Goal: Transaction & Acquisition: Purchase product/service

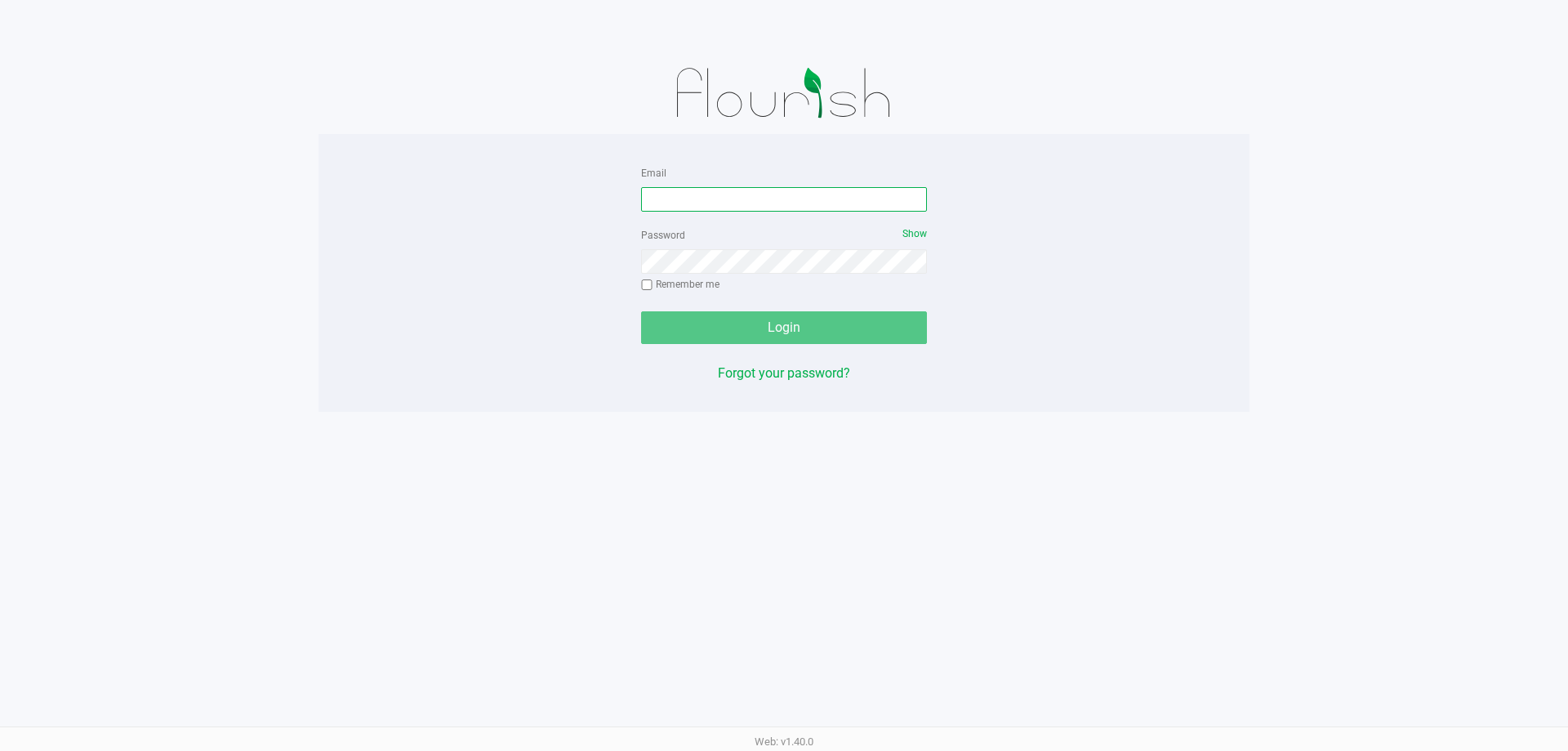
click at [712, 187] on input "Email" at bounding box center [784, 199] width 286 height 25
type input "[EMAIL_ADDRESS][DOMAIN_NAME]"
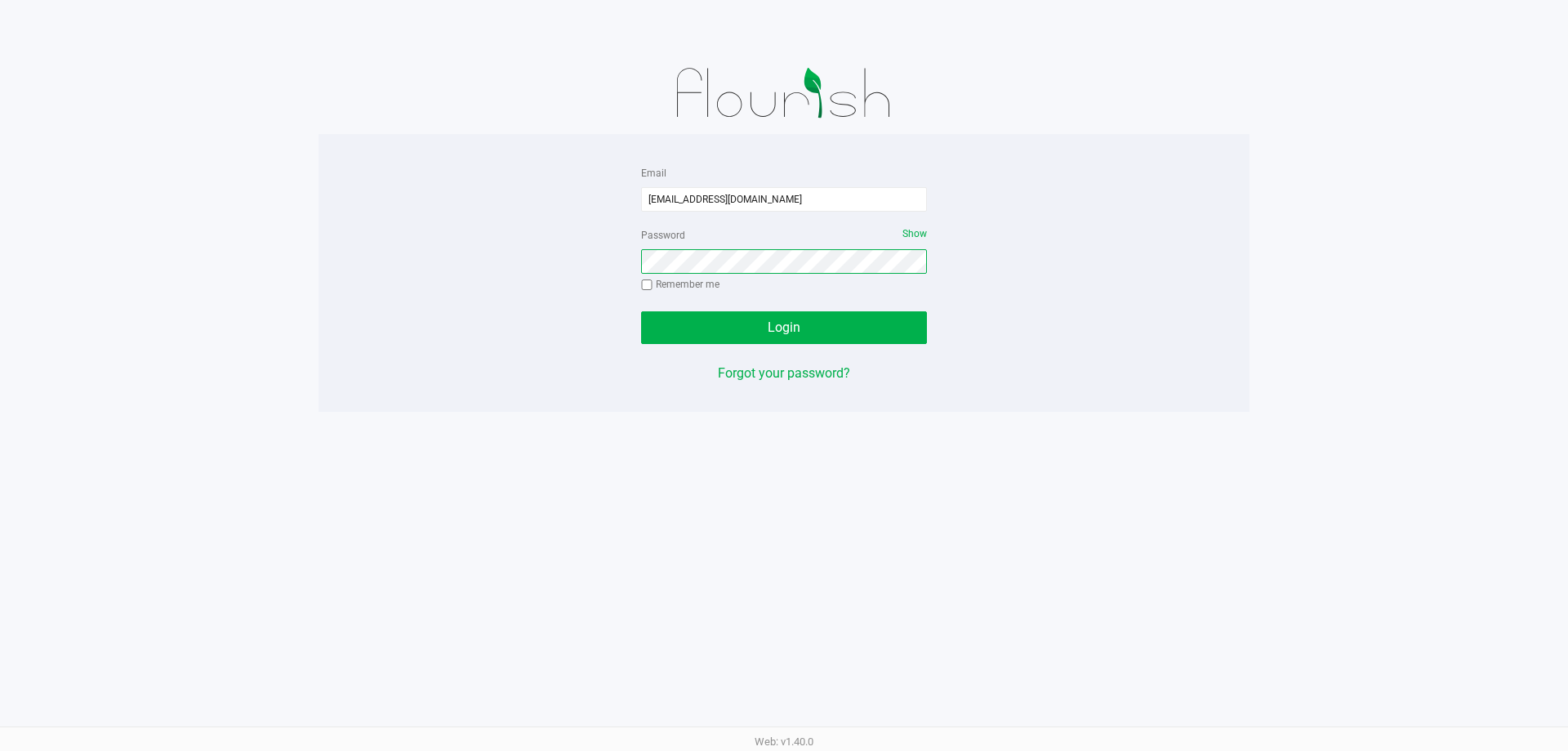
click at [641, 311] on button "Login" at bounding box center [784, 327] width 286 height 33
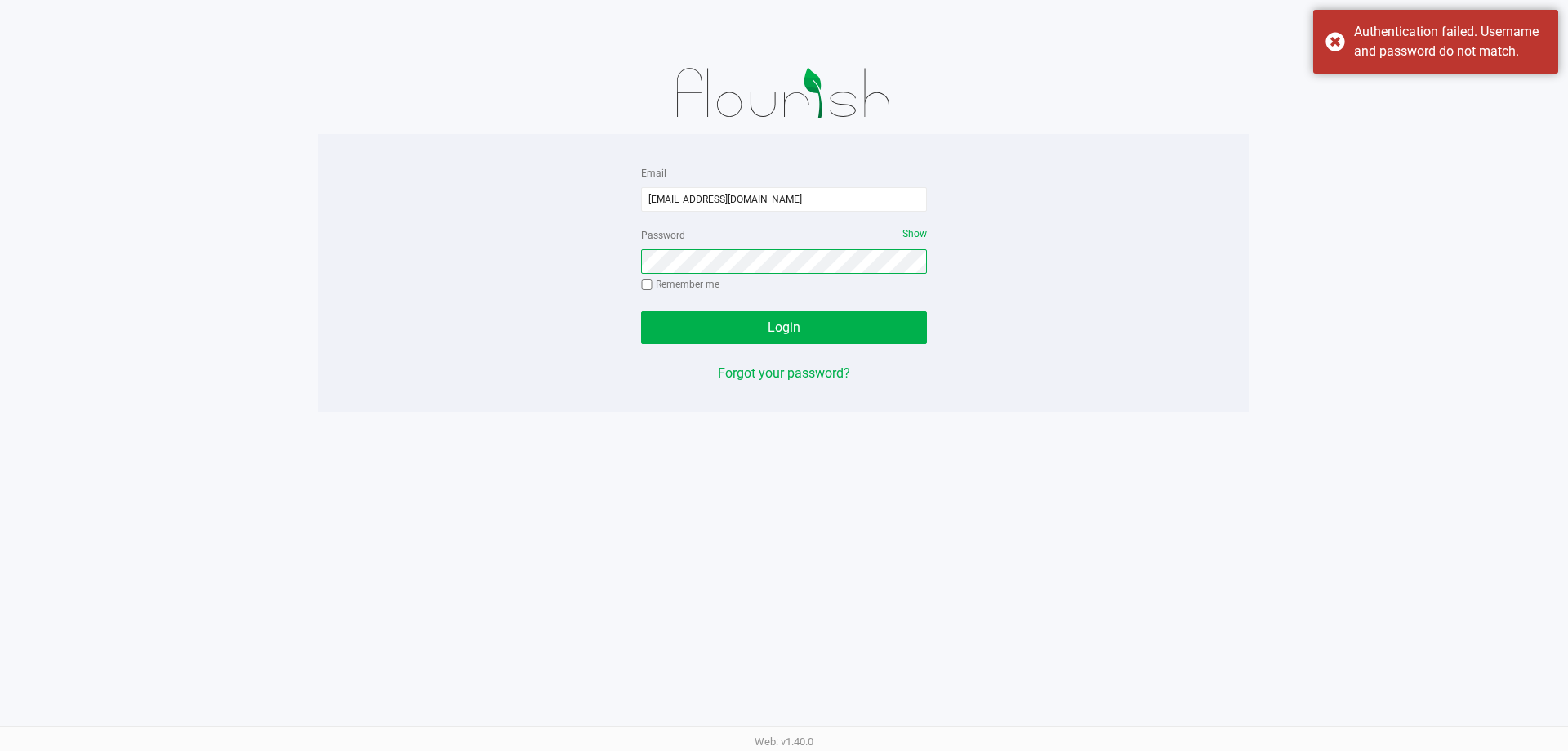
click at [641, 311] on button "Login" at bounding box center [784, 327] width 286 height 33
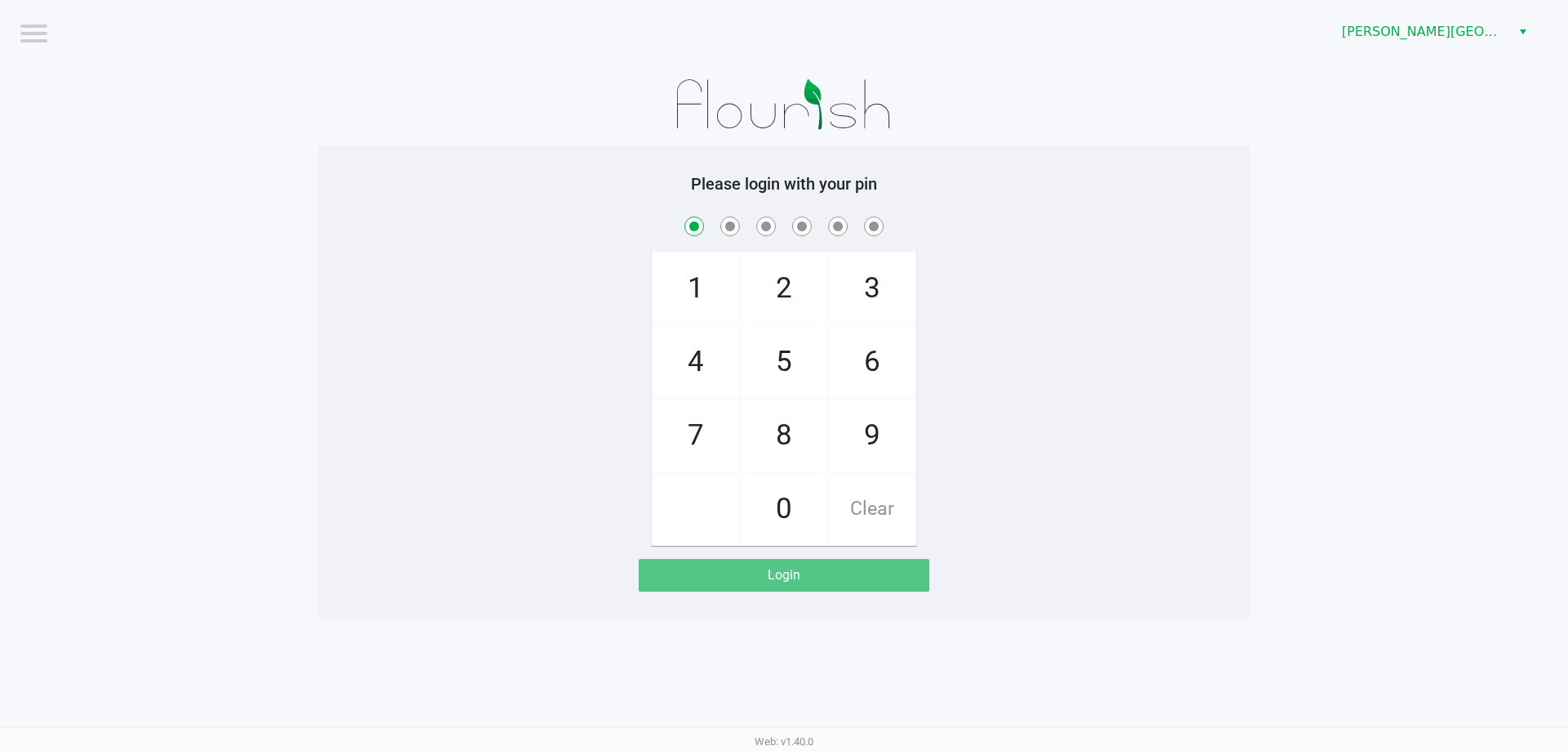
checkbox input "true"
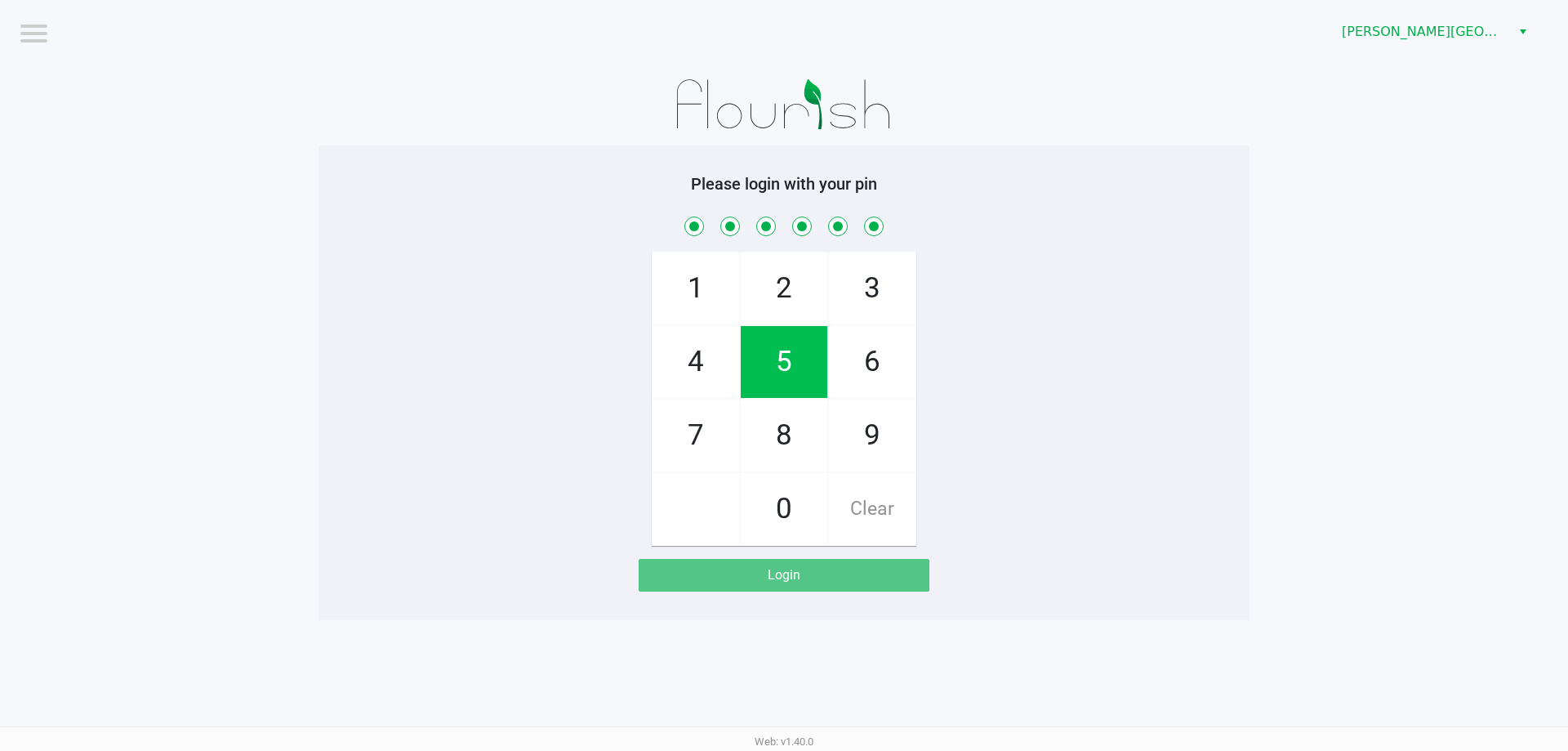
checkbox input "true"
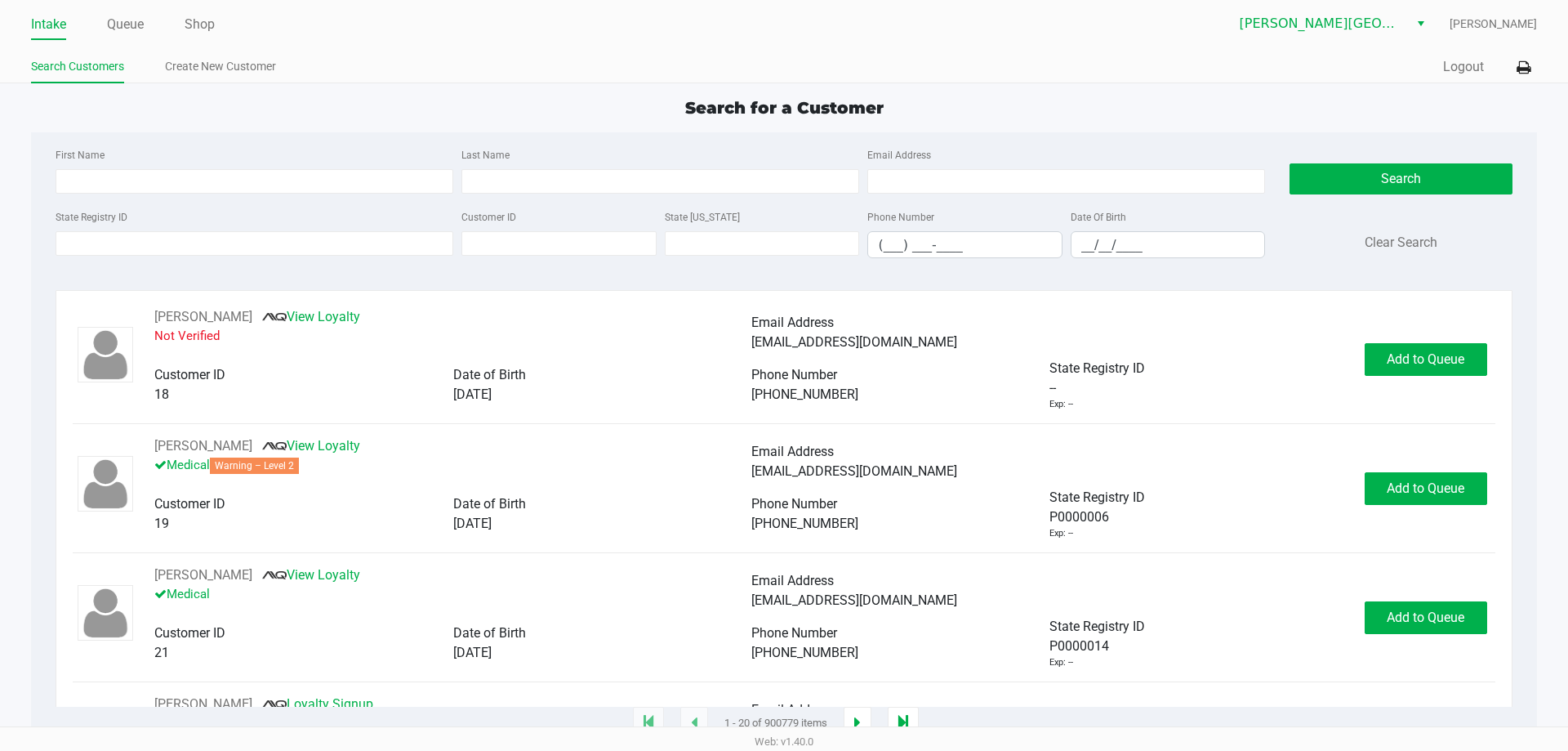
click at [412, 121] on div "Search for a Customer First Name Last Name Email Address State Registry ID Cust…" at bounding box center [784, 410] width 1505 height 628
click at [142, 22] on link "Queue" at bounding box center [125, 25] width 37 height 23
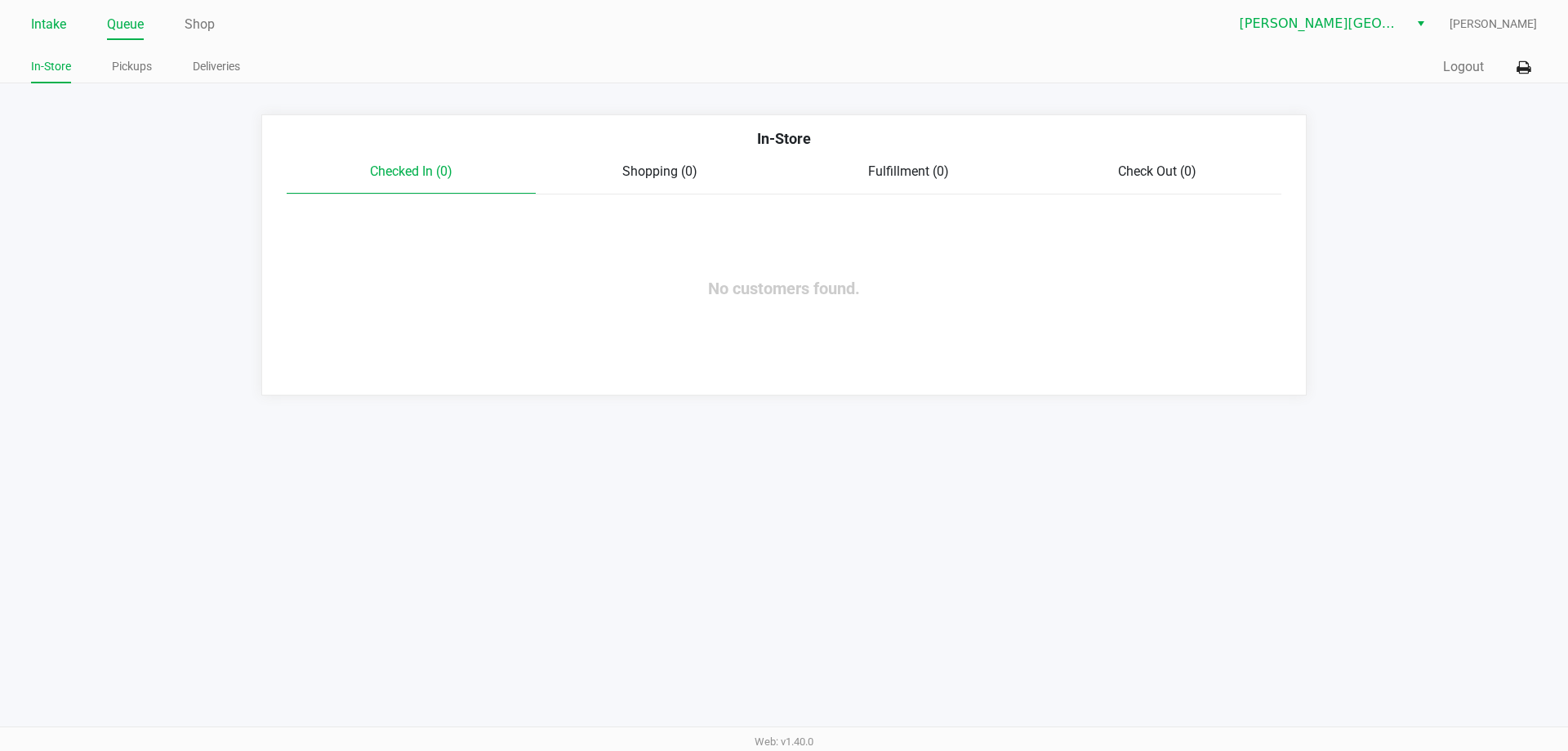
click at [54, 22] on link "Intake" at bounding box center [49, 25] width 35 height 23
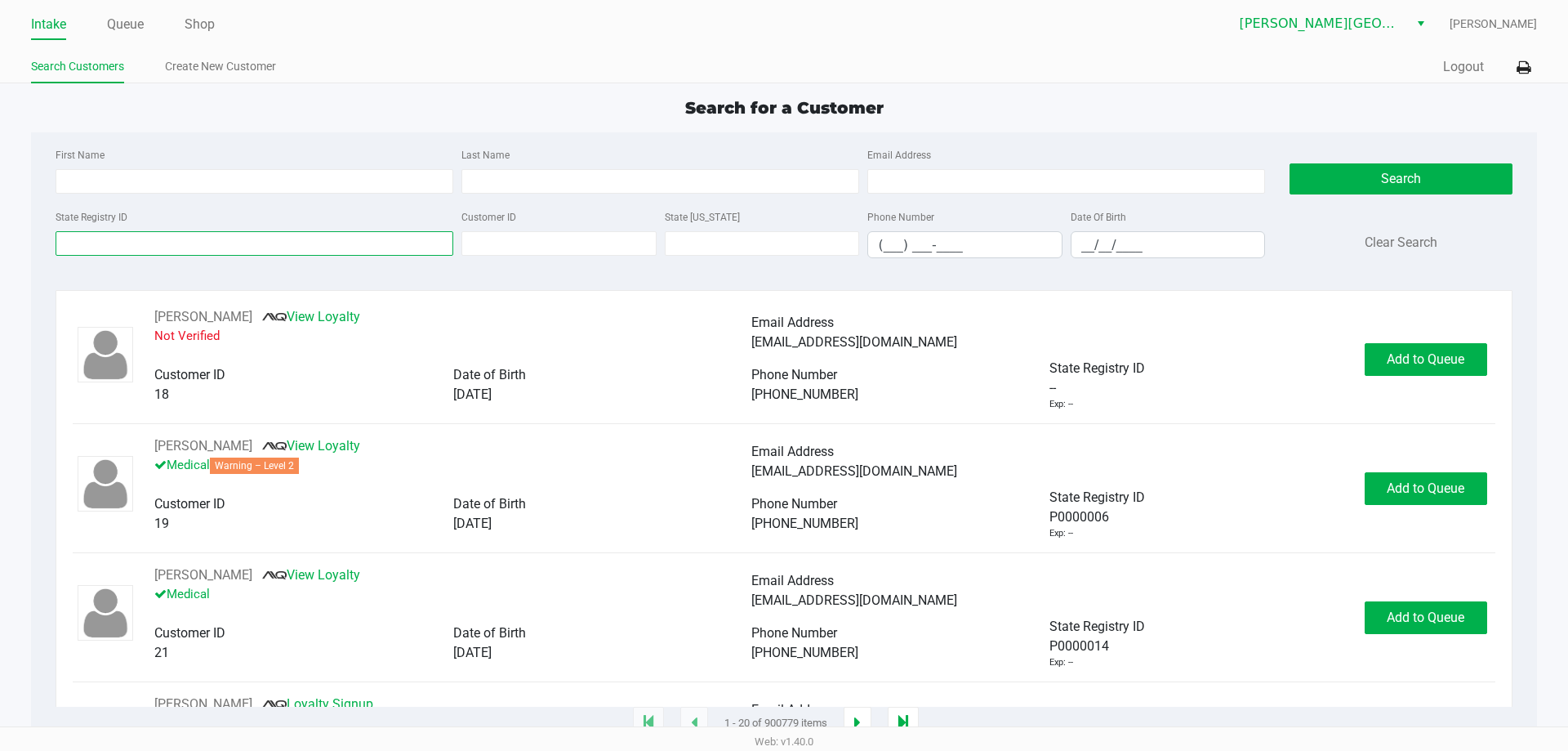
click at [132, 248] on input "State Registry ID" at bounding box center [255, 243] width 398 height 25
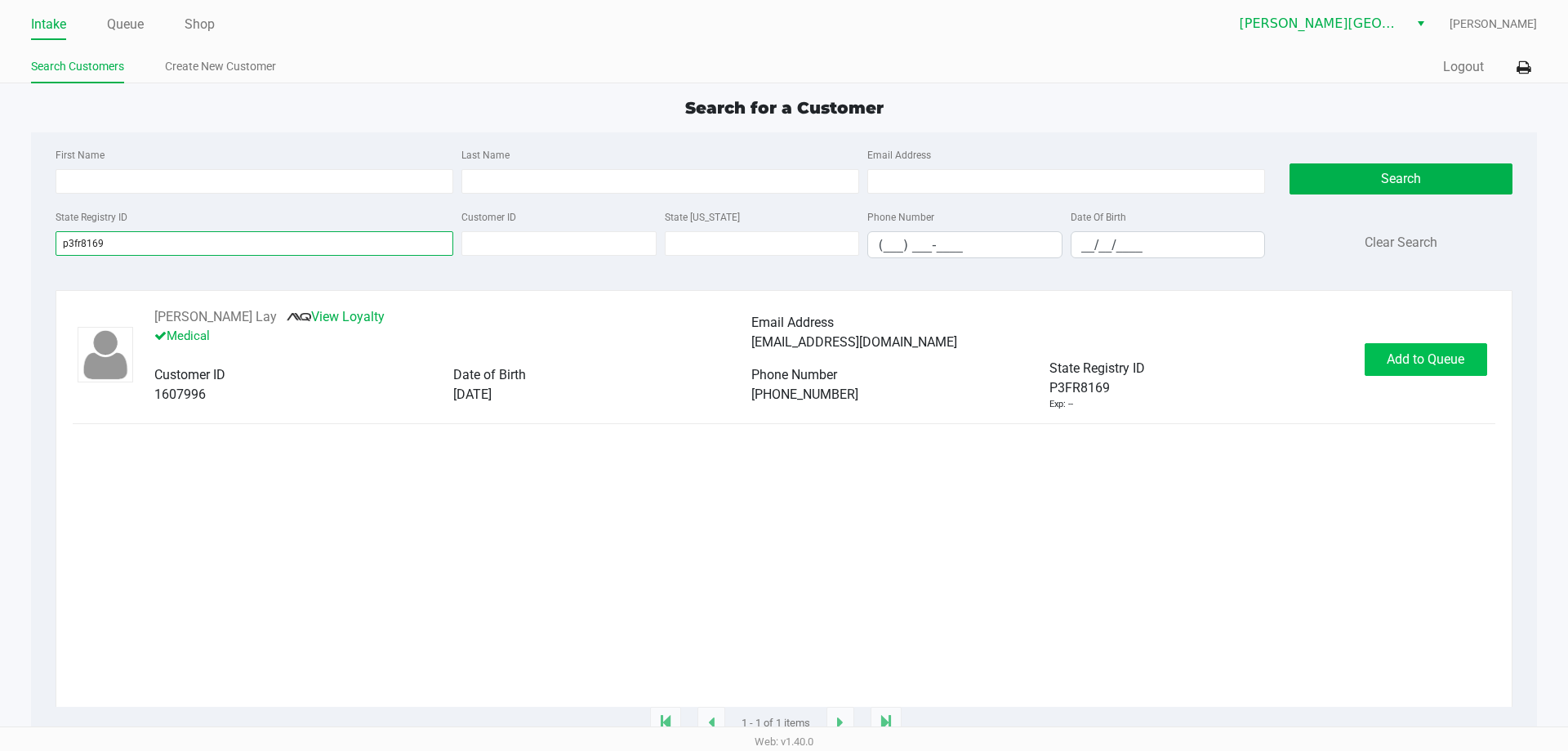
type input "p3fr8169"
click at [1441, 361] on span "Add to Queue" at bounding box center [1425, 359] width 77 height 16
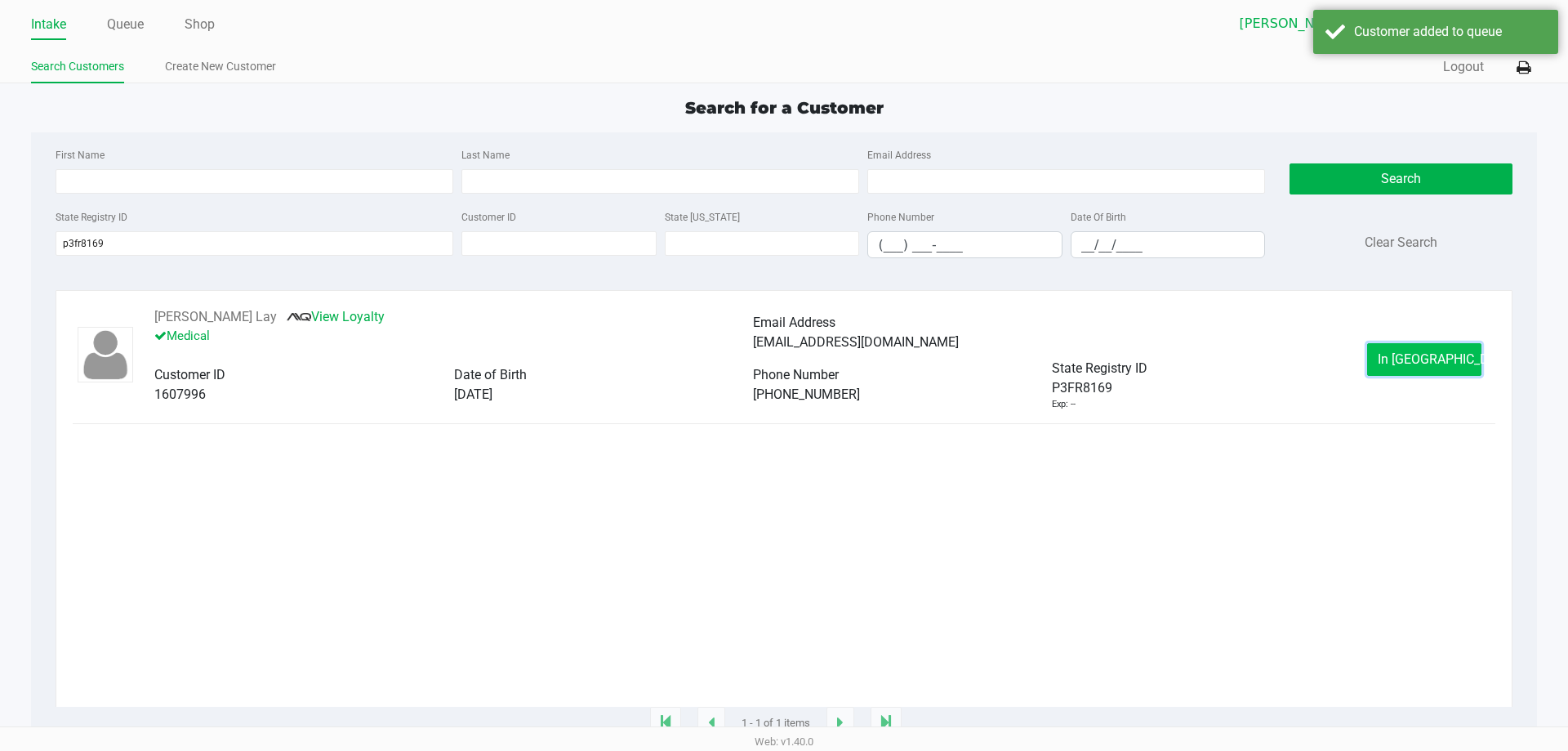
click at [1406, 356] on span "In [GEOGRAPHIC_DATA]" at bounding box center [1445, 359] width 137 height 16
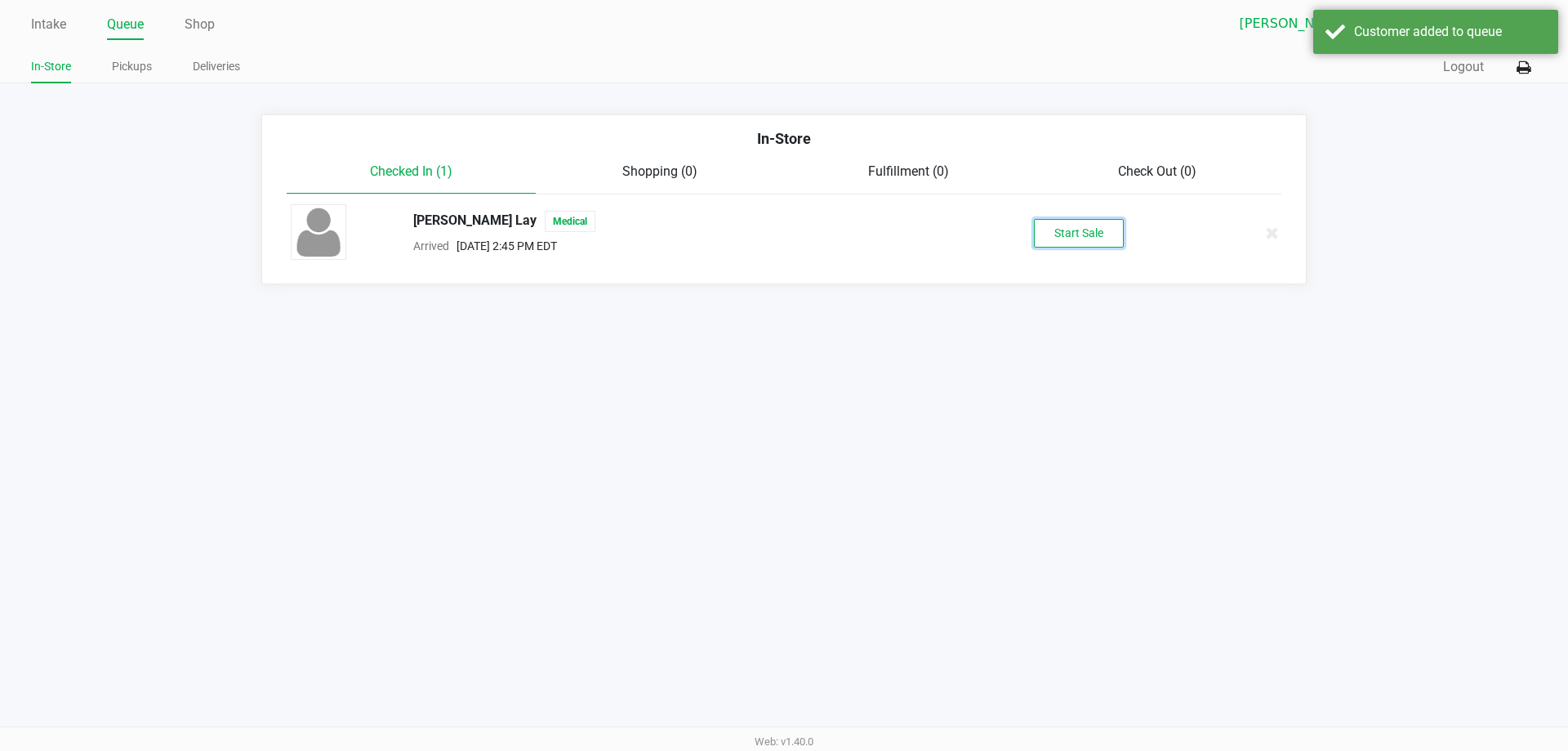
click at [1052, 229] on button "Start Sale" at bounding box center [1078, 233] width 90 height 29
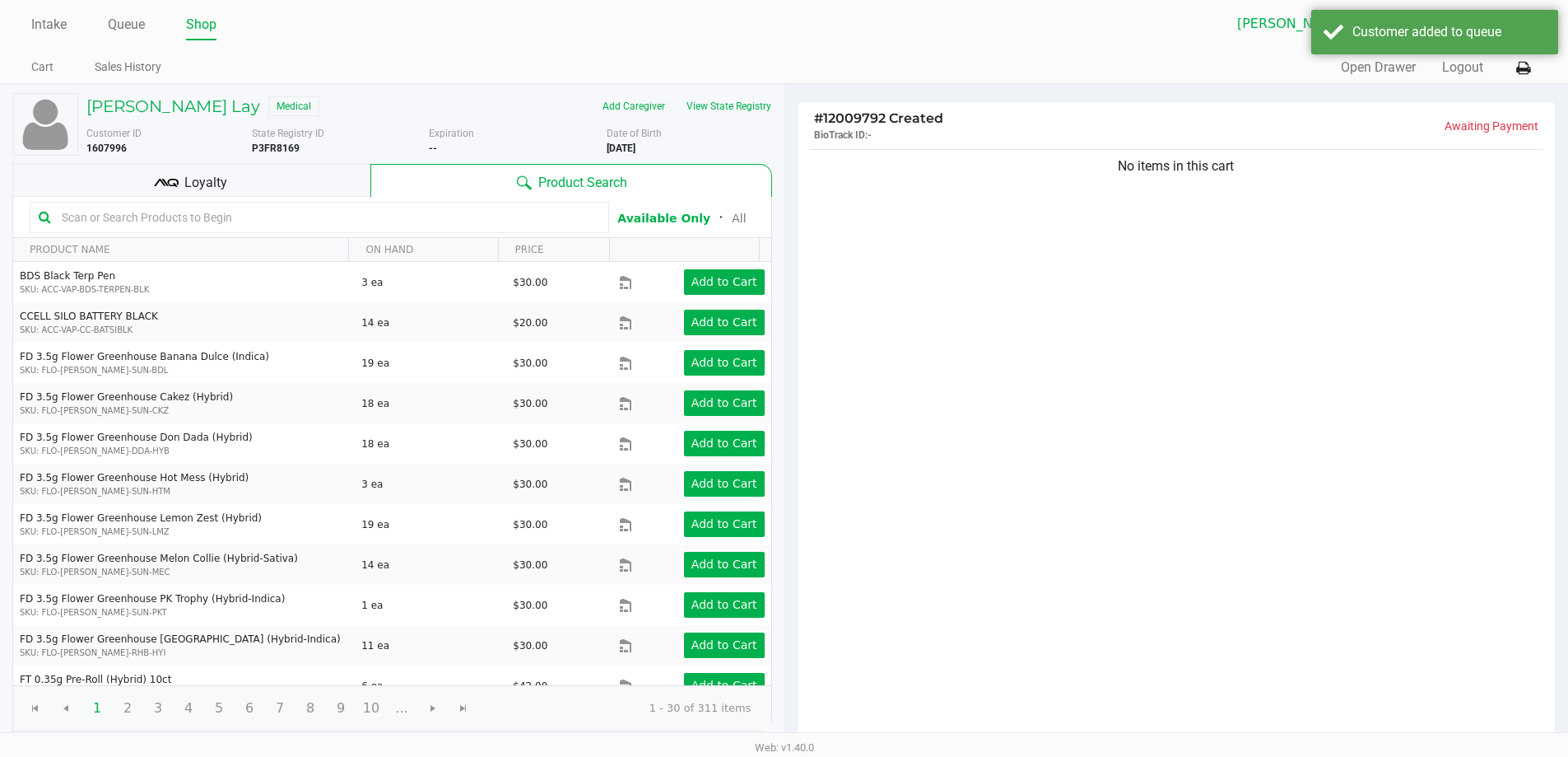
click at [1014, 277] on div "No items in this cart" at bounding box center [1176, 444] width 758 height 598
drag, startPoint x: 1262, startPoint y: 186, endPoint x: 1072, endPoint y: 193, distance: 190.1
click at [1072, 192] on div "No items in this cart" at bounding box center [1176, 444] width 758 height 598
click at [1140, 206] on div "No items in this cart" at bounding box center [1176, 444] width 758 height 598
click at [1115, 211] on div "No items in this cart" at bounding box center [1176, 444] width 758 height 598
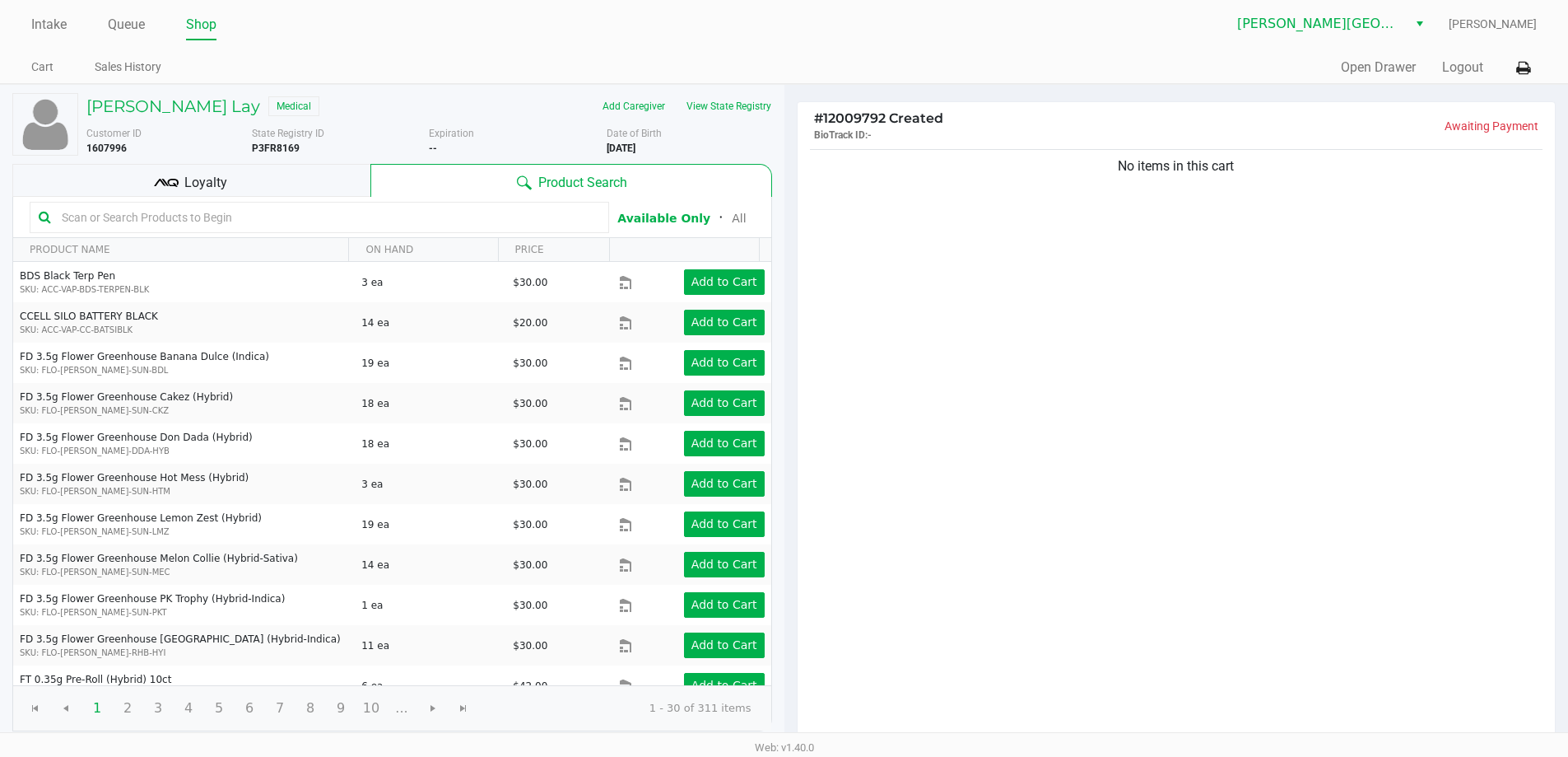
drag, startPoint x: 700, startPoint y: 100, endPoint x: 1105, endPoint y: 280, distance: 443.2
click at [1171, 327] on div "No items in this cart" at bounding box center [1176, 444] width 758 height 598
click at [733, 111] on button "View State Registry" at bounding box center [724, 106] width 96 height 27
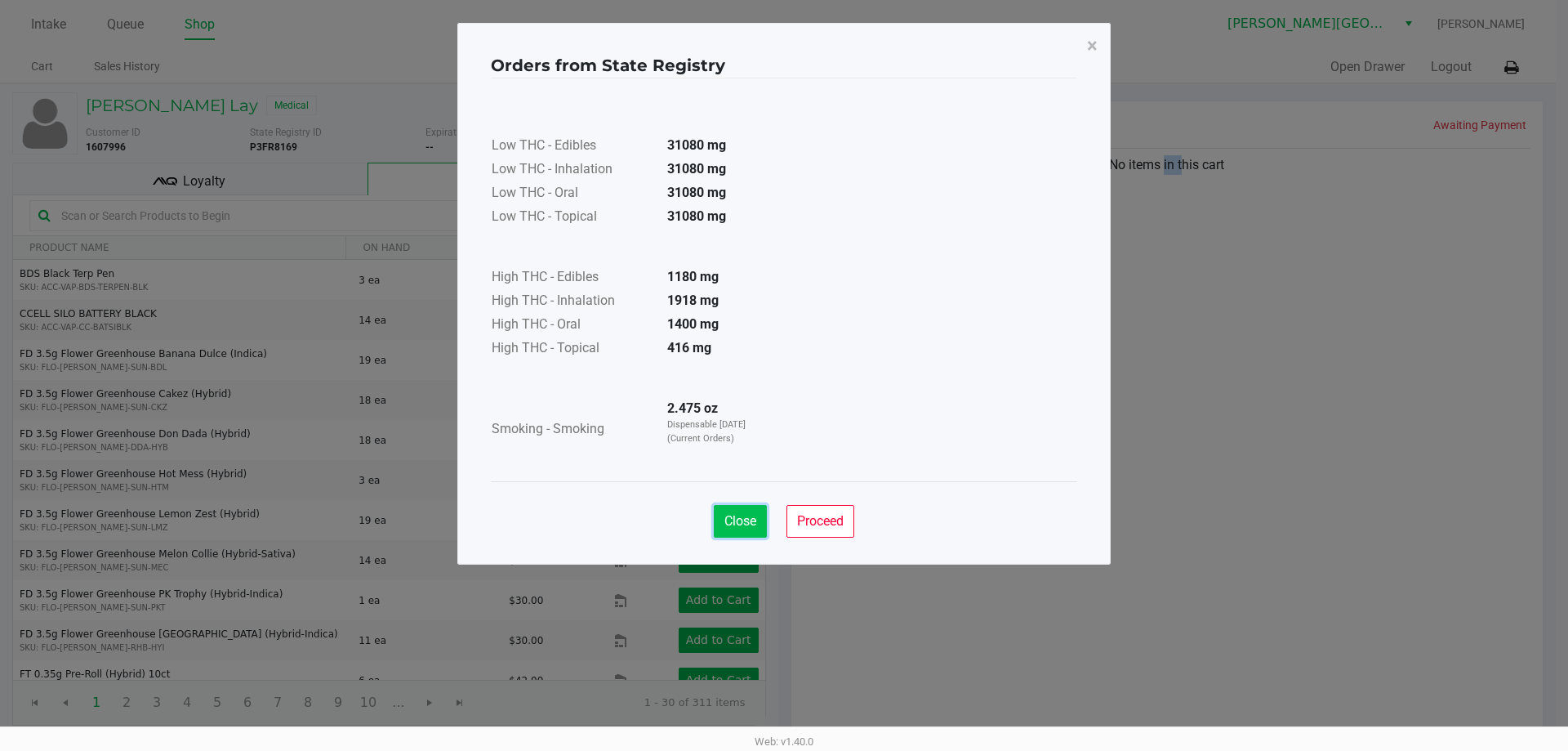
click at [753, 525] on span "Close" at bounding box center [740, 521] width 32 height 16
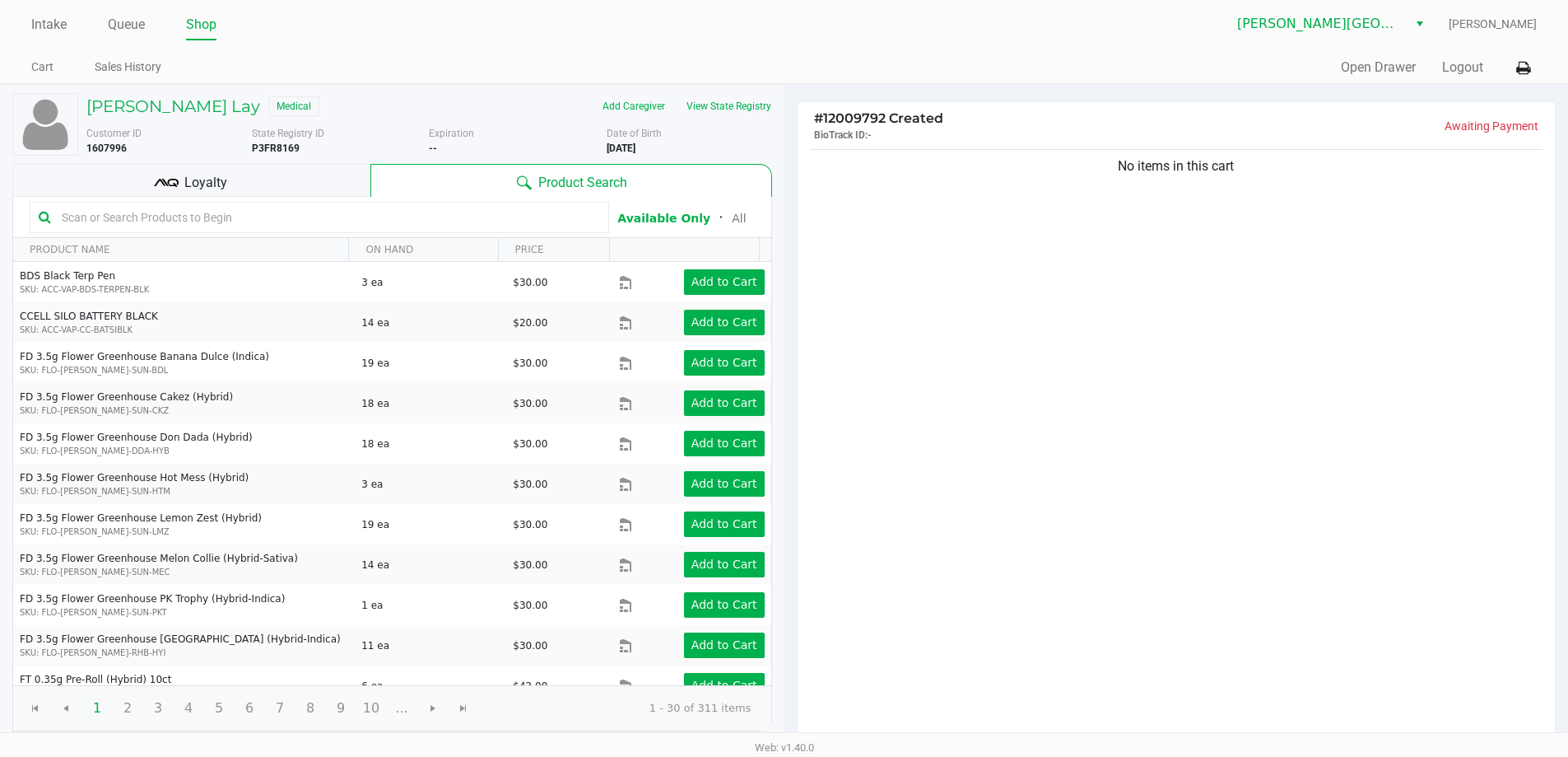
click at [983, 477] on div "No items in this cart" at bounding box center [1176, 444] width 758 height 598
click at [1116, 327] on div "No items in this cart" at bounding box center [1176, 444] width 758 height 598
drag, startPoint x: 1281, startPoint y: 303, endPoint x: 1096, endPoint y: 326, distance: 186.4
click at [1096, 326] on div "No items in this cart" at bounding box center [1176, 444] width 758 height 598
click at [1159, 340] on div "No items in this cart" at bounding box center [1176, 444] width 758 height 598
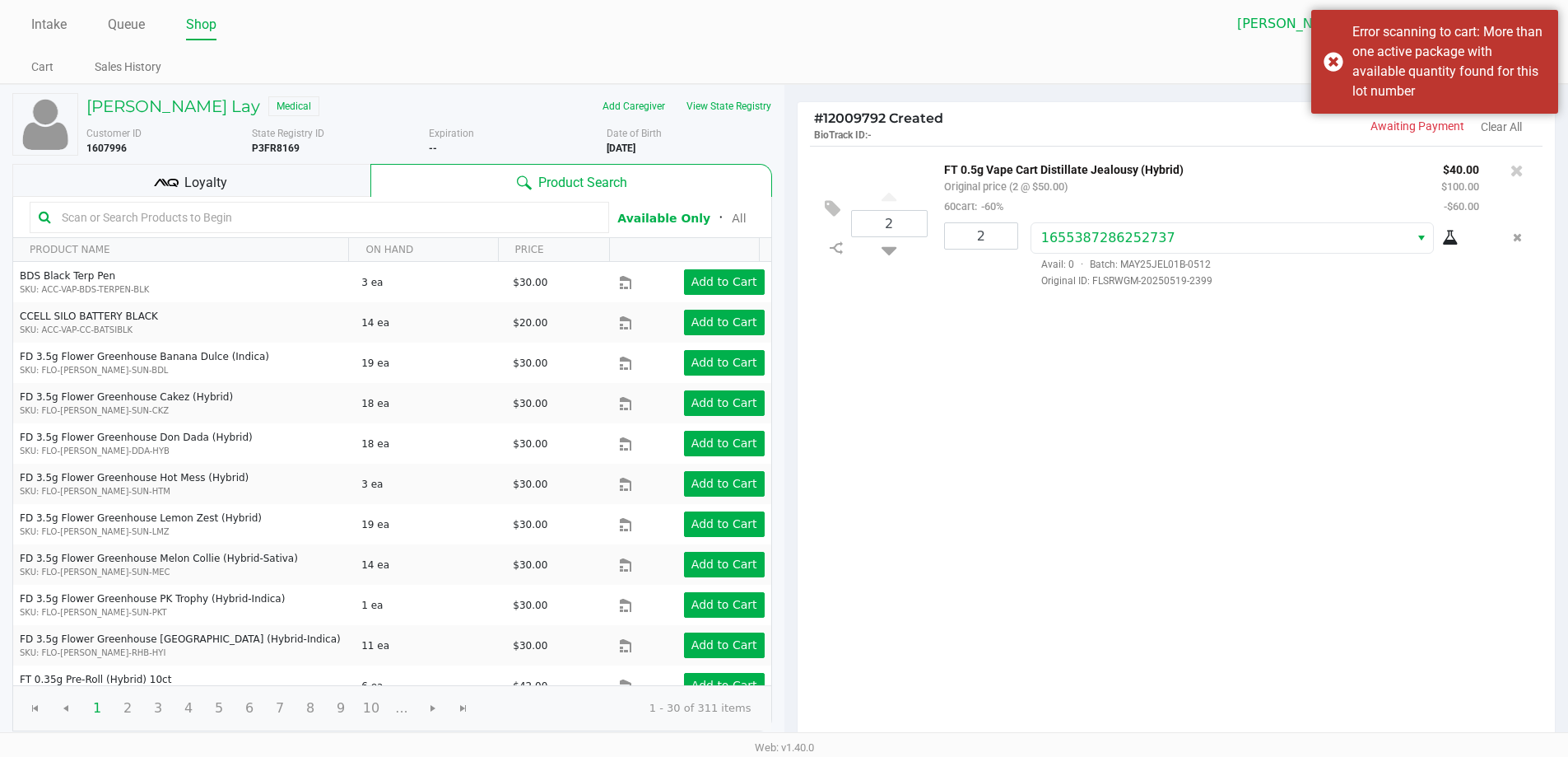
click at [1138, 443] on div "2 FT 0.5g Vape Cart Distillate Jealousy (Hybrid) Original price (2 @ $50.00) 60…" at bounding box center [1176, 444] width 758 height 598
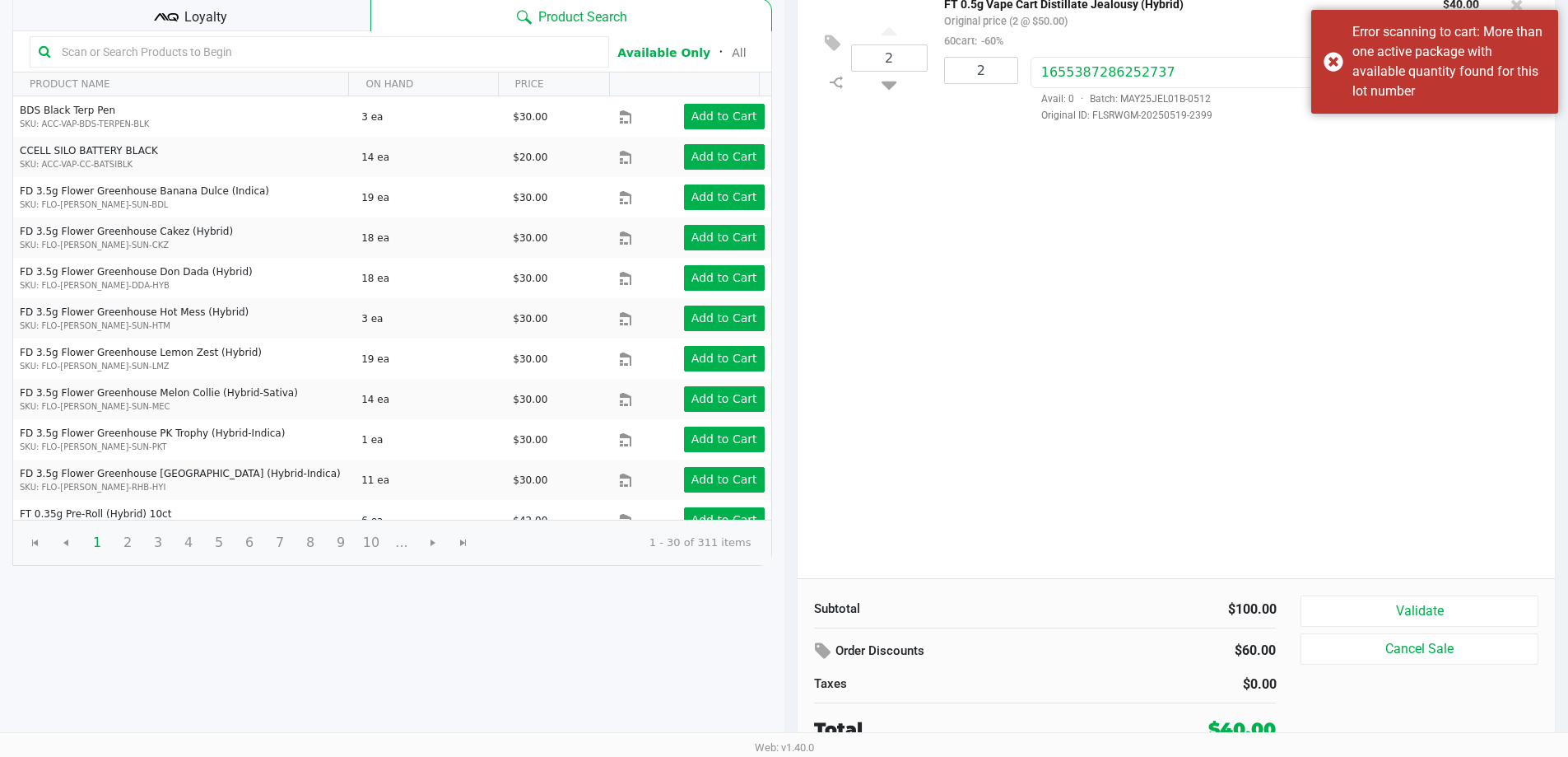
scroll to position [169, 0]
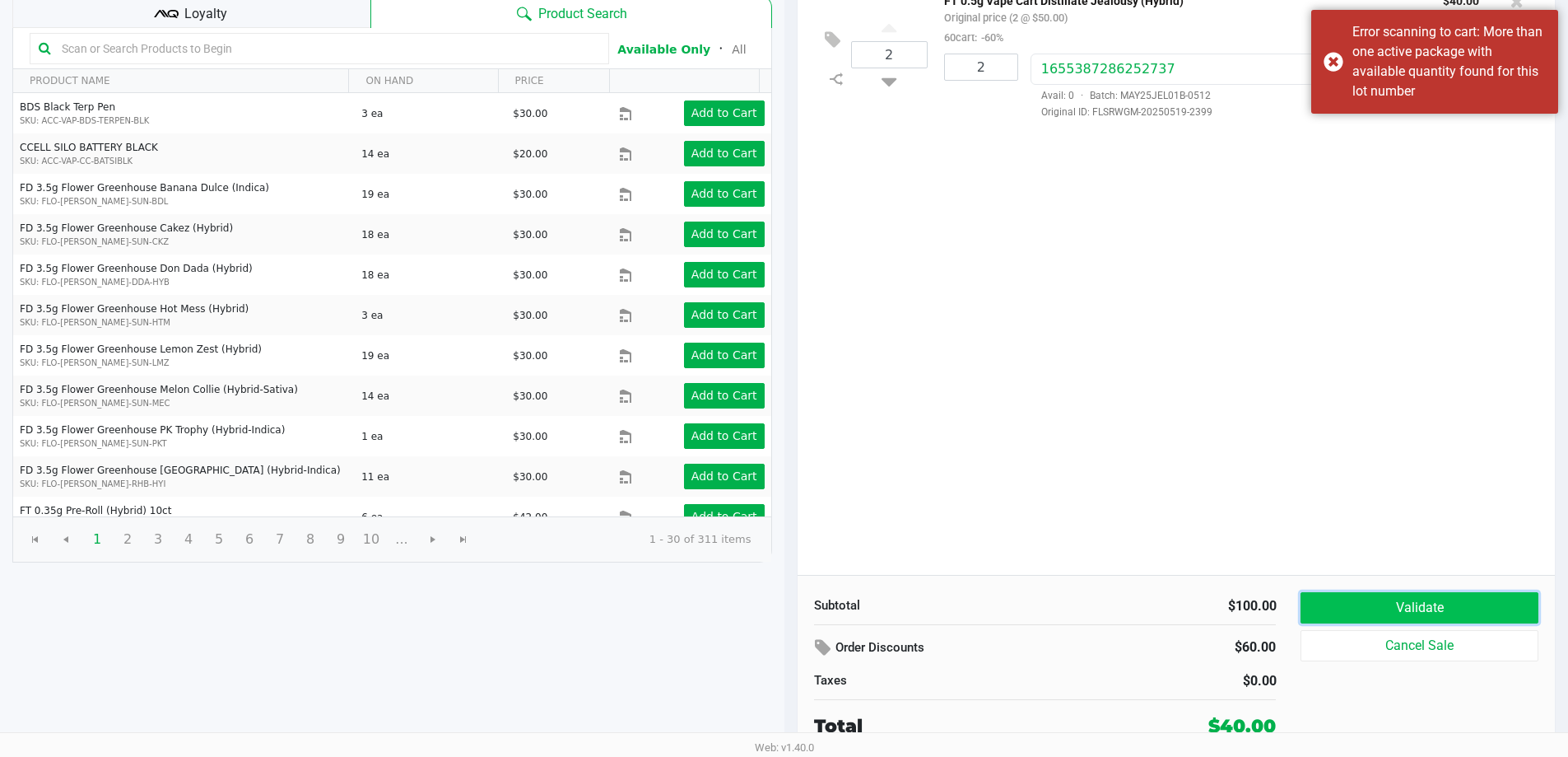
click at [1350, 607] on button "Validate" at bounding box center [1419, 608] width 237 height 32
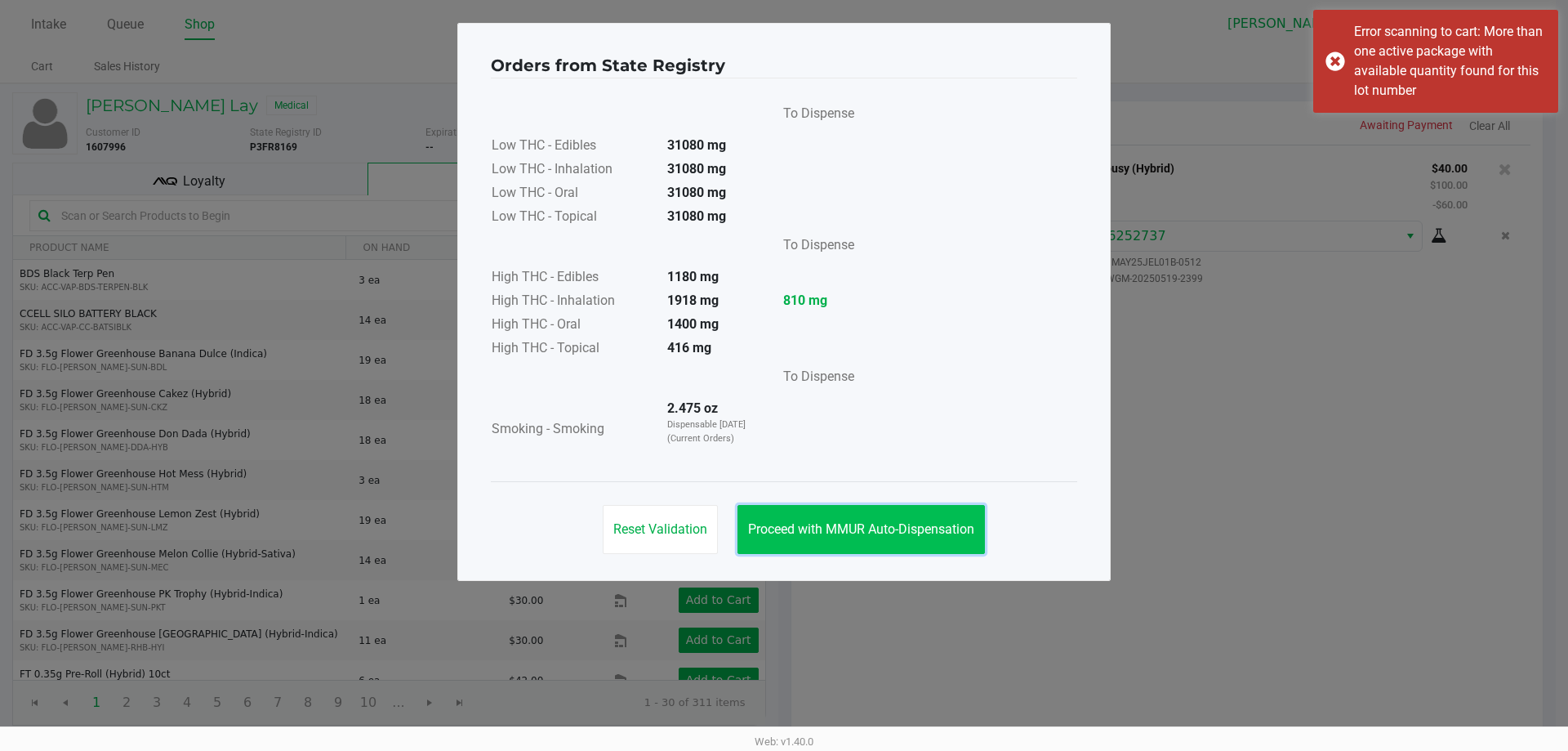
click at [809, 535] on span "Proceed with MMUR Auto-Dispensation" at bounding box center [861, 529] width 226 height 16
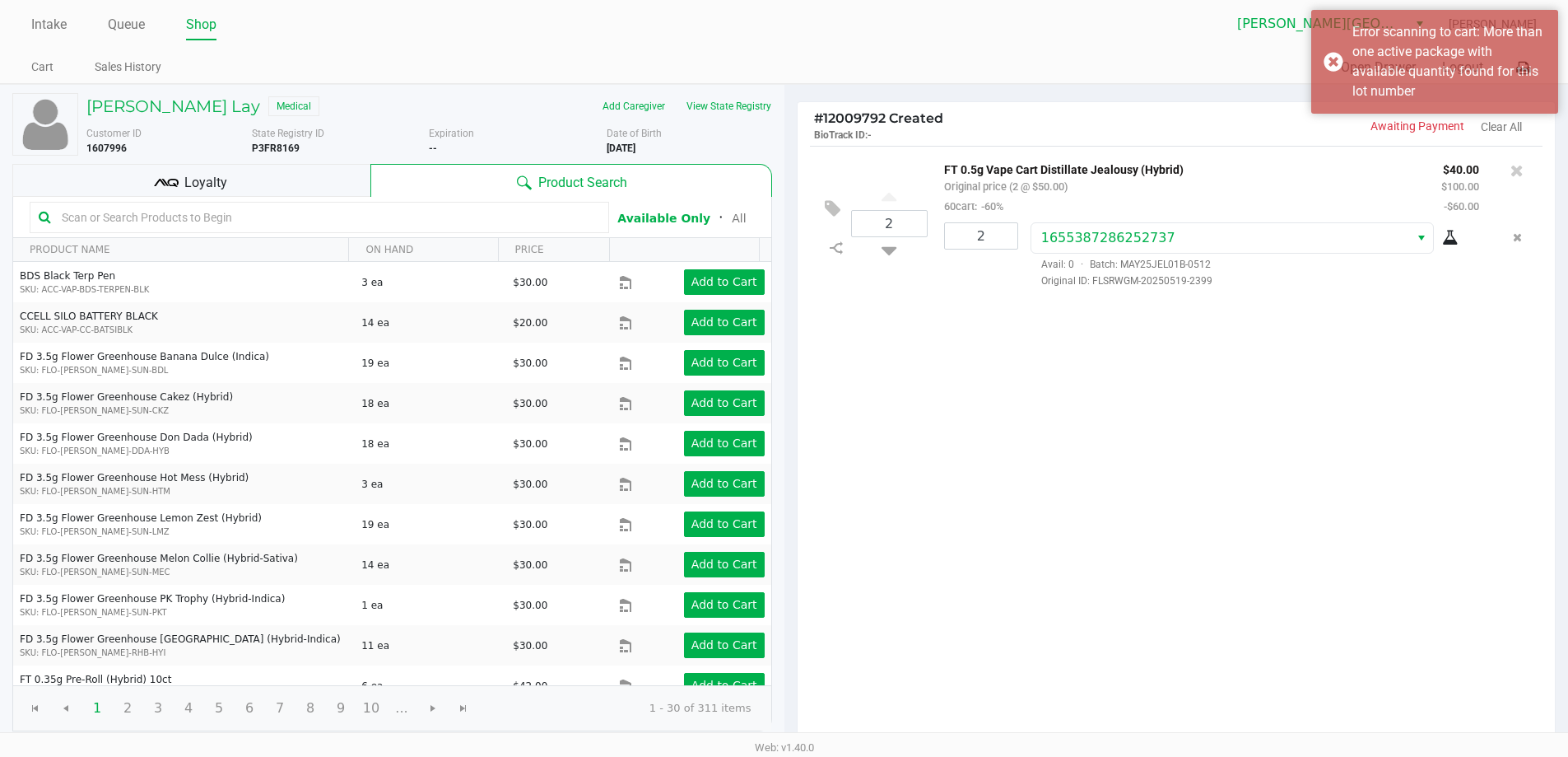
click at [1082, 572] on div "2 FT 0.5g Vape Cart Distillate Jealousy (Hybrid) Original price (2 @ $50.00) 60…" at bounding box center [1176, 444] width 758 height 598
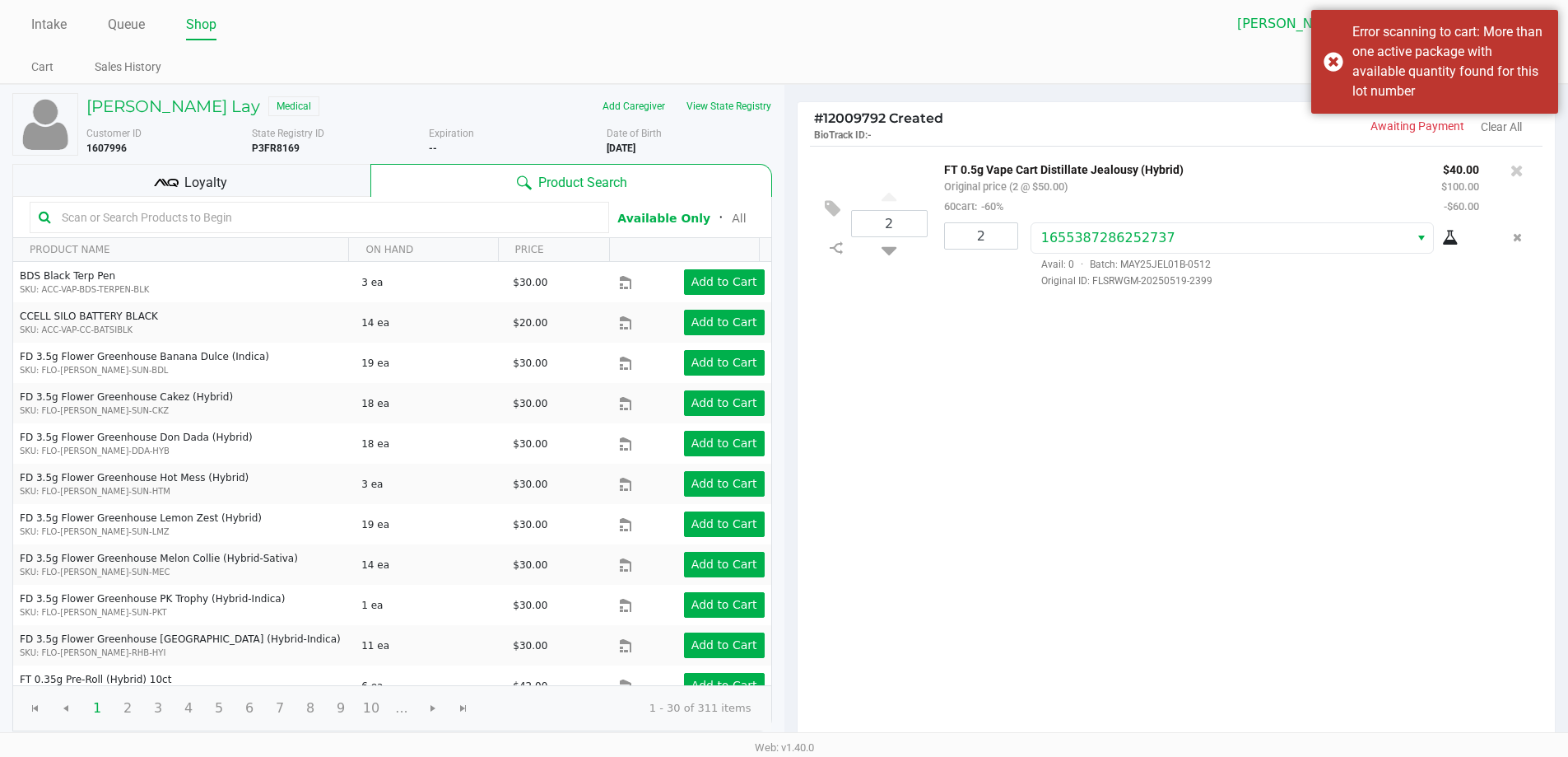
click at [295, 219] on input "text" at bounding box center [327, 217] width 544 height 25
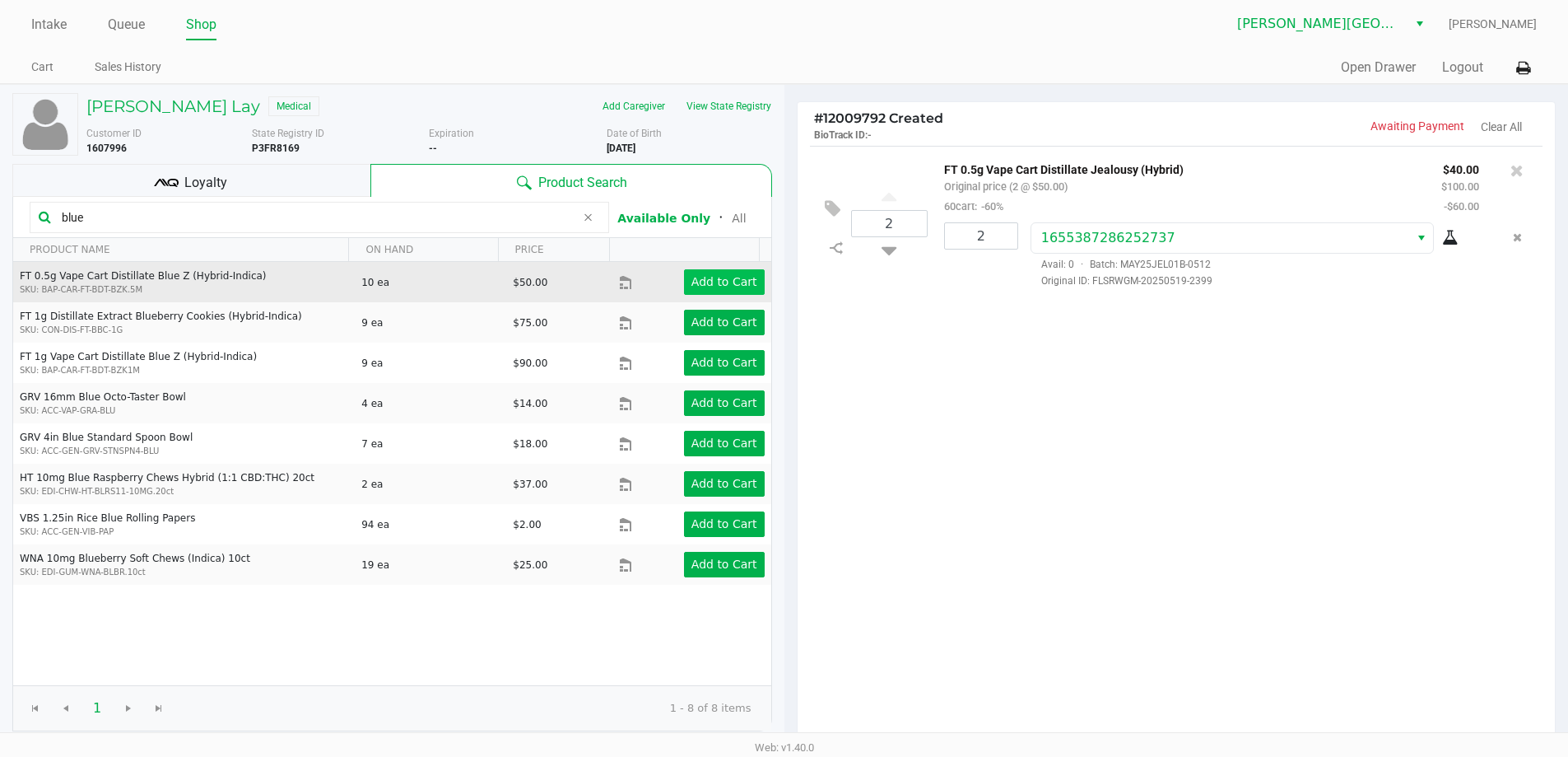
type input "blue"
click at [704, 279] on app-button-loader "Add to Cart" at bounding box center [724, 282] width 65 height 13
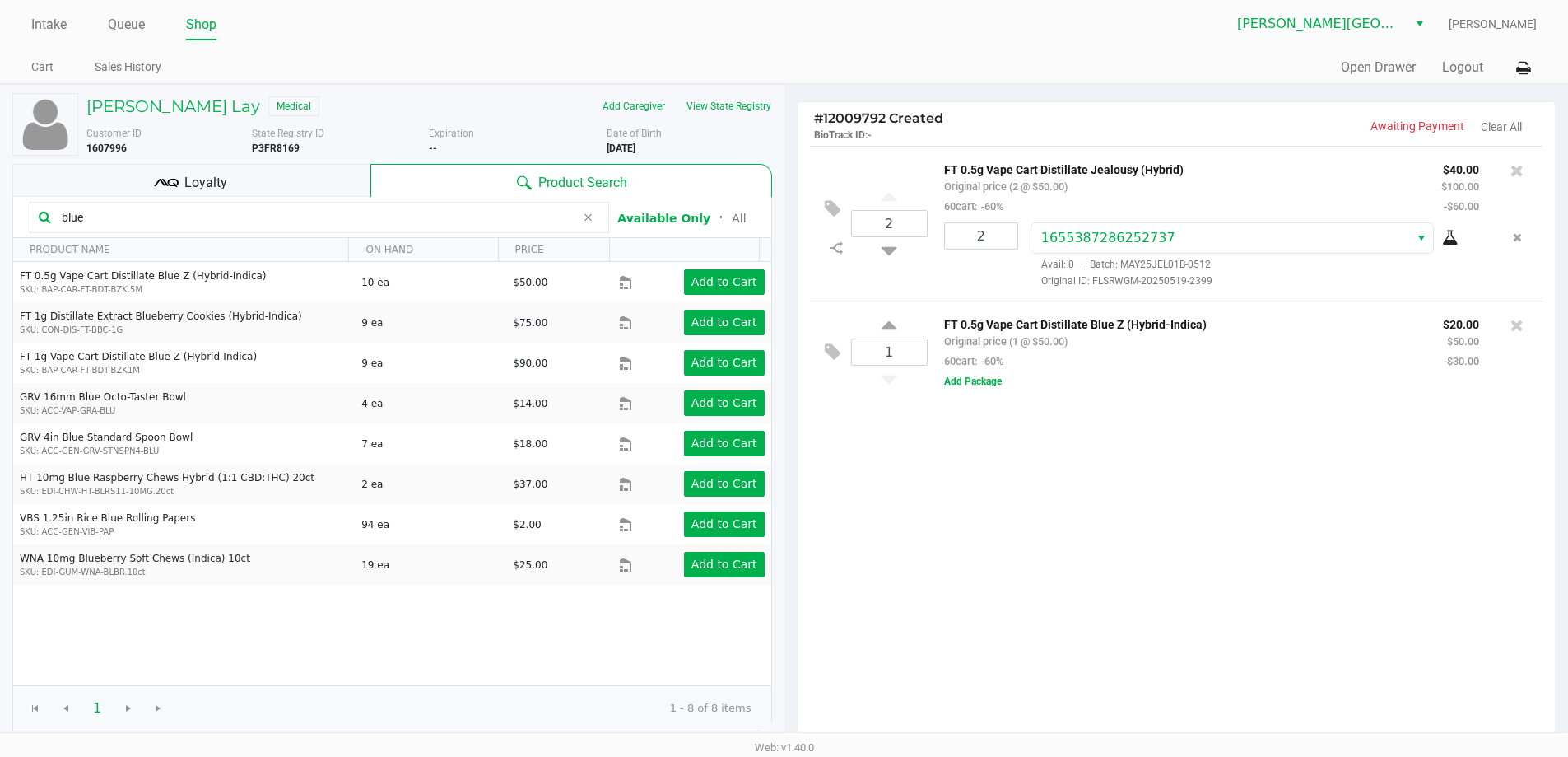
click at [985, 391] on div "FT 0.5g Vape Cart Distillate Blue Z (Hybrid-Indica) Original price (1 @ $50.00)…" at bounding box center [1228, 352] width 603 height 76
click at [975, 385] on button "Add Package" at bounding box center [973, 381] width 58 height 15
click at [1080, 415] on span "·" at bounding box center [1082, 420] width 16 height 12
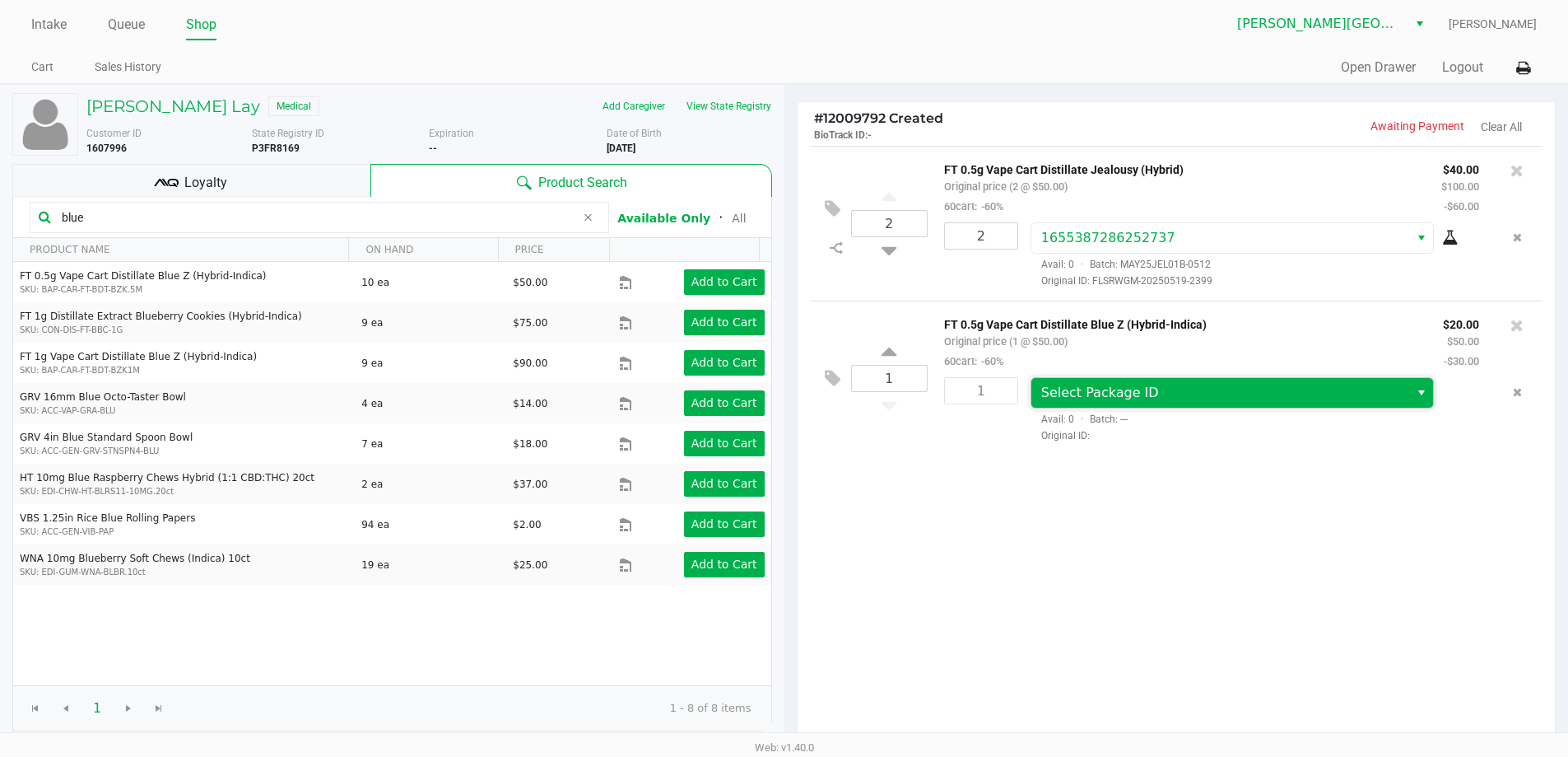
click at [1080, 408] on span "Select Package ID" at bounding box center [1220, 393] width 379 height 30
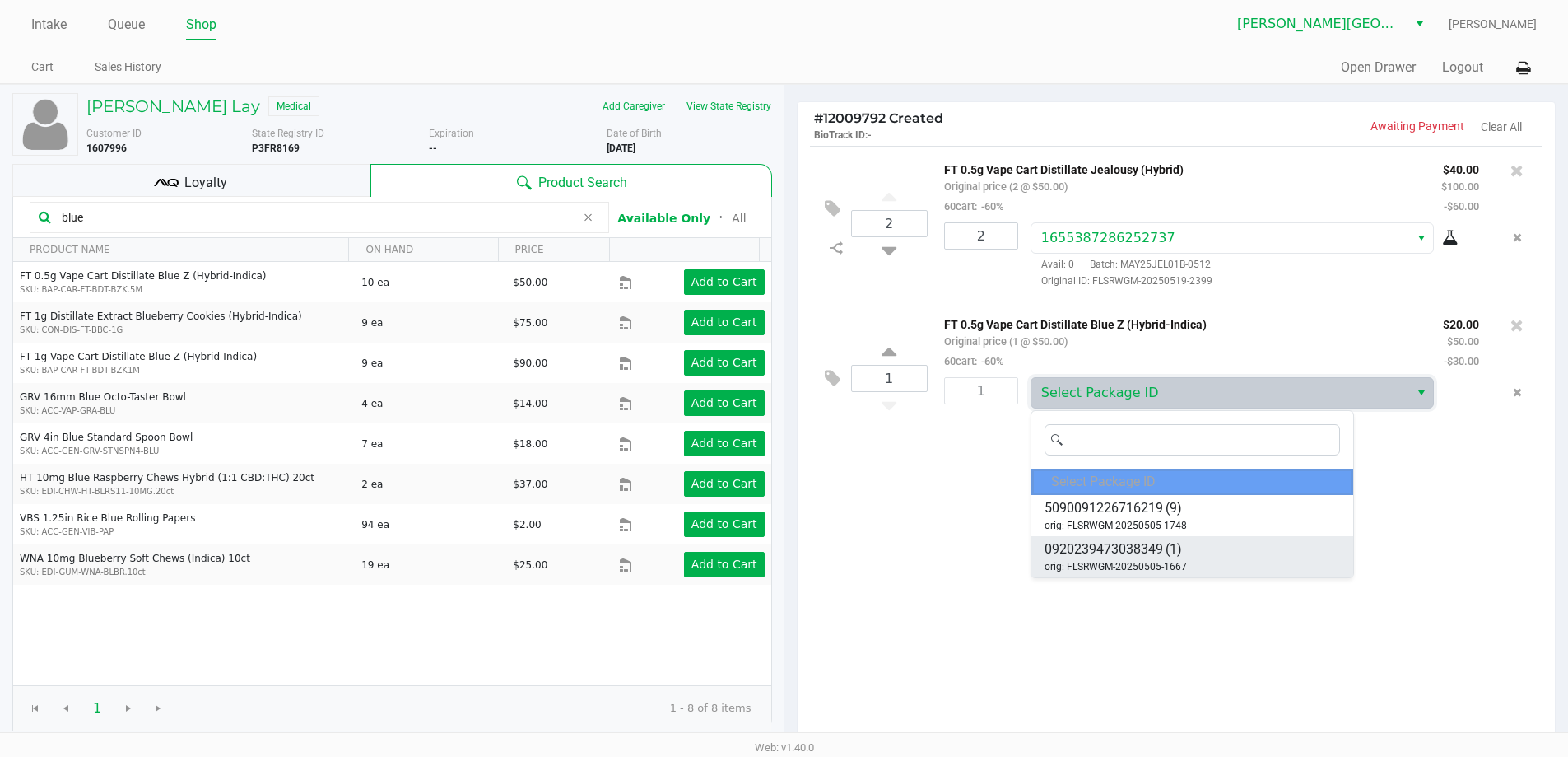
click at [1167, 553] on span "(1)" at bounding box center [1174, 550] width 17 height 20
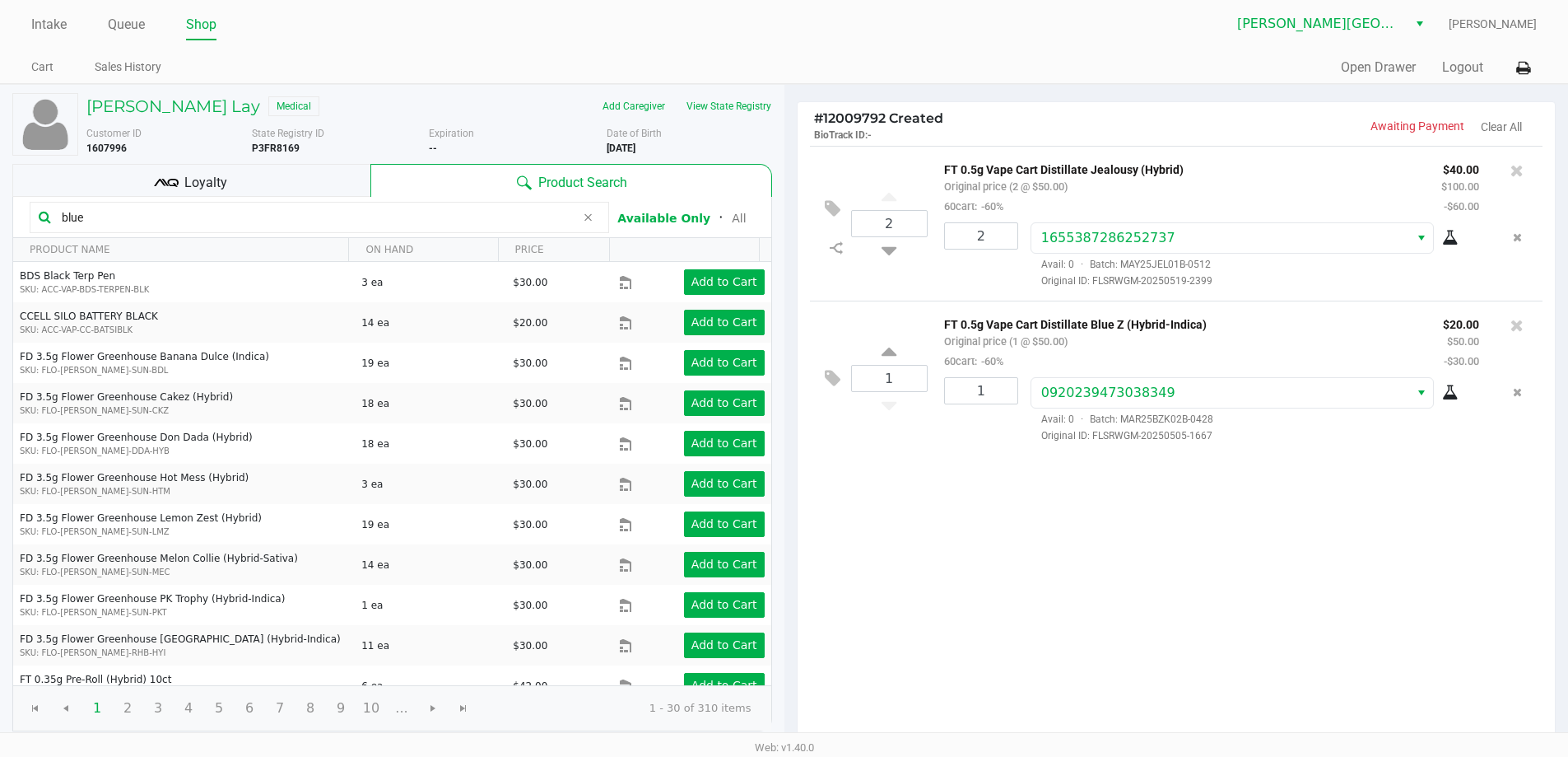
click at [1094, 585] on div "2 FT 0.5g Vape Cart Distillate Jealousy (Hybrid) Original price (2 @ $50.00) 60…" at bounding box center [1176, 444] width 758 height 598
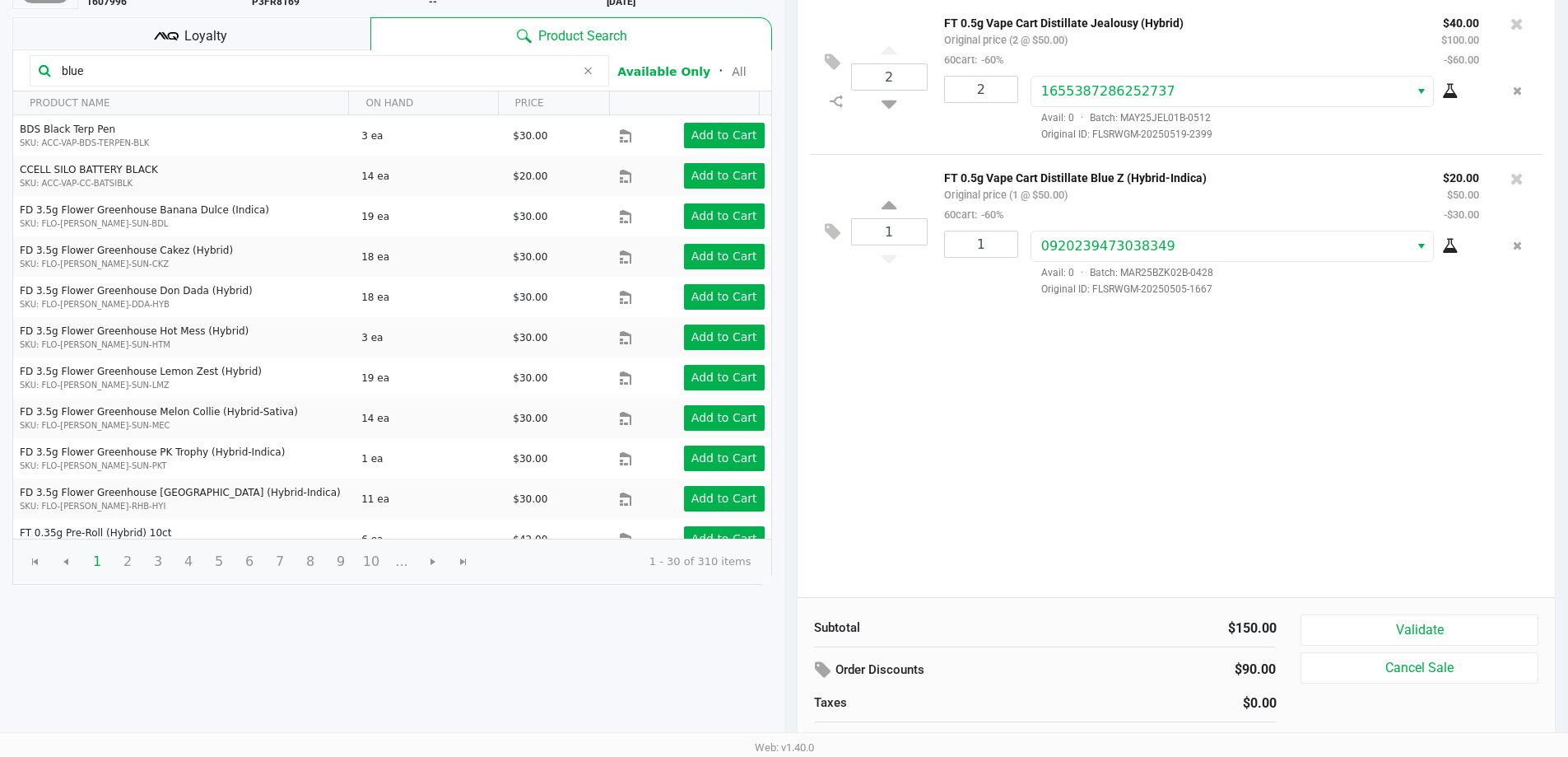
scroll to position [169, 0]
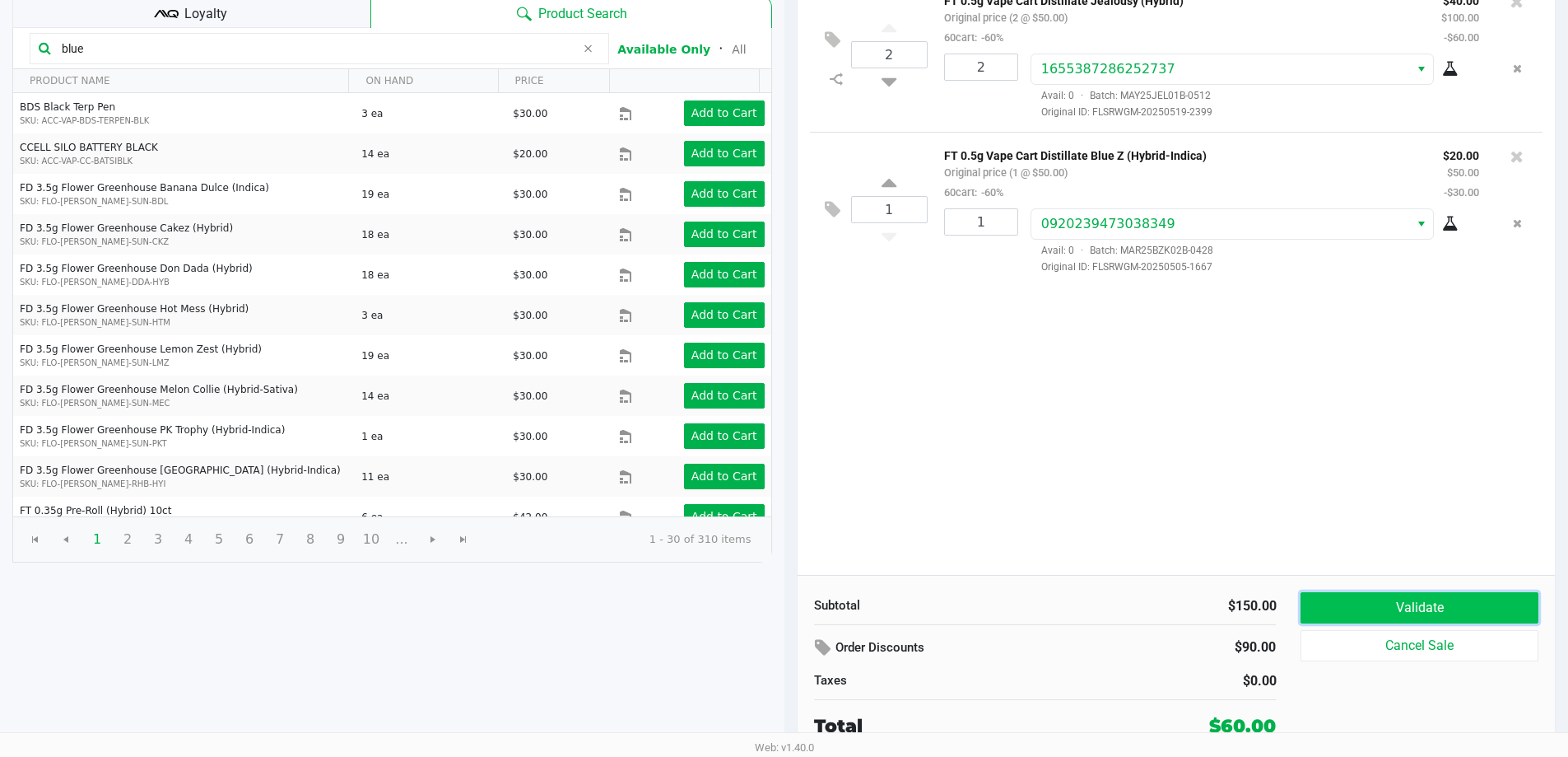
click at [1377, 614] on button "Validate" at bounding box center [1419, 608] width 237 height 32
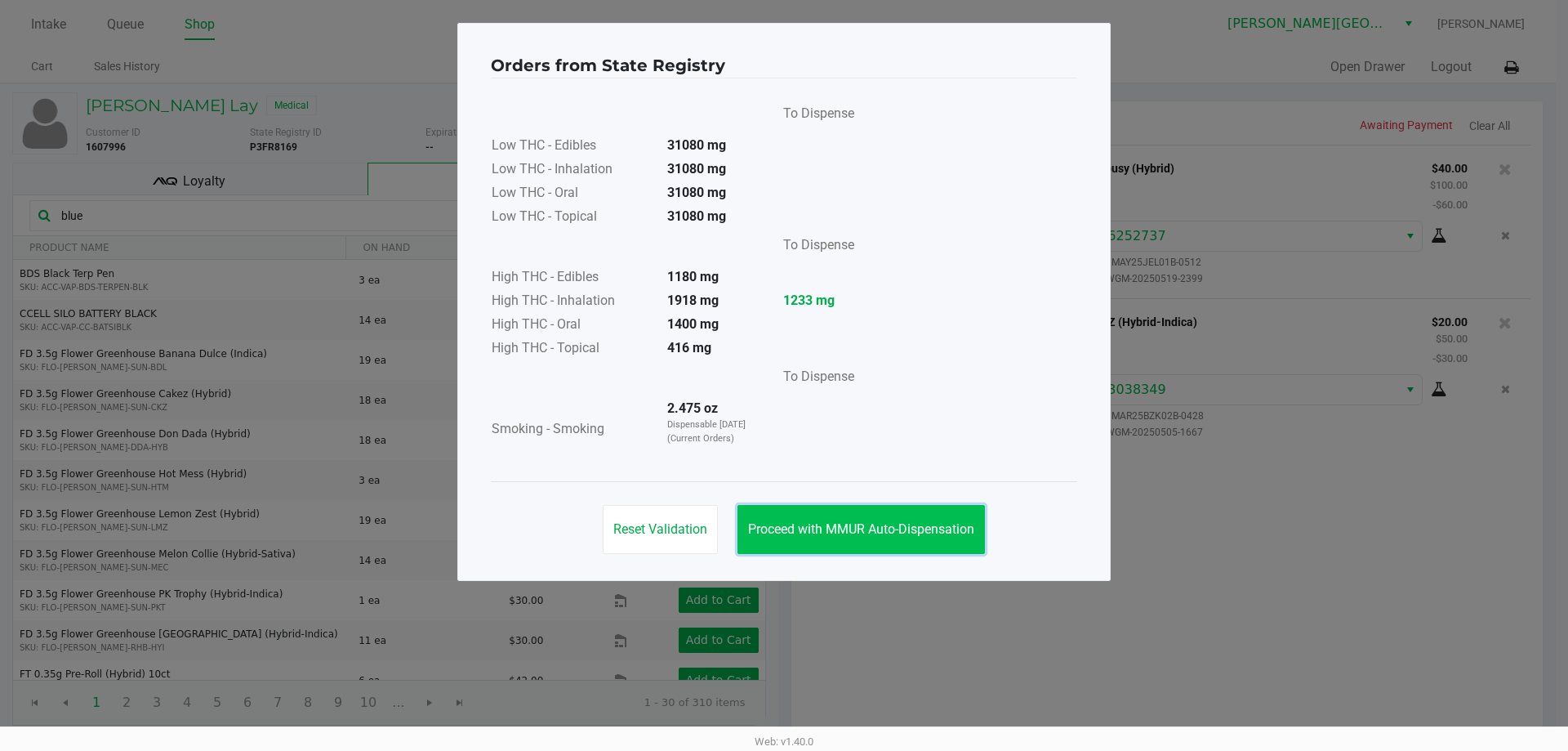
click at [900, 533] on span "Proceed with MMUR Auto-Dispensation" at bounding box center [861, 529] width 226 height 16
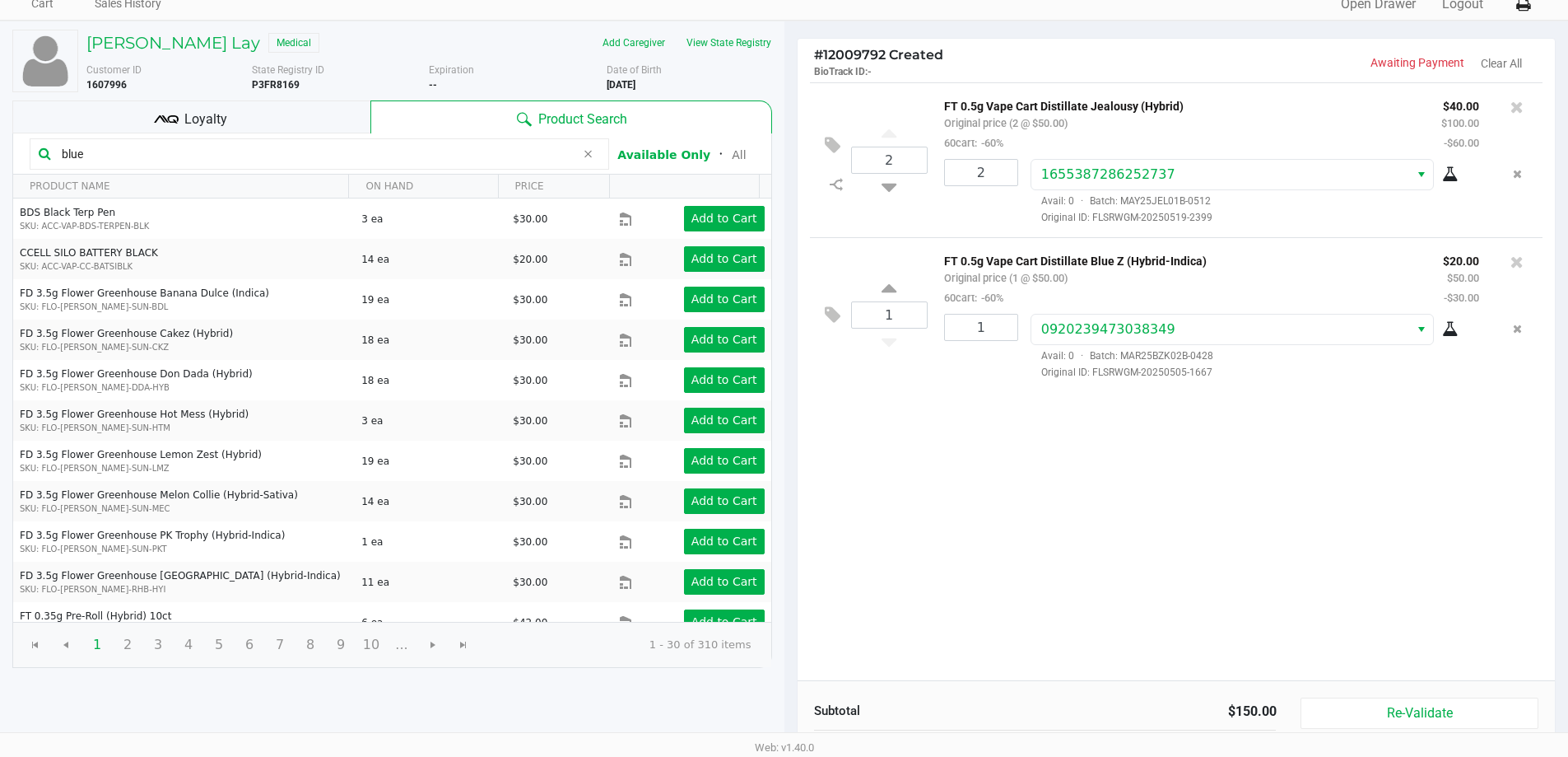
scroll to position [169, 0]
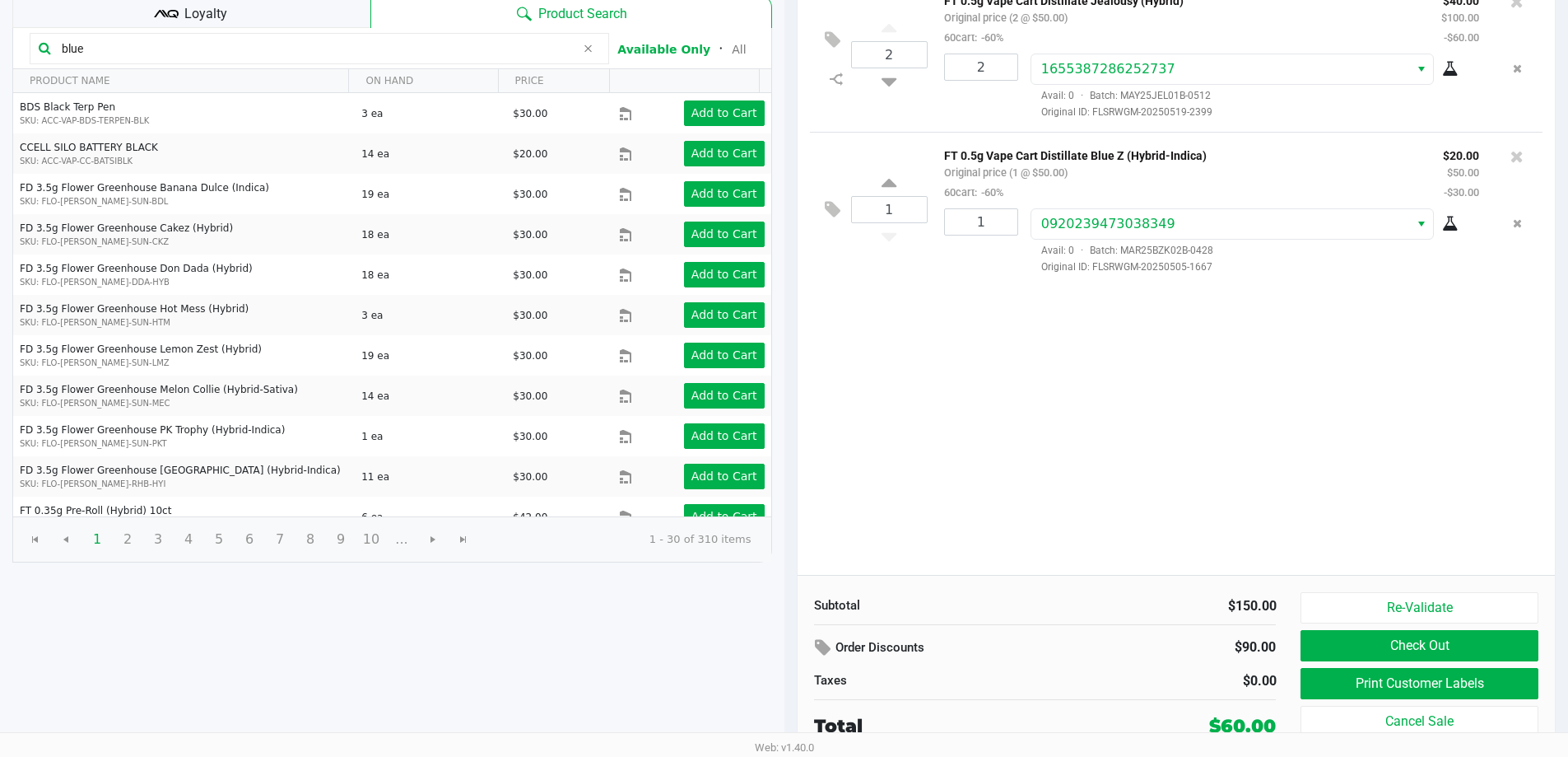
drag, startPoint x: 962, startPoint y: 444, endPoint x: 950, endPoint y: 445, distance: 12.0
click at [960, 444] on div "2 FT 0.5g Vape Cart Distillate Jealousy (Hybrid) Original price (2 @ $50.00) 60…" at bounding box center [1176, 275] width 758 height 598
drag, startPoint x: 989, startPoint y: 406, endPoint x: 983, endPoint y: 419, distance: 14.3
click at [987, 411] on div "2 FT 0.5g Vape Cart Distillate Jealousy (Hybrid) Original price (2 @ $50.00) 60…" at bounding box center [1176, 275] width 758 height 598
click at [962, 404] on div "2 FT 0.5g Vape Cart Distillate Jealousy (Hybrid) Original price (2 @ $50.00) 60…" at bounding box center [1176, 275] width 758 height 598
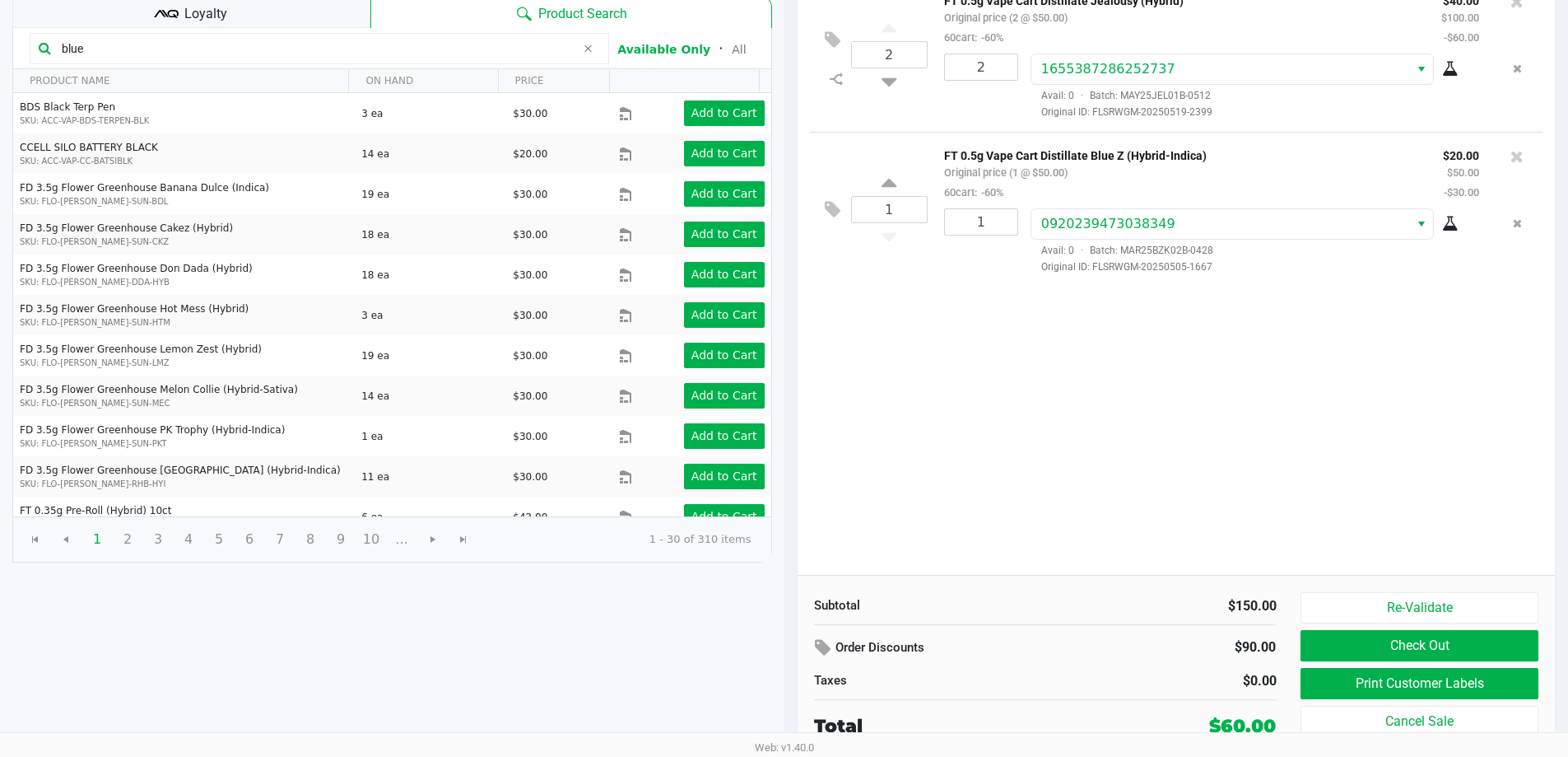
click at [982, 392] on div "2 FT 0.5g Vape Cart Distillate Jealousy (Hybrid) Original price (2 @ $50.00) 60…" at bounding box center [1176, 275] width 758 height 598
click at [1367, 611] on button "Re-Validate" at bounding box center [1419, 608] width 237 height 32
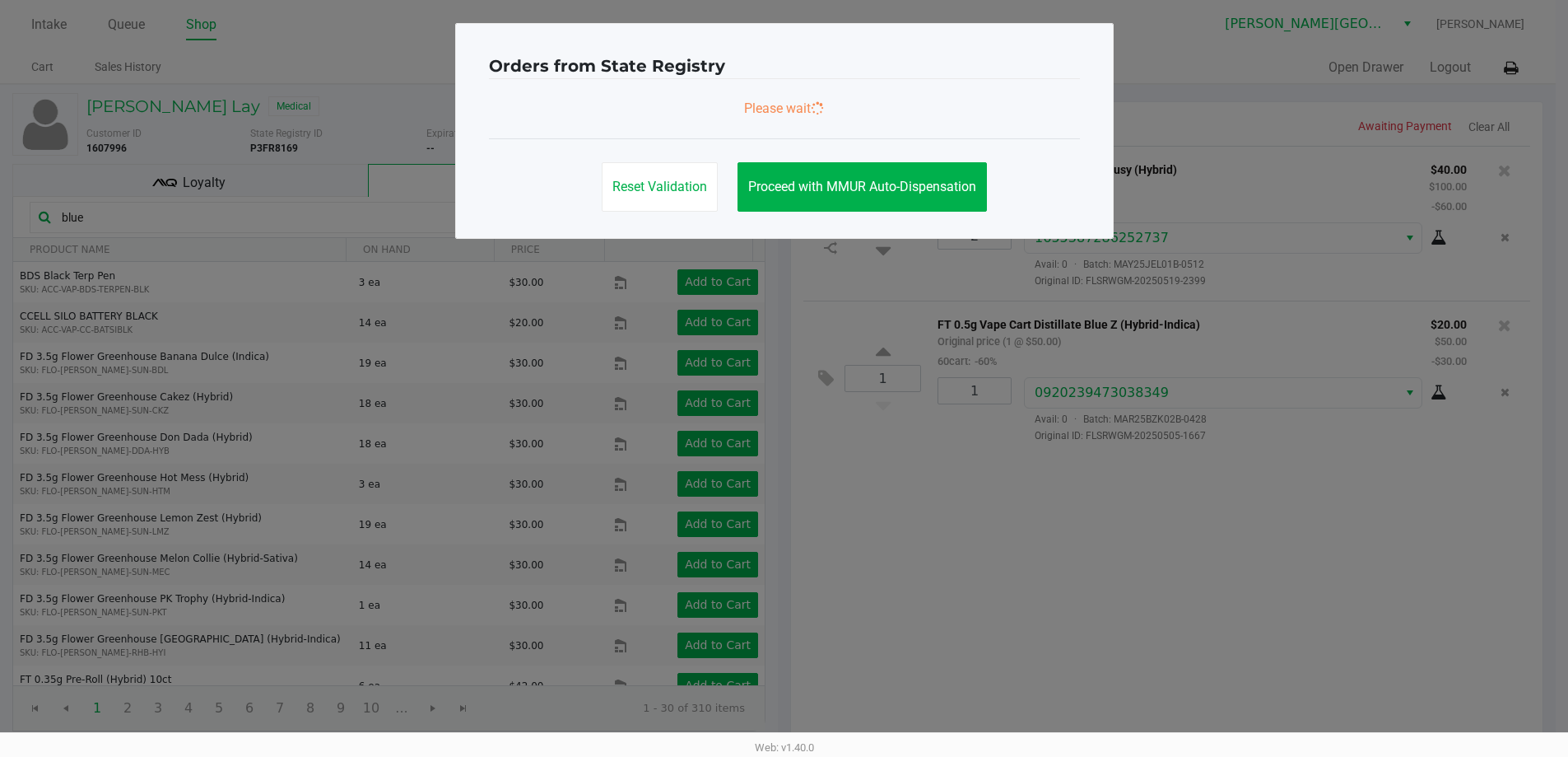
scroll to position [0, 0]
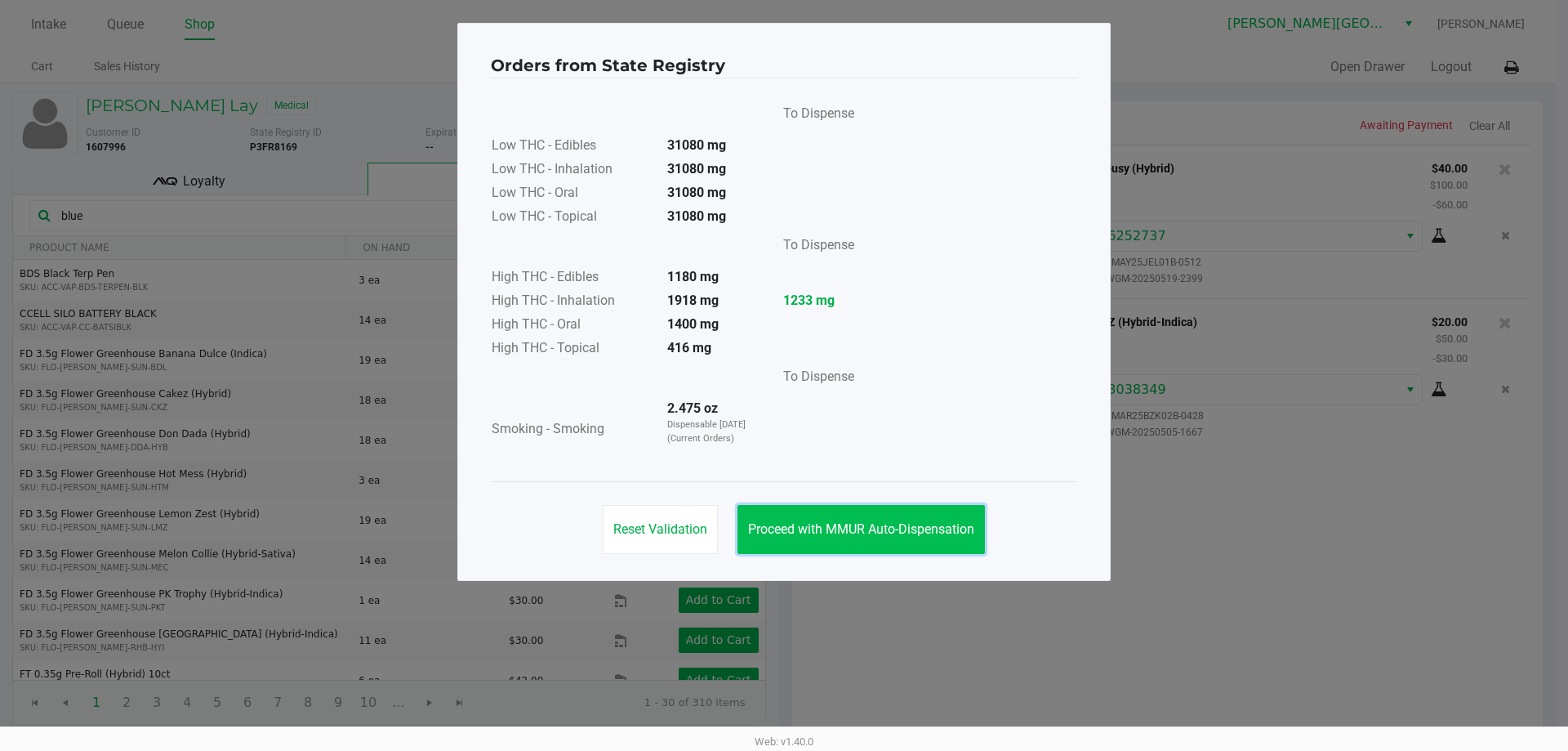
click at [817, 531] on span "Proceed with MMUR Auto-Dispensation" at bounding box center [861, 529] width 226 height 16
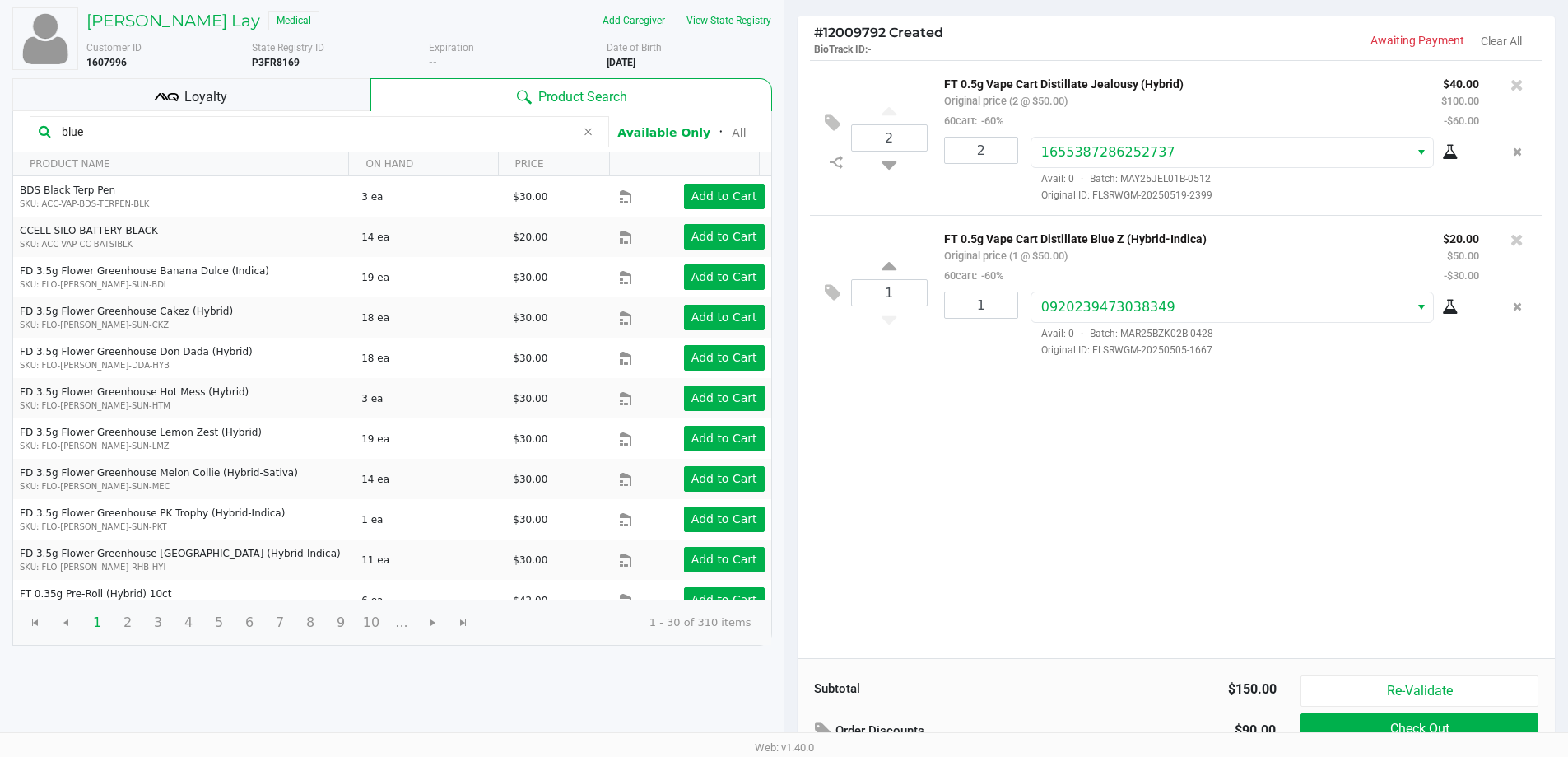
scroll to position [169, 0]
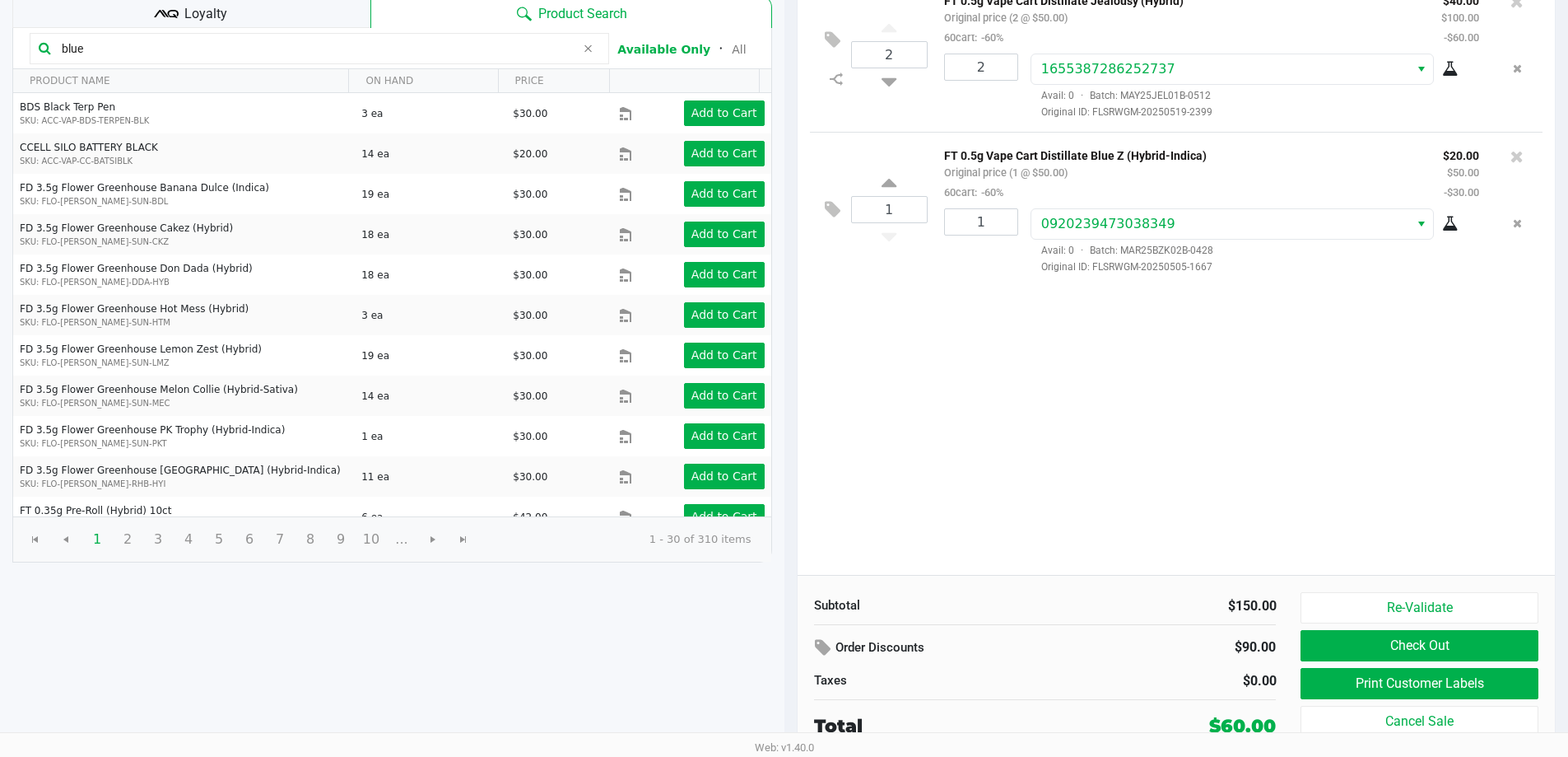
click at [352, 23] on div "Loyalty" at bounding box center [191, 12] width 358 height 33
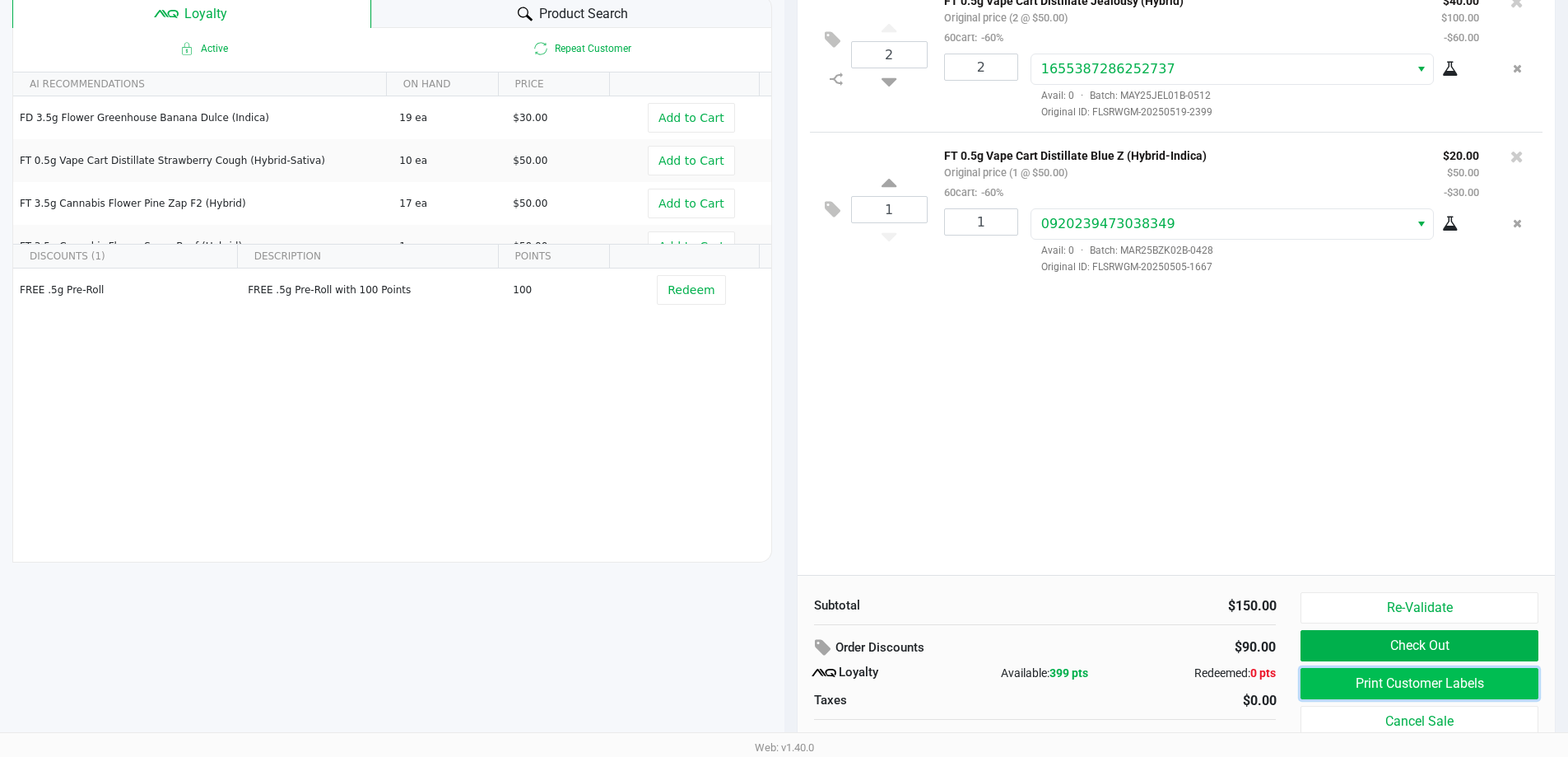
click at [1385, 676] on button "Print Customer Labels" at bounding box center [1419, 683] width 237 height 32
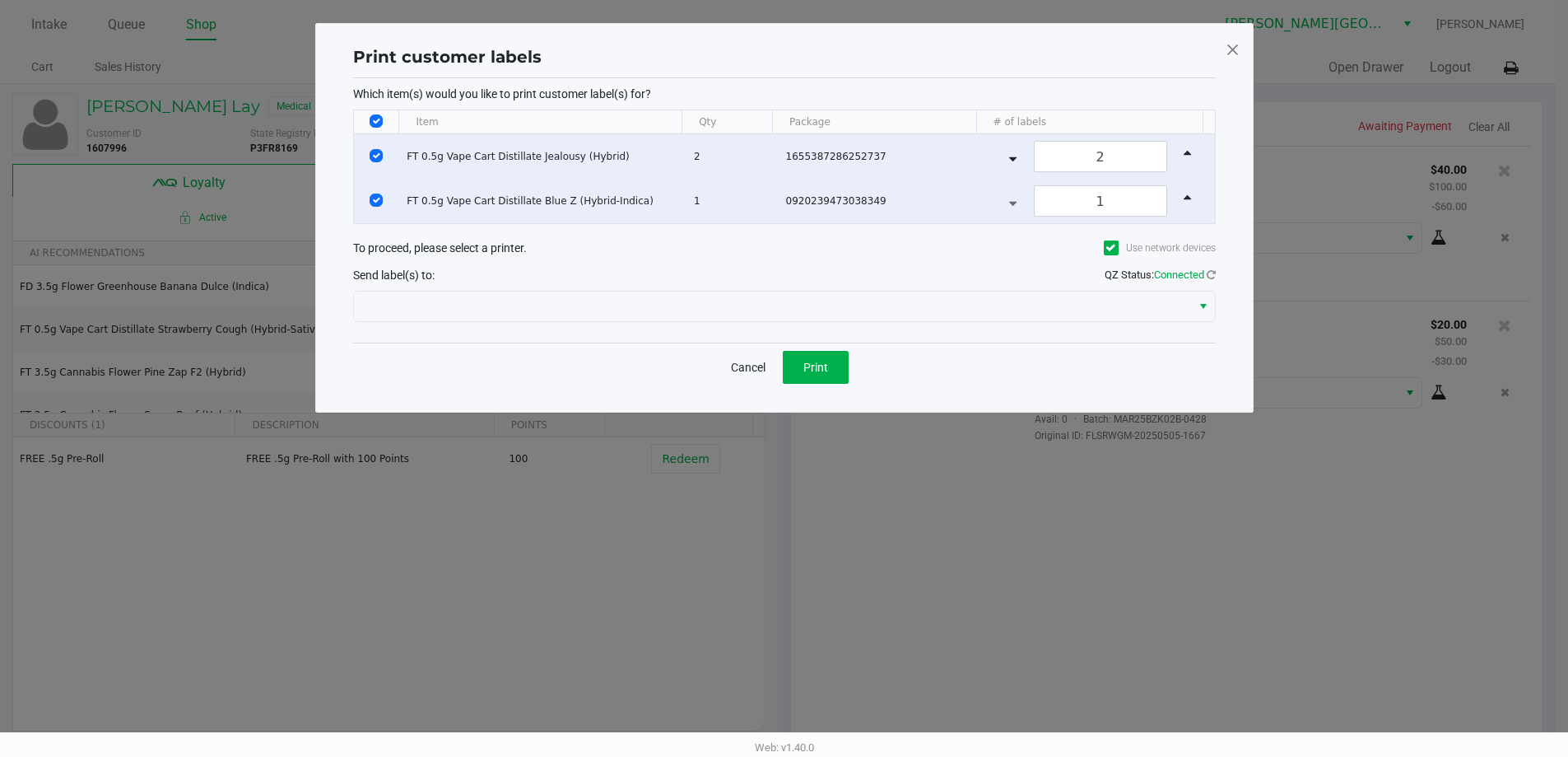
scroll to position [0, 0]
click at [837, 361] on button "Print" at bounding box center [820, 367] width 65 height 33
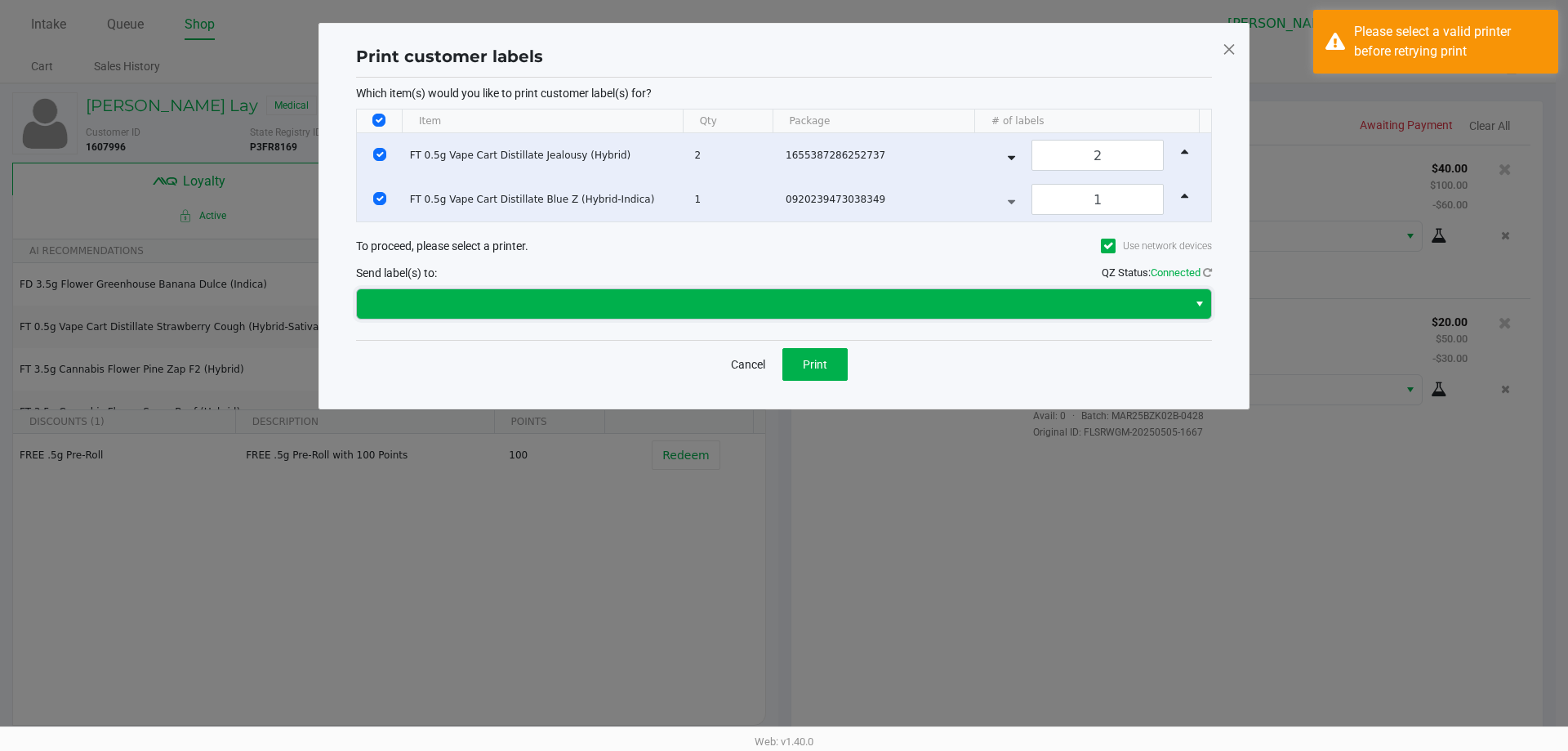
click at [835, 305] on span at bounding box center [772, 304] width 811 height 20
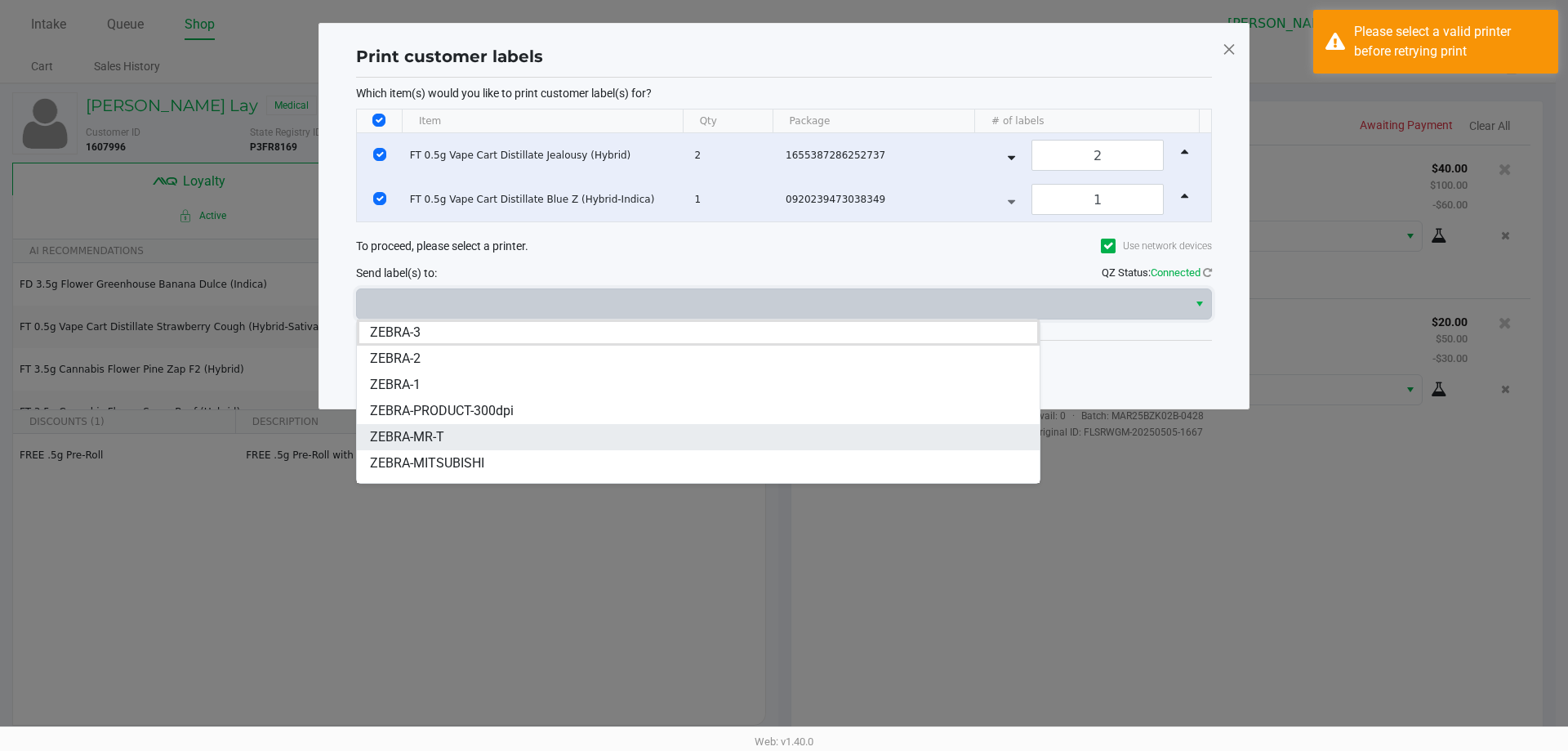
click at [427, 431] on span "ZEBRA-MR-T" at bounding box center [407, 437] width 74 height 20
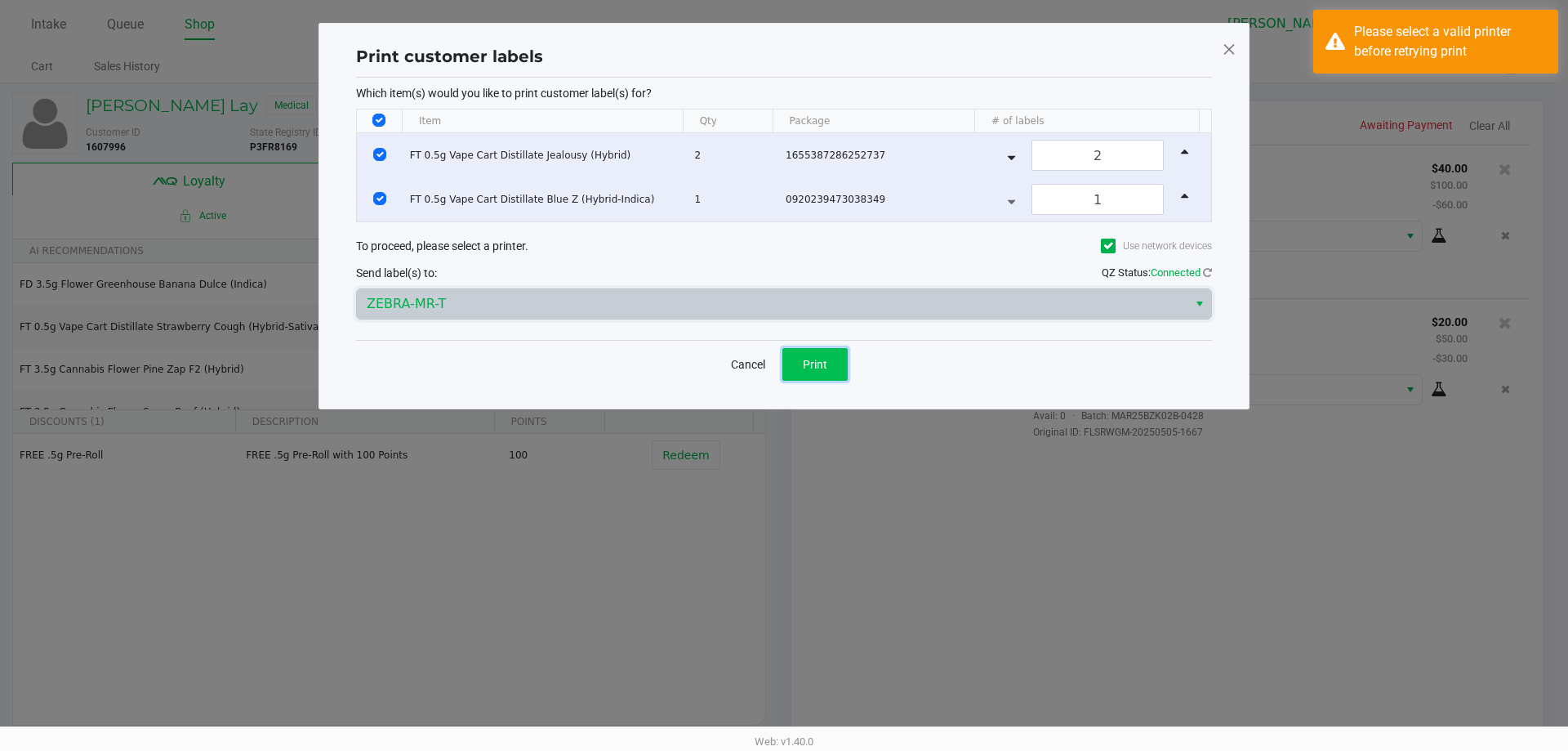
click at [809, 360] on span "Print" at bounding box center [815, 364] width 25 height 13
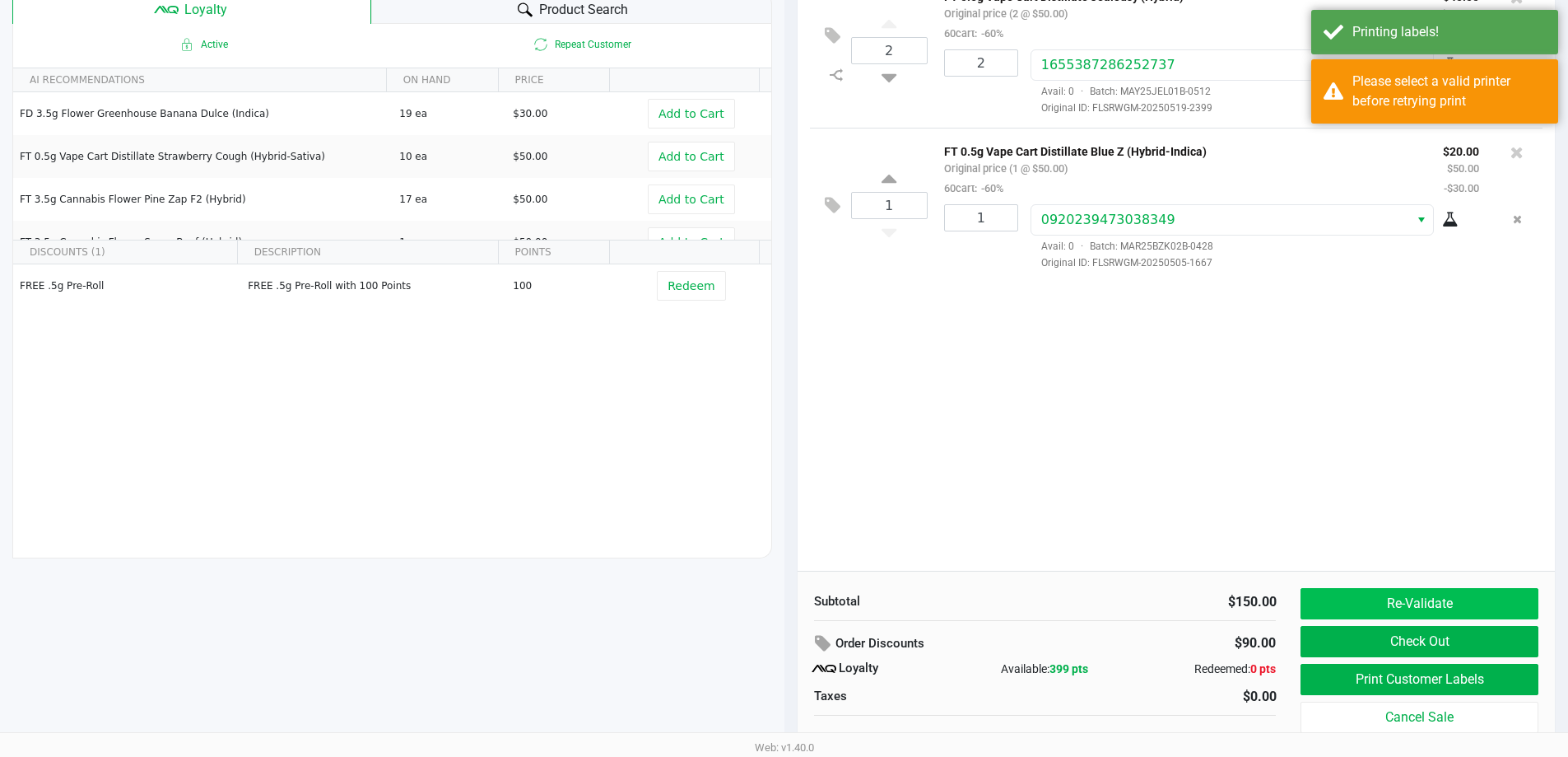
scroll to position [188, 0]
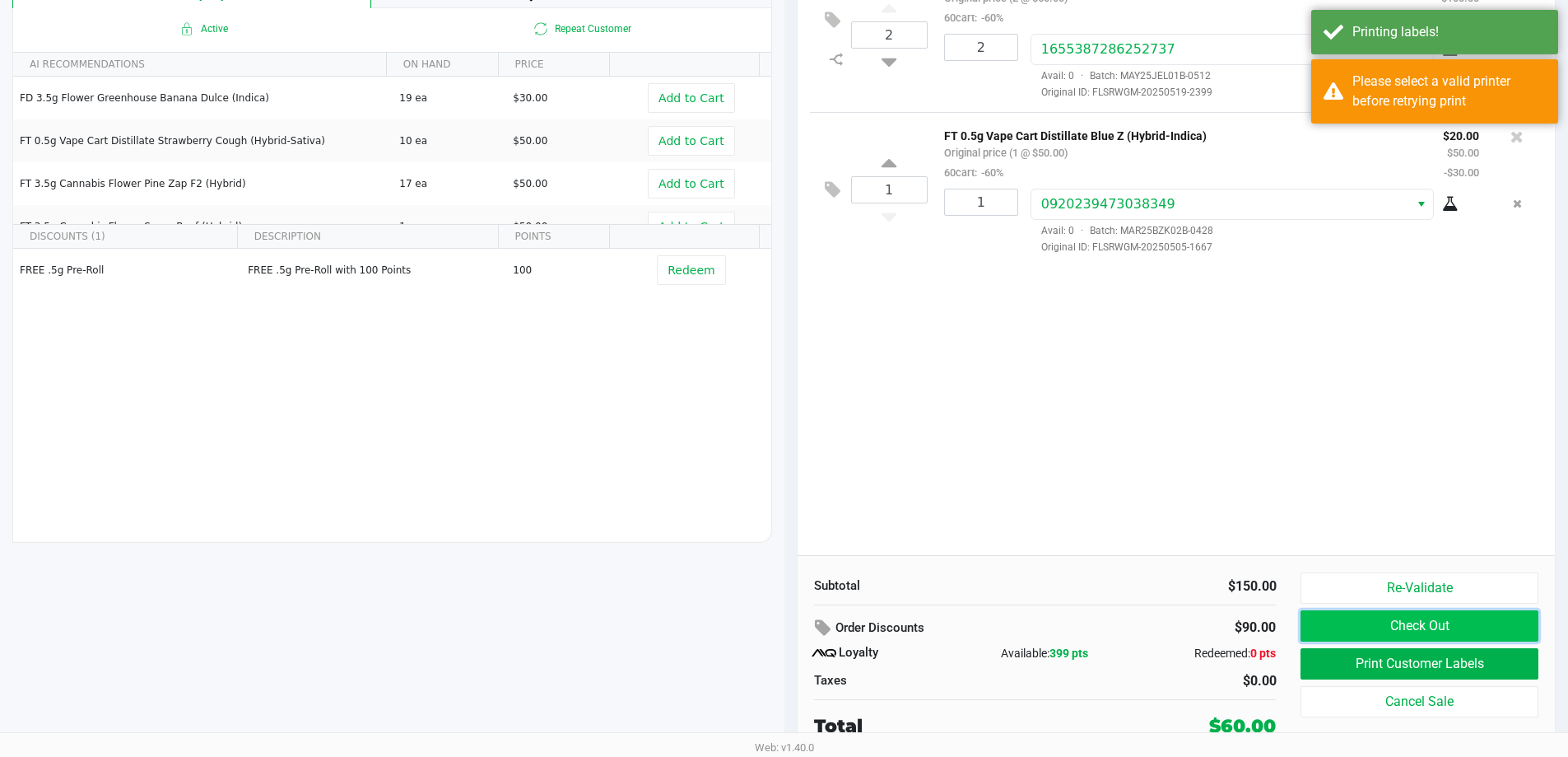
click at [1446, 622] on button "Check Out" at bounding box center [1419, 626] width 237 height 32
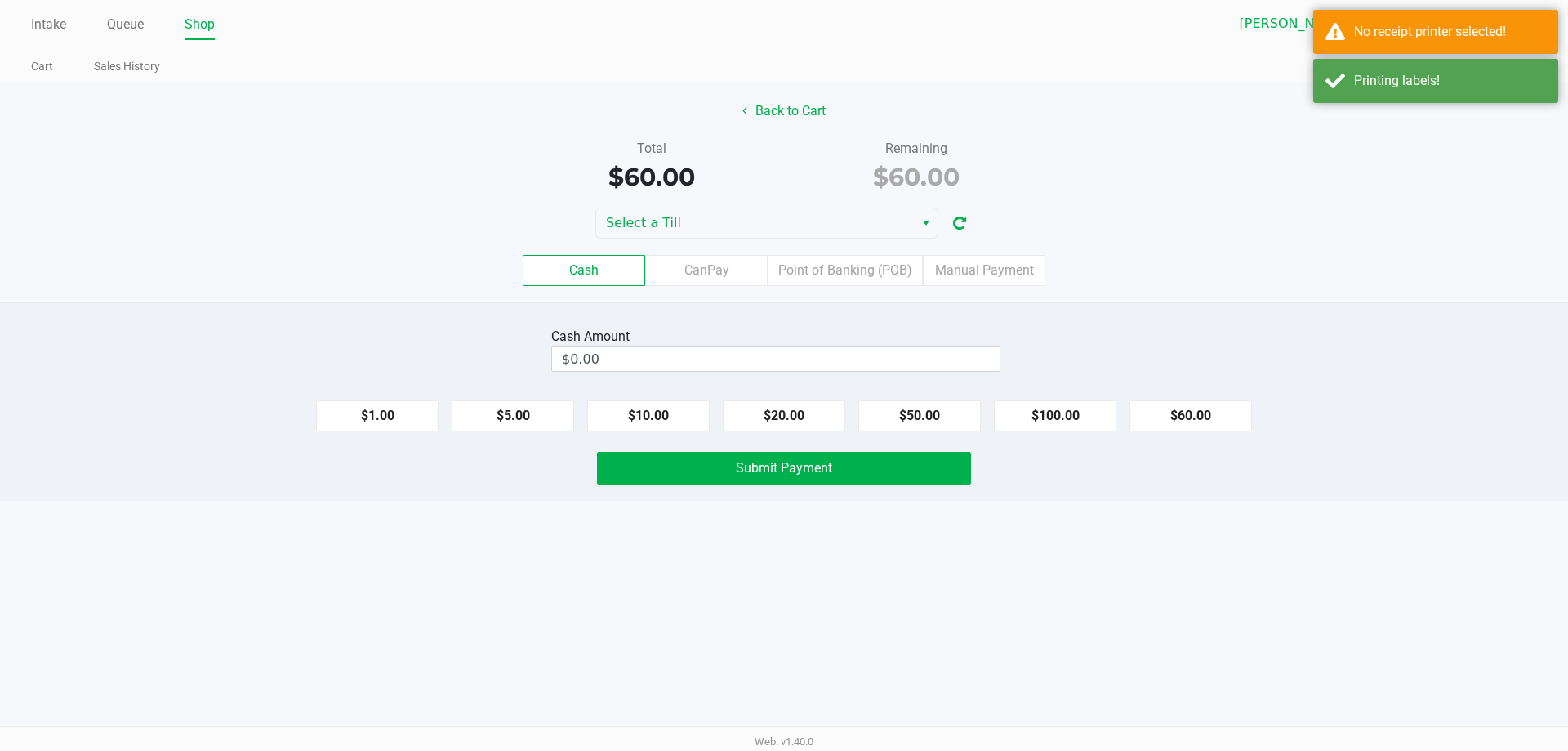
drag, startPoint x: 818, startPoint y: 275, endPoint x: 903, endPoint y: 347, distance: 111.4
click at [818, 274] on label "Point of Banking (POB)" at bounding box center [845, 271] width 155 height 31
click at [0, 0] on 7 "Point of Banking (POB)" at bounding box center [0, 0] width 0 height 0
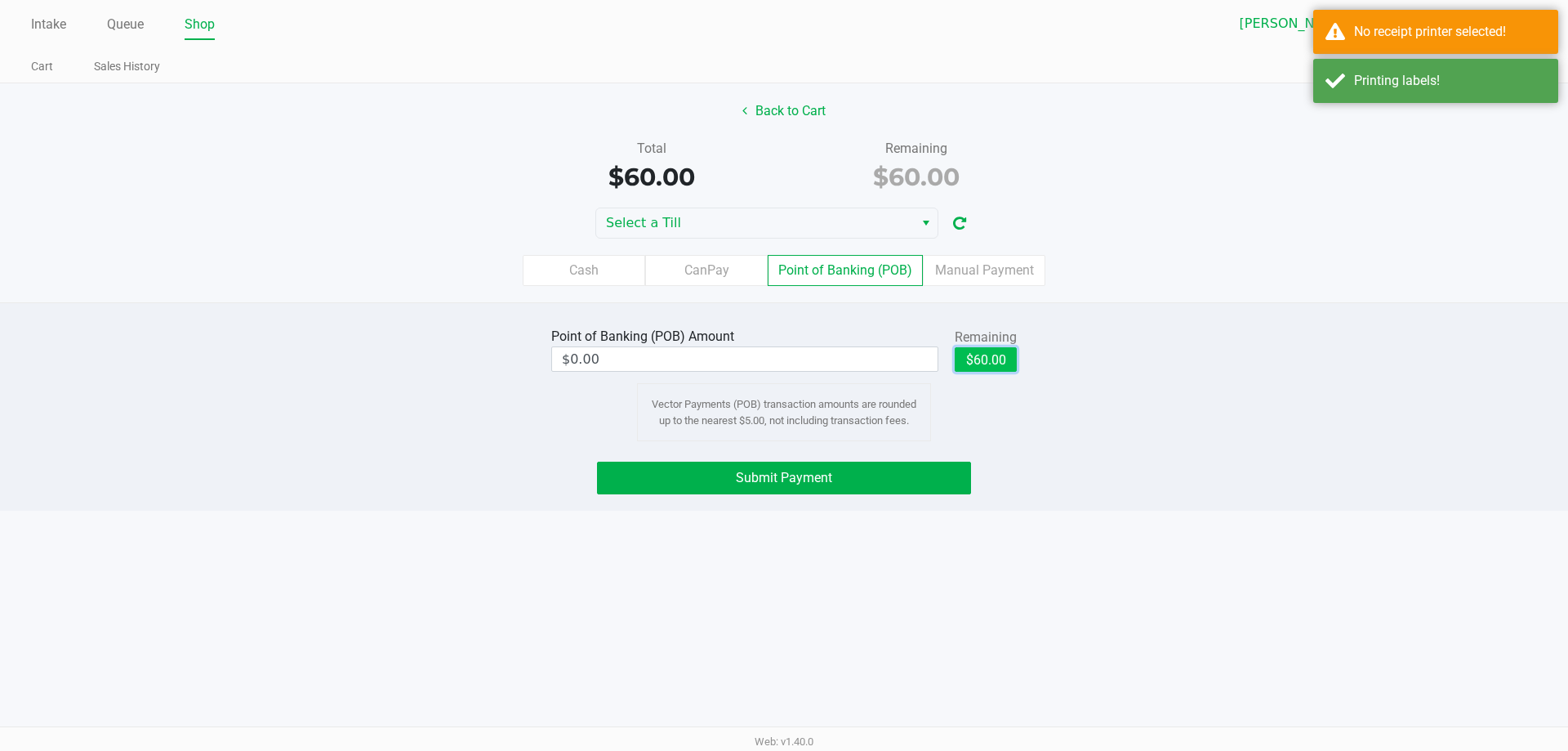
click at [992, 360] on button "$60.00" at bounding box center [985, 359] width 62 height 25
type input "$60.00"
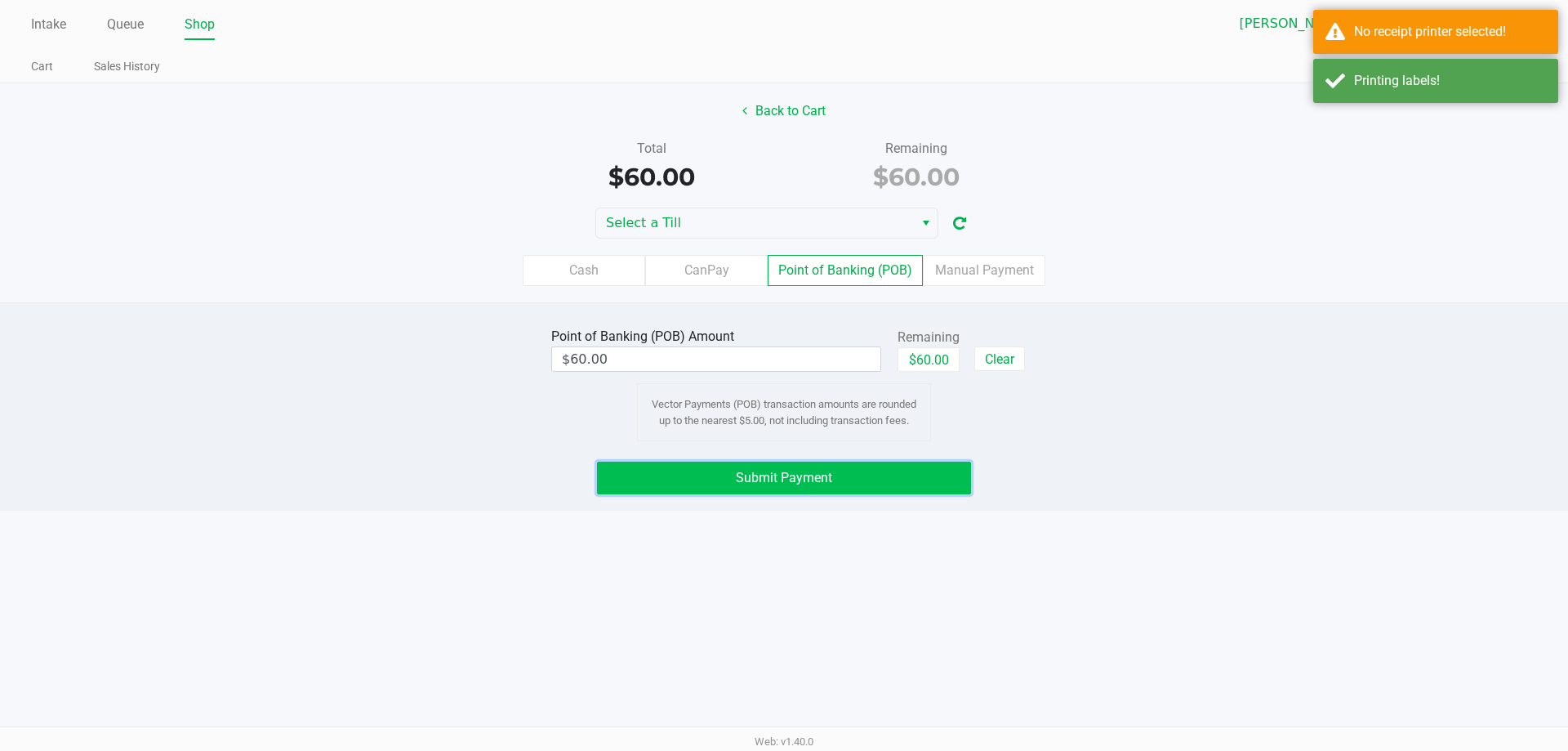
click at [859, 466] on button "Submit Payment" at bounding box center [784, 478] width 374 height 33
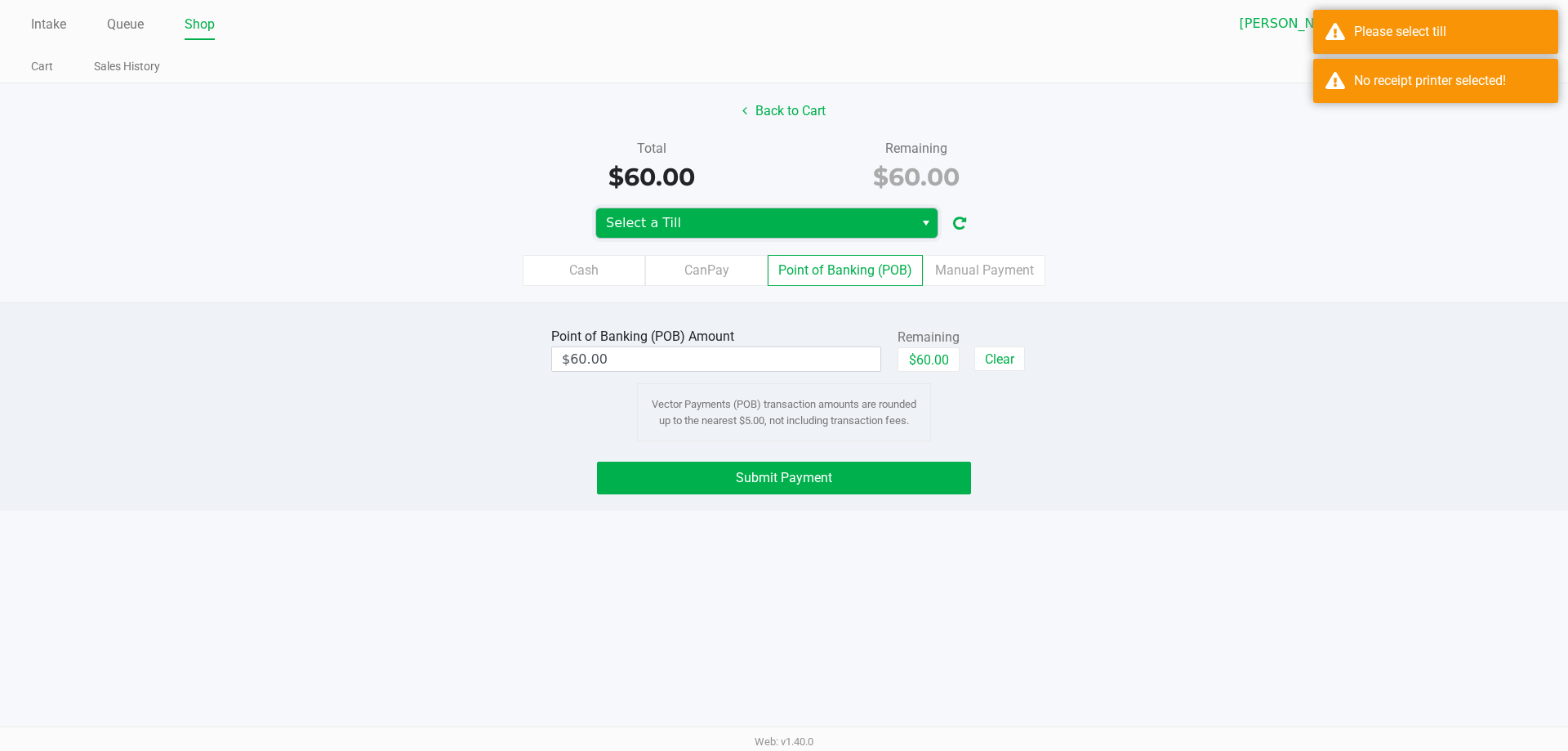
click at [711, 214] on span "Select a Till" at bounding box center [755, 223] width 298 height 20
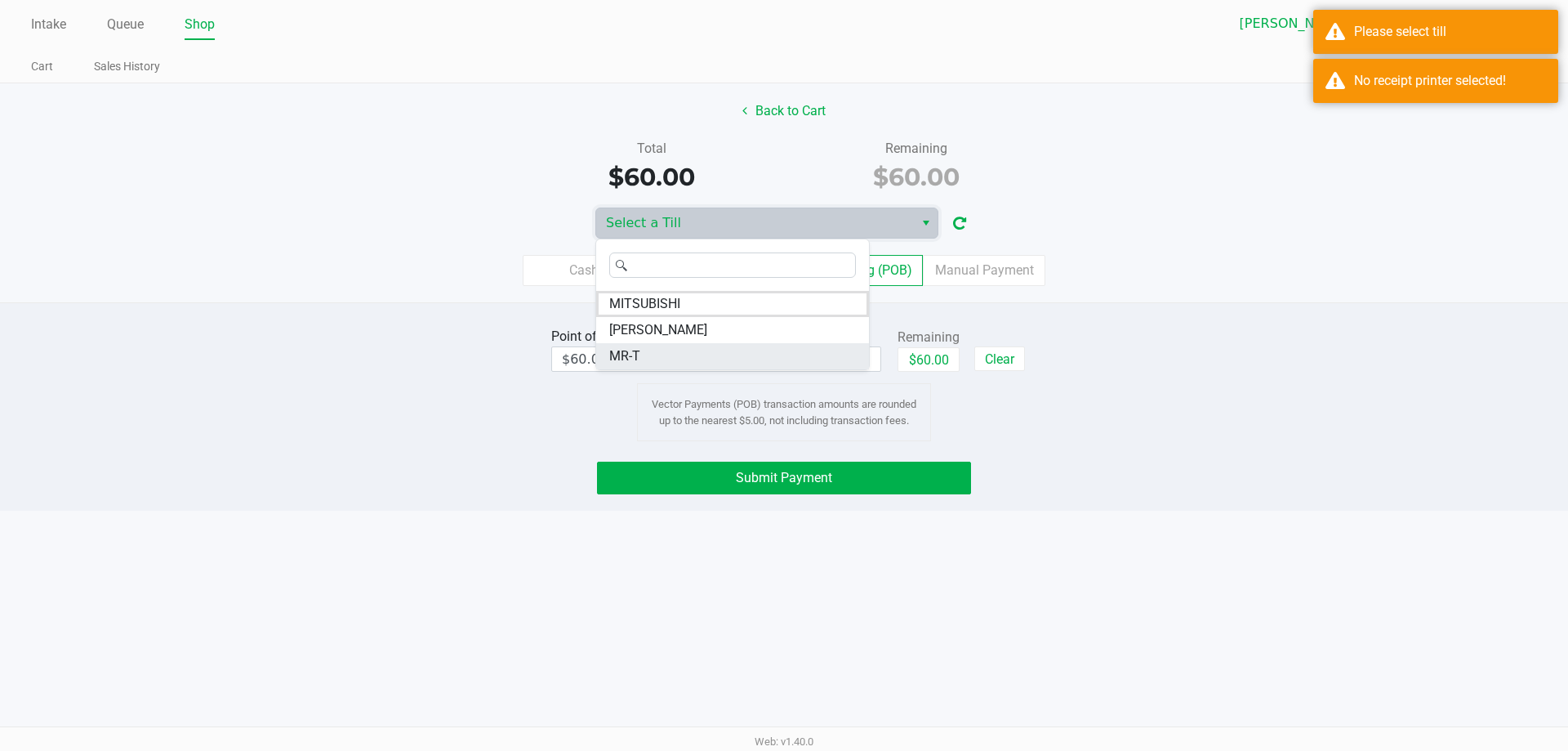
click at [637, 353] on span "MR-T" at bounding box center [625, 356] width 31 height 20
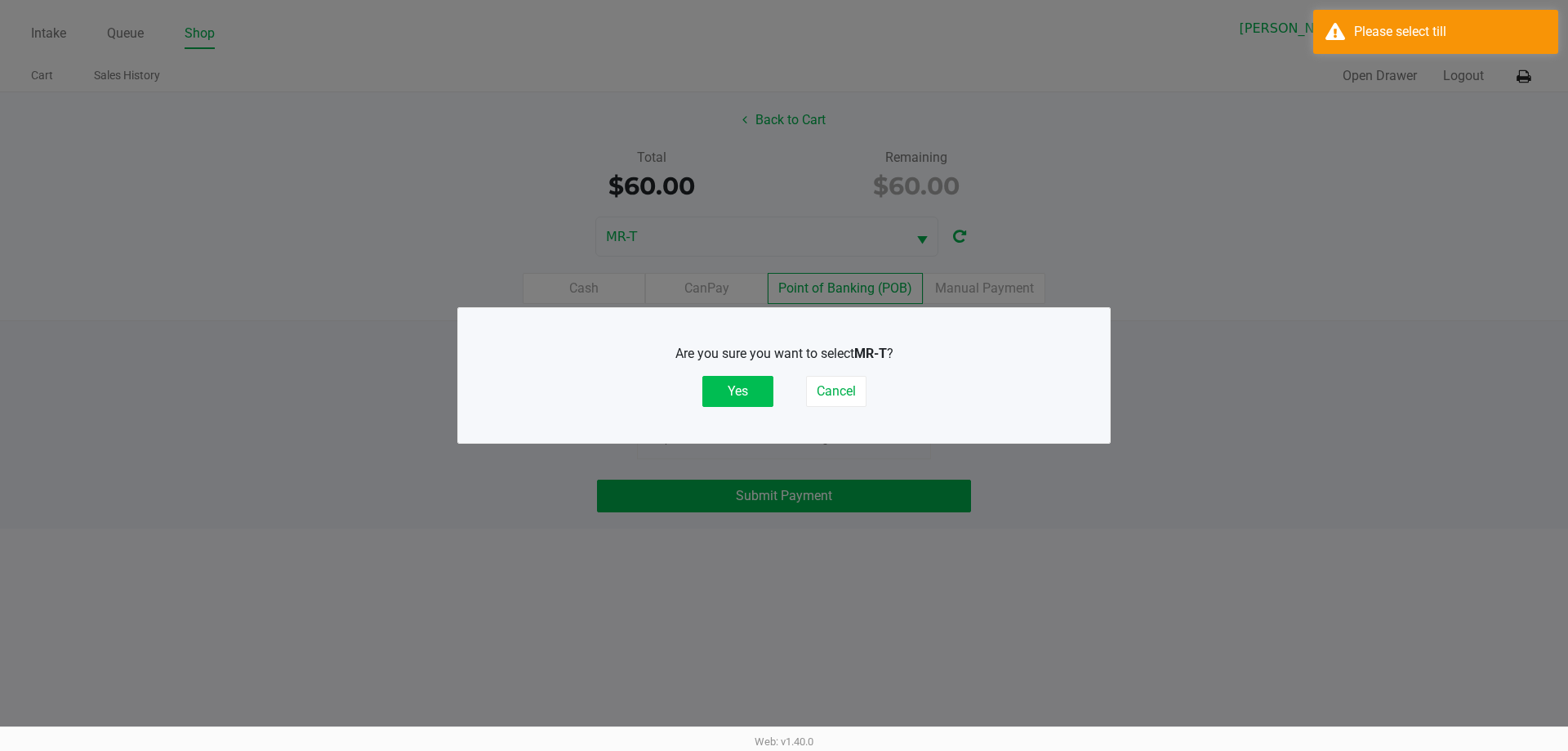
click at [747, 401] on button "Yes" at bounding box center [738, 392] width 71 height 31
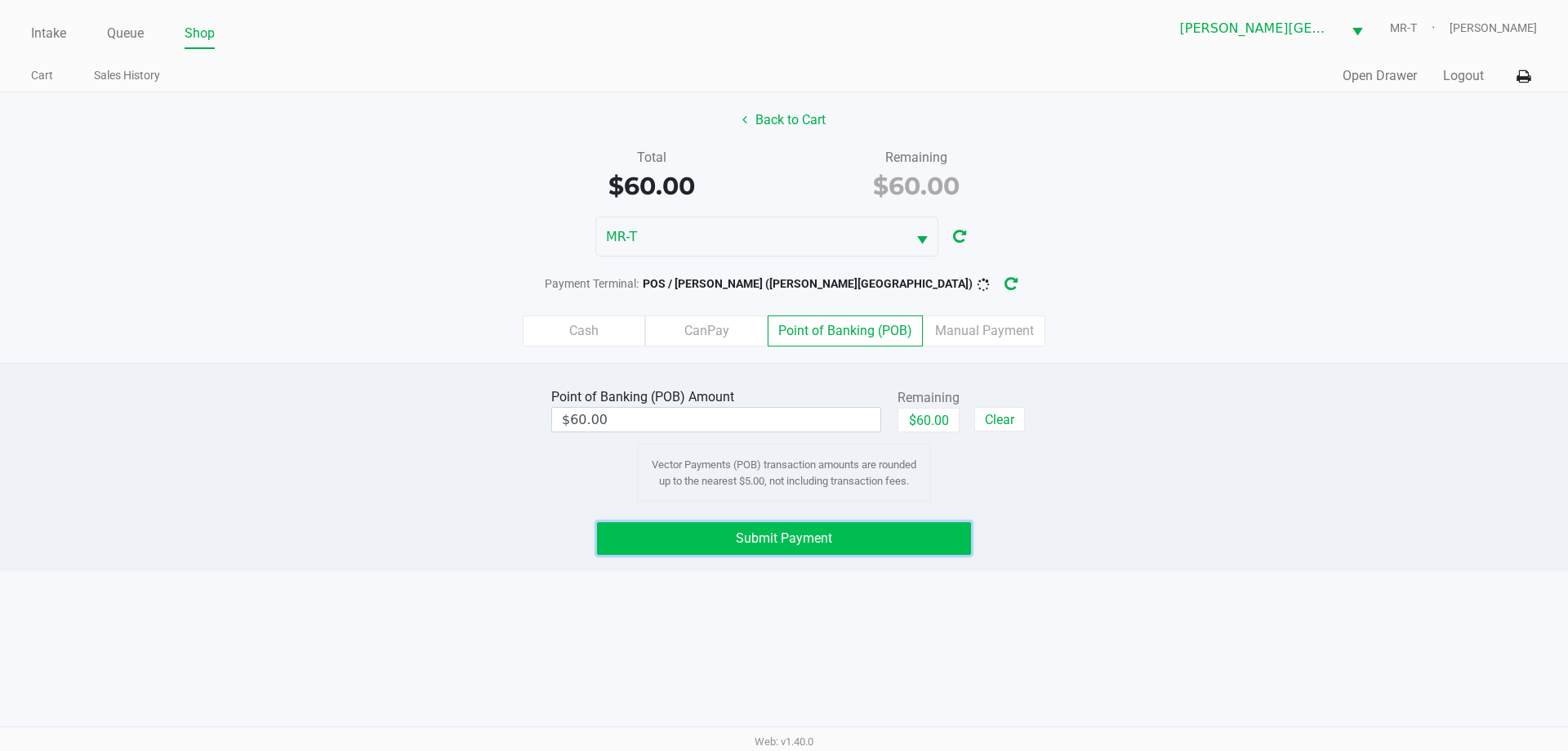
click at [715, 535] on button "Submit Payment" at bounding box center [784, 539] width 374 height 33
click at [1011, 281] on button "button" at bounding box center [1024, 284] width 26 height 30
click at [812, 544] on span "Submit Payment" at bounding box center [784, 538] width 96 height 16
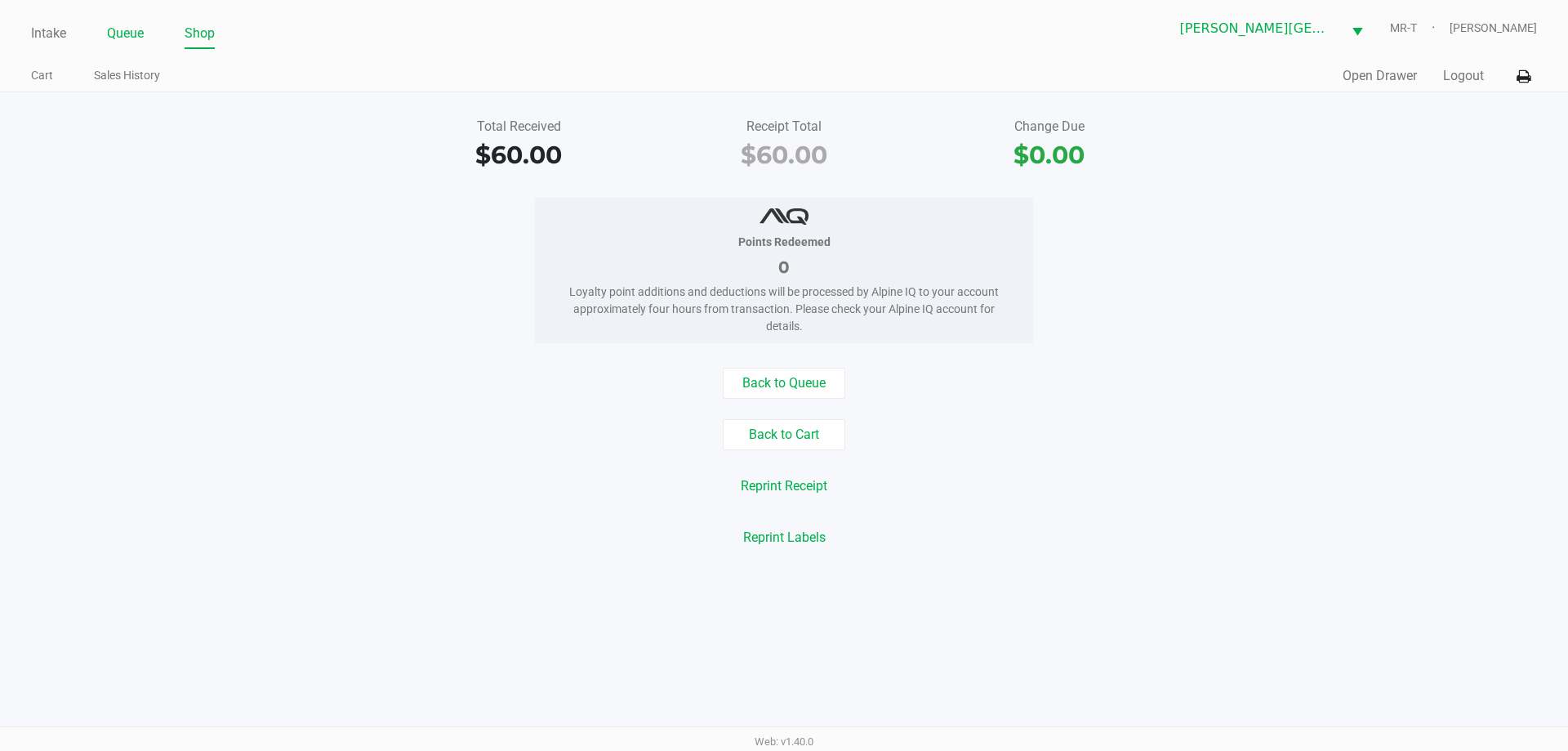
click at [113, 36] on link "Queue" at bounding box center [125, 34] width 37 height 23
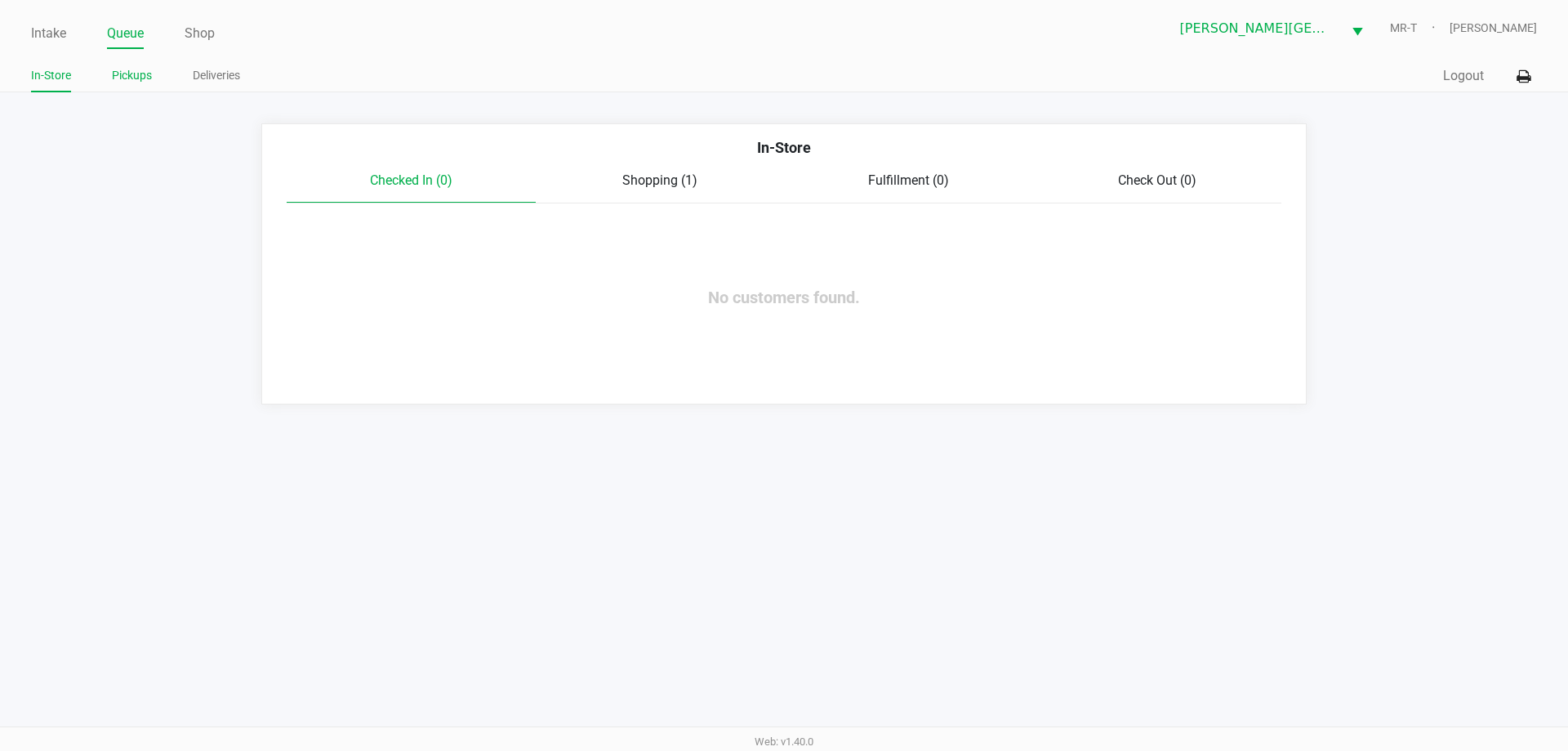
click at [132, 86] on li "Pickups" at bounding box center [132, 77] width 40 height 29
click at [39, 36] on link "Intake" at bounding box center [49, 34] width 35 height 23
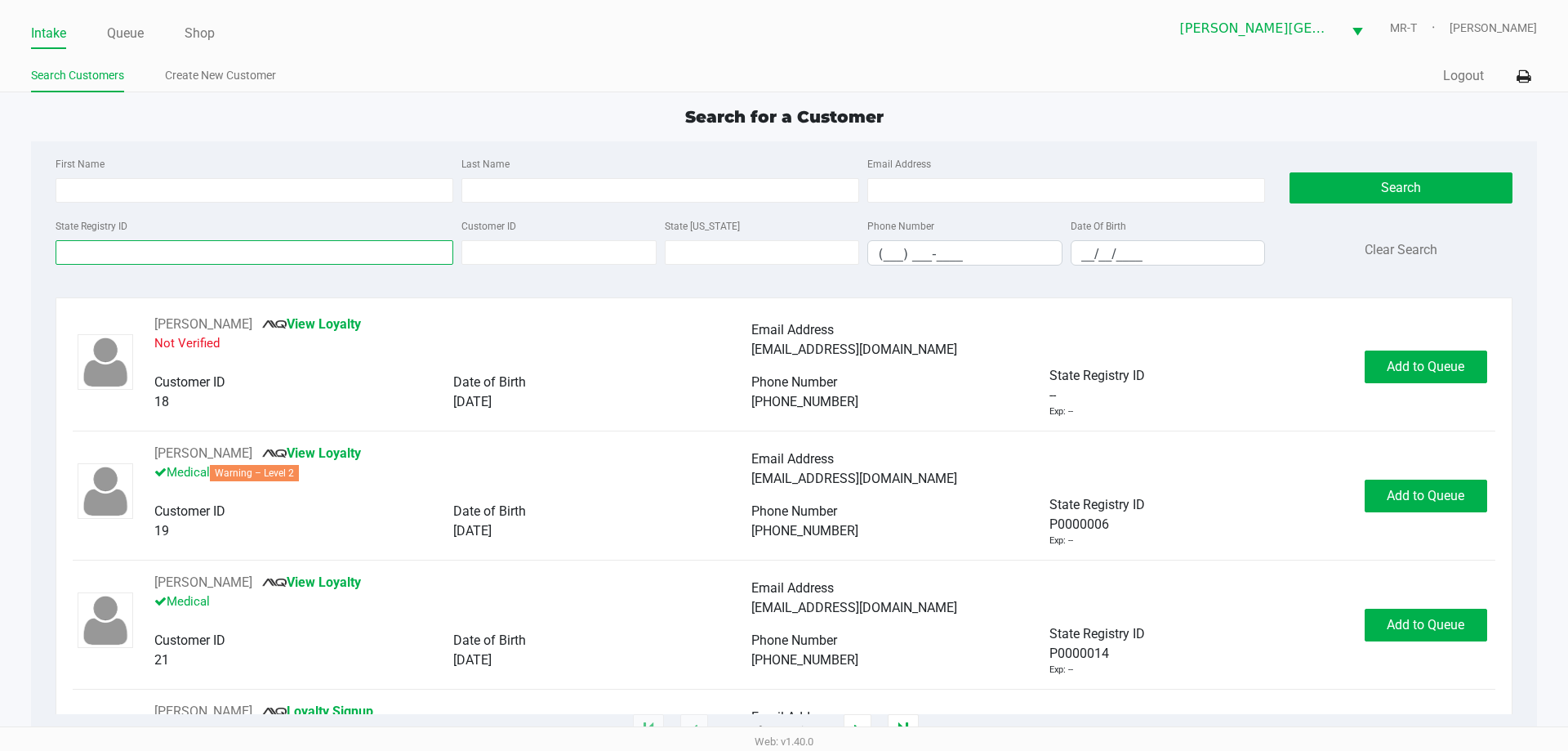
click at [152, 250] on input "State Registry ID" at bounding box center [255, 253] width 398 height 25
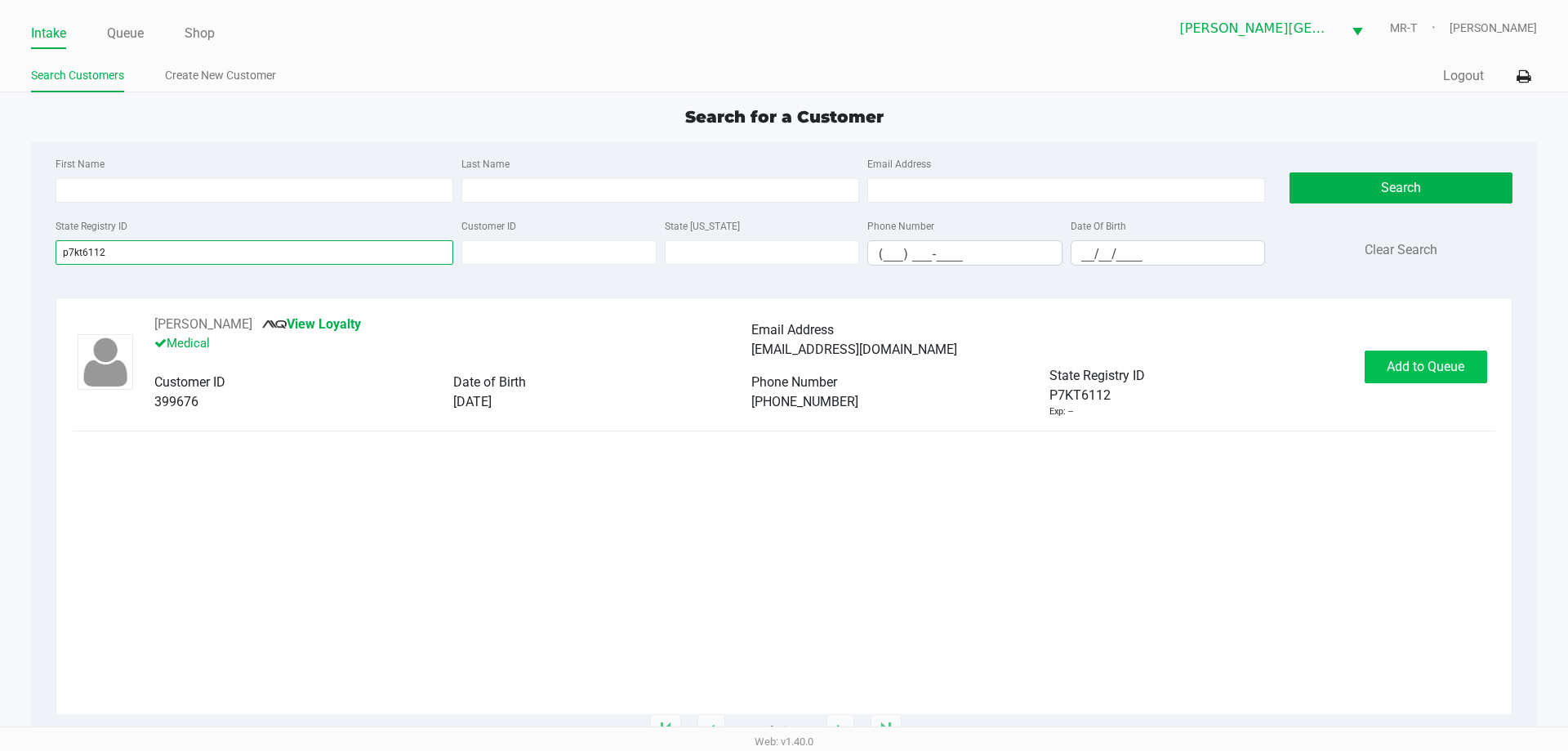
type input "p7kt6112"
click at [1397, 364] on span "Add to Queue" at bounding box center [1425, 366] width 77 height 16
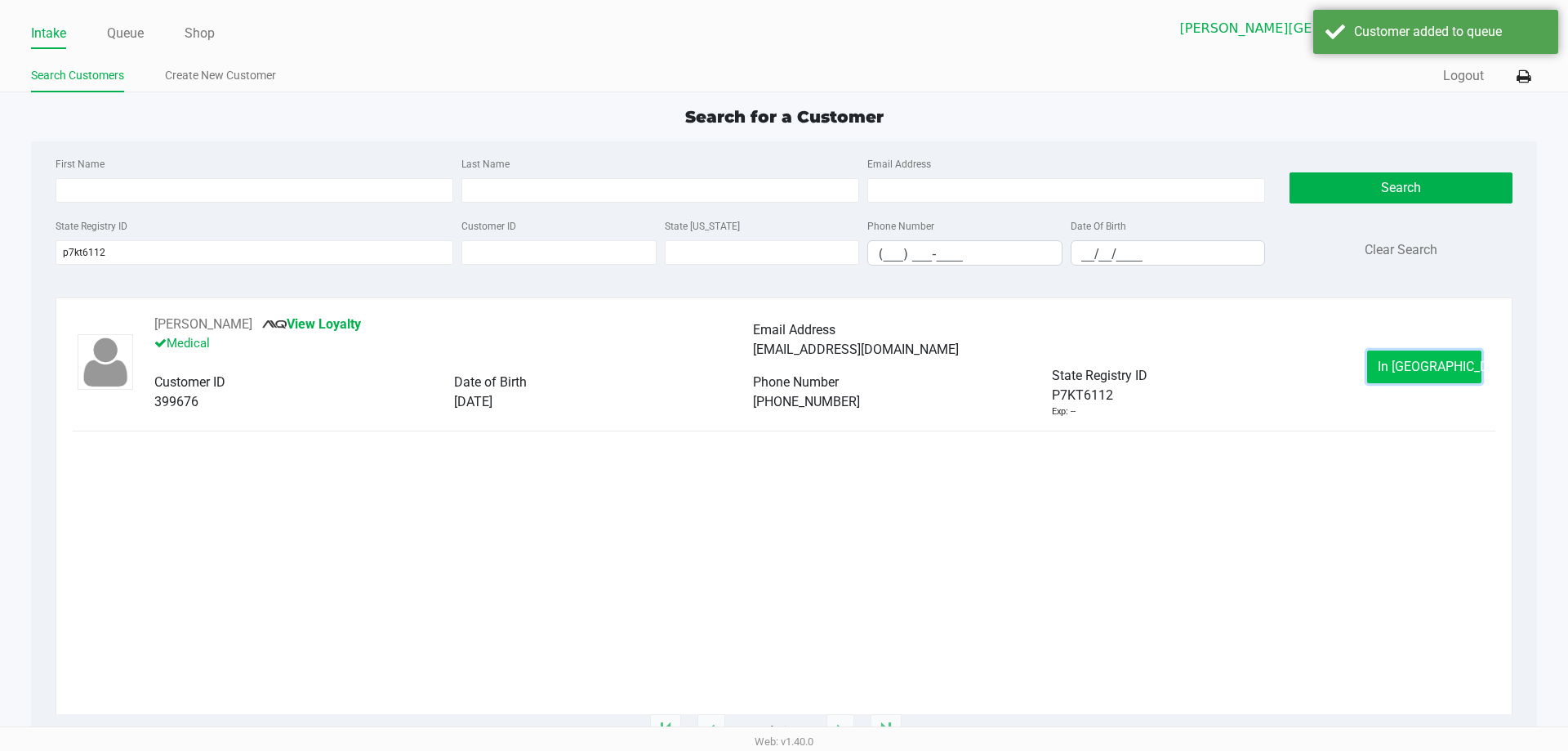
click at [1390, 366] on button "In [GEOGRAPHIC_DATA]" at bounding box center [1424, 367] width 114 height 33
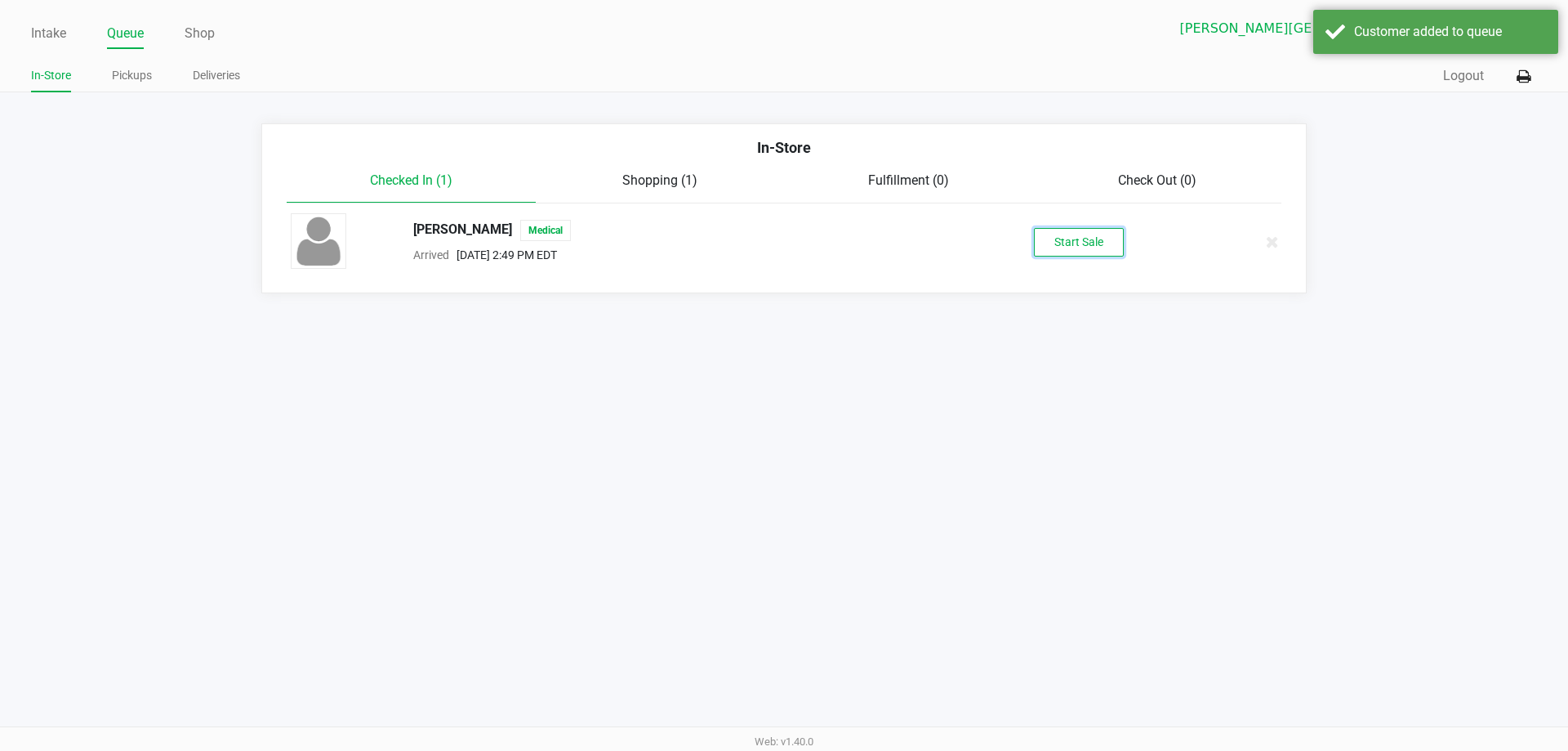
click at [1075, 235] on button "Start Sale" at bounding box center [1078, 242] width 90 height 29
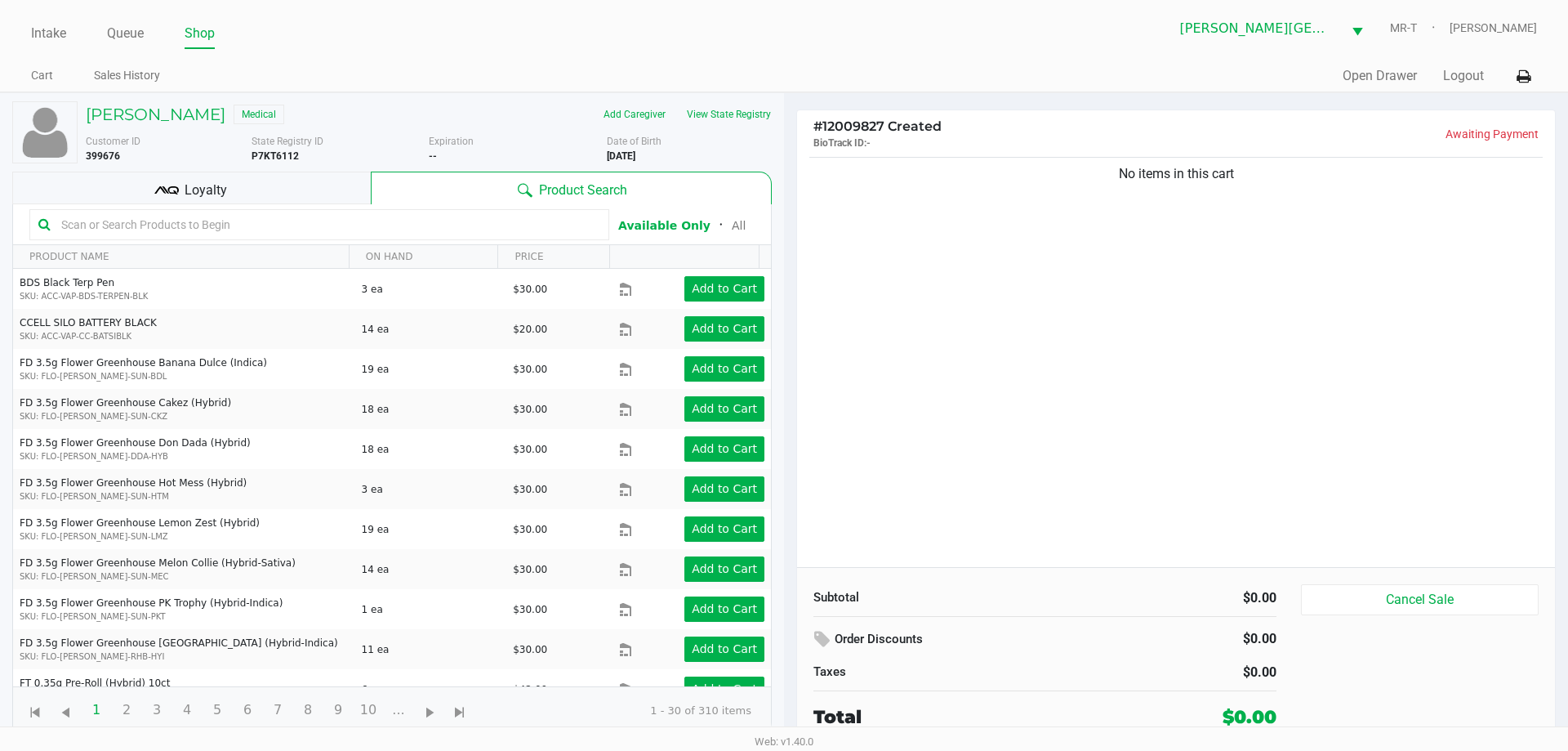
drag, startPoint x: 1238, startPoint y: 210, endPoint x: 1102, endPoint y: 223, distance: 136.6
click at [1103, 223] on div "No items in this cart" at bounding box center [1176, 360] width 758 height 414
click at [1112, 223] on div "No items in this cart" at bounding box center [1176, 360] width 758 height 414
click at [1112, 222] on div "No items in this cart" at bounding box center [1176, 360] width 758 height 414
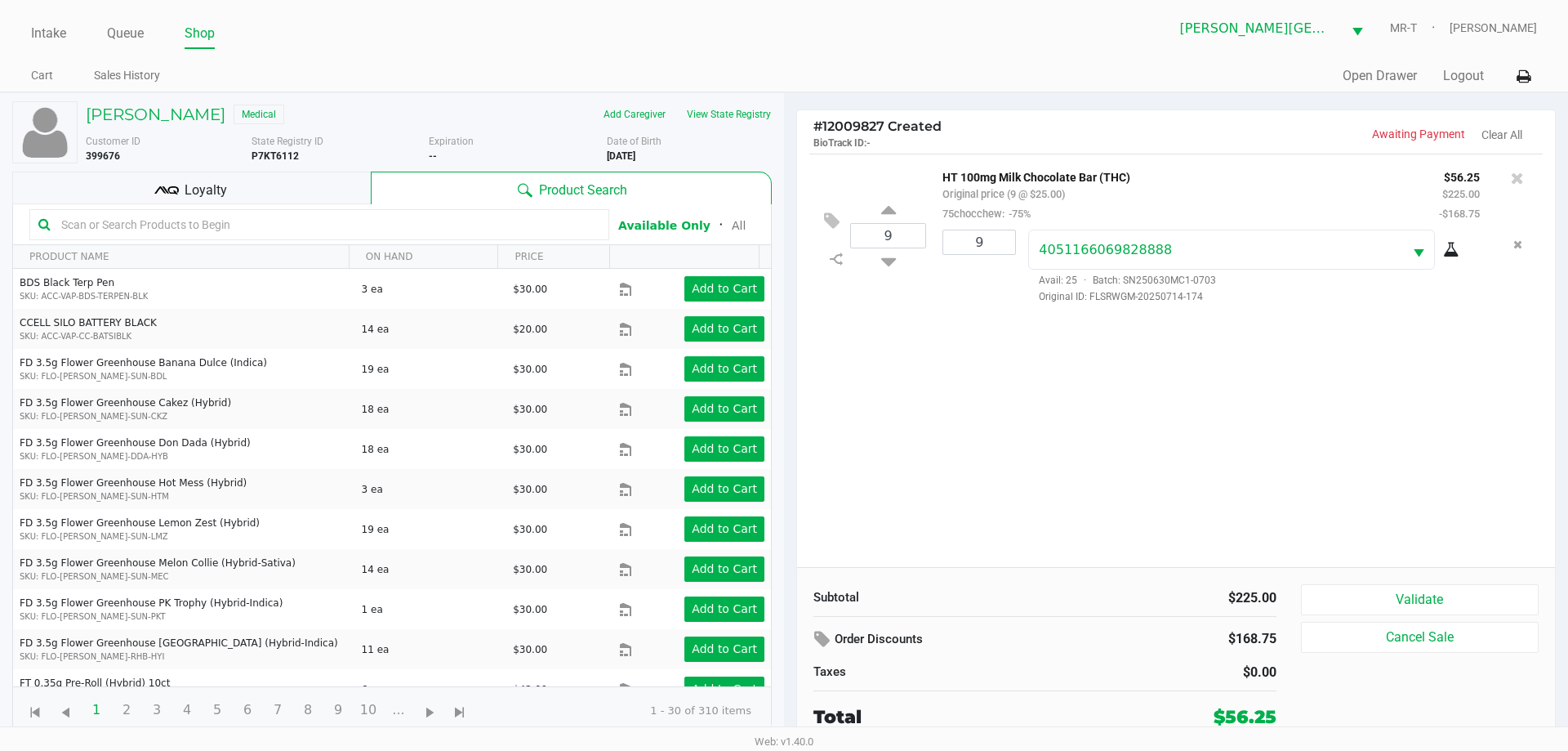
click at [1135, 416] on div "9 HT 100mg Milk Chocolate Bar (THC) Original price (9 @ $25.00) 75chocchew: -75…" at bounding box center [1176, 360] width 758 height 414
click at [1433, 594] on button "Validate" at bounding box center [1419, 600] width 238 height 31
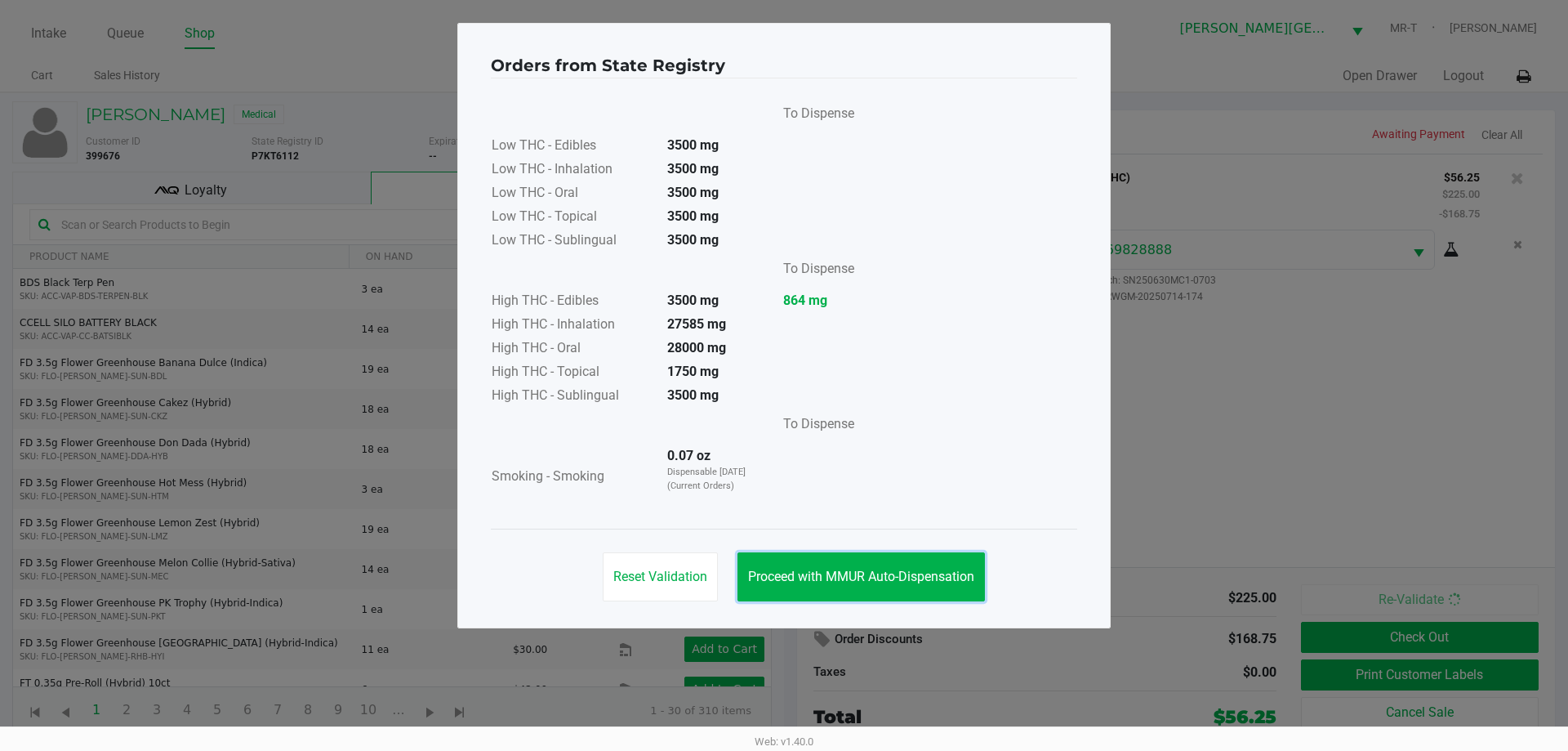
drag, startPoint x: 928, startPoint y: 581, endPoint x: 1083, endPoint y: 603, distance: 156.6
click at [927, 582] on span "Proceed with MMUR Auto-Dispensation" at bounding box center [861, 576] width 226 height 16
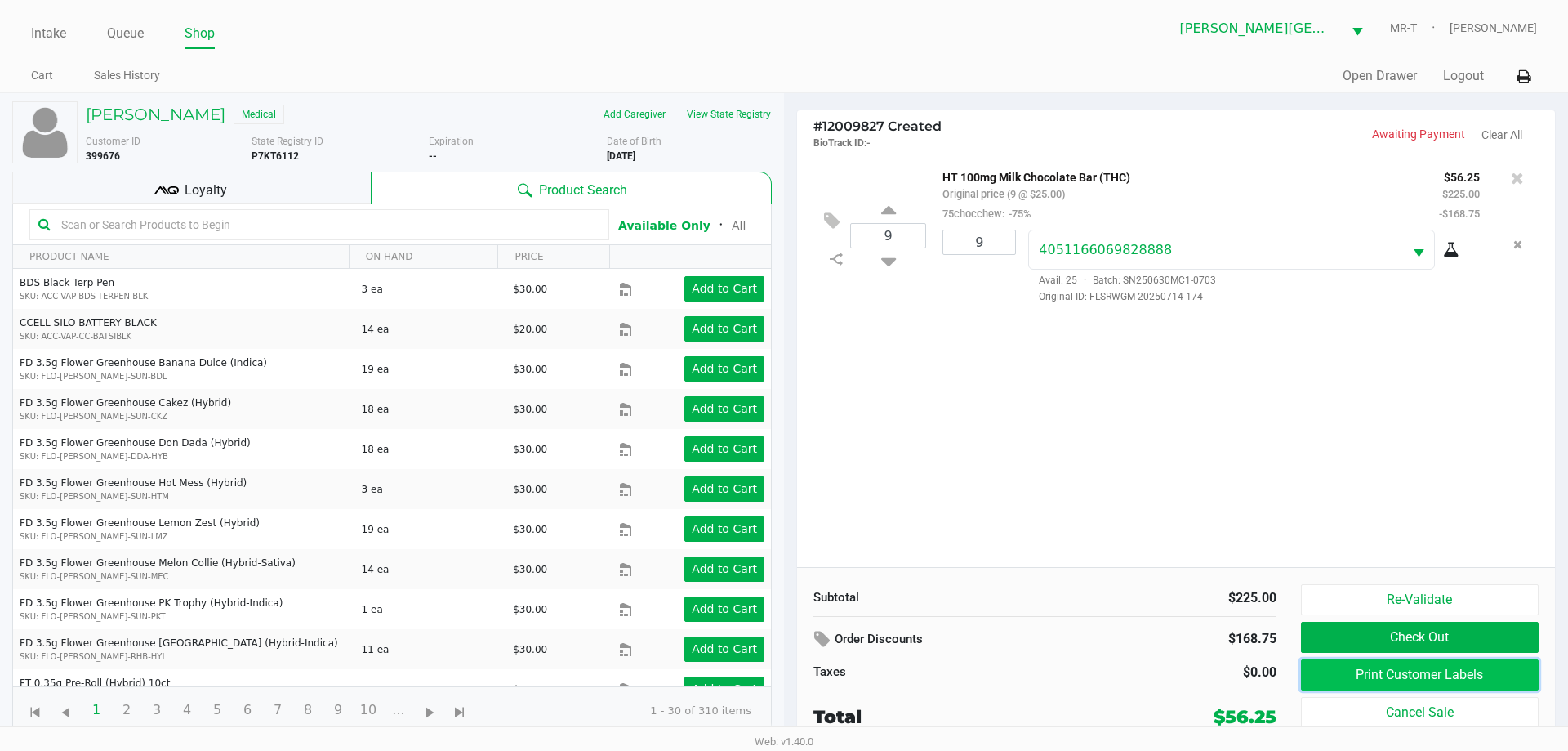
click at [1342, 672] on button "Print Customer Labels" at bounding box center [1419, 675] width 238 height 31
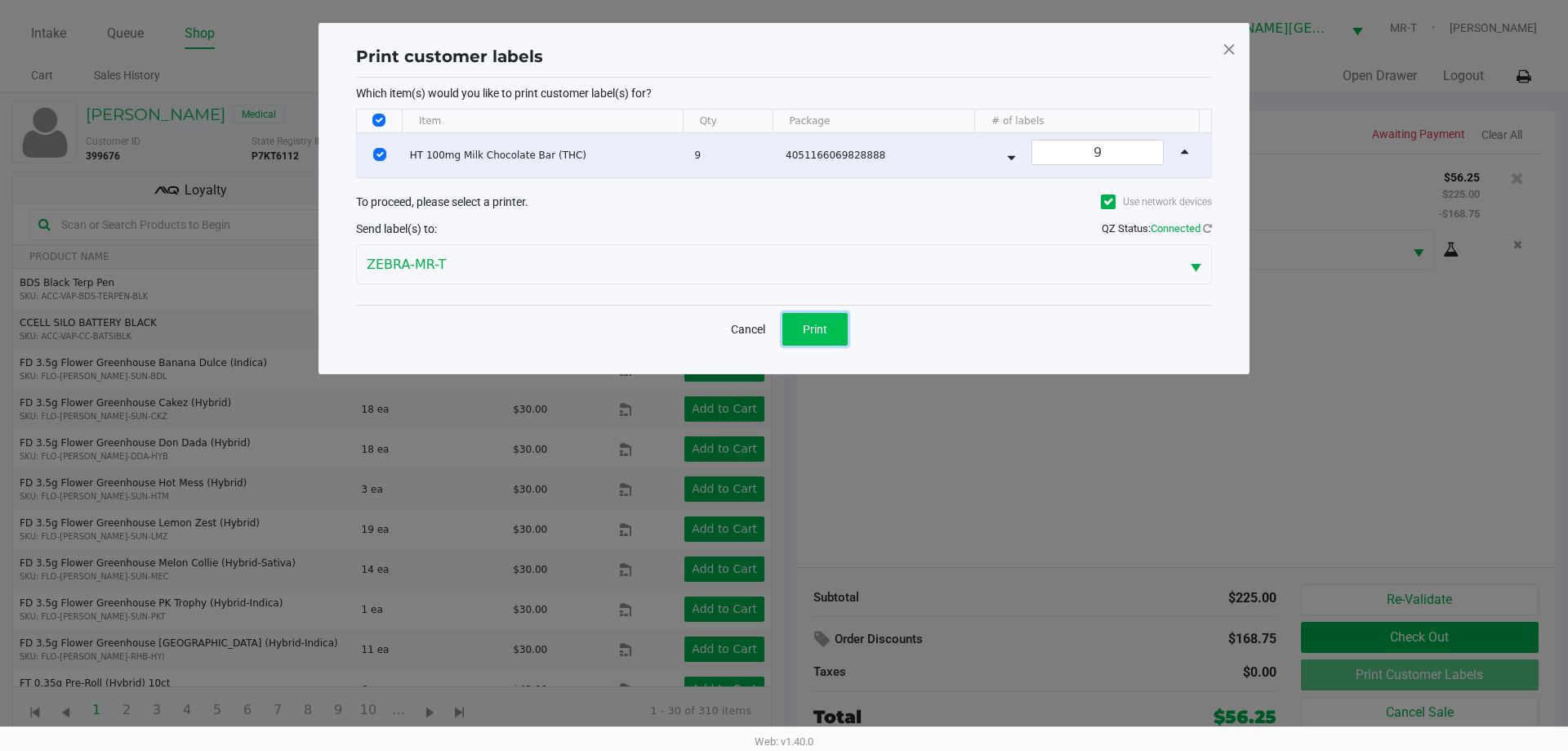
click at [832, 324] on button "Print" at bounding box center [814, 329] width 65 height 33
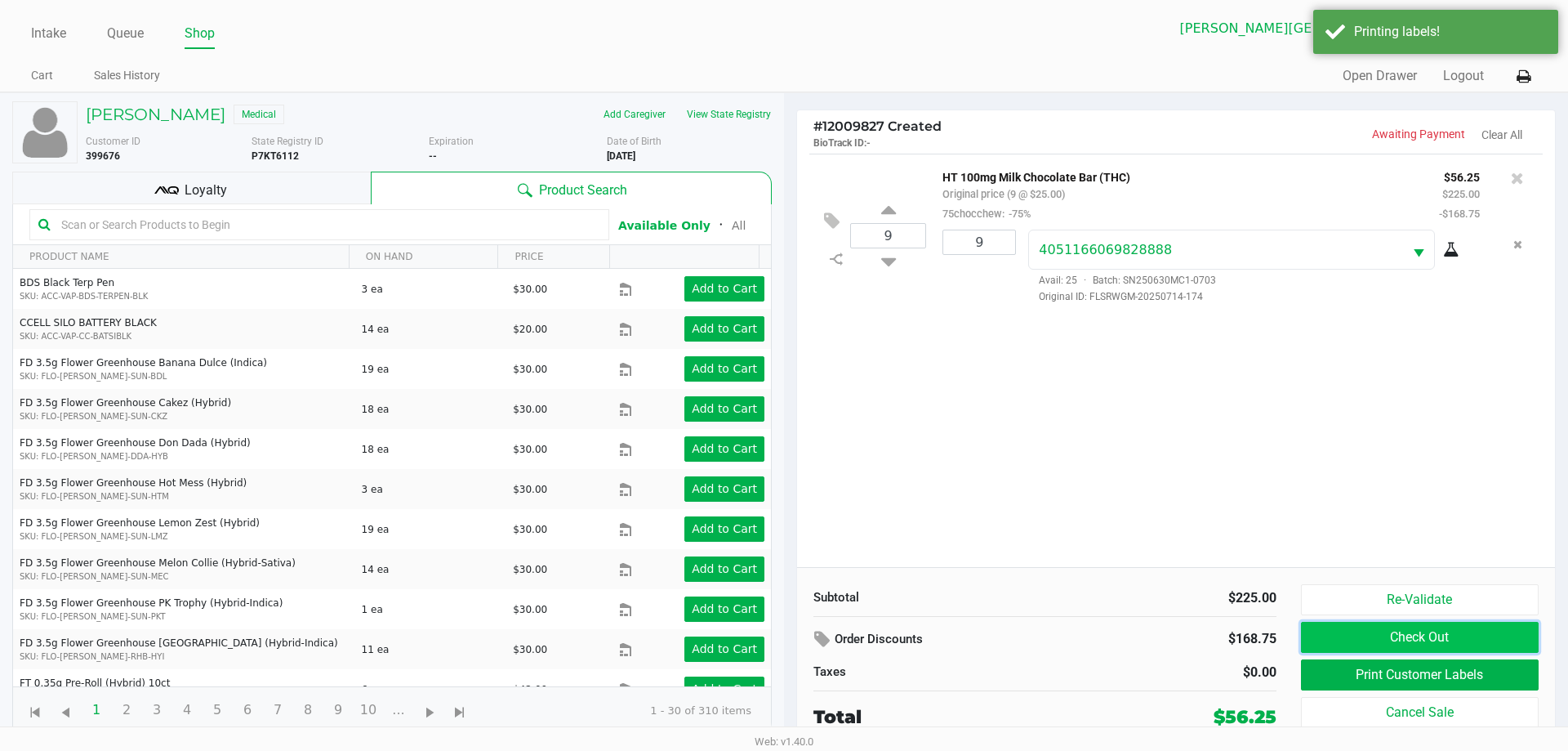
click at [1334, 642] on button "Check Out" at bounding box center [1419, 637] width 238 height 31
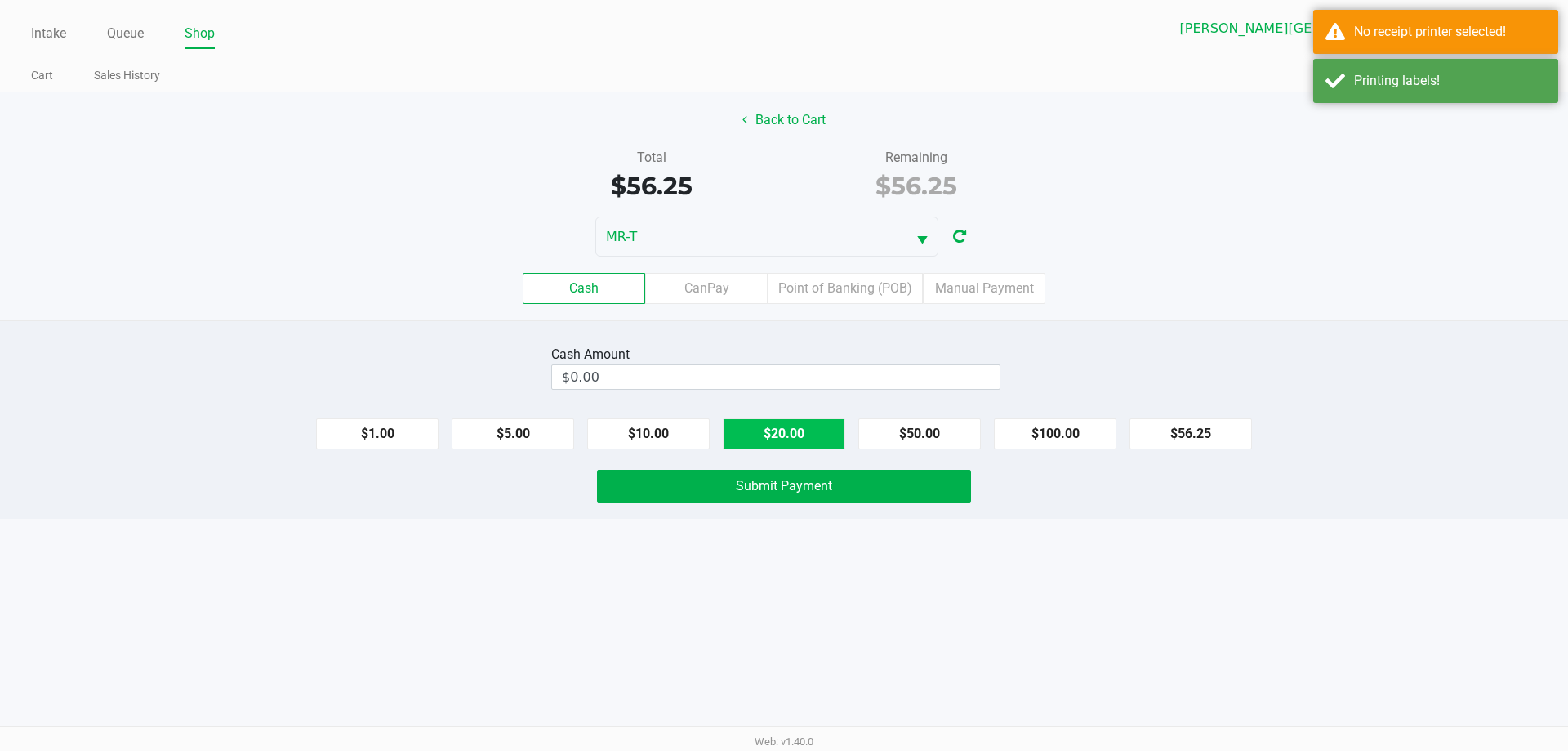
click at [801, 436] on button "$20.00" at bounding box center [784, 433] width 123 height 31
click at [800, 436] on button "$20.00" at bounding box center [784, 433] width 123 height 31
type input "$60.00"
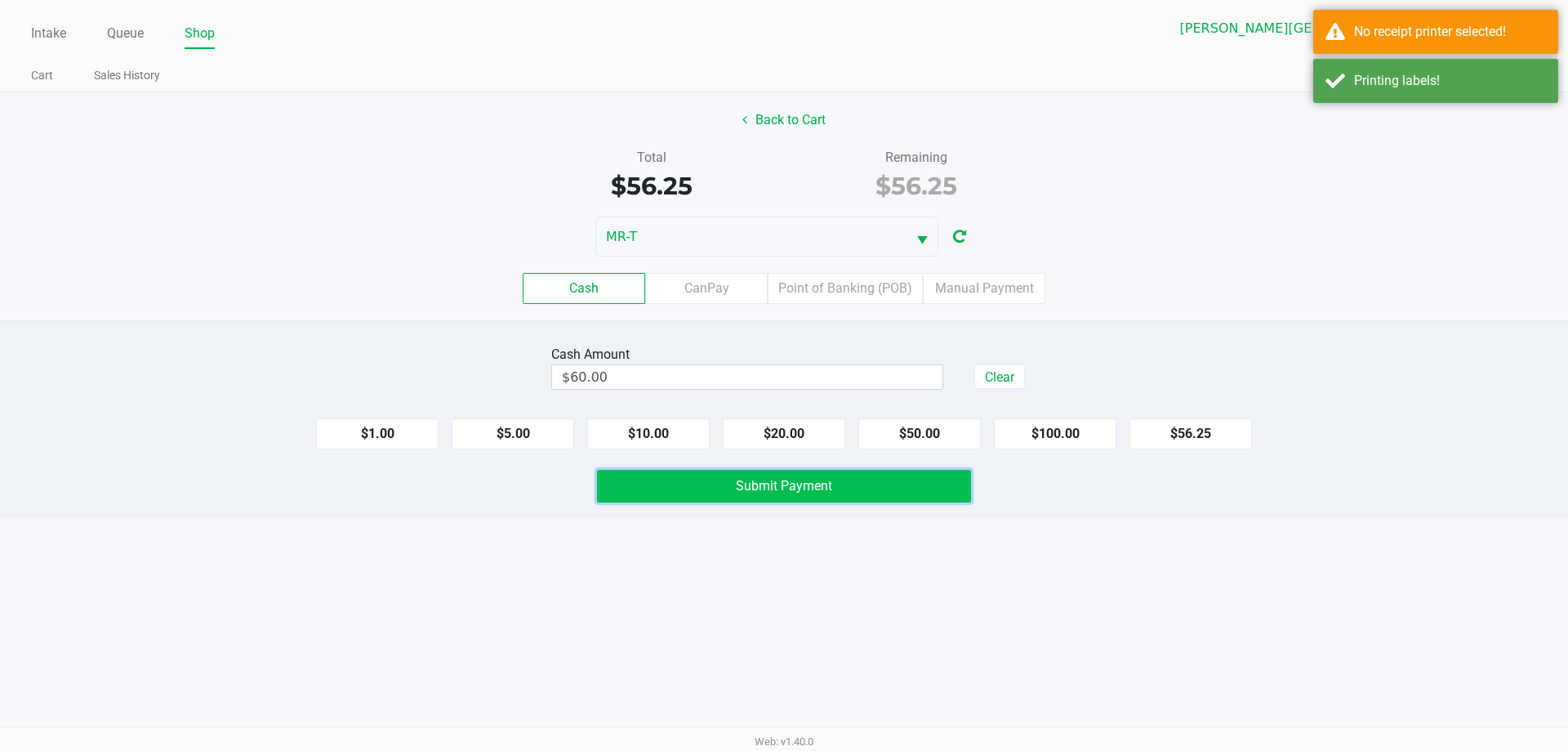
click at [797, 488] on span "Submit Payment" at bounding box center [784, 485] width 96 height 16
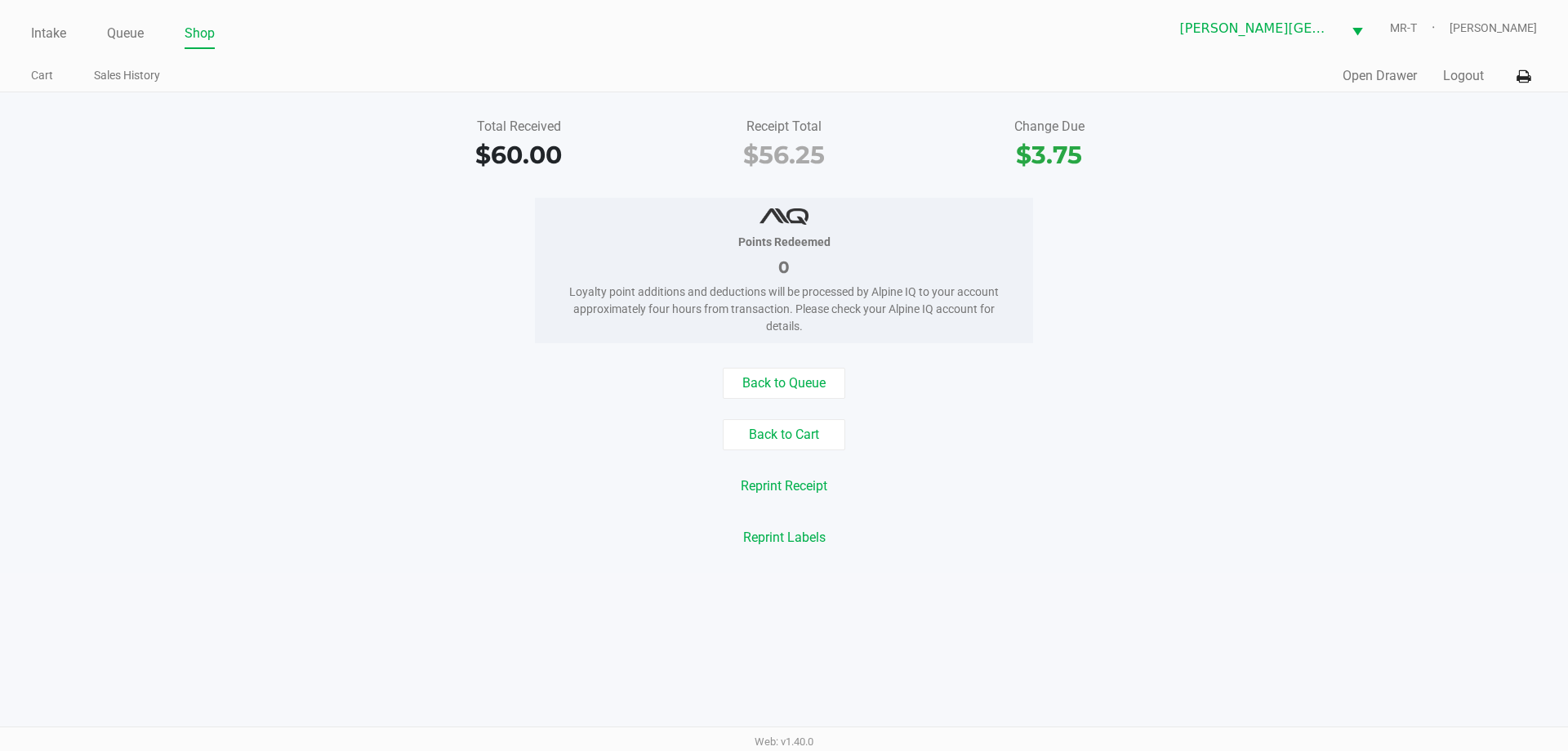
click at [1519, 57] on div "Intake Queue Shop [PERSON_NAME][GEOGRAPHIC_DATA] WC MR-[PERSON_NAME] Cart Sales…" at bounding box center [784, 46] width 1568 height 92
click at [1529, 78] on icon at bounding box center [1523, 76] width 14 height 12
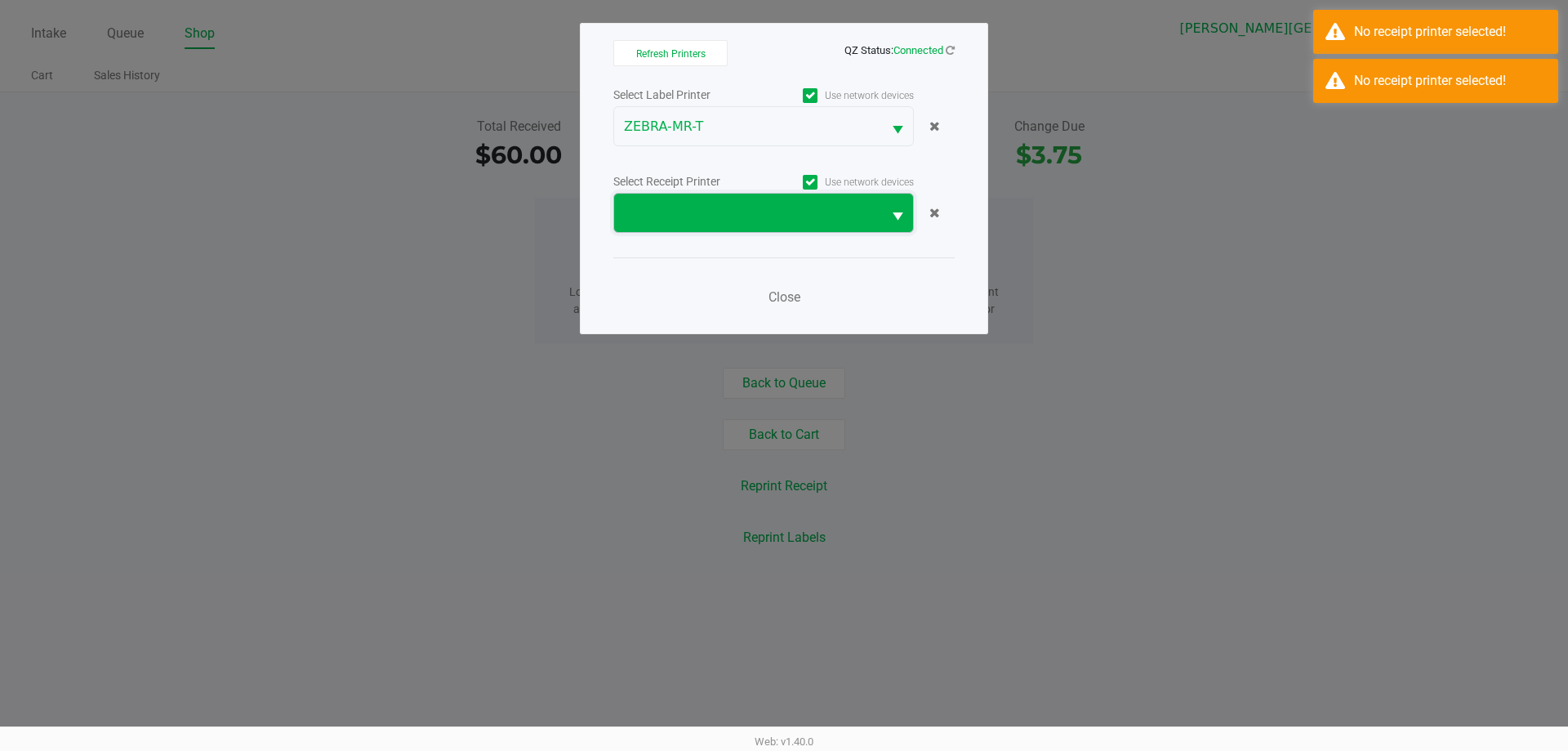
click at [761, 214] on span at bounding box center [748, 213] width 248 height 20
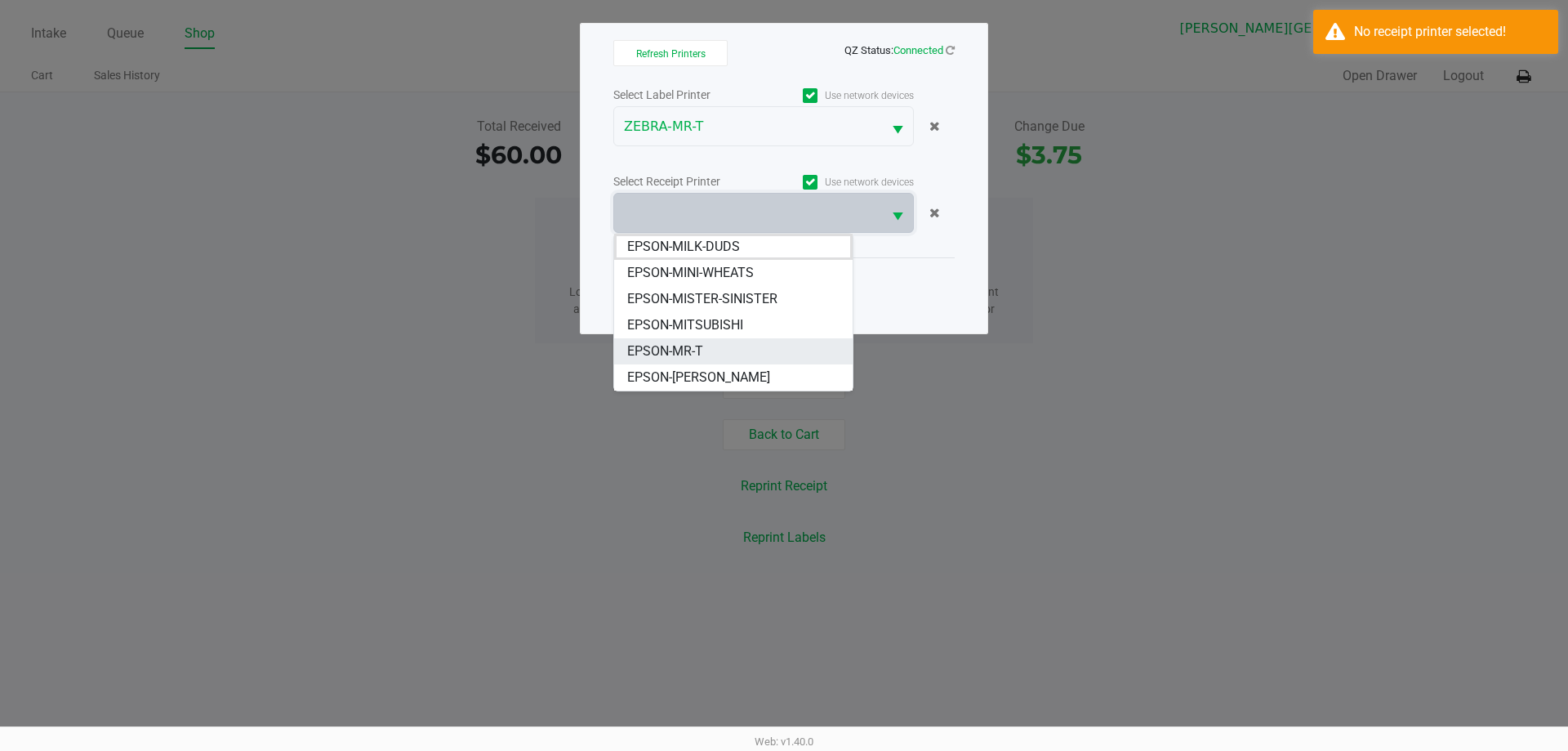
click at [696, 354] on span "EPSON-MR-T" at bounding box center [665, 351] width 76 height 20
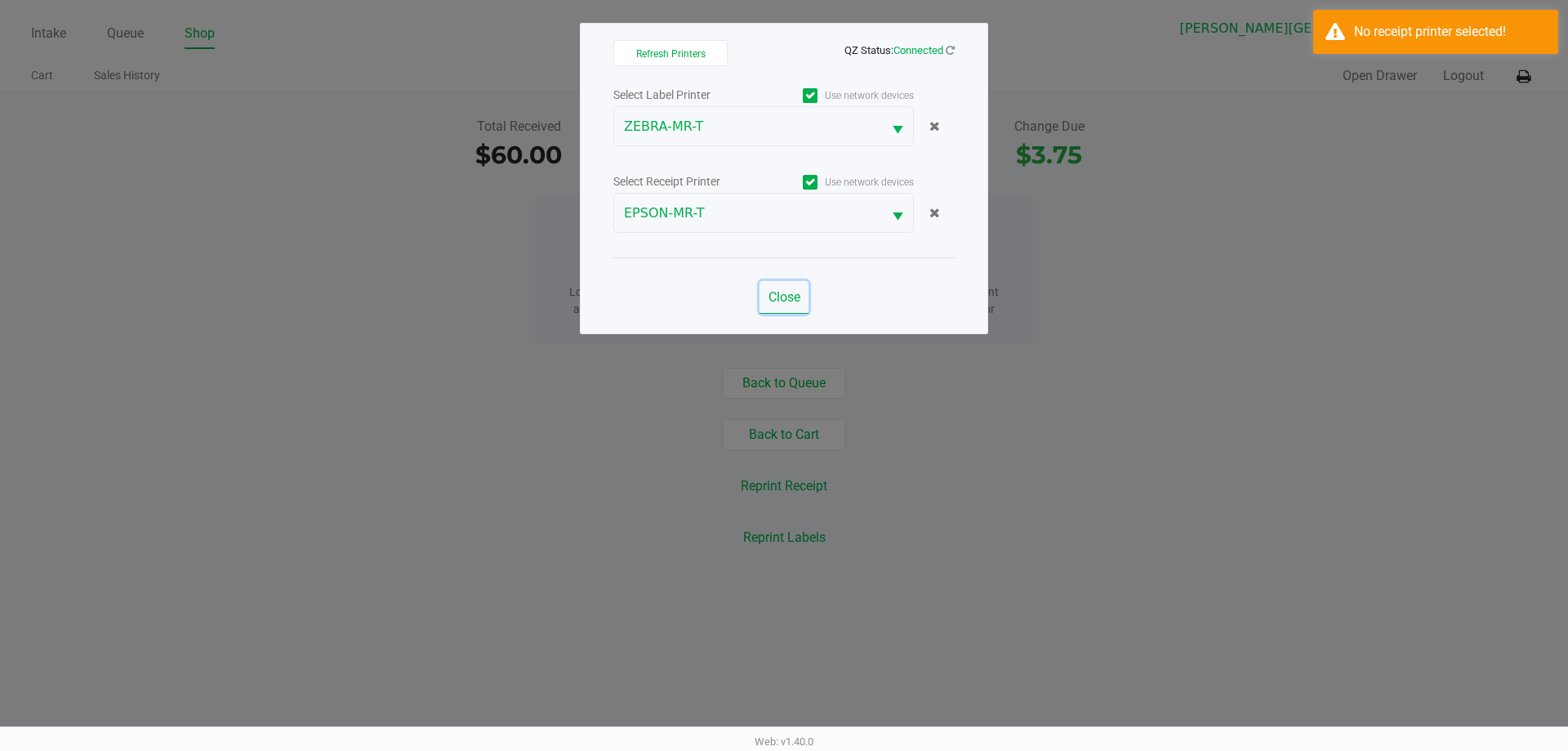
click at [778, 293] on span "Close" at bounding box center [784, 297] width 32 height 16
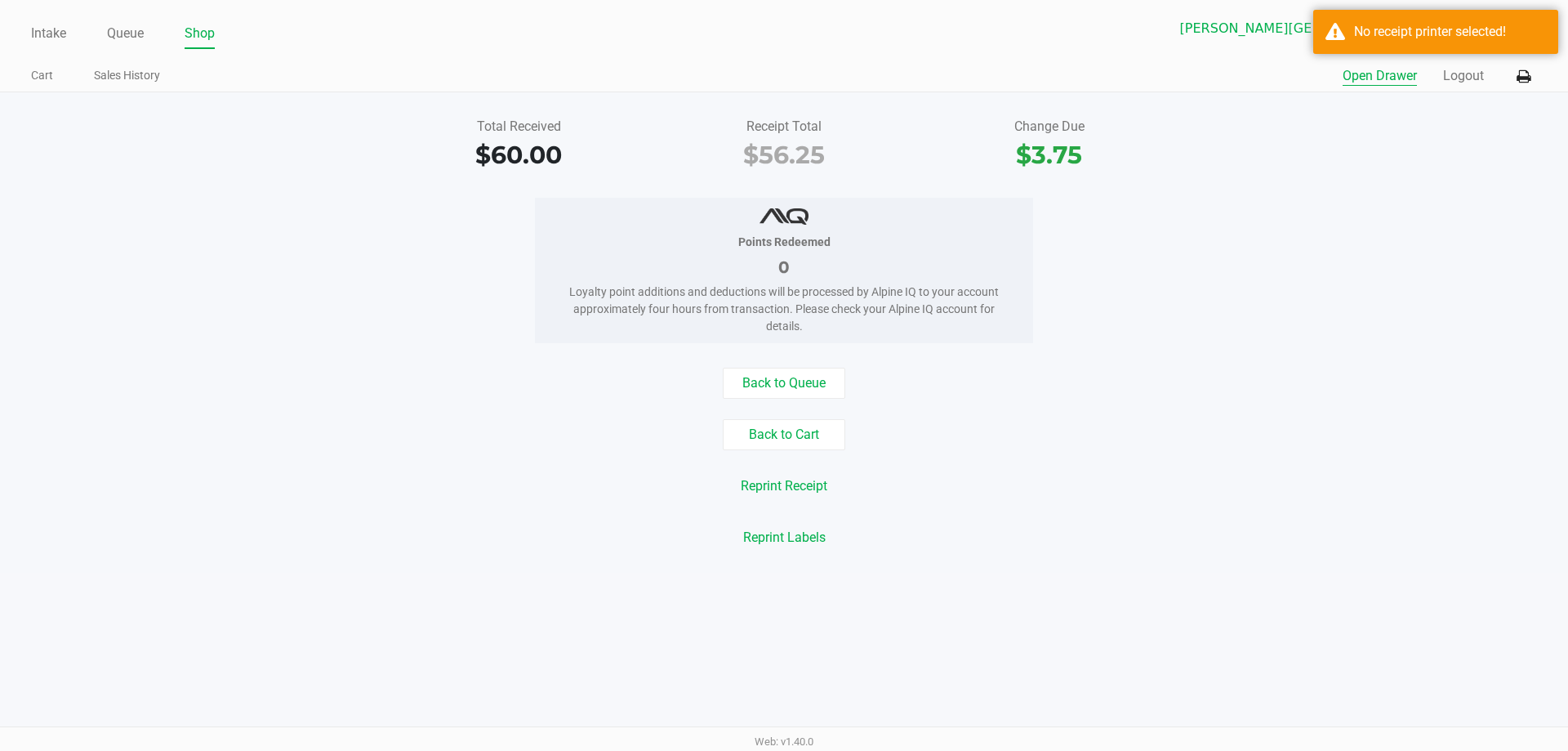
click at [1353, 76] on button "Open Drawer" at bounding box center [1380, 76] width 74 height 20
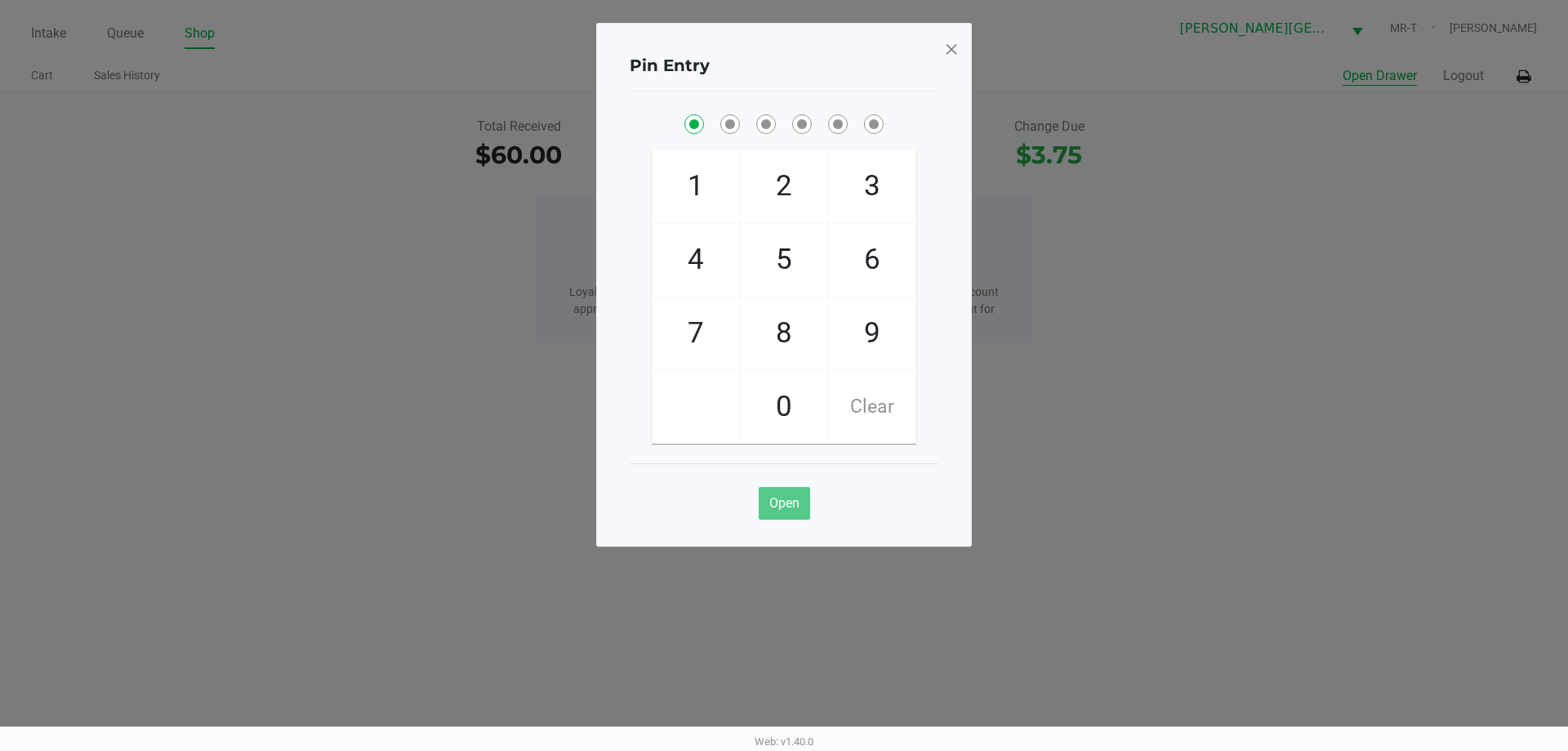
checkbox input "true"
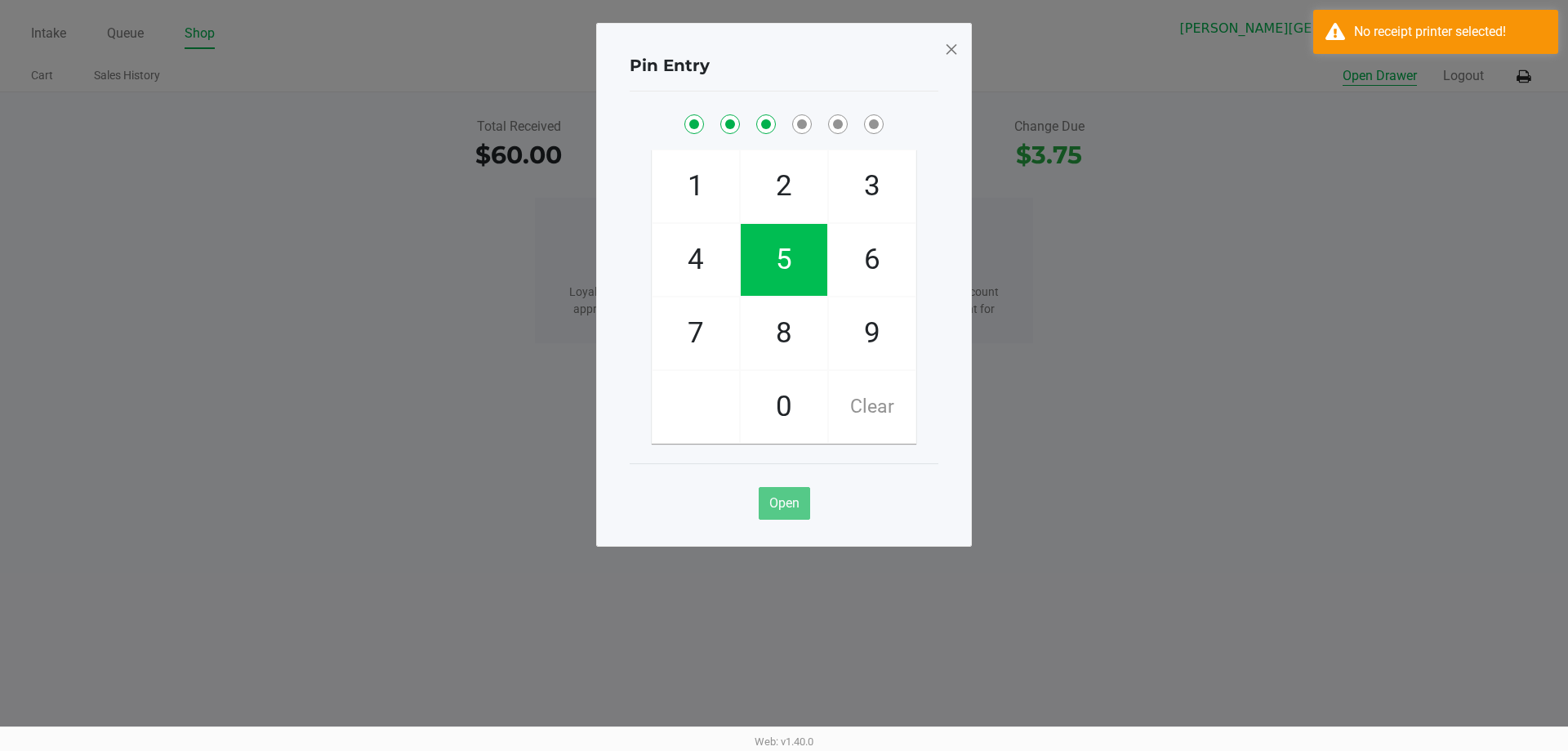
checkbox input "true"
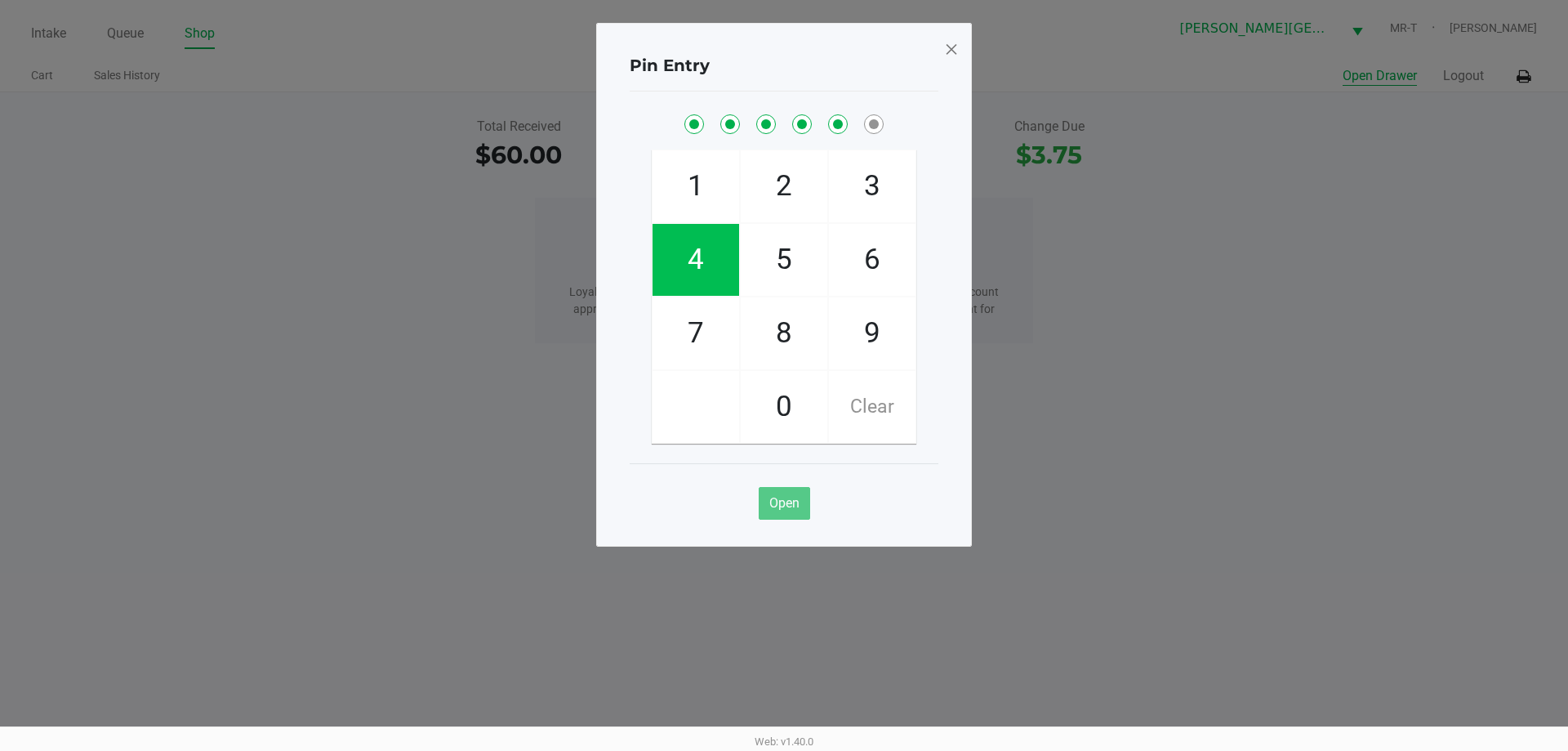
checkbox input "true"
click at [951, 36] on span at bounding box center [951, 49] width 15 height 26
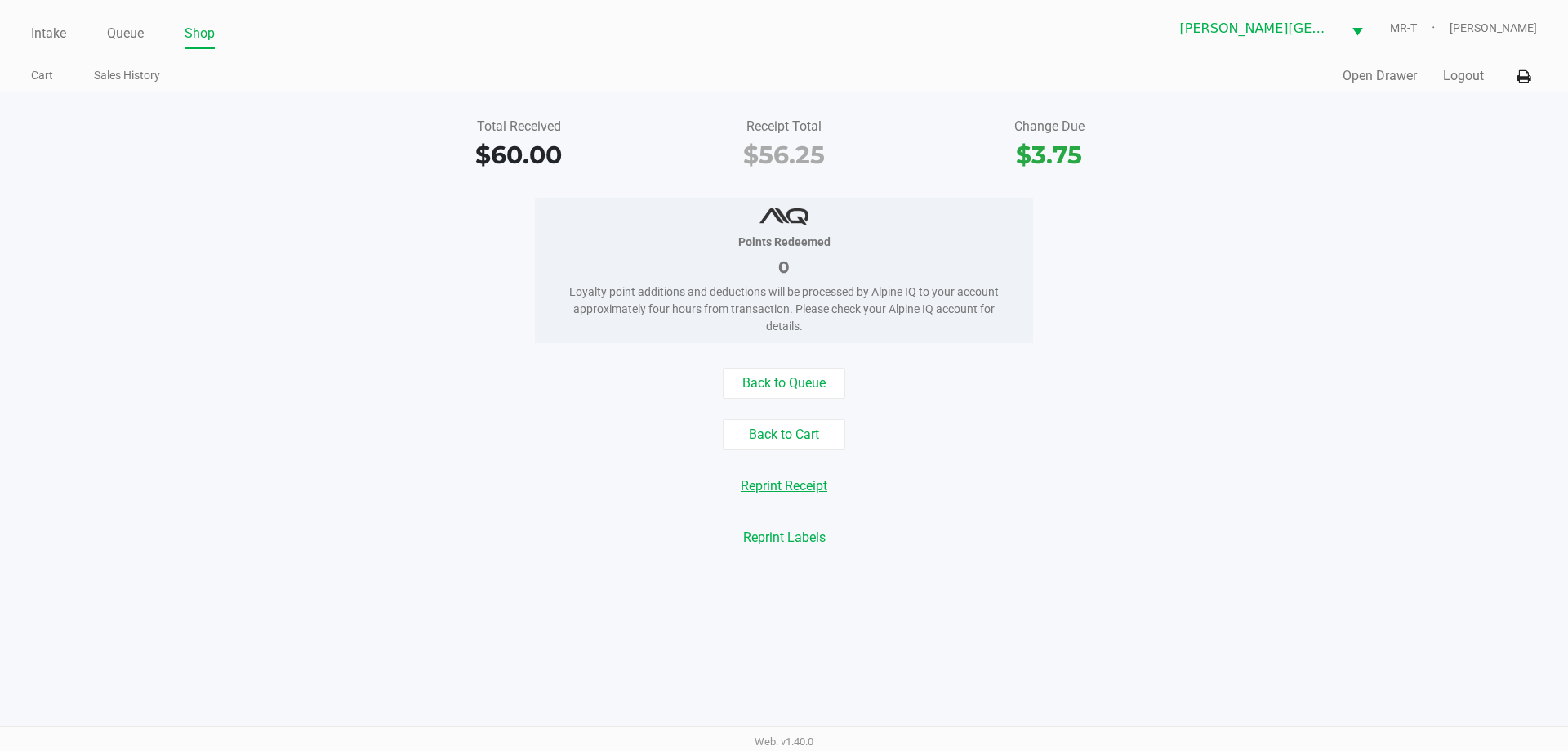
click at [758, 497] on button "Reprint Receipt" at bounding box center [784, 486] width 108 height 31
click at [463, 243] on div "Points Redeemed 0 Loyalty point additions and deductions will be processed by A…" at bounding box center [784, 270] width 1593 height 146
click at [123, 39] on link "Queue" at bounding box center [125, 34] width 37 height 23
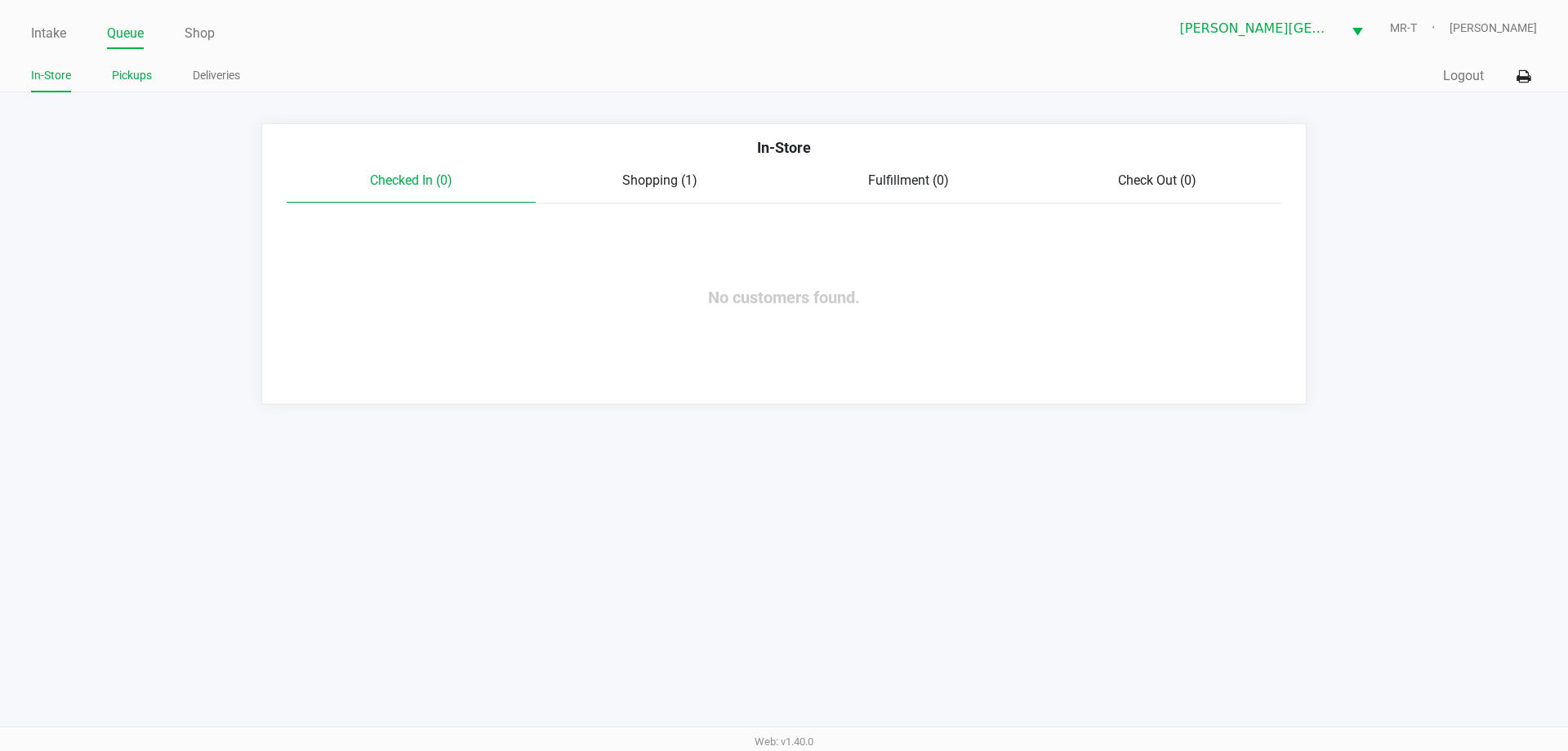
click at [125, 81] on link "Pickups" at bounding box center [132, 75] width 40 height 21
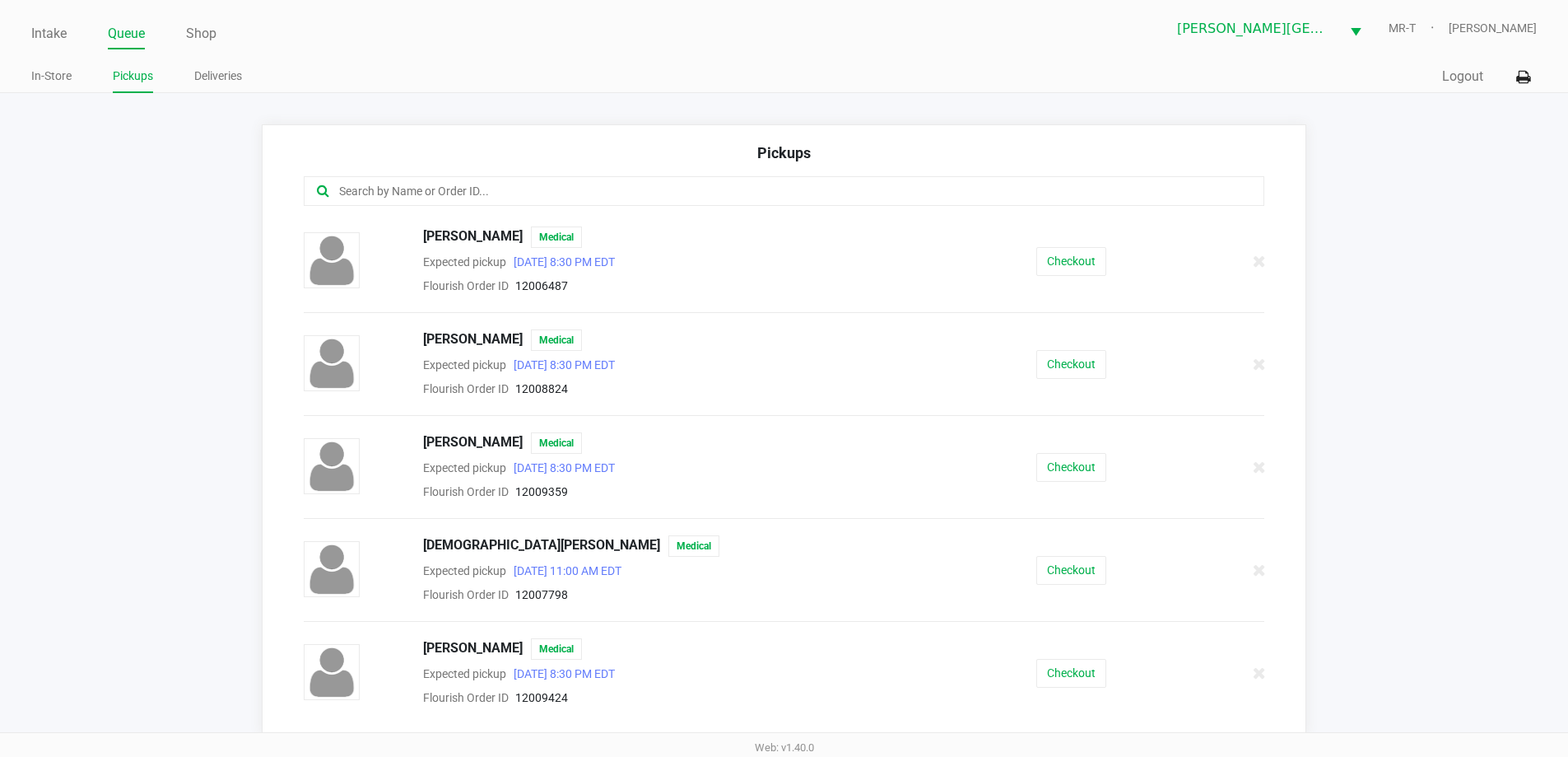
click at [380, 187] on input "text" at bounding box center [757, 191] width 841 height 19
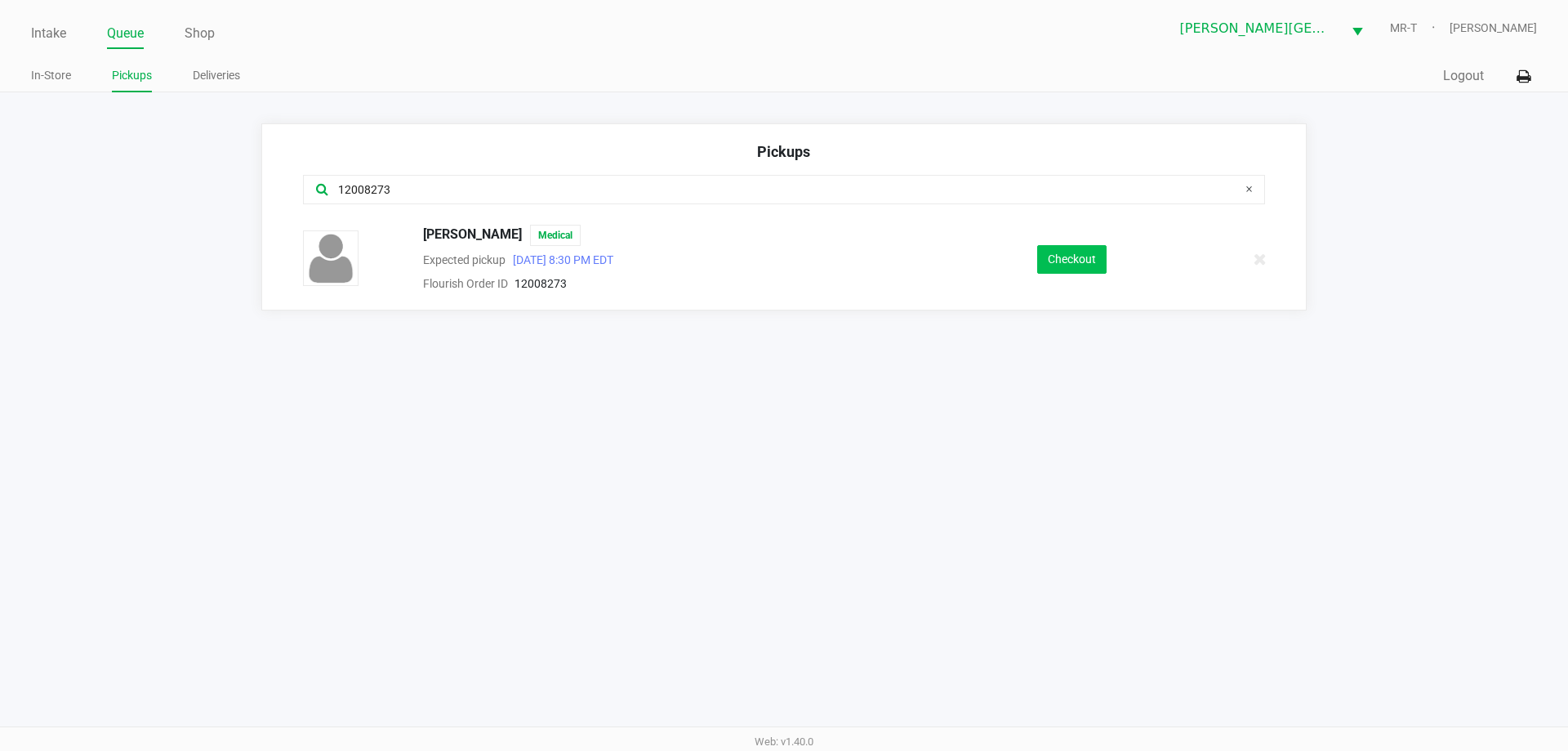
type input "12008273"
click at [1071, 261] on button "Checkout" at bounding box center [1071, 259] width 69 height 29
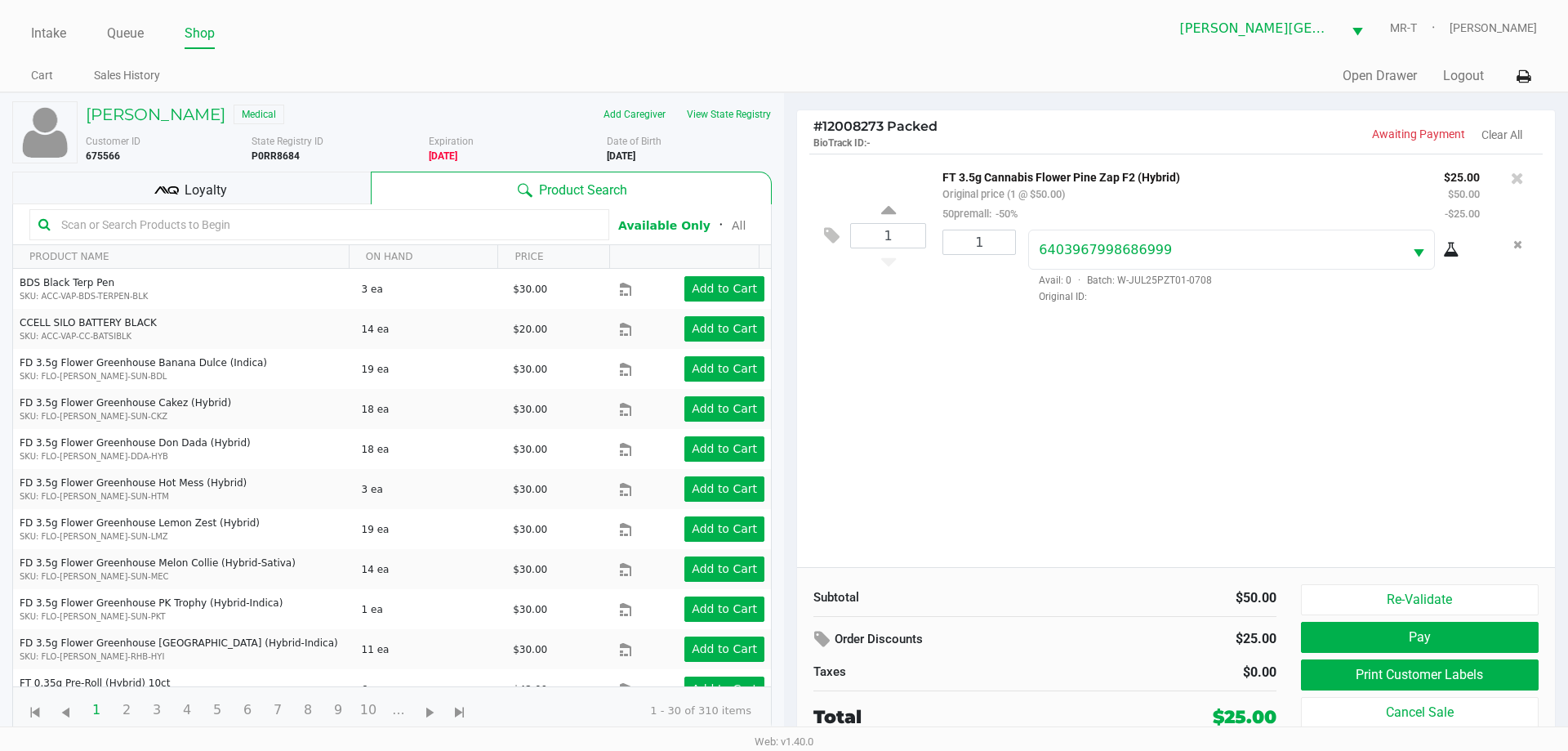
click at [1062, 388] on div "1 FT 3.5g Cannabis Flower Pine Zap F2 (Hybrid) Original price (1 @ $50.00) 50pr…" at bounding box center [1176, 360] width 758 height 414
click at [1067, 443] on div "1 FT 3.5g Cannabis Flower Pine Zap F2 (Hybrid) Original price (1 @ $50.00) 50pr…" at bounding box center [1176, 360] width 758 height 414
click at [1483, 677] on button "Print Customer Labels" at bounding box center [1419, 675] width 238 height 31
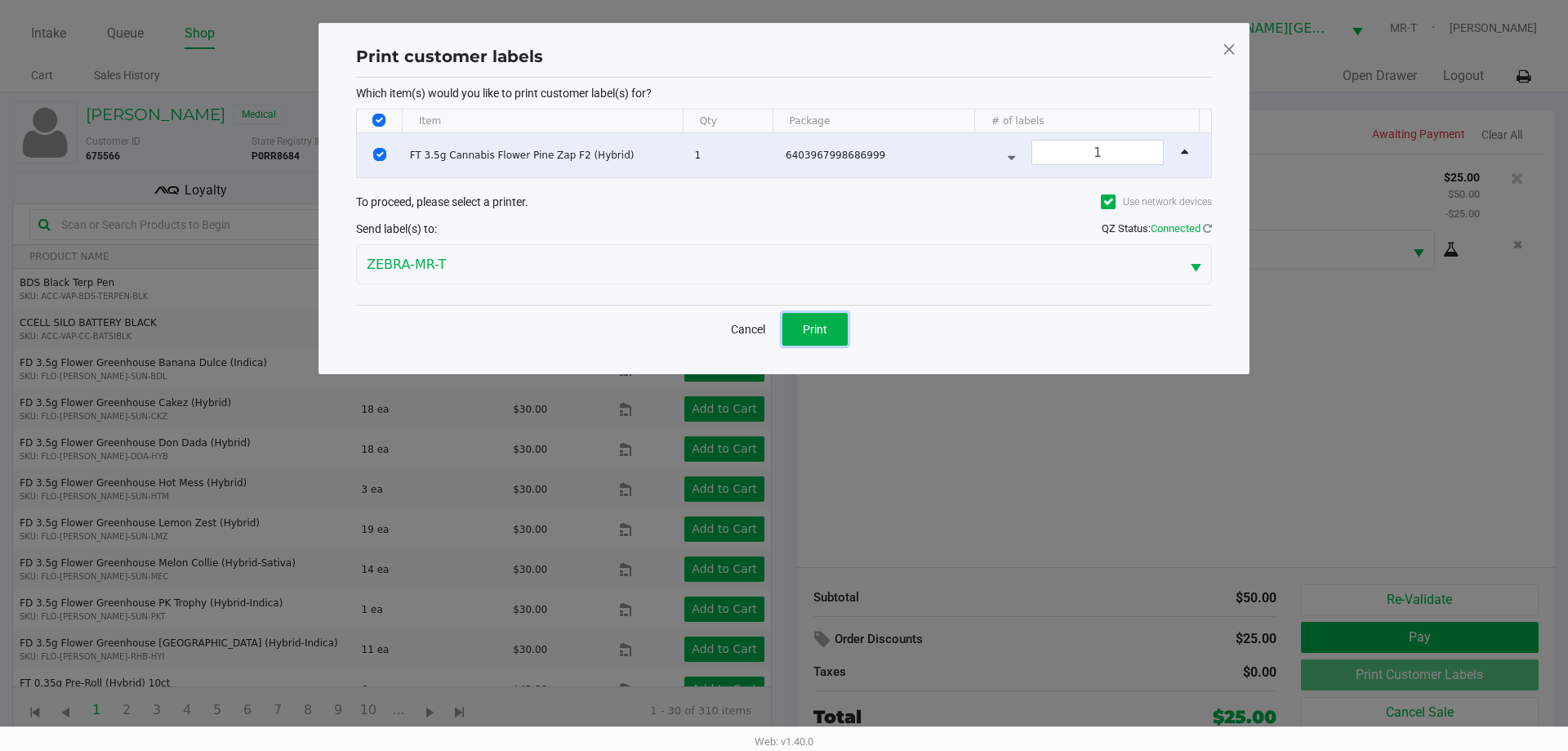
click at [829, 324] on button "Print" at bounding box center [814, 329] width 65 height 33
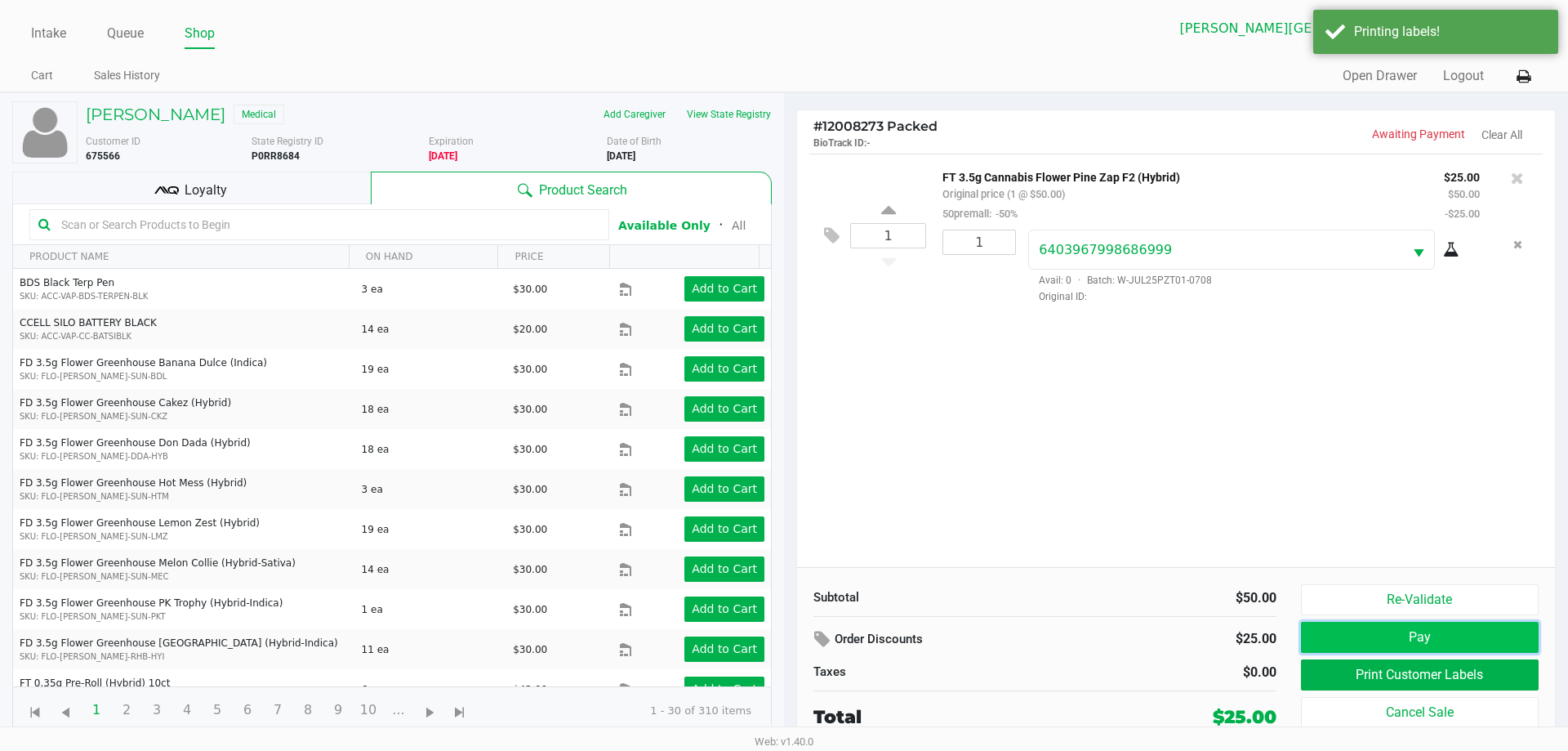
click at [1347, 633] on button "Pay" at bounding box center [1419, 637] width 238 height 31
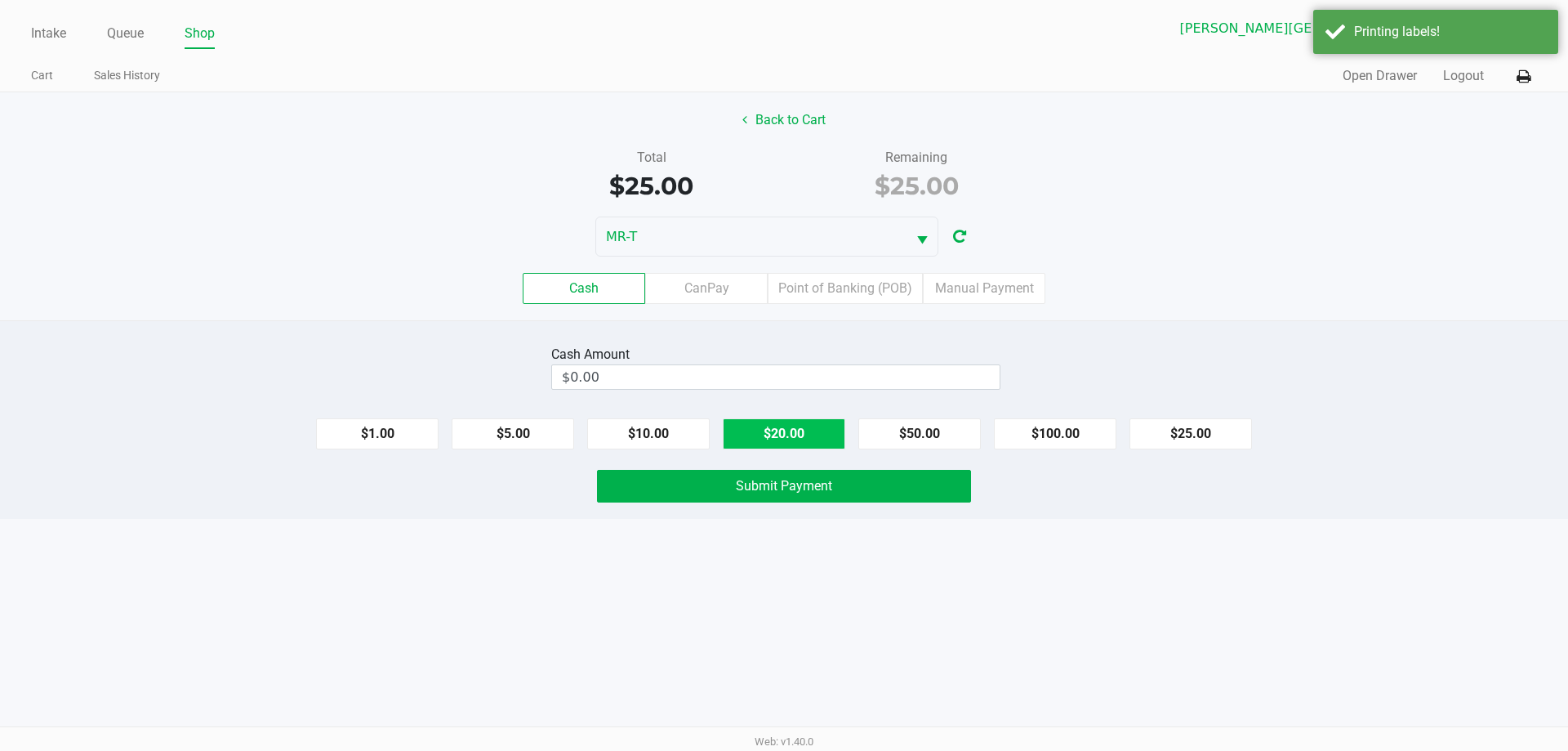
click at [797, 440] on button "$20.00" at bounding box center [784, 433] width 123 height 31
click at [682, 443] on button "$10.00" at bounding box center [648, 433] width 123 height 31
type input "$30.00"
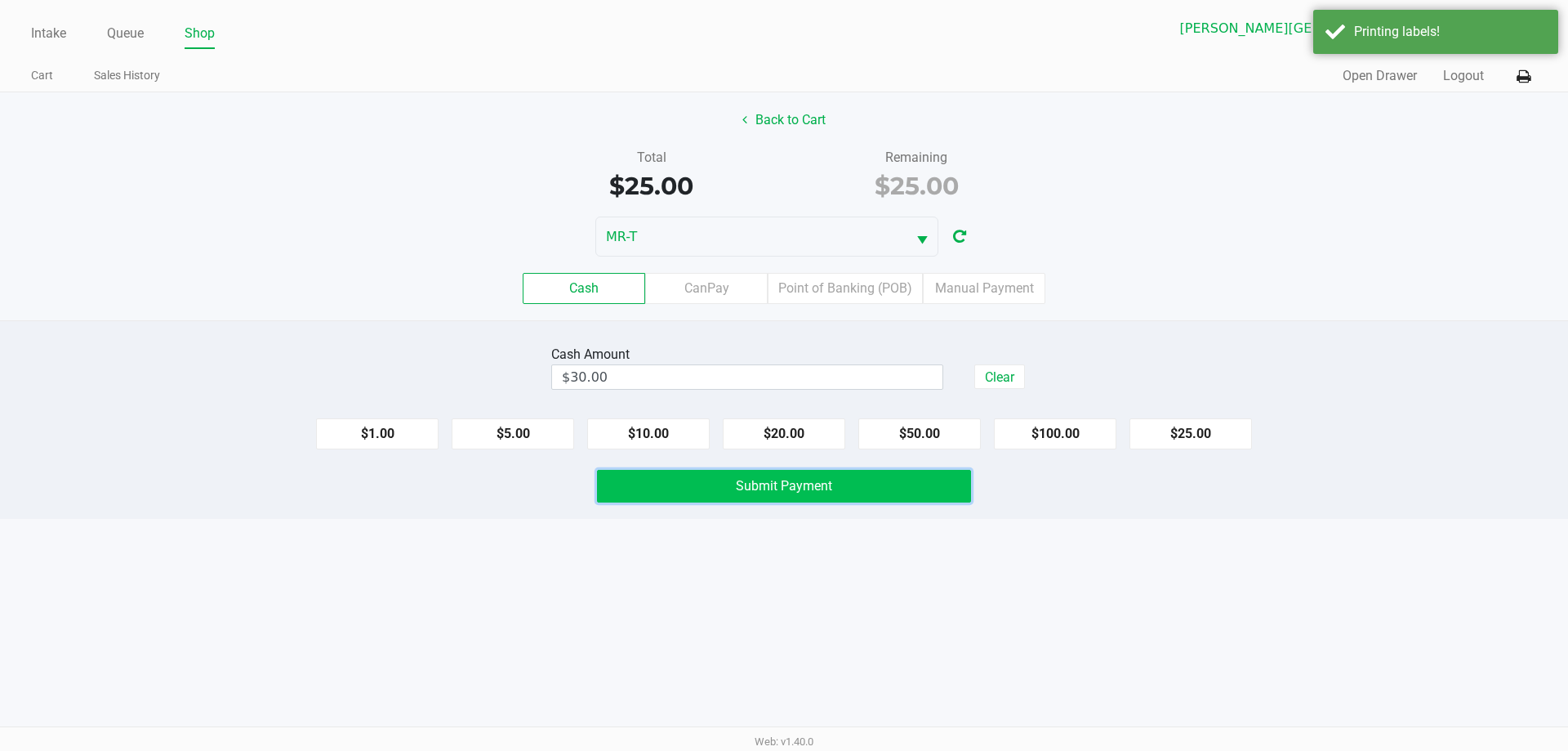
click at [687, 484] on button "Submit Payment" at bounding box center [784, 486] width 374 height 33
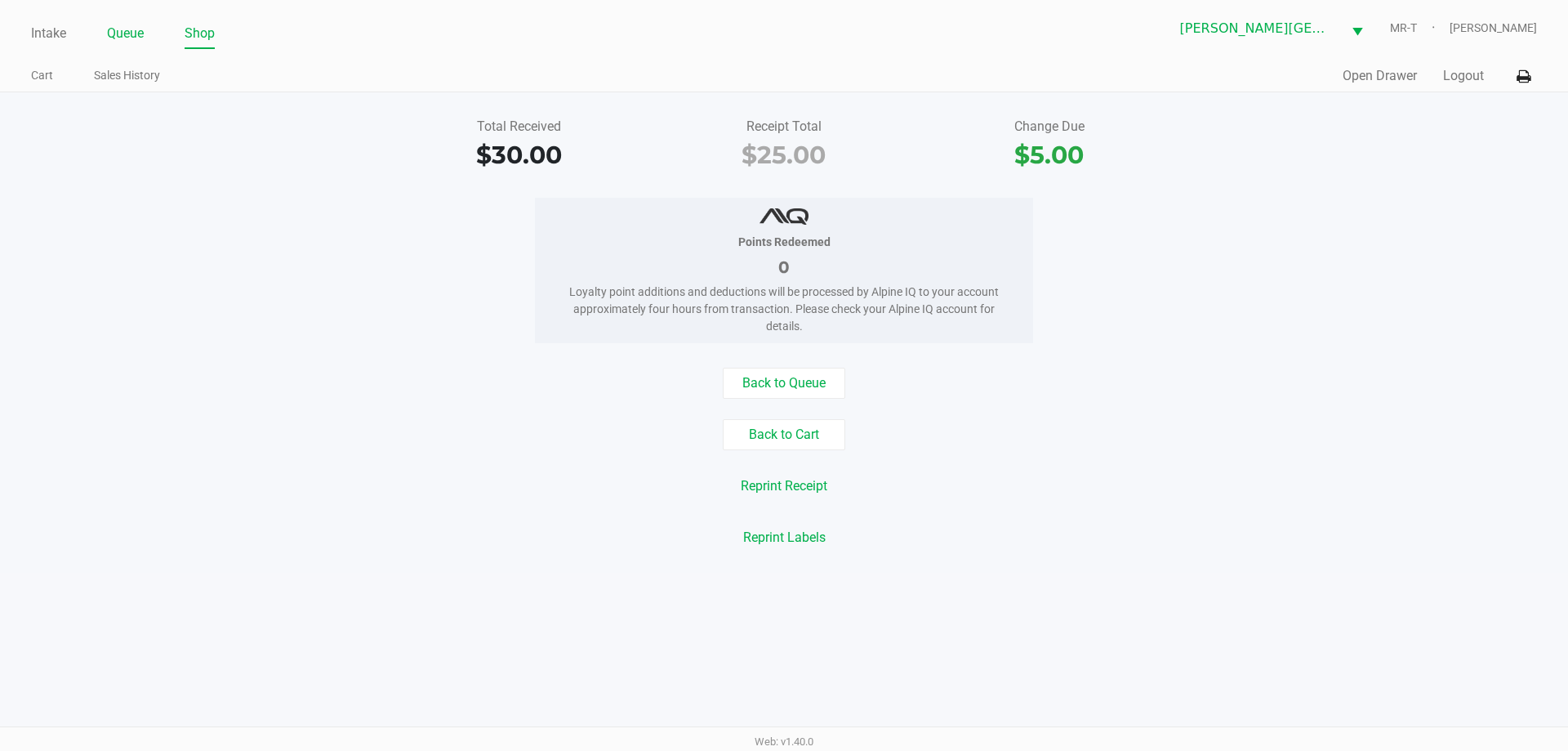
click at [131, 36] on link "Queue" at bounding box center [125, 34] width 37 height 23
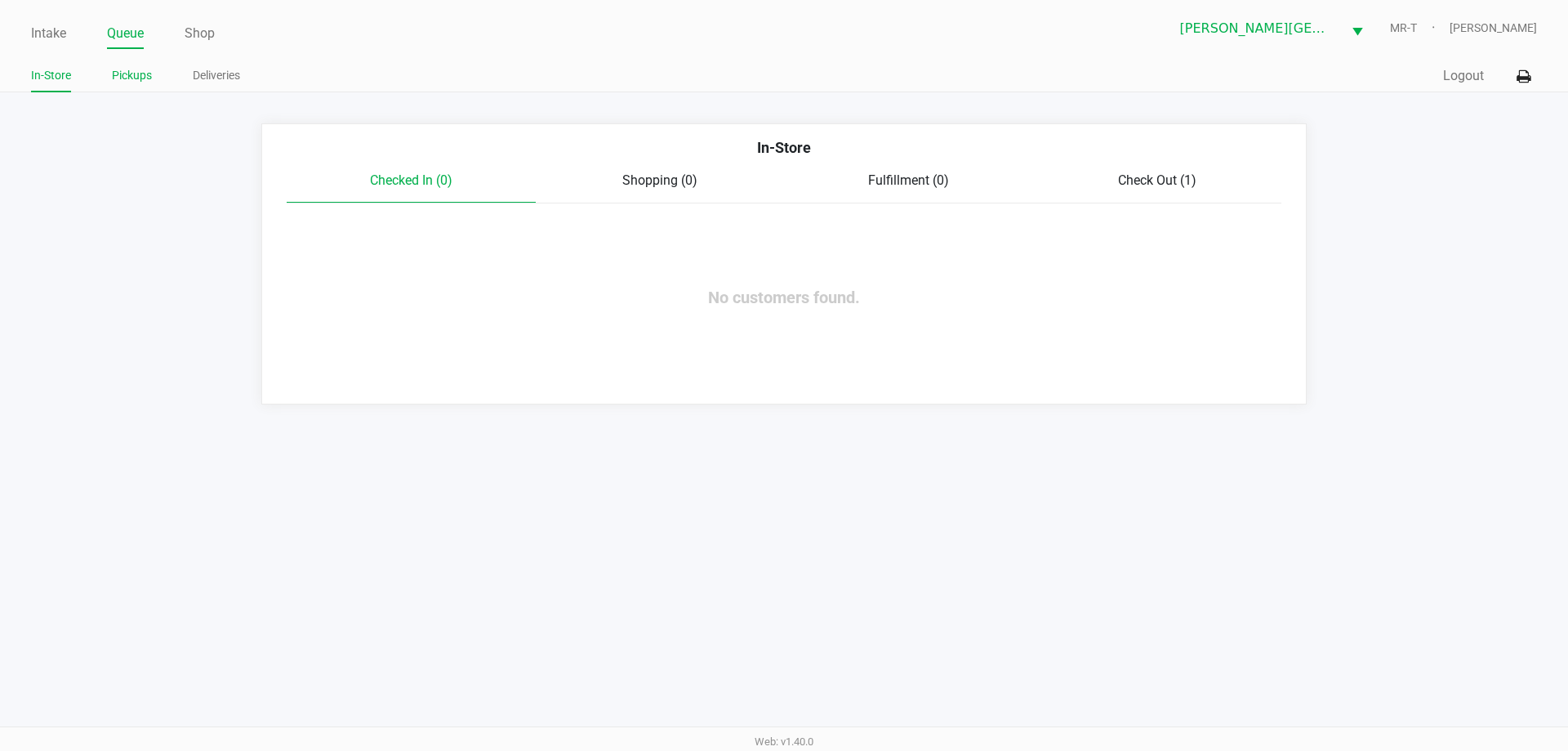
click at [133, 72] on link "Pickups" at bounding box center [132, 75] width 40 height 21
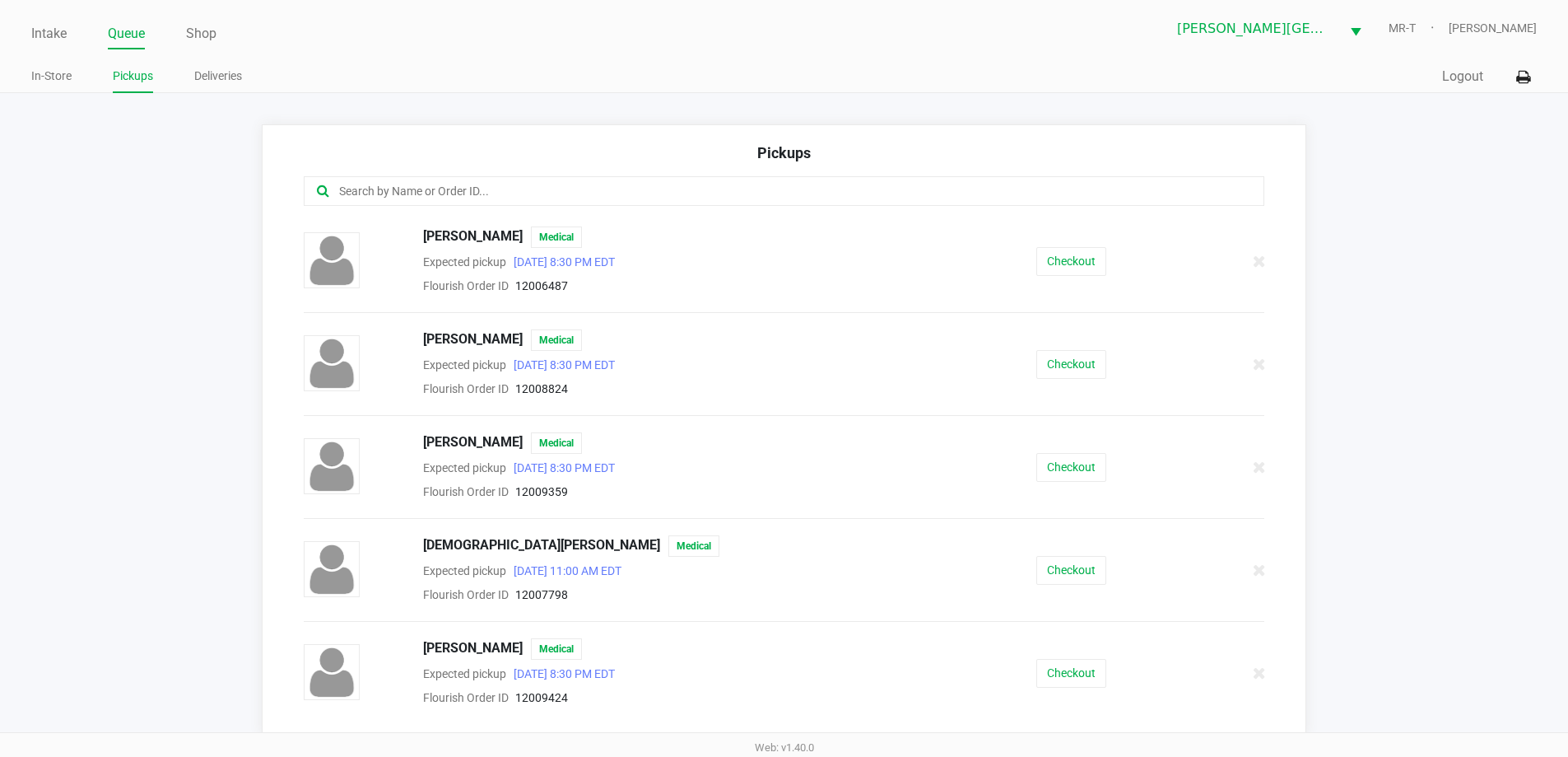
click at [376, 202] on div at bounding box center [784, 192] width 961 height 30
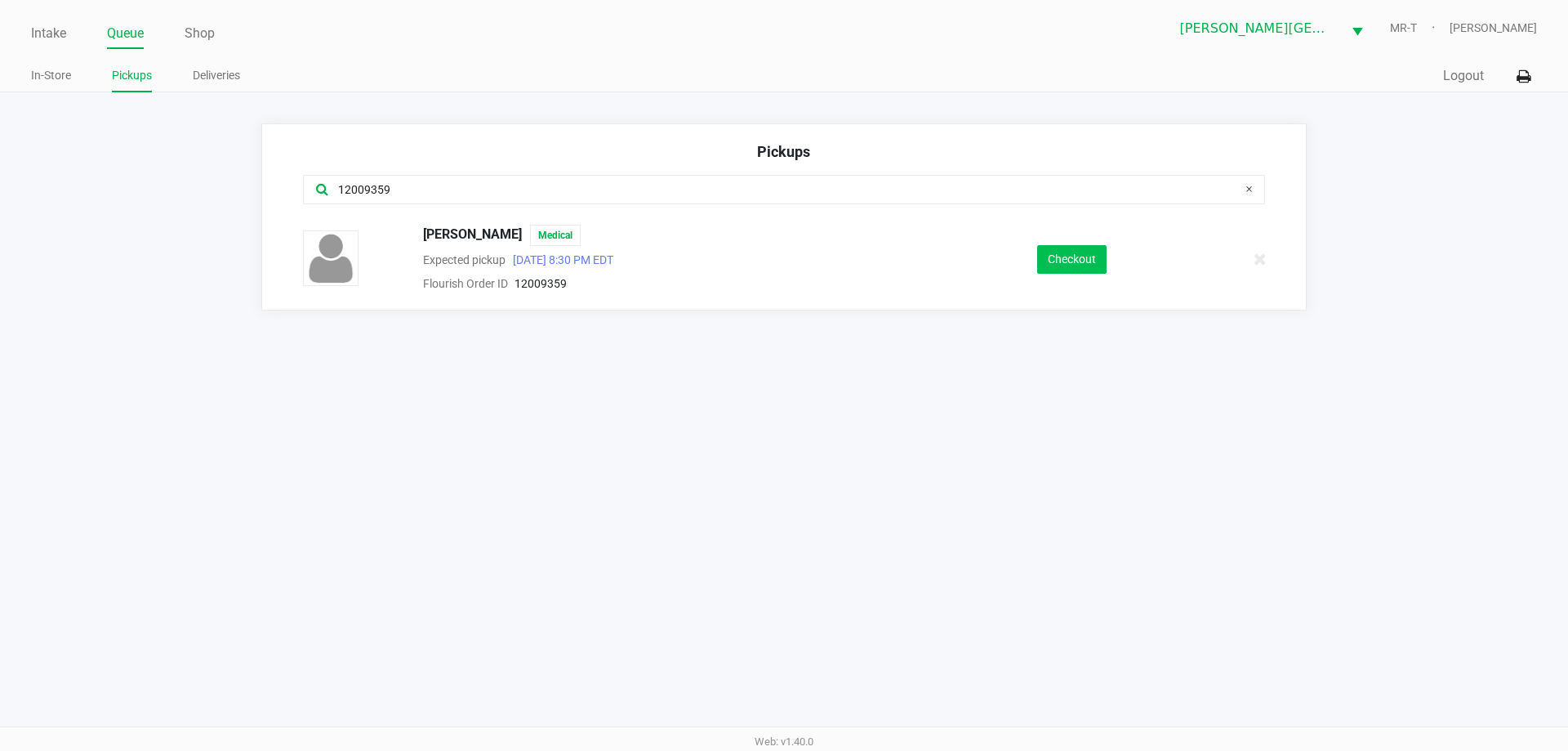
type input "12009359"
click at [1069, 253] on button "Checkout" at bounding box center [1071, 259] width 69 height 29
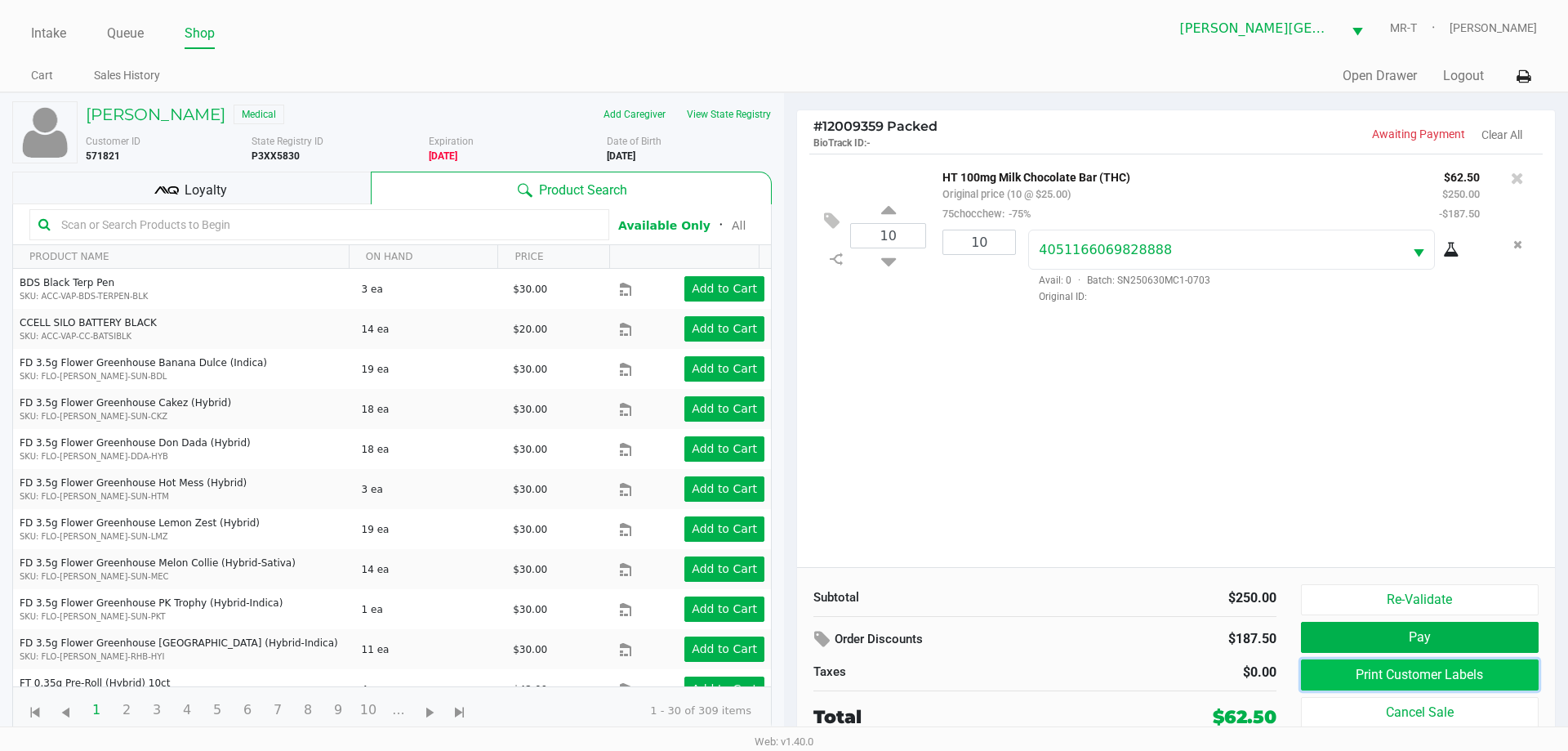
click at [1456, 671] on button "Print Customer Labels" at bounding box center [1419, 675] width 238 height 31
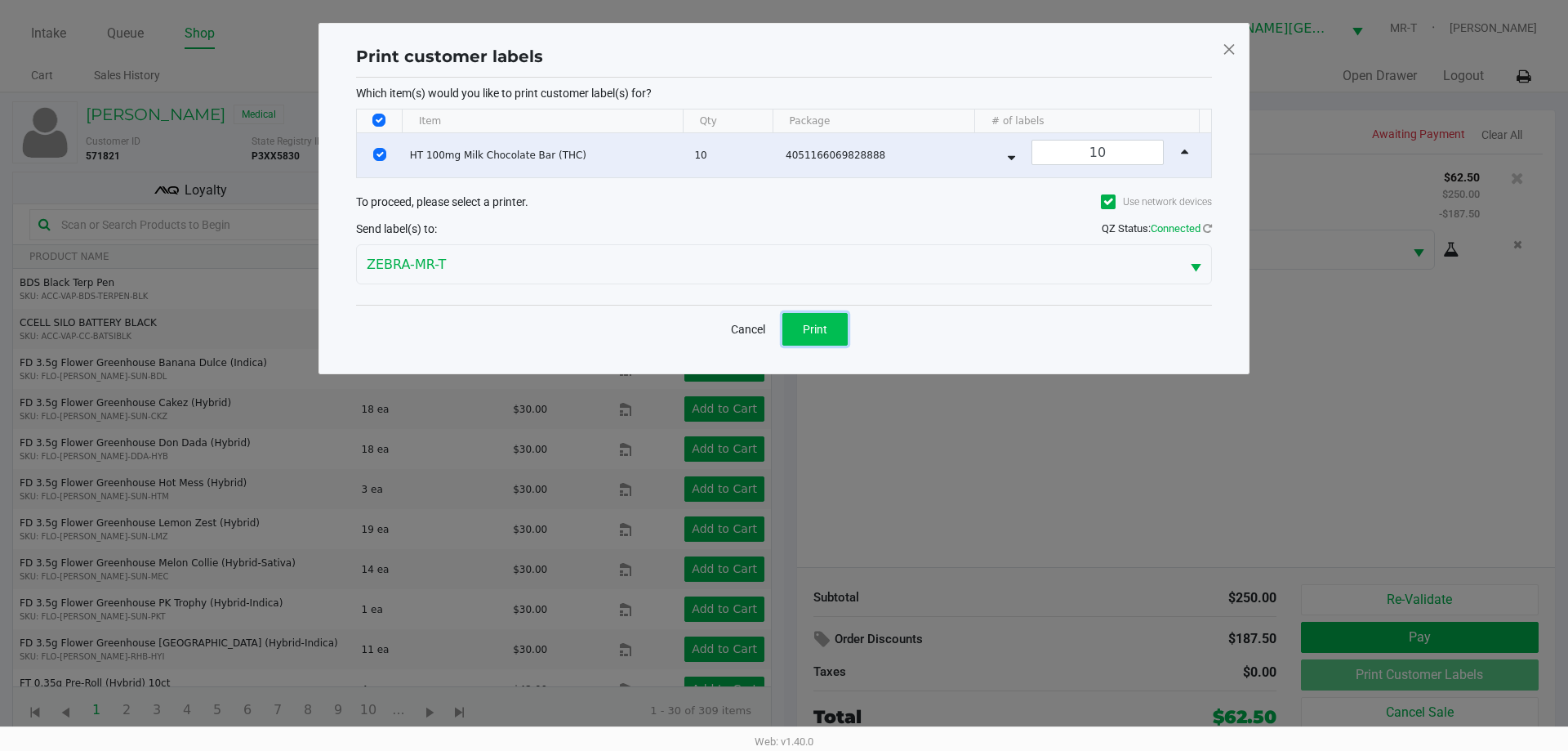
click at [832, 328] on button "Print" at bounding box center [814, 329] width 65 height 33
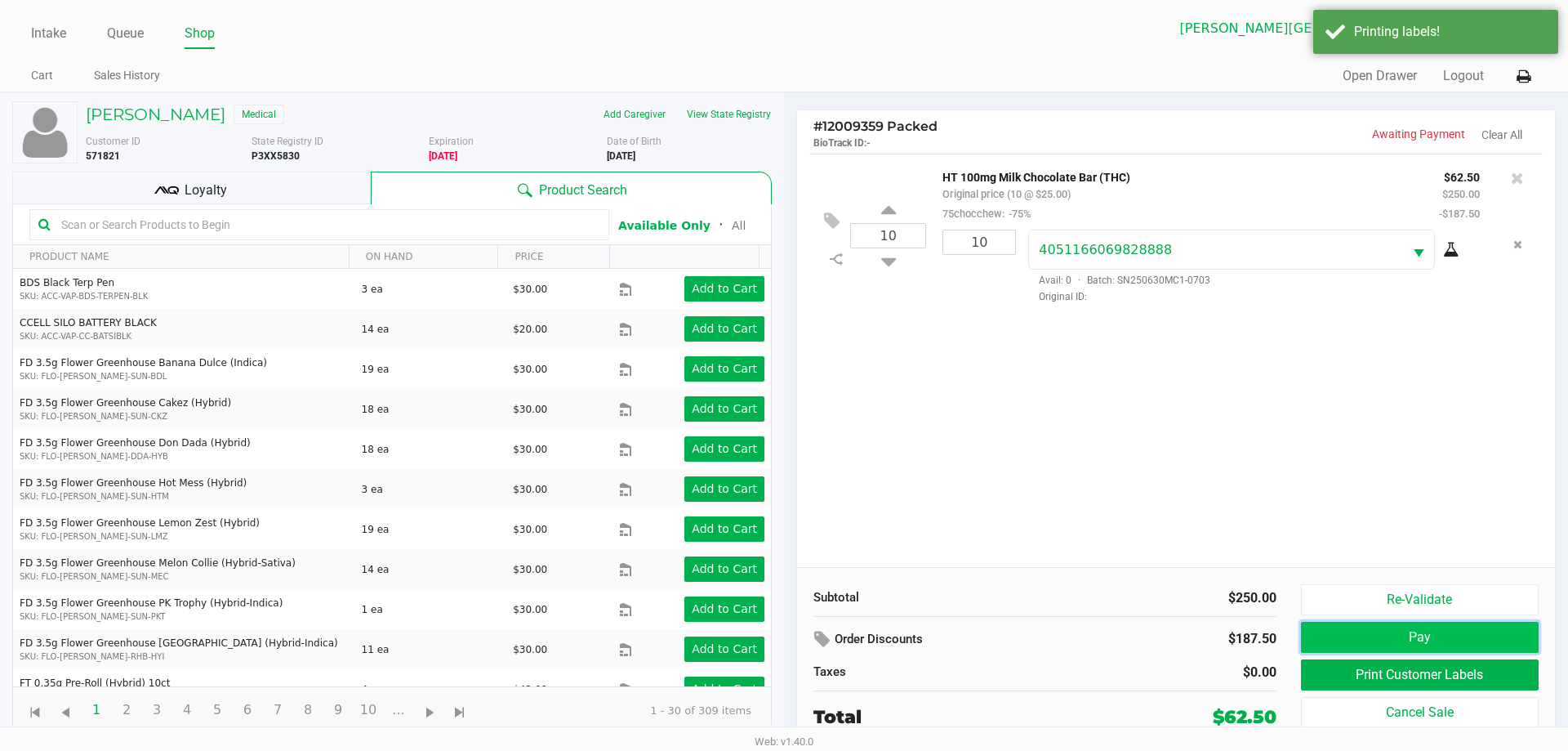
click at [1414, 642] on button "Pay" at bounding box center [1419, 637] width 238 height 31
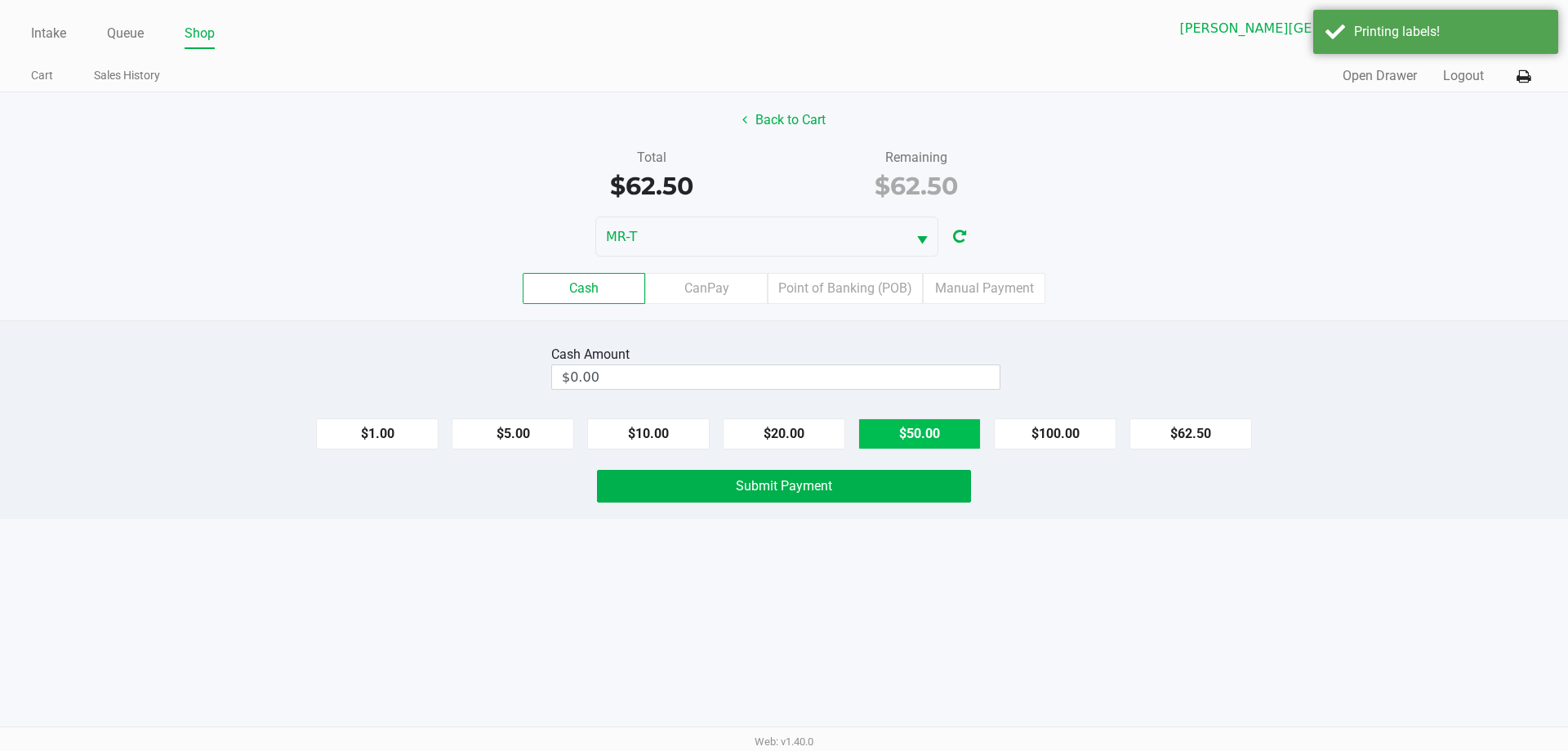
click at [914, 438] on button "$50.00" at bounding box center [919, 433] width 123 height 31
click at [792, 424] on button "$20.00" at bounding box center [784, 433] width 123 height 31
type input "$70.00"
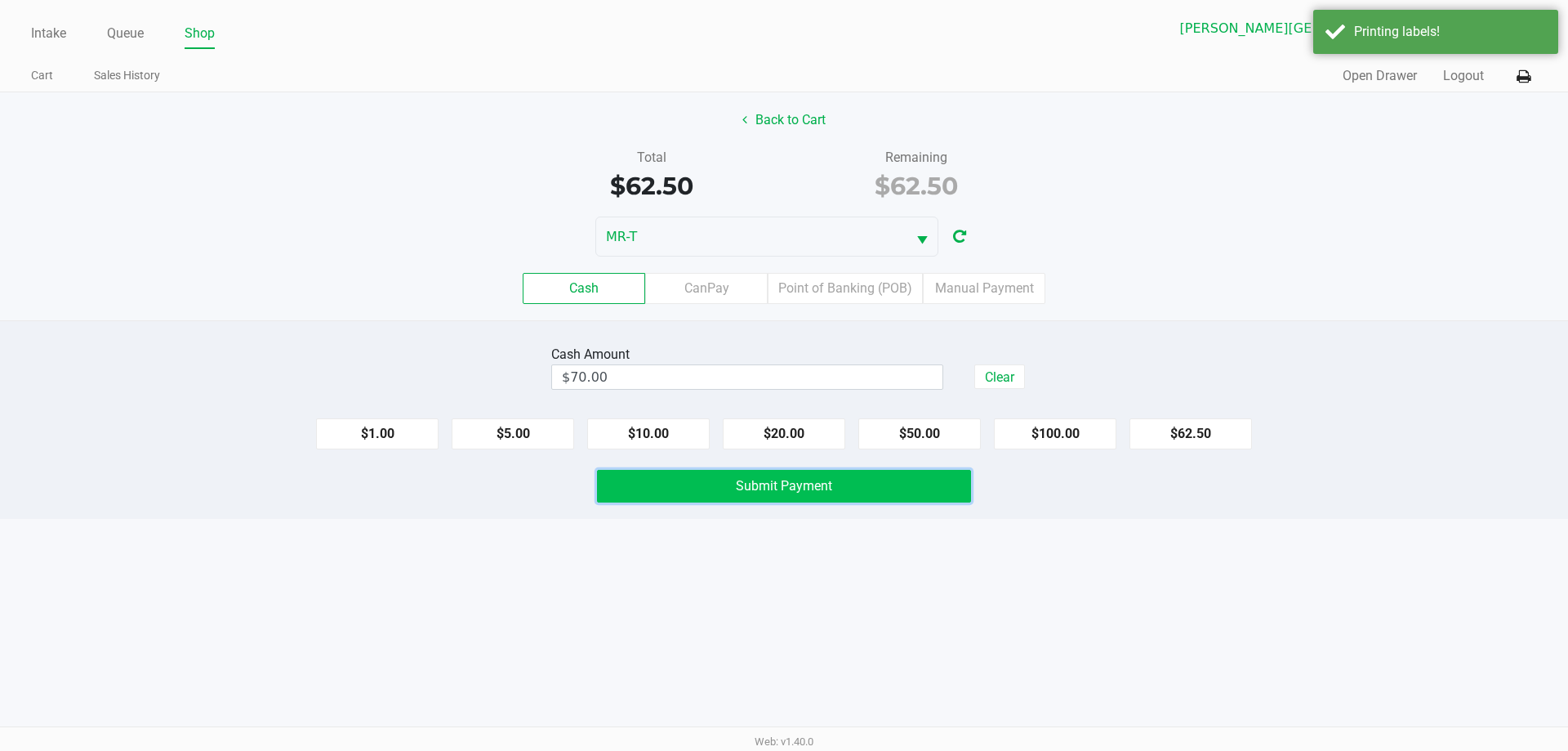
click at [761, 487] on span "Submit Payment" at bounding box center [784, 485] width 96 height 16
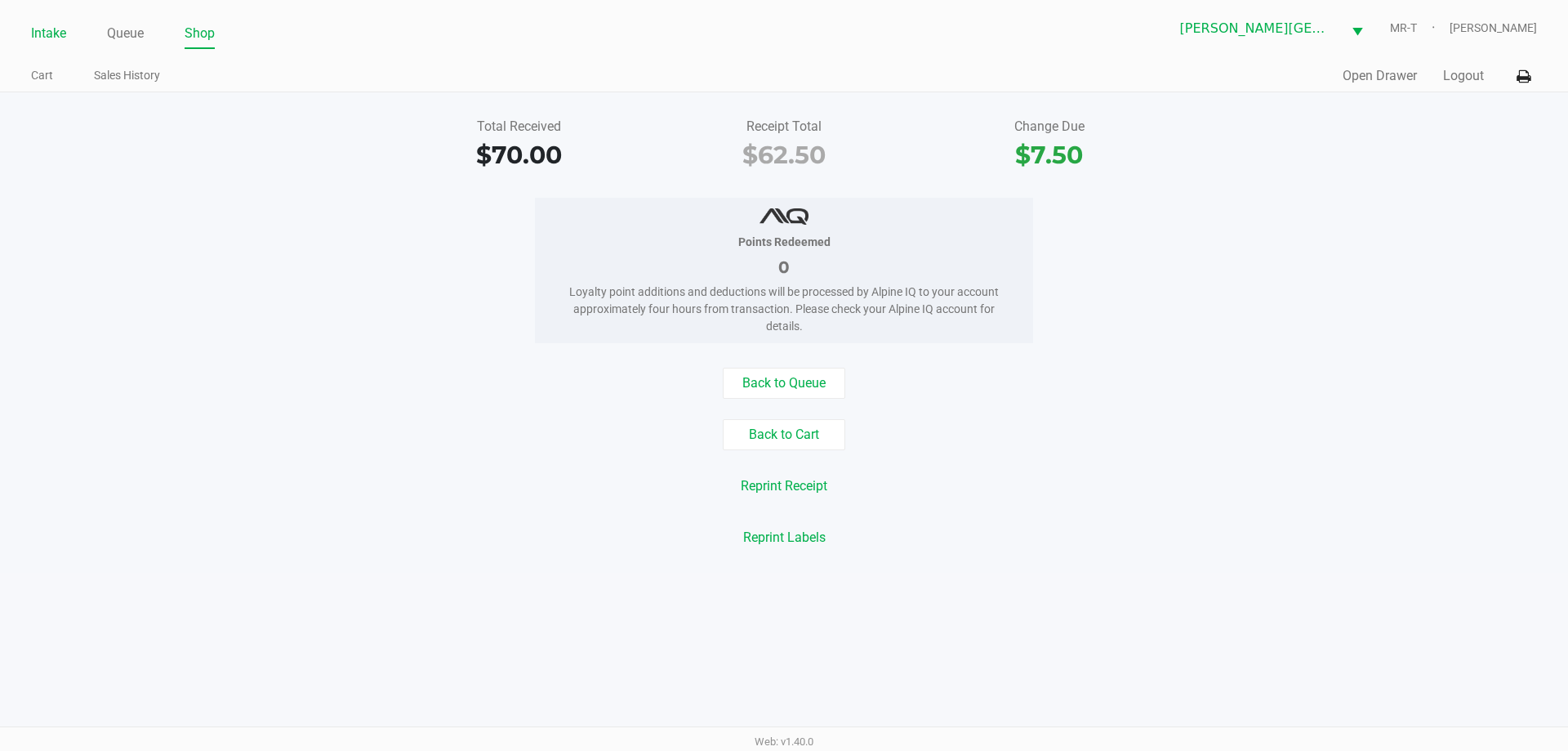
click at [53, 36] on link "Intake" at bounding box center [49, 34] width 35 height 23
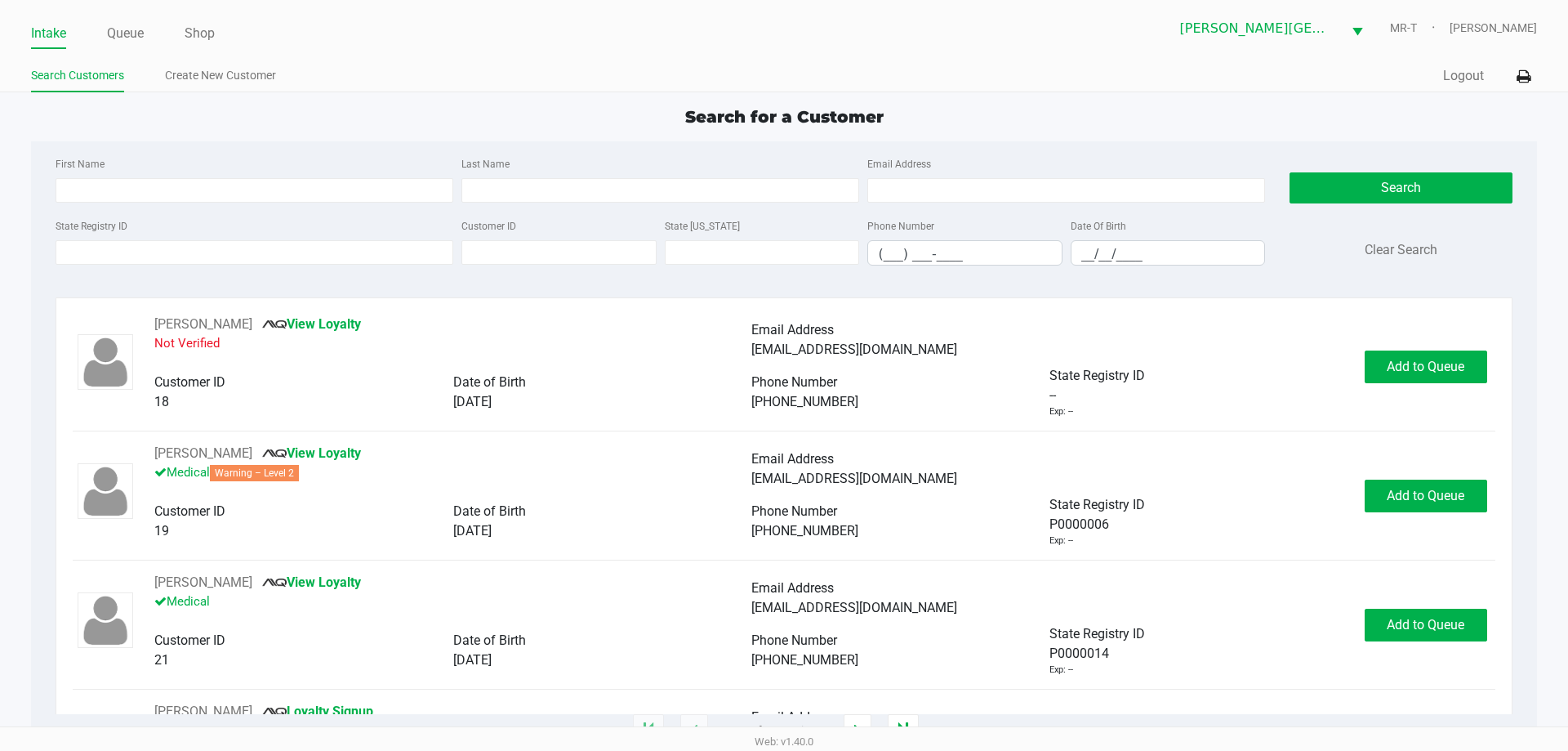
click at [136, 239] on div "State Registry ID" at bounding box center [255, 240] width 406 height 50
click at [133, 244] on input "State Registry ID" at bounding box center [255, 253] width 398 height 25
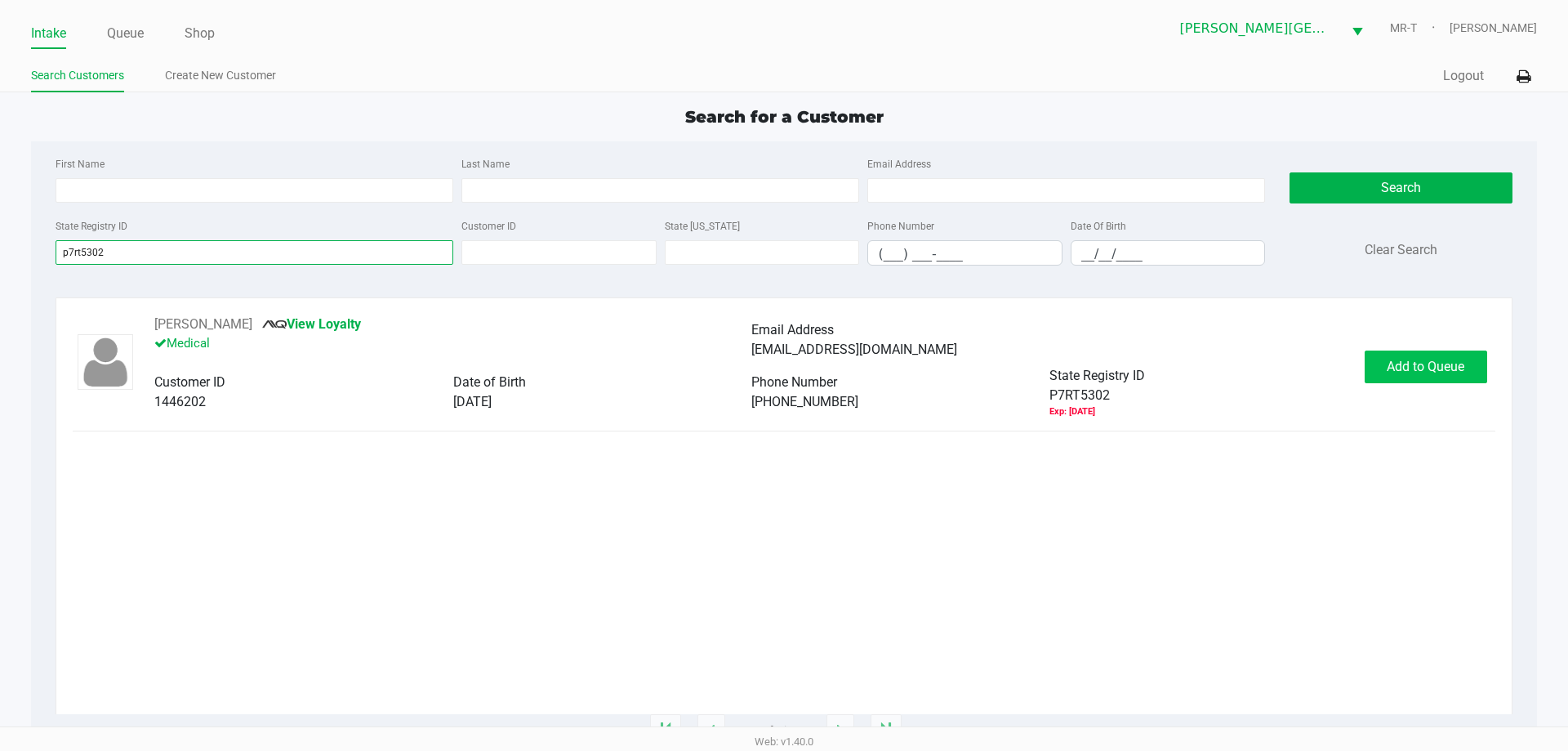
type input "p7rt5302"
click at [1409, 364] on span "Add to Queue" at bounding box center [1425, 366] width 77 height 16
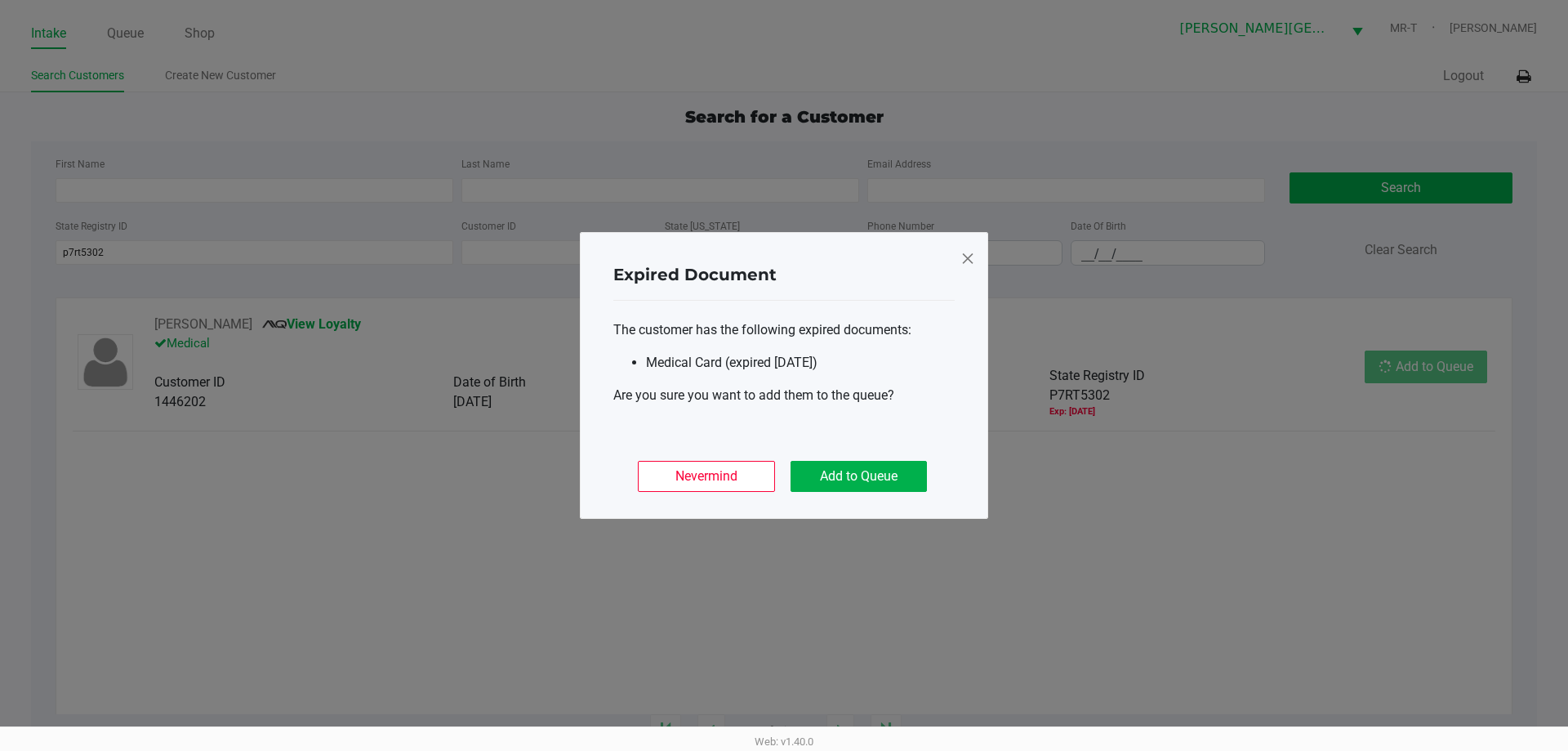
click at [862, 451] on div "Nevermind Add to Queue" at bounding box center [784, 469] width 341 height 63
click at [857, 463] on button "Add to Queue" at bounding box center [858, 476] width 136 height 31
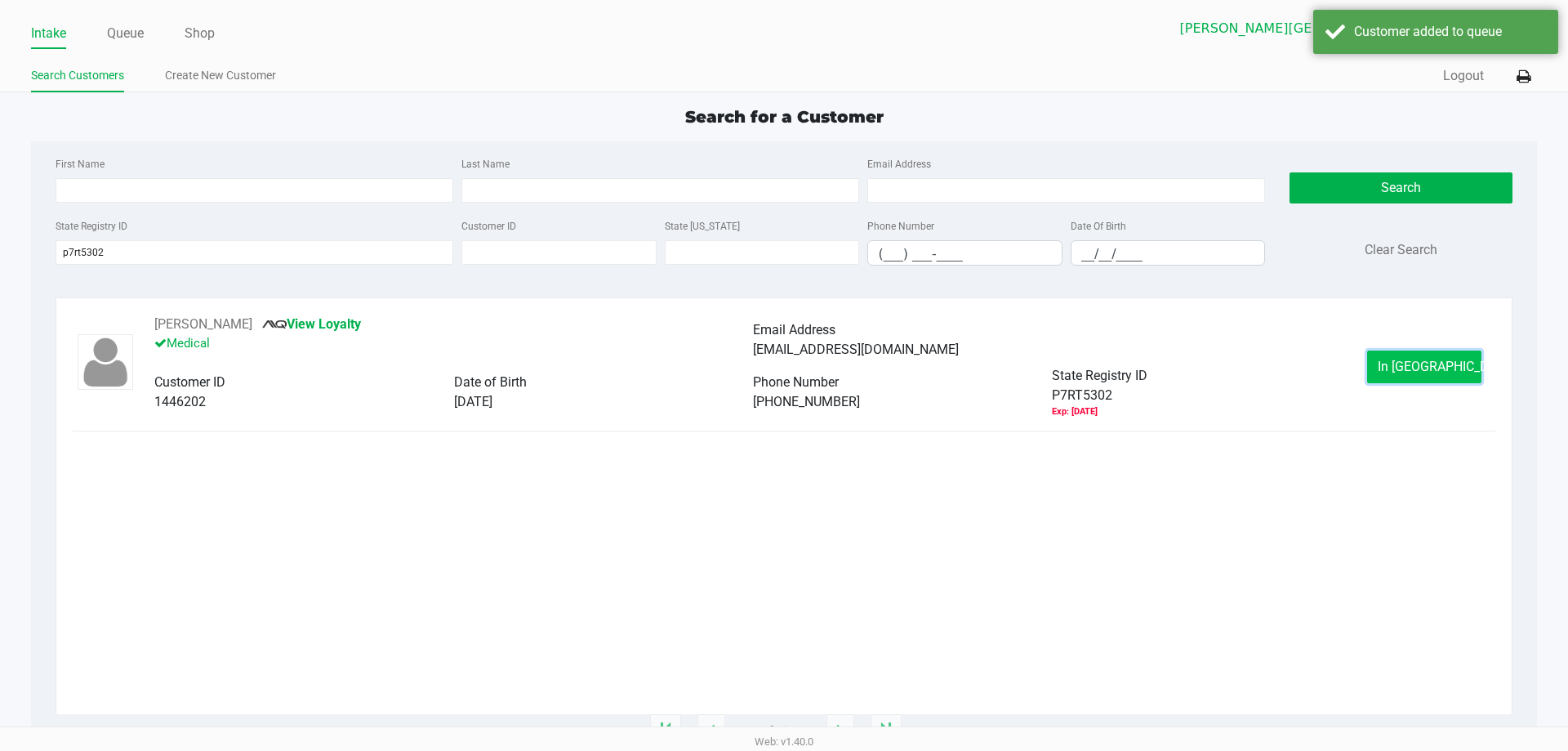
click at [1379, 374] on button "In [GEOGRAPHIC_DATA]" at bounding box center [1424, 367] width 114 height 33
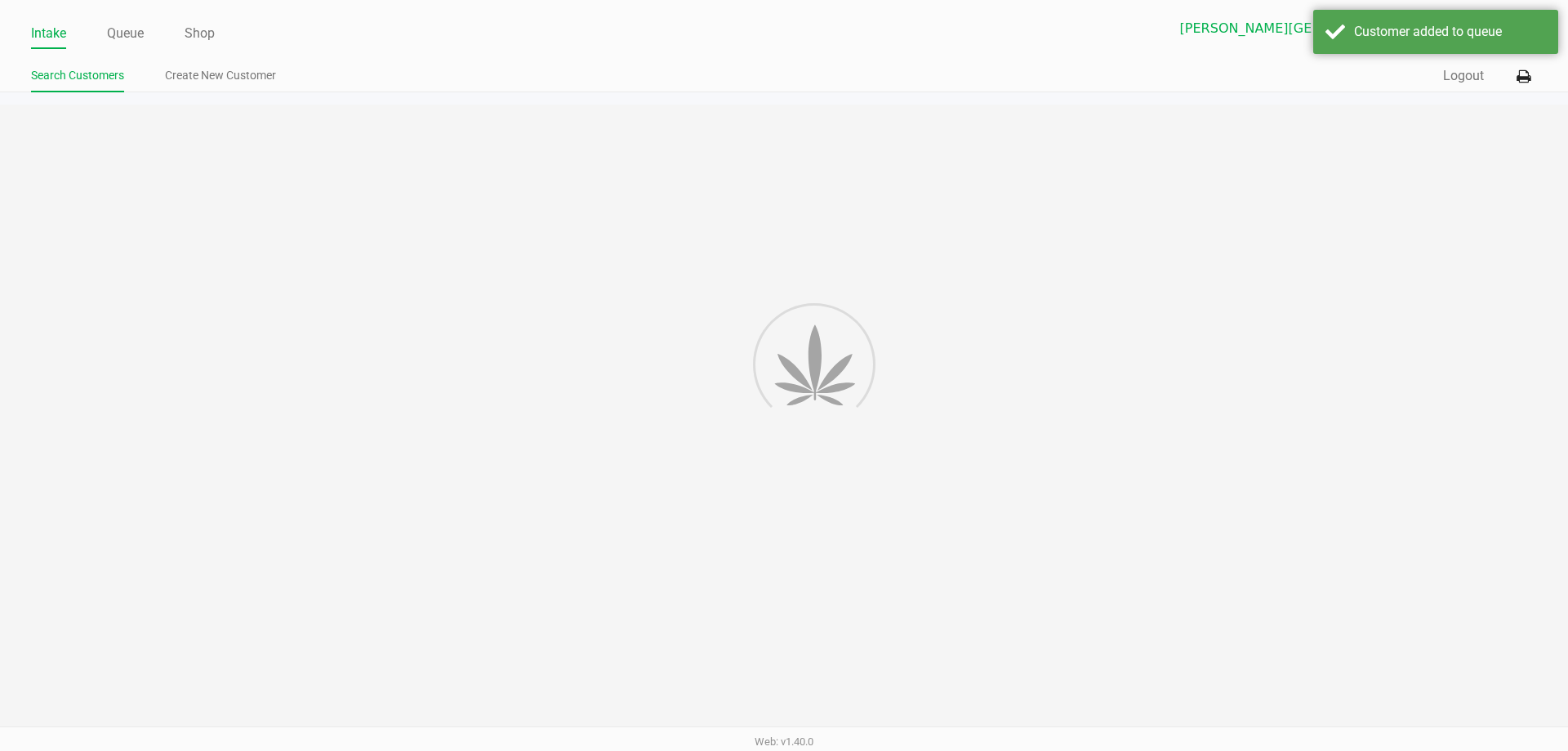
click at [1379, 374] on div at bounding box center [784, 418] width 1568 height 627
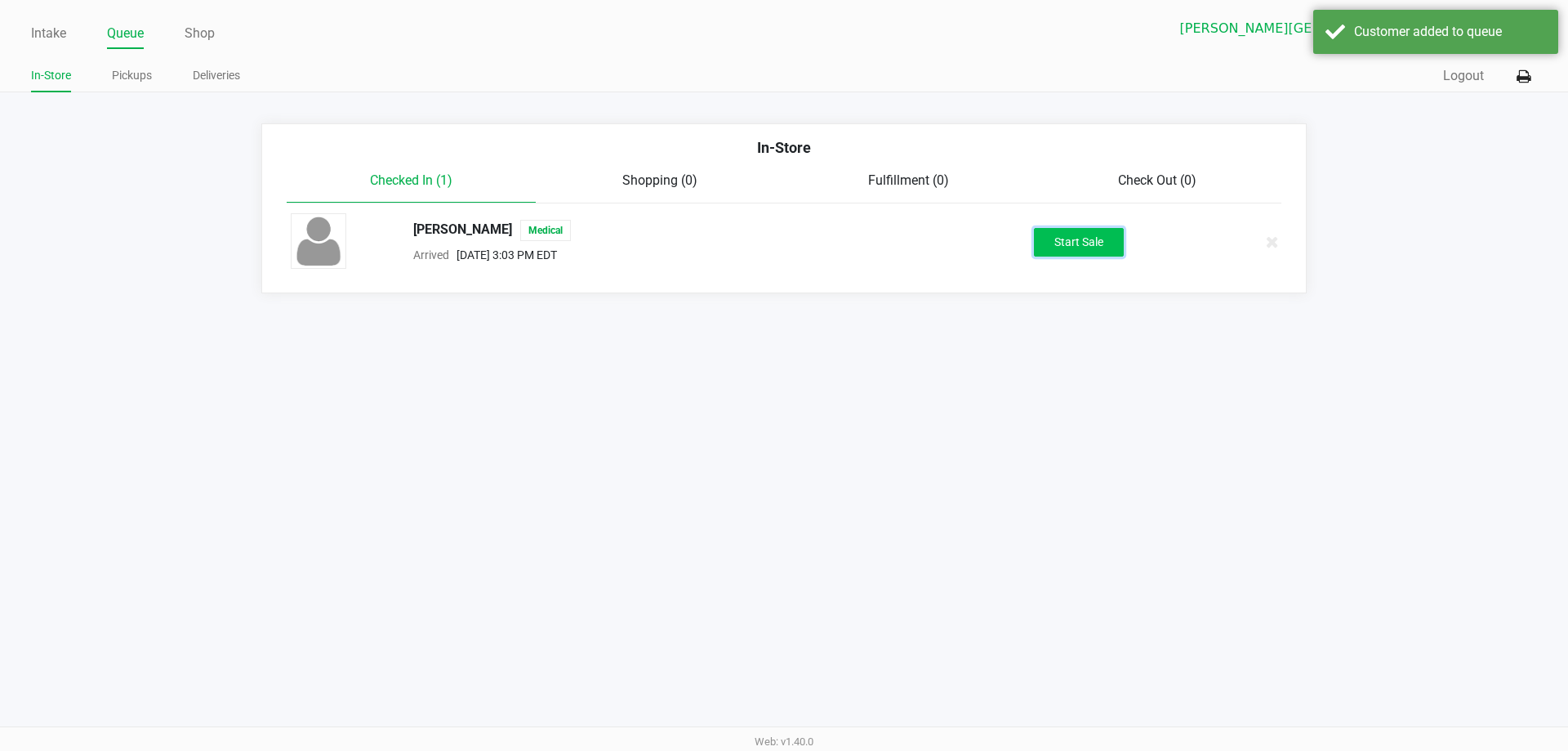
click at [1057, 243] on button "Start Sale" at bounding box center [1078, 242] width 90 height 29
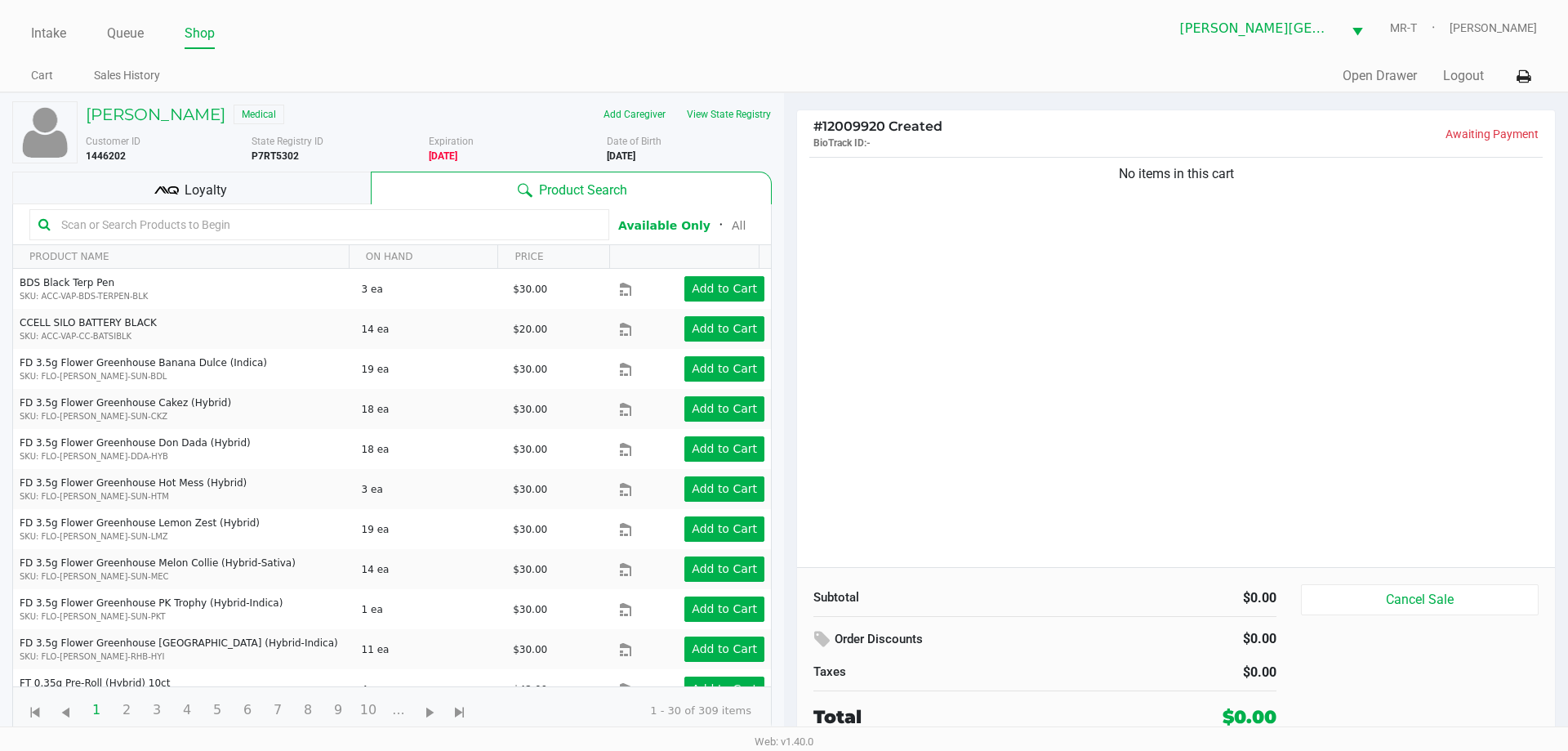
click at [1135, 309] on div "No items in this cart" at bounding box center [1176, 360] width 758 height 414
drag, startPoint x: 1239, startPoint y: 209, endPoint x: 1107, endPoint y: 215, distance: 132.1
click at [1107, 215] on div "No items in this cart" at bounding box center [1176, 360] width 758 height 414
click at [1126, 225] on div "No items in this cart" at bounding box center [1176, 360] width 758 height 414
click at [1142, 227] on div "No items in this cart" at bounding box center [1176, 360] width 758 height 414
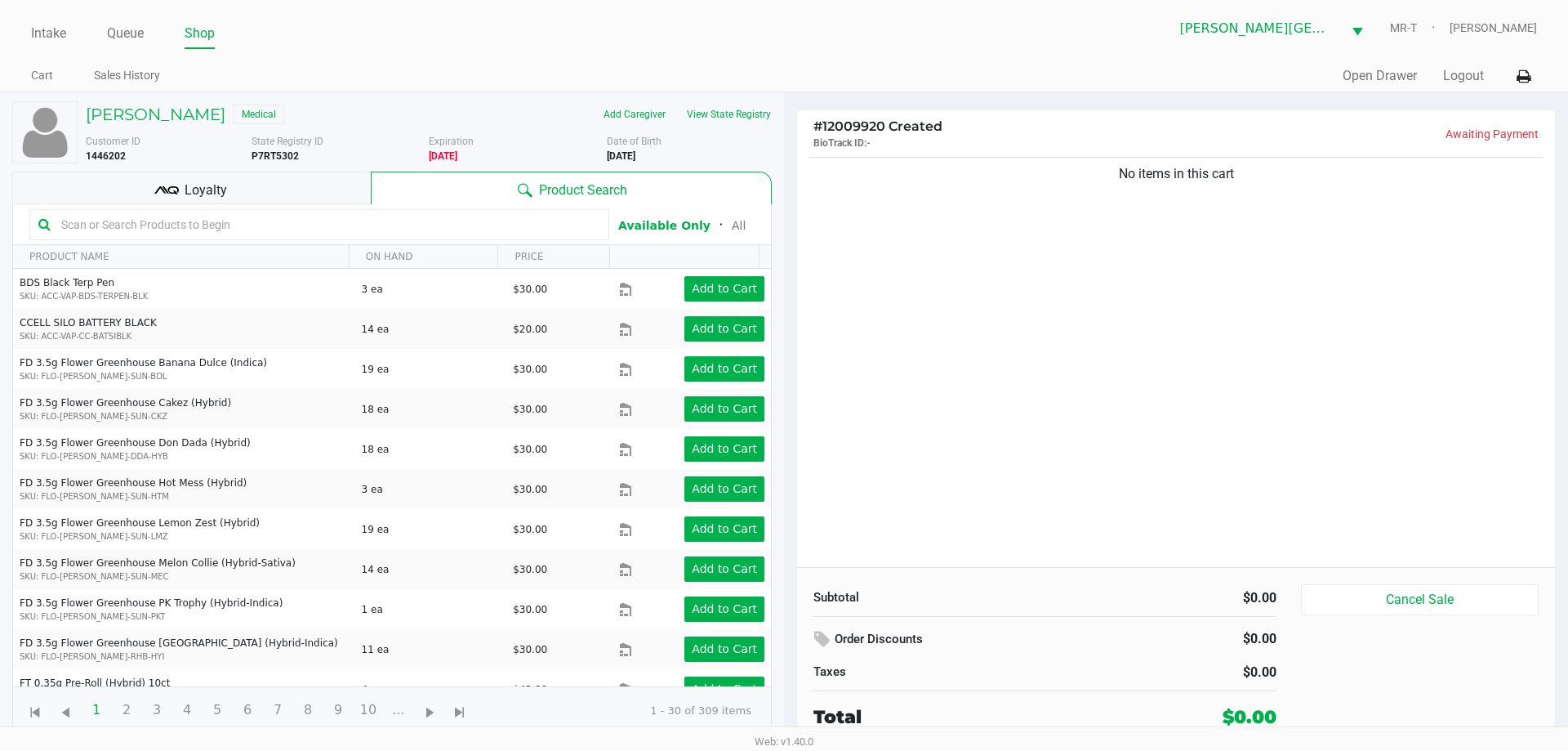
click at [1200, 253] on div "No items in this cart" at bounding box center [1176, 360] width 758 height 414
click at [1228, 396] on div "No items in this cart" at bounding box center [1176, 360] width 758 height 414
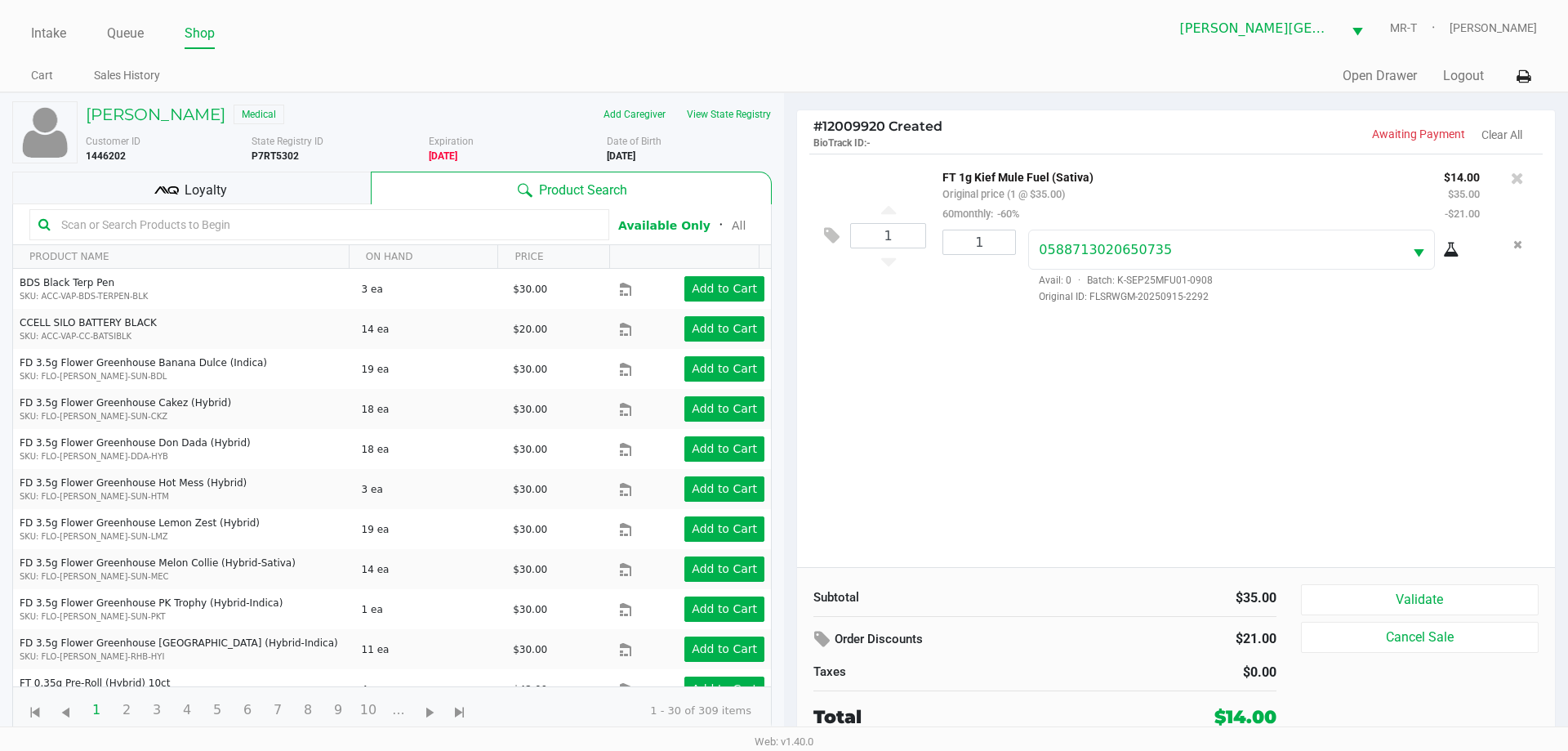
click at [1110, 414] on div "1 FT 1g Kief Mule Fuel (Sativa) Original price (1 @ $35.00) 60monthly: -60% $14…" at bounding box center [1176, 360] width 758 height 414
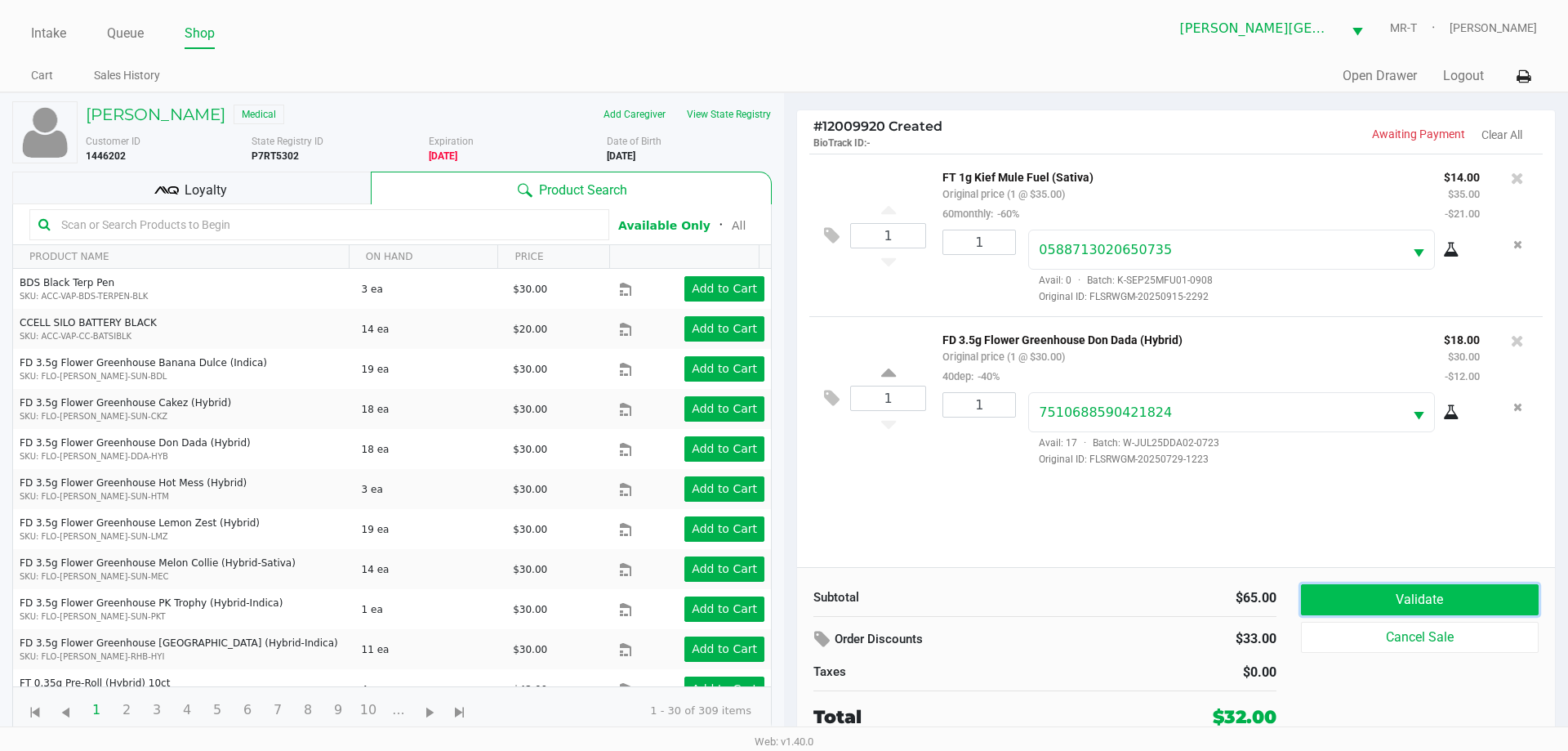
click at [1345, 590] on button "Validate" at bounding box center [1419, 600] width 238 height 31
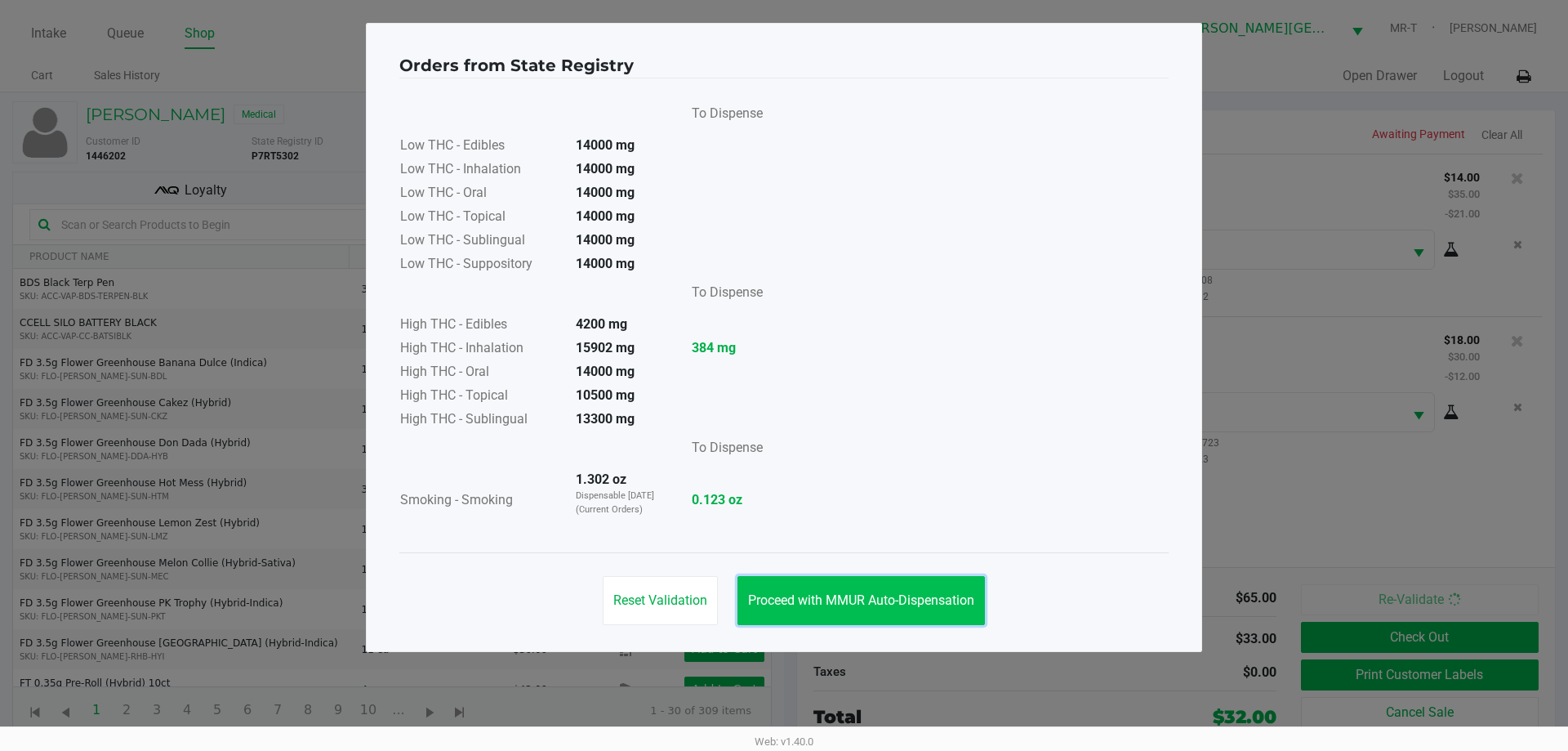
drag, startPoint x: 871, startPoint y: 591, endPoint x: 863, endPoint y: 584, distance: 10.6
click at [874, 592] on button "Proceed with MMUR Auto-Dispensation" at bounding box center [861, 600] width 247 height 49
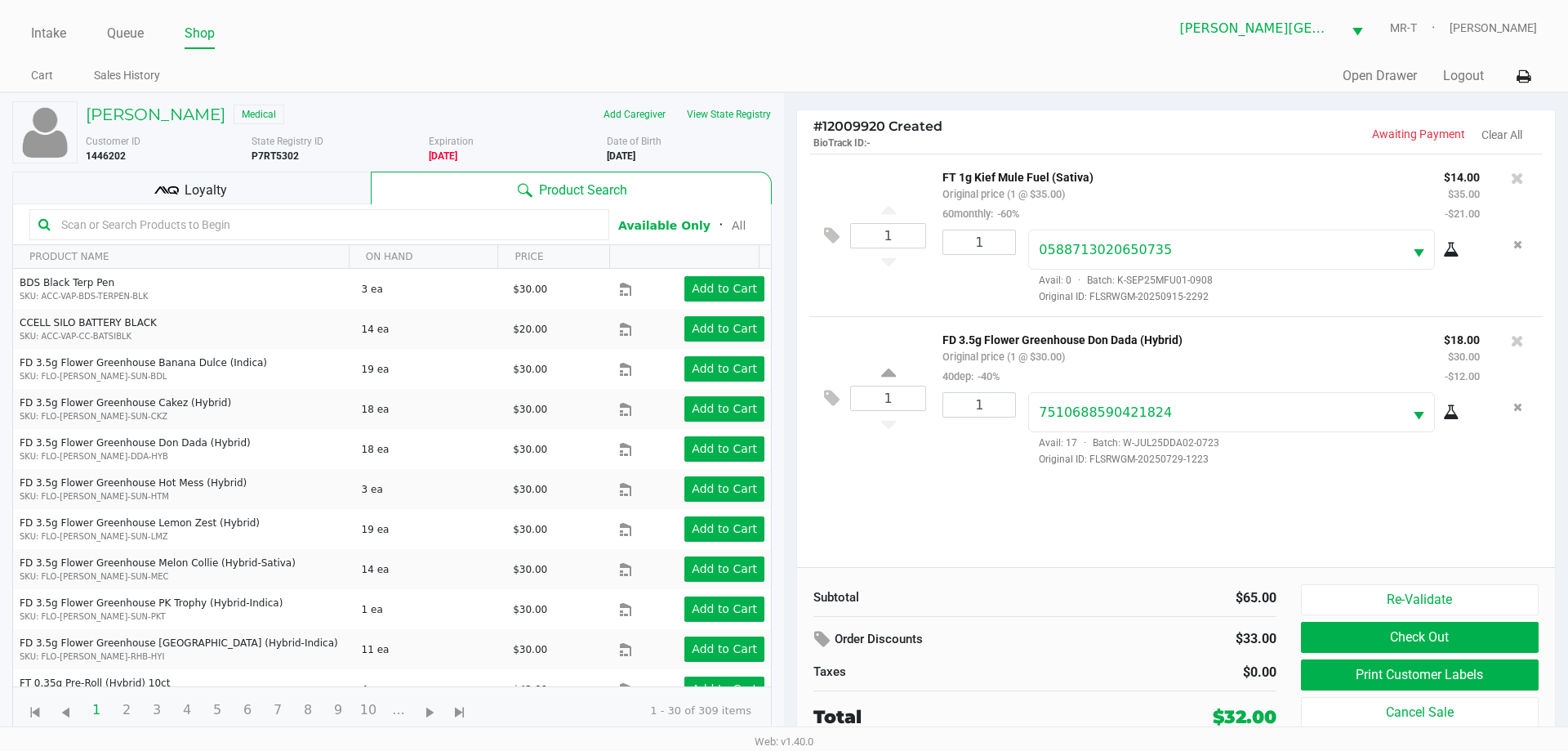
click at [257, 197] on div "Loyalty" at bounding box center [192, 188] width 358 height 33
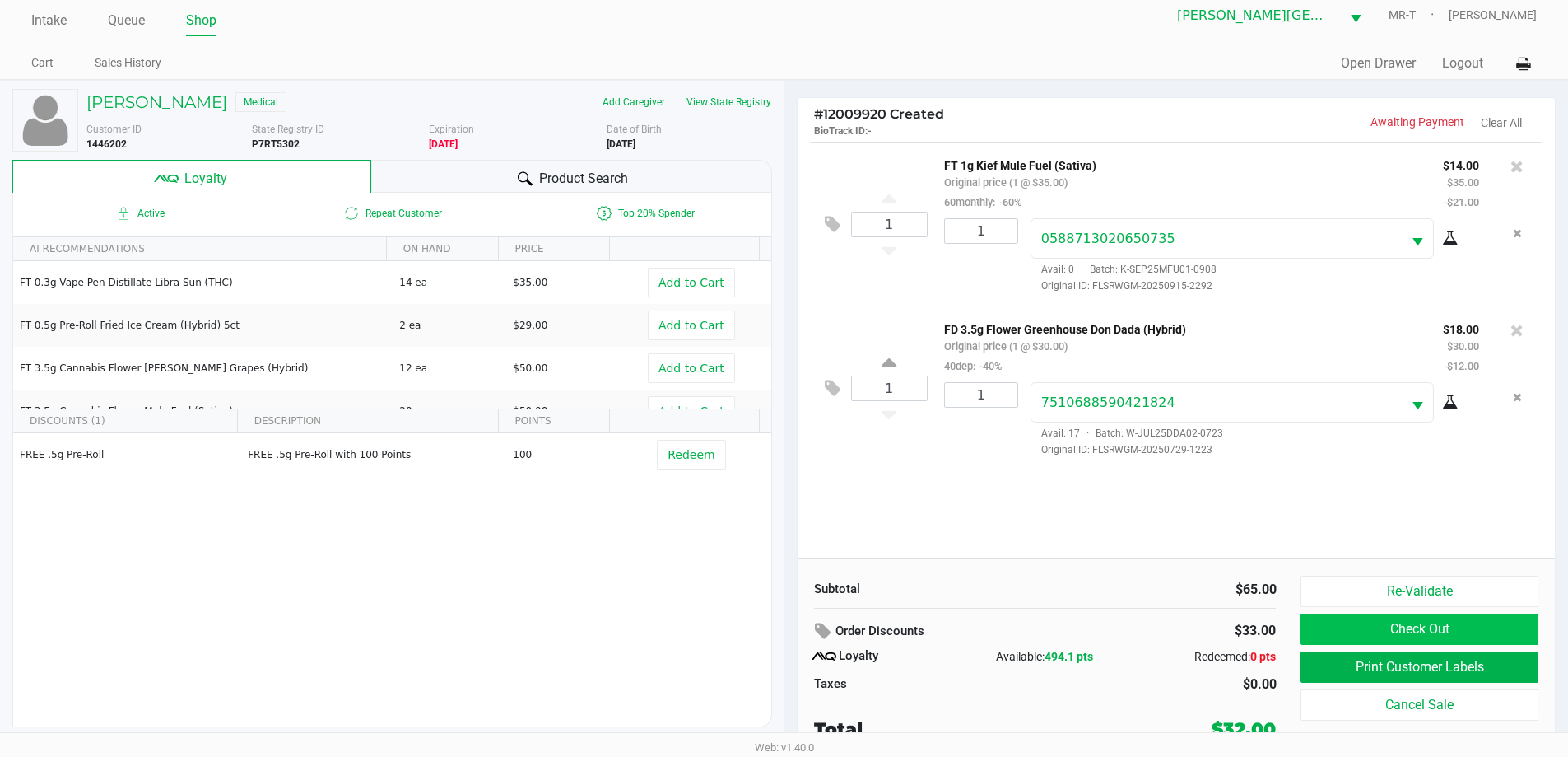
scroll to position [17, 0]
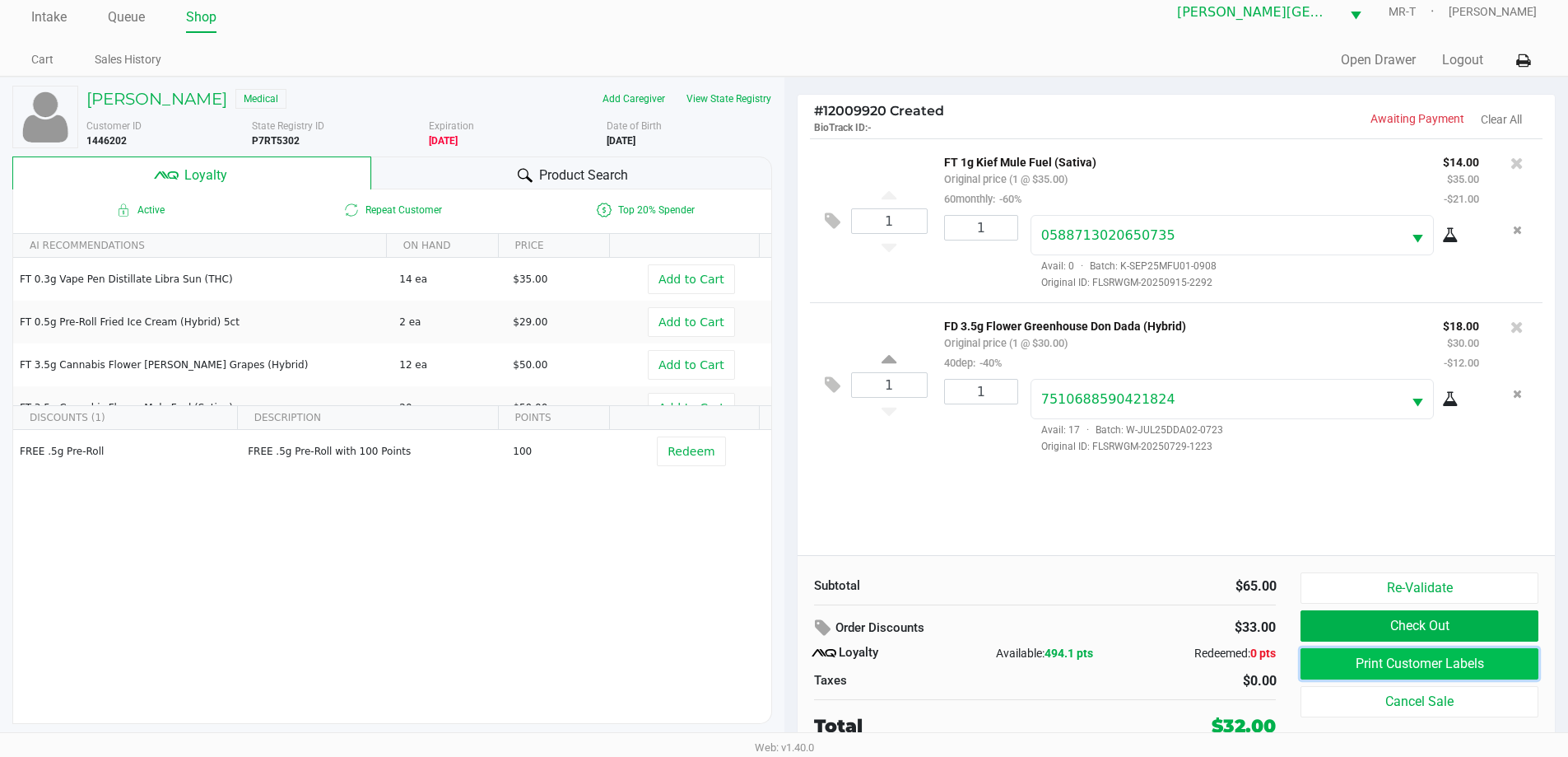
click at [1384, 662] on button "Print Customer Labels" at bounding box center [1419, 664] width 237 height 32
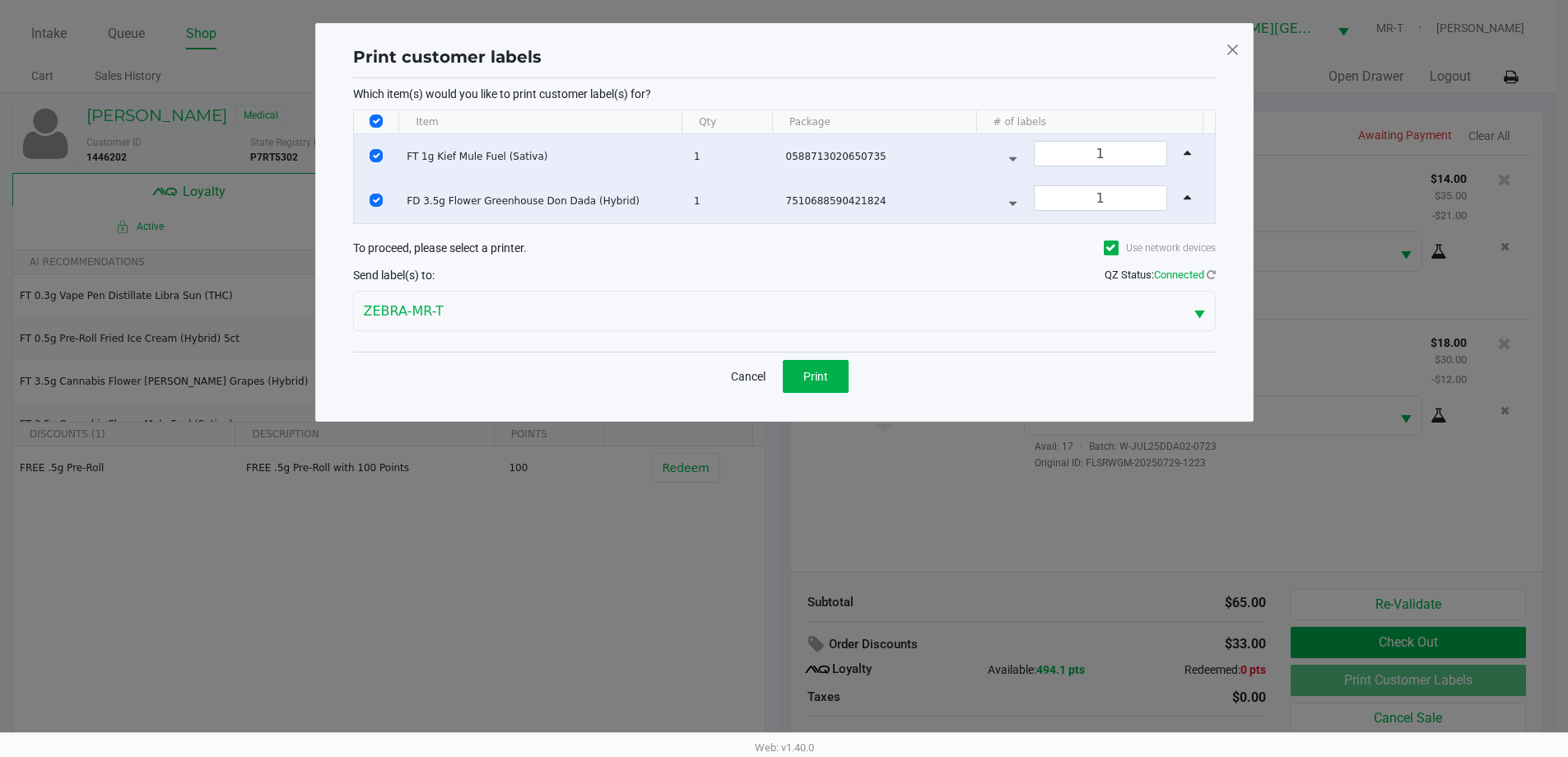
scroll to position [0, 0]
click at [825, 376] on span "Print" at bounding box center [821, 376] width 25 height 13
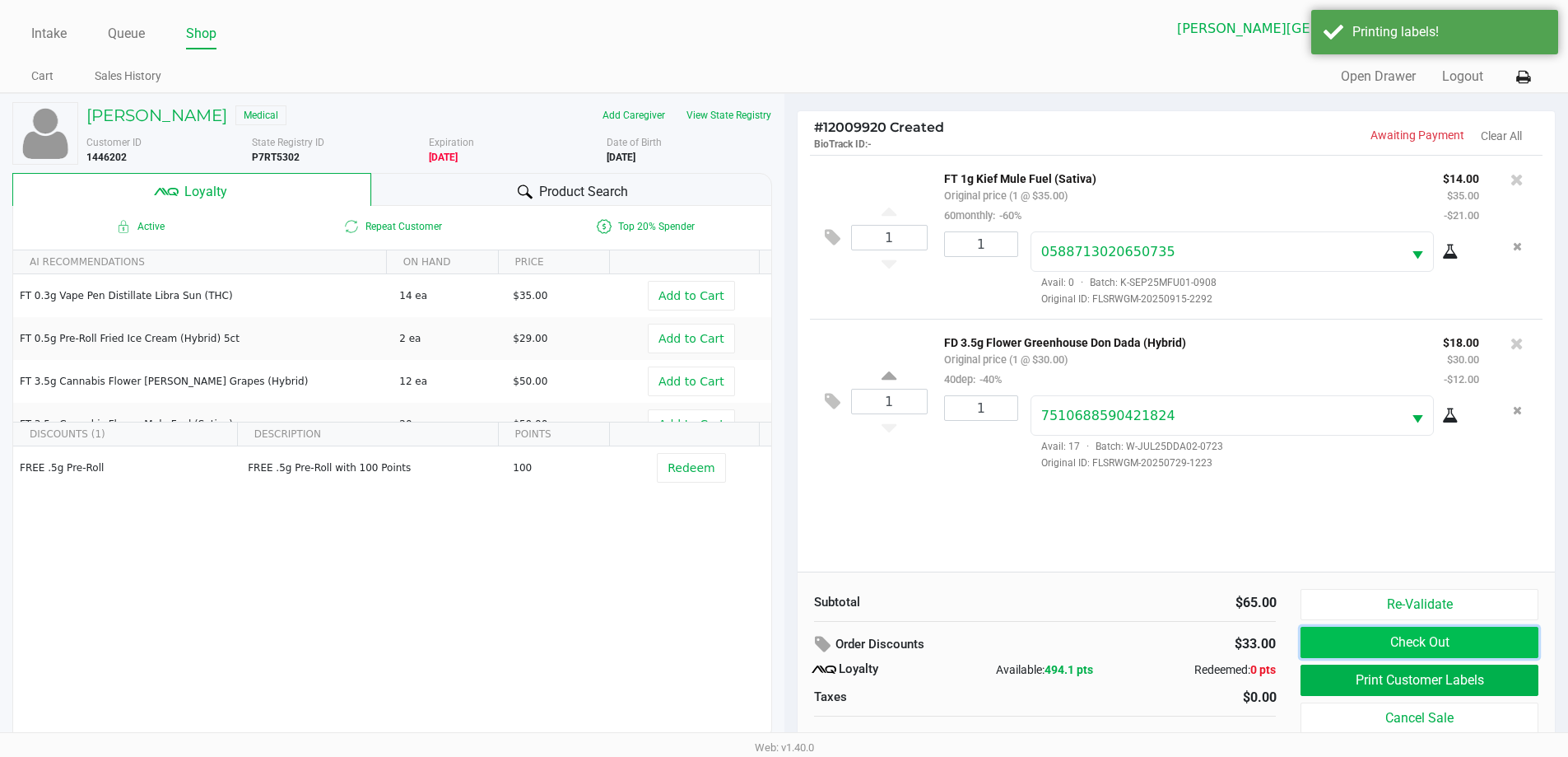
click at [1345, 643] on button "Check Out" at bounding box center [1419, 643] width 237 height 32
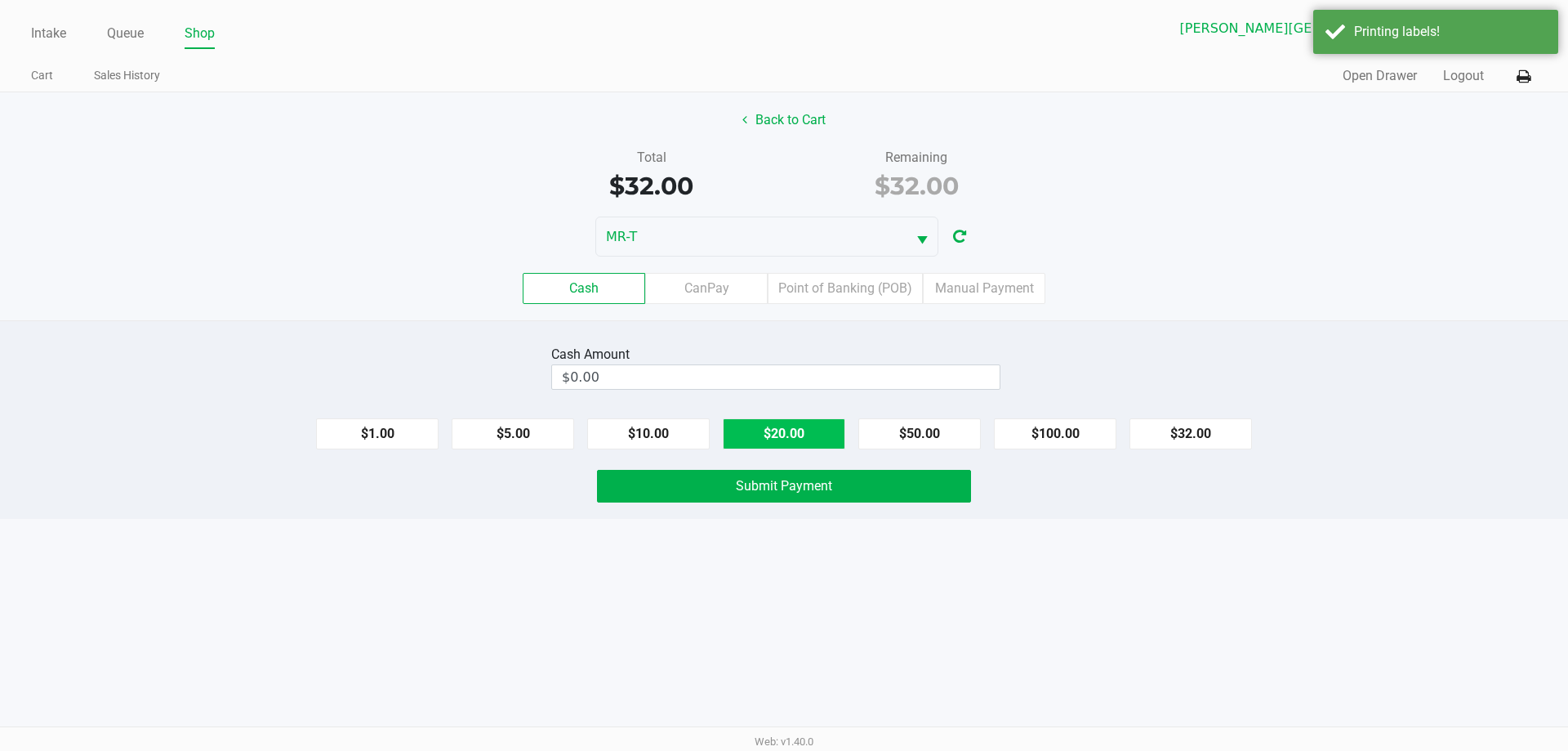
click at [821, 442] on button "$20.00" at bounding box center [784, 433] width 123 height 31
type input "$40.00"
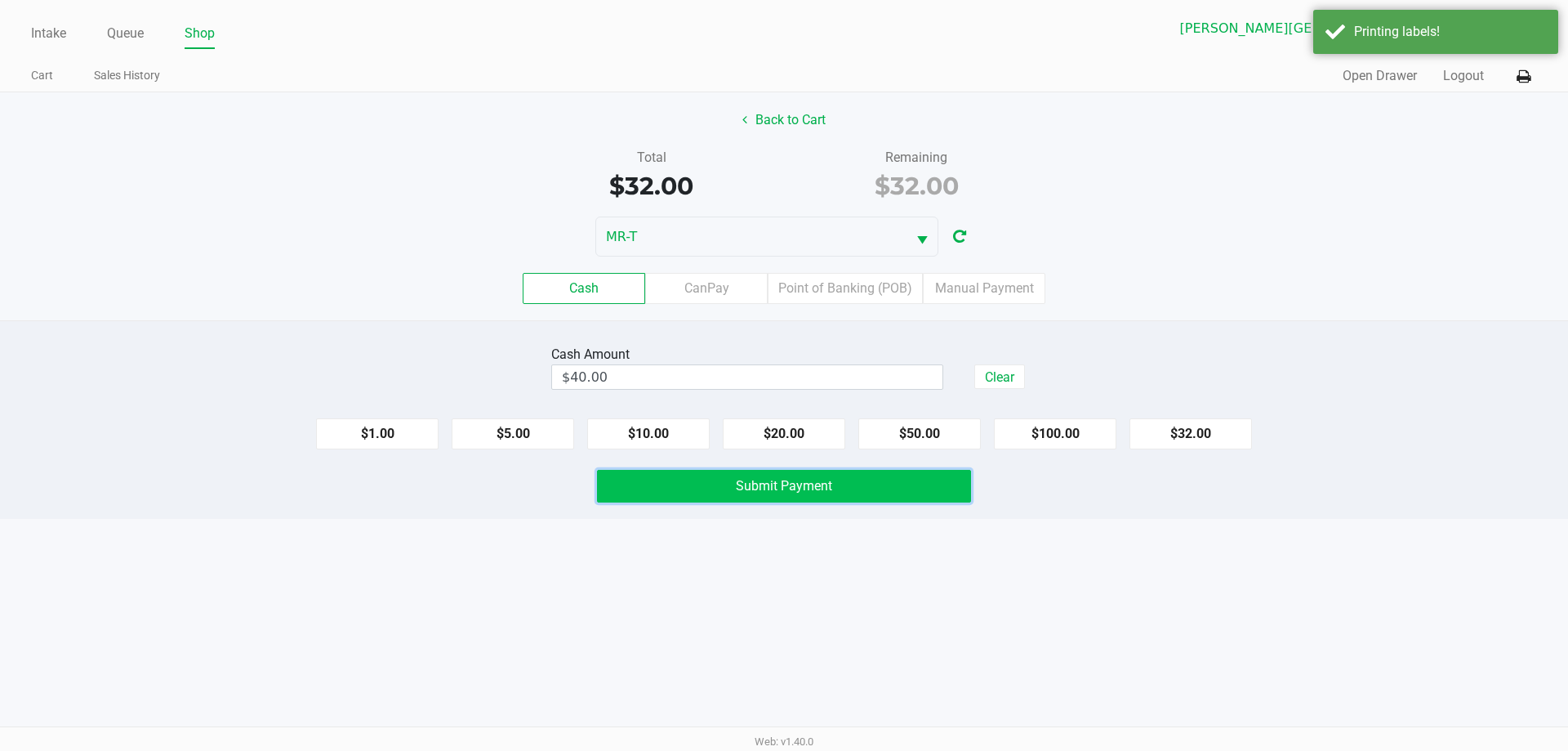
click at [785, 502] on button "Submit Payment" at bounding box center [784, 486] width 374 height 33
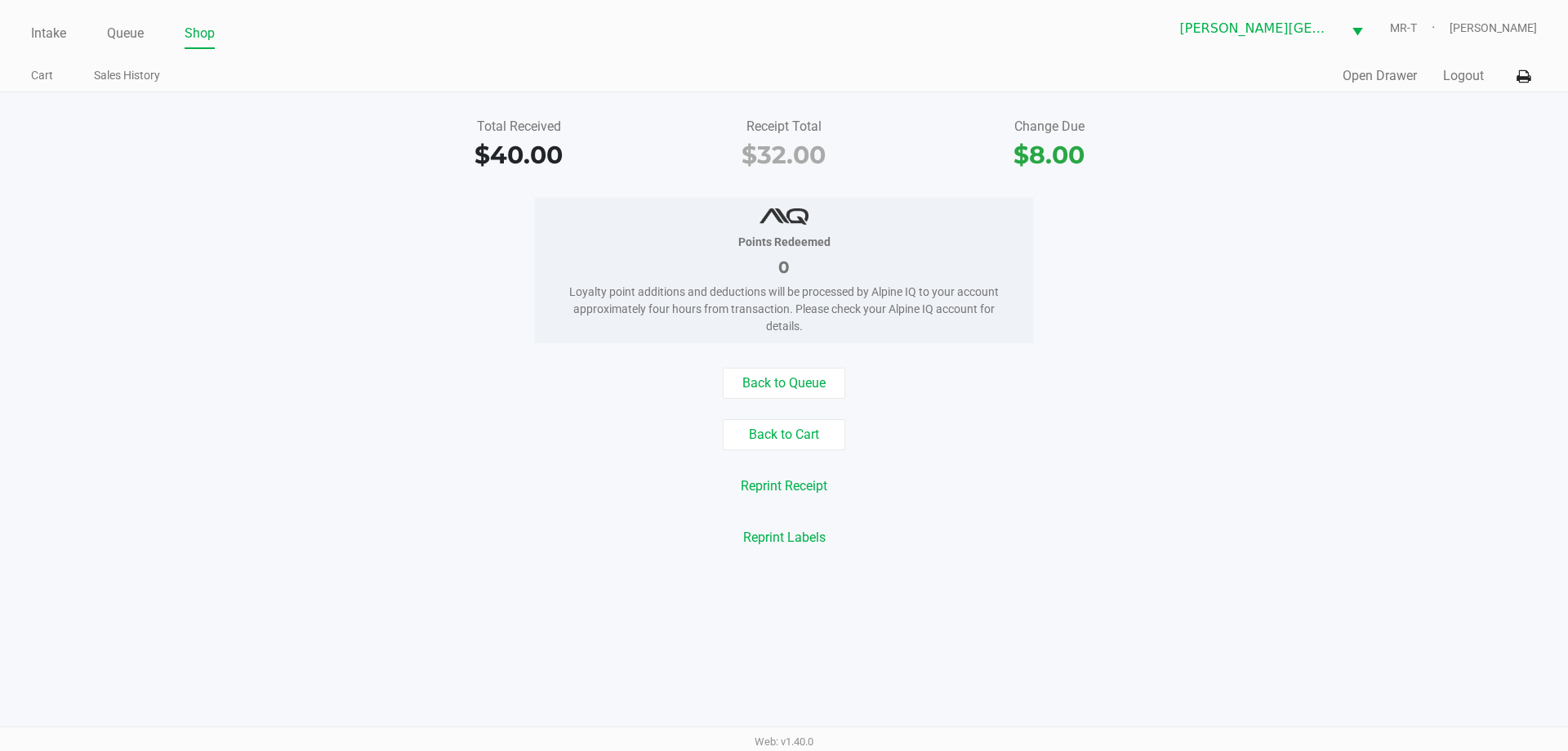
click at [532, 285] on div "Points Redeemed 0 Loyalty point additions and deductions will be processed by A…" at bounding box center [784, 270] width 1593 height 146
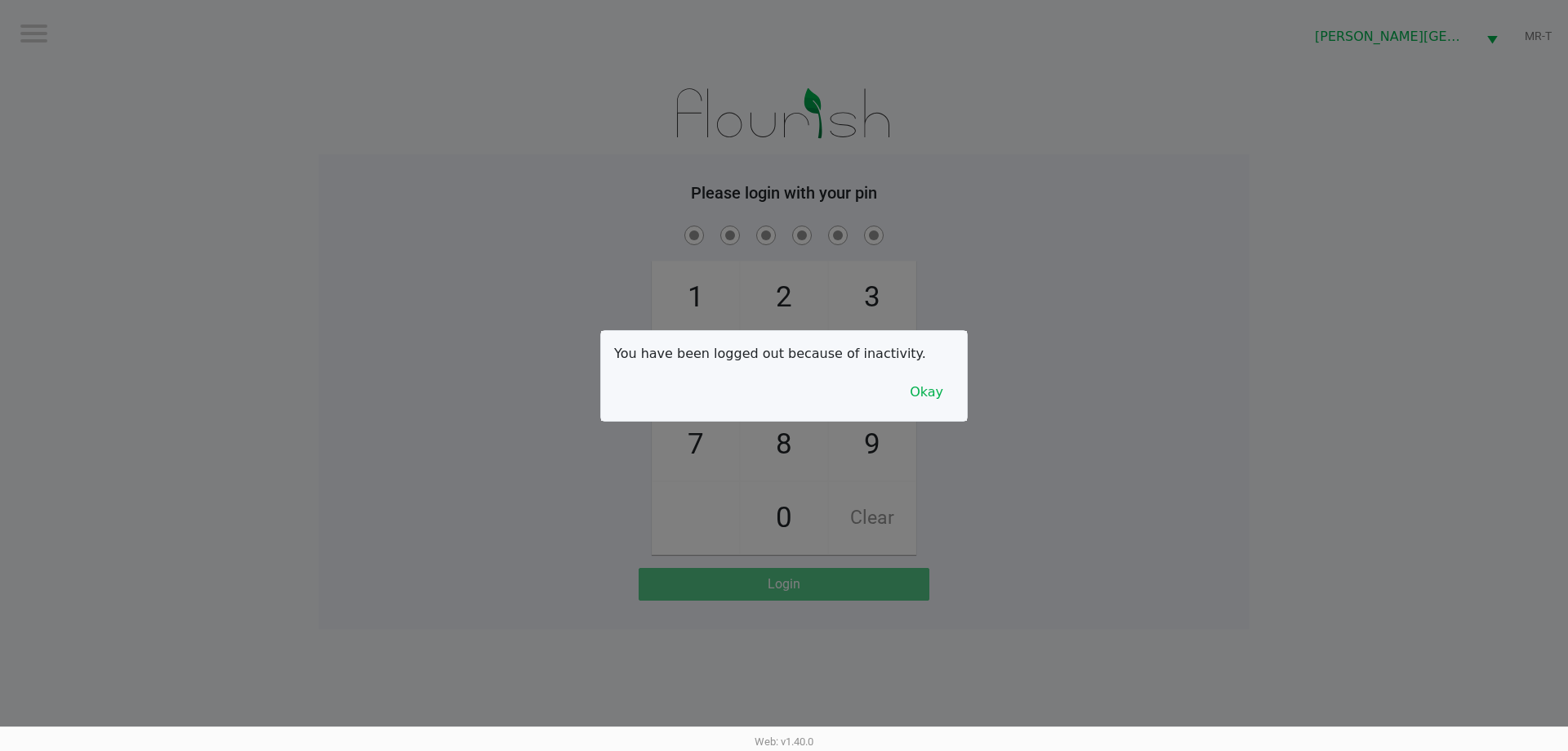
click at [453, 275] on div at bounding box center [784, 375] width 1568 height 751
checkbox input "true"
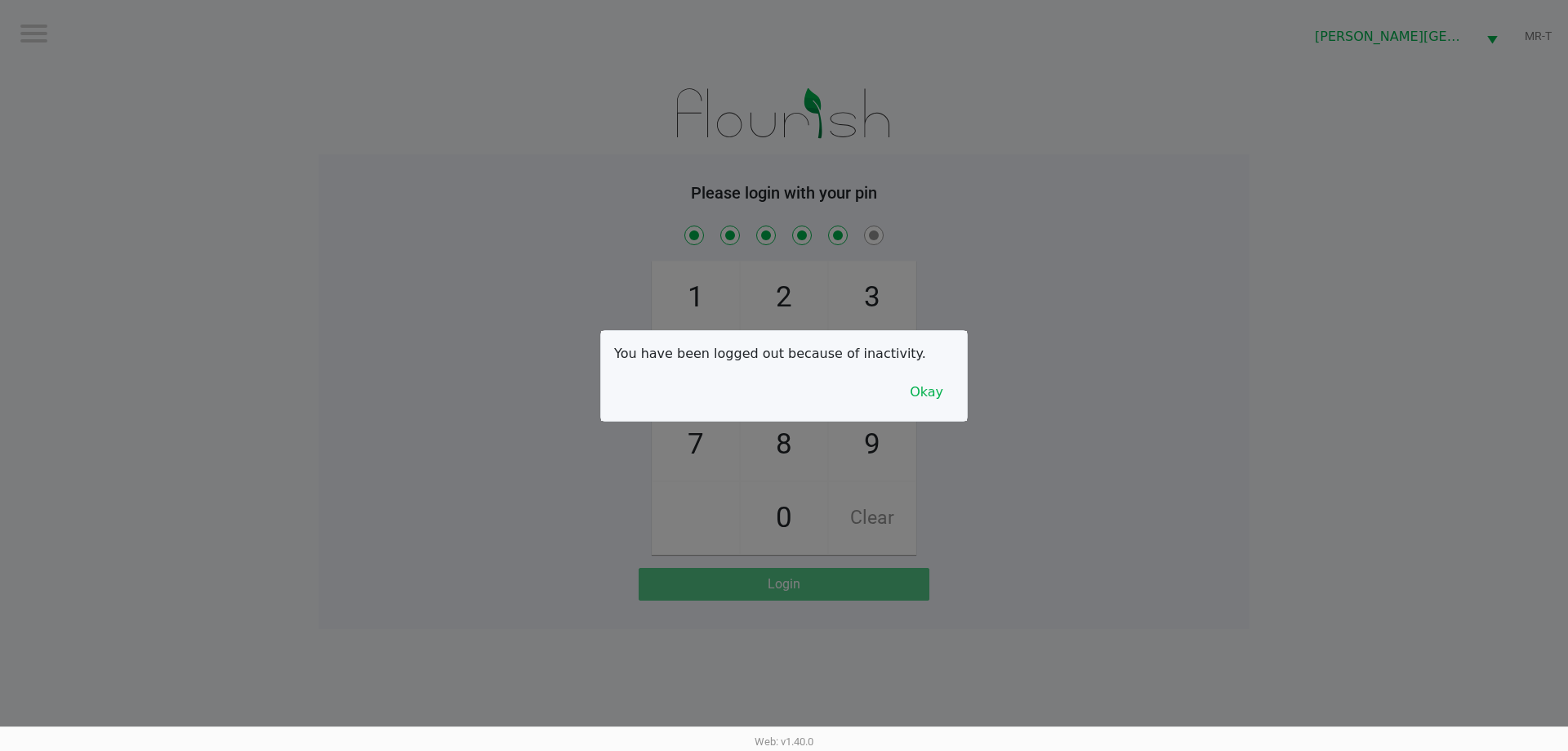
checkbox input "true"
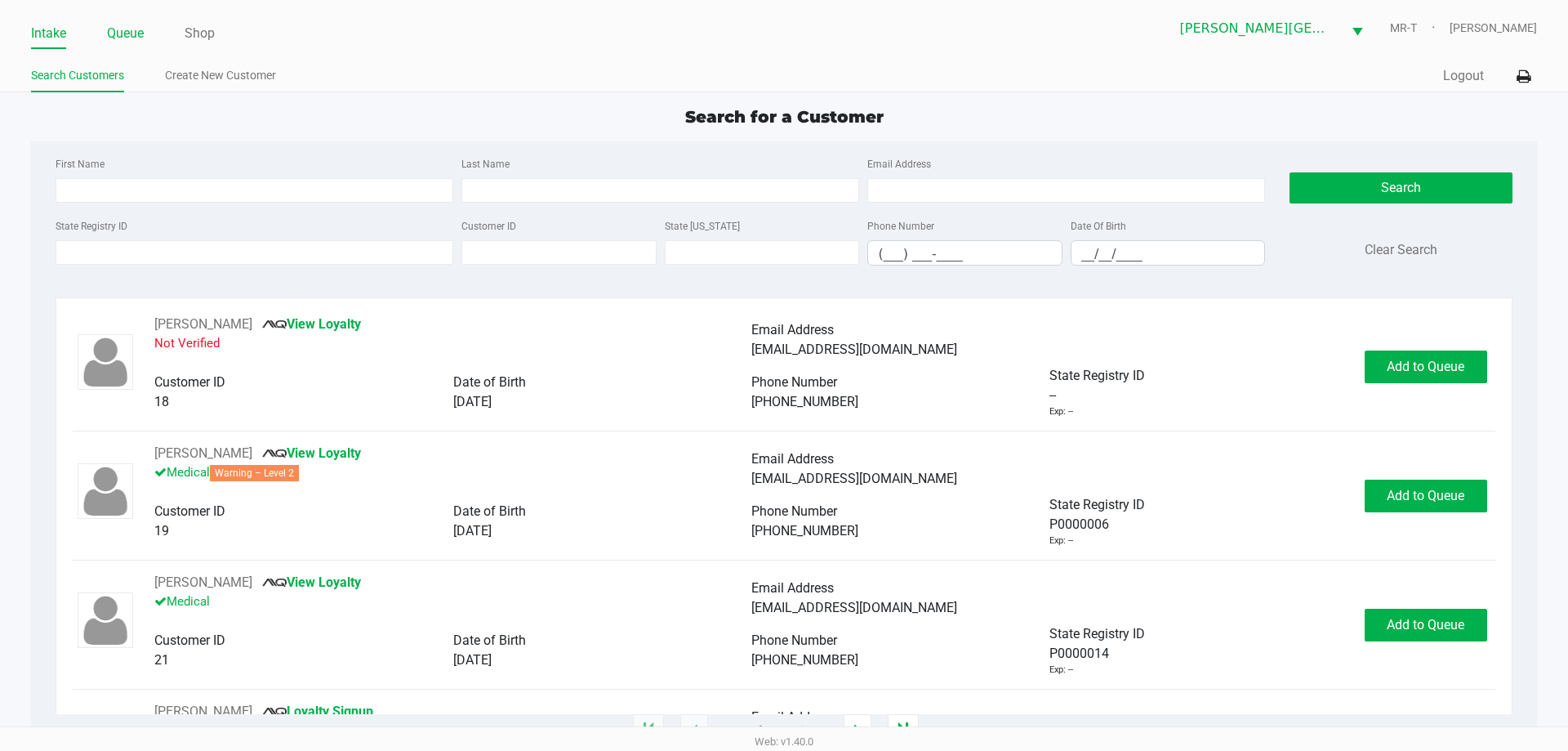
click at [125, 44] on link "Queue" at bounding box center [125, 34] width 37 height 23
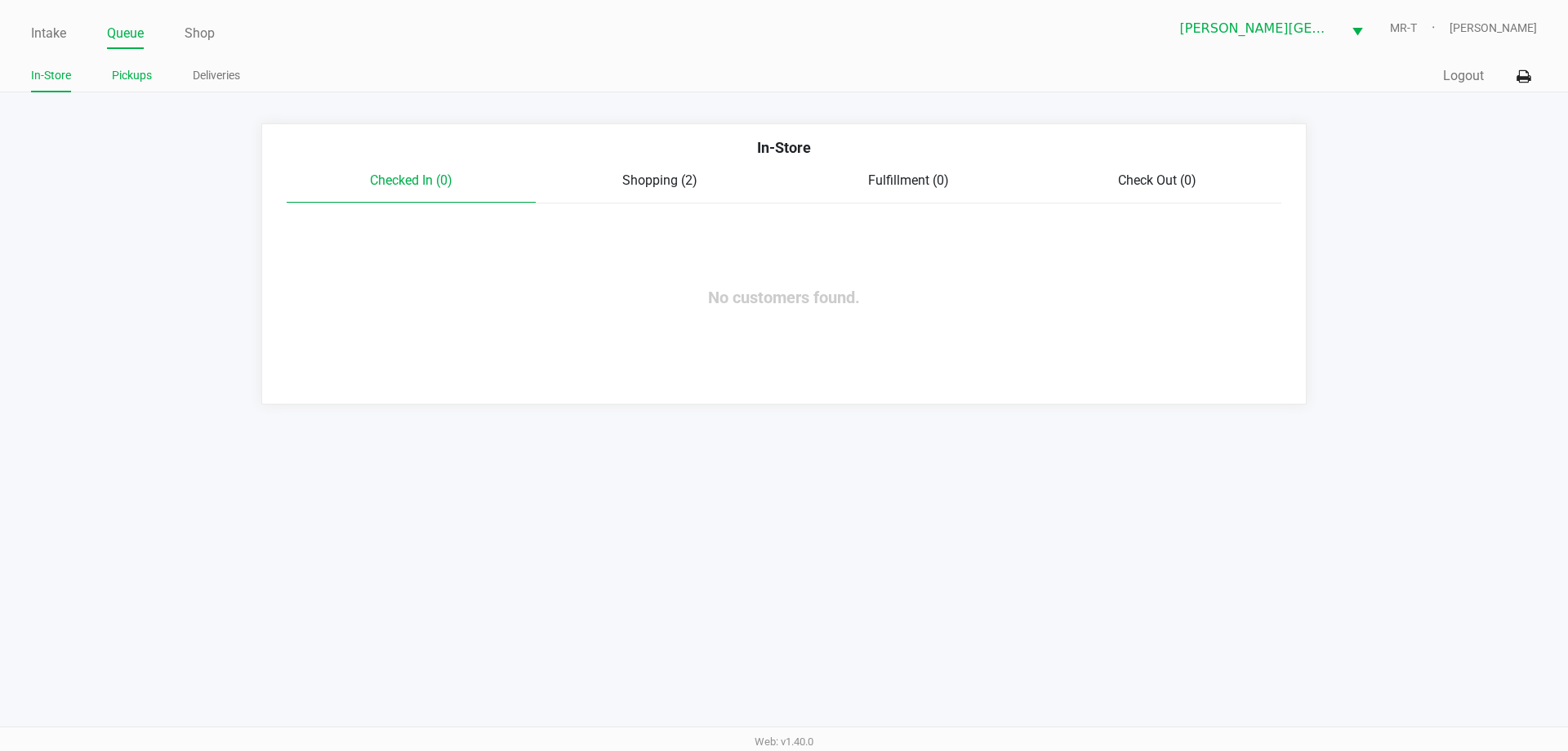
click at [121, 73] on link "Pickups" at bounding box center [132, 75] width 40 height 21
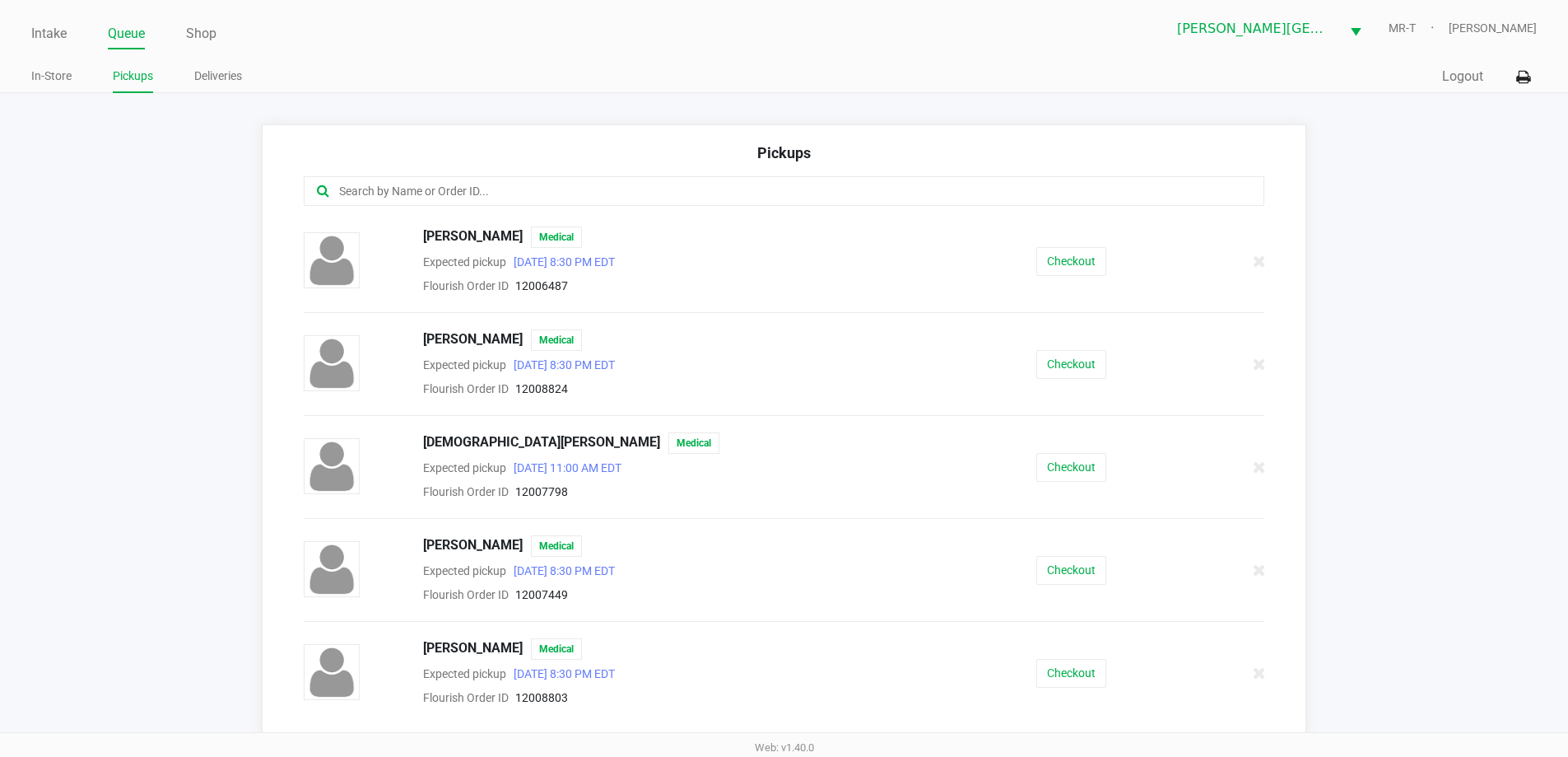
click at [423, 187] on input "text" at bounding box center [757, 191] width 841 height 19
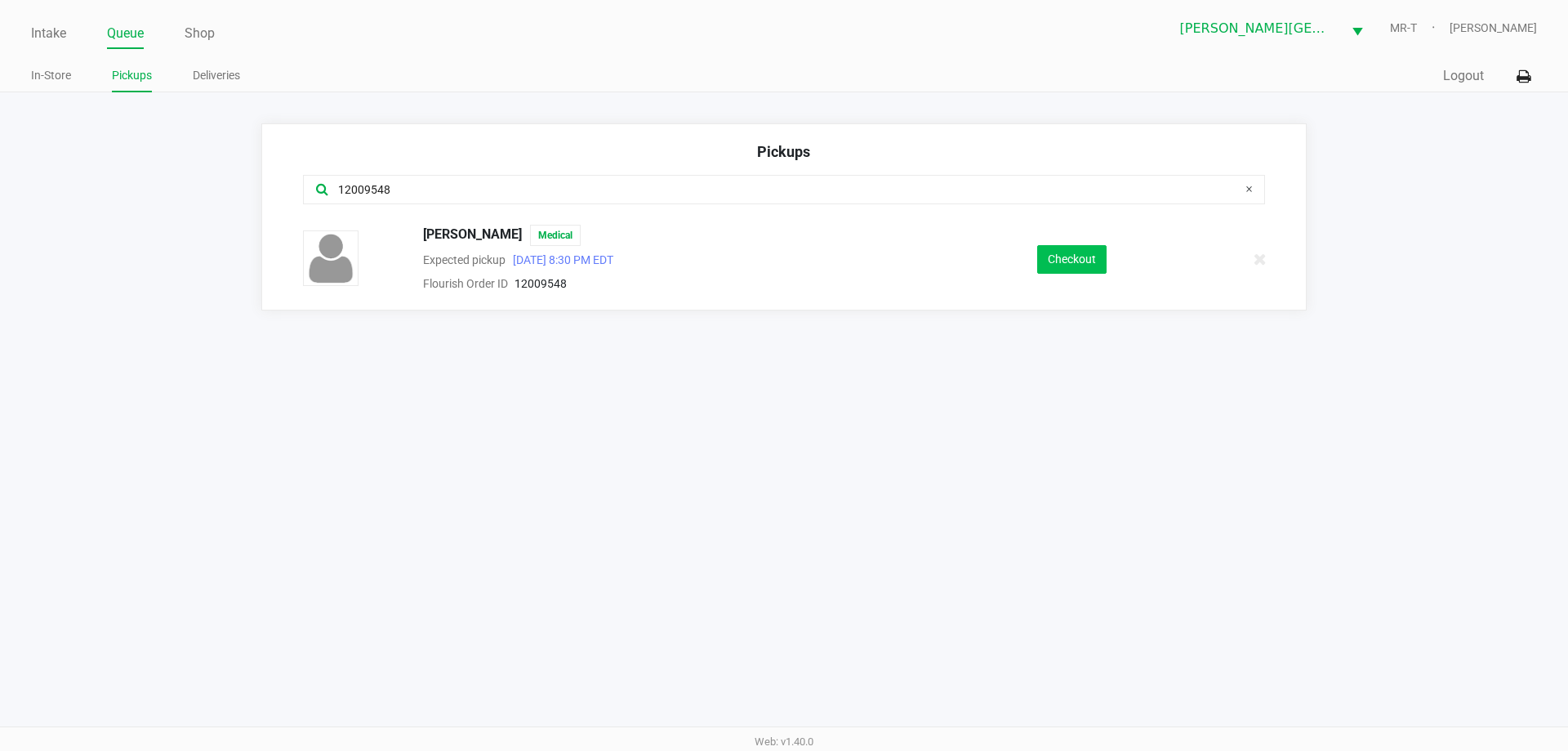
type input "12009548"
click at [1087, 262] on button "Checkout" at bounding box center [1071, 259] width 69 height 29
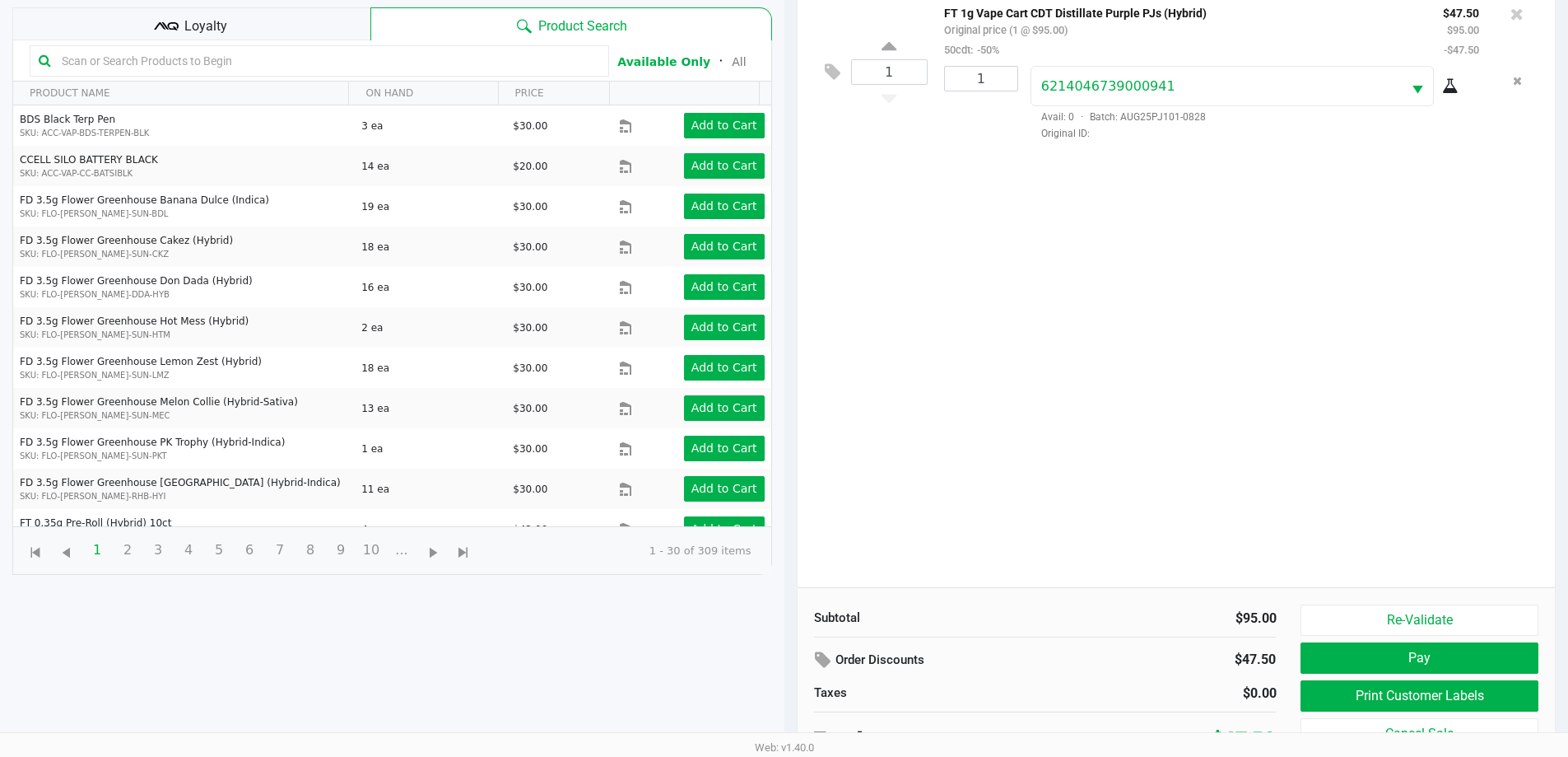
scroll to position [178, 0]
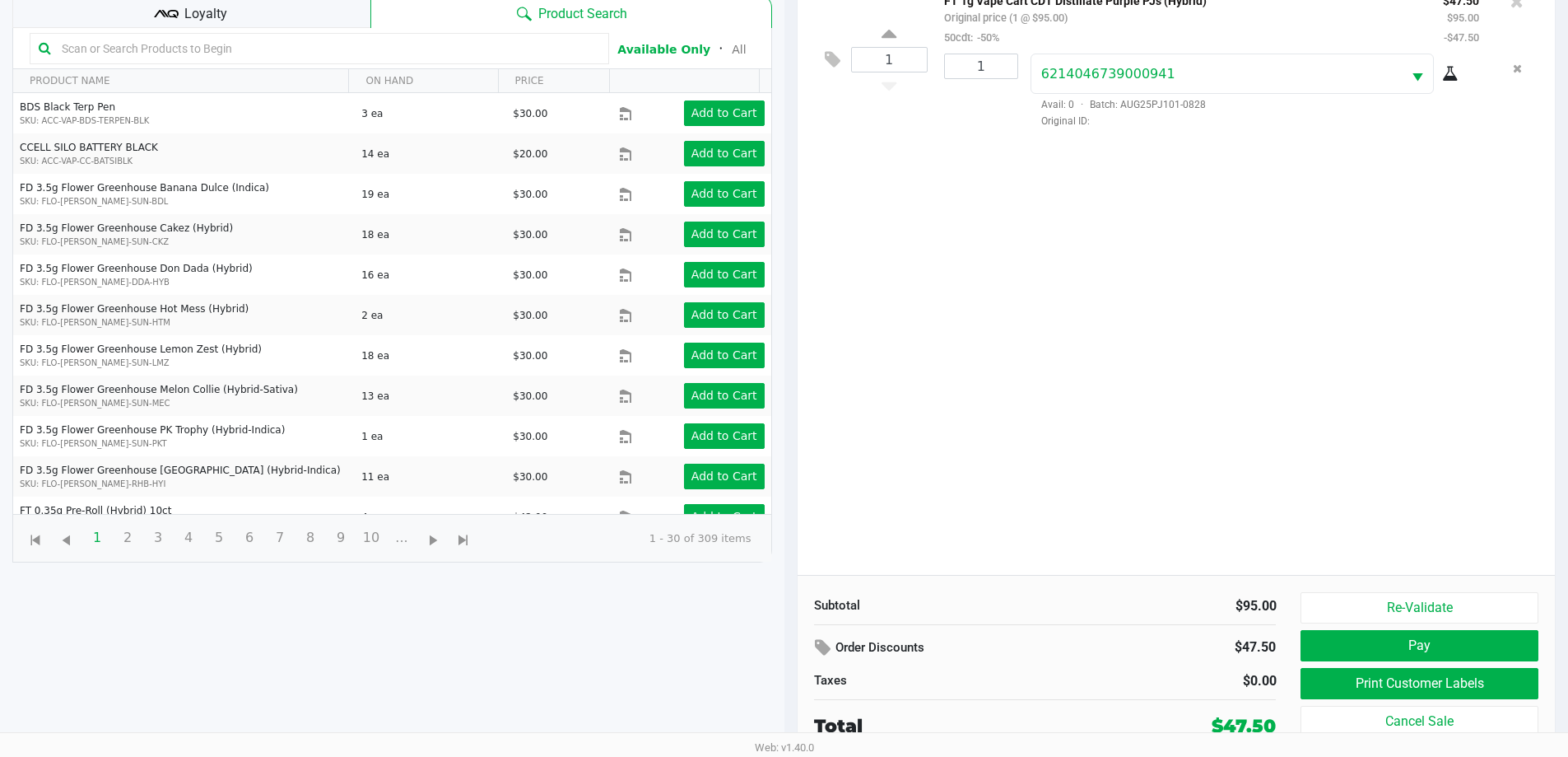
click at [180, 22] on div "Loyalty" at bounding box center [191, 12] width 358 height 33
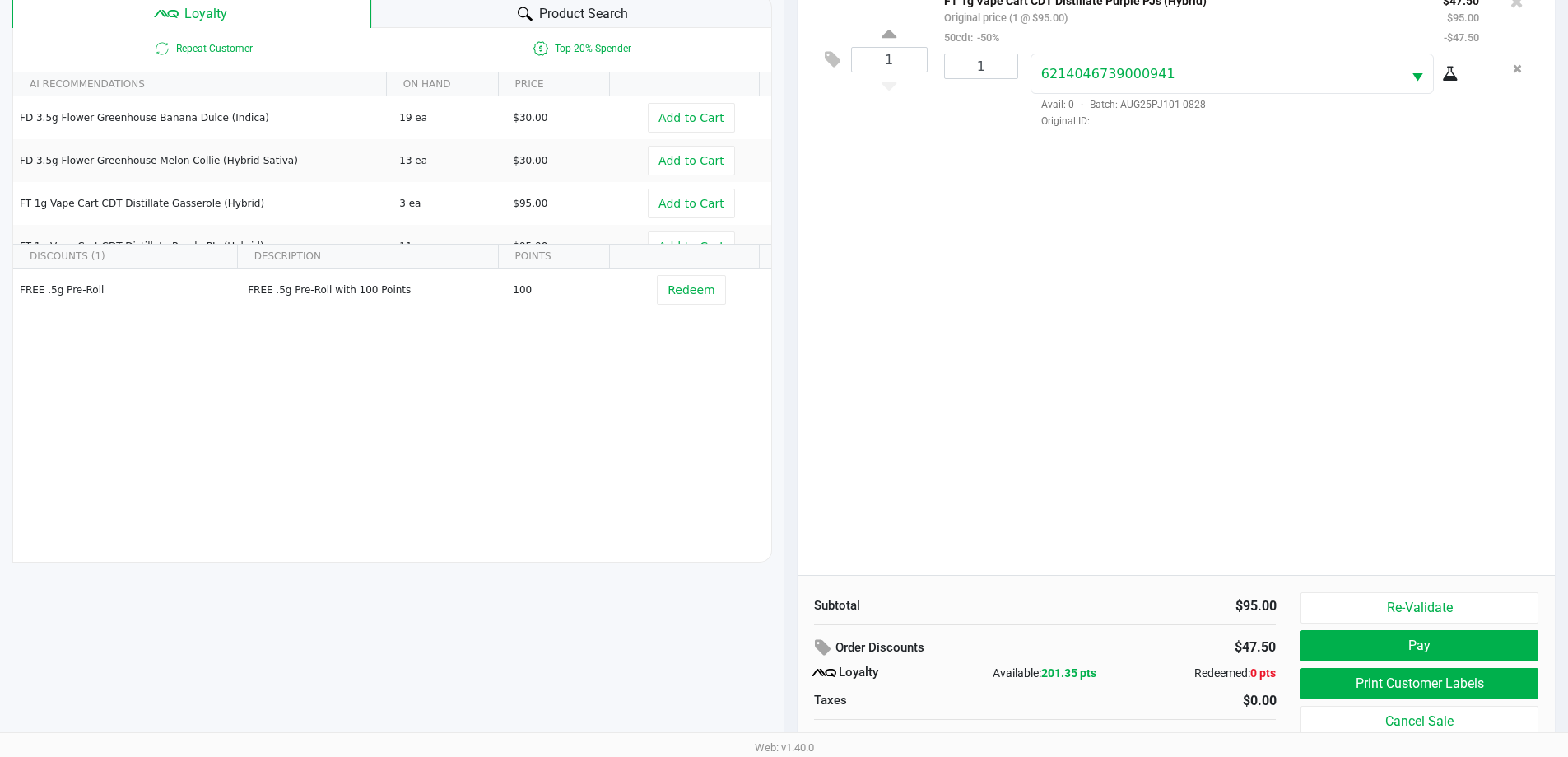
click at [907, 284] on div "1 FT 1g Vape Cart CDT Distillate Purple PJs (Hybrid) Original price (1 @ $95.00…" at bounding box center [1176, 275] width 758 height 598
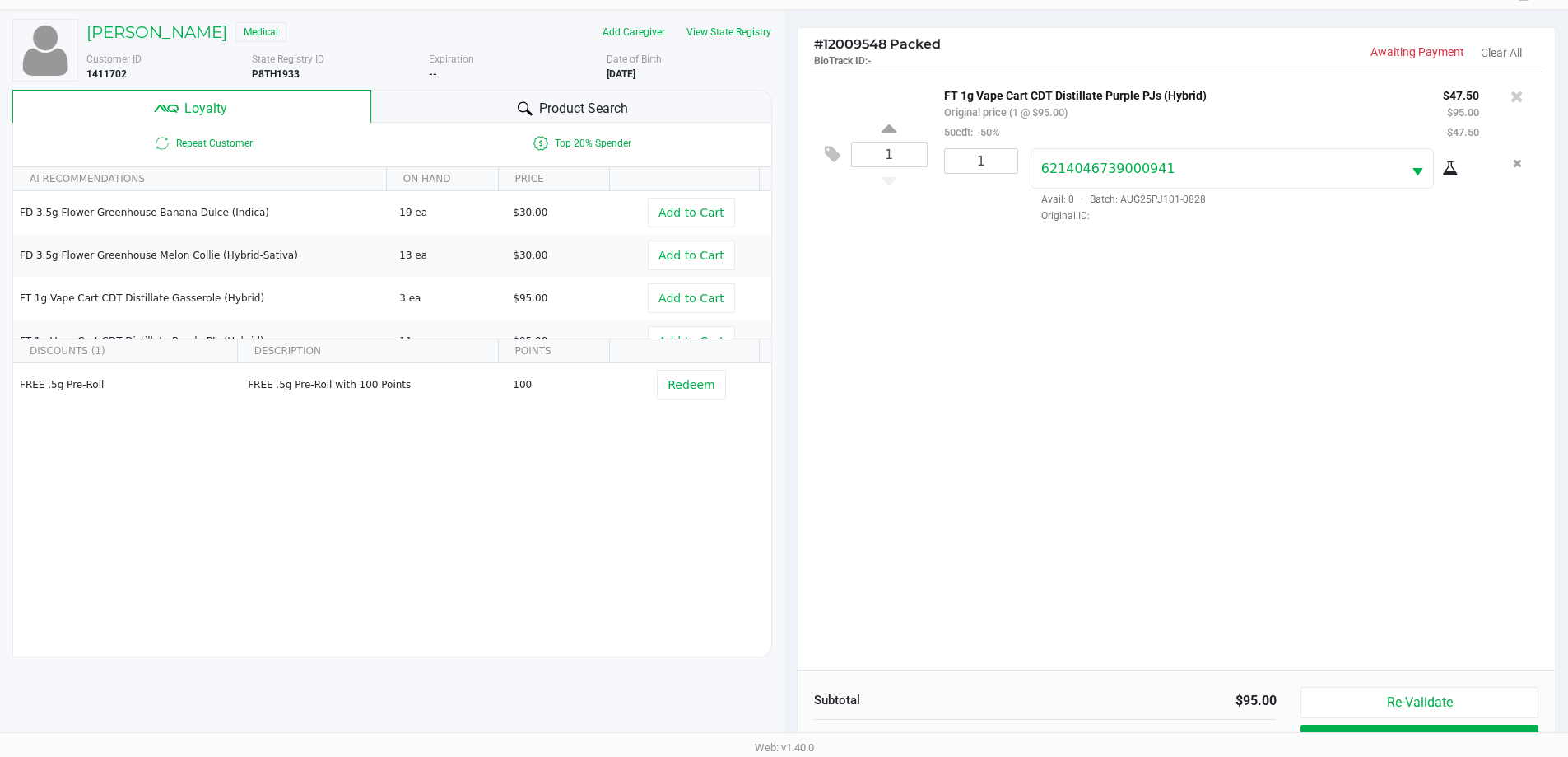
scroll to position [197, 0]
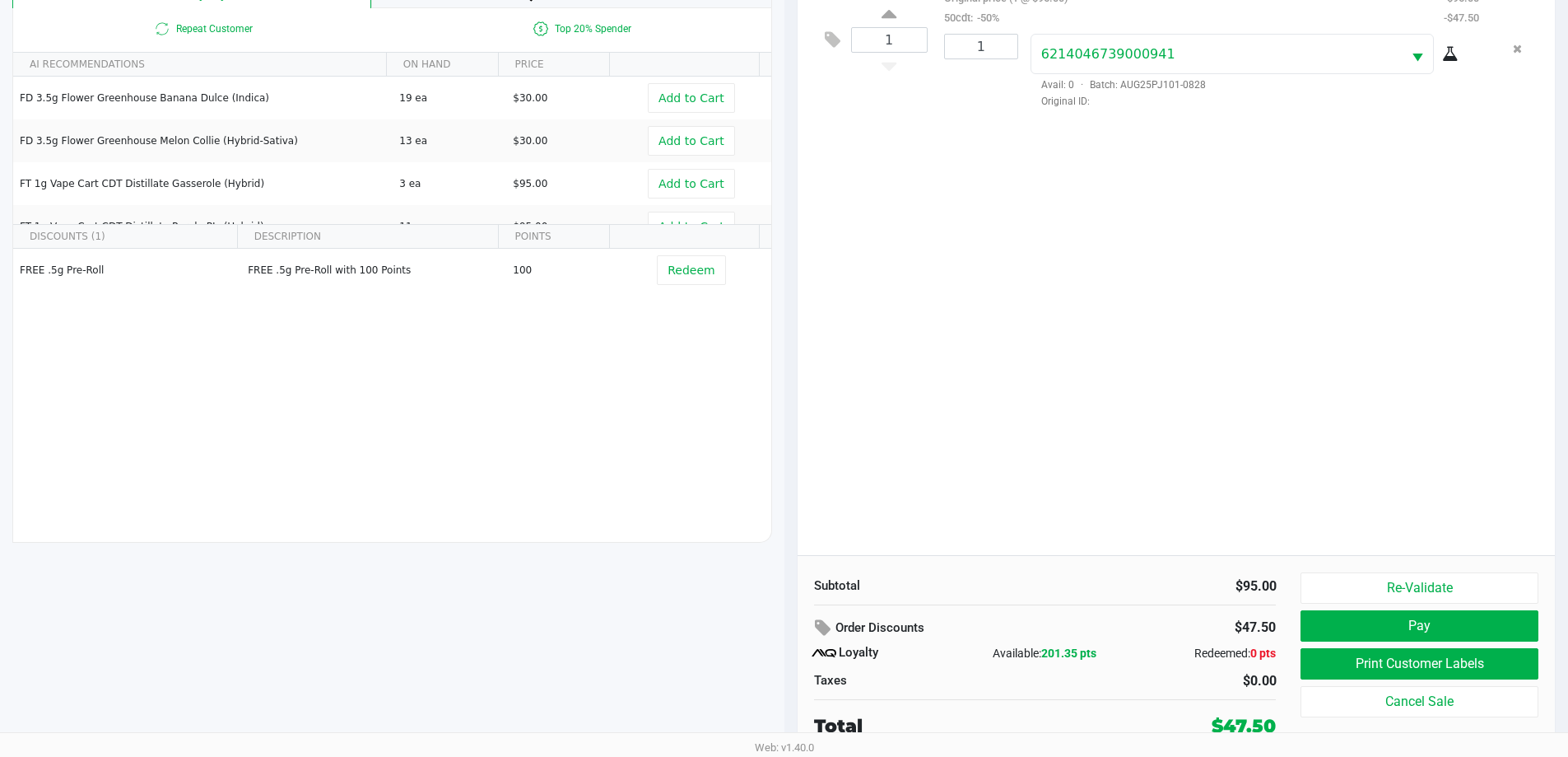
click at [982, 415] on div "1 FT 1g Vape Cart CDT Distillate Purple PJs (Hybrid) Original price (1 @ $95.00…" at bounding box center [1176, 255] width 758 height 598
click at [1146, 405] on div "1 FT 1g Vape Cart CDT Distillate Purple PJs (Hybrid) Original price (1 @ $95.00…" at bounding box center [1176, 255] width 758 height 598
click at [894, 391] on div "1 FT 1g Vape Cart CDT Distillate Purple PJs (Hybrid) Original price (1 @ $95.00…" at bounding box center [1176, 255] width 758 height 598
click at [979, 426] on div "1 FT 1g Vape Cart CDT Distillate Purple PJs (Hybrid) Original price (1 @ $95.00…" at bounding box center [1176, 255] width 758 height 598
click at [1033, 468] on div "1 FT 1g Vape Cart CDT Distillate Purple PJs (Hybrid) Original price (1 @ $95.00…" at bounding box center [1176, 255] width 758 height 598
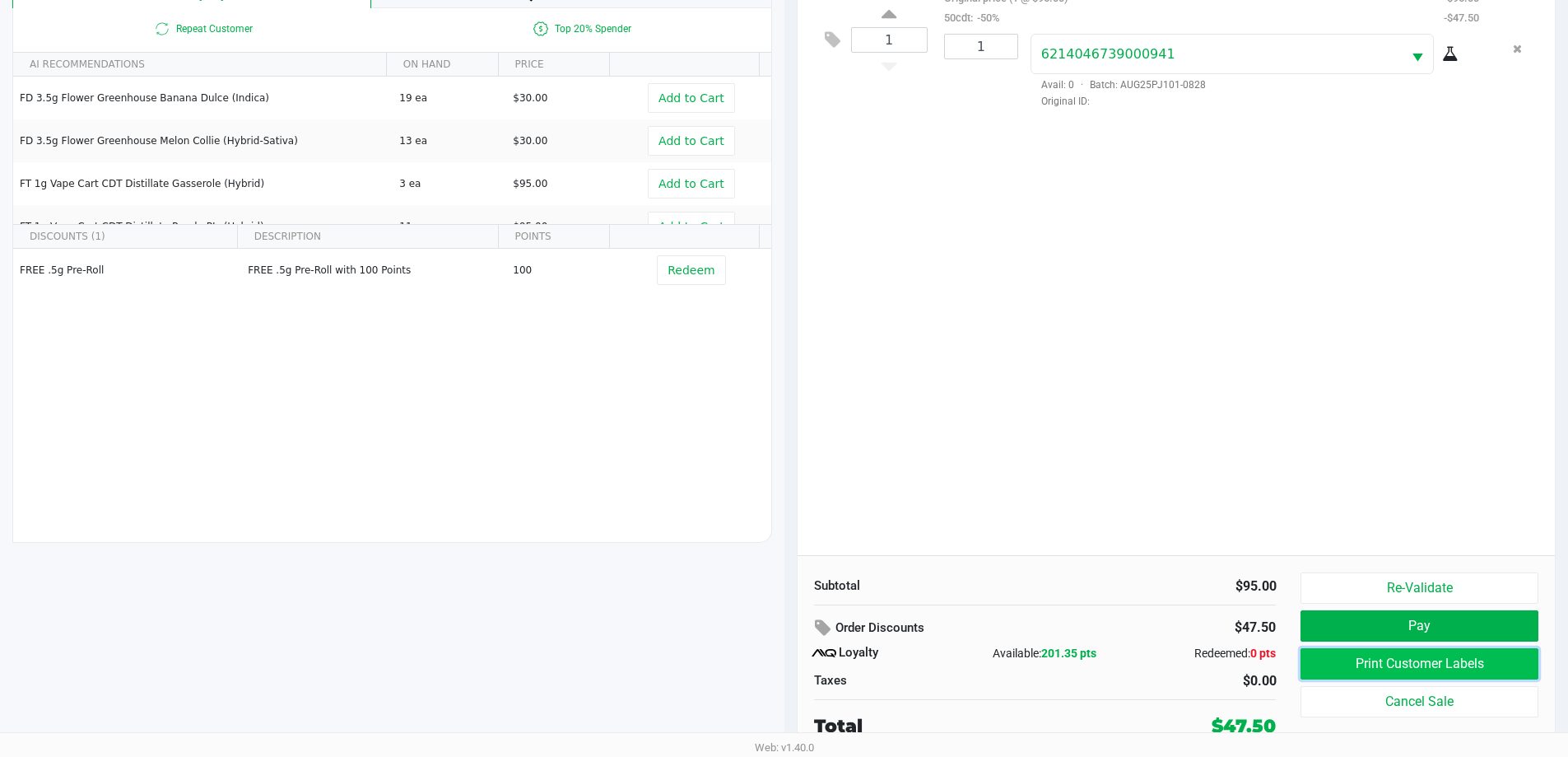
click at [1375, 662] on button "Print Customer Labels" at bounding box center [1419, 664] width 237 height 32
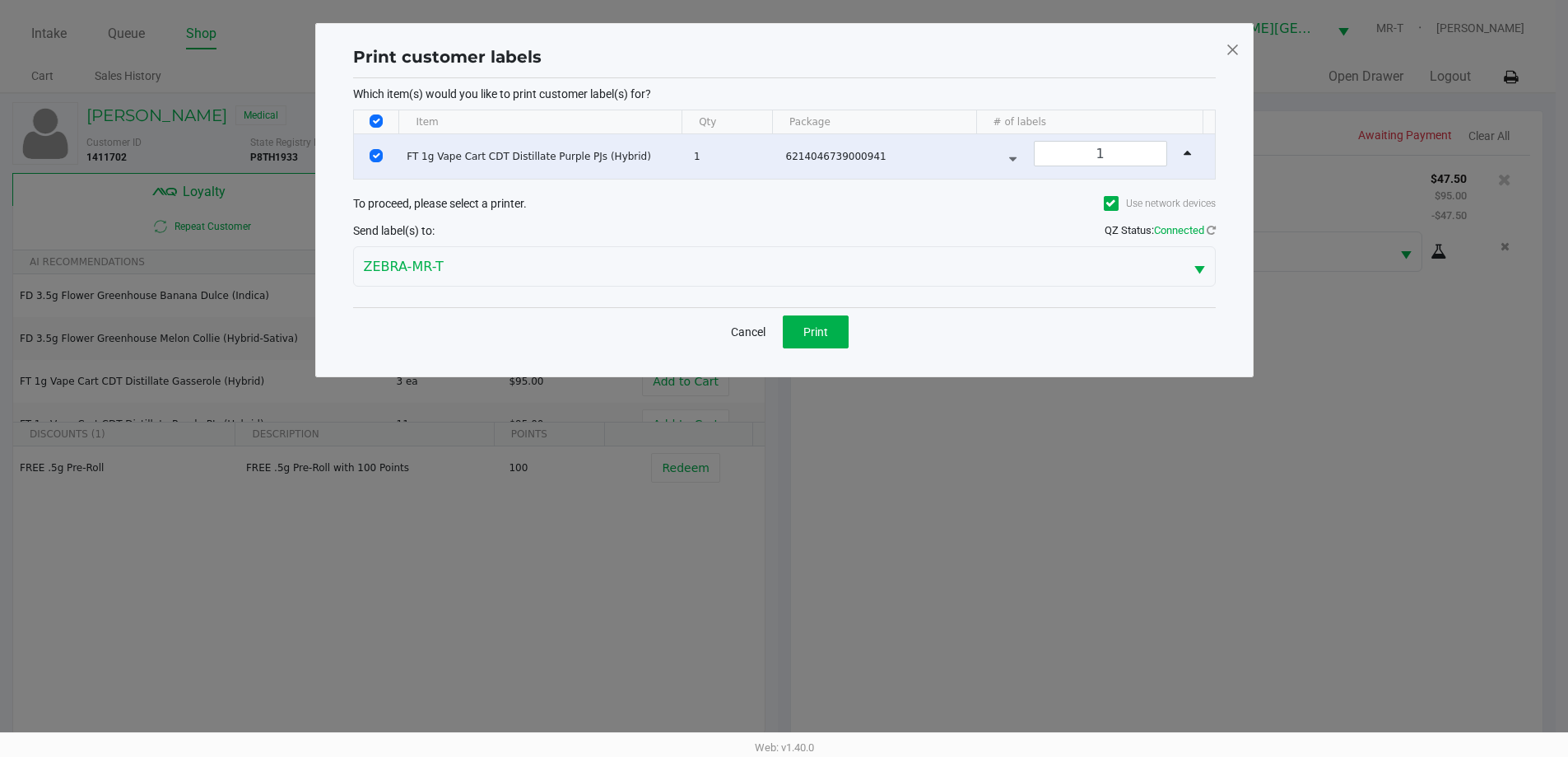
scroll to position [0, 0]
click at [835, 337] on button "Print" at bounding box center [820, 332] width 65 height 33
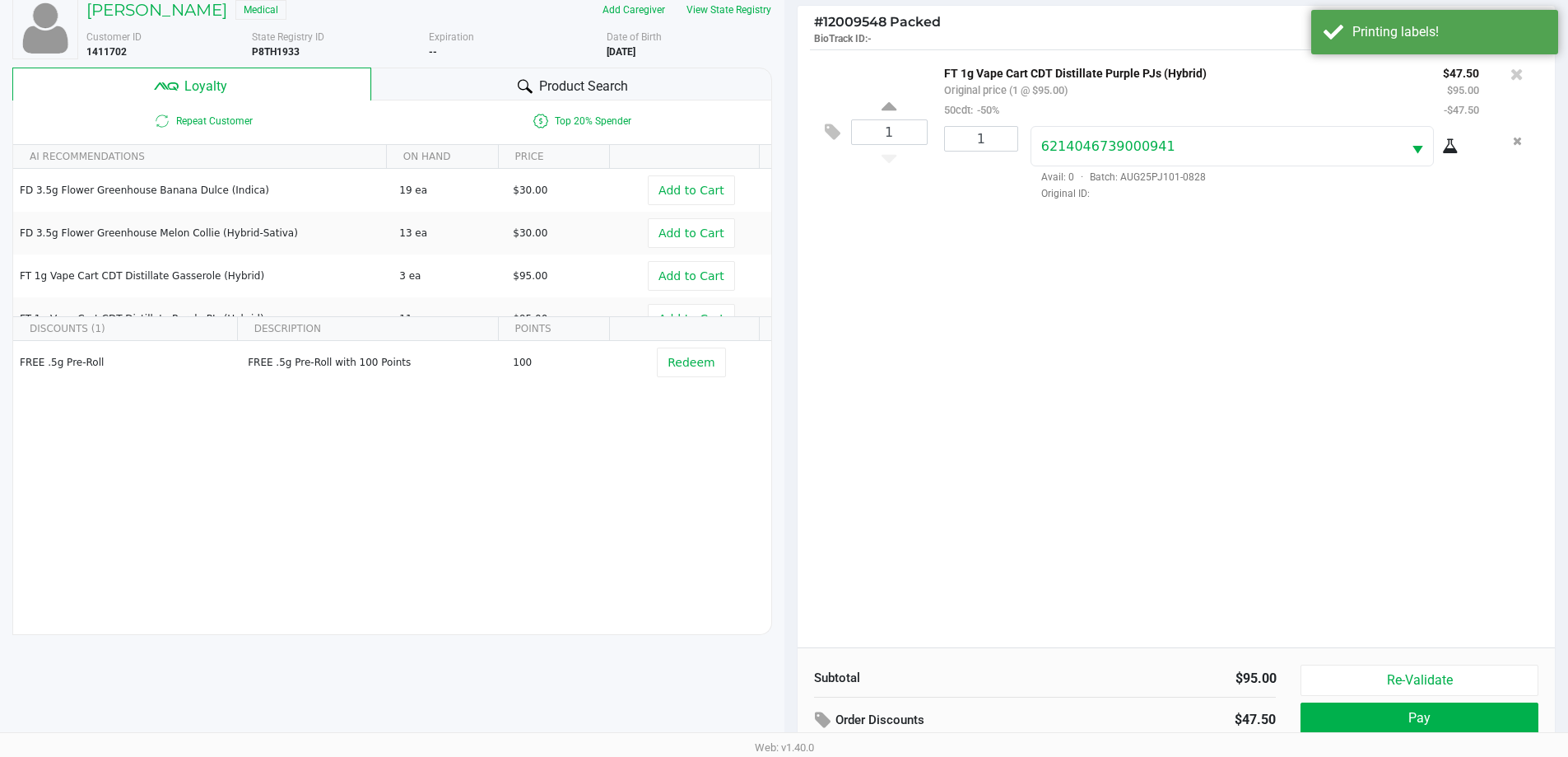
scroll to position [197, 0]
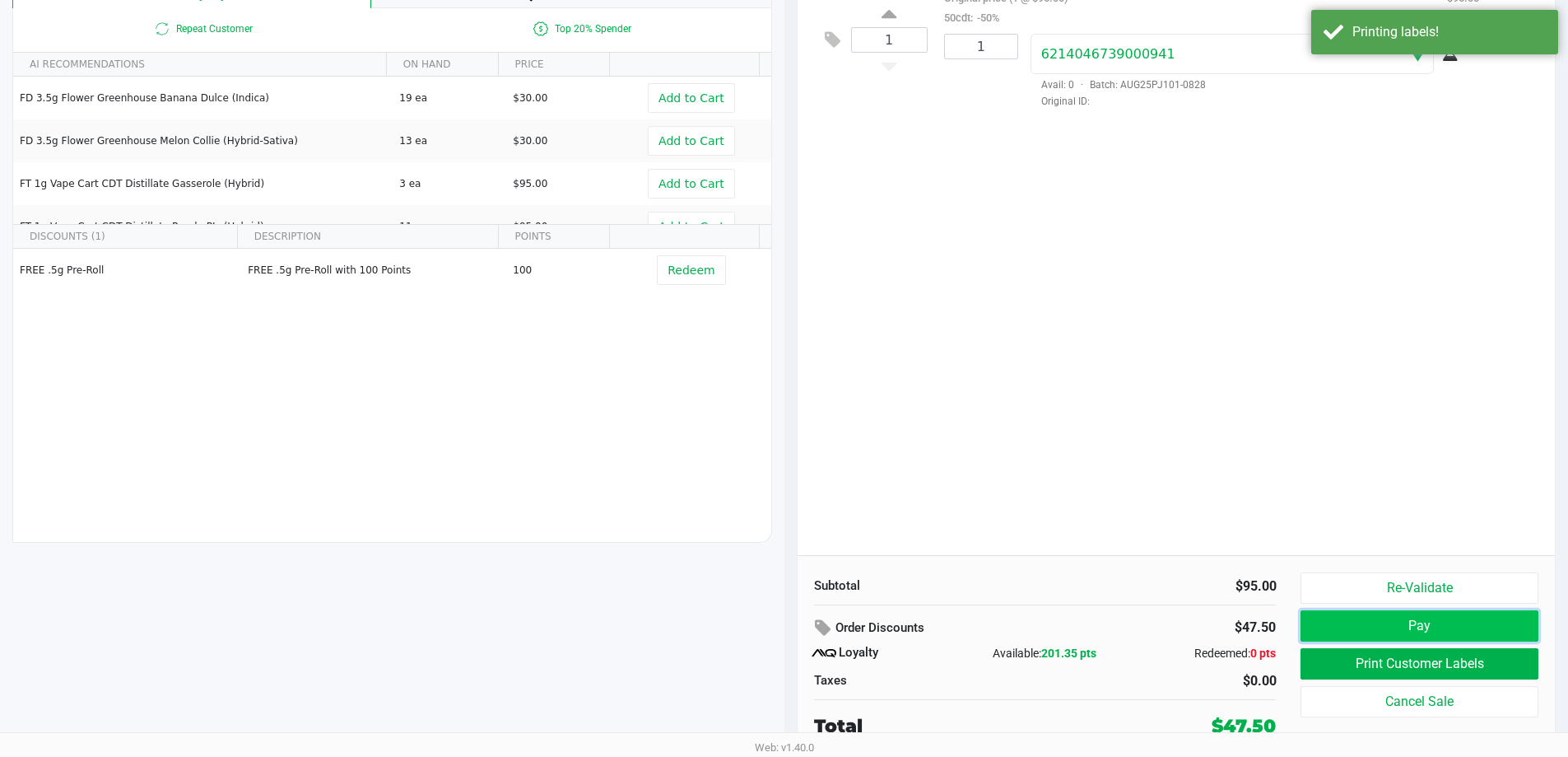
click at [1357, 638] on button "Pay" at bounding box center [1419, 626] width 237 height 32
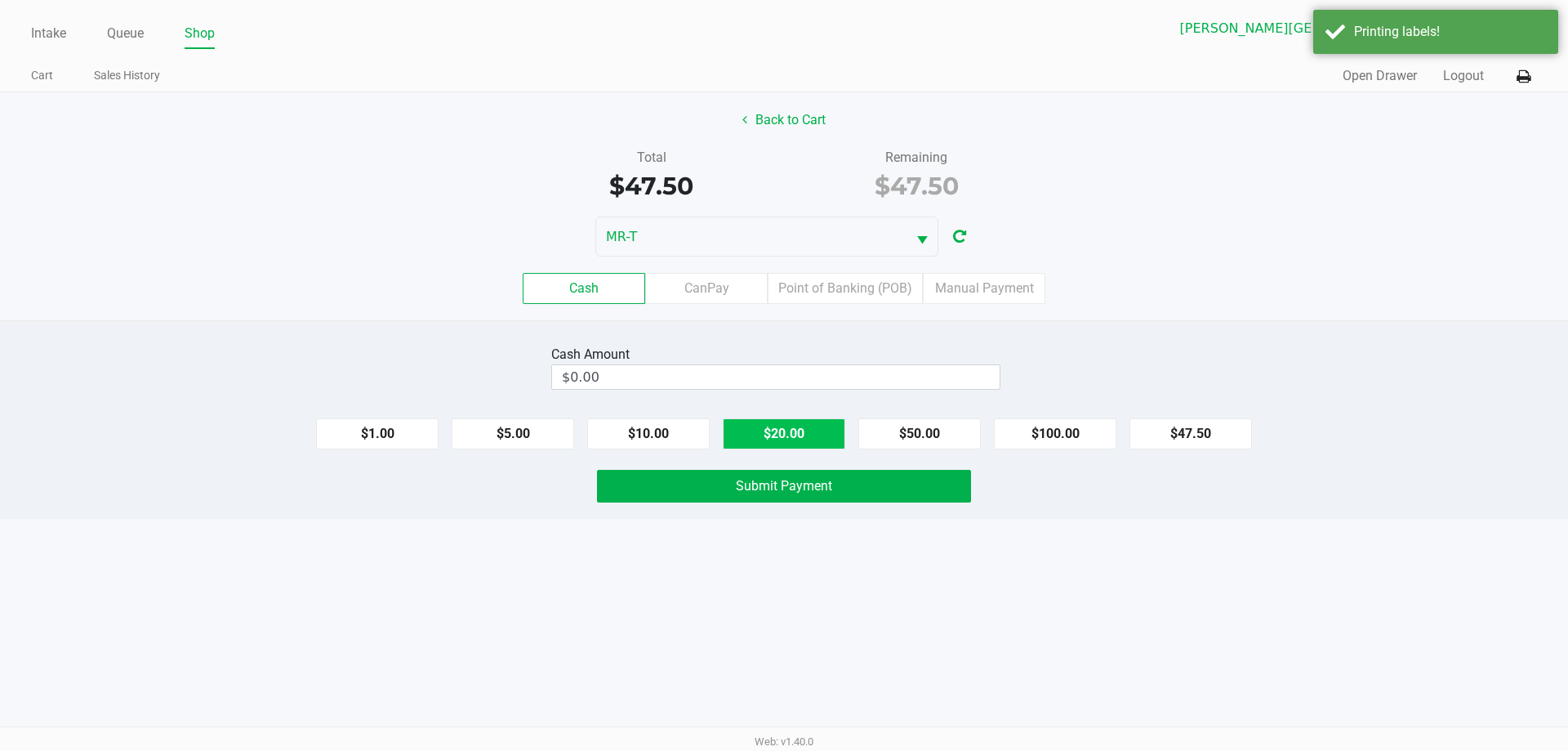
drag, startPoint x: 822, startPoint y: 414, endPoint x: 815, endPoint y: 421, distance: 9.9
click at [815, 421] on div "$1.00 $5.00 $10.00 $20.00 $50.00 $100.00 $47.50" at bounding box center [784, 428] width 1568 height 44
click at [814, 421] on button "$20.00" at bounding box center [784, 433] width 123 height 31
click at [815, 421] on button "$20.00" at bounding box center [784, 433] width 123 height 31
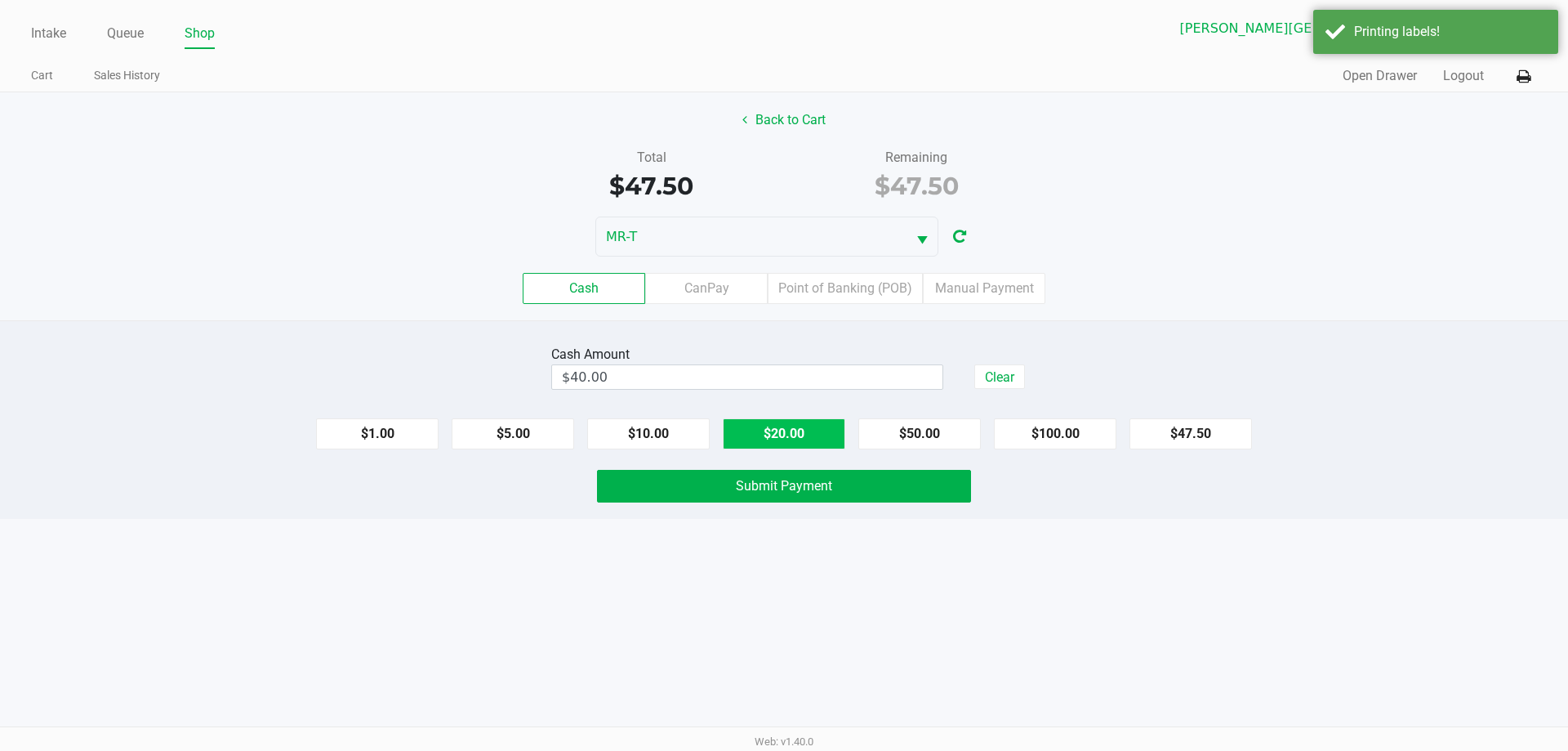
type input "$60.00"
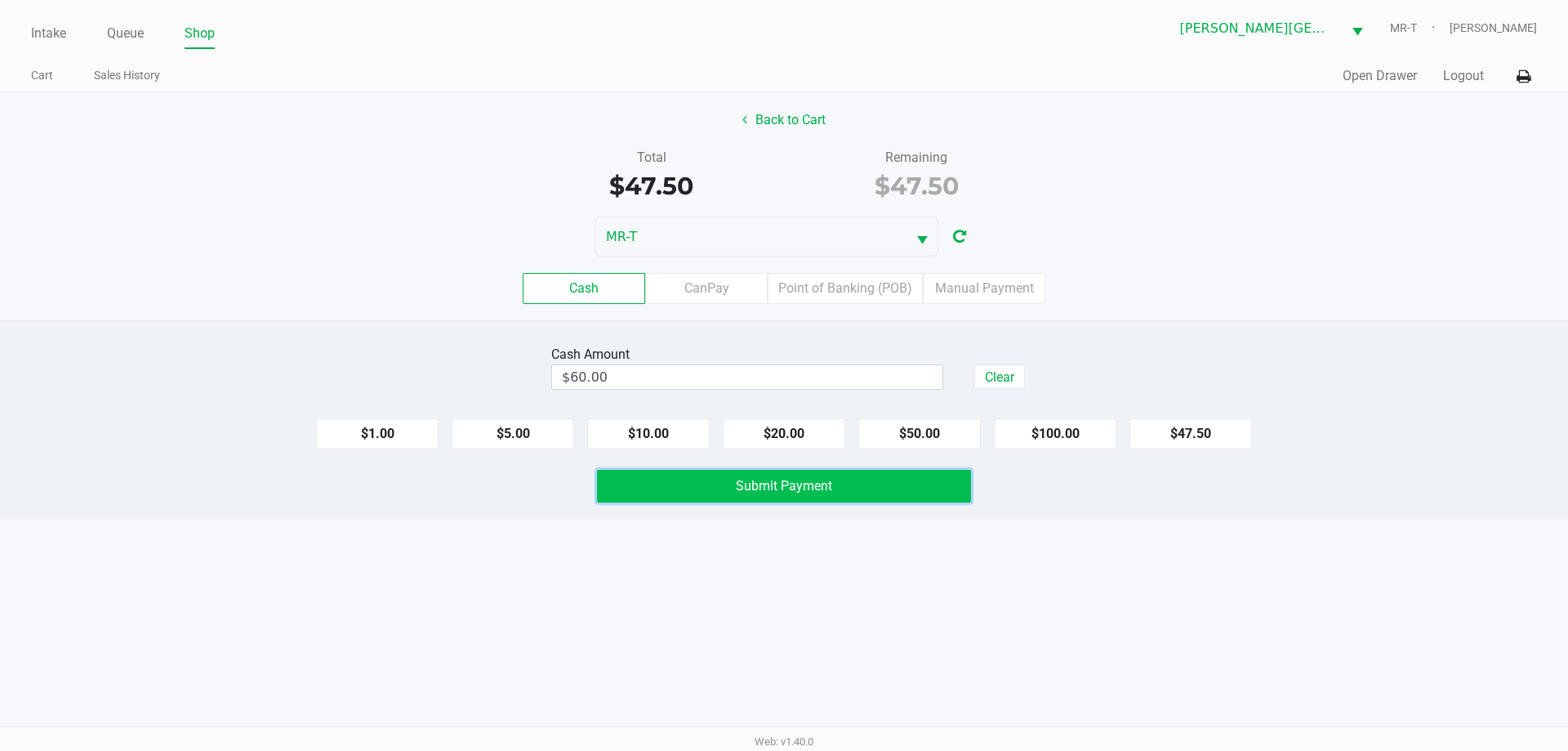
click at [770, 484] on span "Submit Payment" at bounding box center [784, 485] width 96 height 16
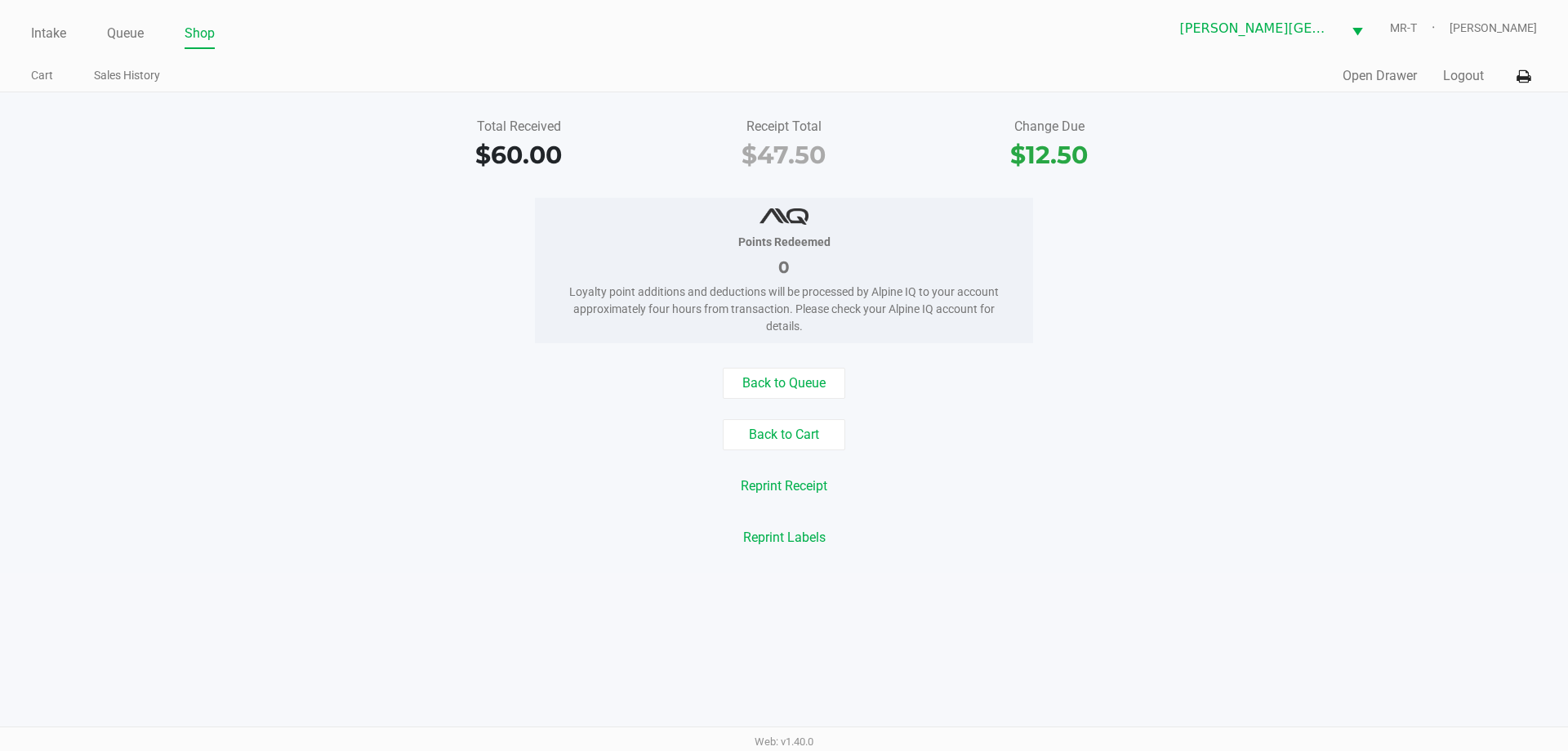
click at [104, 39] on ul "Intake Queue Shop" at bounding box center [408, 35] width 753 height 28
click at [125, 27] on link "Queue" at bounding box center [125, 34] width 37 height 23
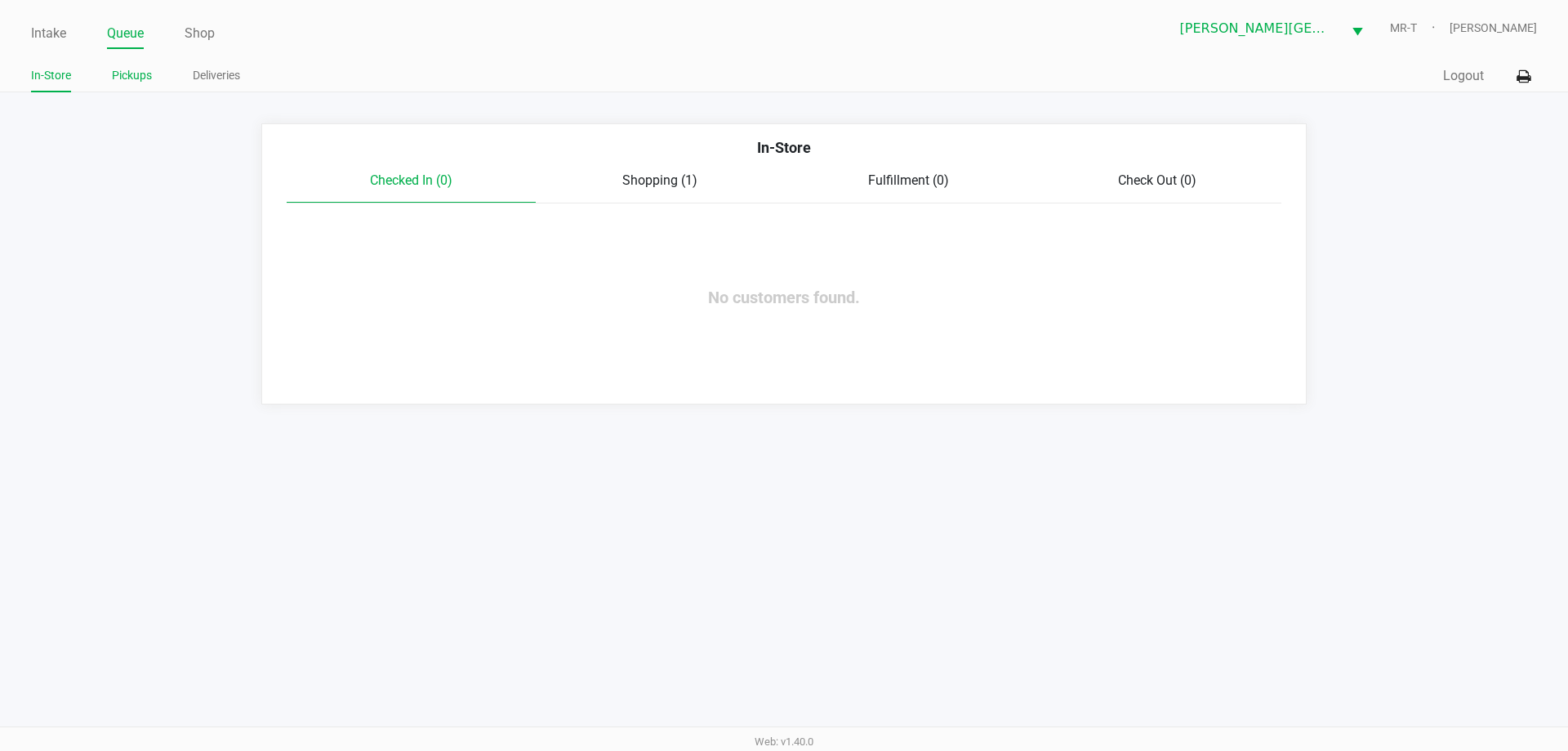
click at [131, 73] on link "Pickups" at bounding box center [132, 75] width 40 height 21
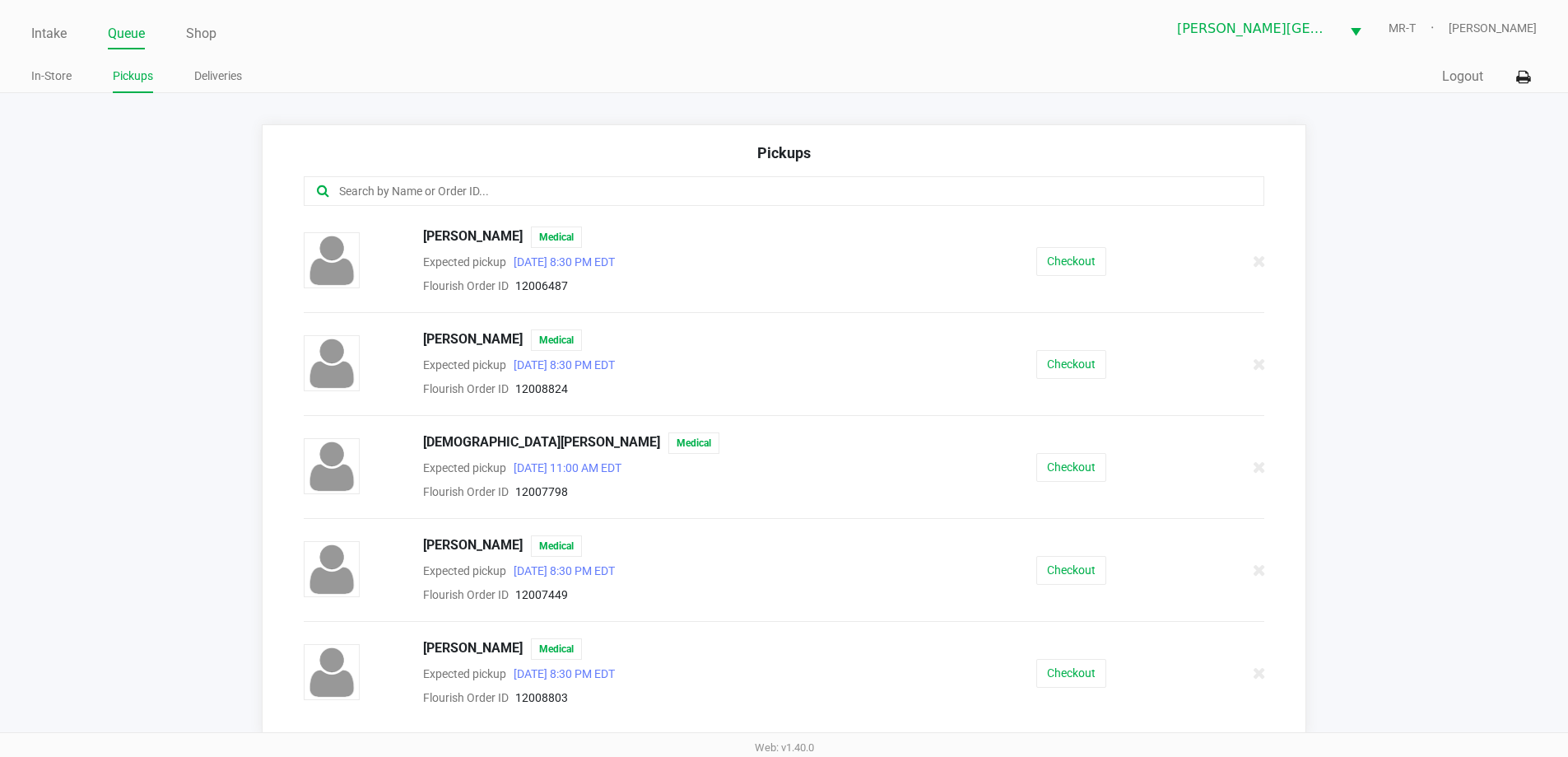
click at [487, 199] on input "text" at bounding box center [757, 191] width 841 height 19
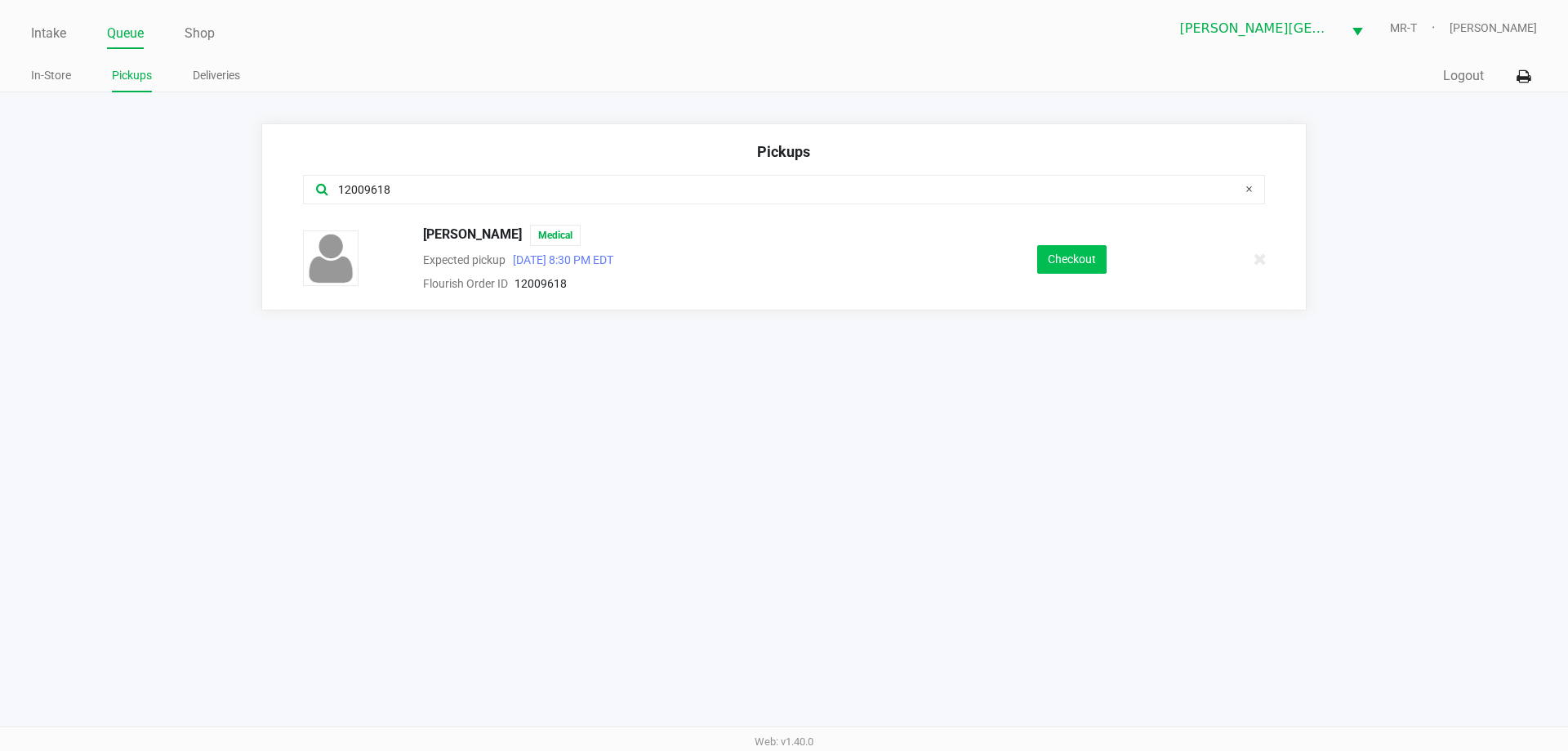
type input "12009618"
click at [1090, 262] on button "Checkout" at bounding box center [1071, 259] width 69 height 29
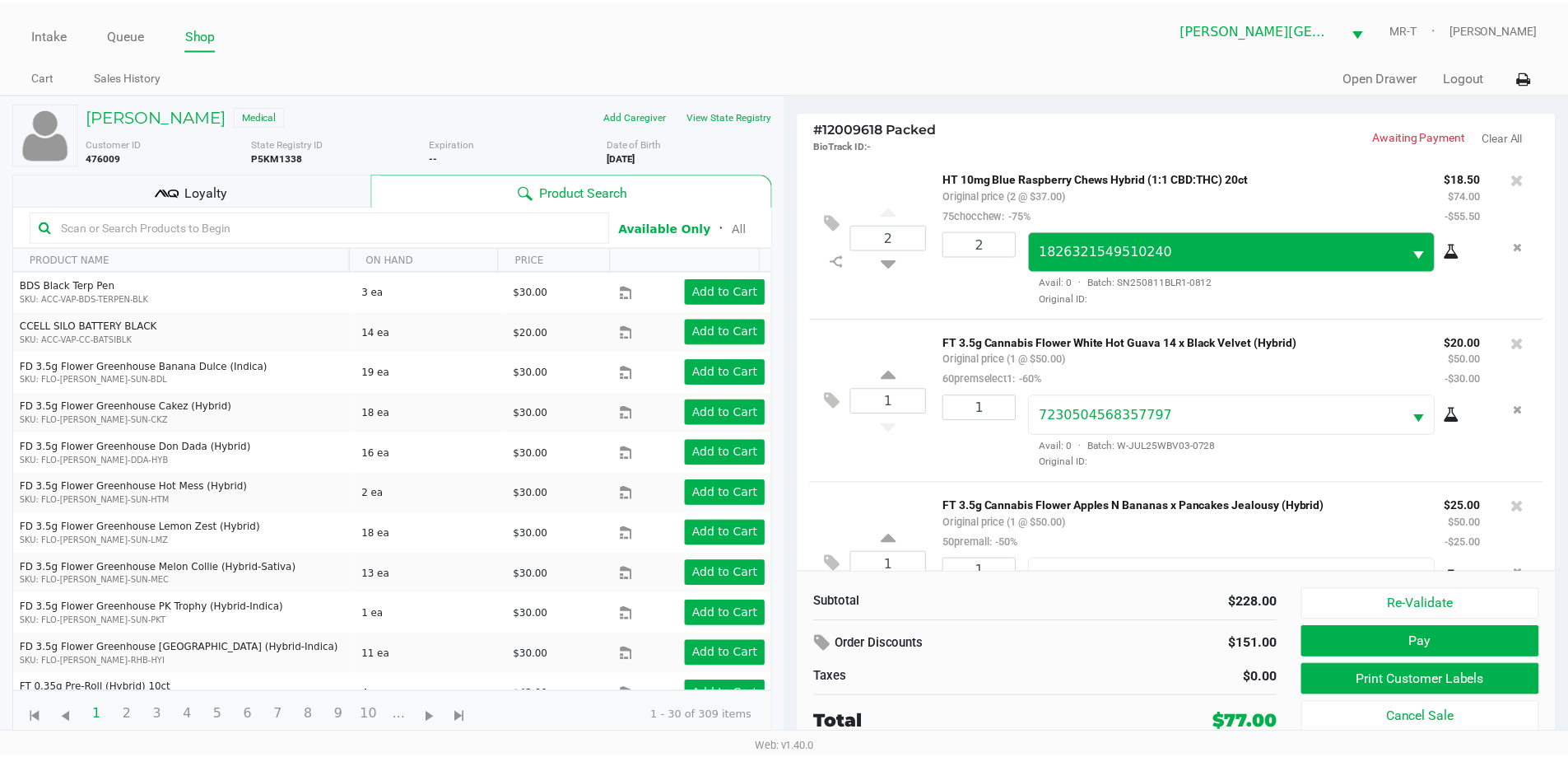
scroll to position [242, 0]
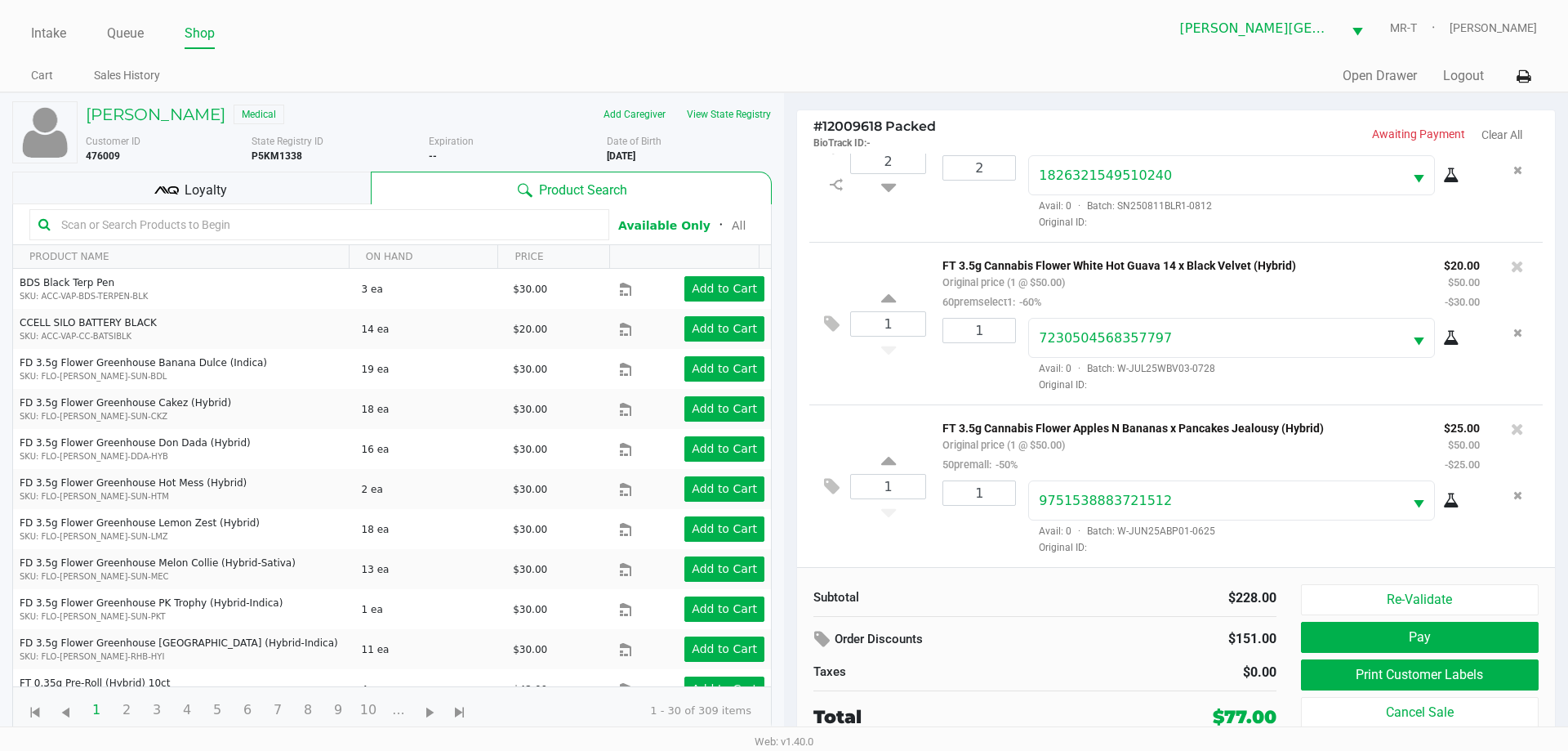
click at [304, 174] on div "Loyalty" at bounding box center [192, 188] width 358 height 33
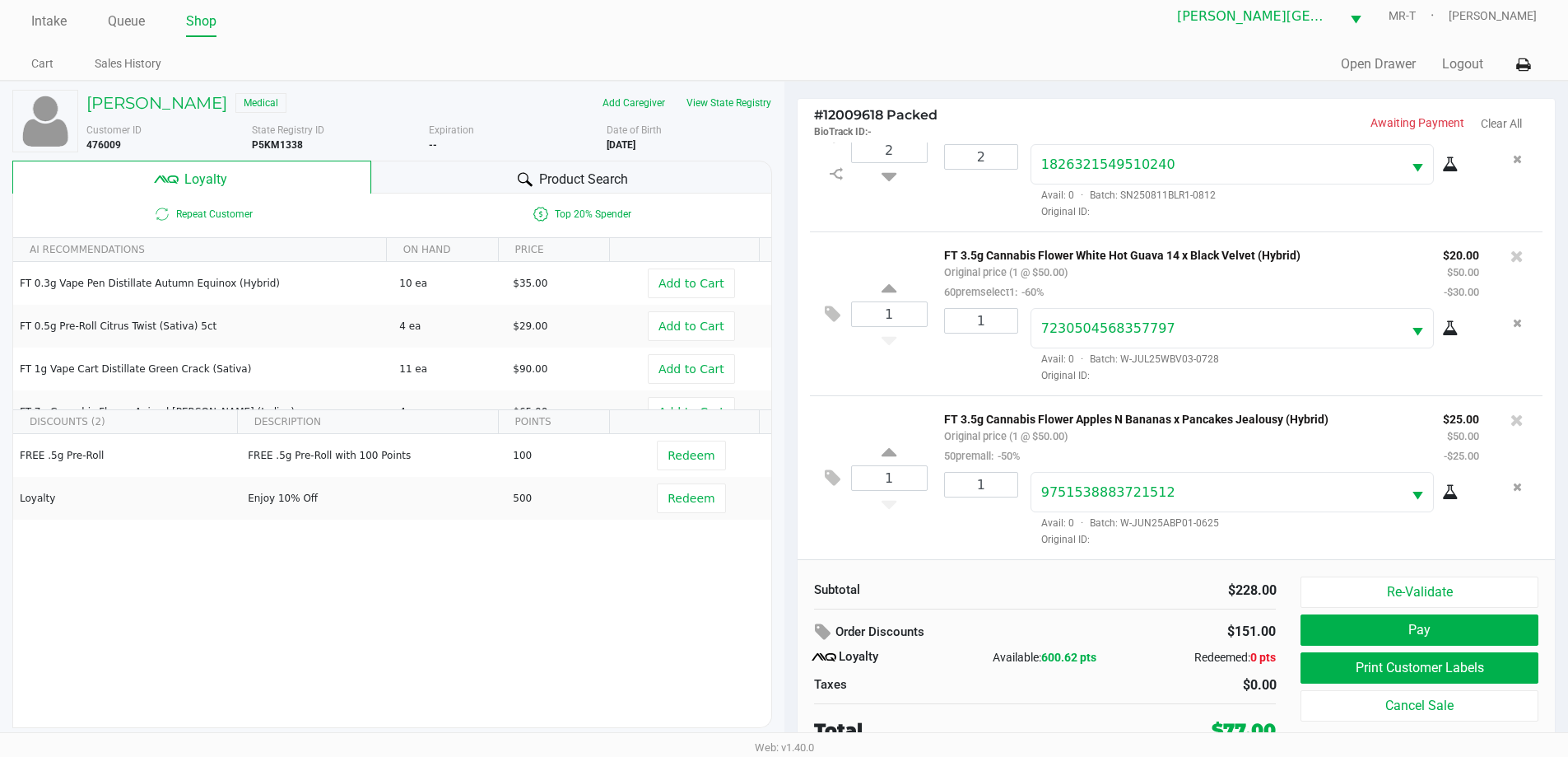
scroll to position [17, 0]
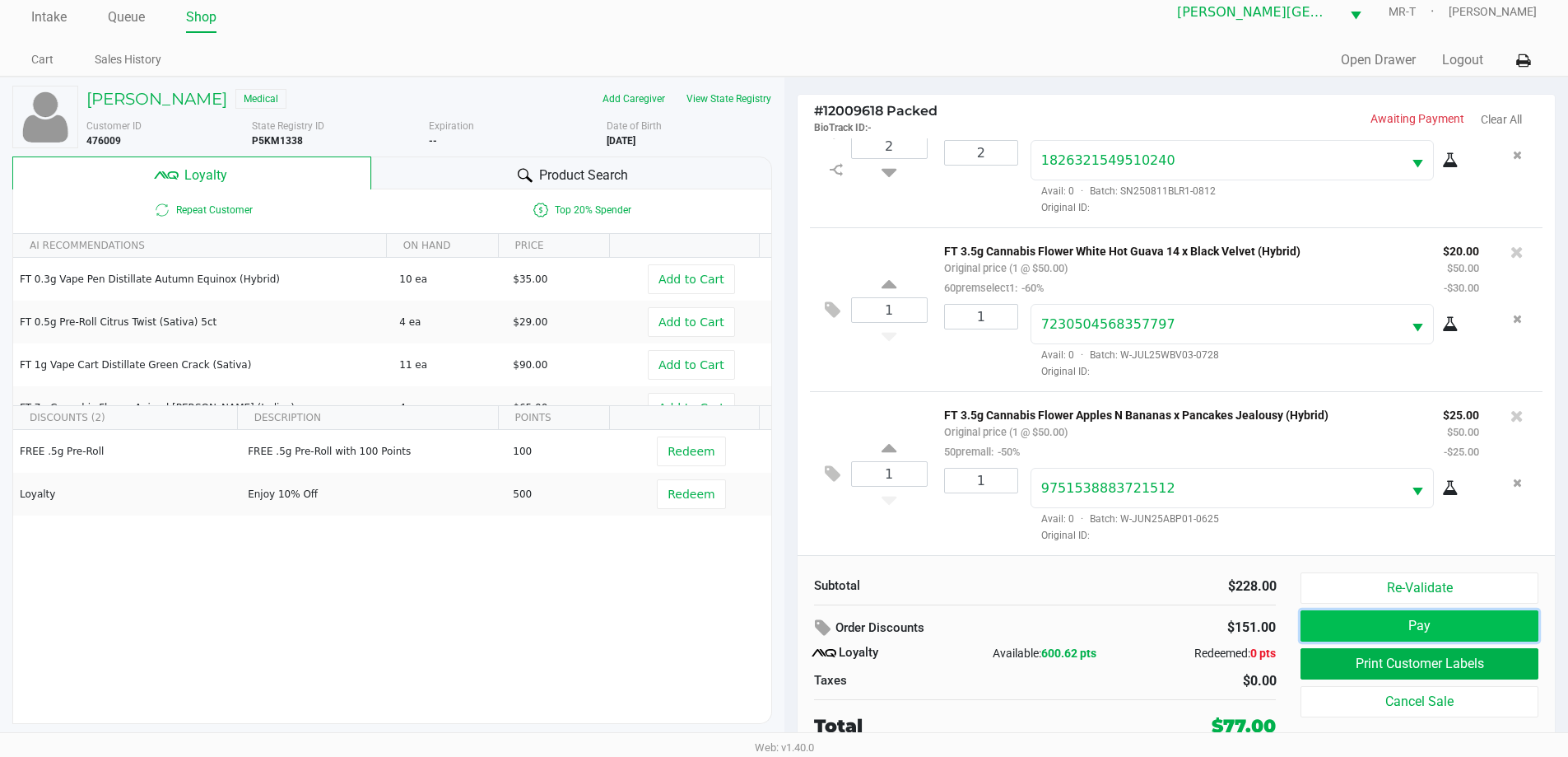
click at [1376, 633] on button "Pay" at bounding box center [1419, 626] width 237 height 32
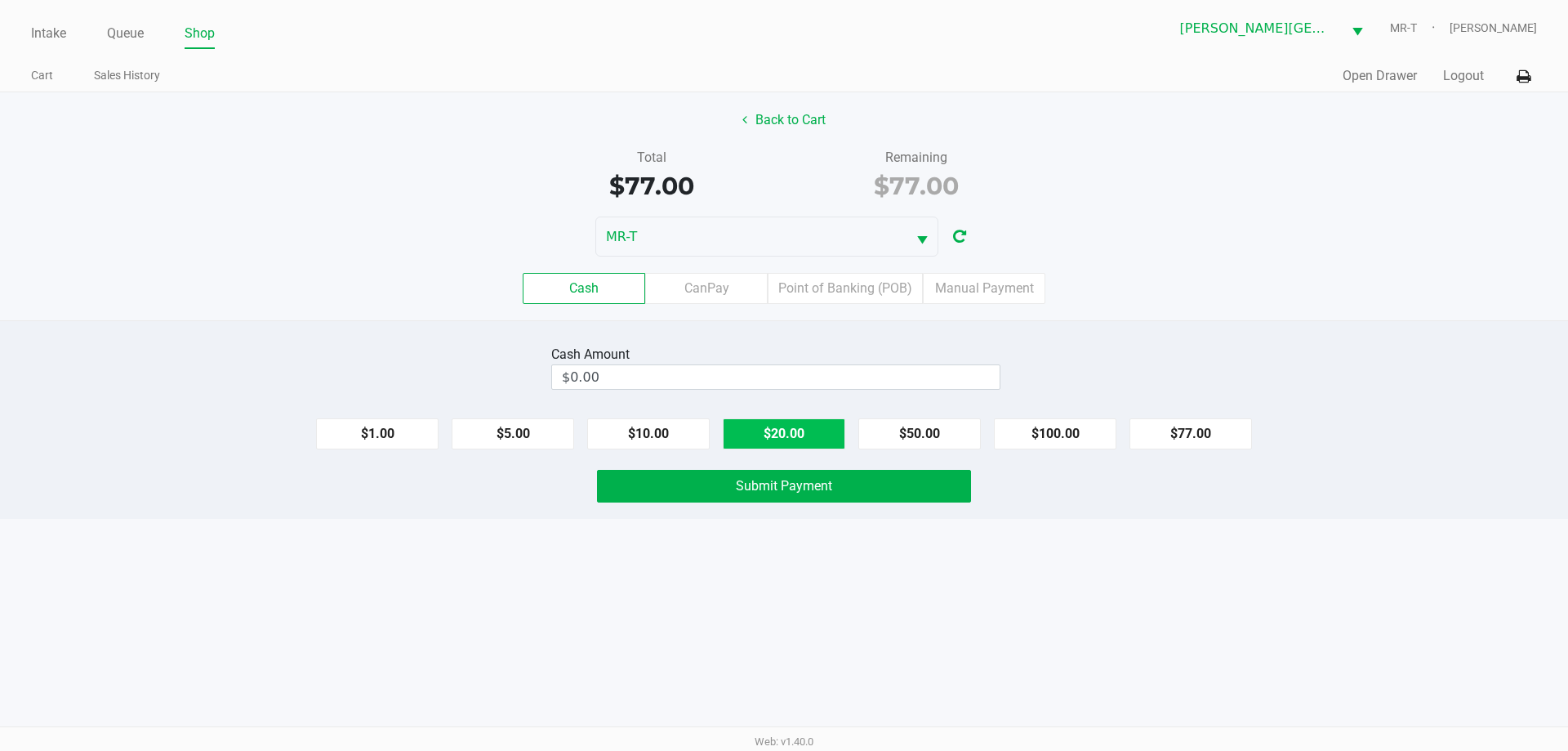
click at [799, 437] on button "$20.00" at bounding box center [784, 433] width 123 height 31
click at [799, 436] on button "$20.00" at bounding box center [784, 433] width 123 height 31
click at [801, 436] on button "$20.00" at bounding box center [784, 433] width 123 height 31
type input "$80.00"
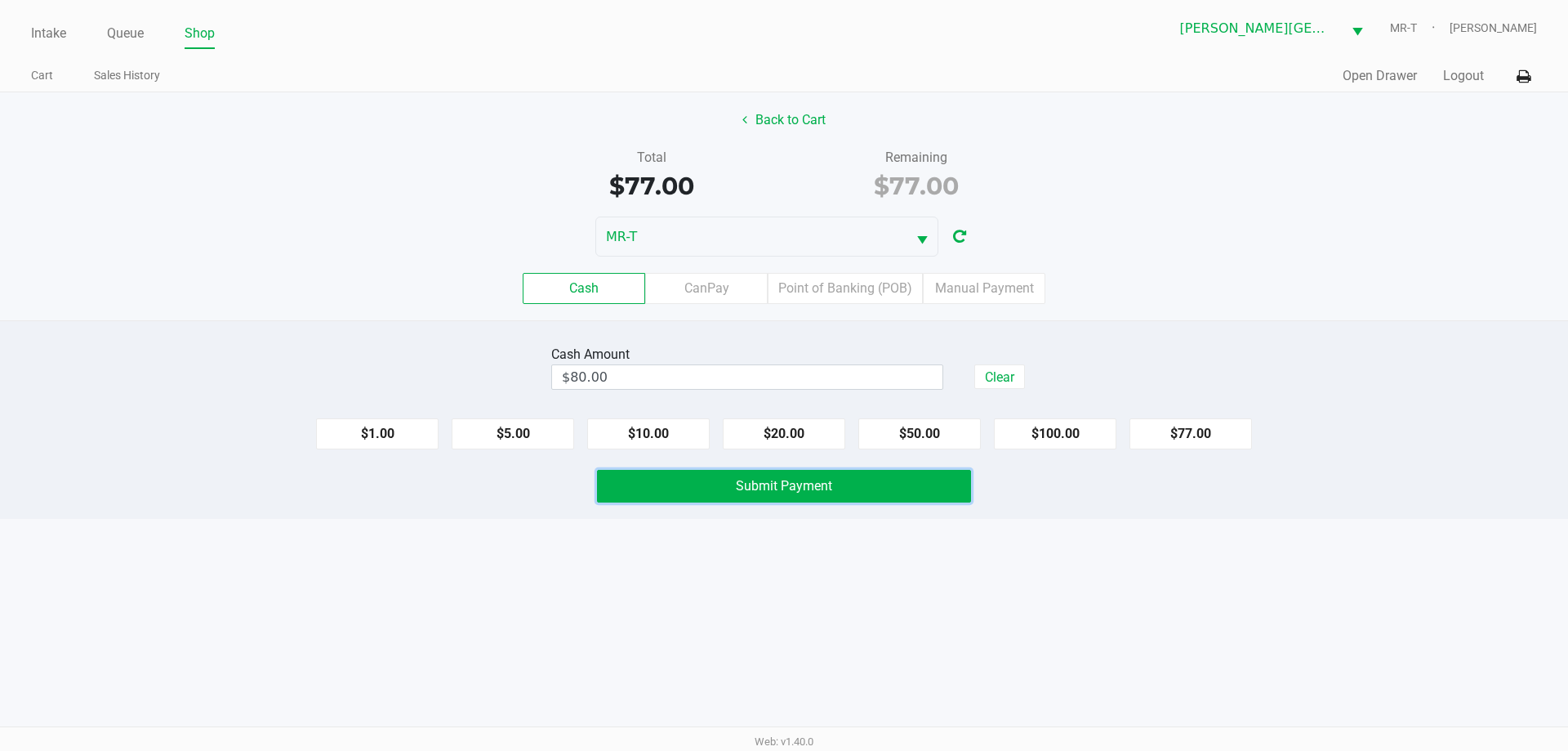
click at [795, 478] on button "Submit Payment" at bounding box center [784, 486] width 374 height 33
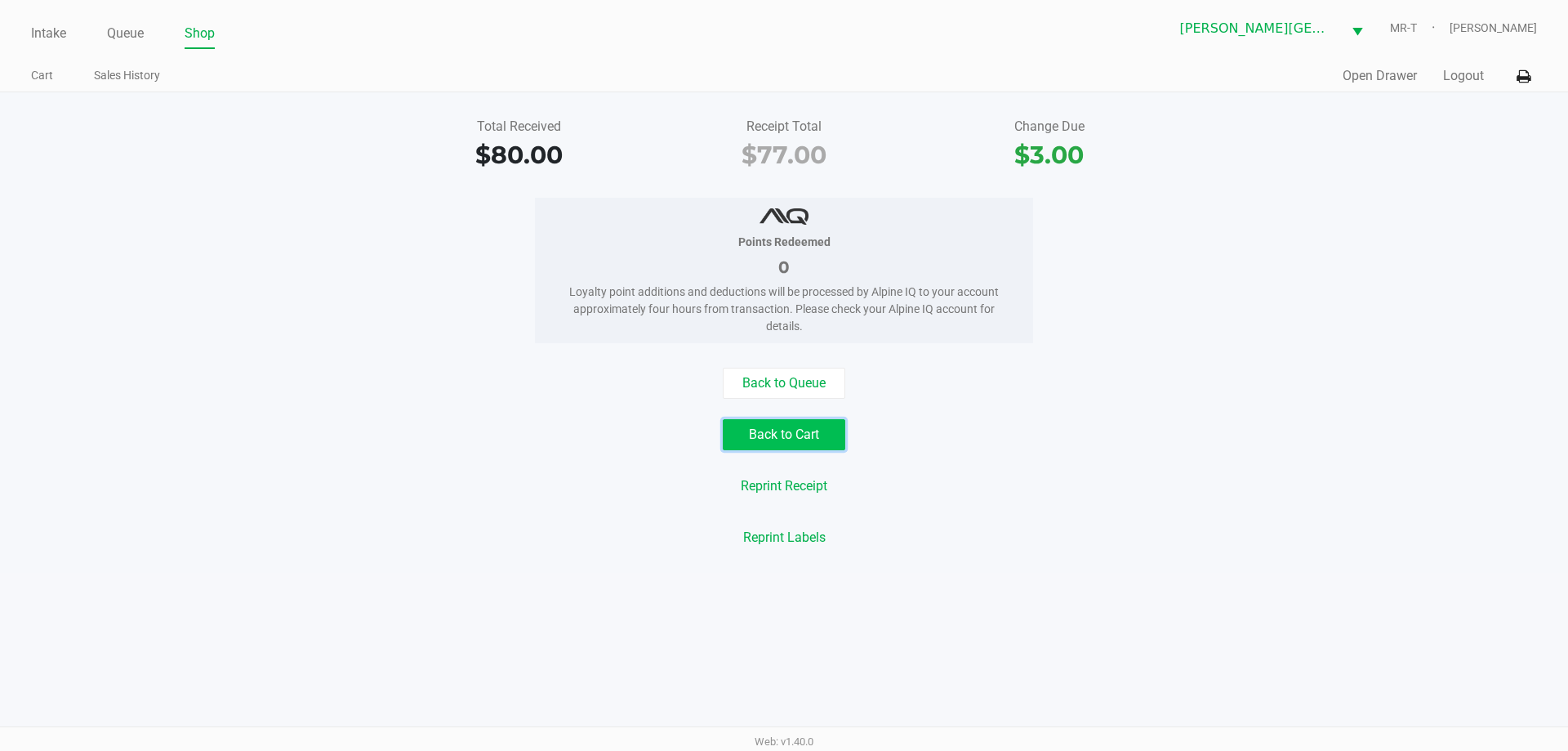
click at [771, 437] on button "Back to Cart" at bounding box center [784, 434] width 123 height 31
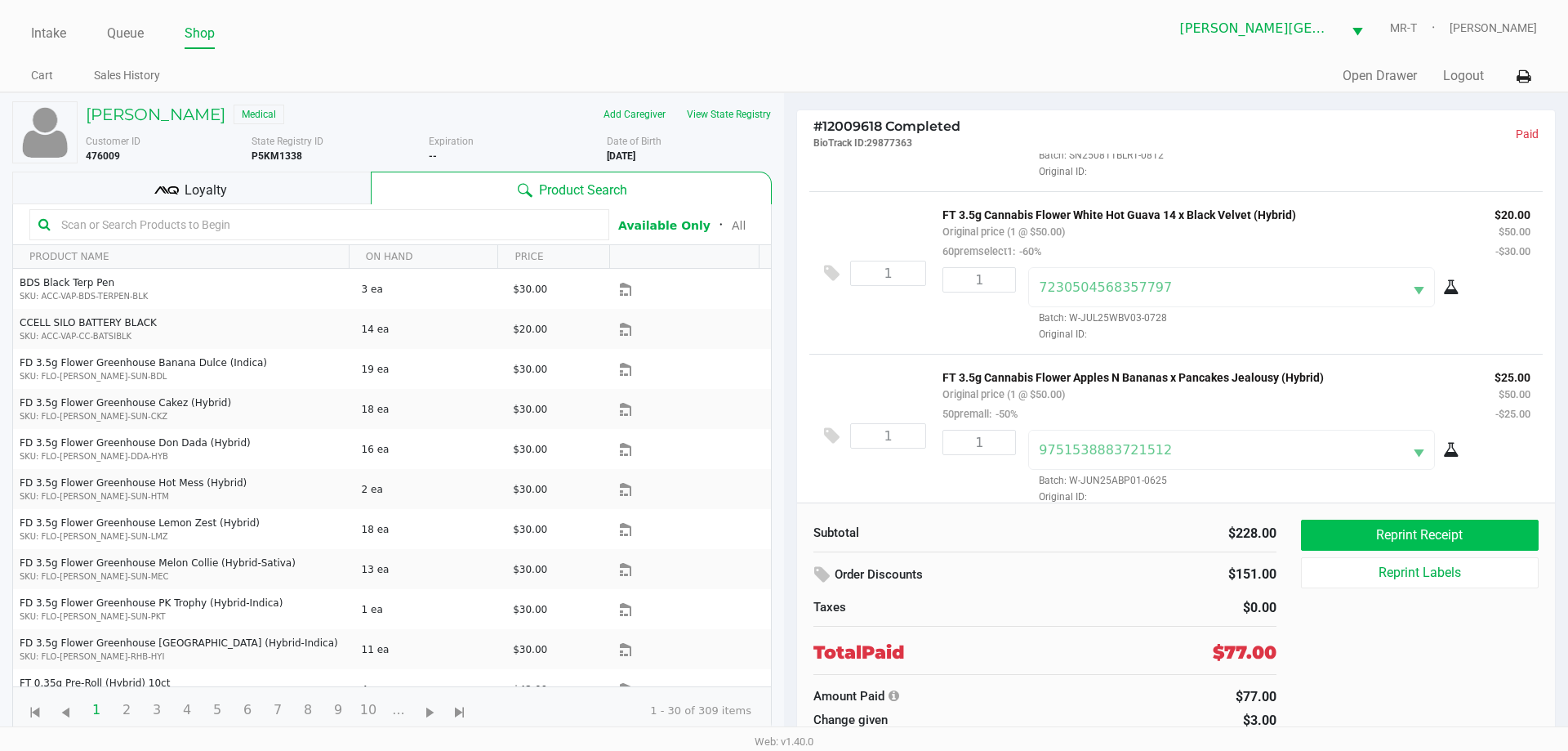
scroll to position [304, 0]
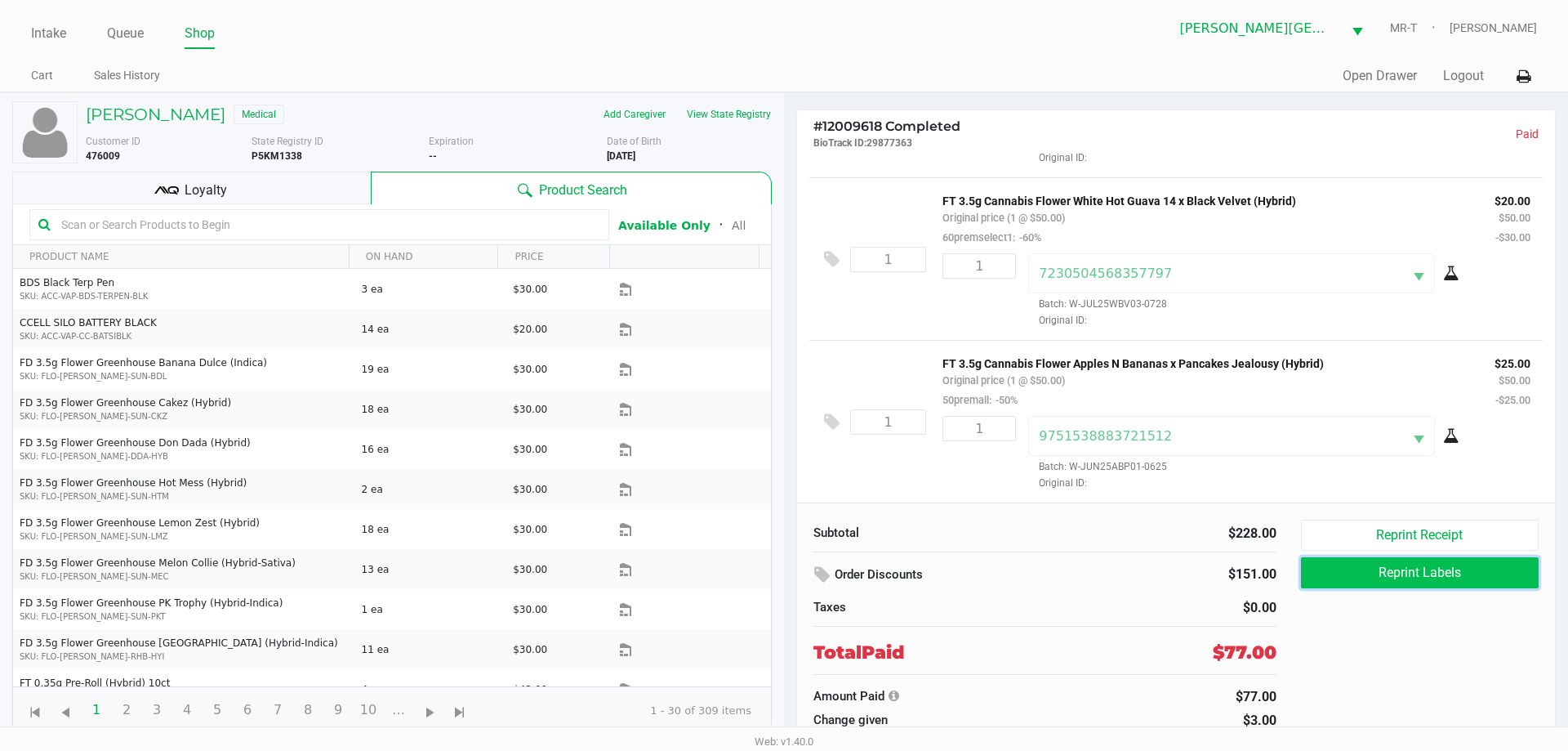
click at [1381, 568] on button "Reprint Labels" at bounding box center [1419, 573] width 238 height 31
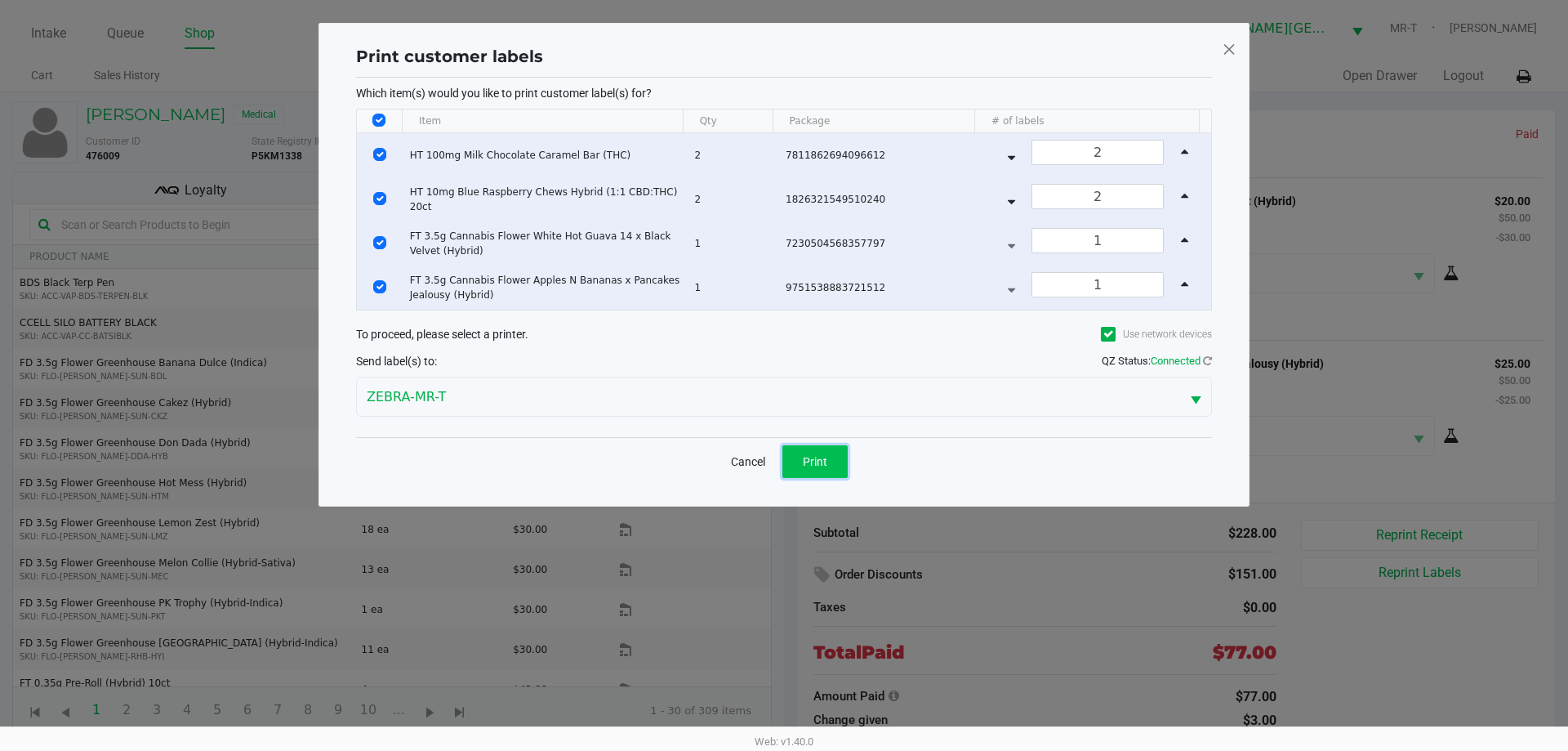
click at [819, 463] on span "Print" at bounding box center [815, 461] width 25 height 13
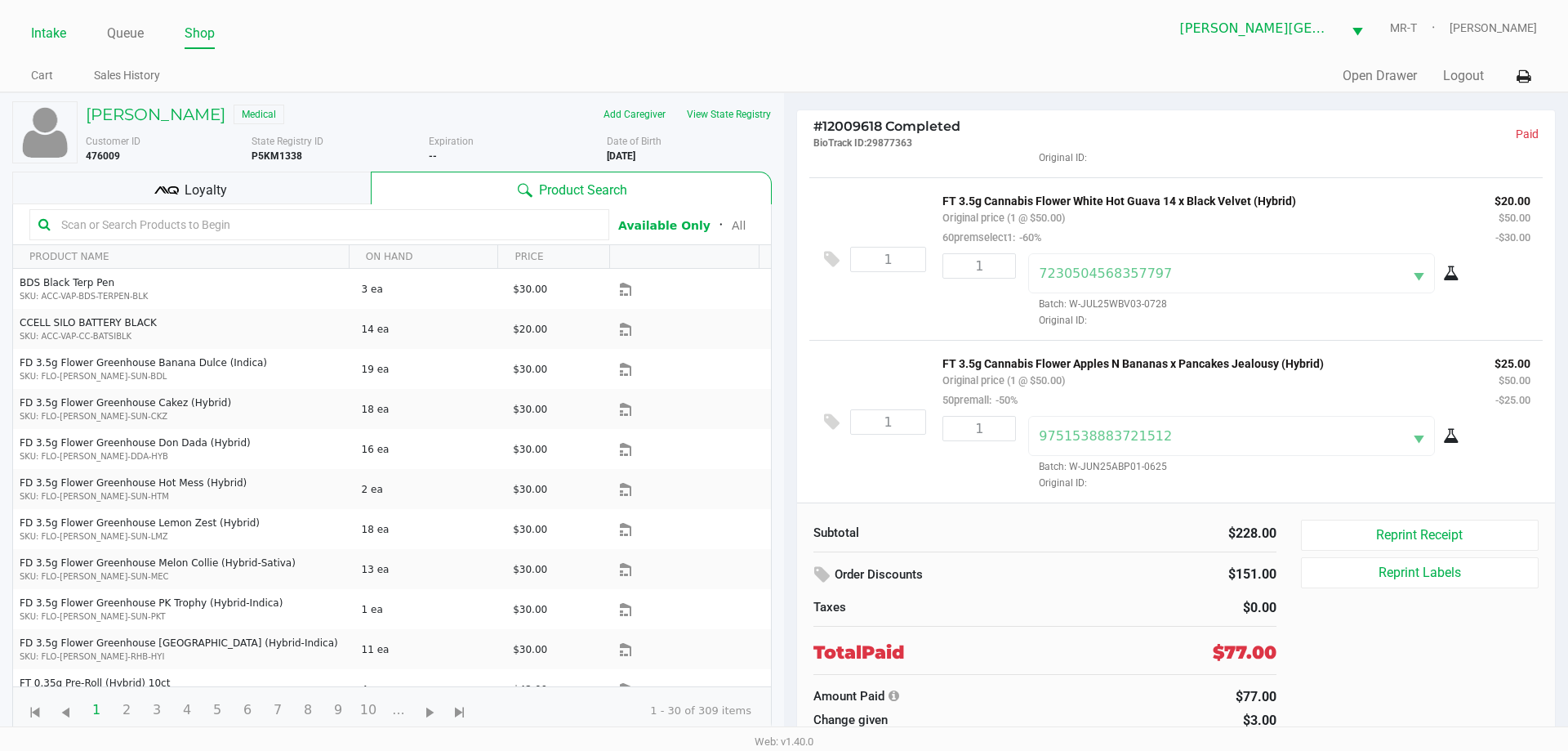
click at [60, 38] on link "Intake" at bounding box center [49, 34] width 35 height 23
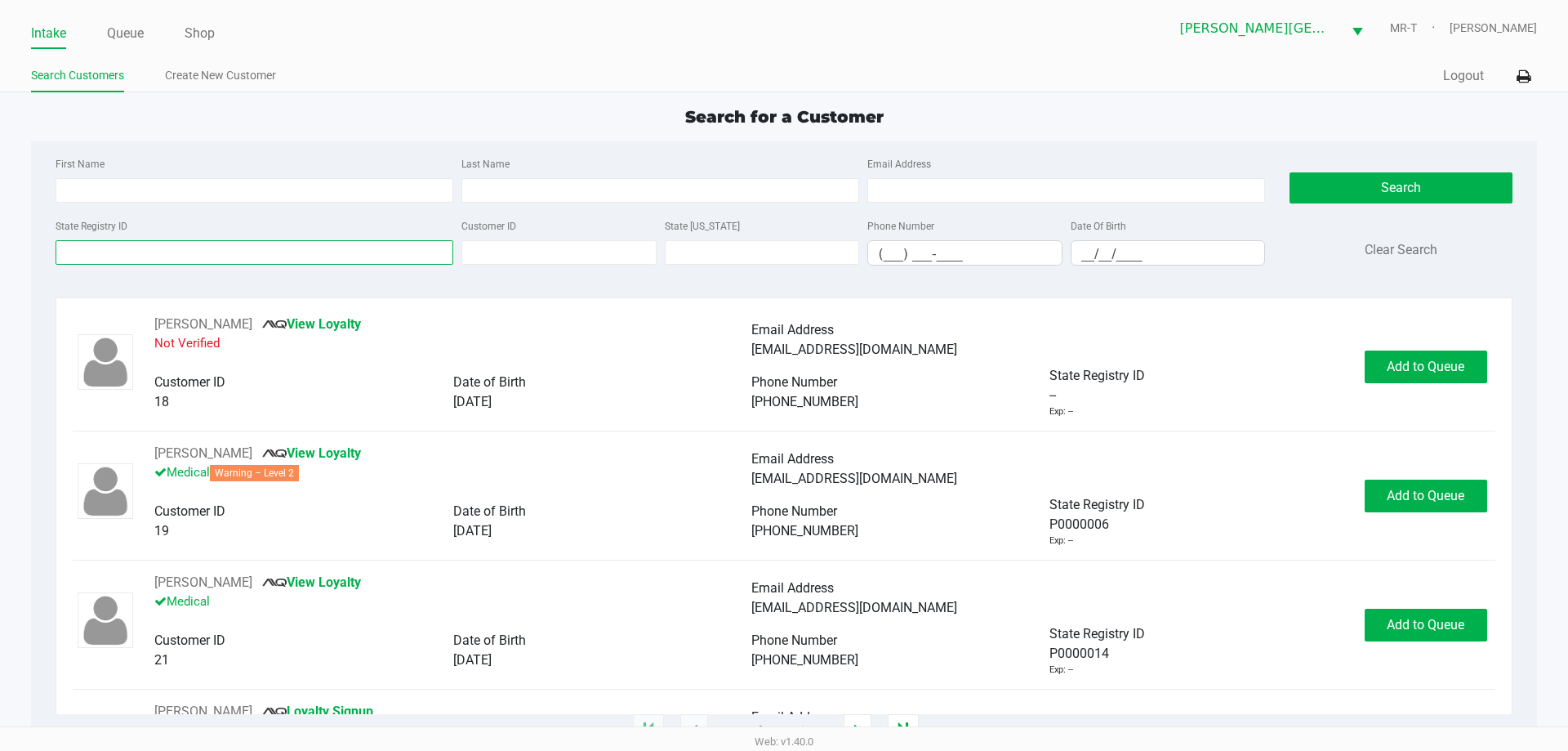
click at [152, 255] on input "State Registry ID" at bounding box center [255, 253] width 398 height 25
click at [126, 35] on link "Queue" at bounding box center [125, 34] width 37 height 23
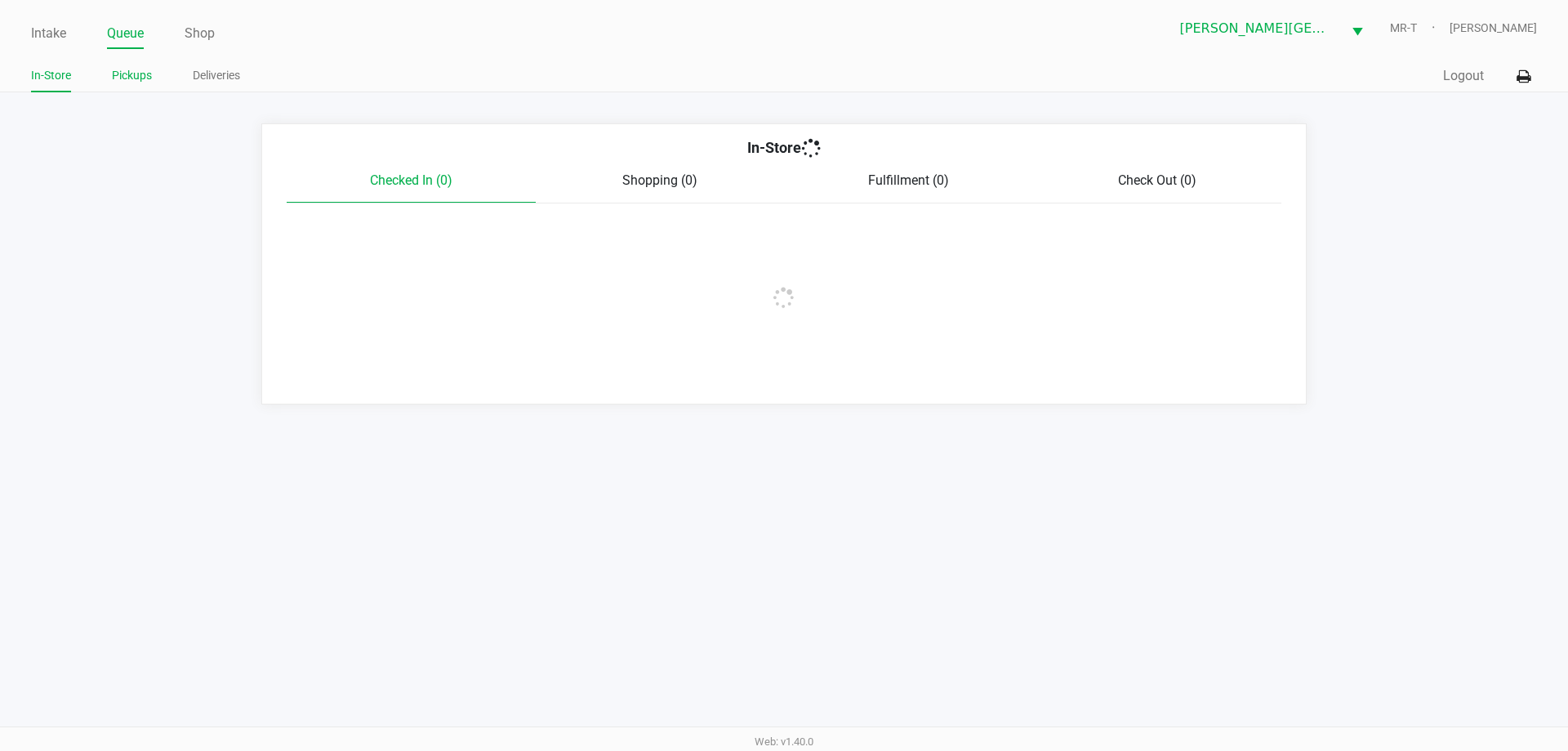
click at [122, 65] on link "Pickups" at bounding box center [132, 75] width 40 height 21
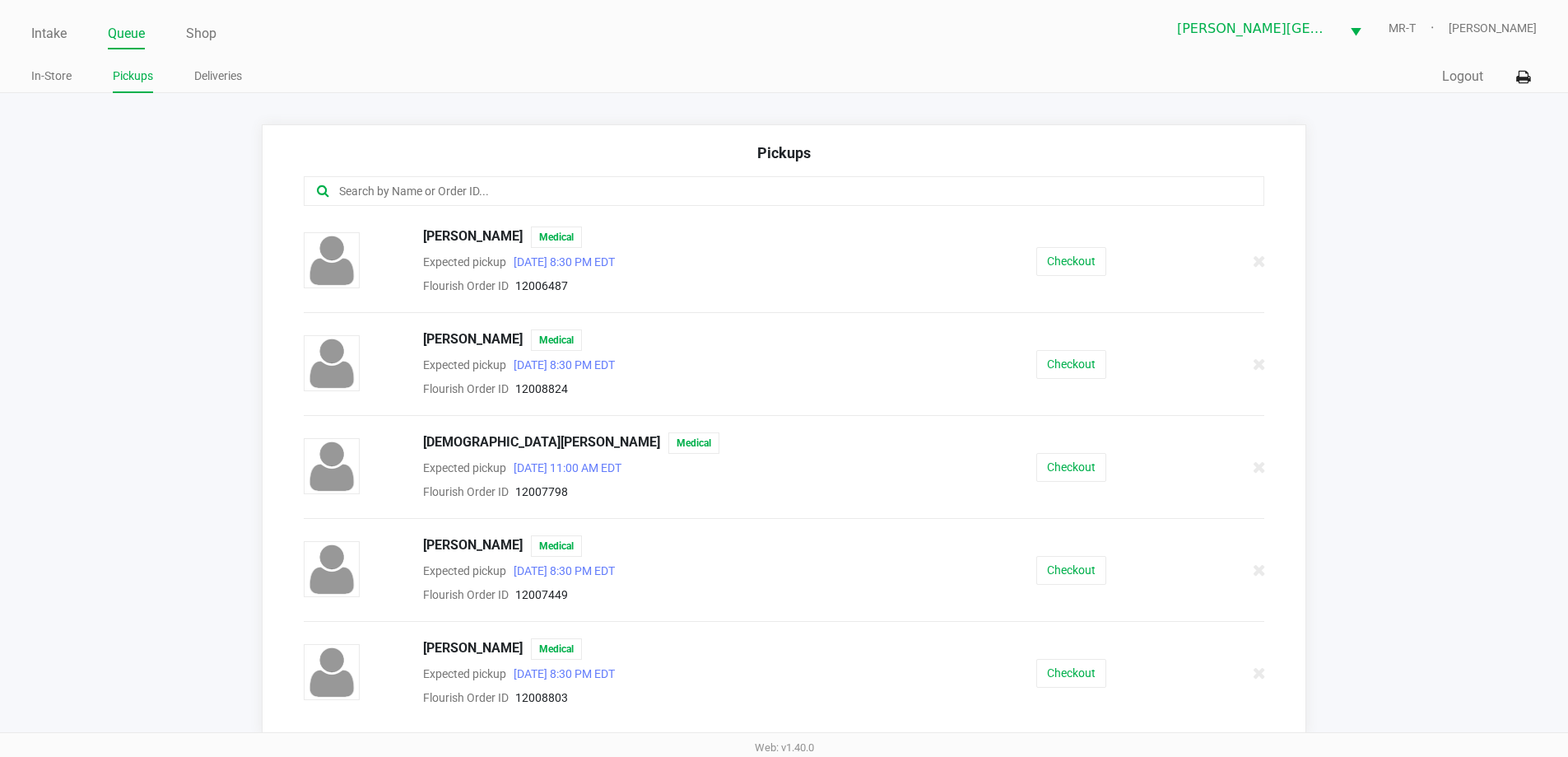
click at [355, 185] on input "text" at bounding box center [757, 191] width 841 height 19
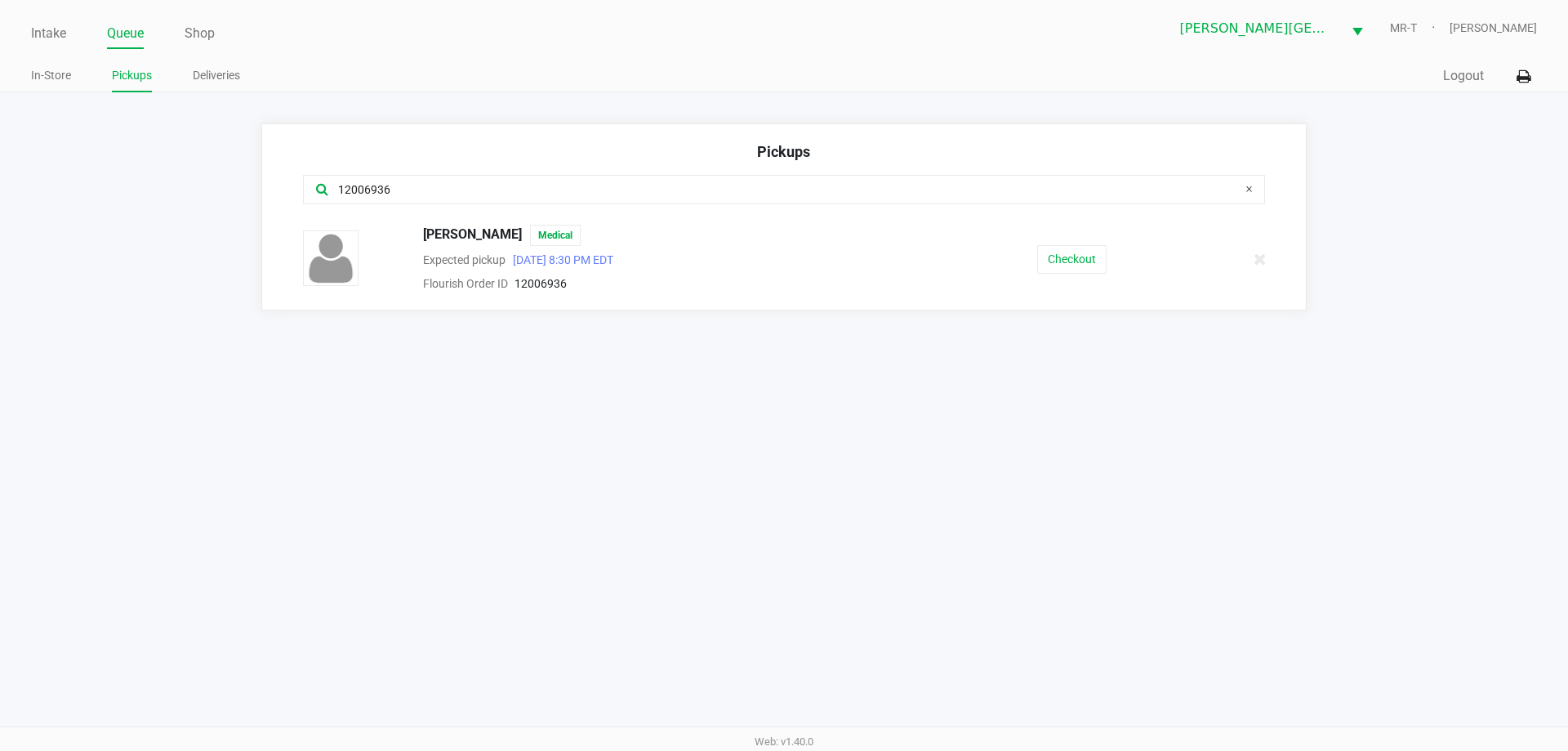
type input "12006936"
click at [1087, 238] on div "[PERSON_NAME] Medical Expected pickup [DATE] 8:30 PM EDT Flourish Order ID 1200…" at bounding box center [784, 258] width 987 height 68
click at [1087, 266] on button "Checkout" at bounding box center [1071, 259] width 69 height 29
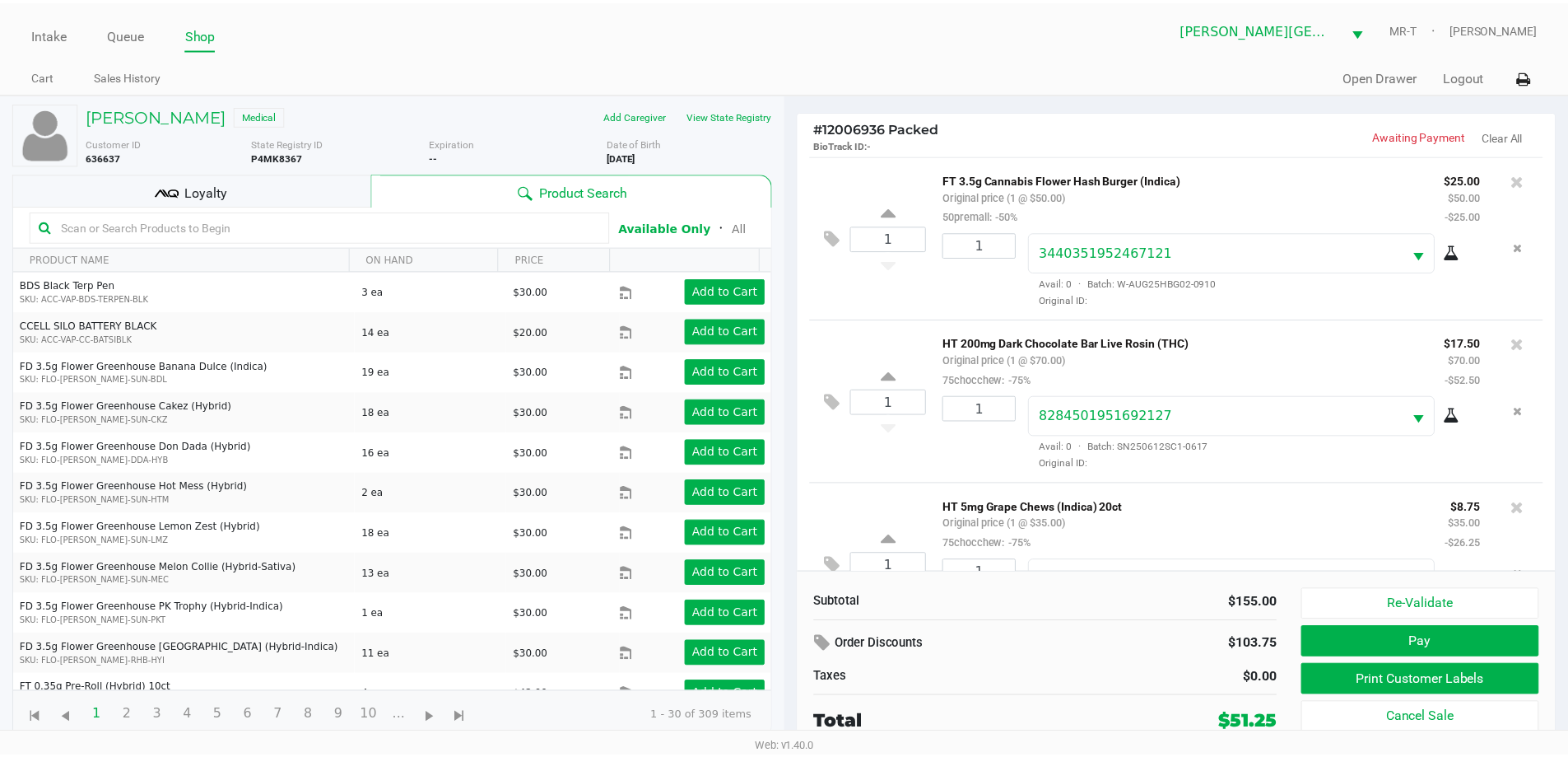
scroll to position [77, 0]
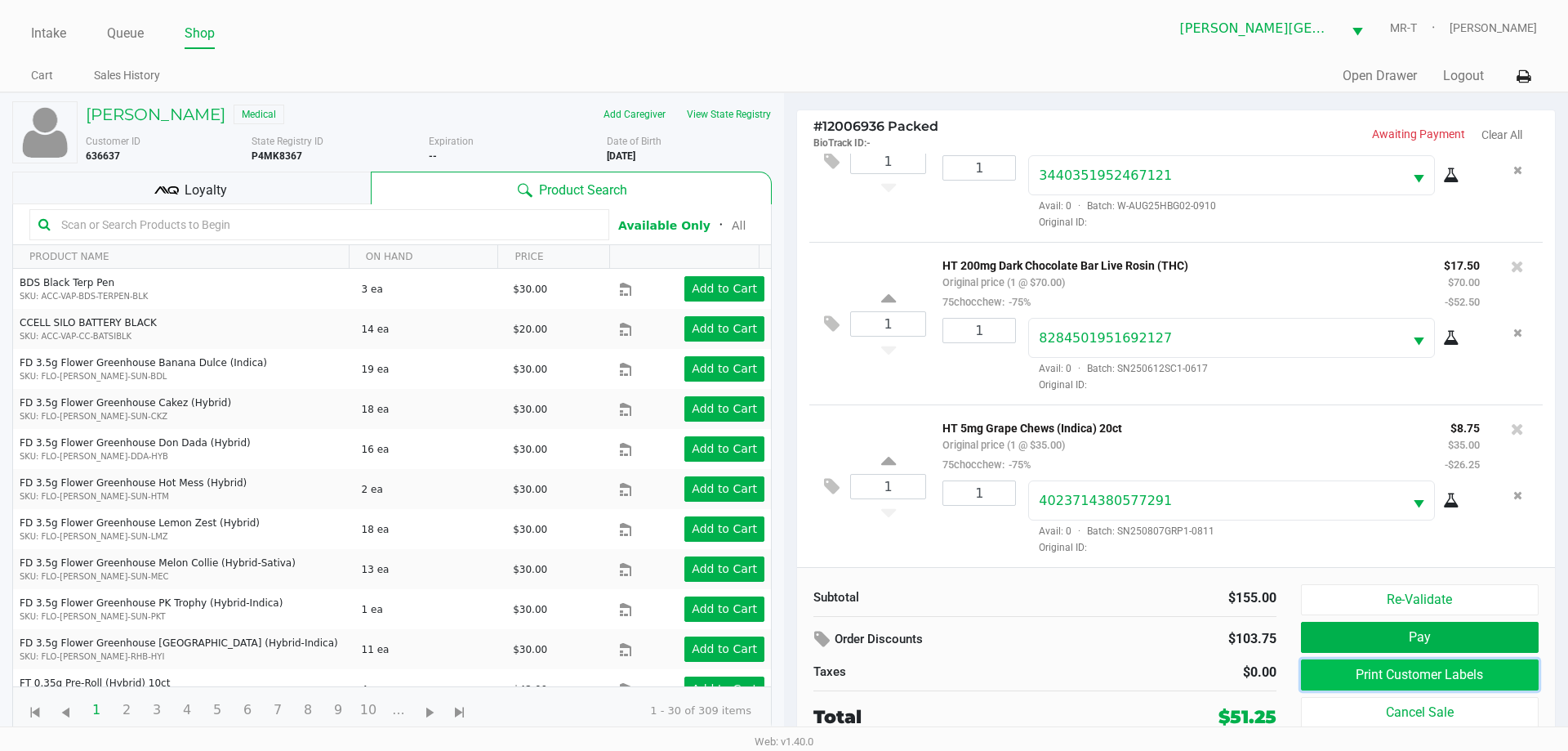
click at [1359, 678] on button "Print Customer Labels" at bounding box center [1419, 675] width 238 height 31
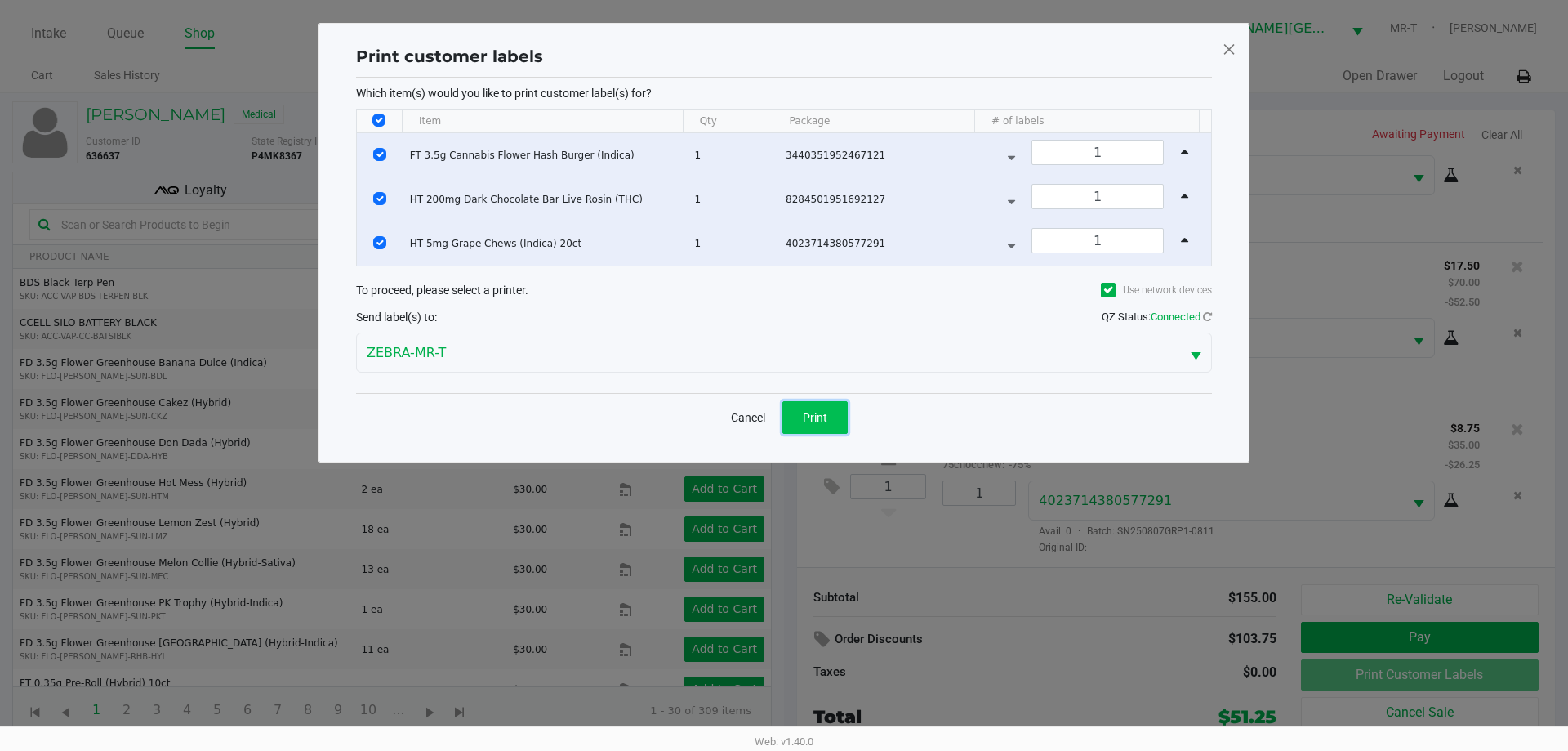
click at [823, 411] on span "Print" at bounding box center [815, 418] width 25 height 13
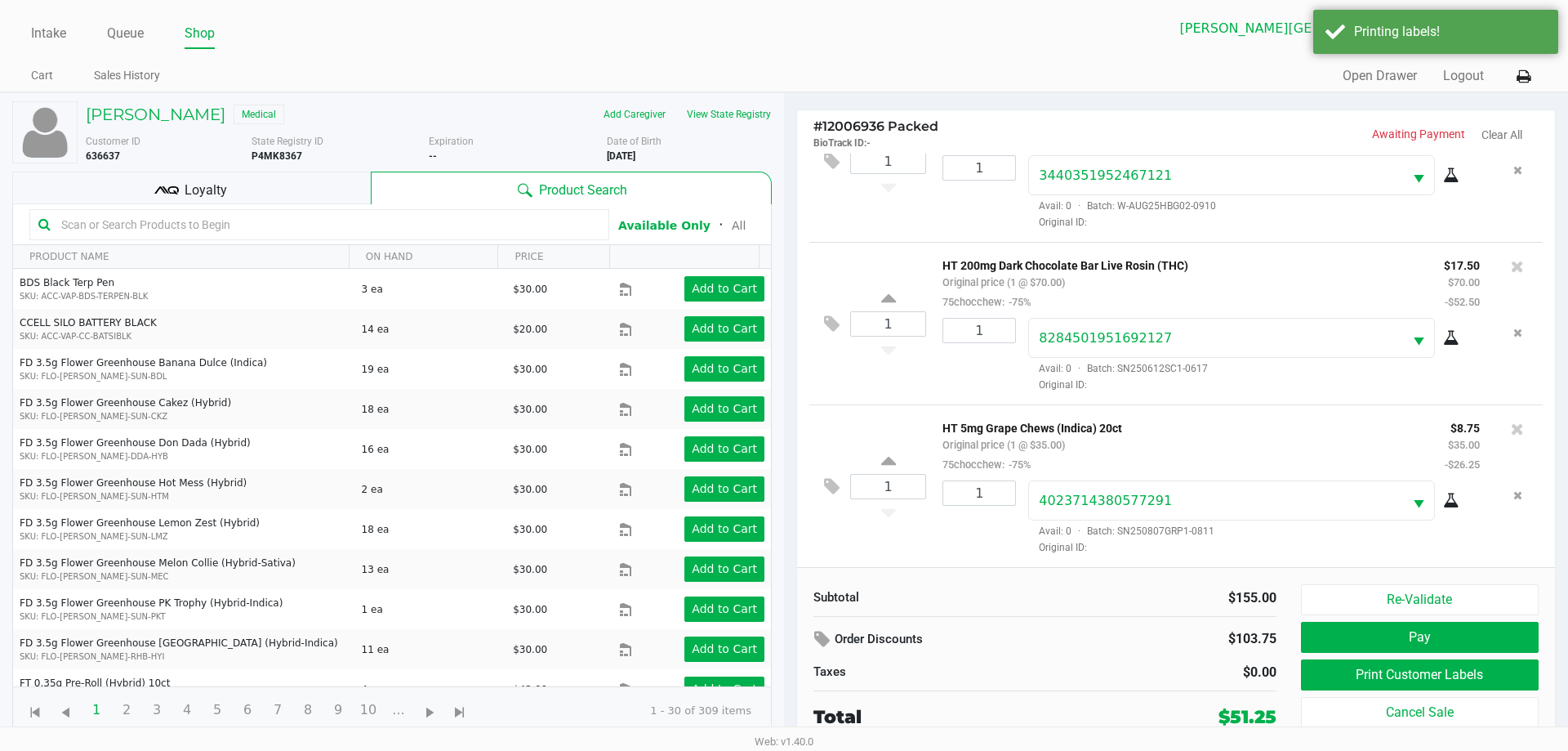
click at [337, 188] on div "Loyalty" at bounding box center [192, 188] width 358 height 33
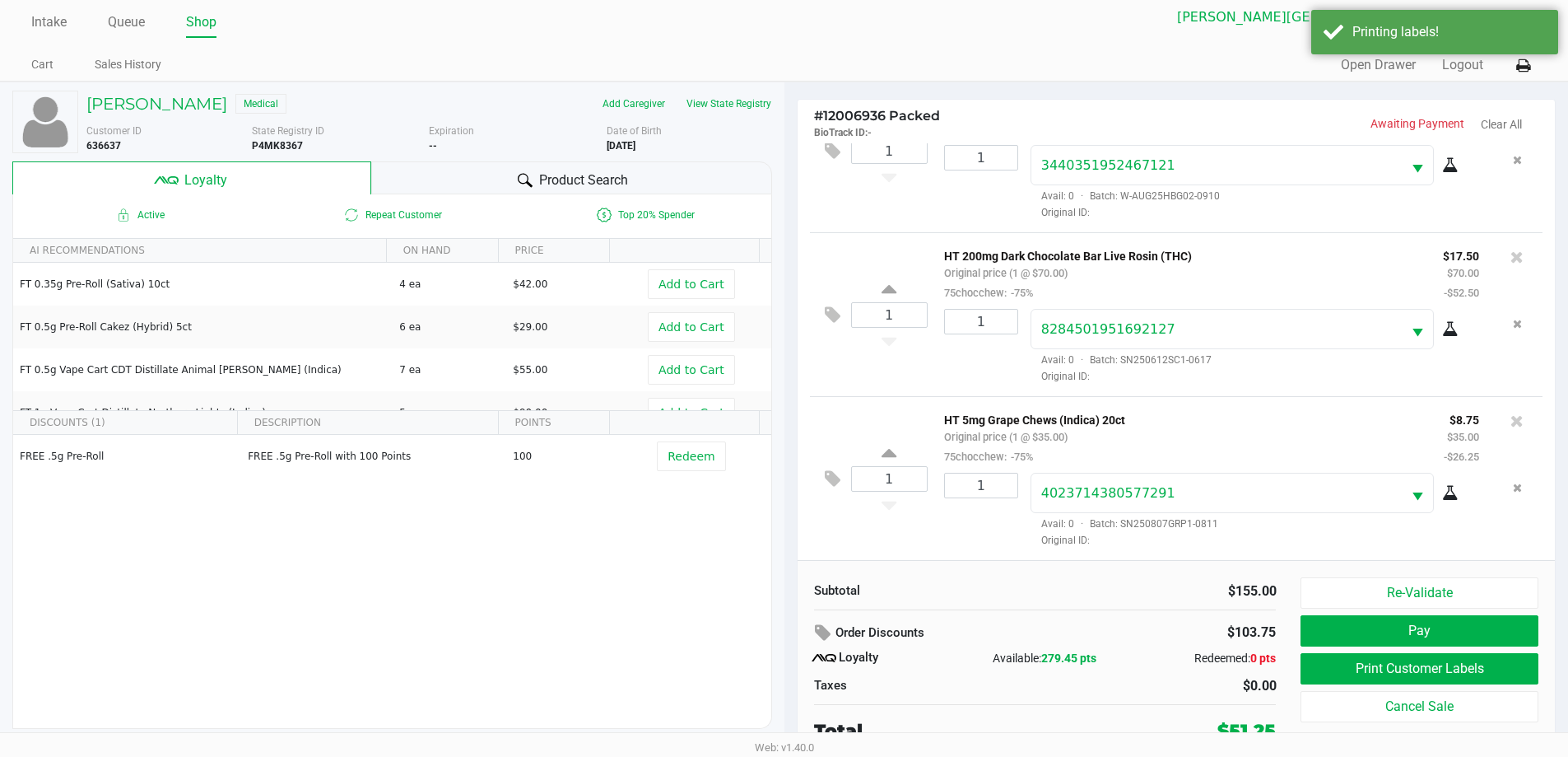
scroll to position [17, 0]
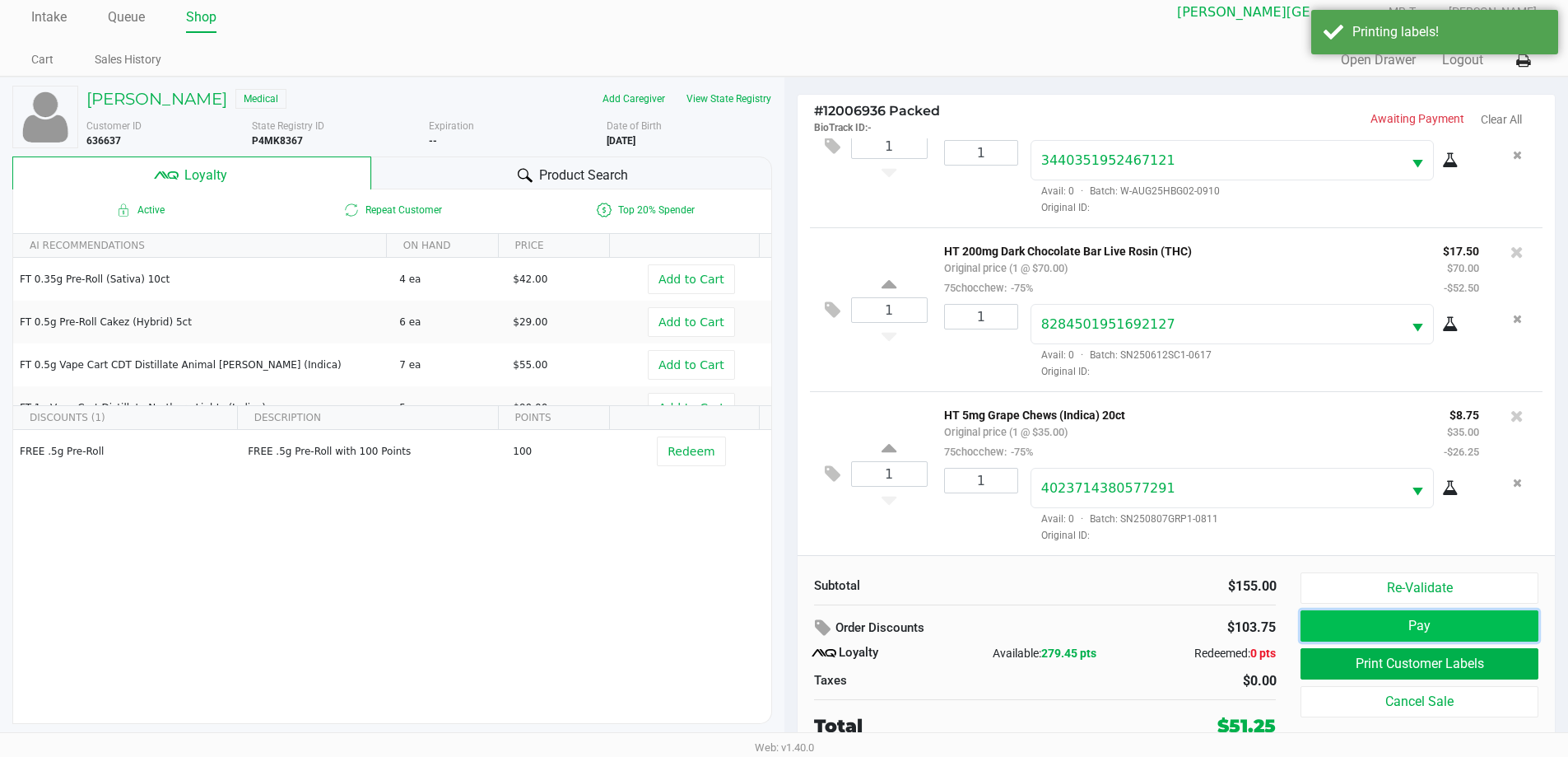
click at [1320, 622] on button "Pay" at bounding box center [1419, 626] width 237 height 32
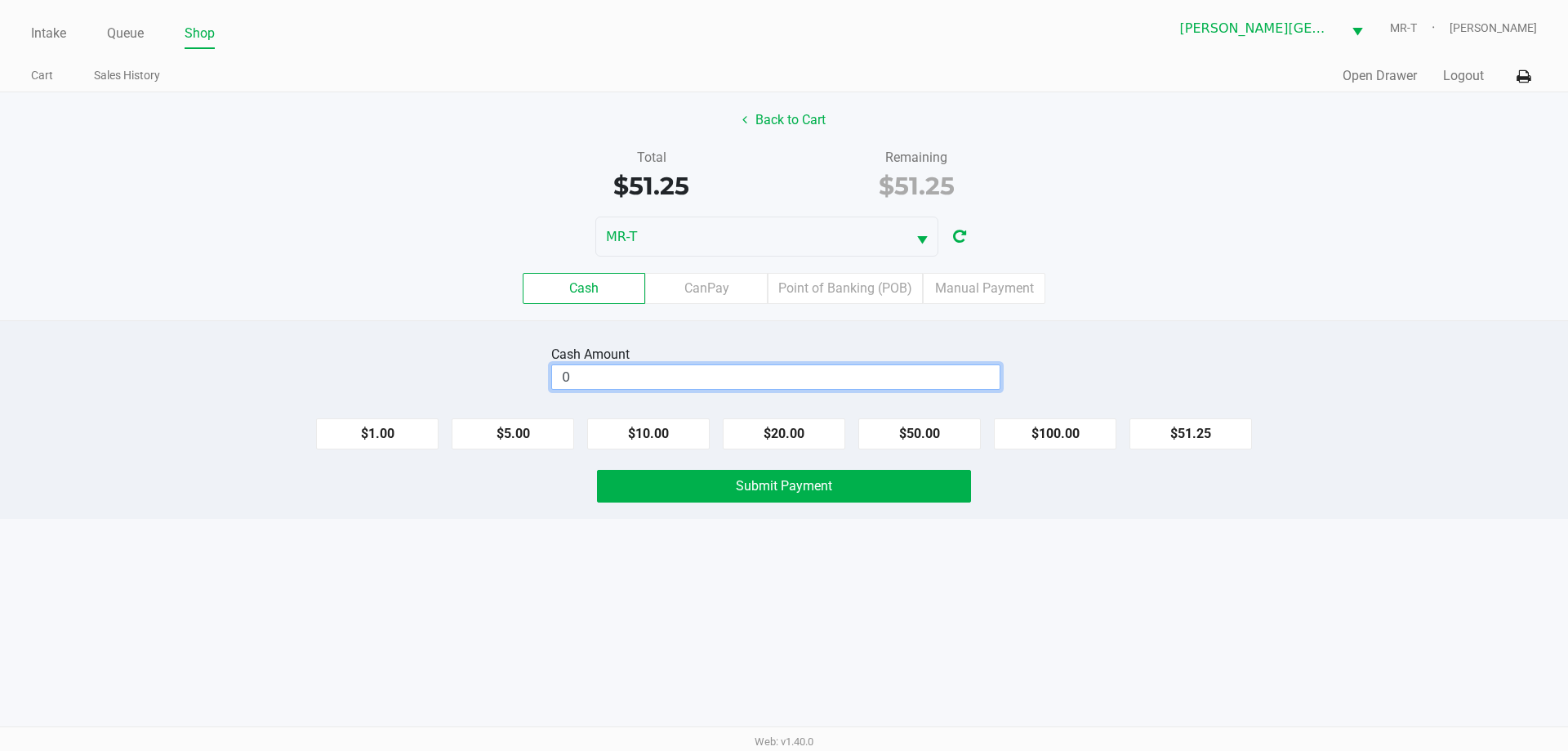
click at [746, 381] on input "0" at bounding box center [775, 377] width 447 height 24
type input "$60.25"
click at [738, 493] on span "Submit Payment" at bounding box center [784, 485] width 96 height 16
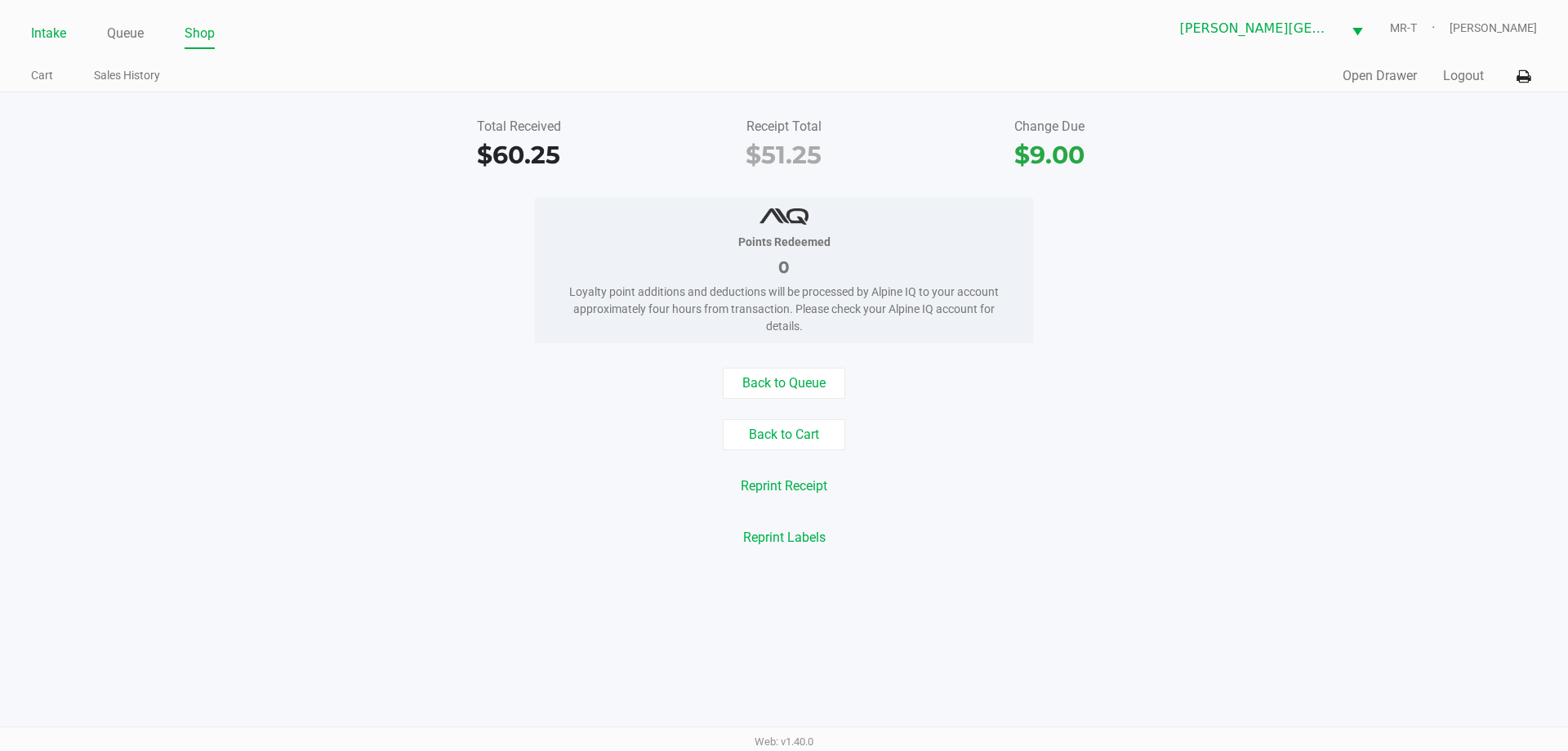
click at [52, 39] on link "Intake" at bounding box center [49, 34] width 35 height 23
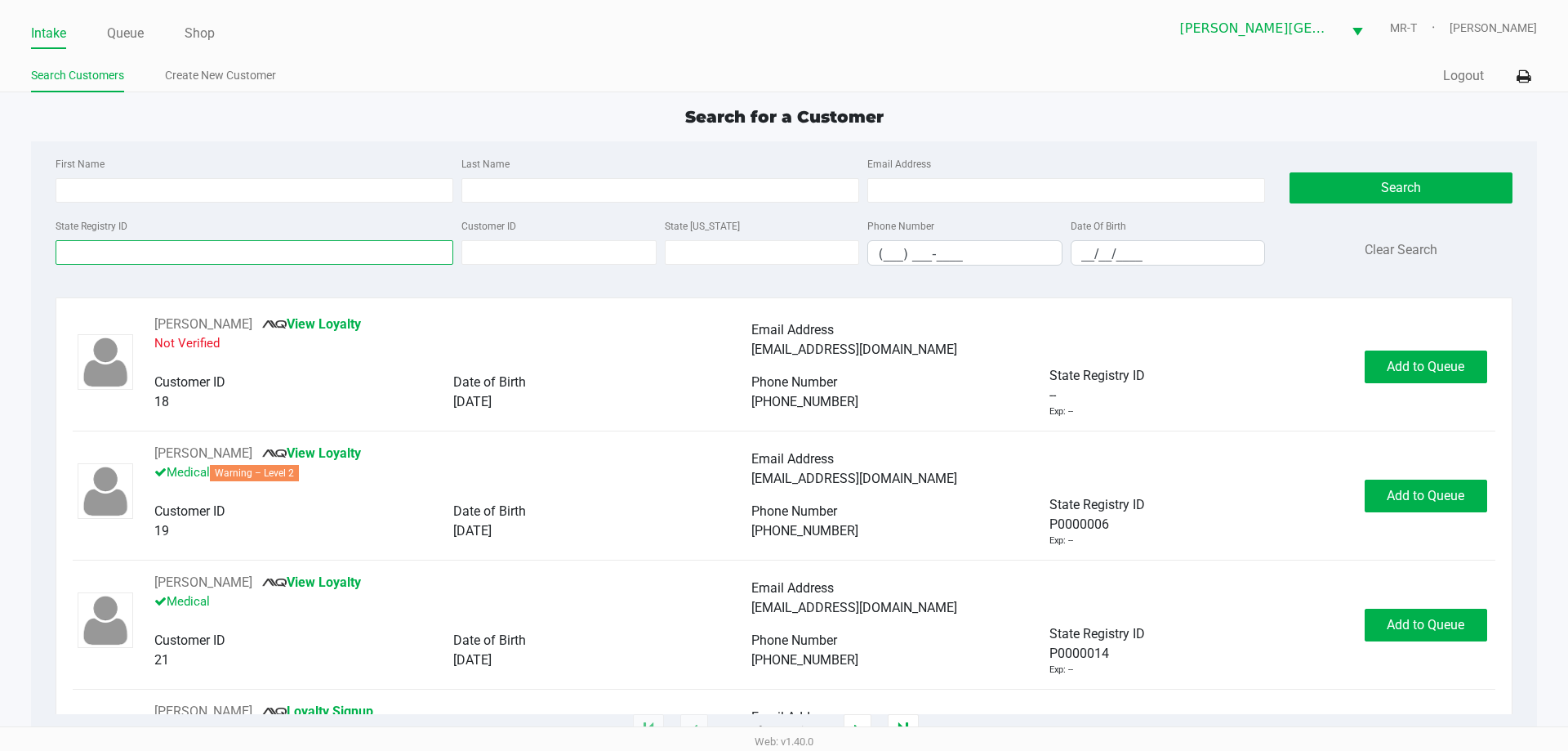
click at [123, 259] on input "State Registry ID" at bounding box center [255, 253] width 398 height 25
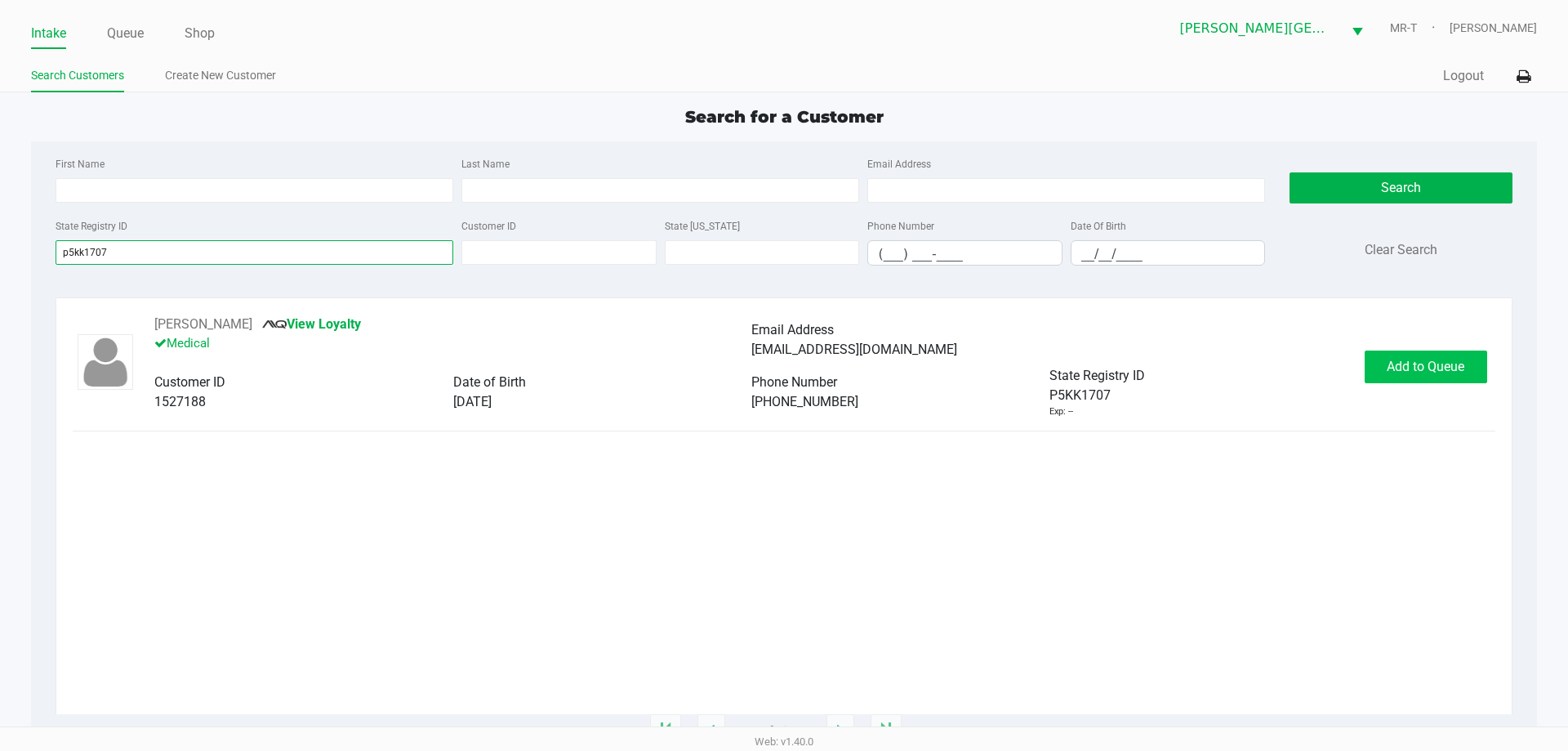
type input "p5kk1707"
click at [1423, 378] on button "Add to Queue" at bounding box center [1426, 367] width 123 height 33
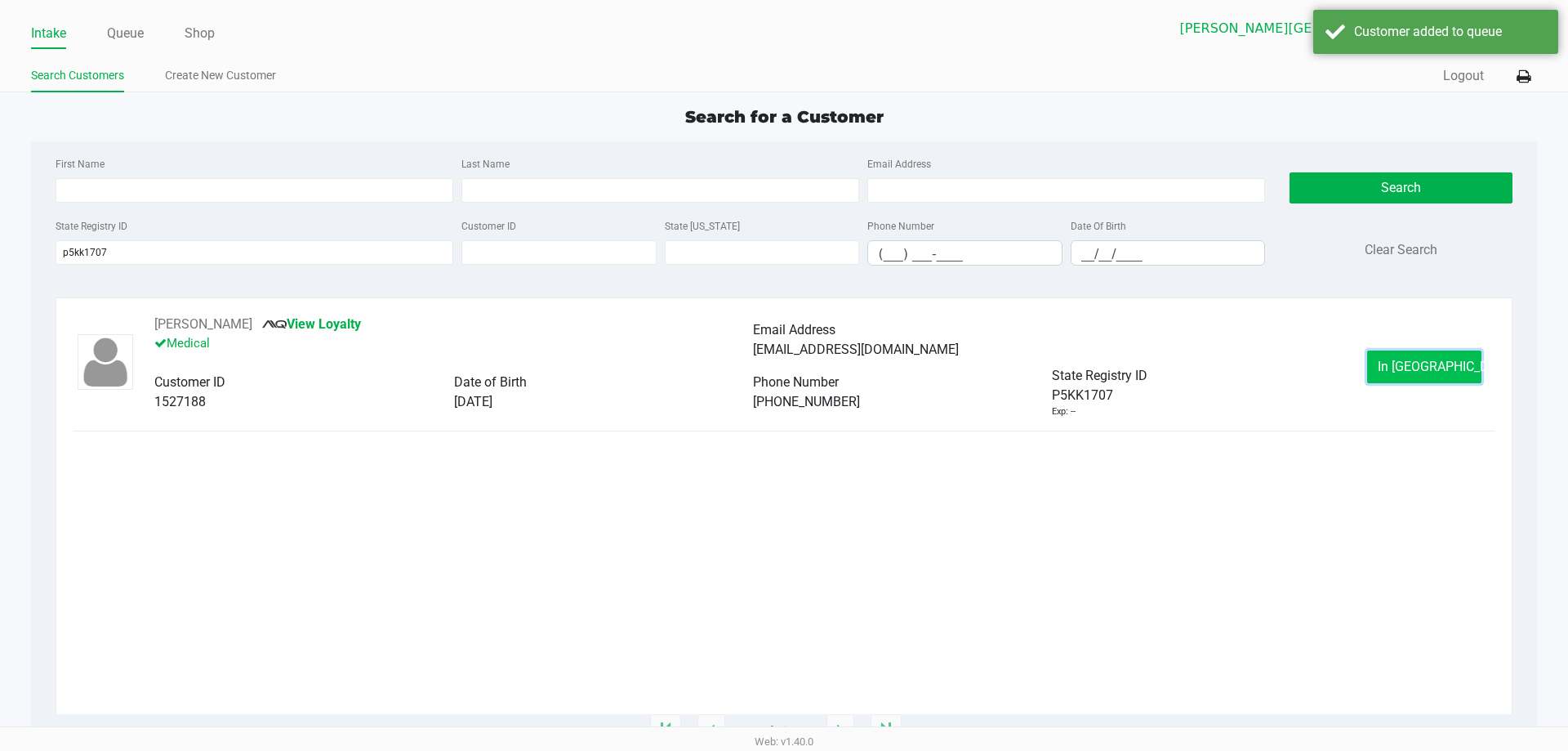
click at [1412, 370] on span "In [GEOGRAPHIC_DATA]" at bounding box center [1445, 366] width 137 height 16
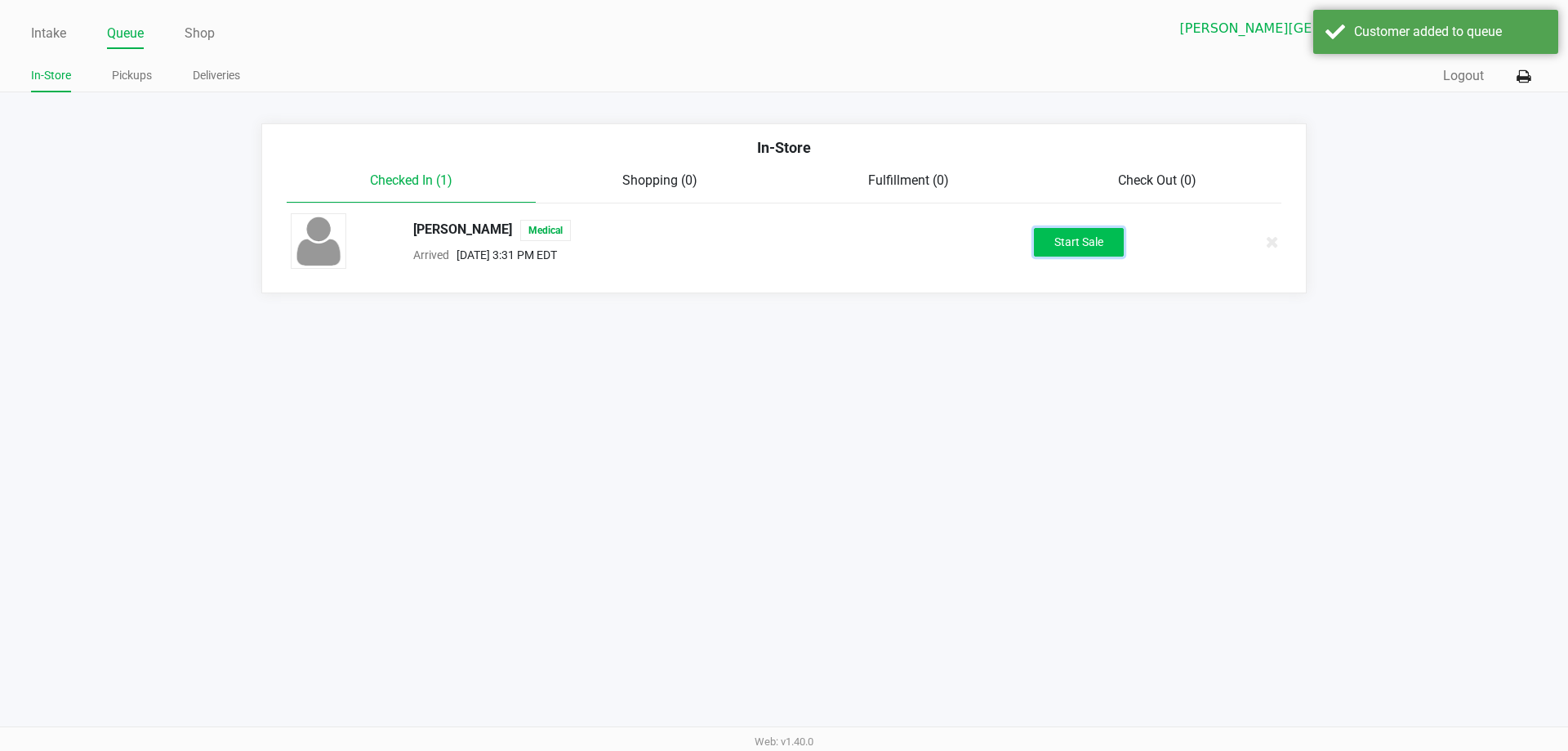
click at [1069, 239] on button "Start Sale" at bounding box center [1078, 242] width 90 height 29
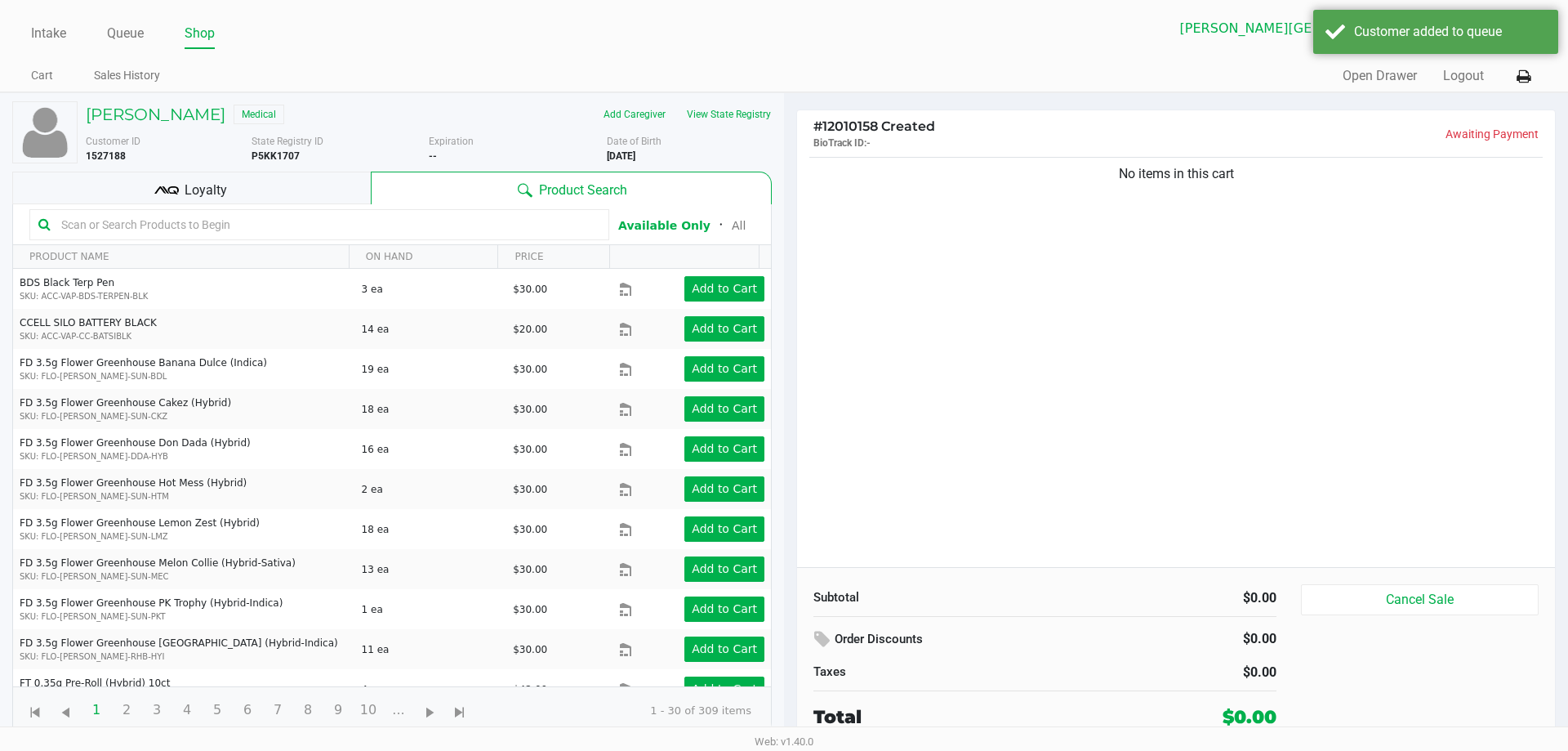
click at [1051, 335] on div "No items in this cart" at bounding box center [1176, 360] width 758 height 414
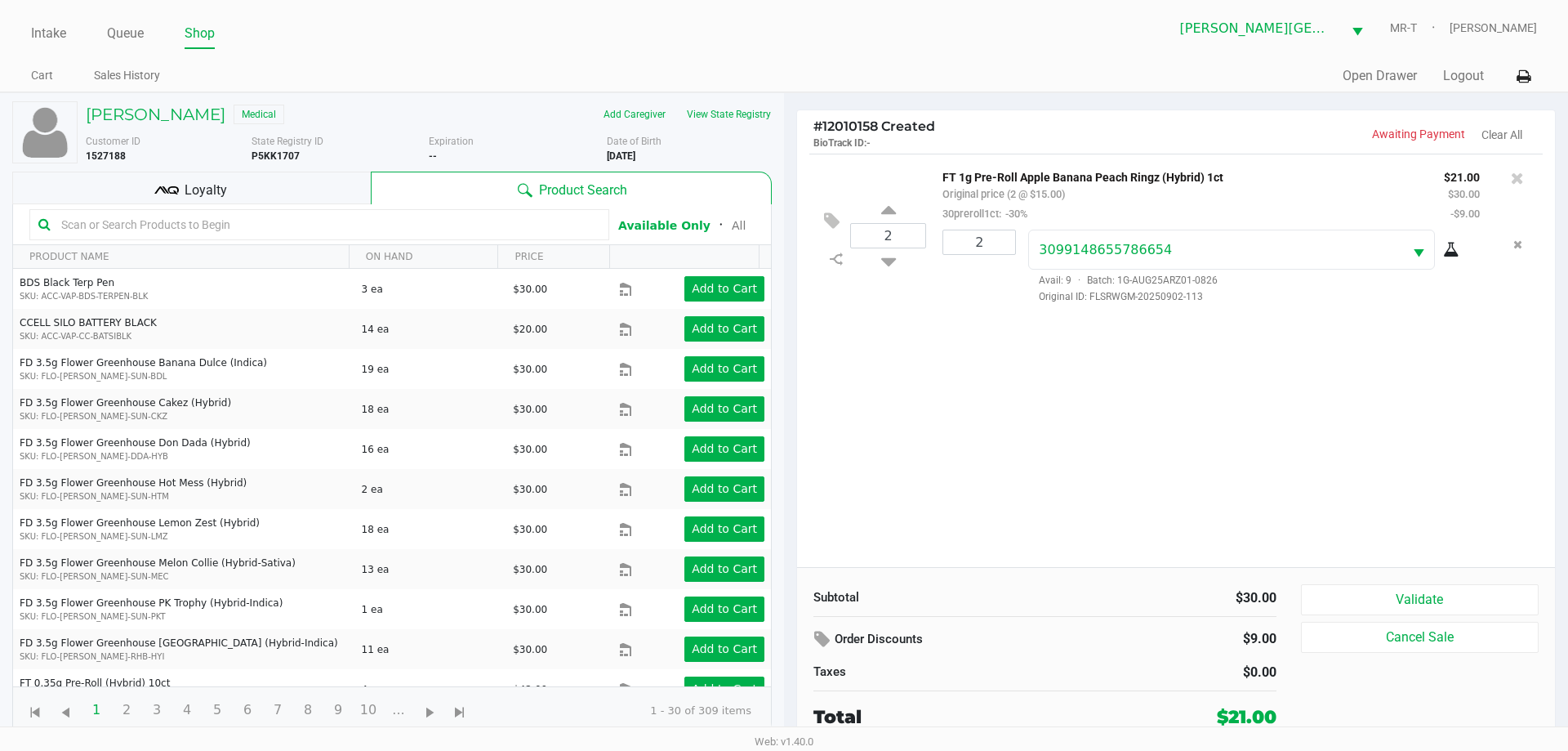
click at [1102, 398] on div "2 FT 1g Pre-Roll Apple Banana Peach Ringz (Hybrid) 1ct Original price (2 @ $15.…" at bounding box center [1176, 360] width 758 height 414
click at [1431, 594] on button "Validate" at bounding box center [1419, 600] width 238 height 31
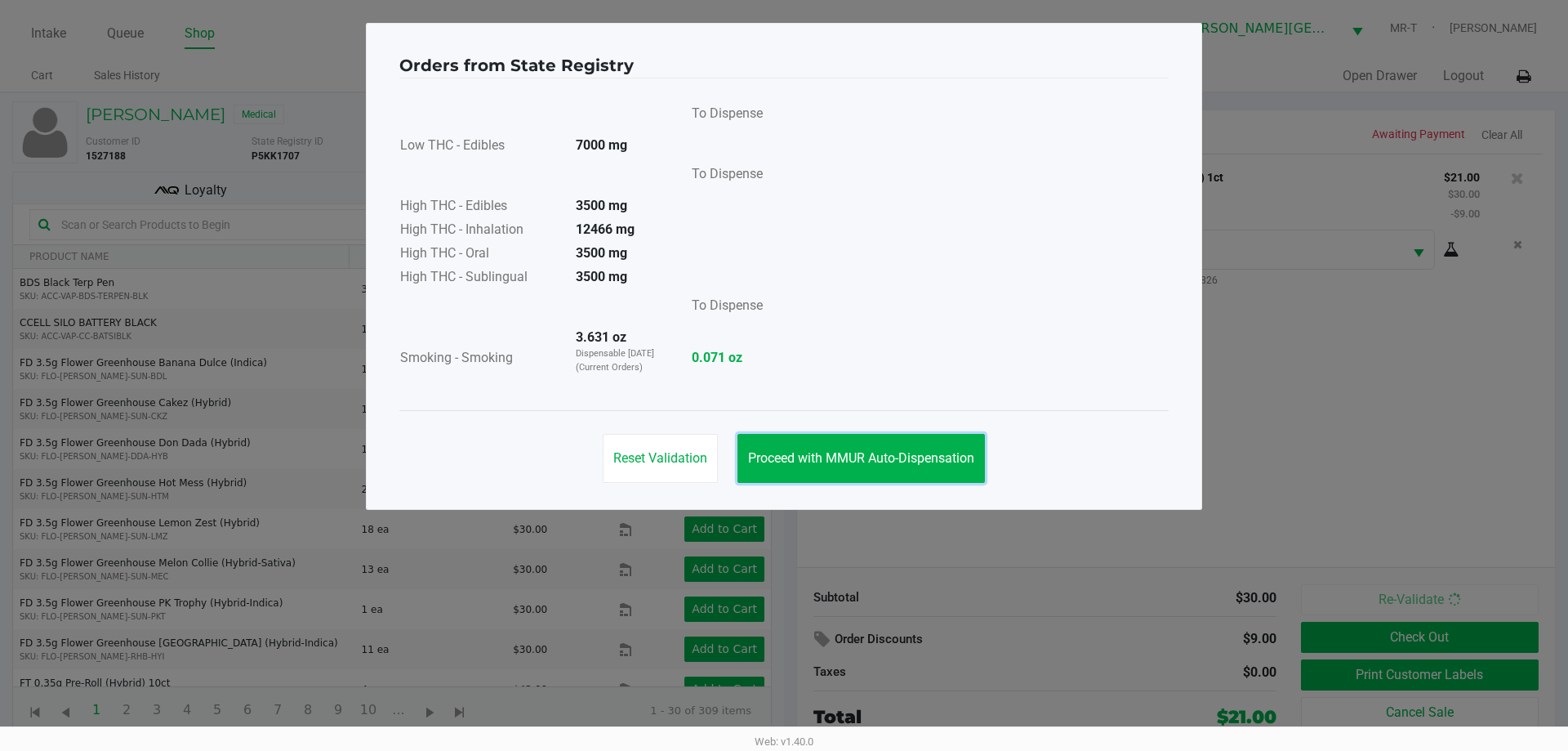
drag, startPoint x: 773, startPoint y: 467, endPoint x: 838, endPoint y: 492, distance: 69.6
click at [775, 469] on button "Proceed with MMUR Auto-Dispensation" at bounding box center [861, 458] width 247 height 49
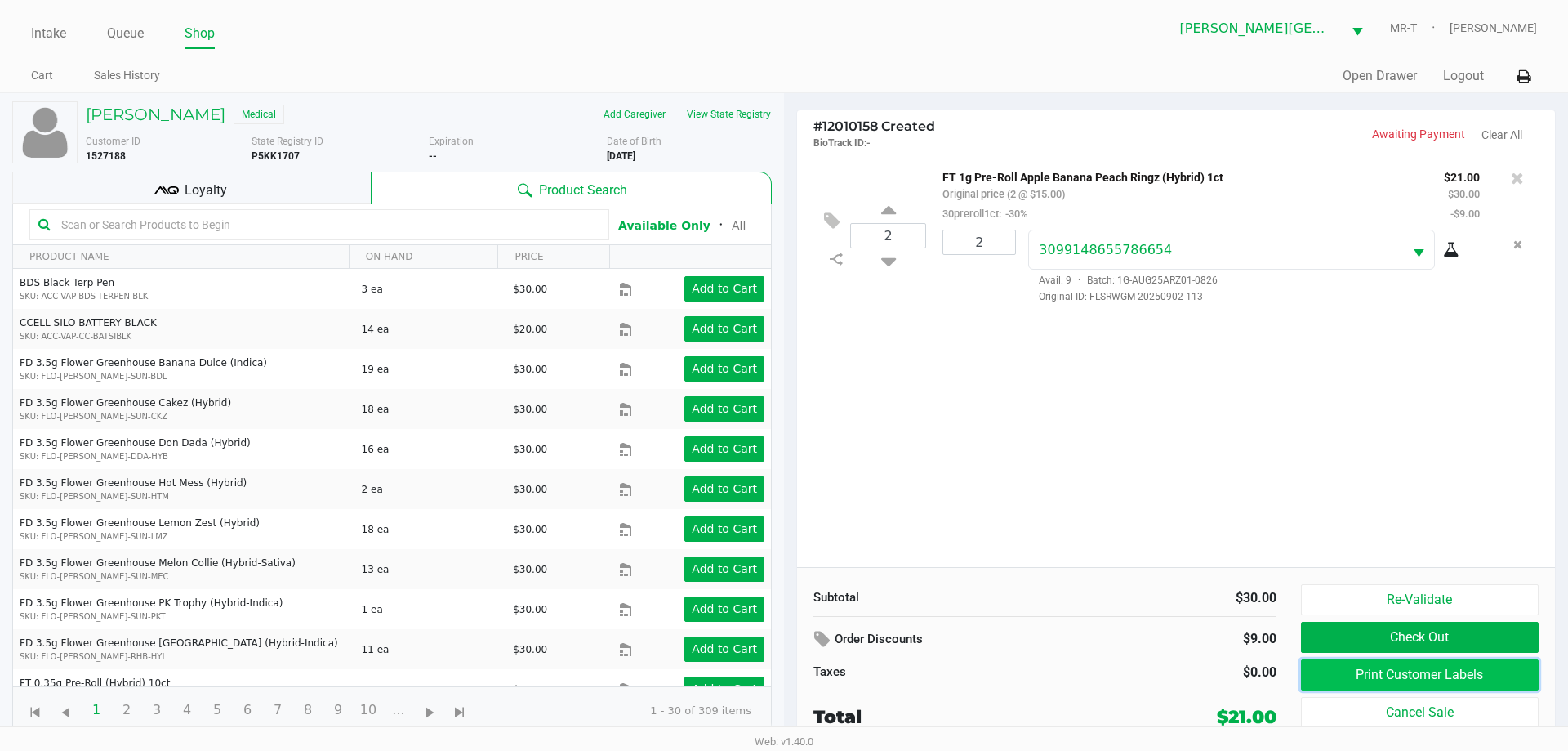
click at [1367, 662] on button "Print Customer Labels" at bounding box center [1419, 675] width 238 height 31
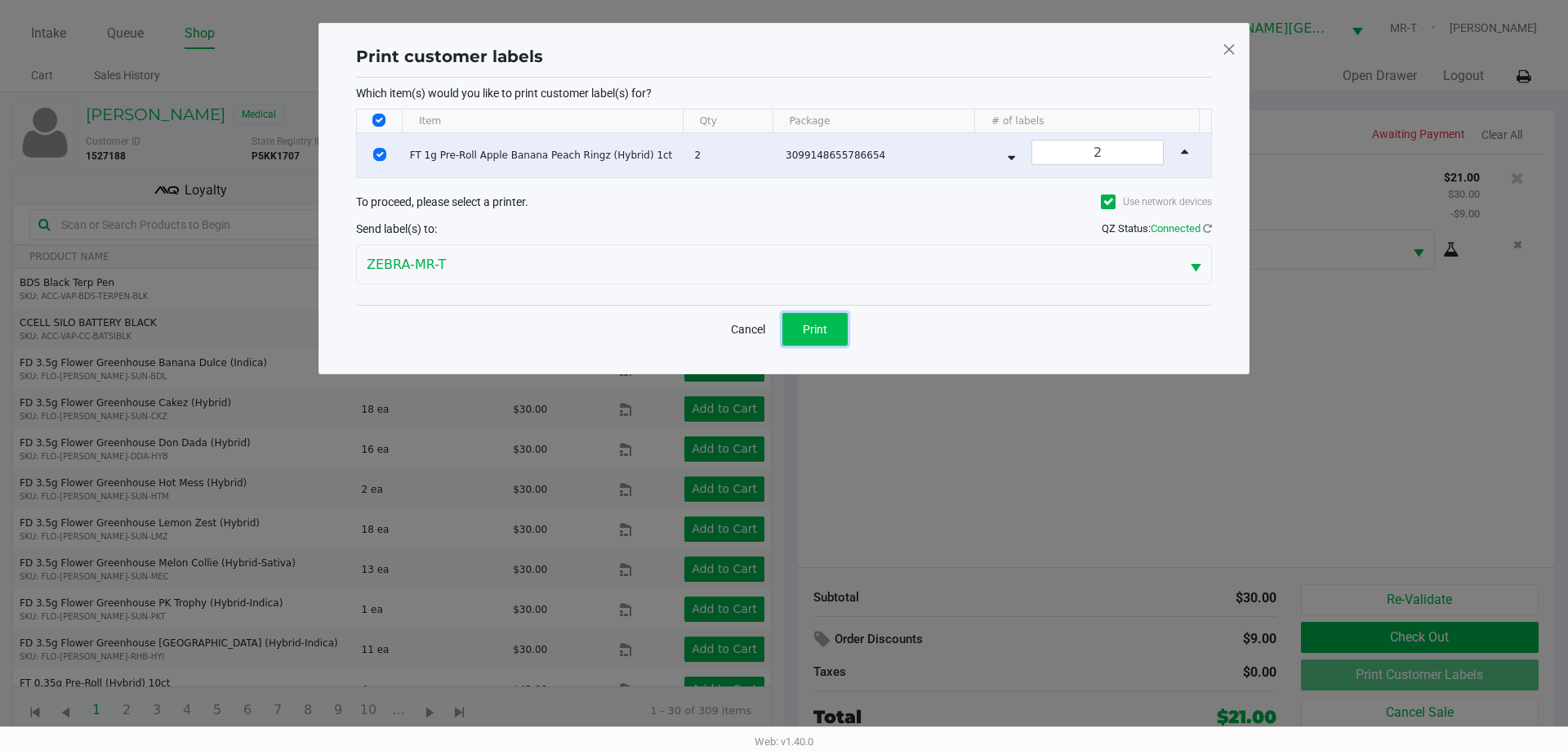
click at [785, 331] on button "Print" at bounding box center [814, 329] width 65 height 33
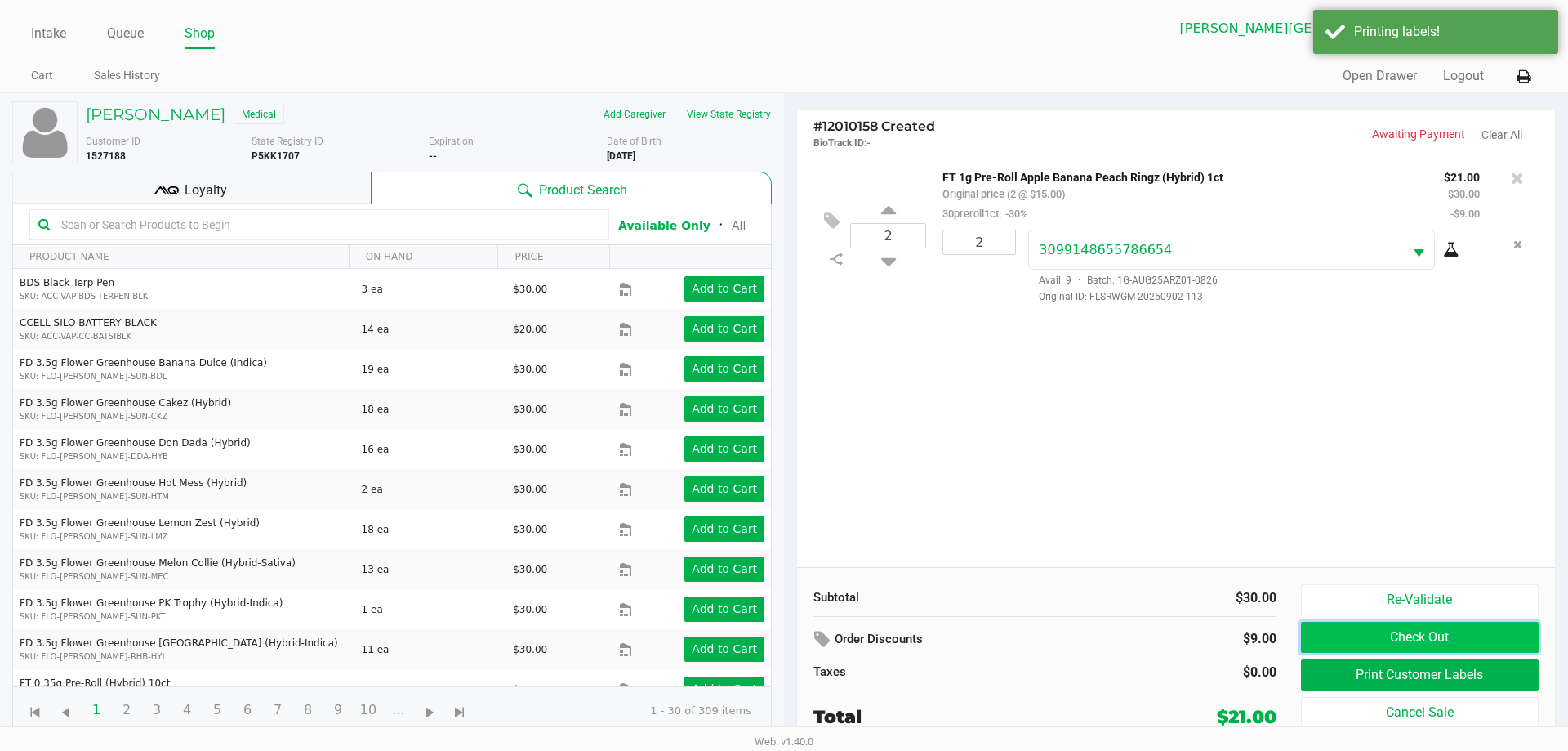
click at [1347, 637] on button "Check Out" at bounding box center [1419, 637] width 238 height 31
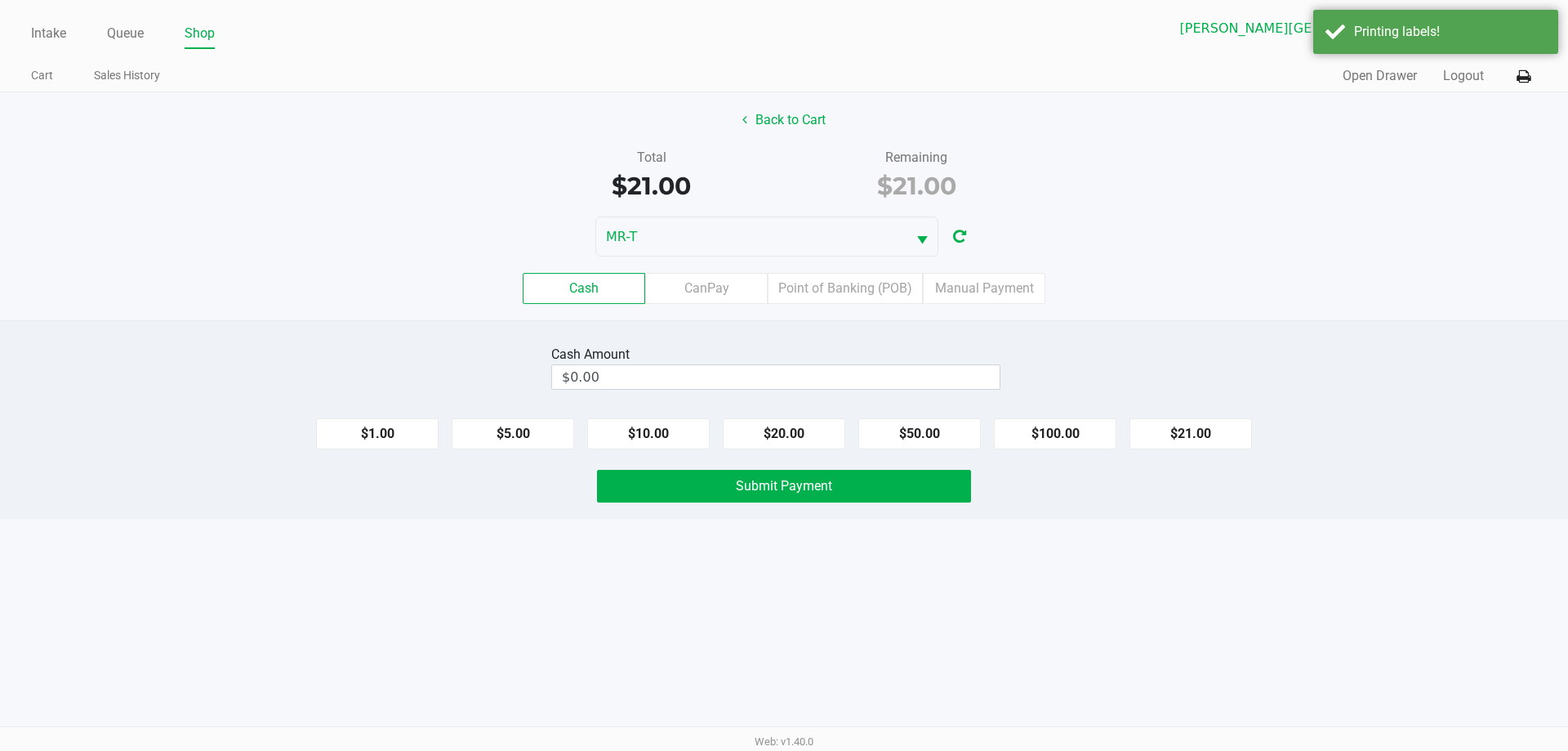
click at [1182, 415] on div "$1.00 $5.00 $10.00 $20.00 $50.00 $100.00 $21.00" at bounding box center [784, 428] width 1568 height 44
drag, startPoint x: 1190, startPoint y: 434, endPoint x: 1005, endPoint y: 462, distance: 187.1
click at [1187, 436] on button "$21.00" at bounding box center [1191, 433] width 123 height 31
type input "$21.00"
click at [893, 484] on button "Submit Payment" at bounding box center [784, 486] width 374 height 33
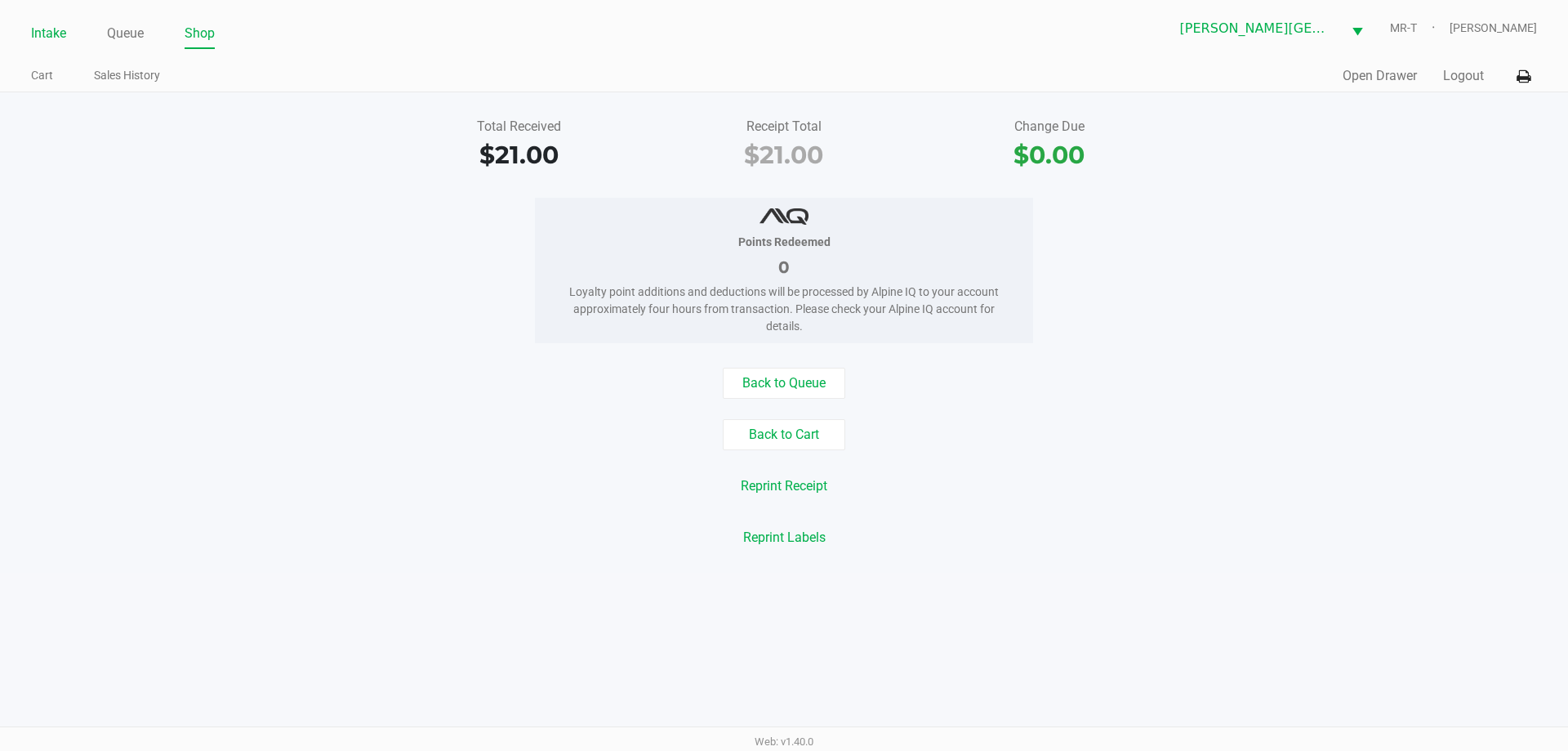
click at [42, 36] on link "Intake" at bounding box center [49, 34] width 35 height 23
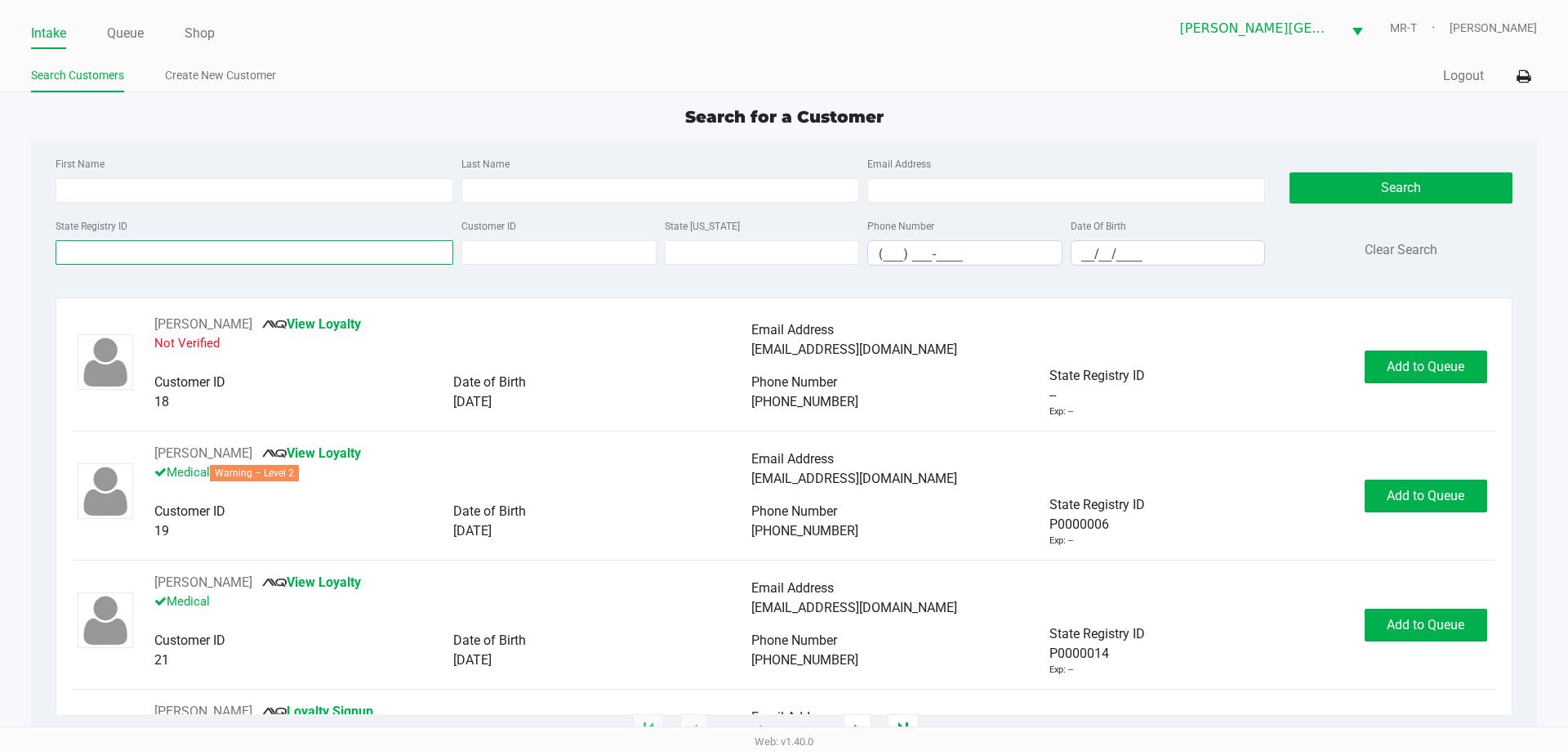
click at [271, 251] on input "State Registry ID" at bounding box center [255, 253] width 398 height 25
click at [104, 256] on input "State Registry ID" at bounding box center [255, 253] width 398 height 25
click at [559, 193] on input "Last Name" at bounding box center [660, 191] width 398 height 25
type input "[PERSON_NAME]"
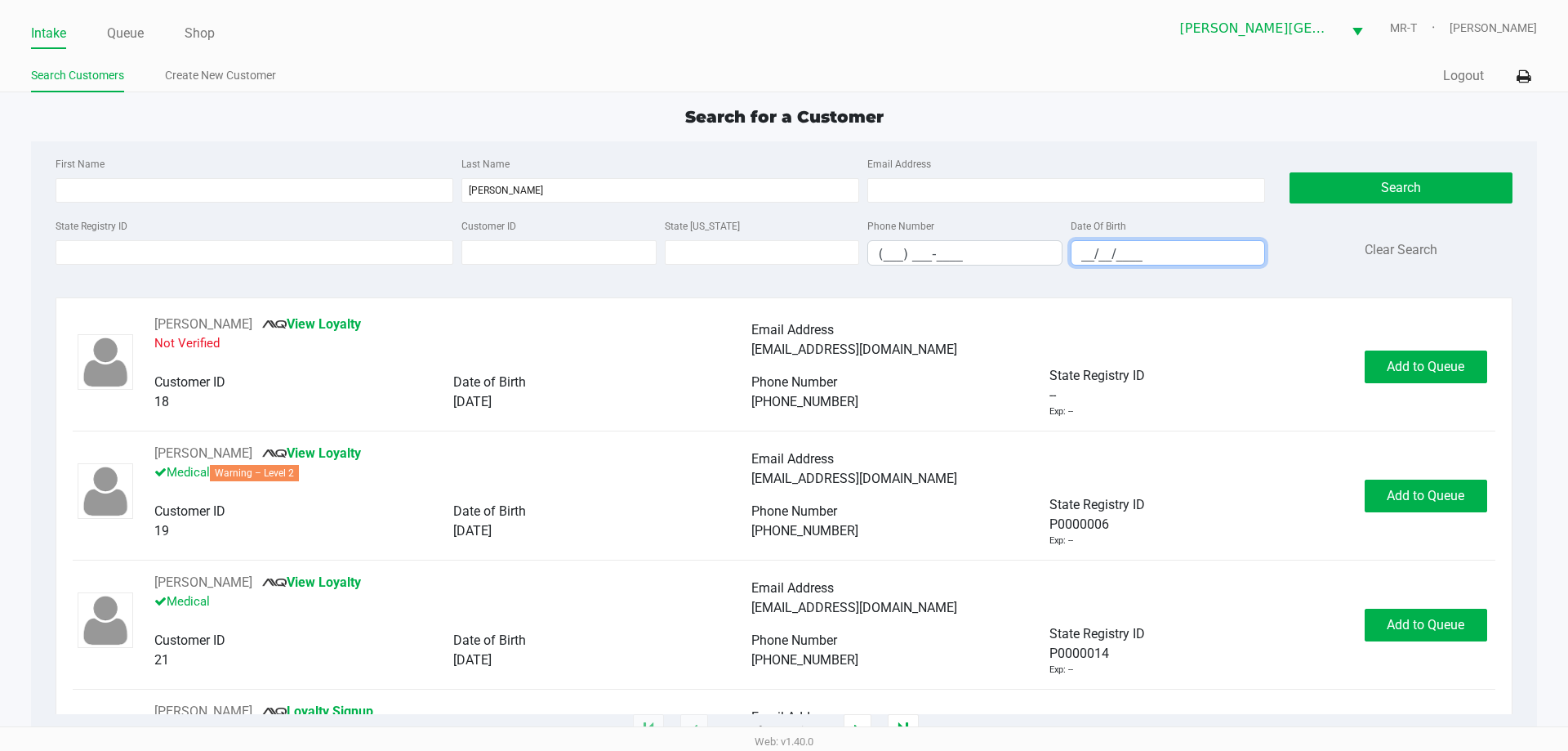
click at [1166, 258] on input "__/__/____" at bounding box center [1168, 253] width 193 height 25
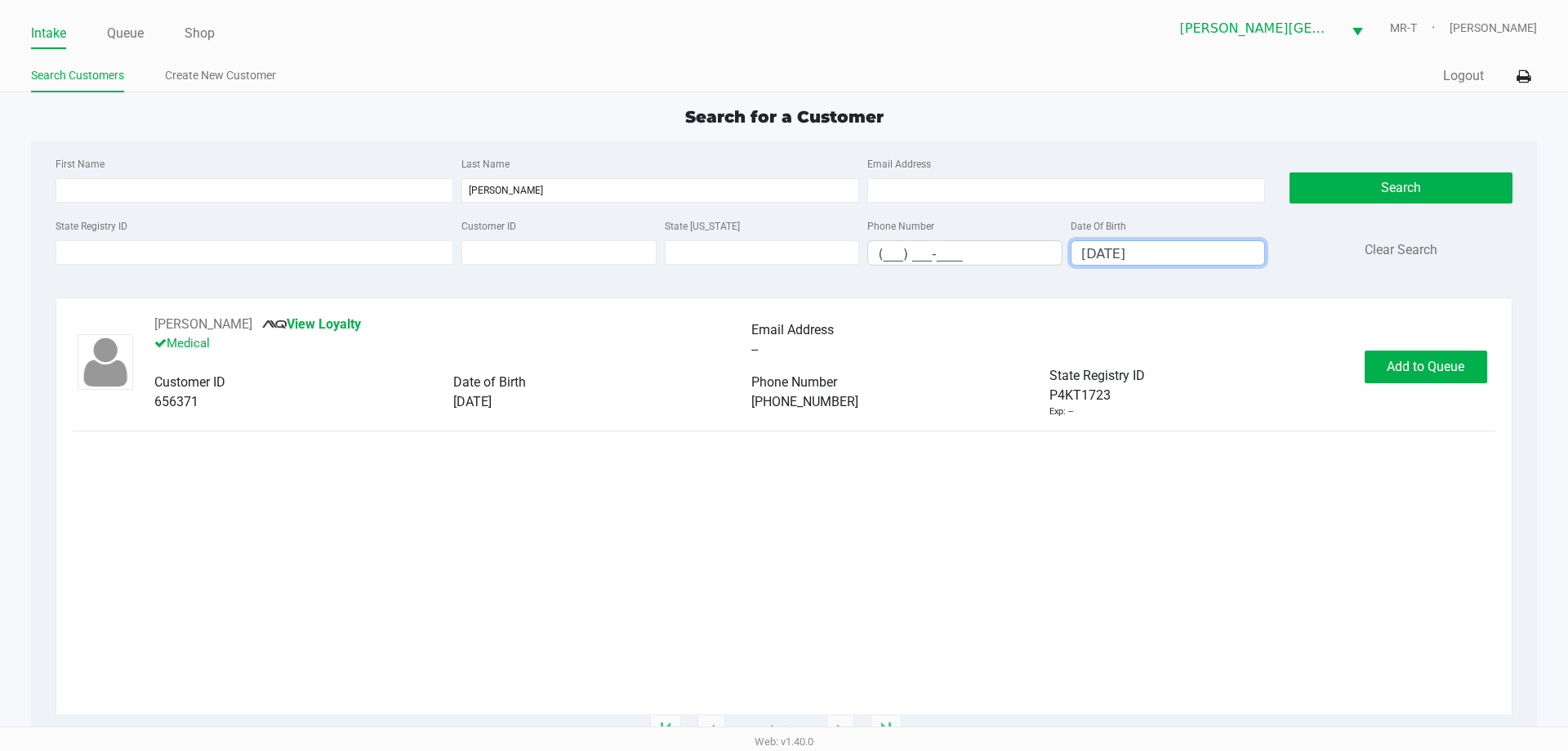
type input "[DATE]"
click at [1401, 346] on div "[PERSON_NAME] View Loyalty Medical Email Address -- Customer ID 656371 Date of …" at bounding box center [783, 366] width 1422 height 104
click at [1399, 360] on span "Add to Queue" at bounding box center [1425, 366] width 77 height 16
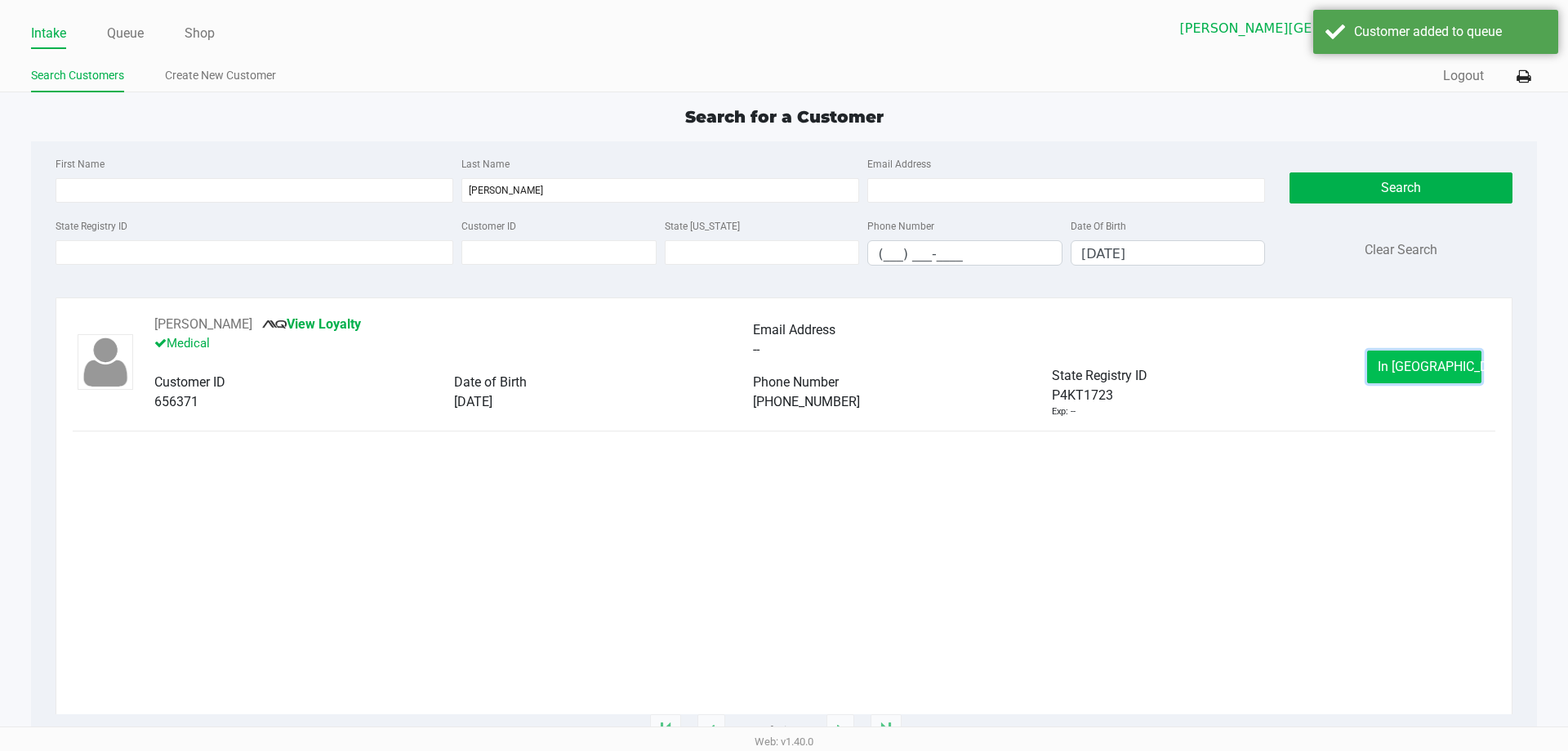
click at [1383, 367] on button "In [GEOGRAPHIC_DATA]" at bounding box center [1424, 367] width 114 height 33
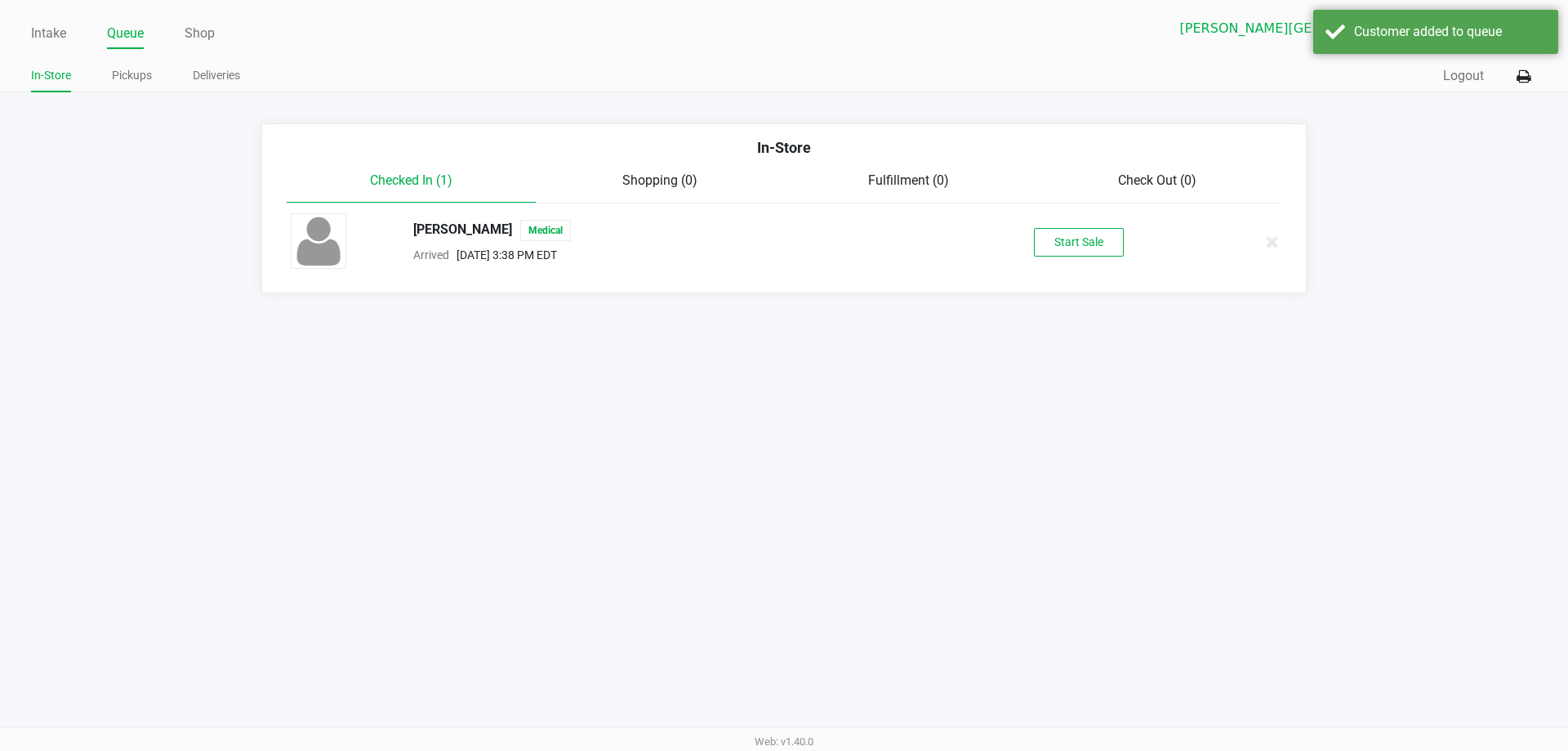
click at [1132, 260] on div "[PERSON_NAME] Medical Arrived [DATE] 3:38 PM EDT Start Sale" at bounding box center [784, 242] width 1011 height 58
click at [1099, 248] on button "Start Sale" at bounding box center [1078, 242] width 90 height 29
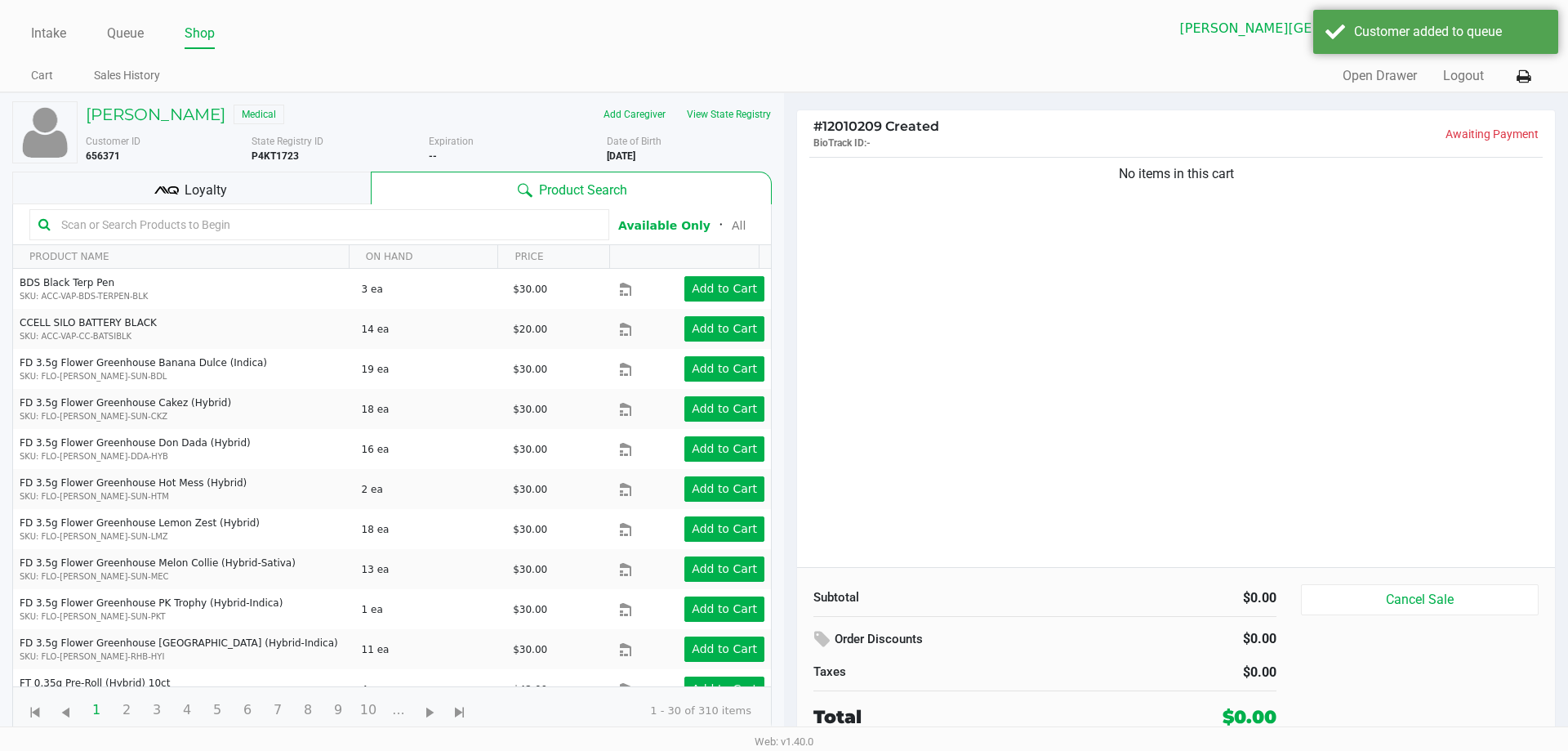
click at [1103, 336] on div "No items in this cart" at bounding box center [1176, 360] width 758 height 414
drag, startPoint x: 1257, startPoint y: 194, endPoint x: 1035, endPoint y: 258, distance: 231.0
click at [1035, 258] on div "No items in this cart" at bounding box center [1176, 360] width 758 height 414
click at [1062, 258] on div "No items in this cart" at bounding box center [1176, 360] width 758 height 414
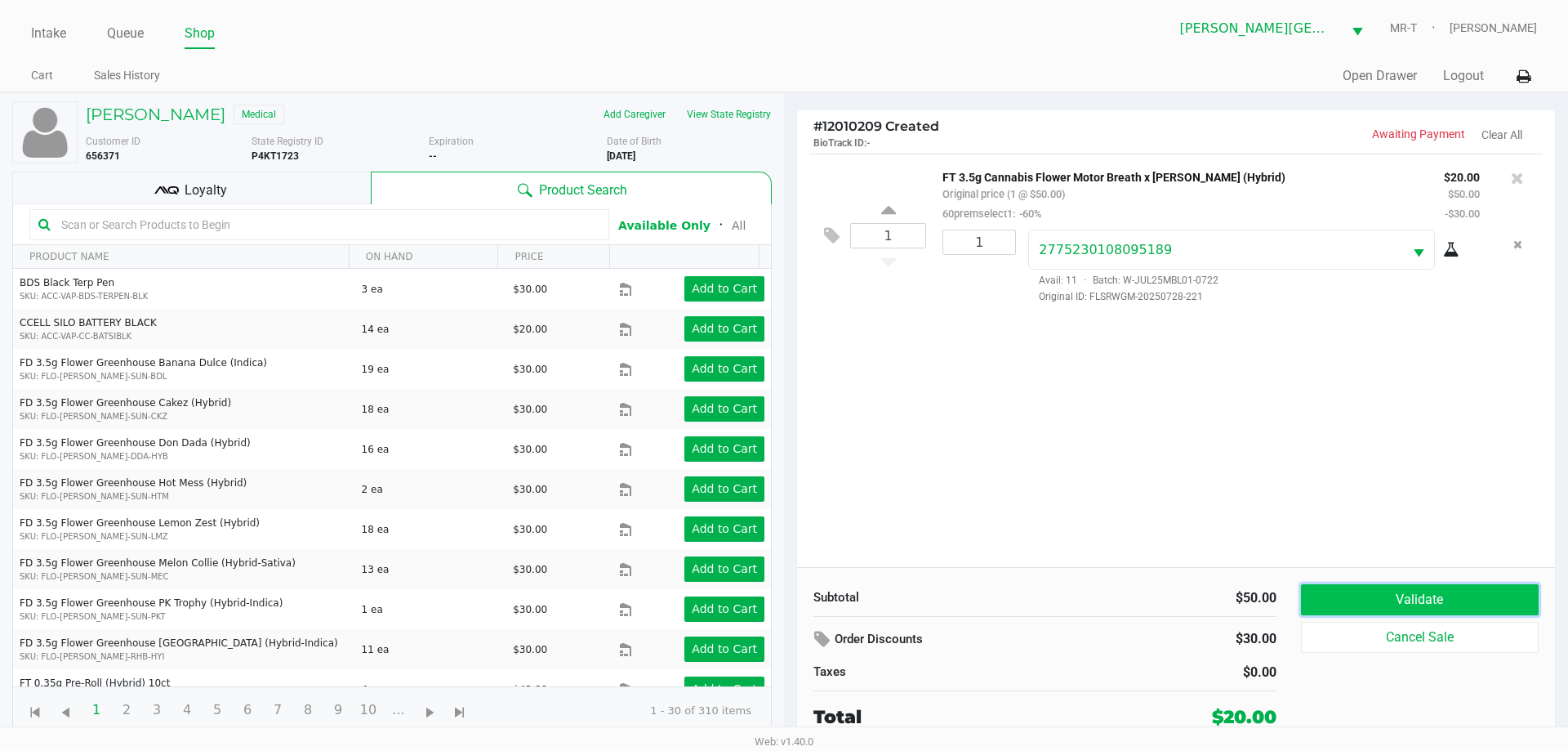
click at [1508, 605] on button "Validate" at bounding box center [1419, 600] width 238 height 31
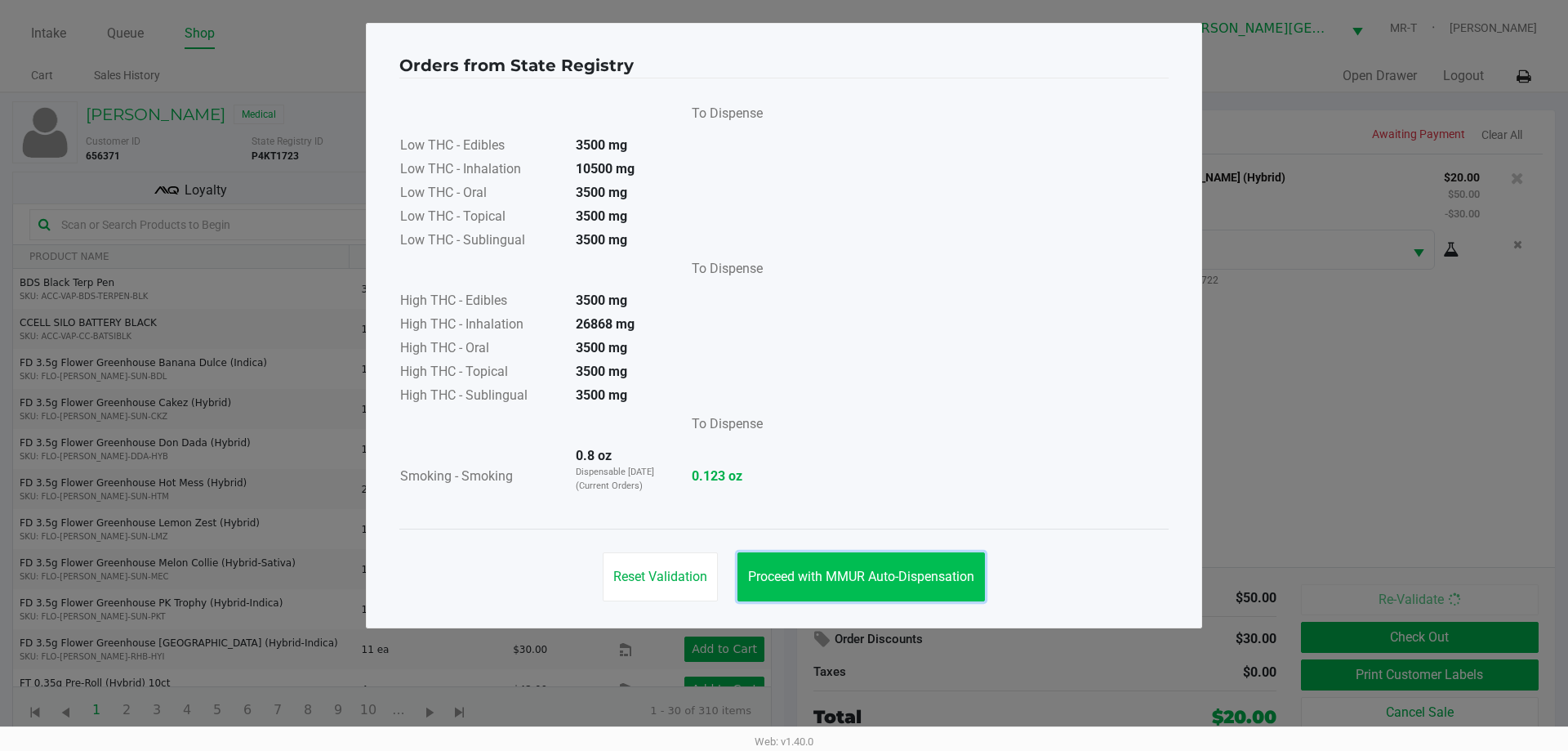
click at [883, 575] on span "Proceed with MMUR Auto-Dispensation" at bounding box center [861, 576] width 226 height 16
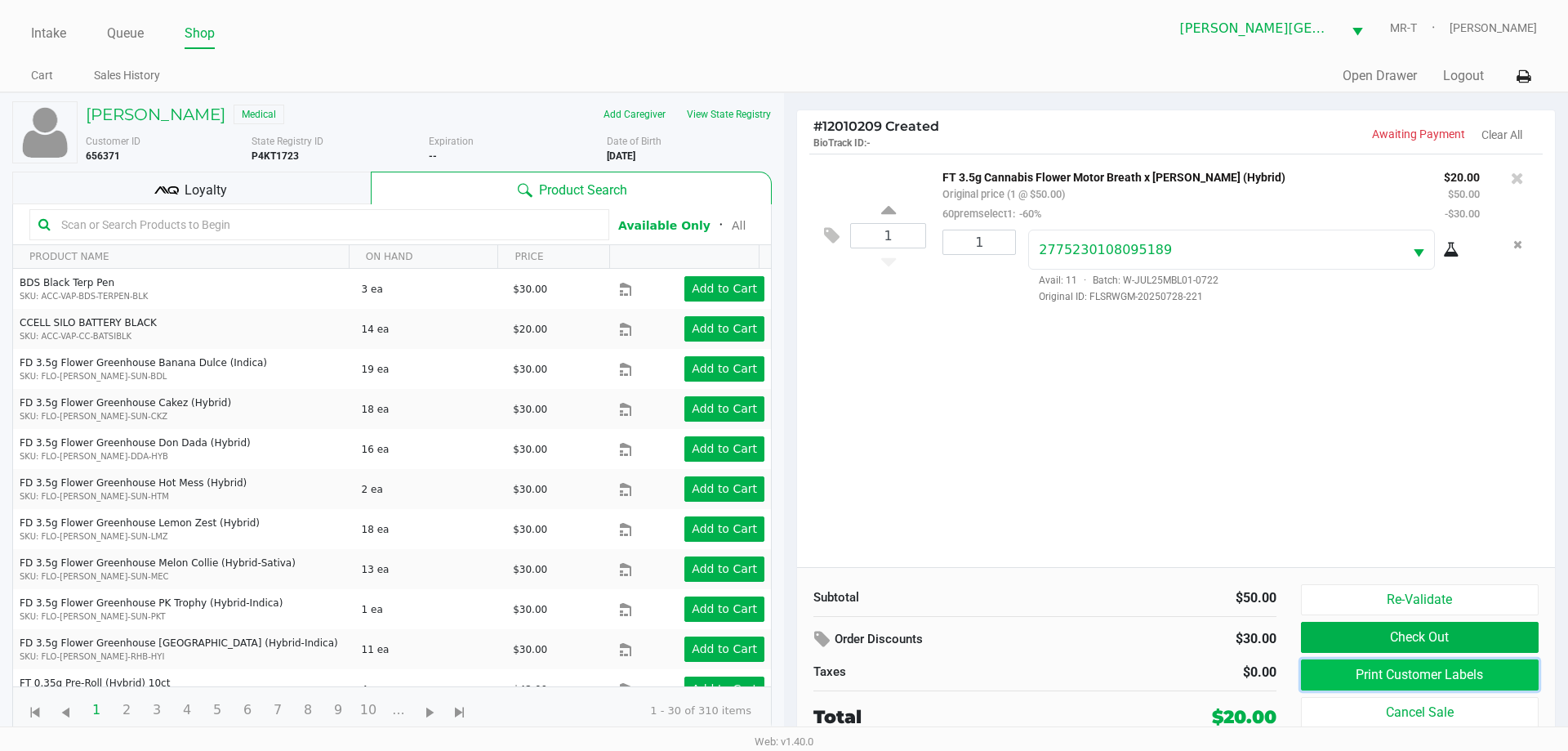
click at [1348, 672] on button "Print Customer Labels" at bounding box center [1419, 675] width 238 height 31
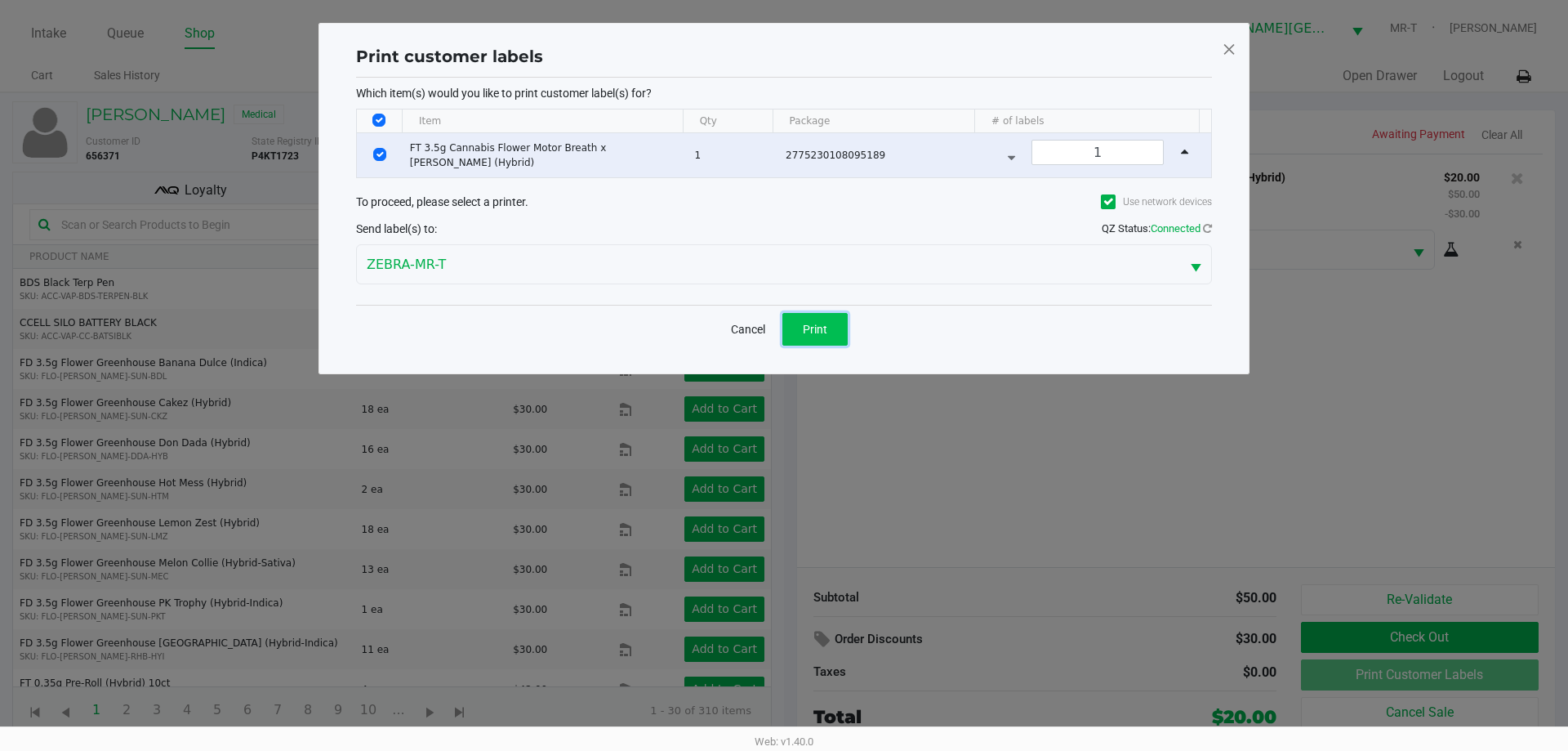
click at [793, 344] on button "Print" at bounding box center [814, 329] width 65 height 33
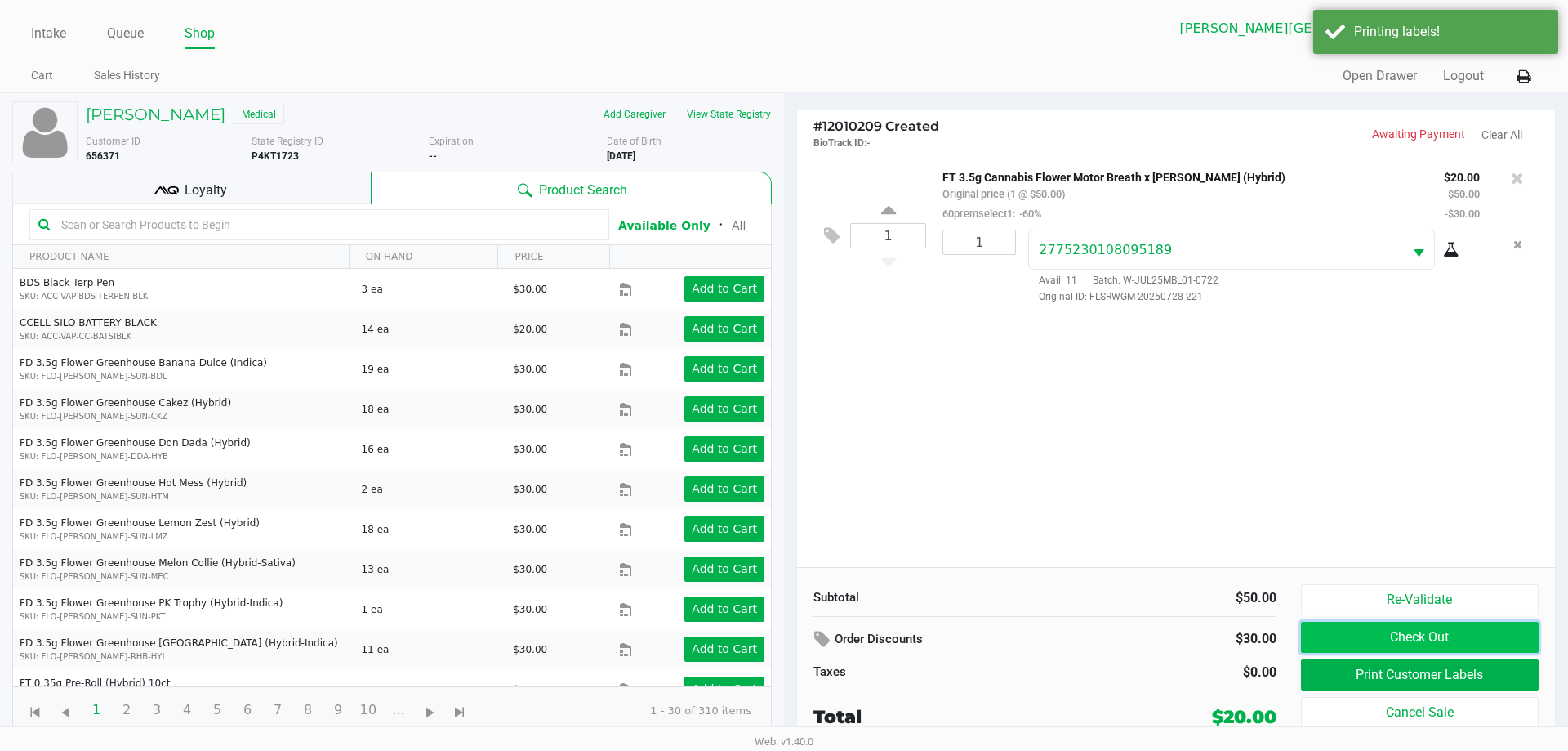
click at [1388, 650] on button "Check Out" at bounding box center [1419, 637] width 238 height 31
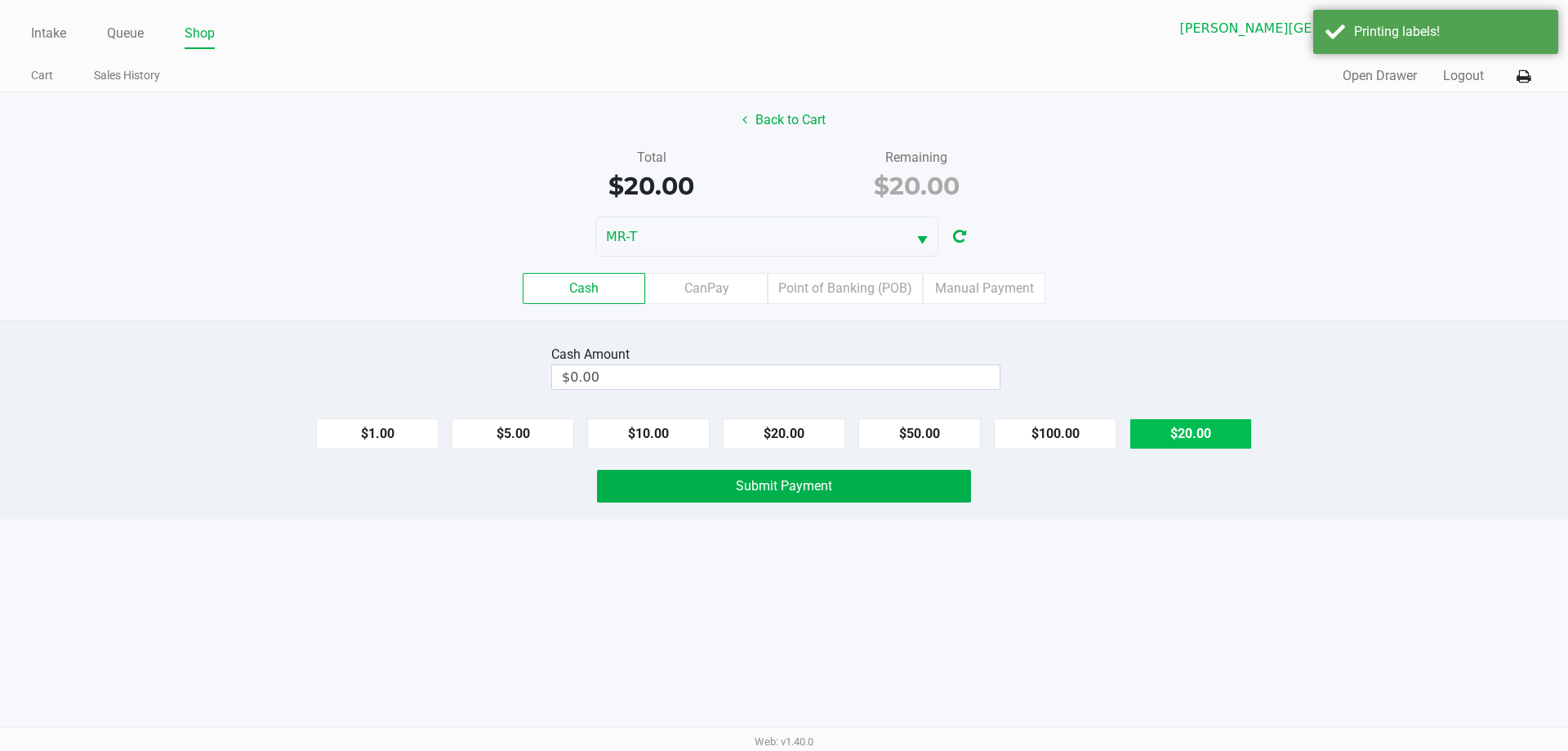
click at [1188, 438] on button "$20.00" at bounding box center [1191, 433] width 123 height 31
type input "$20.00"
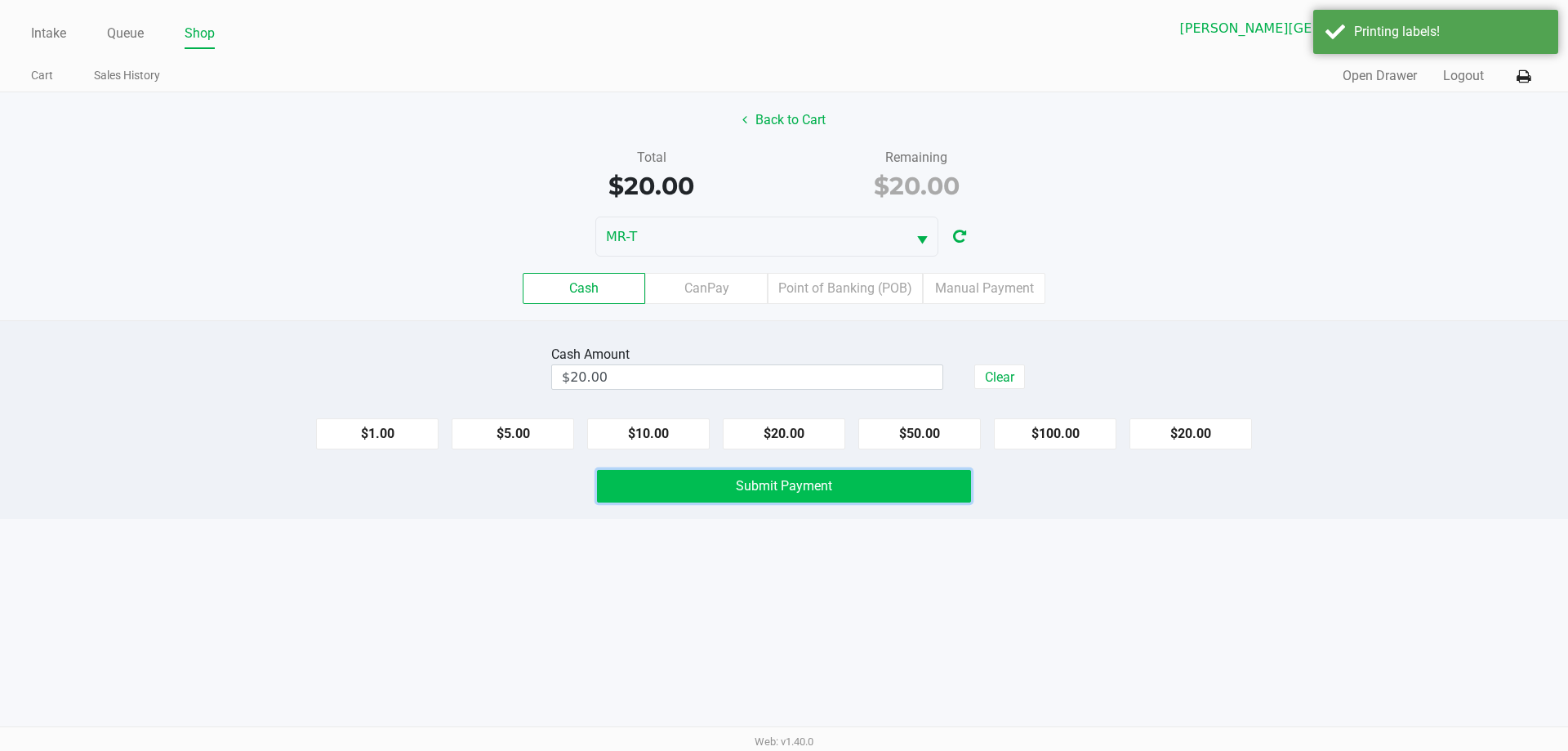
click at [913, 494] on button "Submit Payment" at bounding box center [784, 486] width 374 height 33
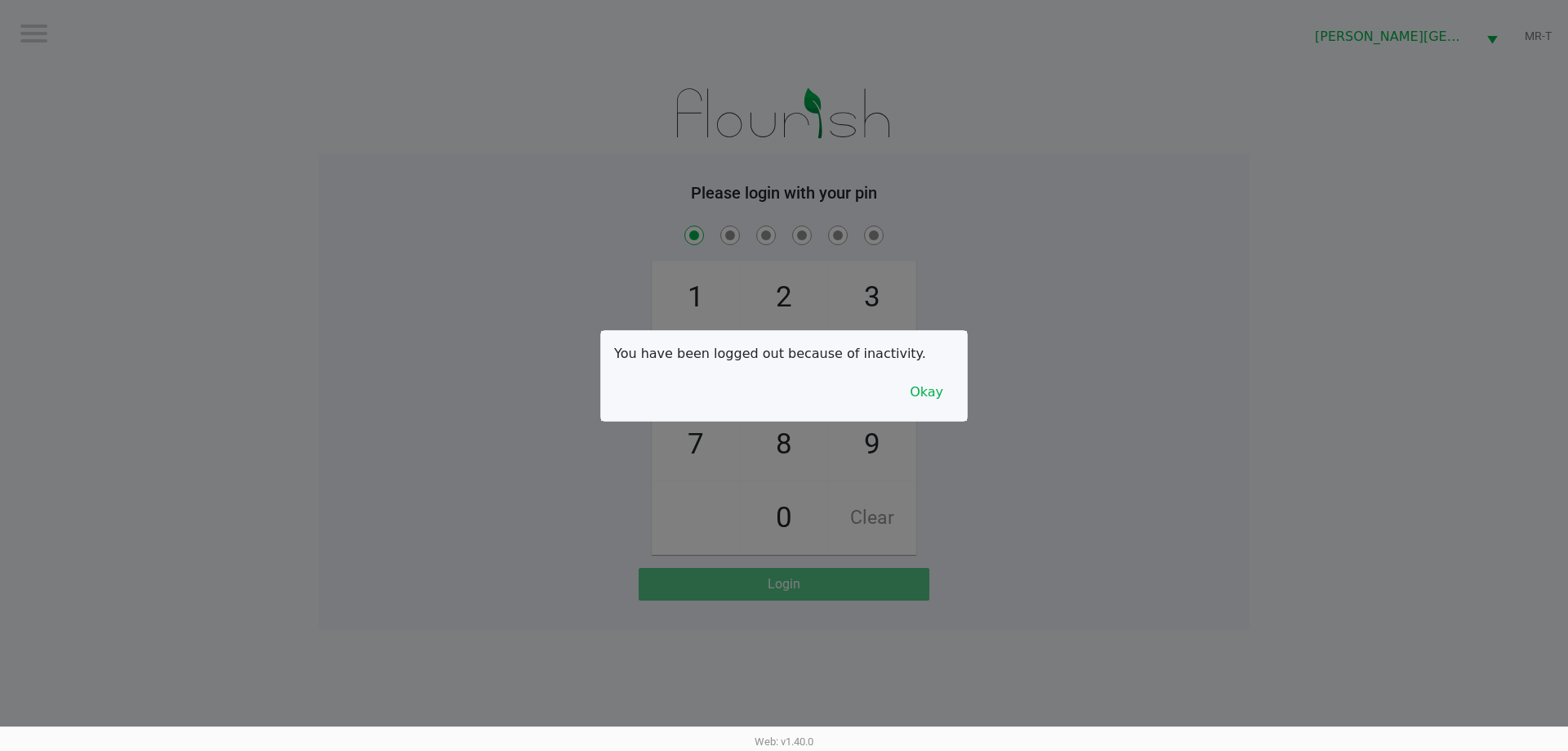
checkbox input "true"
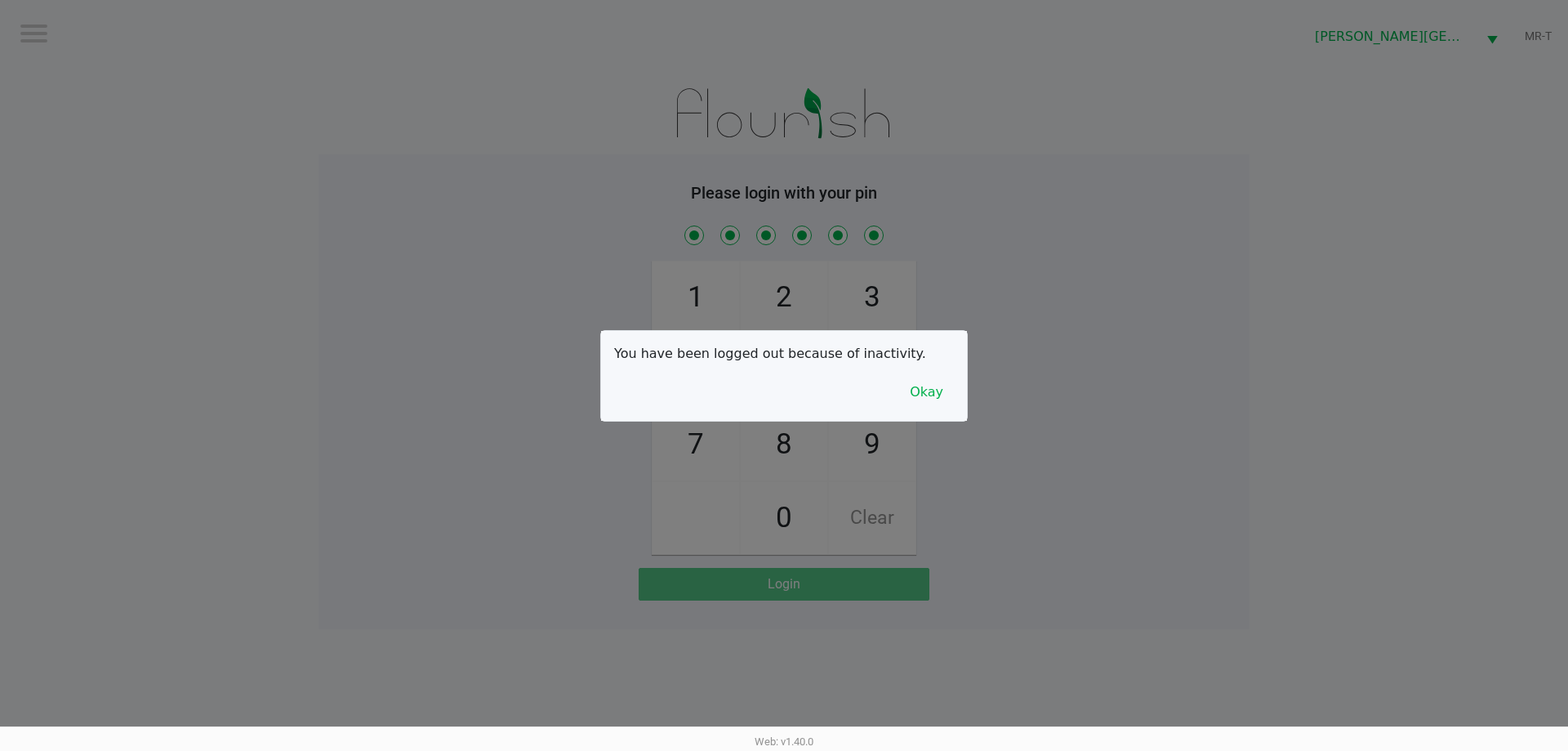
checkbox input "true"
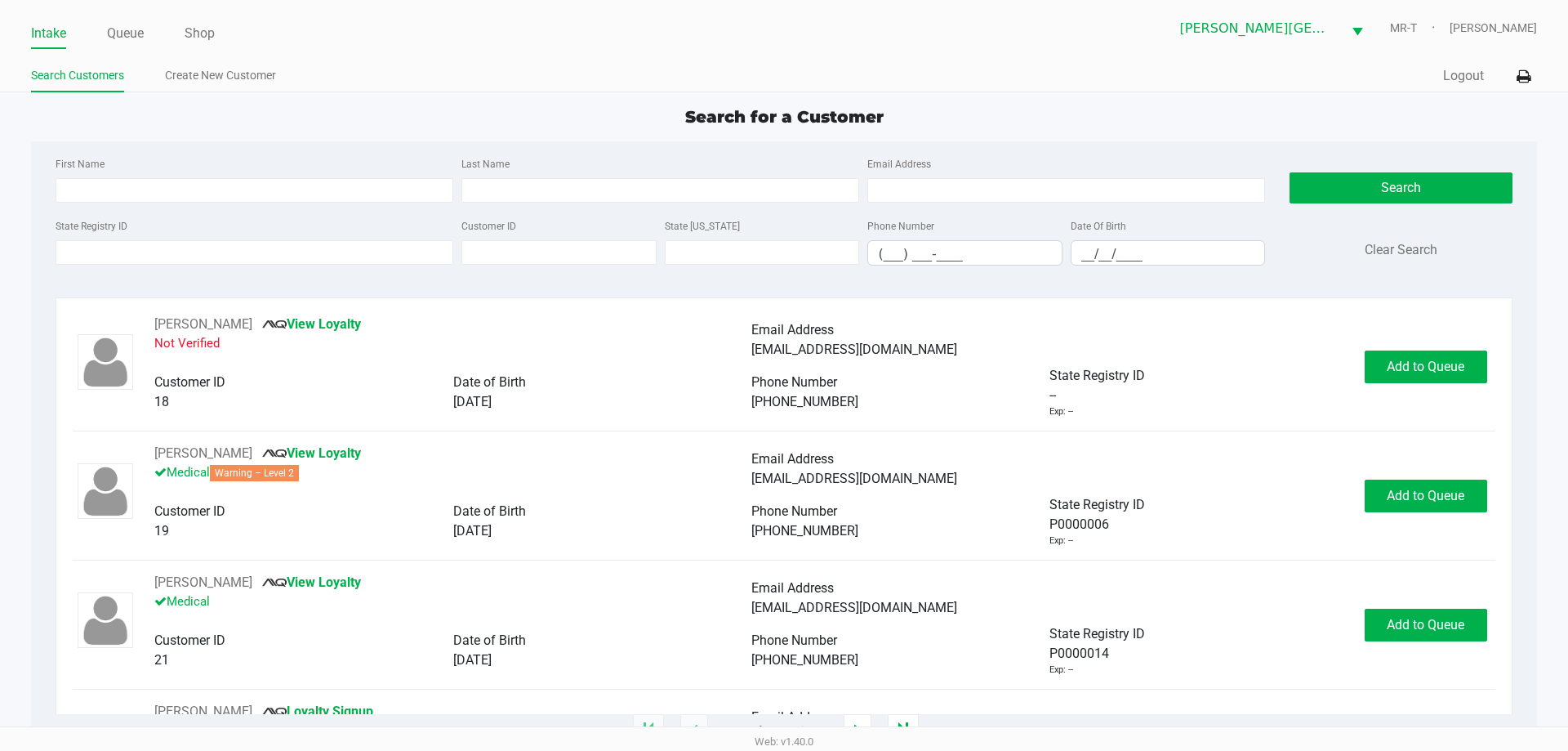
click at [695, 174] on div "Last Name" at bounding box center [660, 178] width 406 height 49
click at [691, 191] on input "Last Name" at bounding box center [660, 191] width 398 height 25
type input "[PERSON_NAME]"
click at [1140, 270] on div "State Registry ID Customer ID State [US_STATE] Phone Number (___) ___-____ Date…" at bounding box center [660, 247] width 1218 height 63
click at [1143, 257] on input "__/__/____" at bounding box center [1168, 253] width 193 height 25
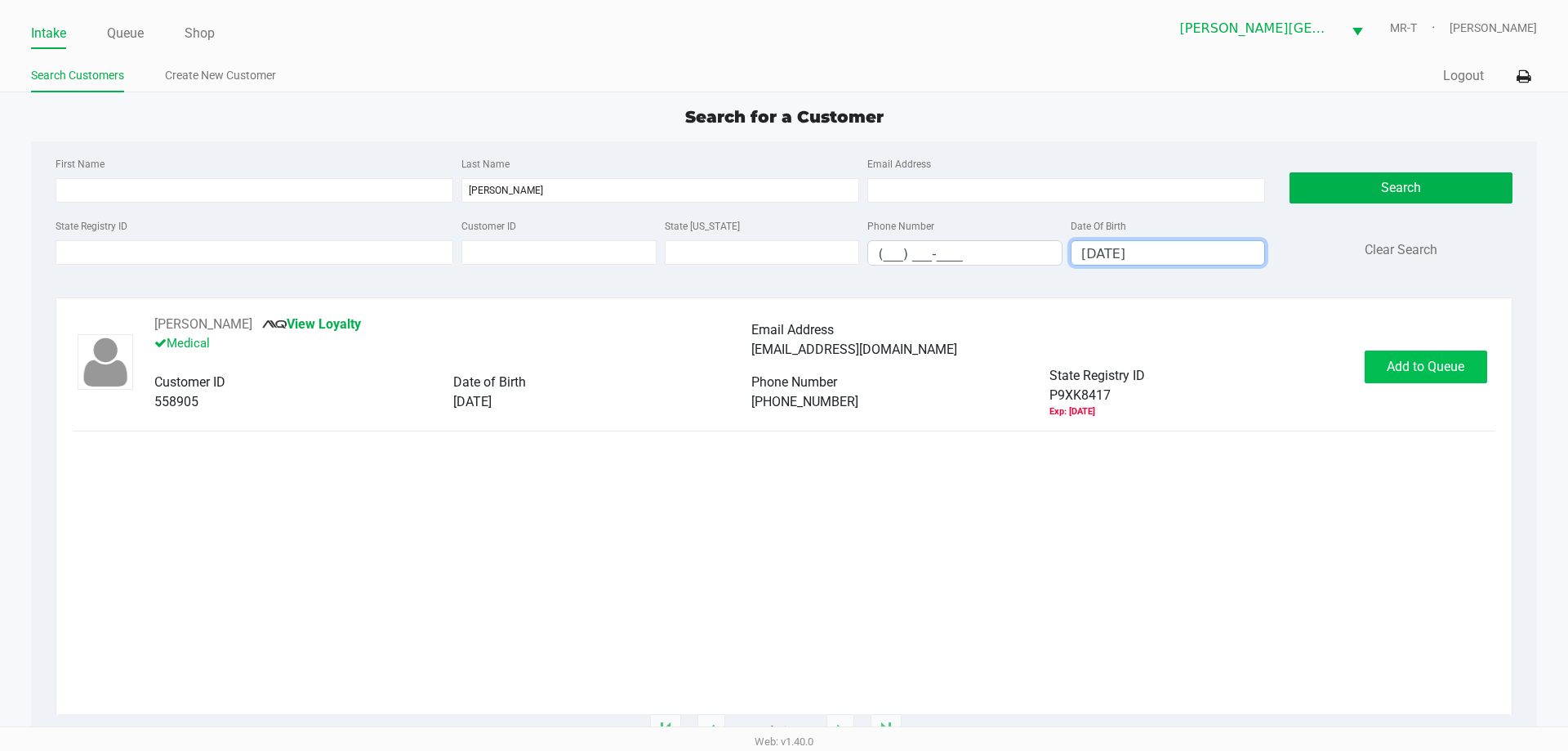
type input "[DATE]"
click at [1390, 372] on span "Add to Queue" at bounding box center [1425, 366] width 77 height 16
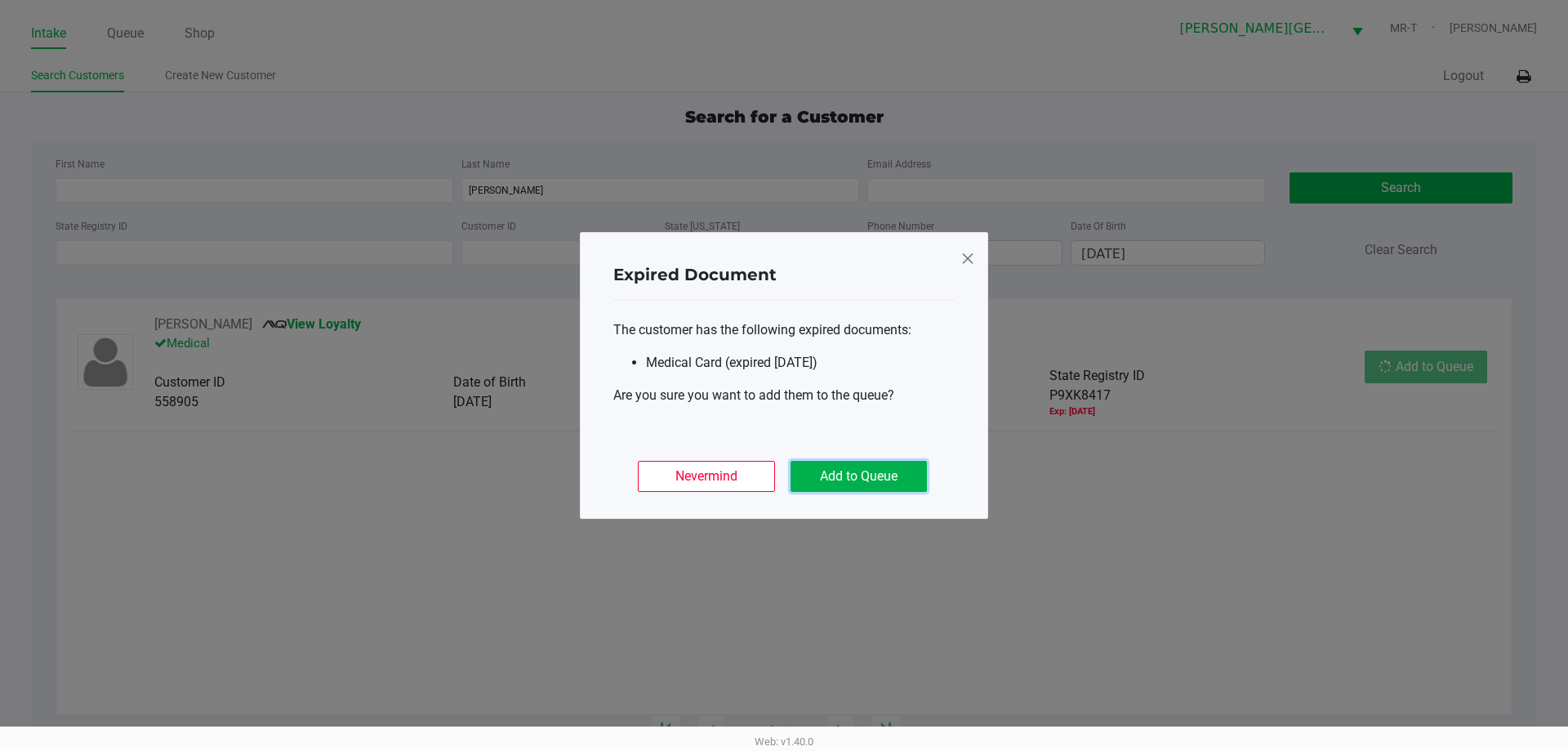
drag, startPoint x: 893, startPoint y: 461, endPoint x: 876, endPoint y: 479, distance: 24.8
click at [880, 474] on button "Add to Queue" at bounding box center [858, 476] width 136 height 31
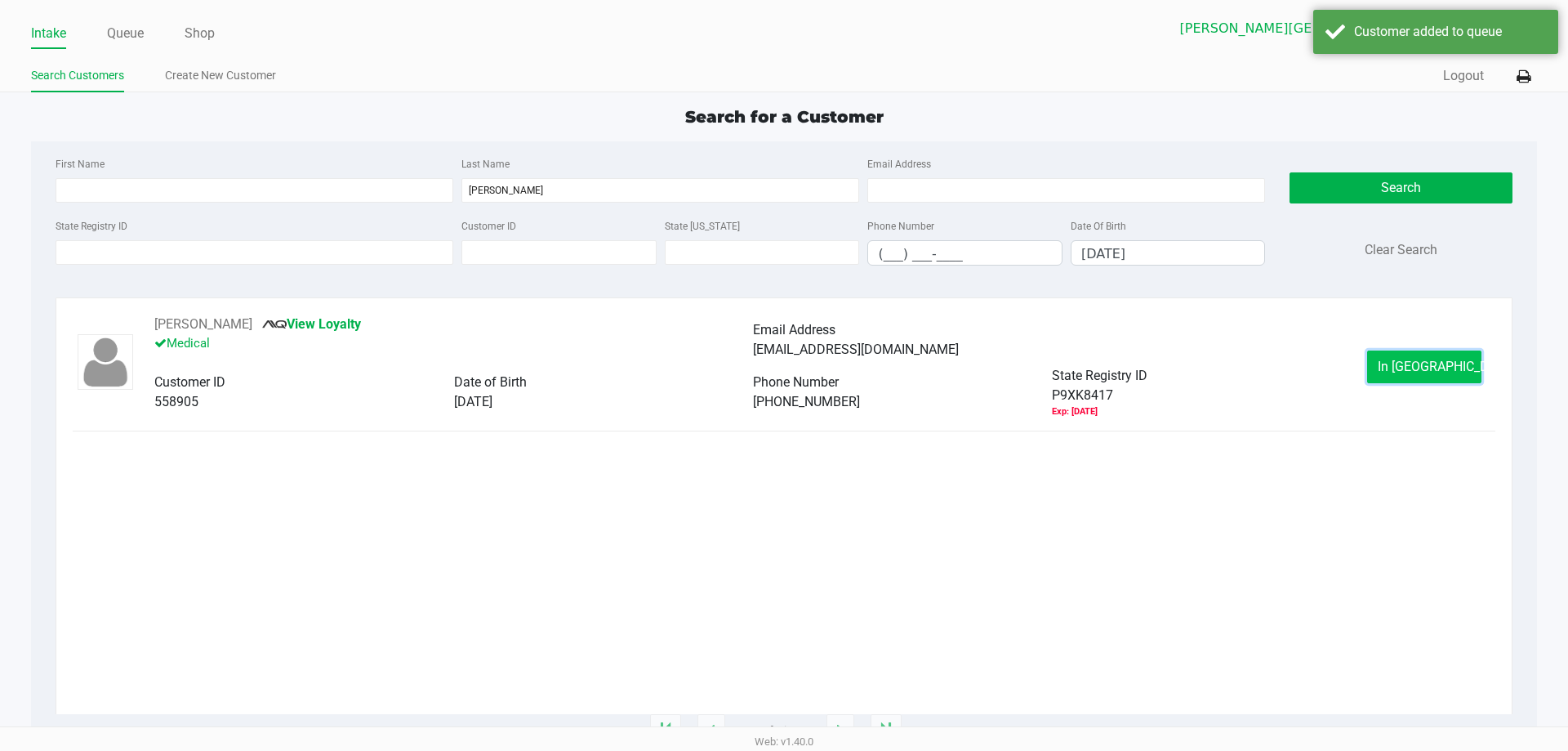
click at [1435, 369] on span "In [GEOGRAPHIC_DATA]" at bounding box center [1445, 366] width 137 height 16
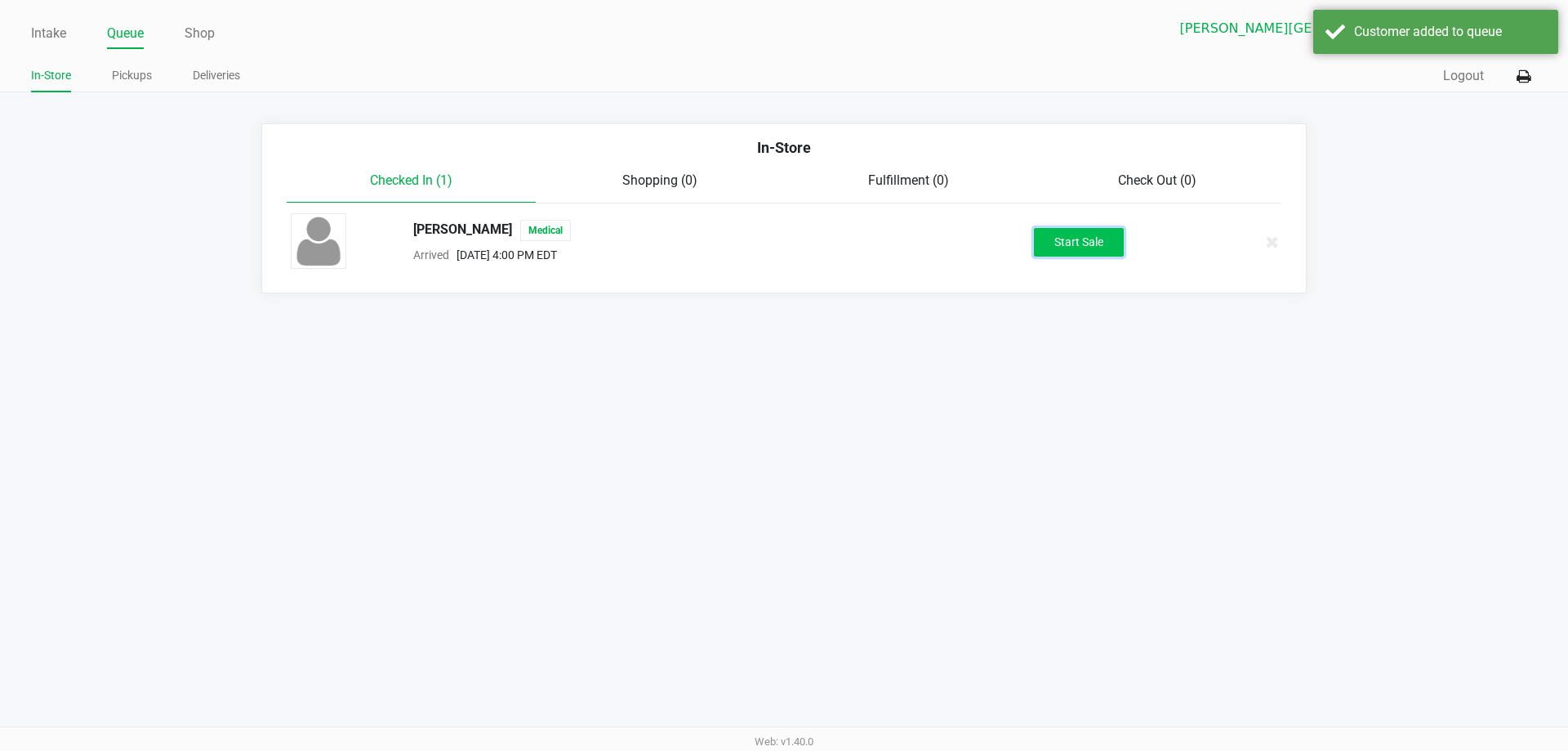
click at [1091, 245] on button "Start Sale" at bounding box center [1078, 242] width 90 height 29
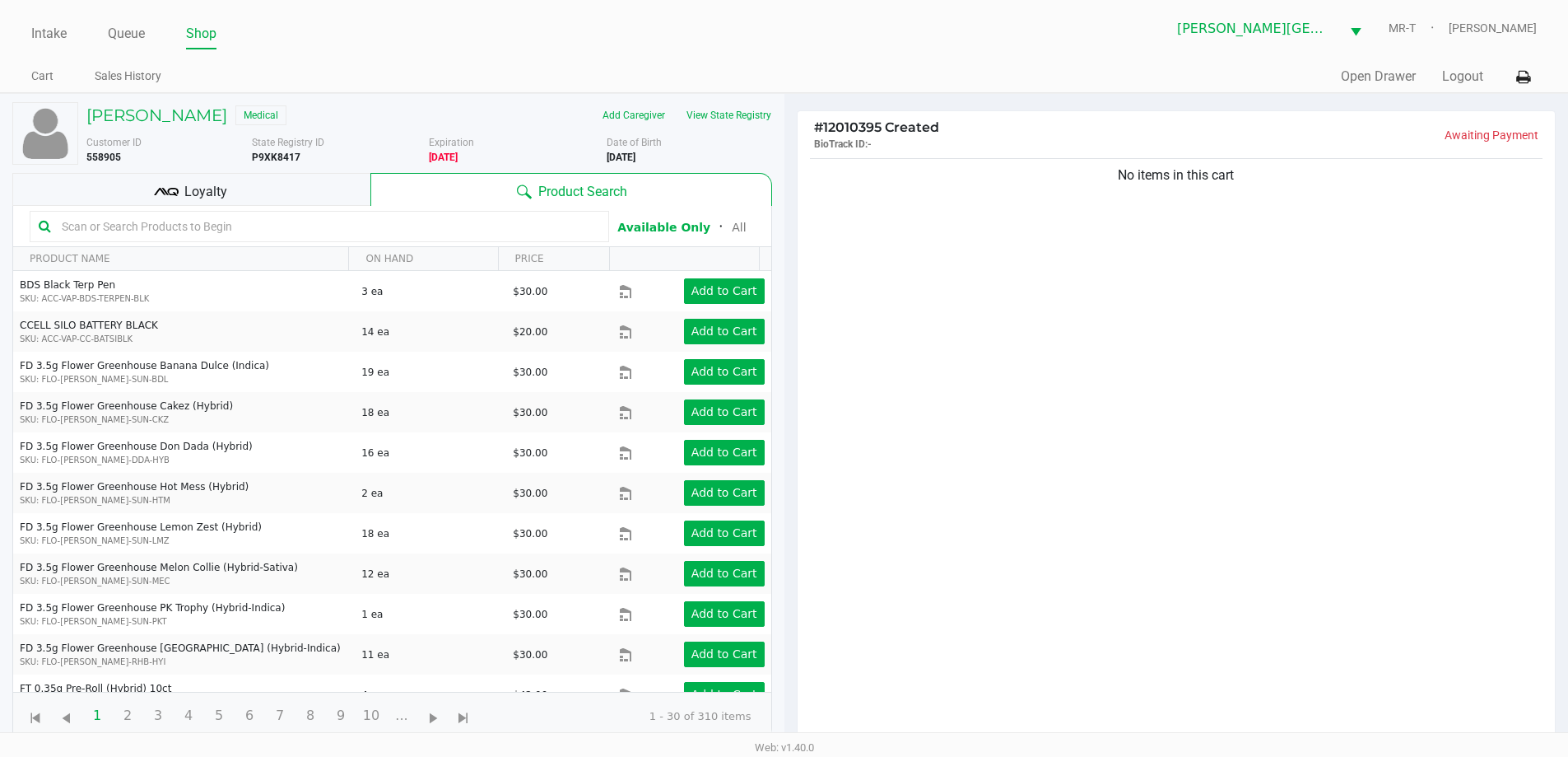
click at [1100, 242] on div "No items in this cart" at bounding box center [1176, 454] width 758 height 598
drag, startPoint x: 1282, startPoint y: 176, endPoint x: 1074, endPoint y: 276, distance: 230.8
click at [1074, 276] on div "No items in this cart" at bounding box center [1176, 454] width 758 height 598
click at [1198, 381] on div "No items in this cart" at bounding box center [1176, 454] width 758 height 598
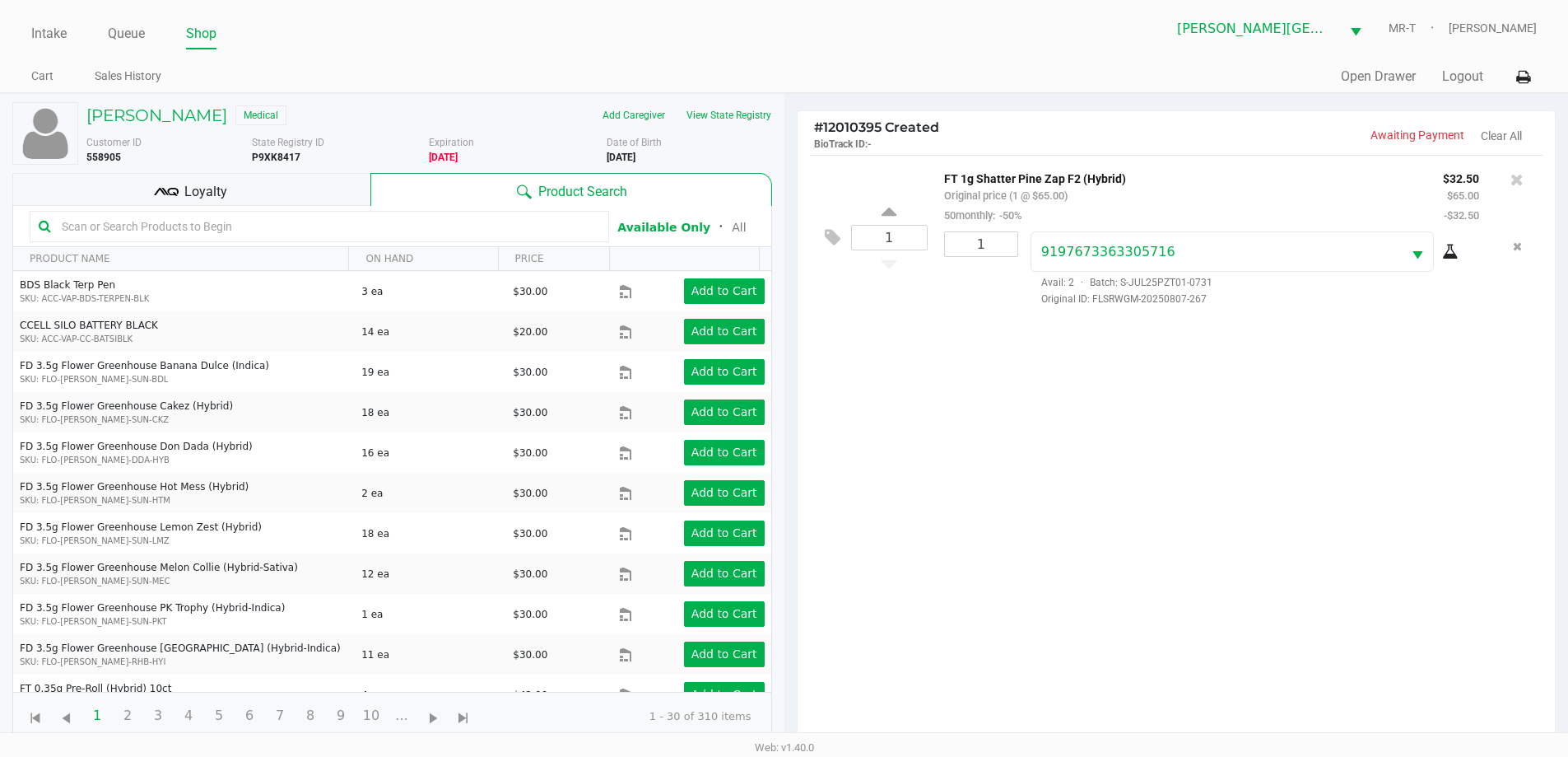
click at [1219, 420] on div "1 FT 1g Shatter Pine Zap F2 (Hybrid) Original price (1 @ $65.00) 50monthly: -50…" at bounding box center [1176, 454] width 758 height 598
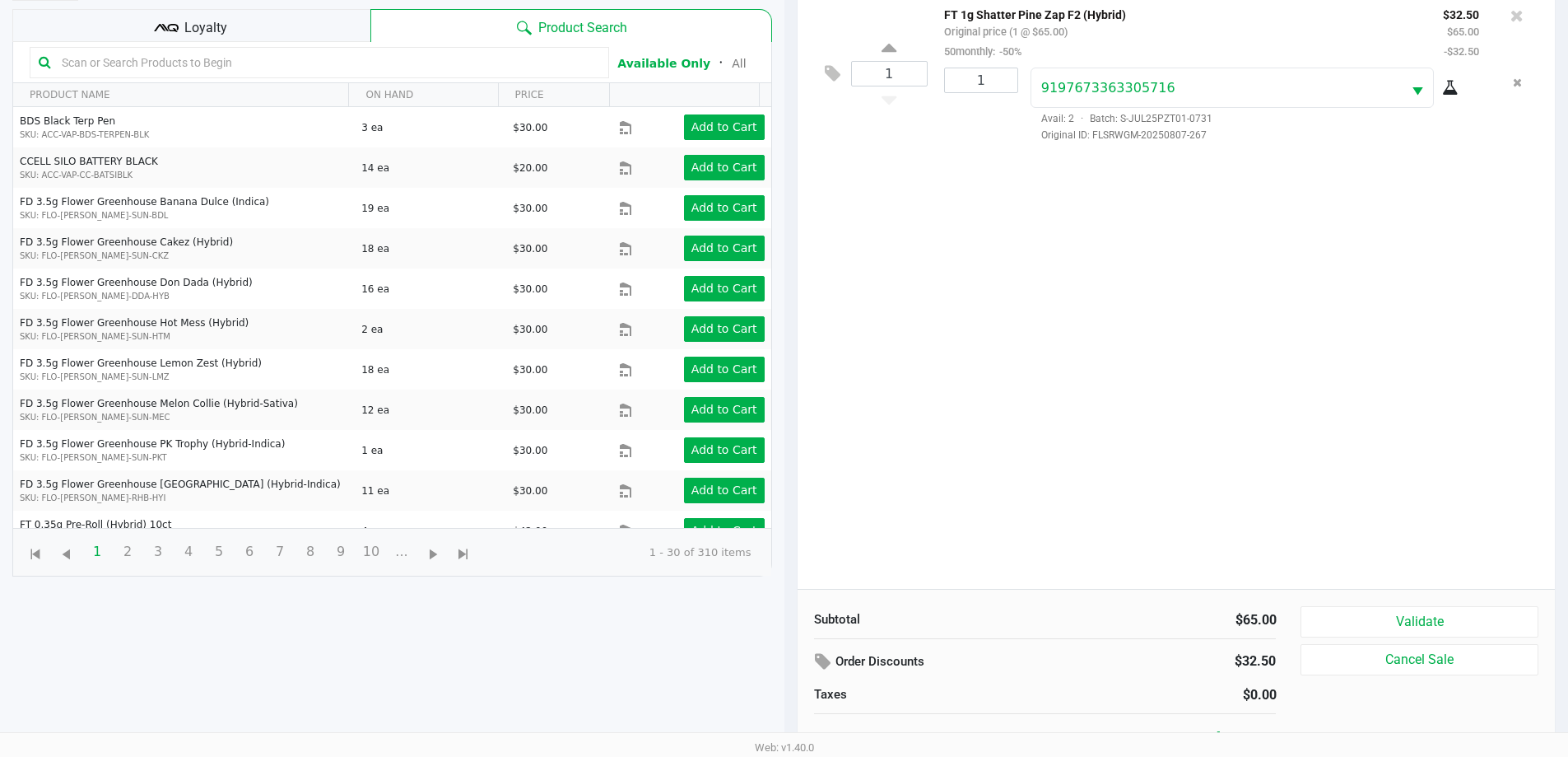
scroll to position [178, 0]
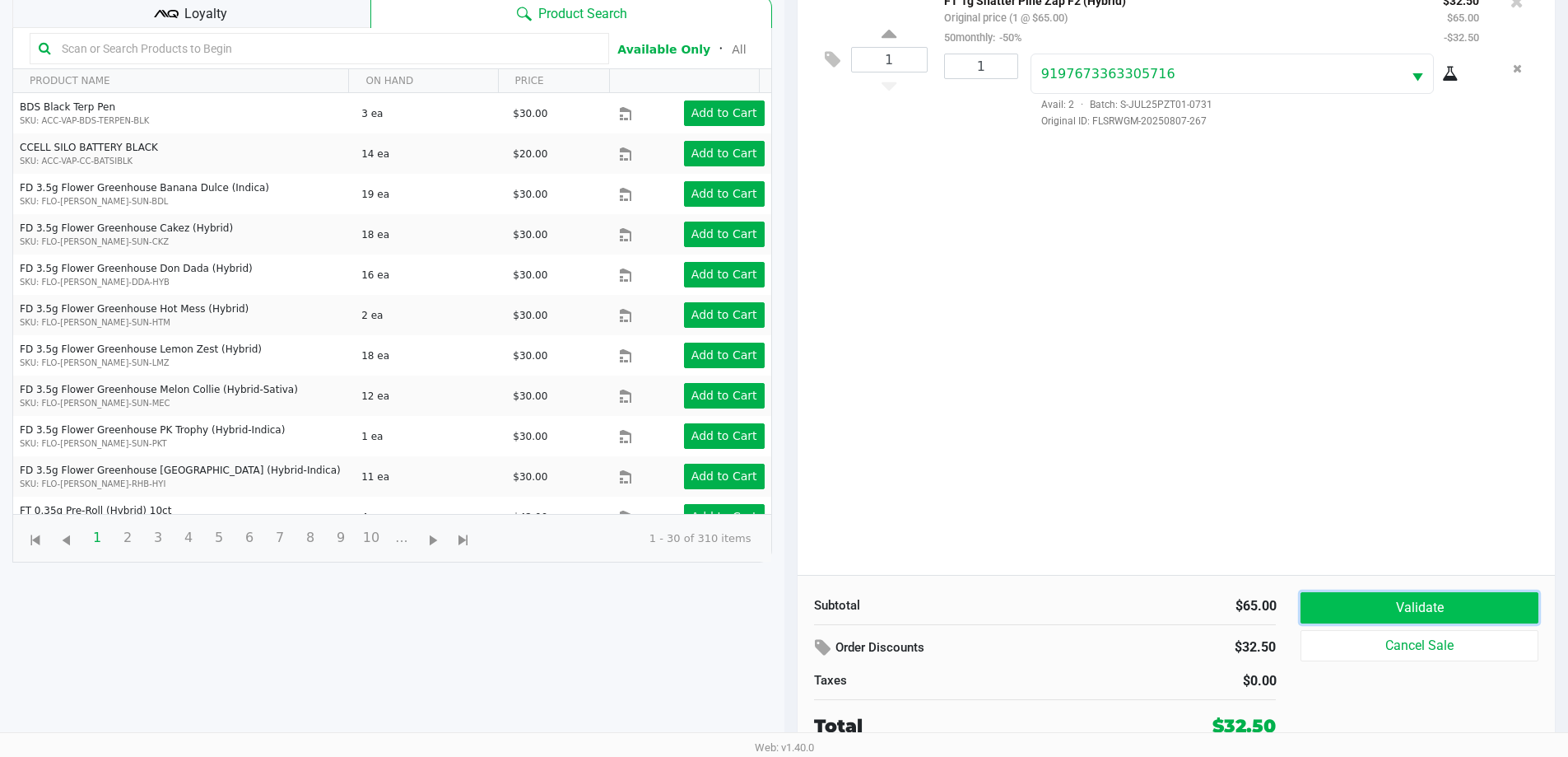
click at [1422, 613] on button "Validate" at bounding box center [1419, 608] width 237 height 32
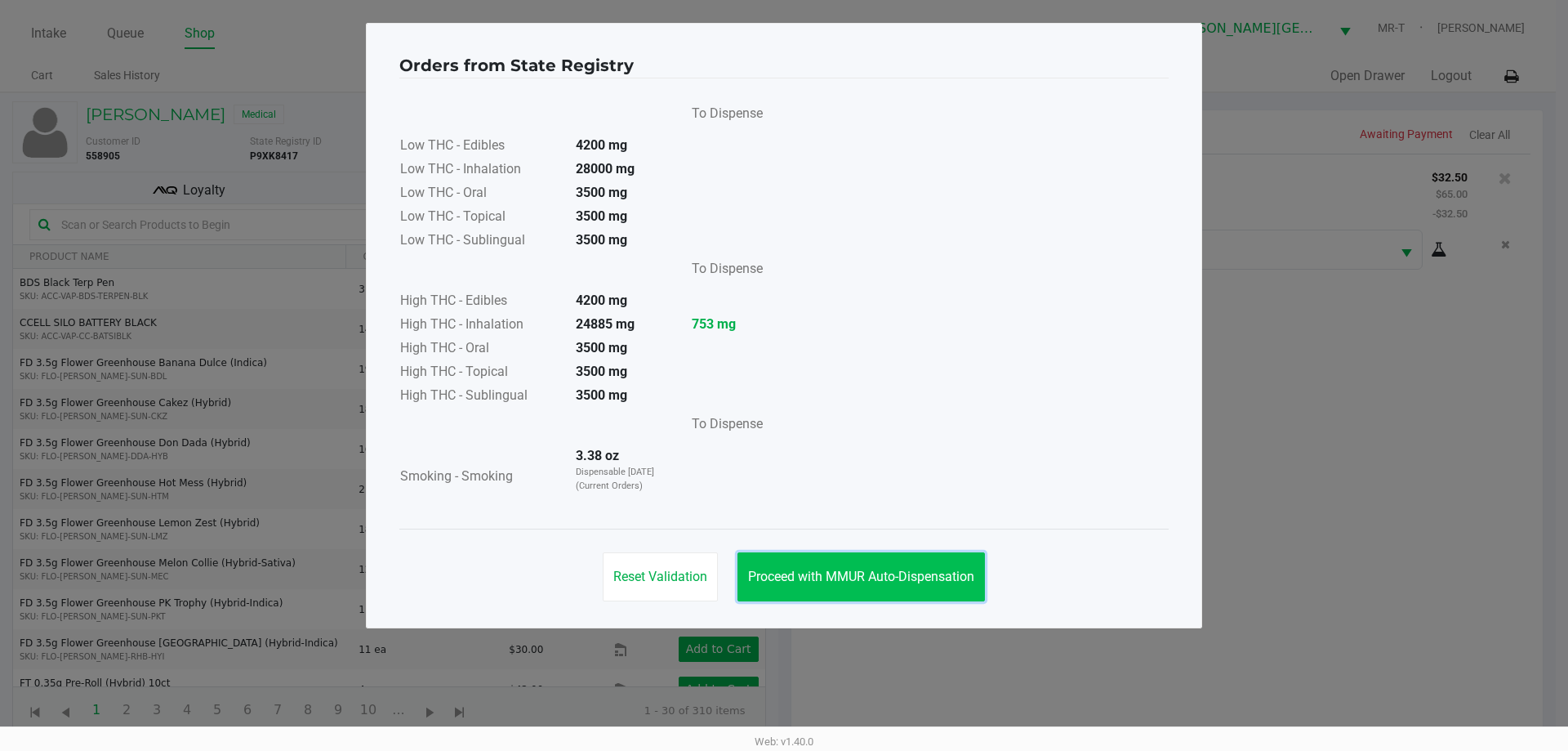
click at [941, 566] on button "Proceed with MMUR Auto-Dispensation" at bounding box center [861, 577] width 247 height 49
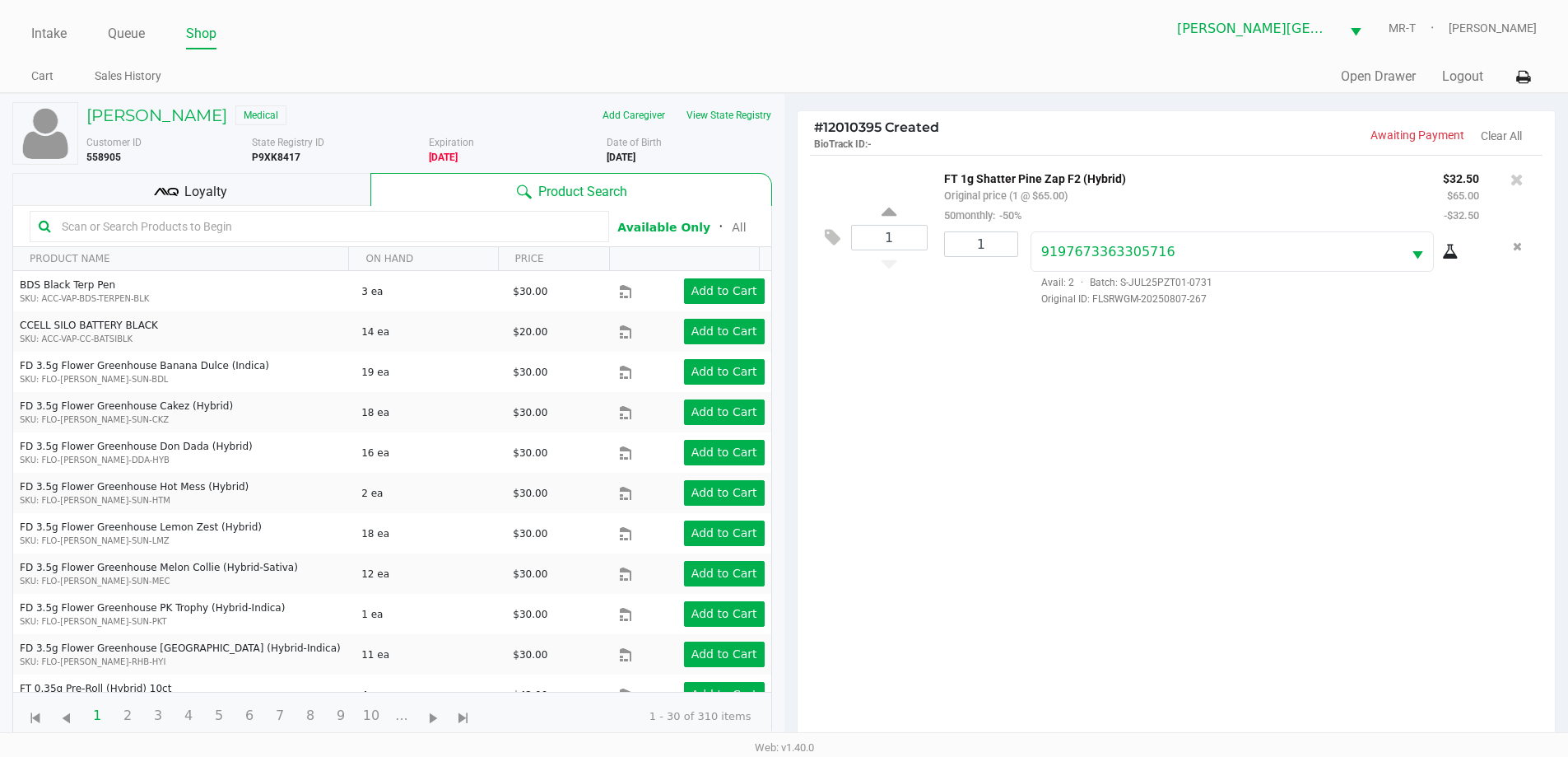
click at [1054, 502] on div "1 FT 1g Shatter Pine Zap F2 (Hybrid) Original price (1 @ $65.00) 50monthly: -50…" at bounding box center [1176, 454] width 758 height 598
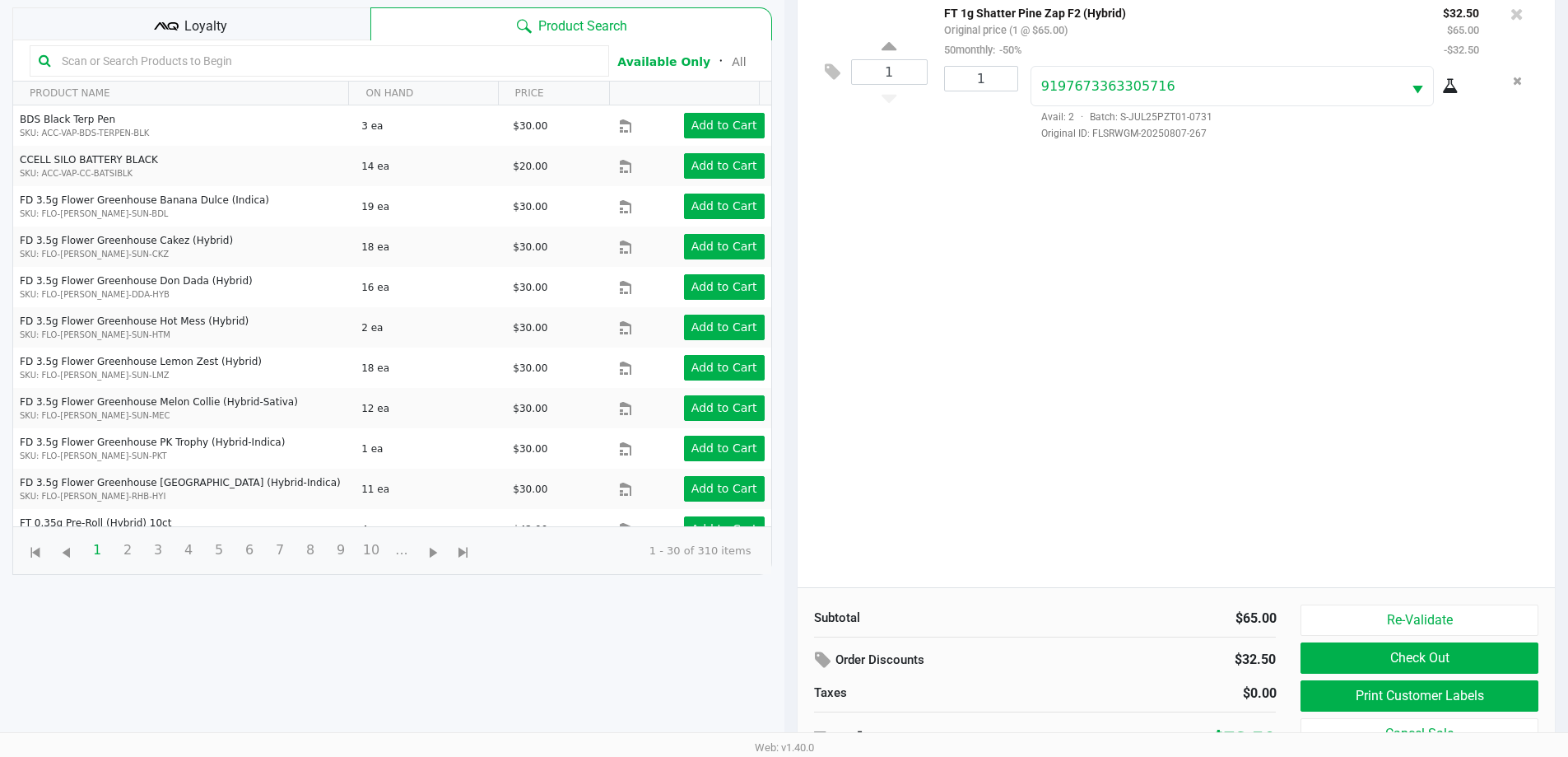
scroll to position [178, 0]
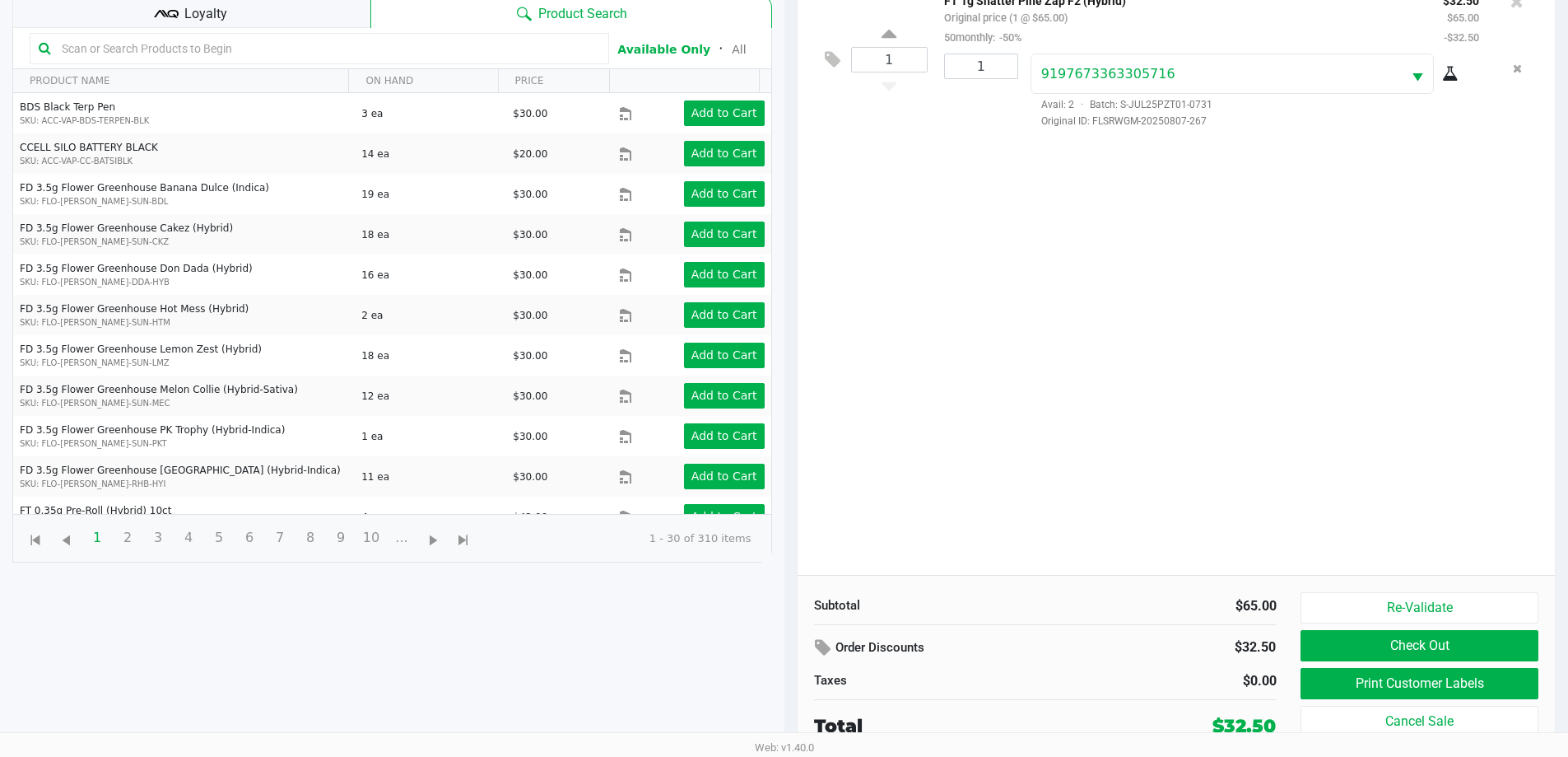
click at [1244, 486] on div "1 FT 1g Shatter Pine Zap F2 (Hybrid) Original price (1 @ $65.00) 50monthly: -50…" at bounding box center [1176, 275] width 758 height 598
drag, startPoint x: 1344, startPoint y: 275, endPoint x: 956, endPoint y: 241, distance: 389.5
click at [956, 241] on div "1 FT 1g Shatter Pine Zap F2 (Hybrid) Original price (1 @ $65.00) 50monthly: -50…" at bounding box center [1176, 275] width 758 height 598
click at [983, 289] on div "1 FT 1g Shatter Pine Zap F2 (Hybrid) Original price (1 @ $65.00) 50monthly: -50…" at bounding box center [1176, 275] width 758 height 598
click at [996, 294] on div "1 FT 1g Shatter Pine Zap F2 (Hybrid) Original price (1 @ $65.00) 50monthly: -50…" at bounding box center [1176, 275] width 758 height 598
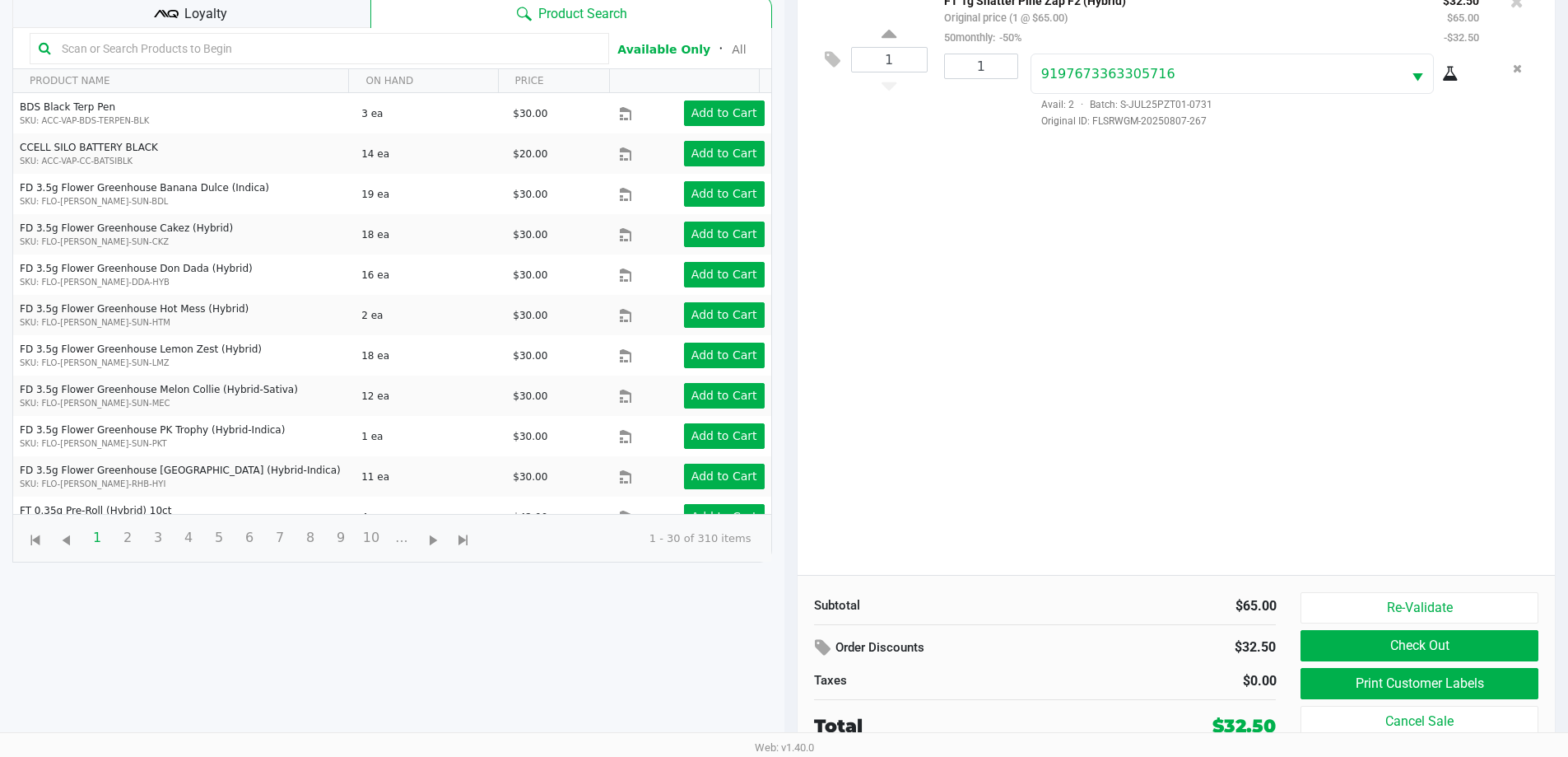
click at [1062, 438] on div "1 FT 1g Shatter Pine Zap F2 (Hybrid) Original price (1 @ $65.00) 50monthly: -50…" at bounding box center [1176, 275] width 758 height 598
drag, startPoint x: 1238, startPoint y: 145, endPoint x: 1024, endPoint y: 111, distance: 216.7
click at [1024, 111] on div "1 FT 1g Shatter Pine Zap F2 (Hybrid) Original price (1 @ $65.00) 50monthly: -50…" at bounding box center [1176, 275] width 758 height 598
click at [1091, 207] on div "1 FT 1g Shatter Pine Zap F2 (Hybrid) Original price (1 @ $65.00) 50monthly: -50…" at bounding box center [1176, 275] width 758 height 598
click at [1146, 240] on div "1 FT 1g Shatter Pine Zap F2 (Hybrid) Original price (1 @ $65.00) 50monthly: -50…" at bounding box center [1176, 275] width 758 height 598
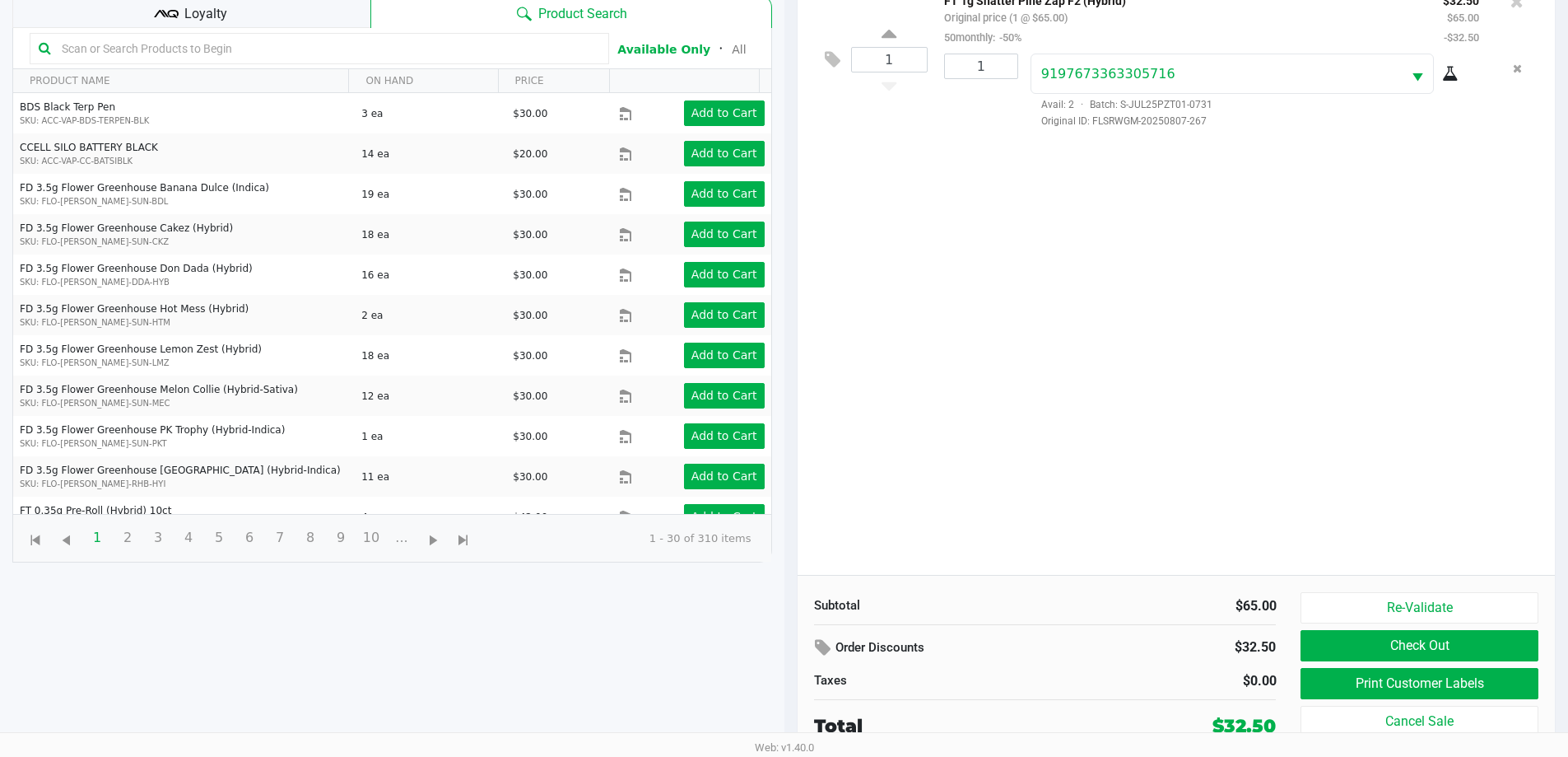
click at [1174, 296] on div "1 FT 1g Shatter Pine Zap F2 (Hybrid) Original price (1 @ $65.00) 50monthly: -50…" at bounding box center [1176, 275] width 758 height 598
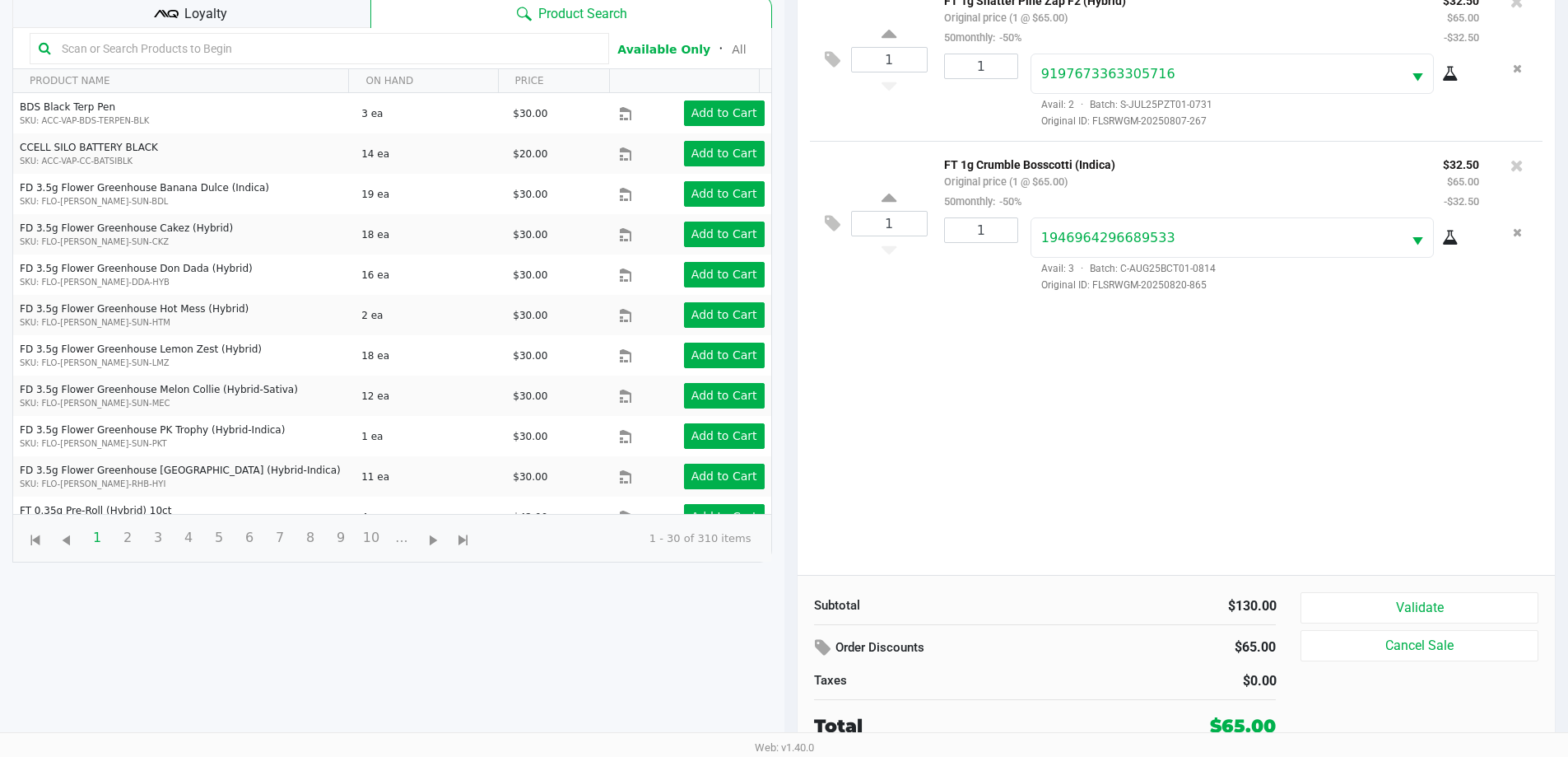
click at [246, 12] on div "Loyalty" at bounding box center [191, 12] width 358 height 33
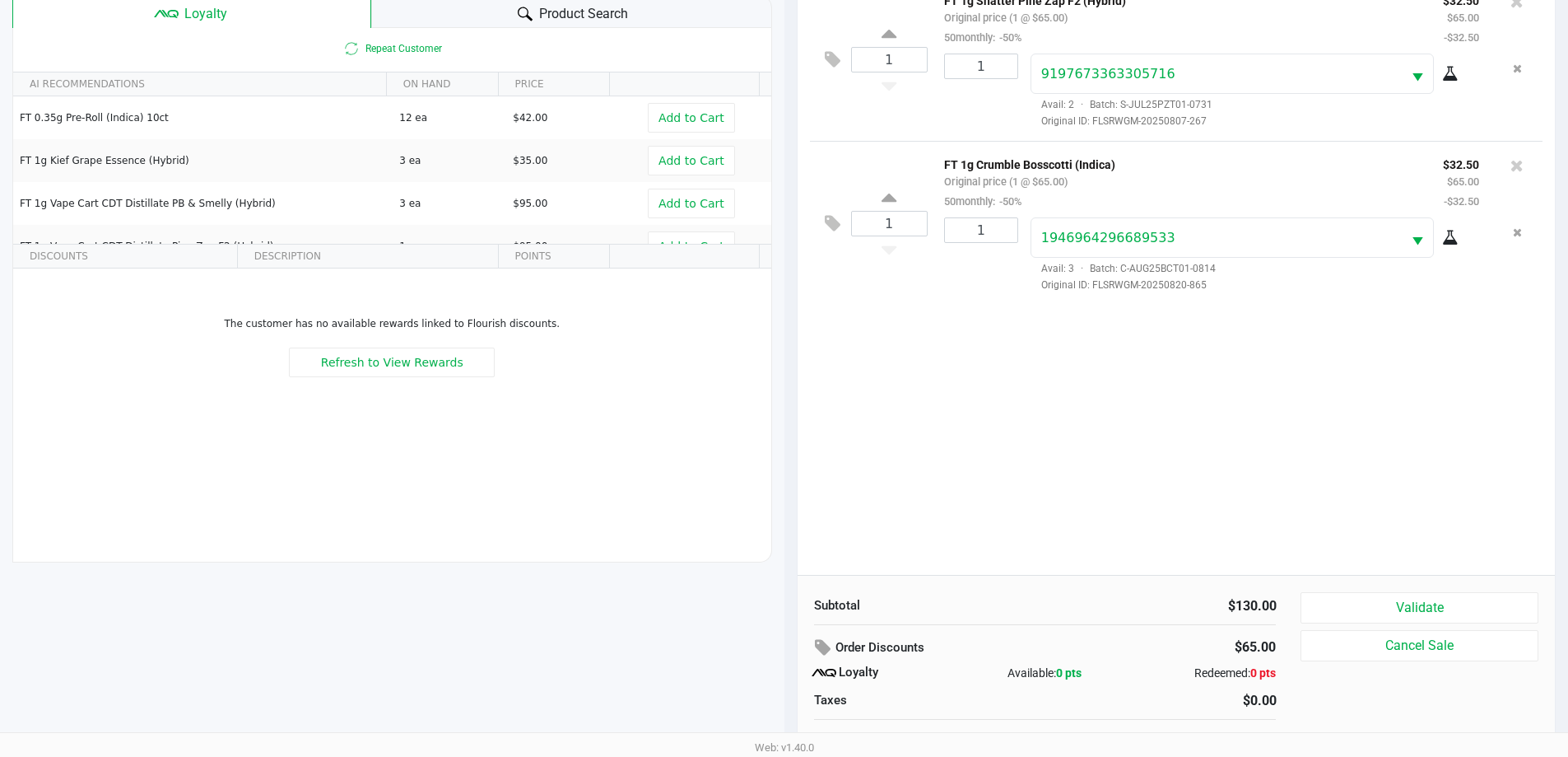
click at [1098, 421] on div "1 FT 1g Shatter Pine Zap F2 (Hybrid) Original price (1 @ $65.00) 50monthly: -50…" at bounding box center [1176, 275] width 758 height 598
click at [1460, 606] on button "Validate" at bounding box center [1419, 608] width 237 height 32
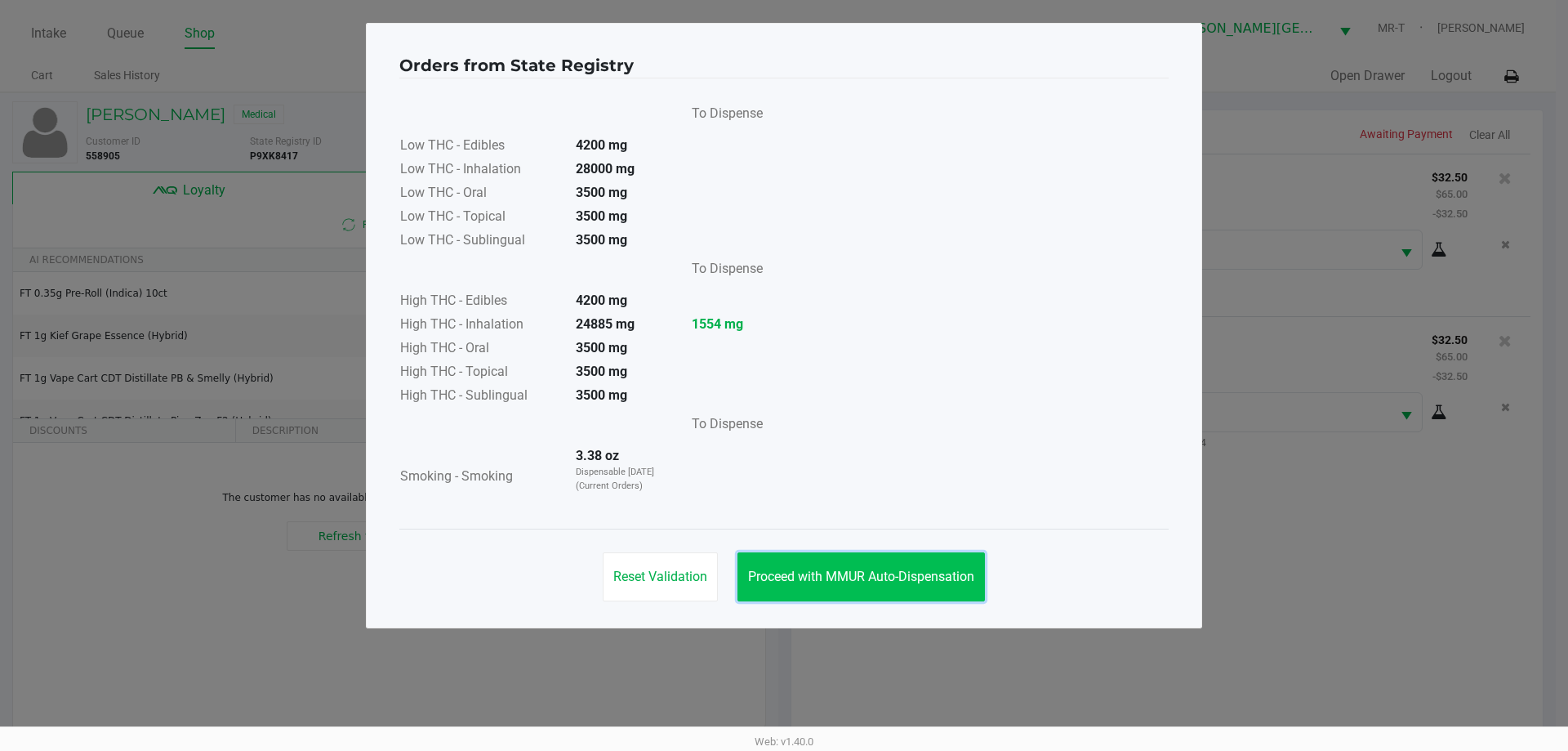
click at [872, 562] on button "Proceed with MMUR Auto-Dispensation" at bounding box center [861, 577] width 247 height 49
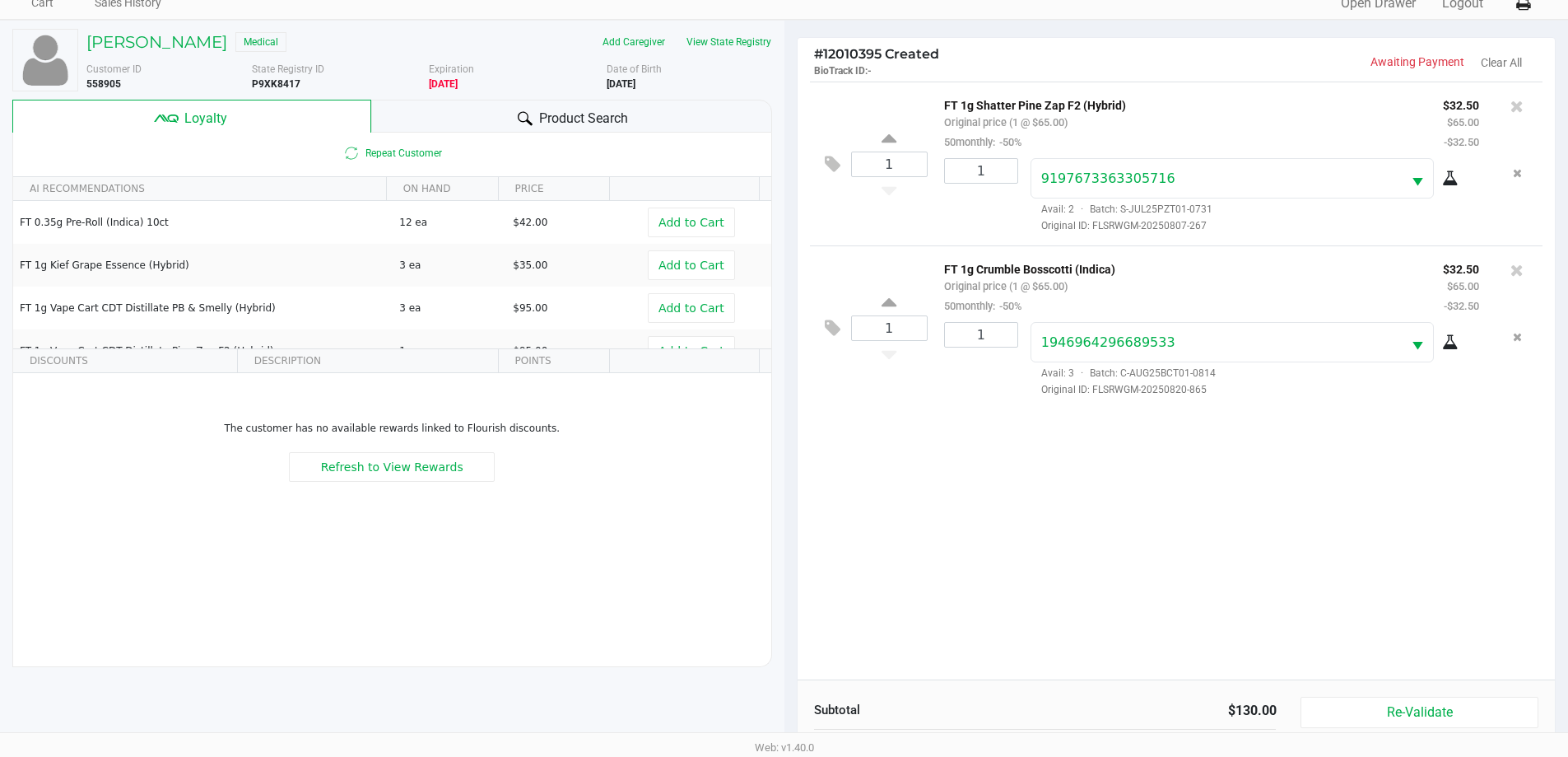
scroll to position [197, 0]
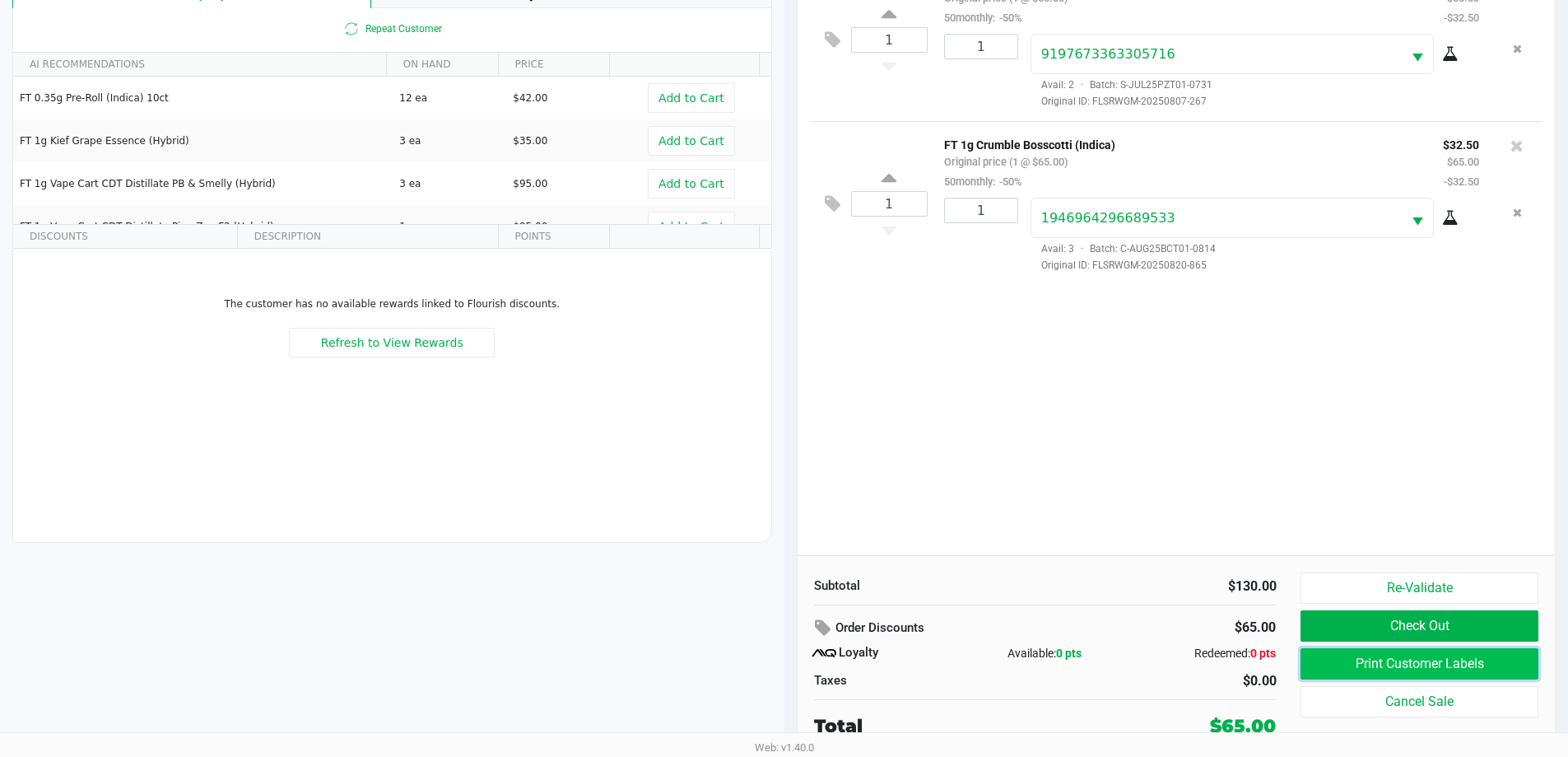
click at [1443, 672] on button "Print Customer Labels" at bounding box center [1419, 664] width 237 height 32
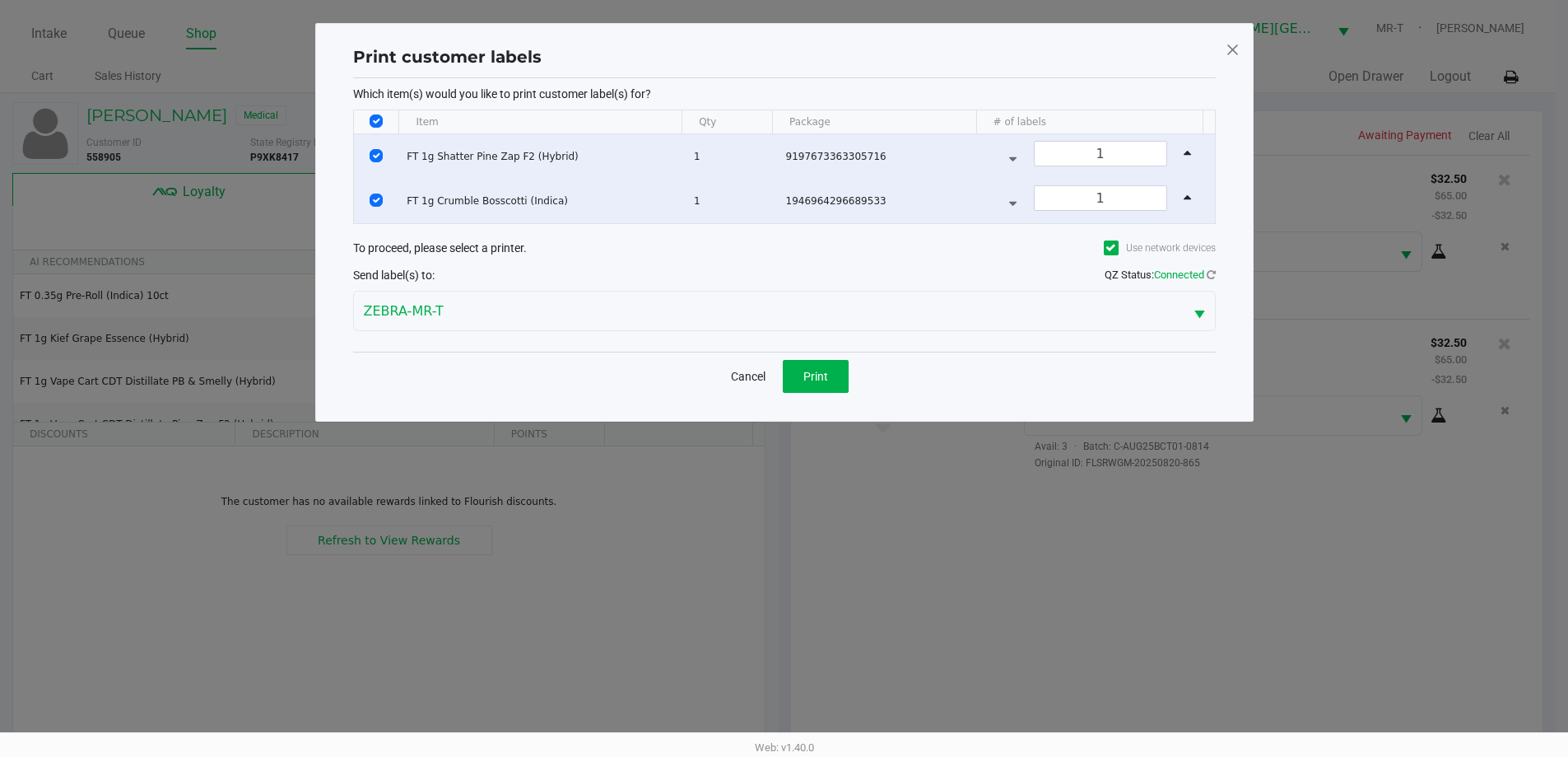
scroll to position [0, 0]
click at [821, 366] on button "Print" at bounding box center [820, 376] width 65 height 33
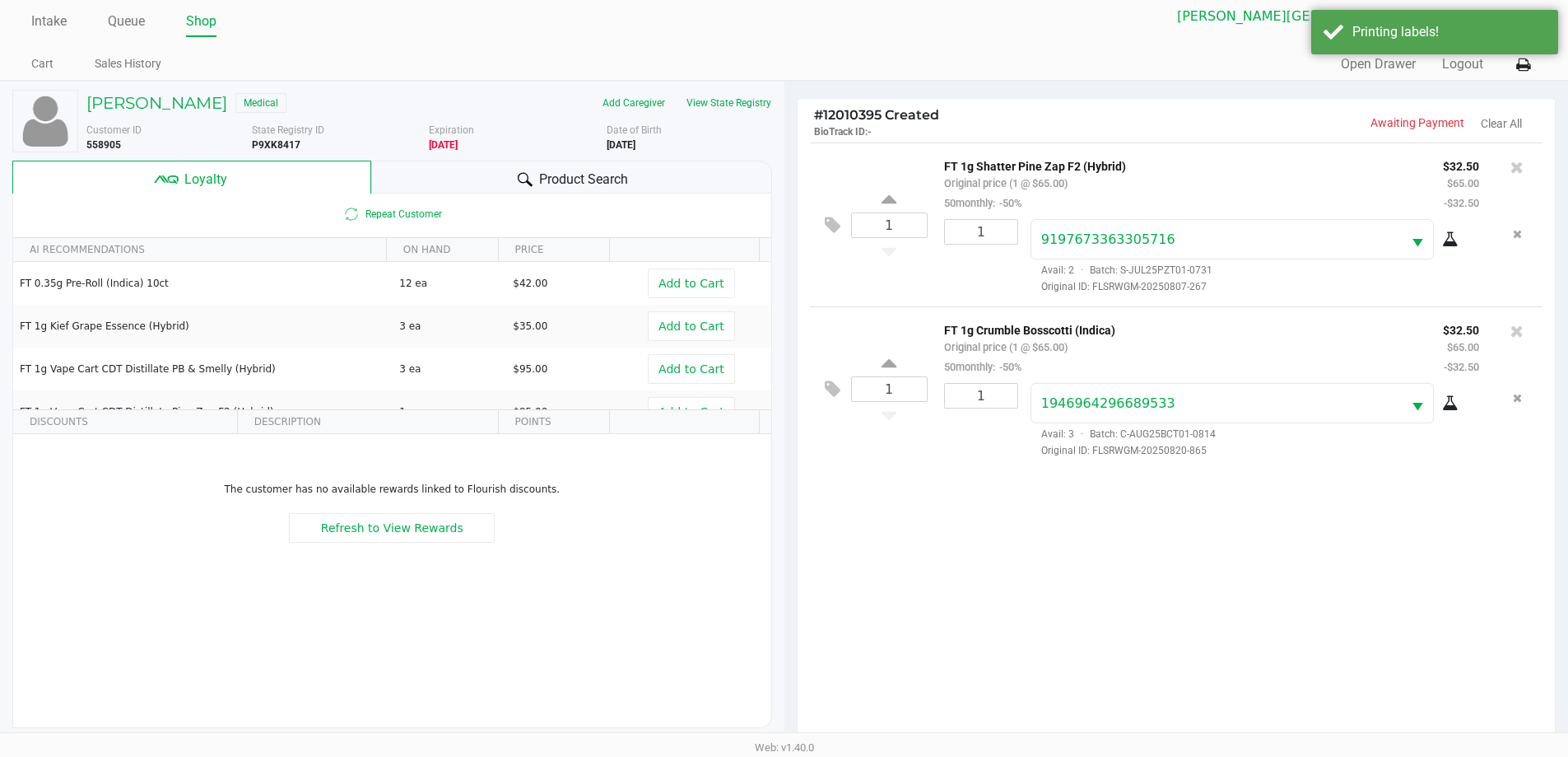
scroll to position [197, 0]
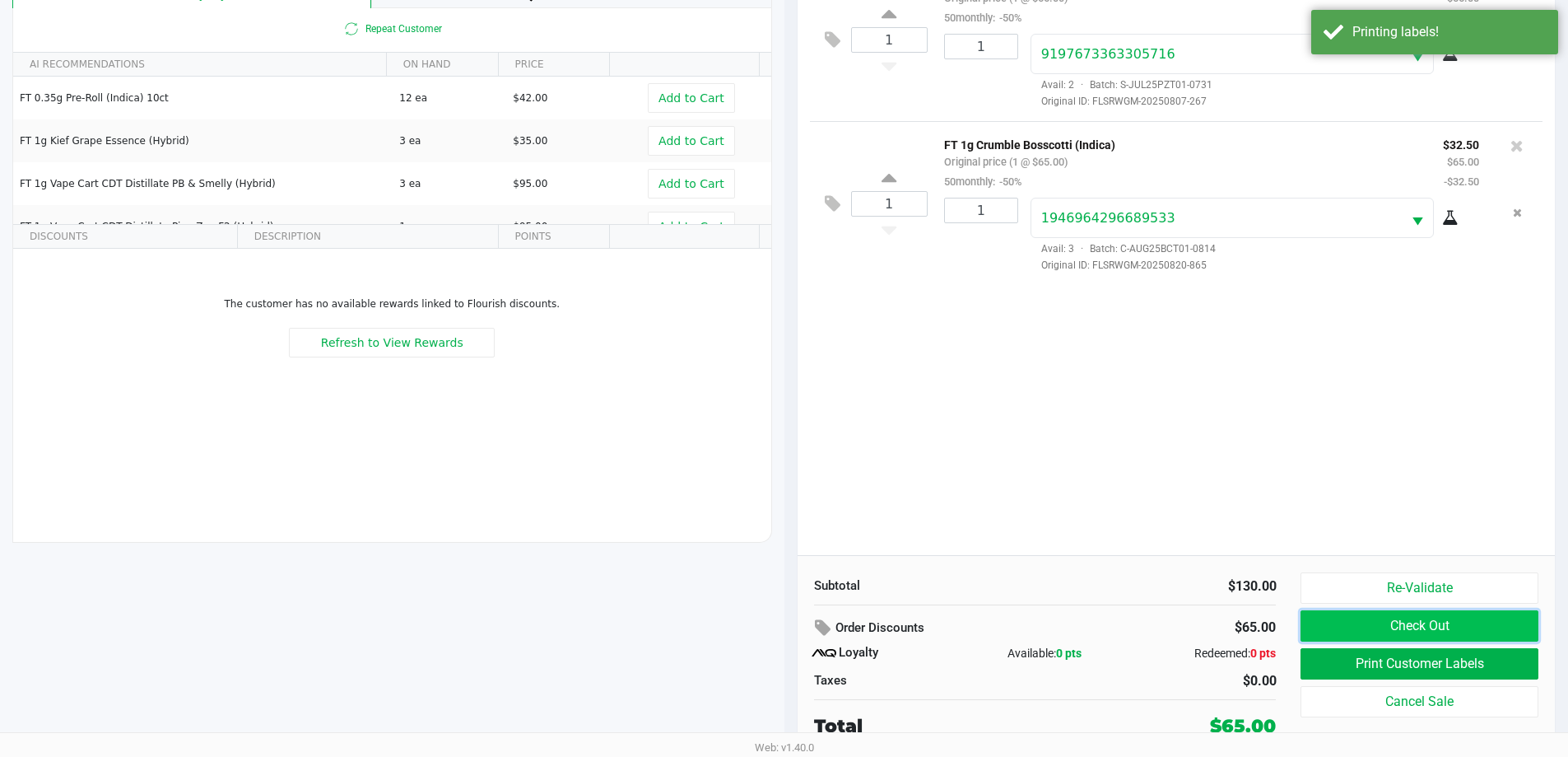
click at [1386, 630] on button "Check Out" at bounding box center [1419, 626] width 237 height 32
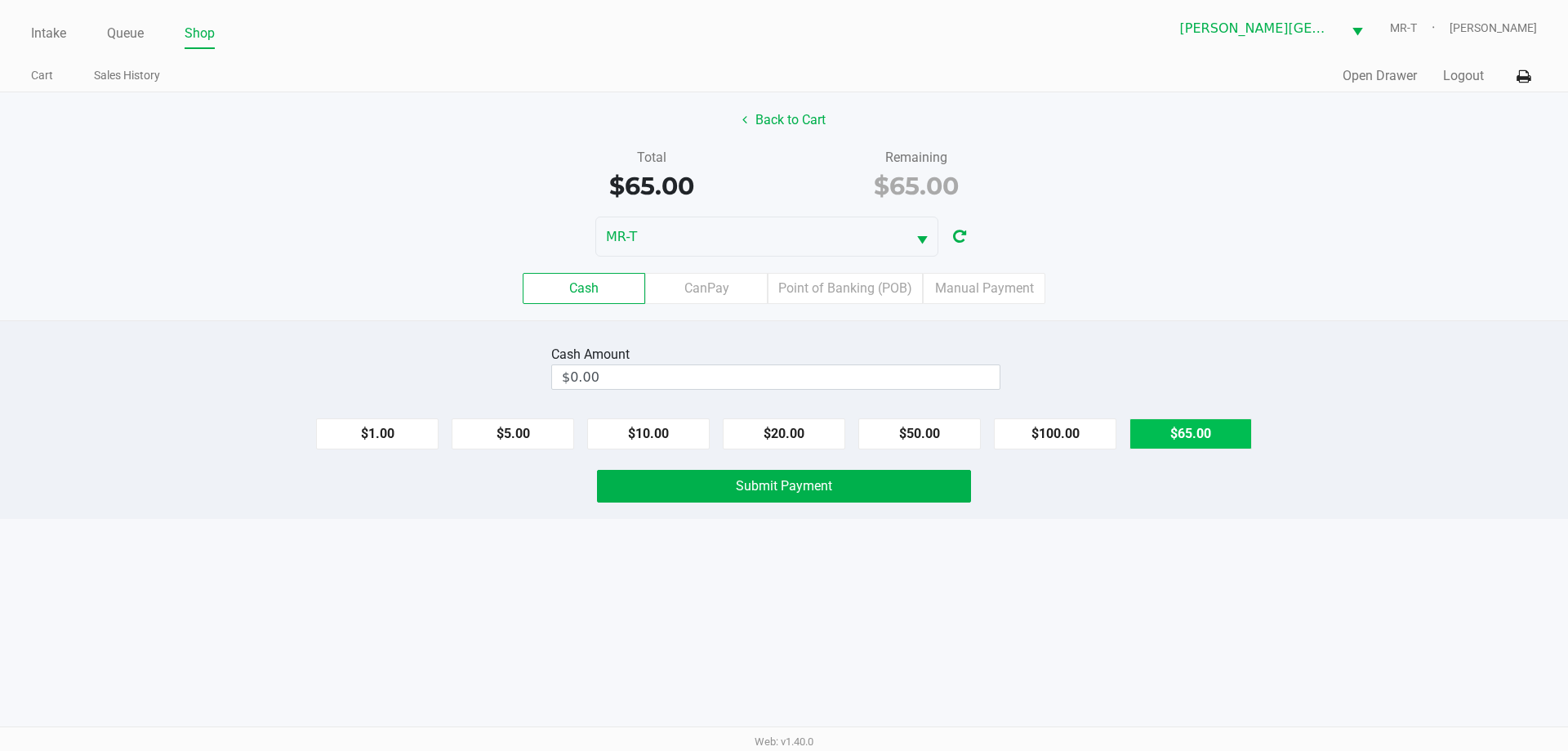
click at [1173, 433] on button "$65.00" at bounding box center [1191, 433] width 123 height 31
type input "$65.00"
click at [886, 503] on div "Cash Amount $65.00 Clear $1.00 $5.00 $10.00 $20.00 $50.00 $100.00 $65.00 Submit…" at bounding box center [784, 419] width 1568 height 198
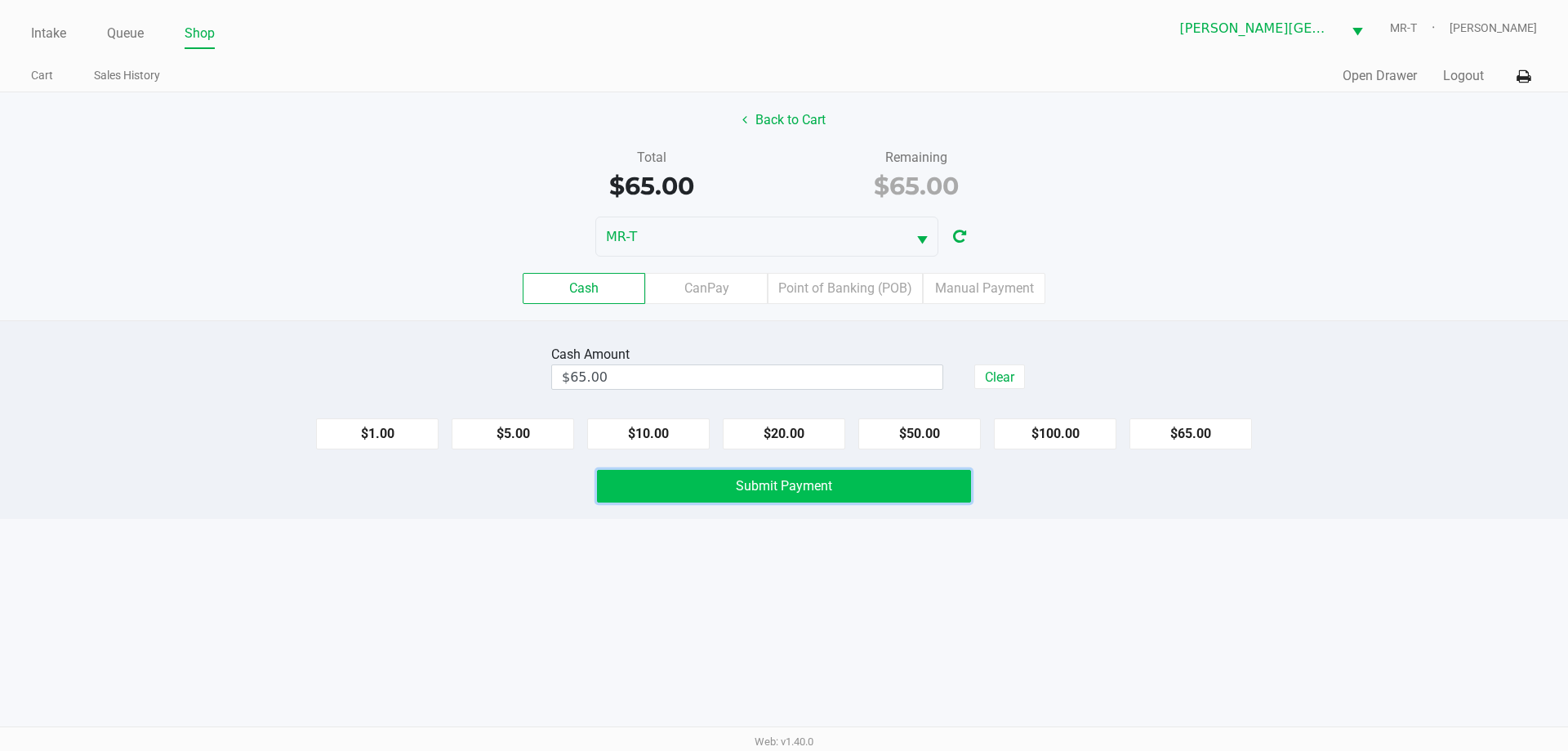
click at [877, 494] on button "Submit Payment" at bounding box center [784, 486] width 374 height 33
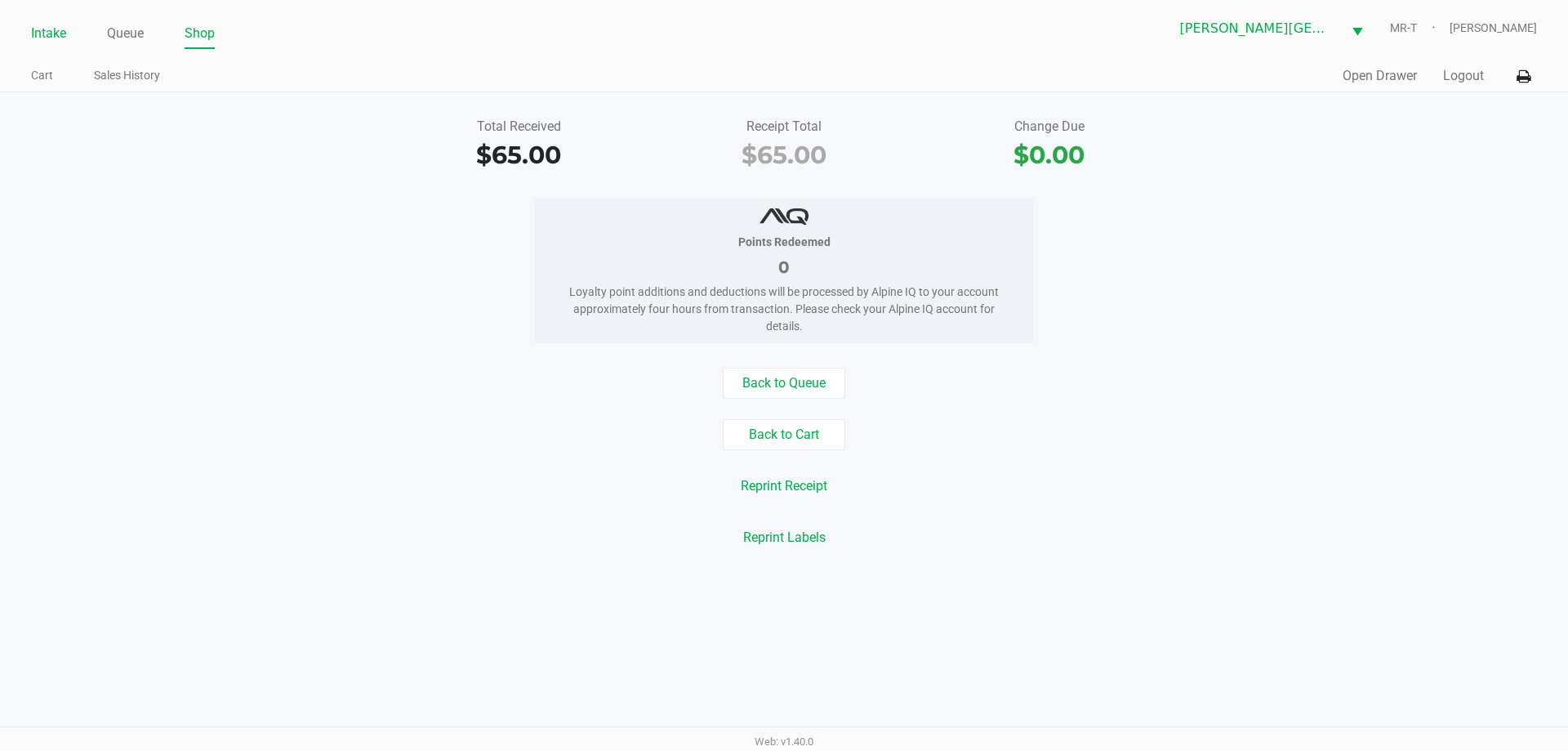
click at [53, 39] on link "Intake" at bounding box center [49, 34] width 35 height 23
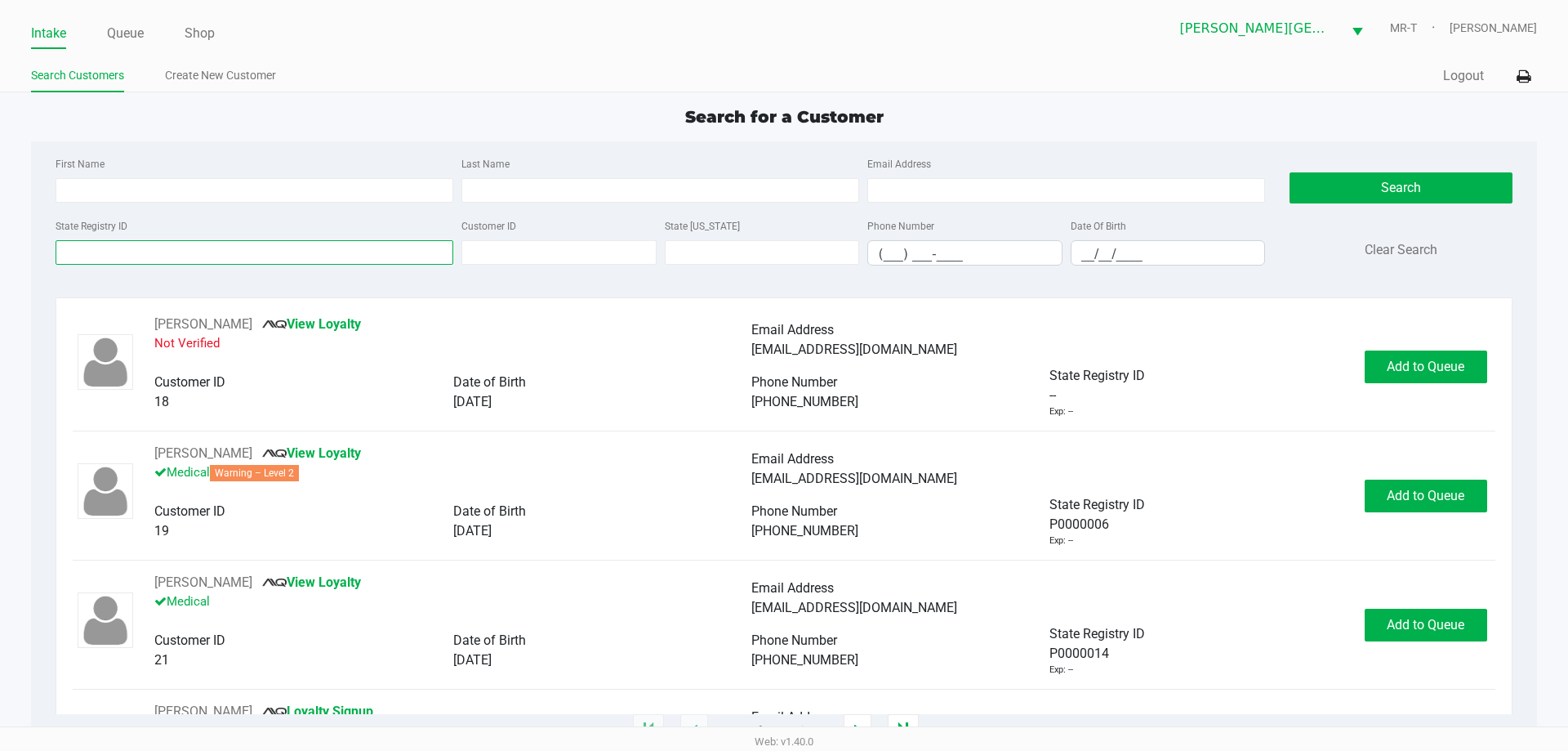
click at [158, 251] on input "State Registry ID" at bounding box center [255, 253] width 398 height 25
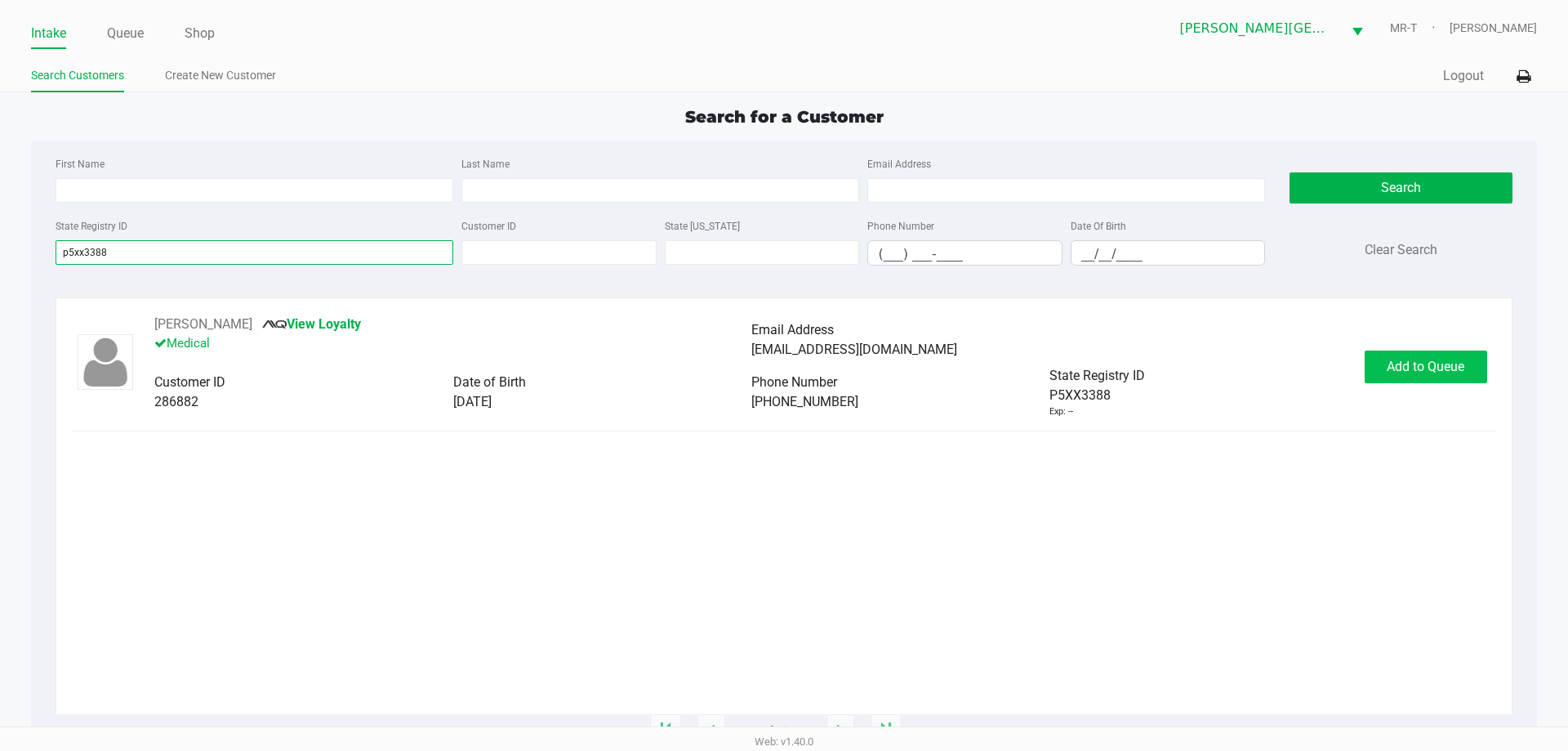
type input "p5xx3388"
click at [1418, 366] on span "Add to Queue" at bounding box center [1425, 366] width 77 height 16
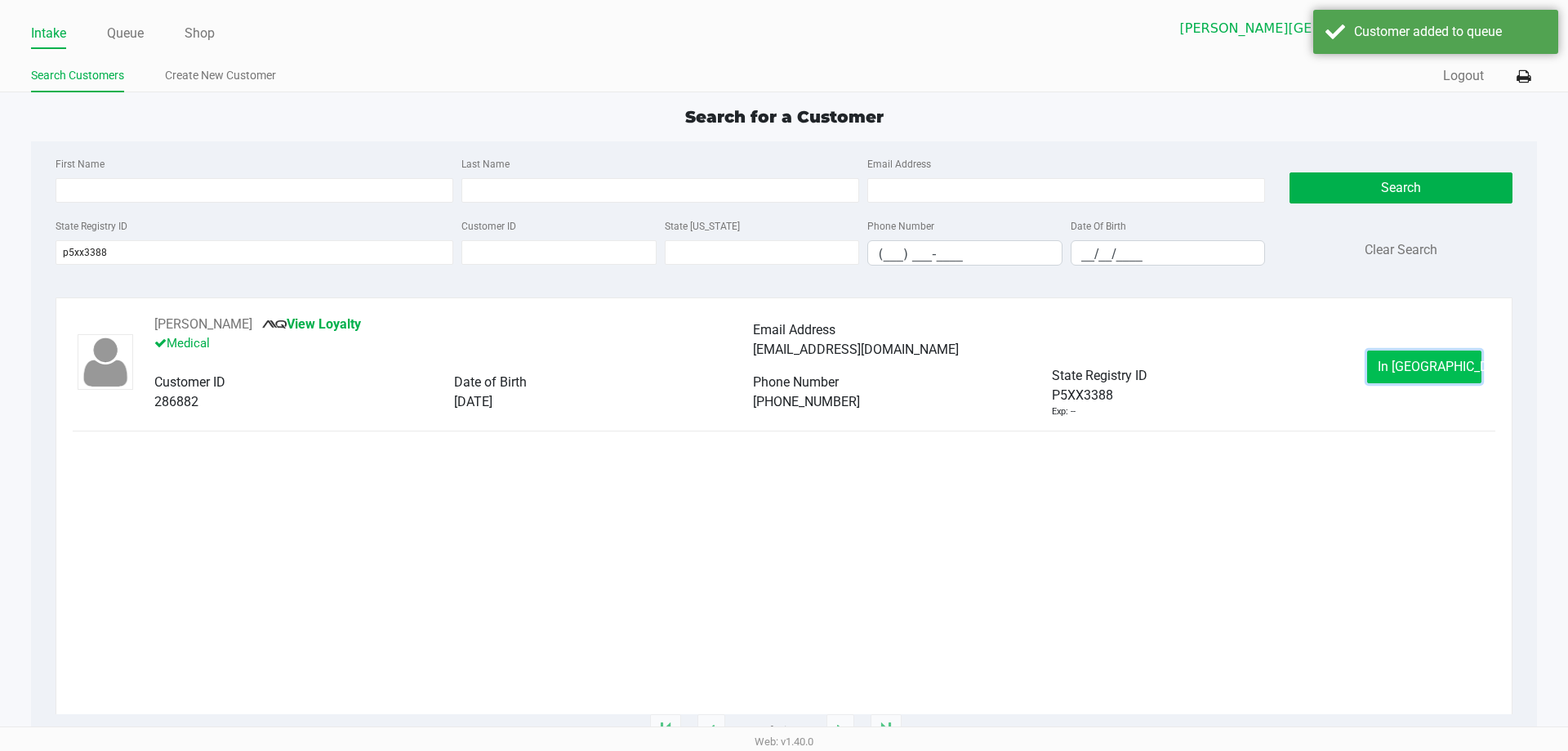
click at [1424, 375] on button "In [GEOGRAPHIC_DATA]" at bounding box center [1424, 367] width 114 height 33
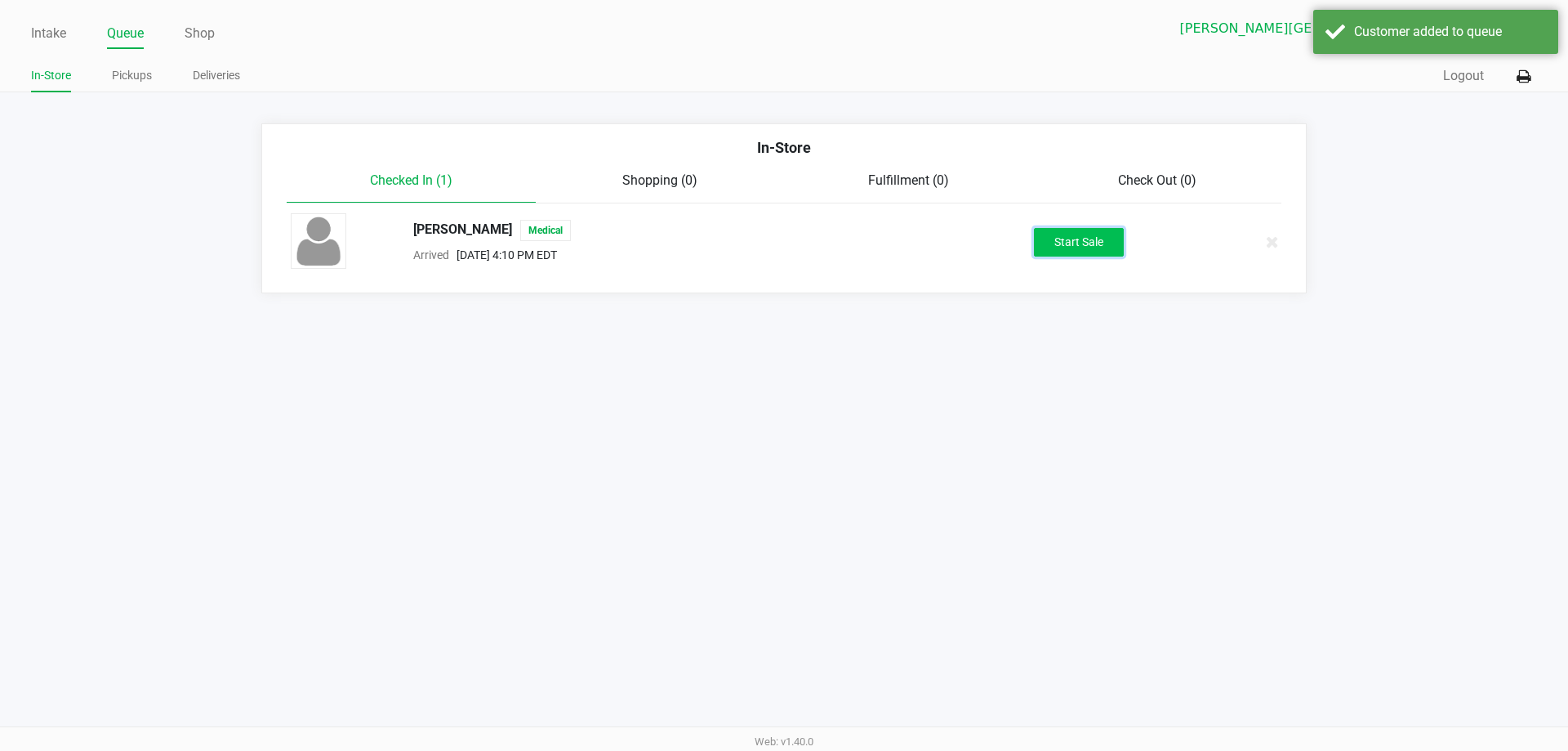
click at [1102, 254] on button "Start Sale" at bounding box center [1078, 242] width 90 height 29
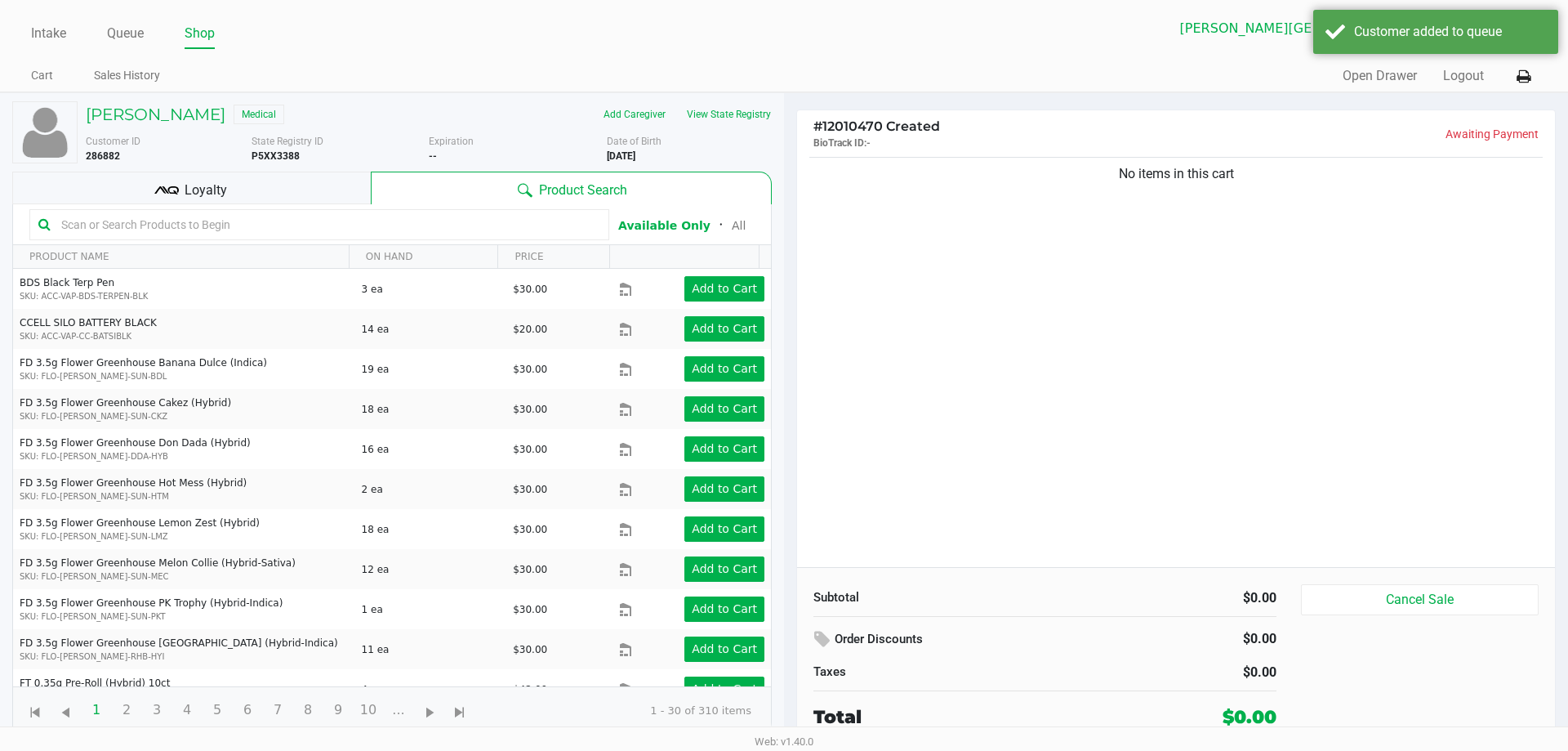
click at [1040, 295] on div "No items in this cart" at bounding box center [1176, 360] width 758 height 414
drag, startPoint x: 1299, startPoint y: 216, endPoint x: 1051, endPoint y: 234, distance: 248.7
click at [1052, 230] on div "No items in this cart" at bounding box center [1176, 360] width 758 height 414
click at [1259, 407] on div "No items in this cart" at bounding box center [1176, 360] width 758 height 414
click at [1008, 357] on div "No items in this cart" at bounding box center [1176, 360] width 758 height 414
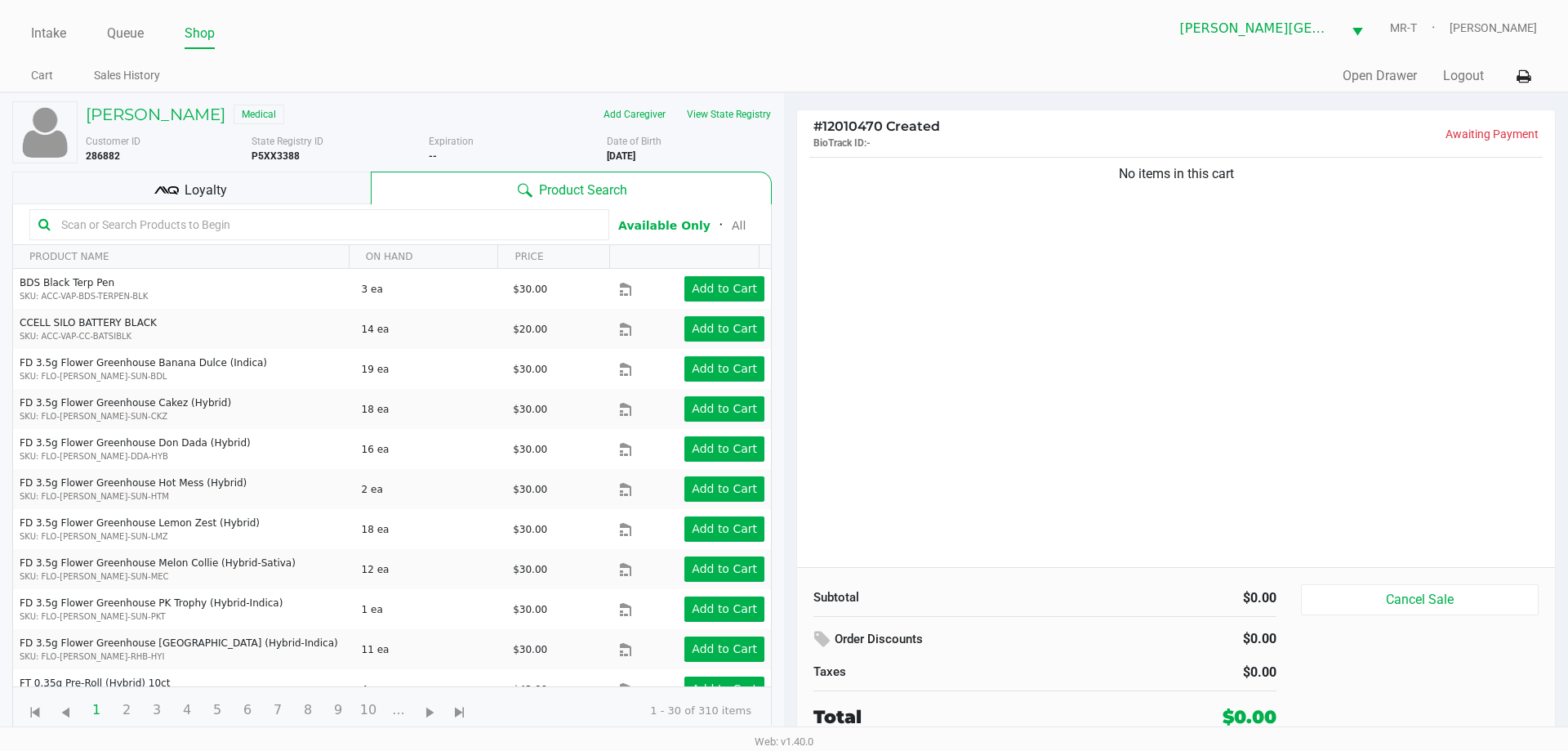
click at [1011, 344] on div "No items in this cart" at bounding box center [1176, 360] width 758 height 414
click at [1011, 342] on div "No items in this cart" at bounding box center [1176, 360] width 758 height 414
click at [1043, 359] on div "No items in this cart" at bounding box center [1176, 360] width 758 height 414
click at [316, 219] on input "text" at bounding box center [327, 225] width 545 height 25
click at [1094, 369] on div "No items in this cart" at bounding box center [1176, 360] width 758 height 414
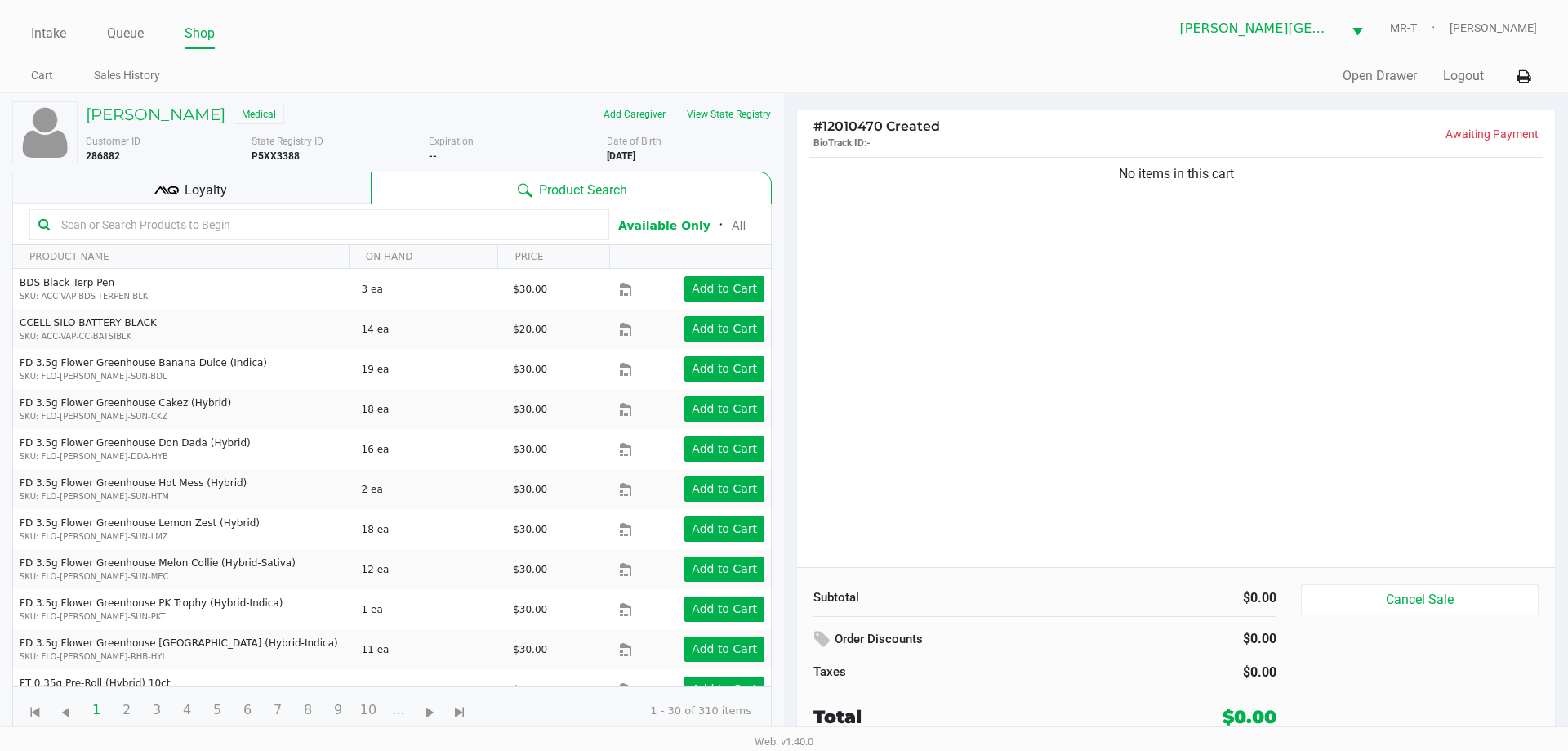
click at [541, 217] on input "text" at bounding box center [327, 225] width 545 height 25
drag, startPoint x: 1084, startPoint y: 357, endPoint x: 1062, endPoint y: 352, distance: 22.6
click at [1083, 357] on div "No items in this cart" at bounding box center [1176, 360] width 758 height 414
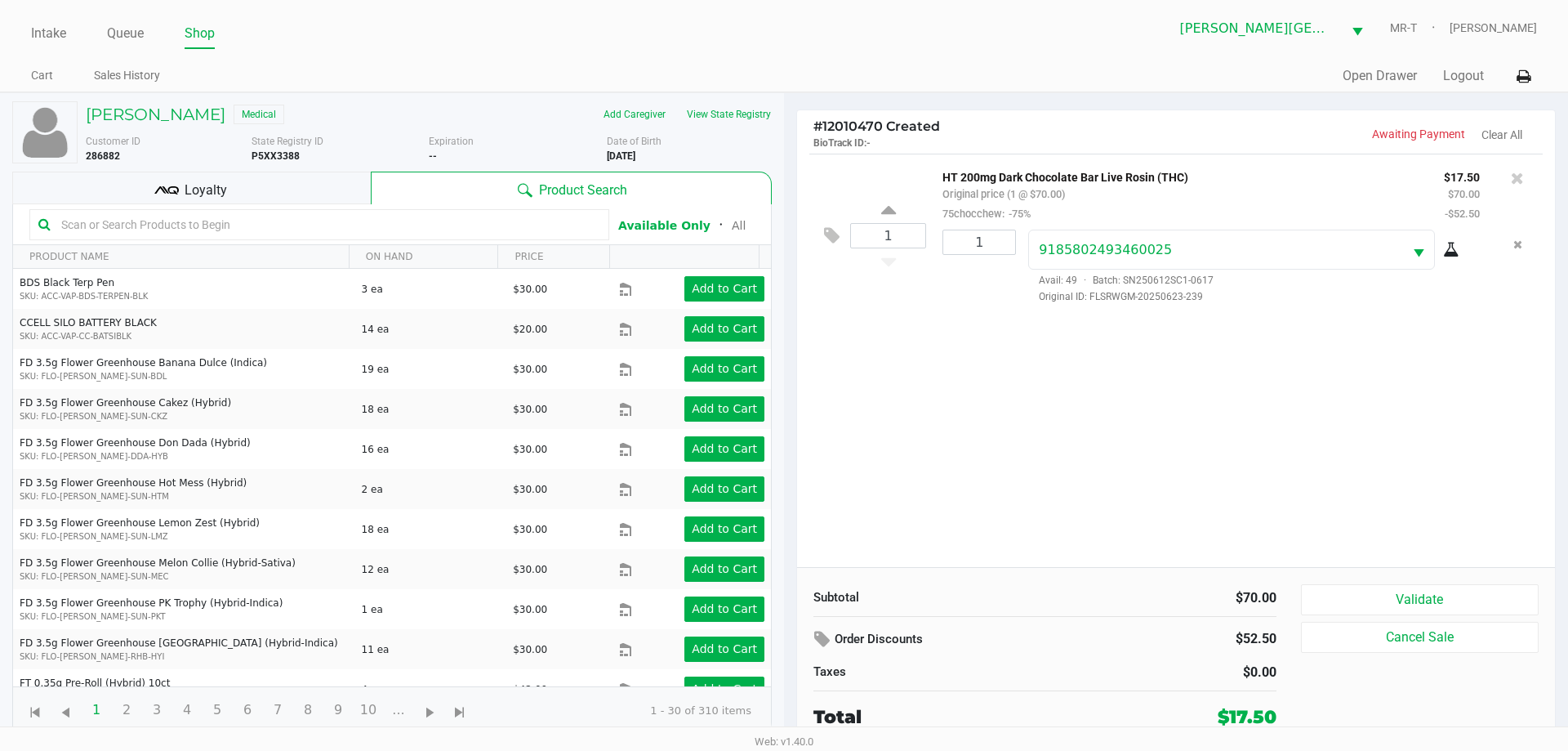
click at [979, 351] on div "1 HT 200mg Dark Chocolate Bar Live Rosin (THC) Original price (1 @ $70.00) 75ch…" at bounding box center [1176, 360] width 758 height 414
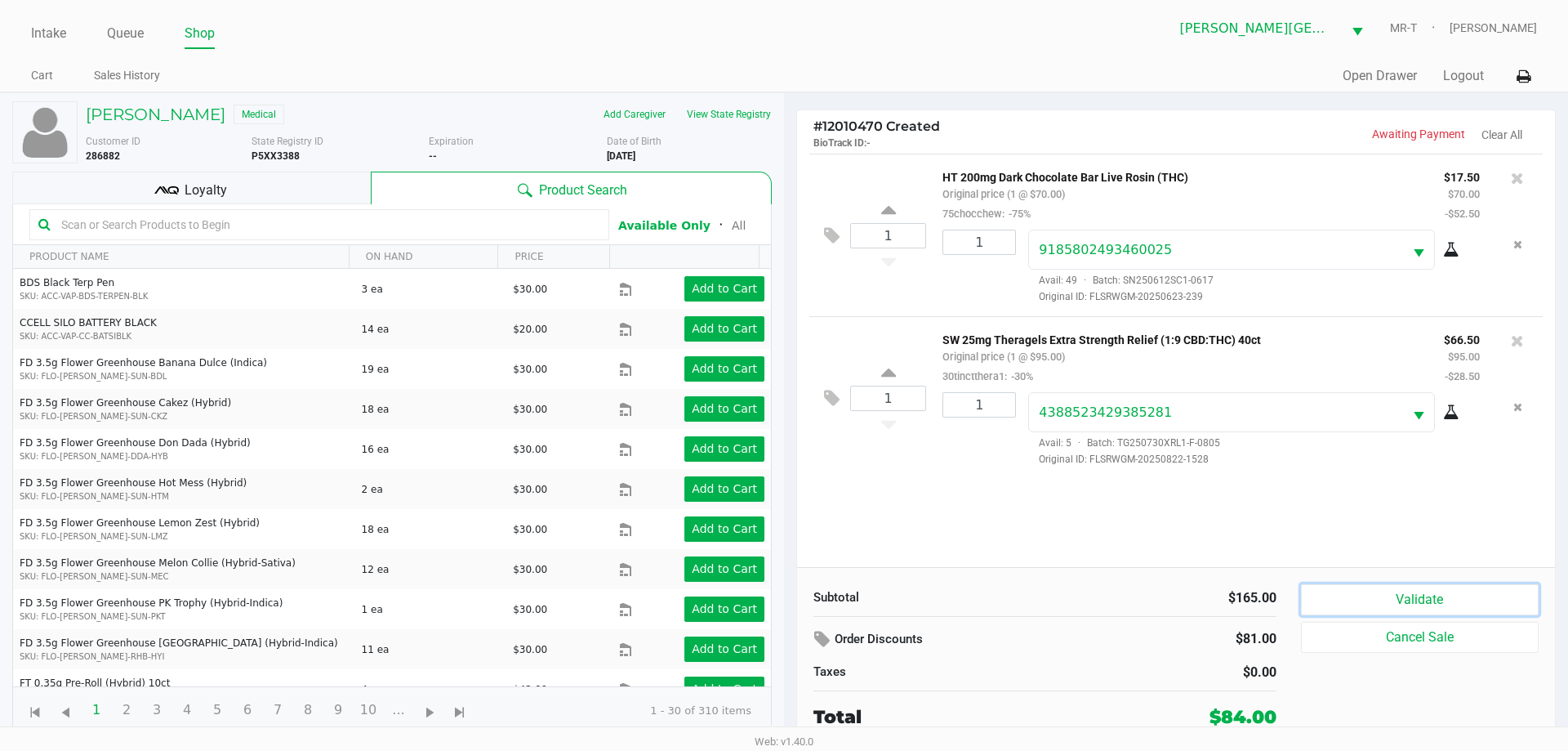
click at [1457, 590] on button "Validate" at bounding box center [1419, 600] width 238 height 31
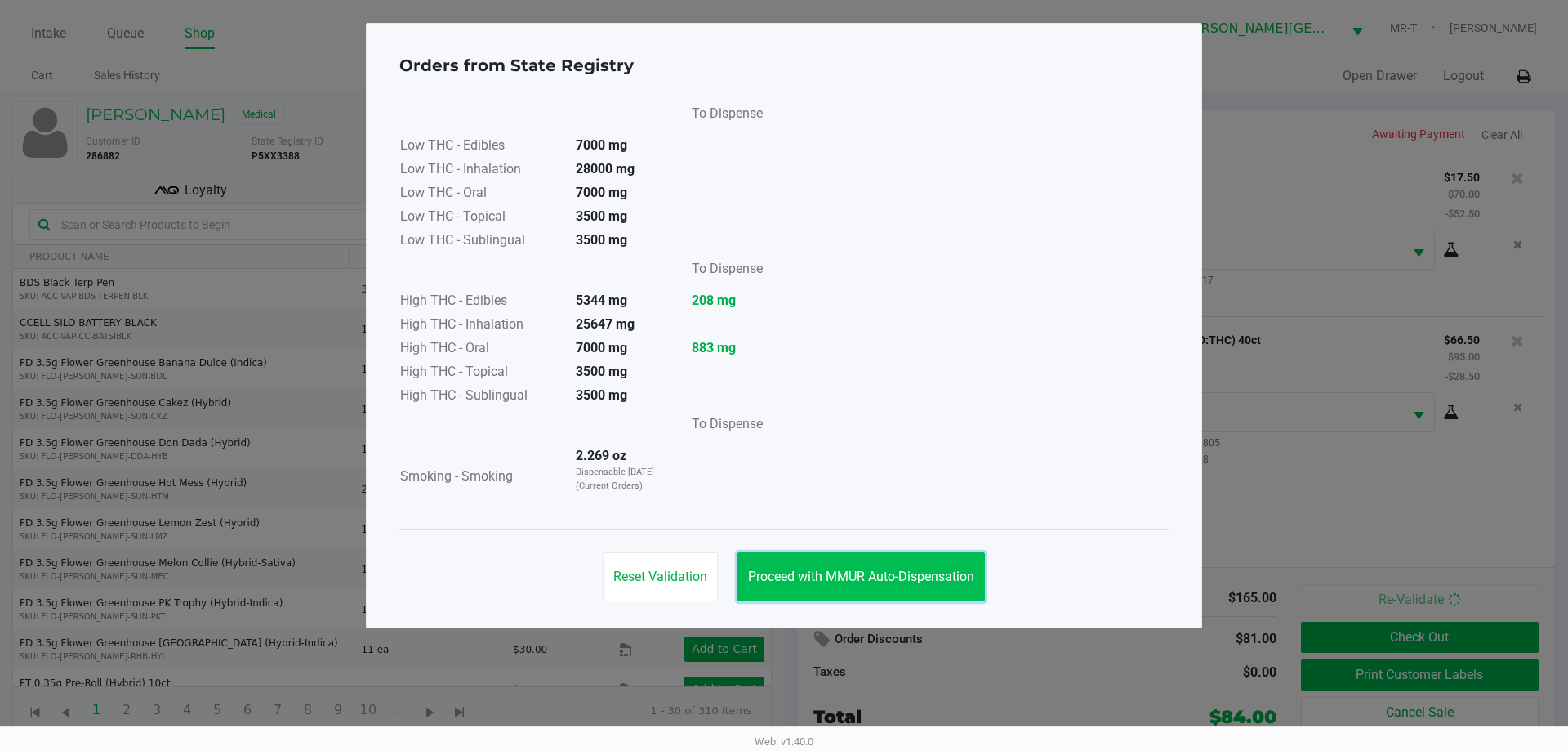
click at [928, 595] on button "Proceed with MMUR Auto-Dispensation" at bounding box center [861, 577] width 247 height 49
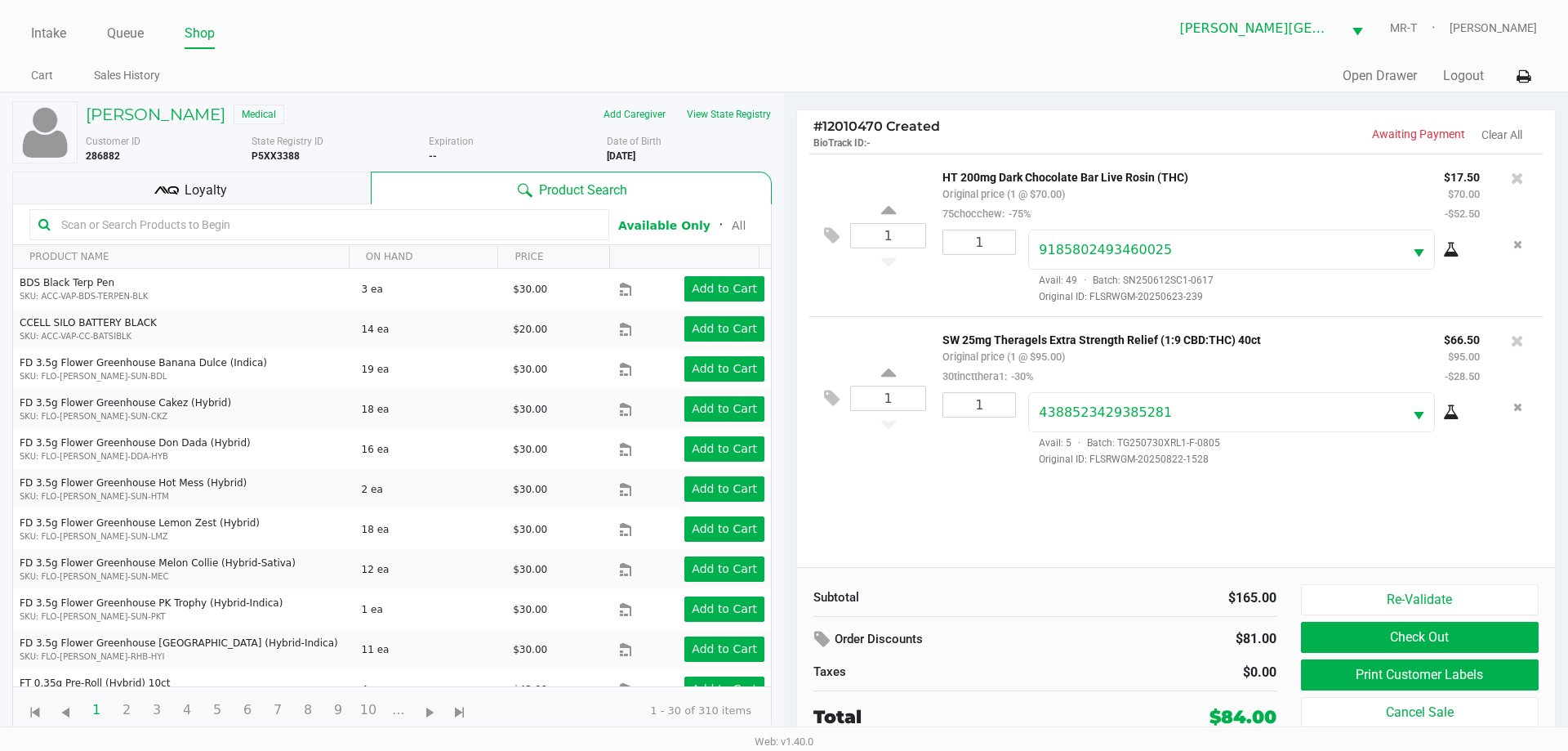
click at [951, 443] on div "1" at bounding box center [973, 429] width 86 height 74
click at [986, 503] on div "1 HT 200mg Dark Chocolate Bar Live Rosin (THC) Original price (1 @ $70.00) 75ch…" at bounding box center [1176, 360] width 758 height 414
click at [995, 499] on div "1 HT 200mg Dark Chocolate Bar Live Rosin (THC) Original price (1 @ $70.00) 75ch…" at bounding box center [1176, 360] width 758 height 414
click at [991, 494] on div "1 HT 200mg Dark Chocolate Bar Live Rosin (THC) Original price (1 @ $70.00) 75ch…" at bounding box center [1176, 360] width 758 height 414
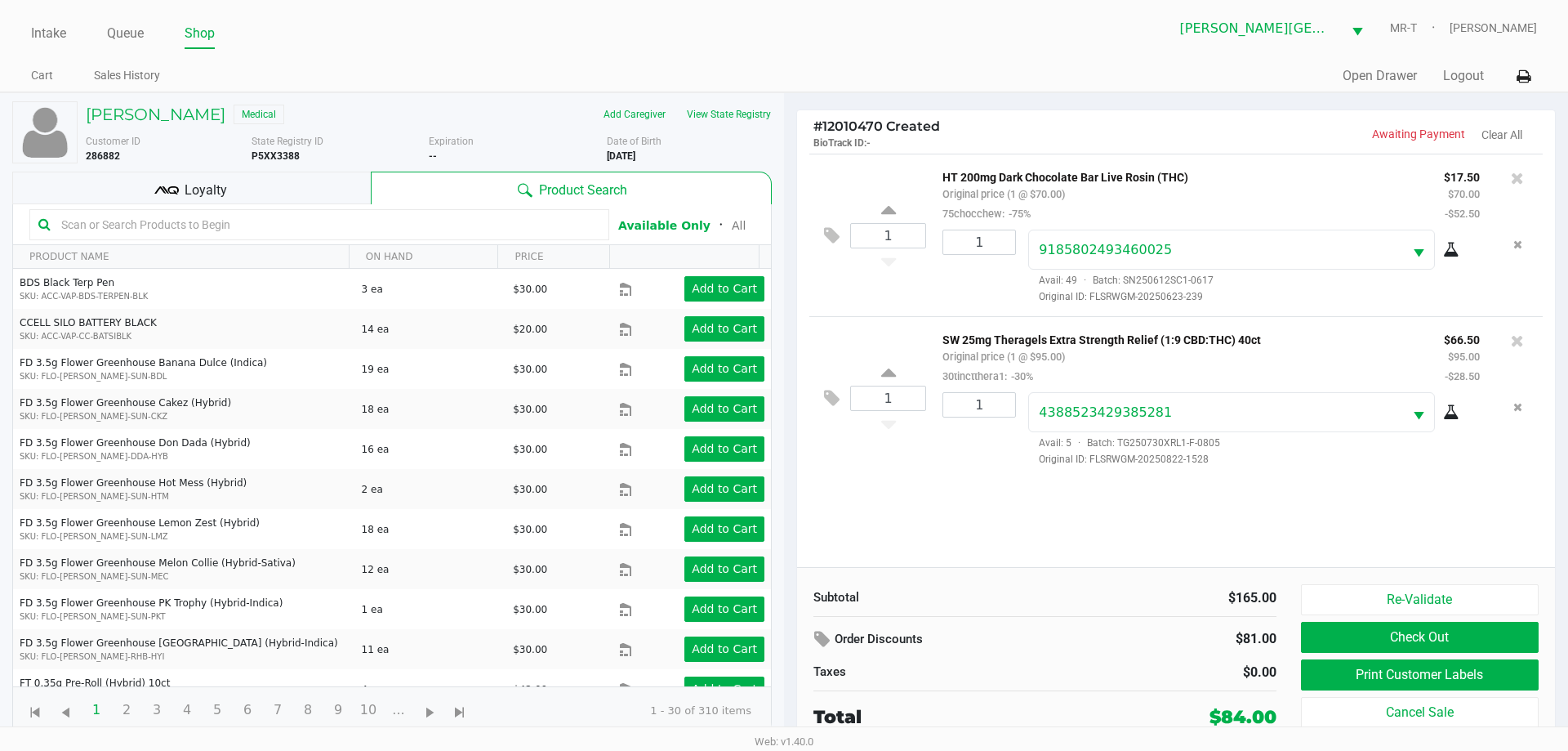
click at [978, 489] on div "1 HT 200mg Dark Chocolate Bar Live Rosin (THC) Original price (1 @ $70.00) 75ch…" at bounding box center [1176, 360] width 758 height 414
click at [1344, 676] on button "Print Customer Labels" at bounding box center [1419, 675] width 238 height 31
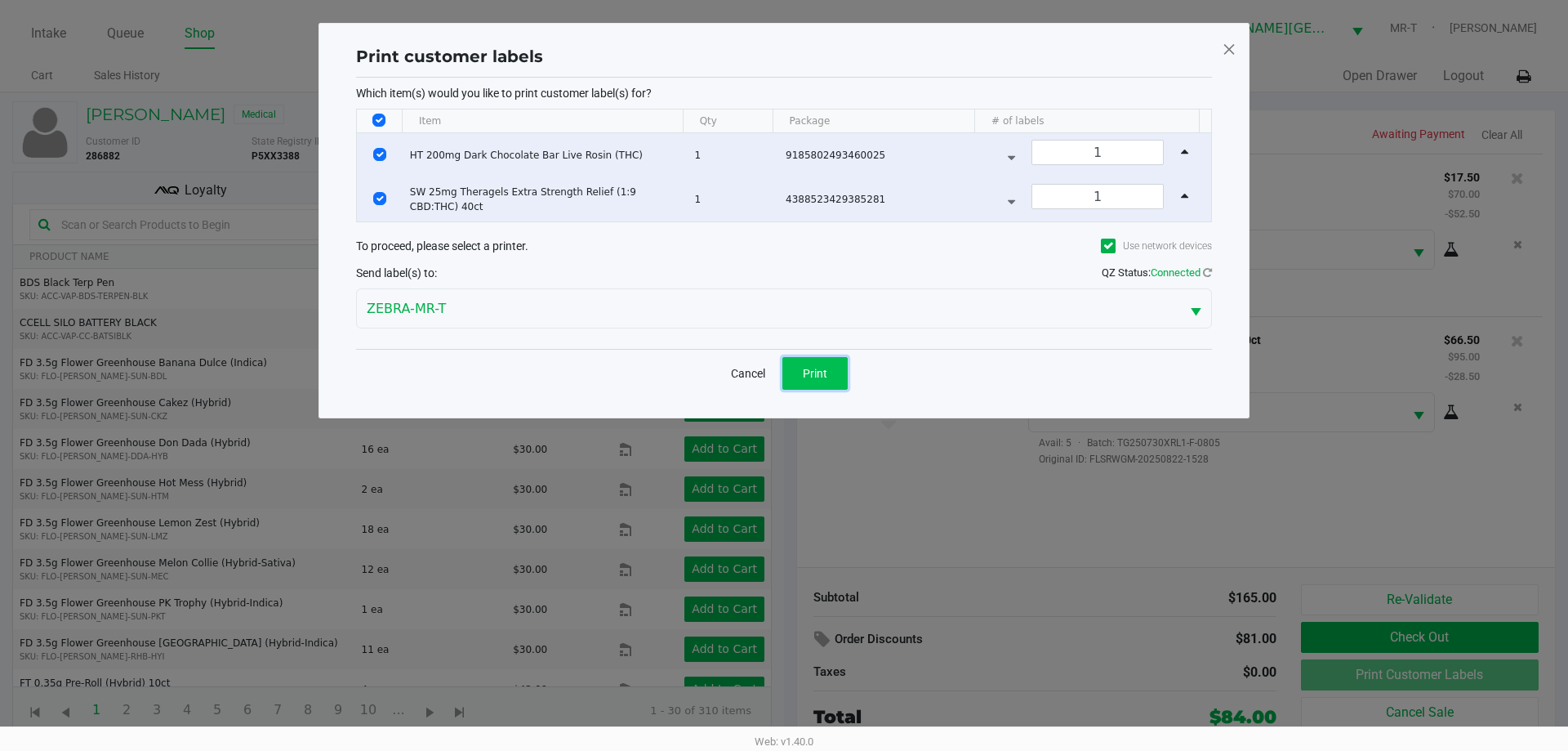
click at [822, 377] on span "Print" at bounding box center [815, 373] width 25 height 13
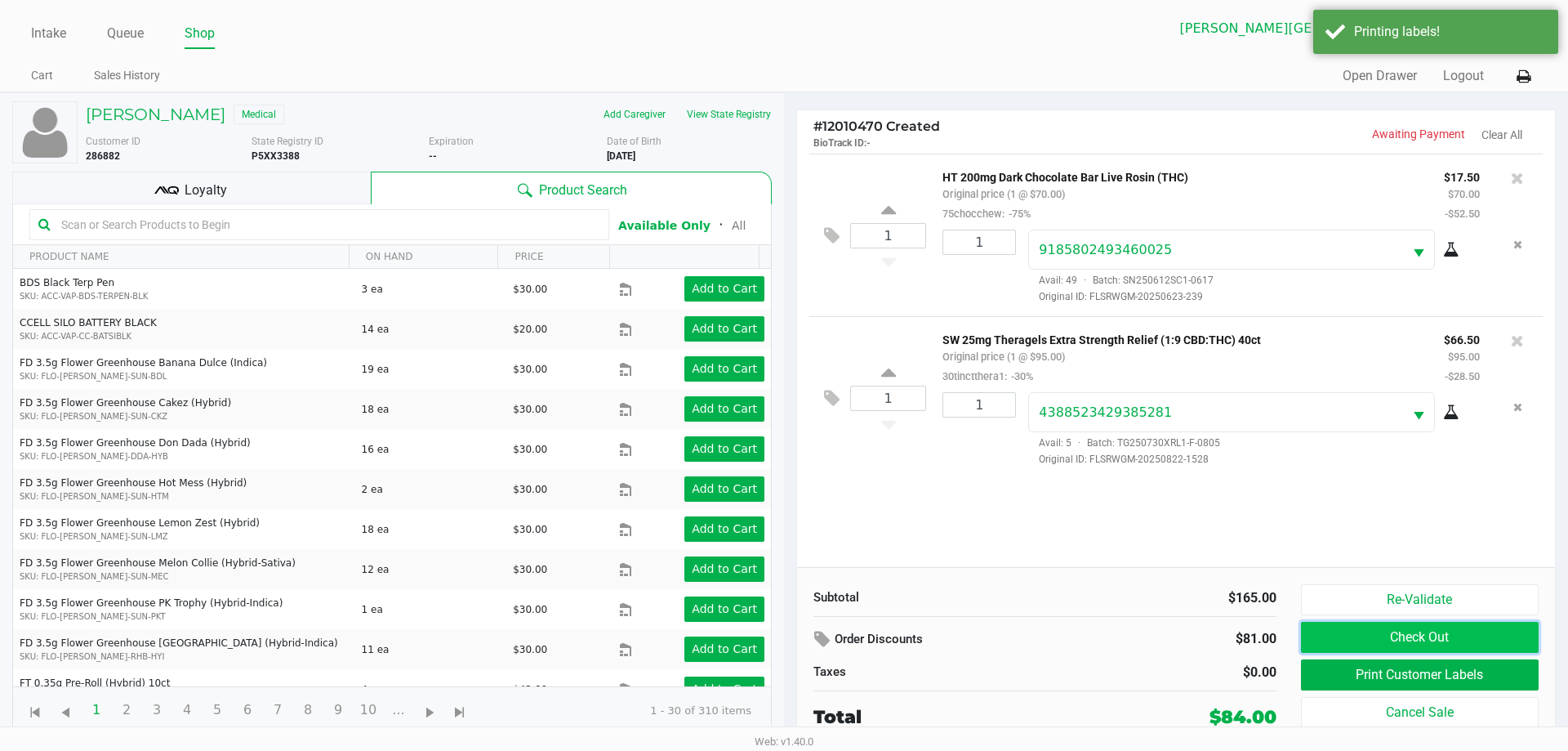
click at [1370, 637] on button "Check Out" at bounding box center [1419, 637] width 238 height 31
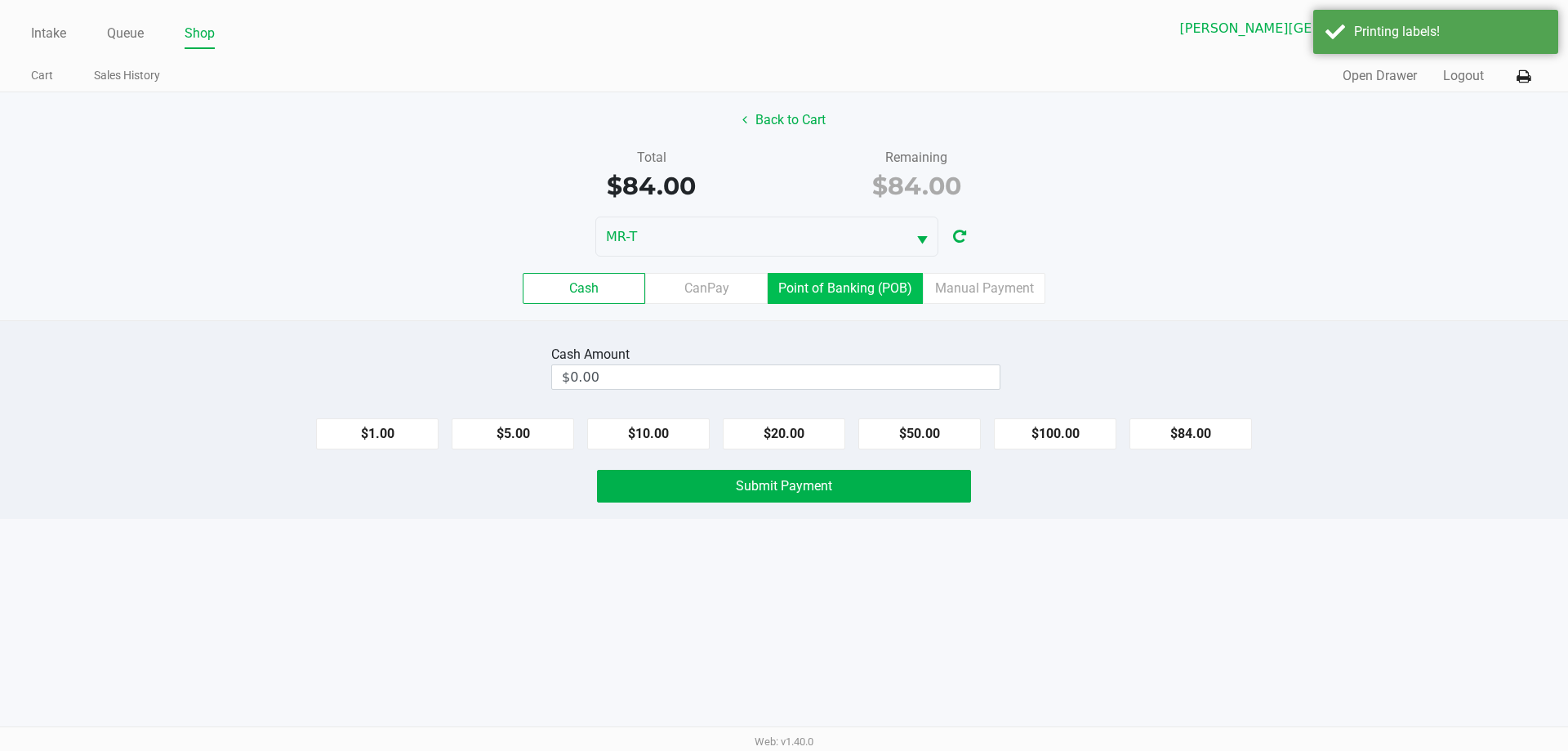
click at [817, 282] on label "Point of Banking (POB)" at bounding box center [845, 289] width 155 height 31
click at [0, 0] on 7 "Point of Banking (POB)" at bounding box center [0, 0] width 0 height 0
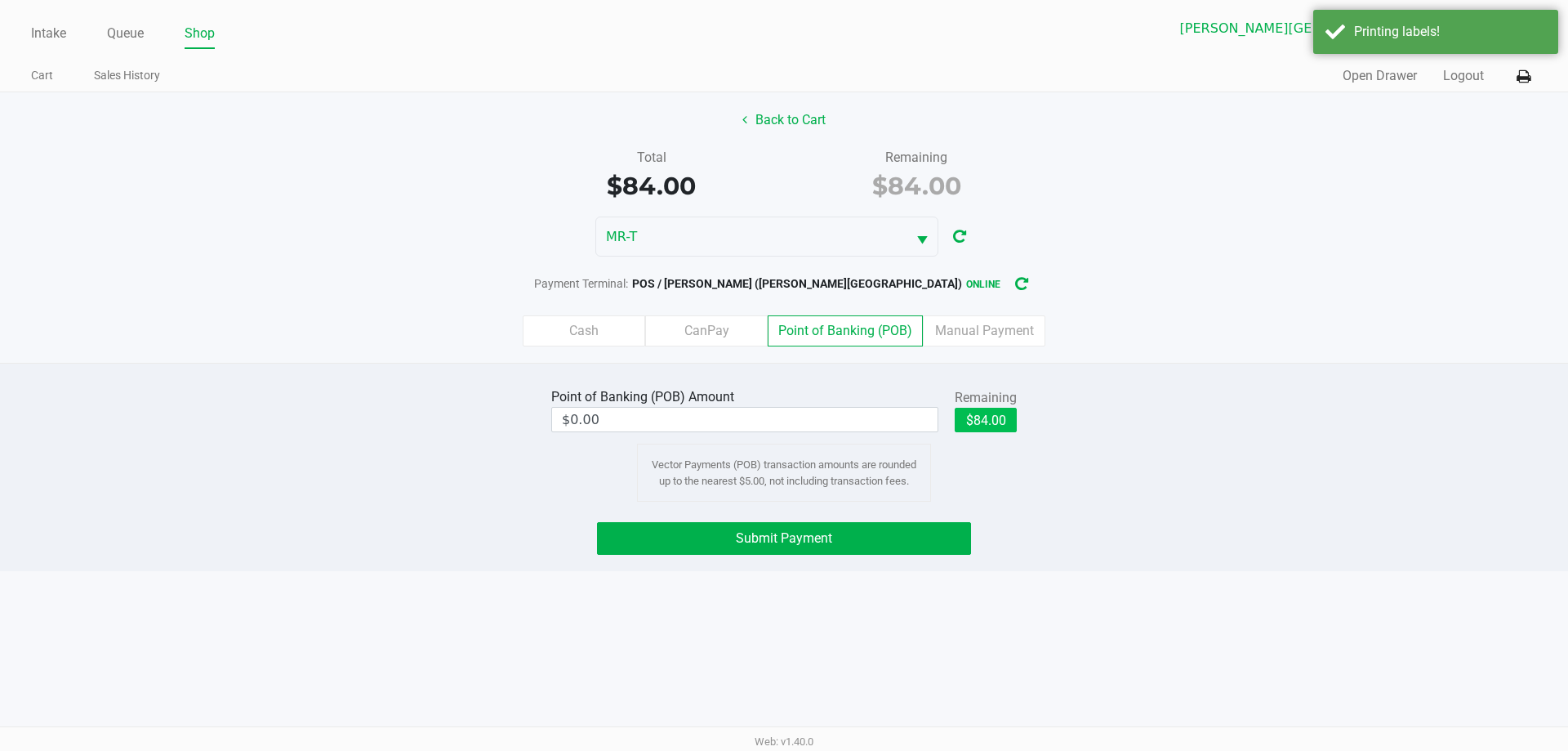
click at [979, 407] on div "Remaining $84.00" at bounding box center [985, 410] width 62 height 49
click at [981, 423] on button "$84.00" at bounding box center [985, 420] width 62 height 25
type input "$84.00"
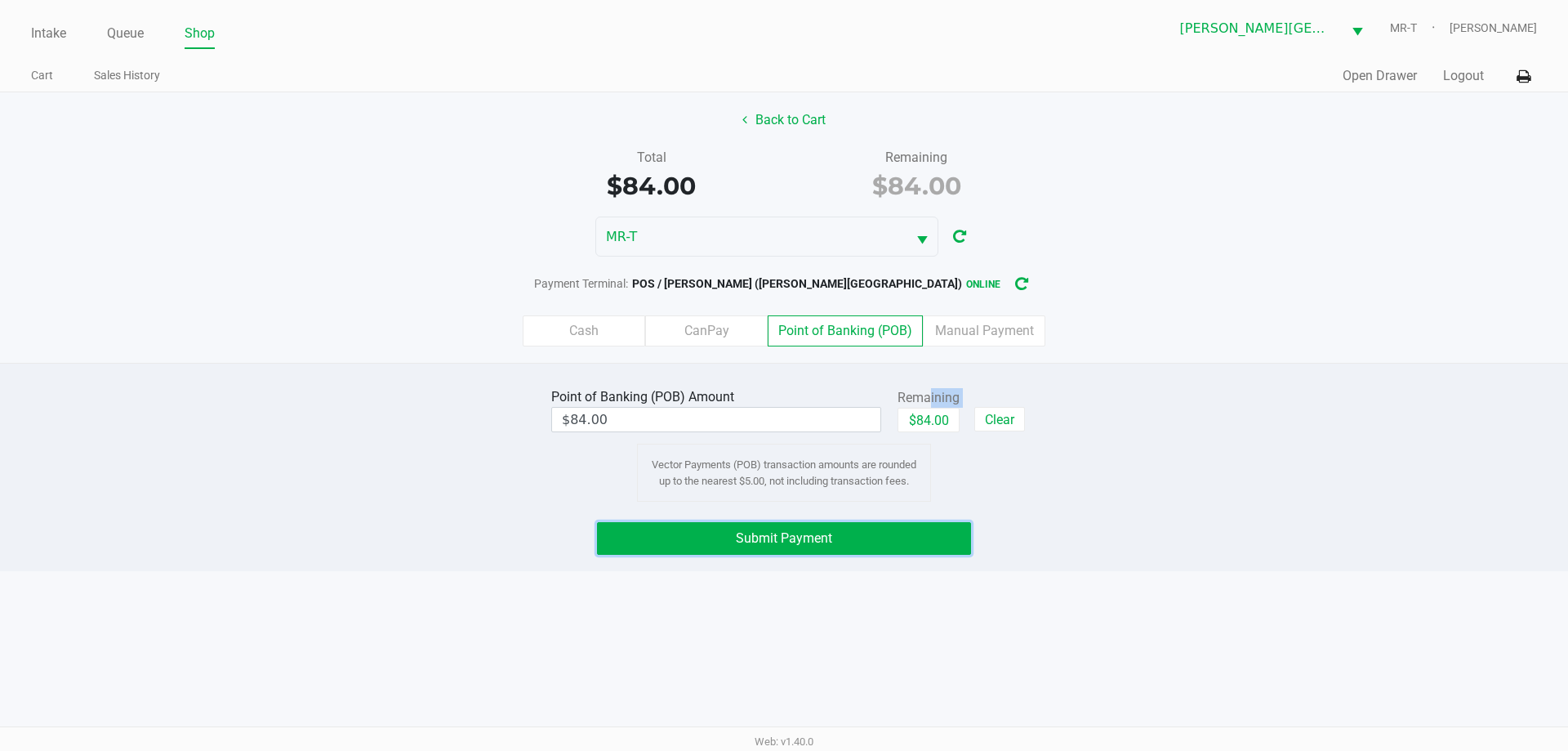
click at [796, 546] on button "Submit Payment" at bounding box center [784, 539] width 374 height 33
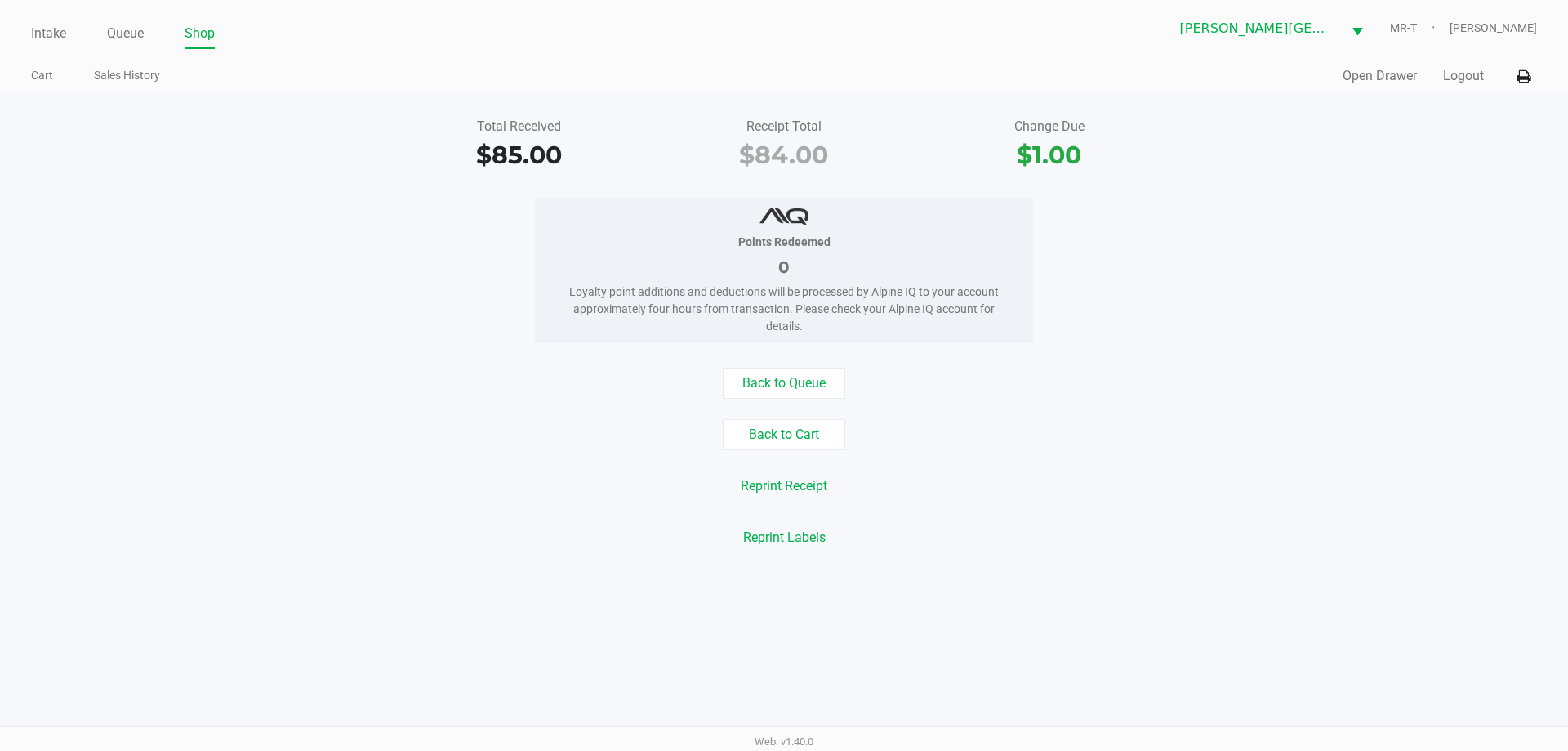
drag, startPoint x: 808, startPoint y: 330, endPoint x: 539, endPoint y: 280, distance: 273.6
click at [539, 280] on div "Points Redeemed 0 Loyalty point additions and deductions will be processed by A…" at bounding box center [784, 270] width 498 height 146
click at [620, 294] on div "Loyalty point additions and deductions will be processed by Alpine IQ to your a…" at bounding box center [784, 309] width 449 height 52
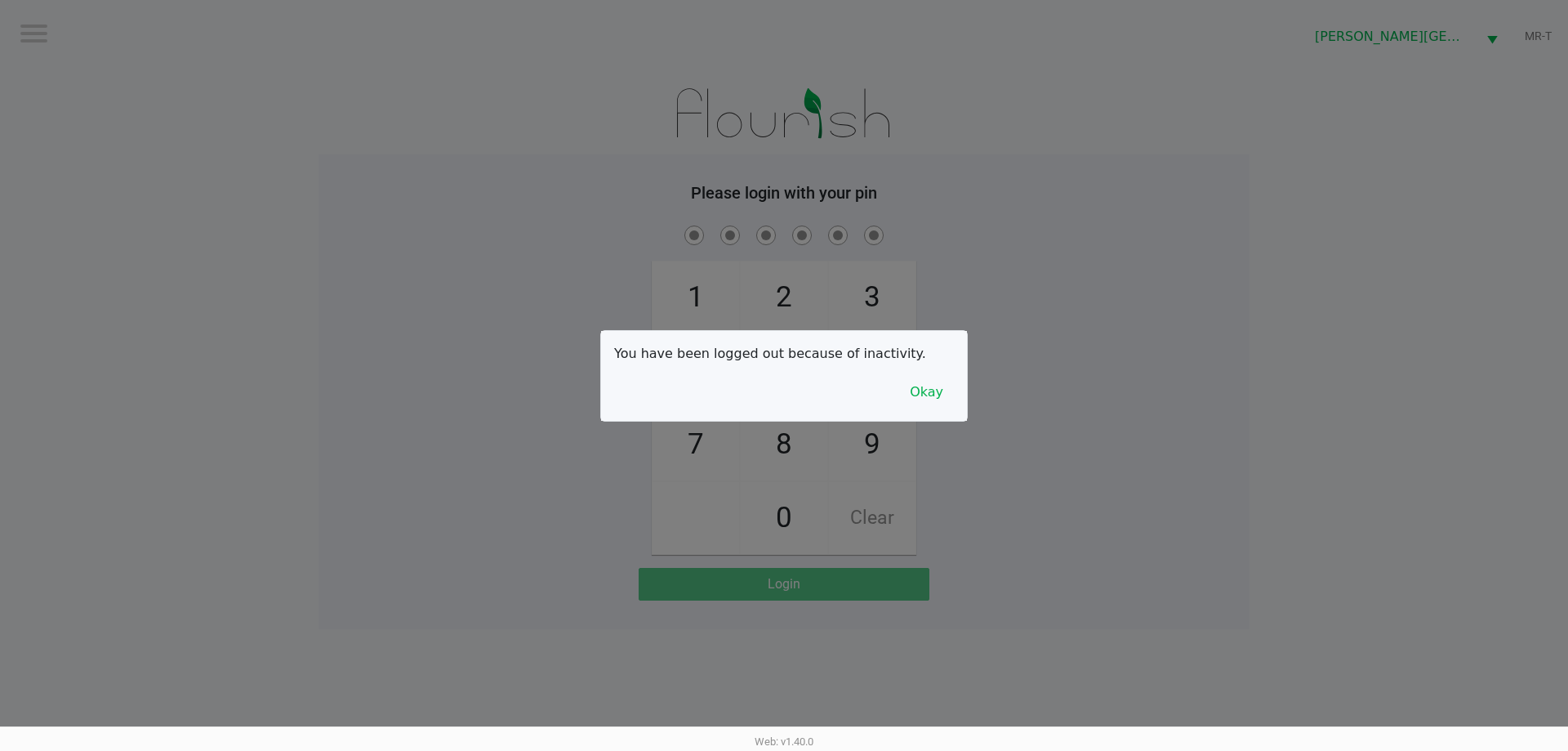
click at [294, 155] on div at bounding box center [784, 375] width 1568 height 751
drag, startPoint x: 320, startPoint y: 155, endPoint x: 1415, endPoint y: 652, distance: 1202.5
click at [1502, 727] on div "Logout [PERSON_NAME][GEOGRAPHIC_DATA] WC MR-T Please login with your pin 1 4 7 …" at bounding box center [784, 375] width 1568 height 751
click at [1269, 534] on div at bounding box center [784, 375] width 1568 height 751
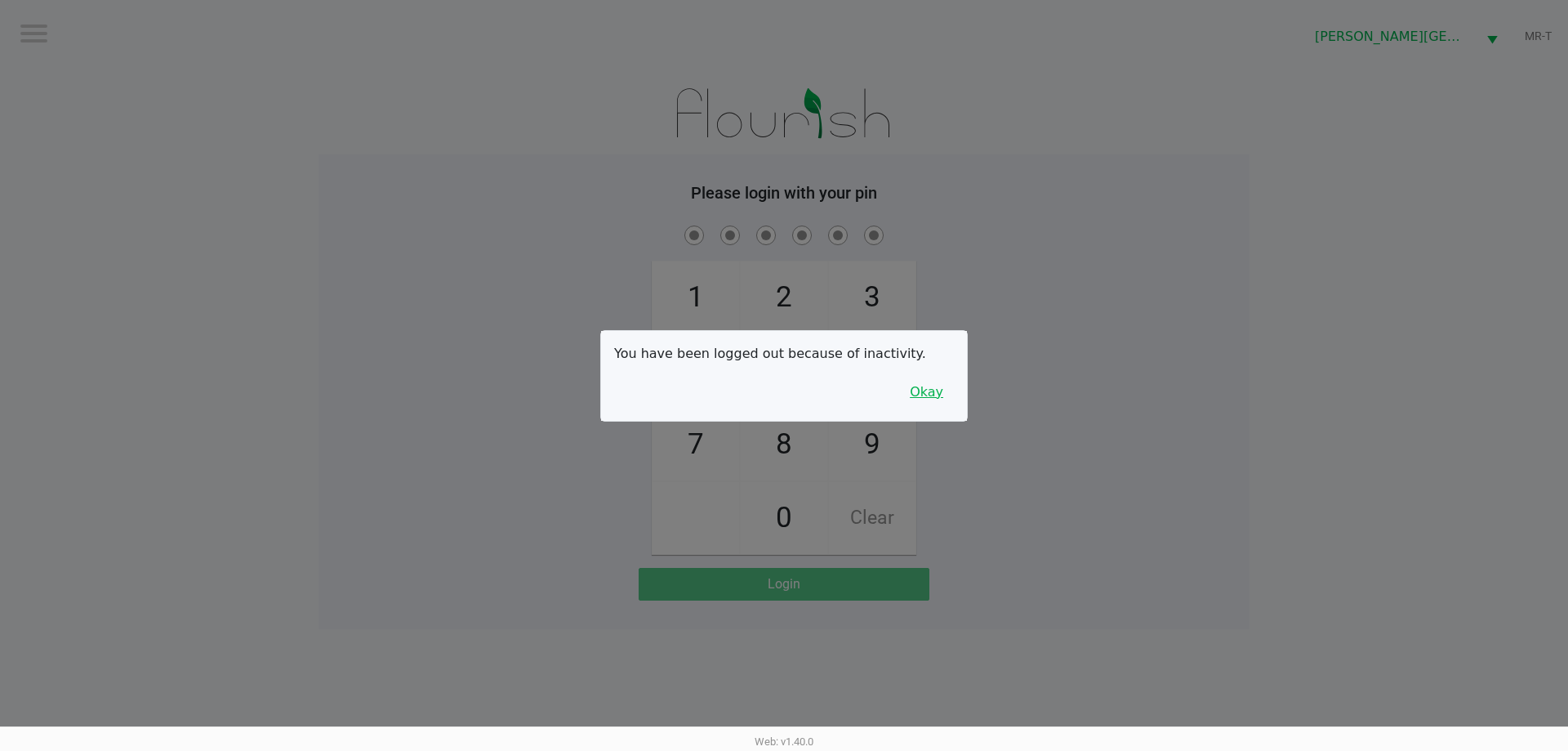
click at [945, 396] on button "Okay" at bounding box center [926, 392] width 55 height 31
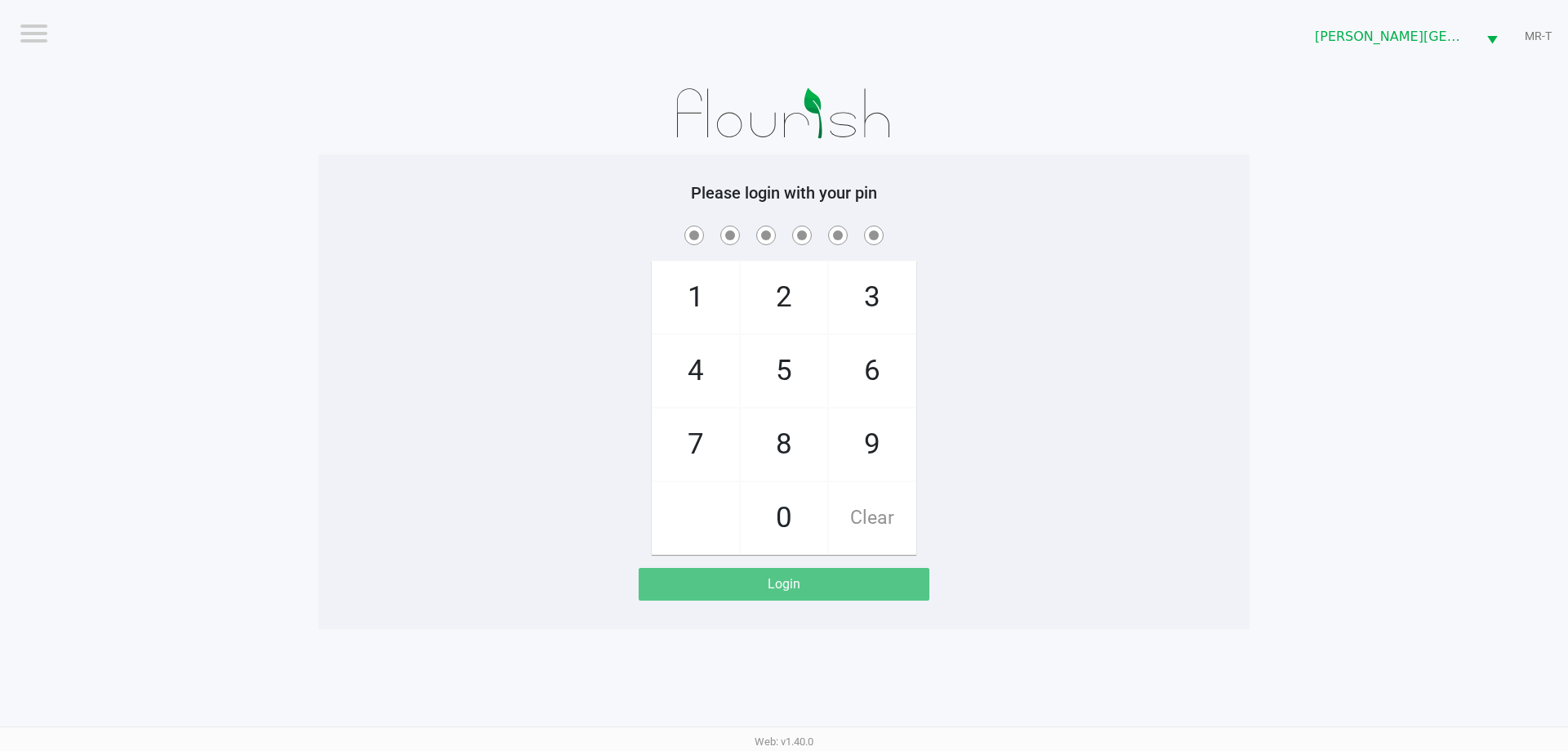
click at [1257, 88] on app-pos-login-wrapper "Logout [PERSON_NAME][GEOGRAPHIC_DATA] WC MR-T Please login with your pin 1 4 7 …" at bounding box center [784, 314] width 1568 height 629
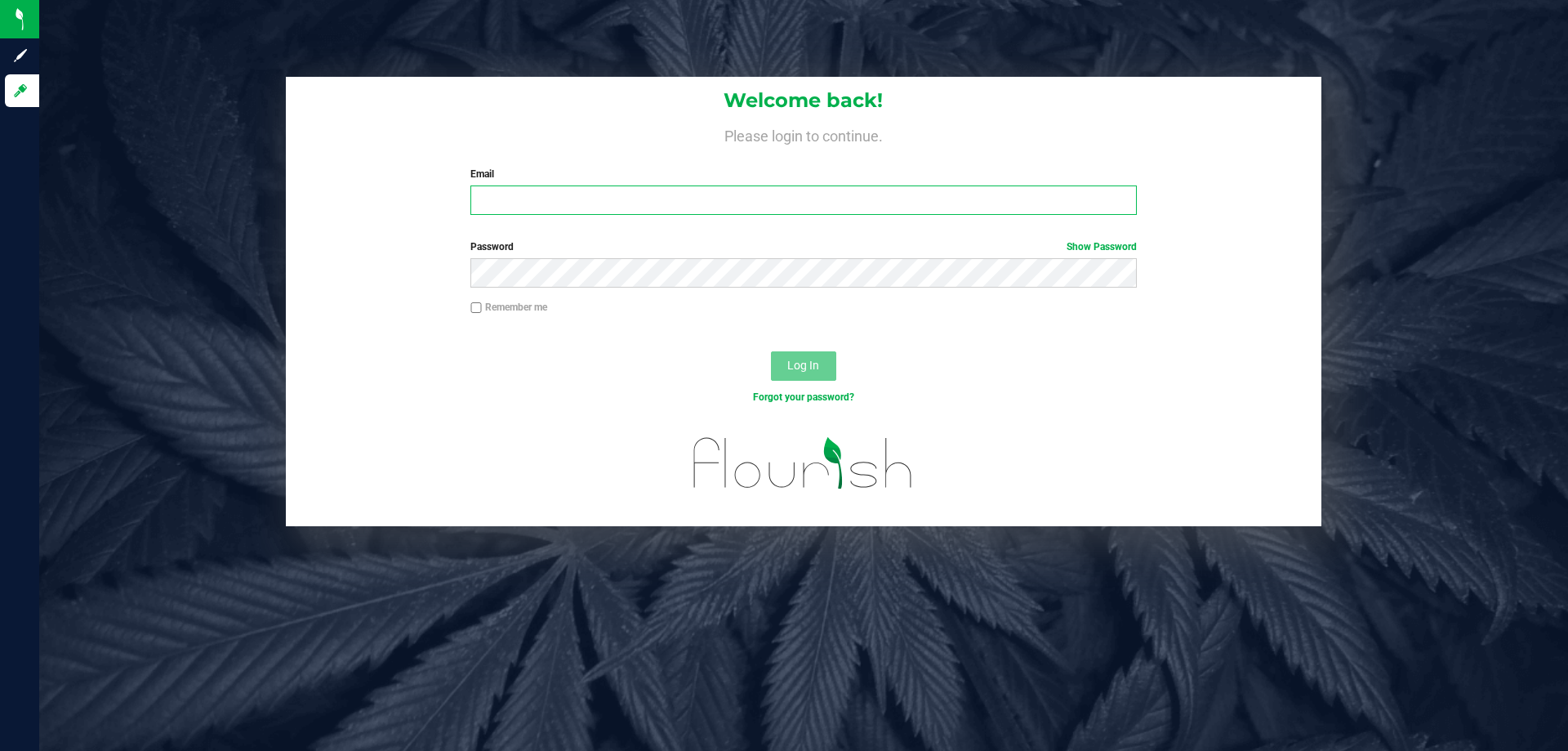
click at [528, 206] on input "Email" at bounding box center [803, 200] width 665 height 30
type input "ttownsend@liveparallel.com"
click at [771, 351] on button "Log In" at bounding box center [803, 366] width 65 height 30
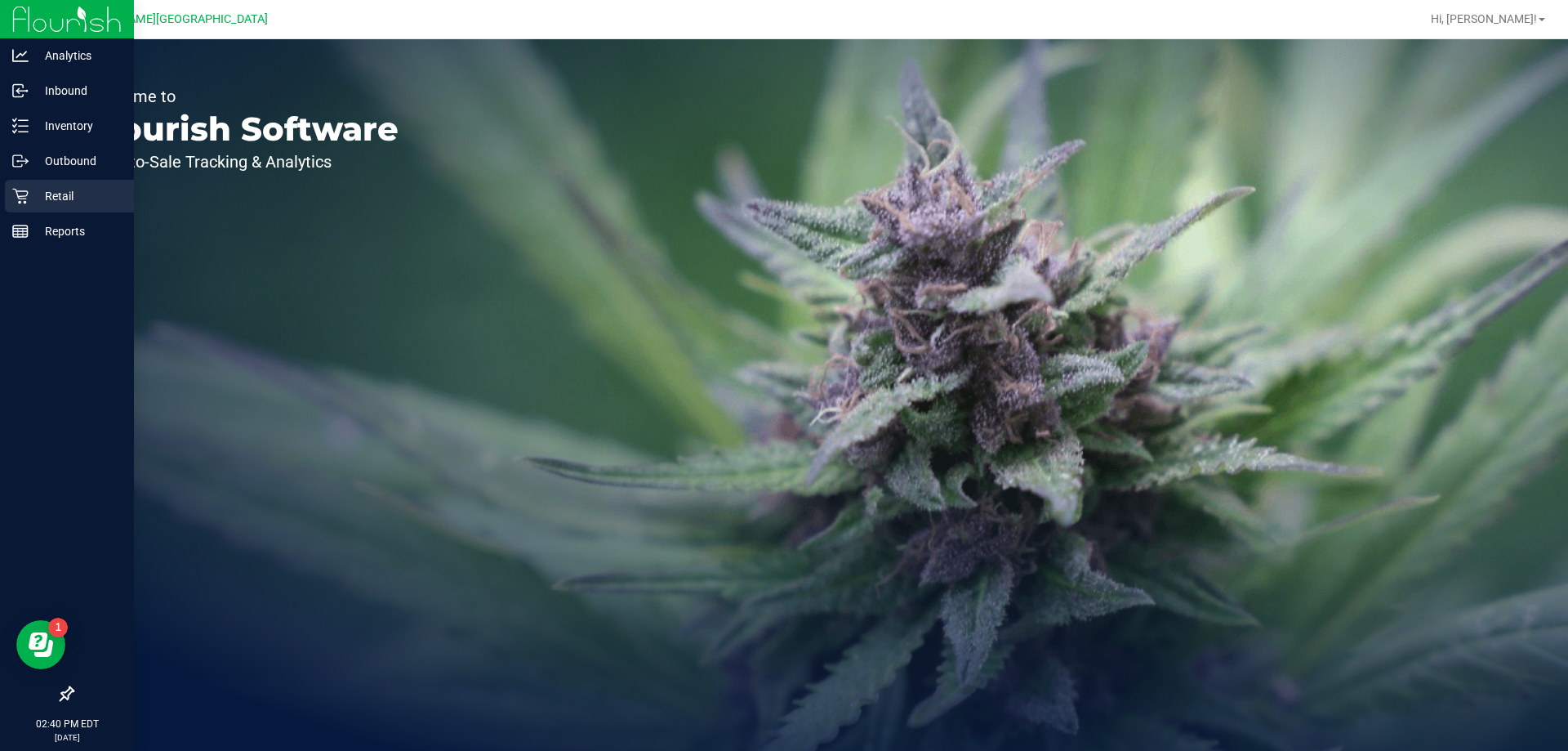
click at [37, 194] on p "Retail" at bounding box center [77, 196] width 98 height 20
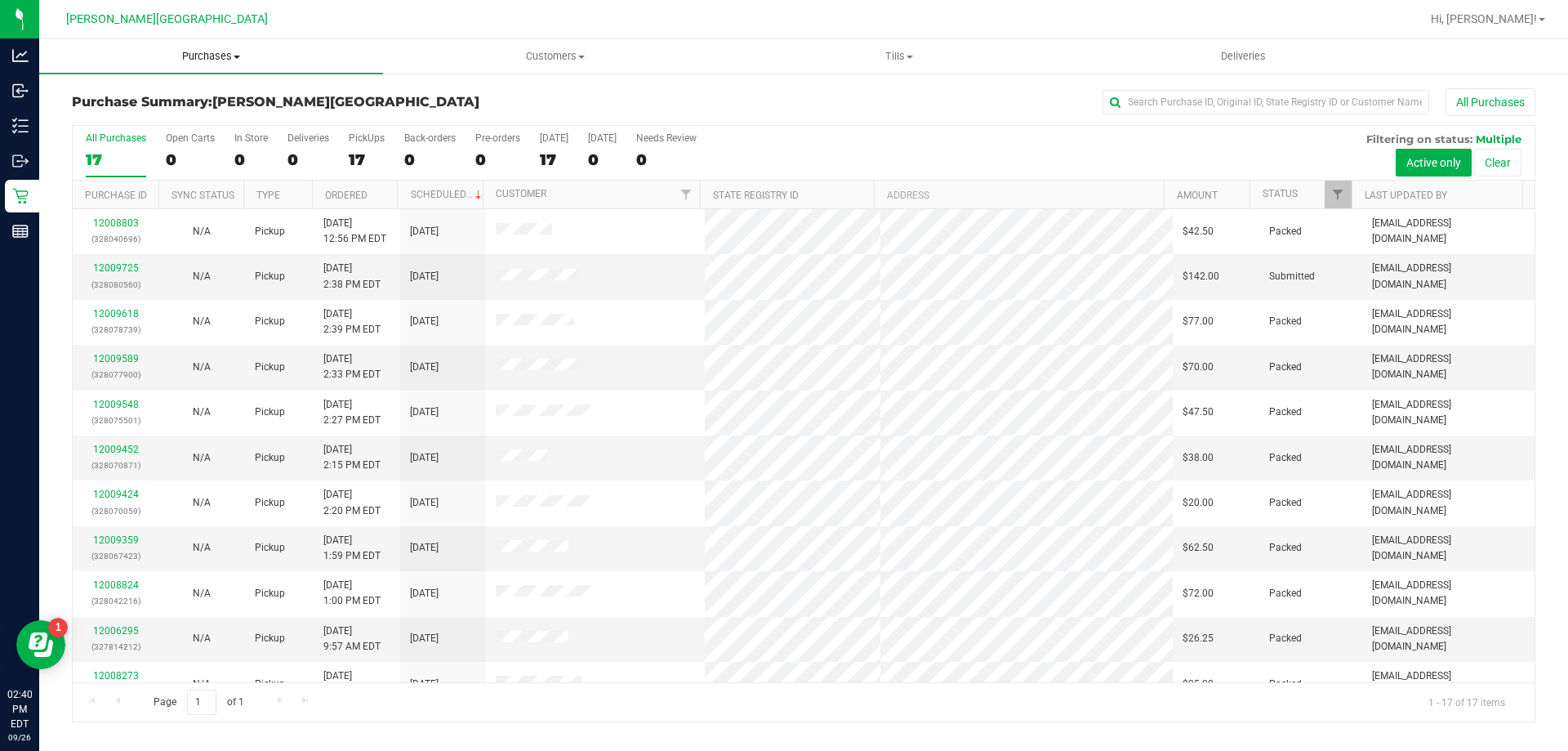
click at [206, 65] on uib-tab-heading "Purchases Summary of purchases Fulfillment All purchases" at bounding box center [211, 57] width 344 height 35
click at [142, 124] on li "Fulfillment" at bounding box center [211, 118] width 344 height 20
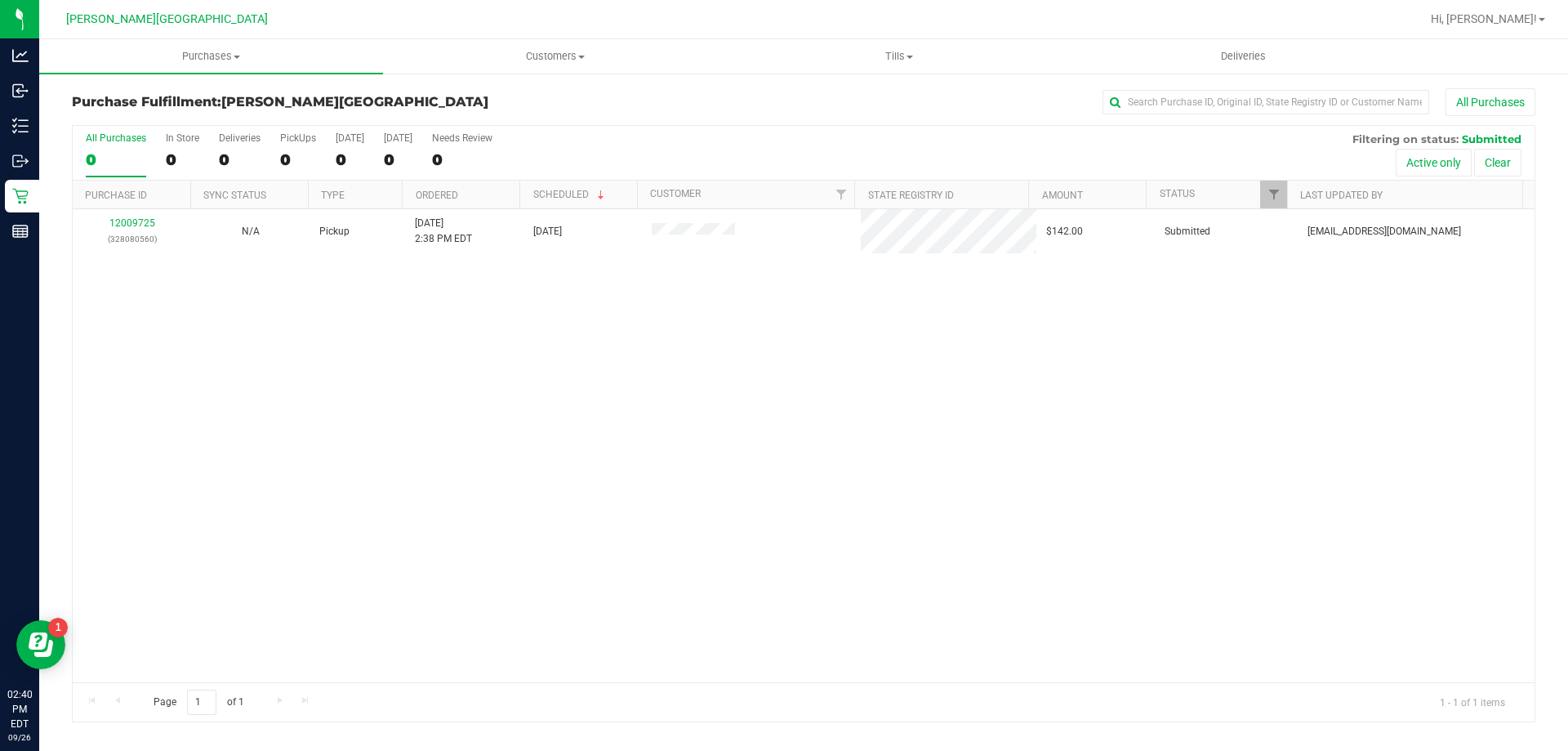
drag, startPoint x: 461, startPoint y: 304, endPoint x: 511, endPoint y: 319, distance: 52.2
click at [511, 319] on div "12009725 (328080560) N/A Pickup 9/26/2025 2:38 PM EDT 9/26/2025 $142.00 Submitt…" at bounding box center [803, 445] width 1462 height 473
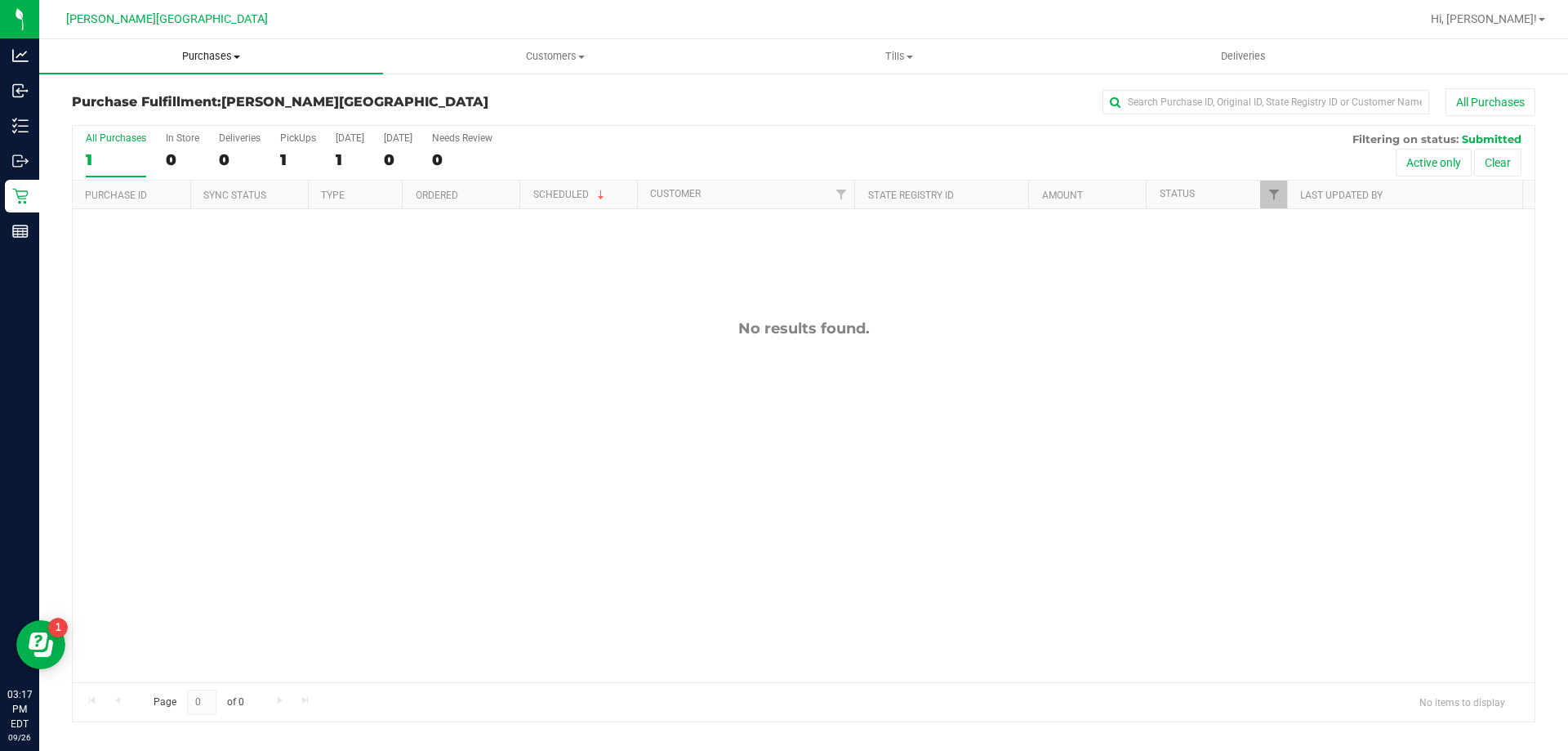
click at [226, 49] on uib-tab-heading "Purchases Summary of purchases Fulfillment All purchases" at bounding box center [211, 57] width 344 height 35
click at [169, 125] on li "Fulfillment" at bounding box center [211, 118] width 344 height 20
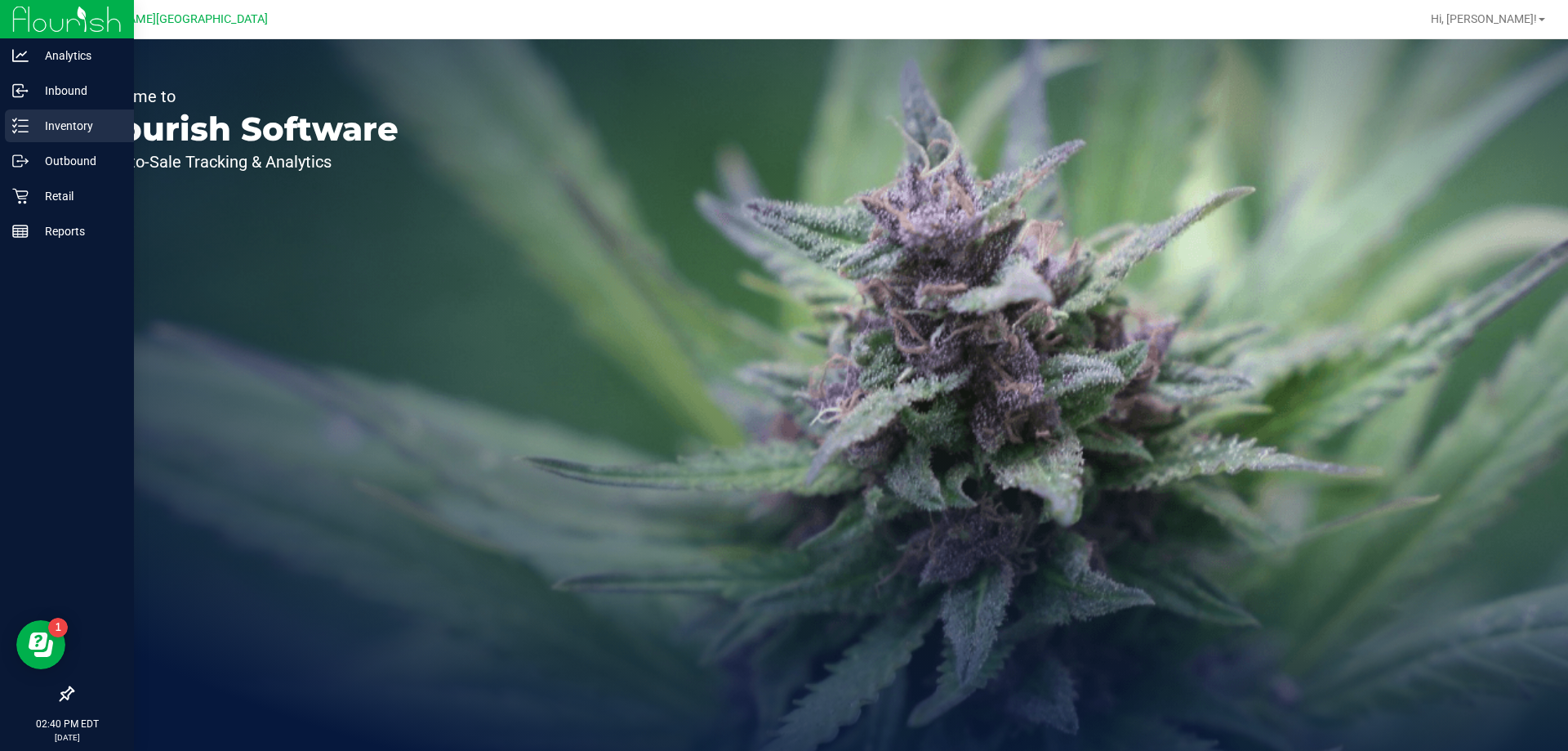
click at [75, 122] on p "Inventory" at bounding box center [77, 126] width 98 height 20
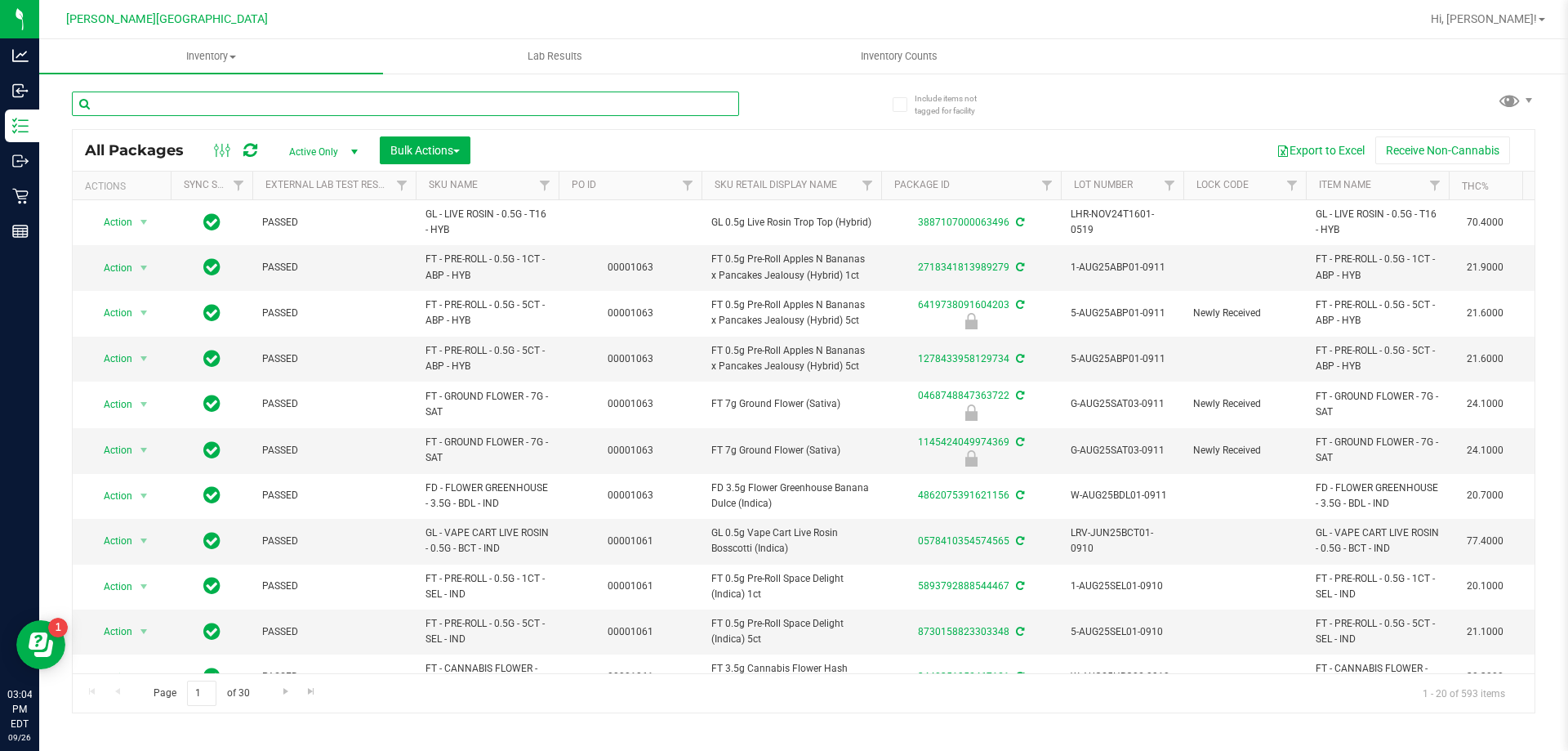
click at [224, 108] on input "text" at bounding box center [405, 104] width 667 height 25
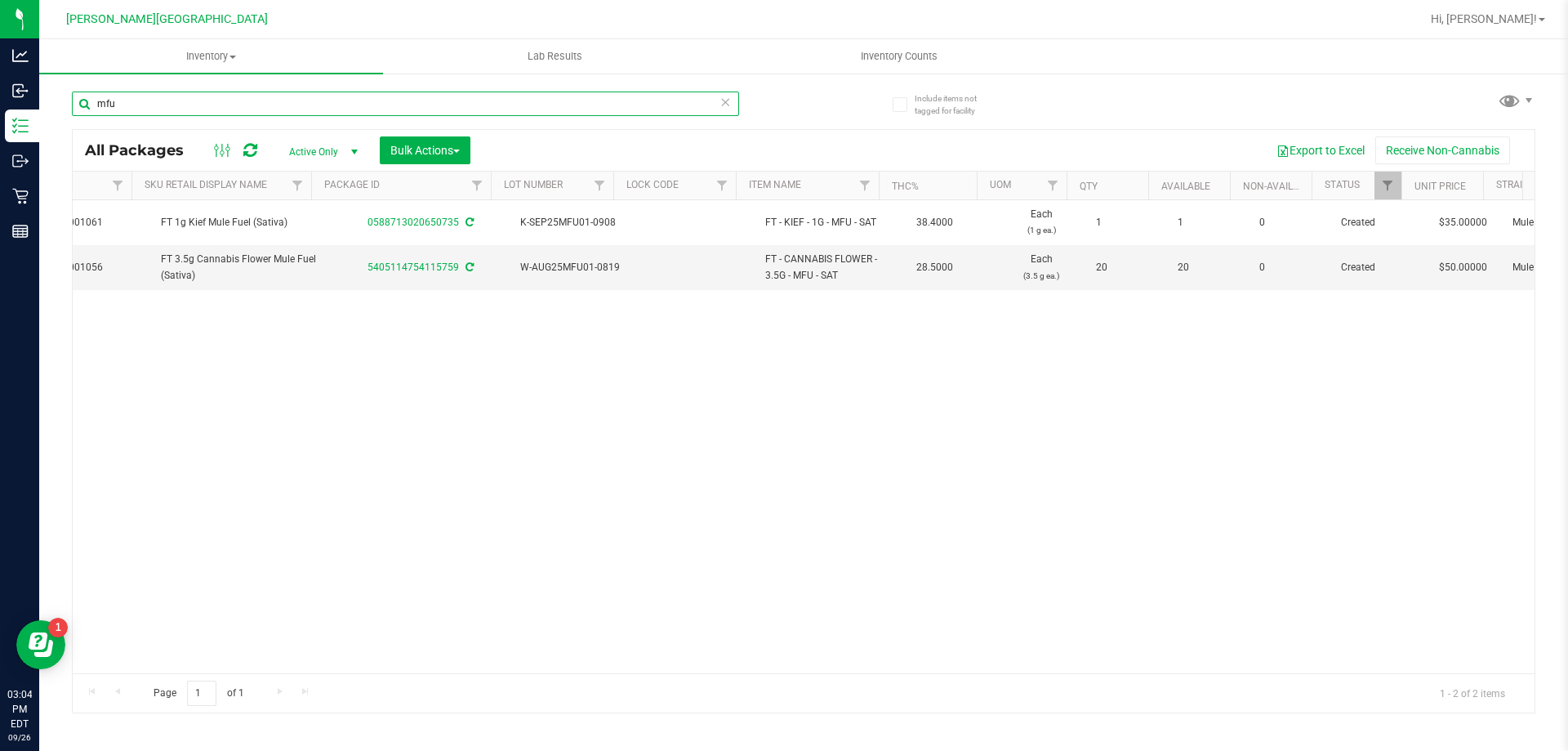
scroll to position [0, 550]
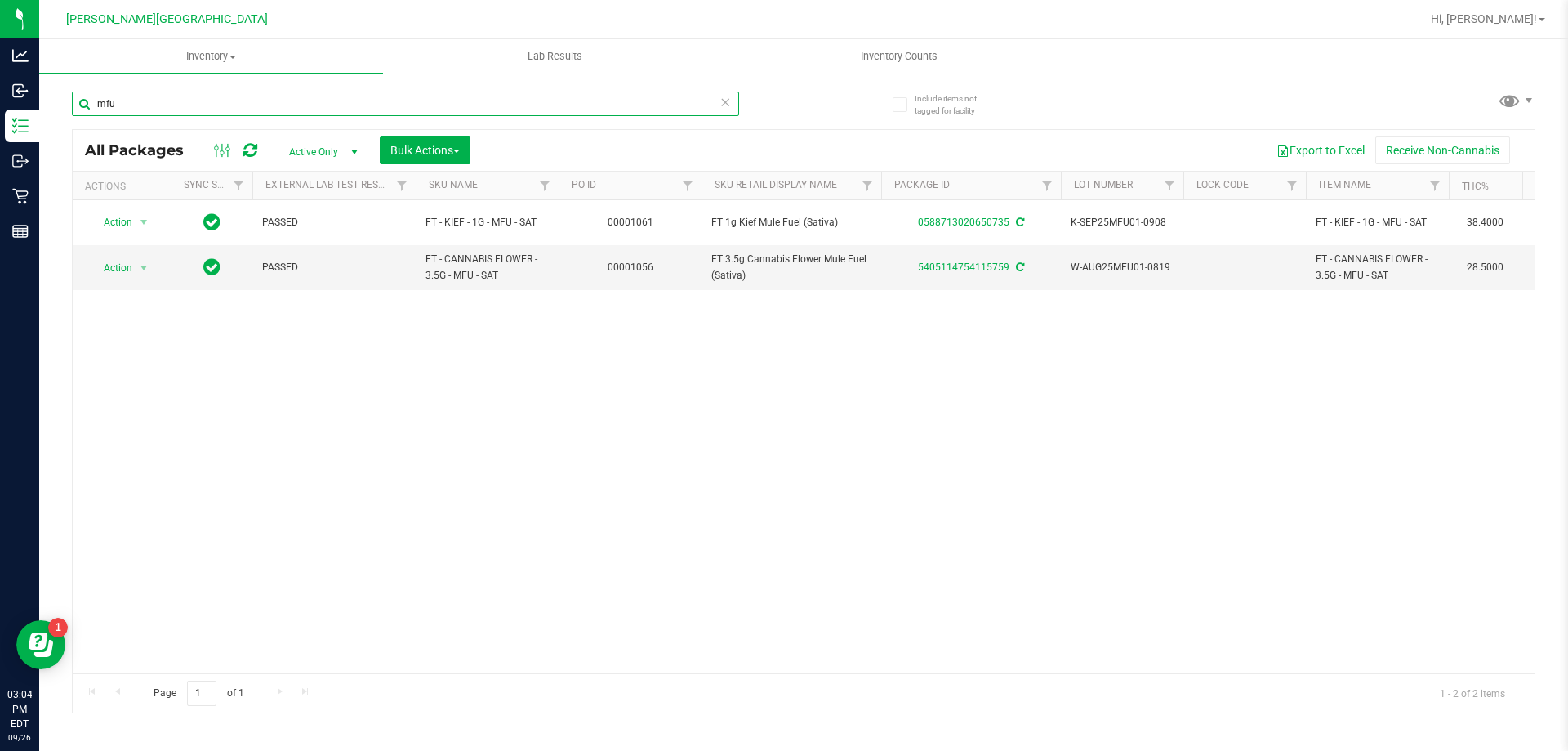
type input "mfu"
click at [679, 692] on div "Page 1 of 1 1 - 2 of 2 items" at bounding box center [803, 693] width 1462 height 39
click at [684, 547] on div "Action Action Adjust qty Create package Edit attributes Global inventory Locate…" at bounding box center [803, 436] width 1462 height 473
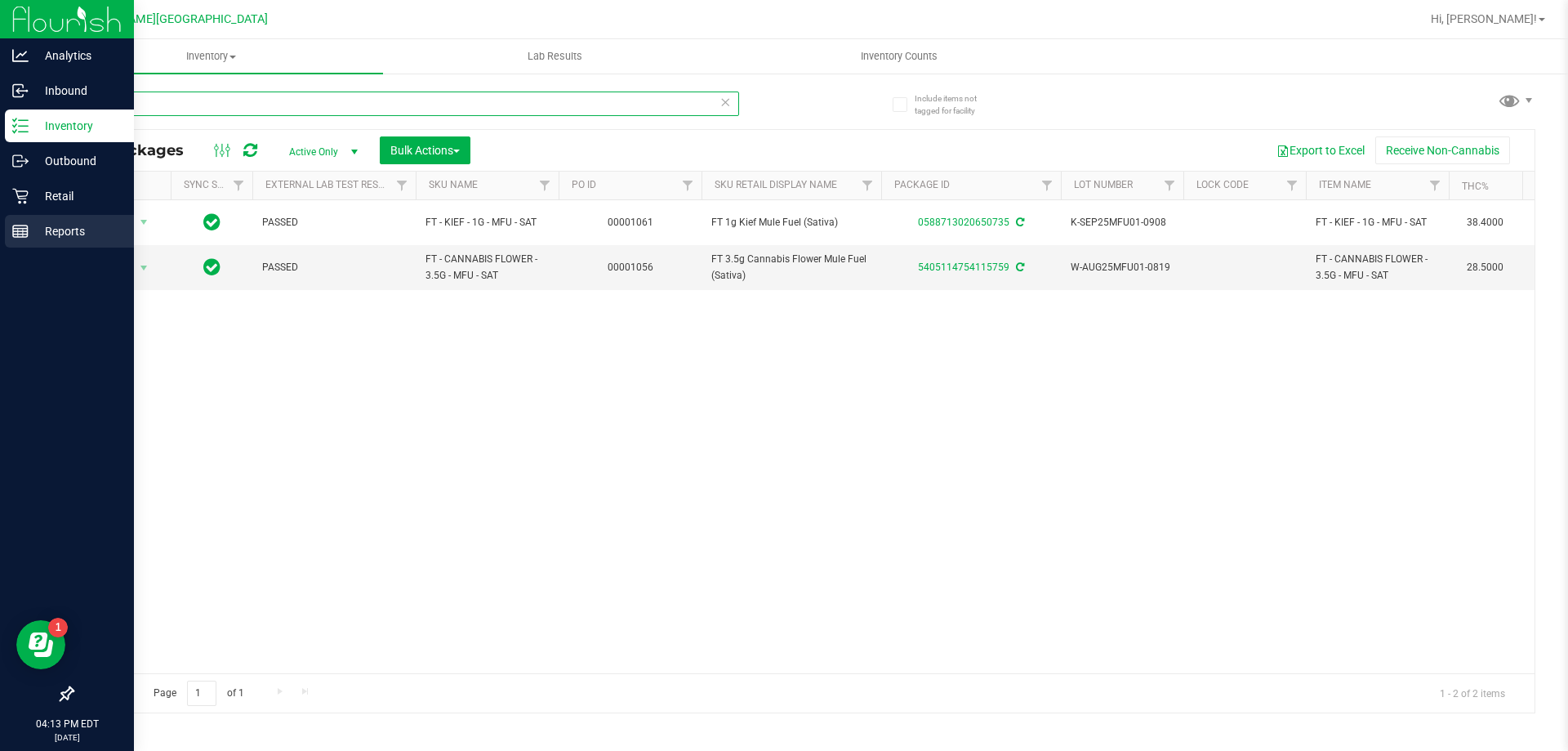
drag, startPoint x: 164, startPoint y: 100, endPoint x: 93, endPoint y: 219, distance: 138.6
click at [38, 132] on div "Analytics Inbound Inventory Outbound Retail Reports 04:13 PM EDT 09/26/2025 09/…" at bounding box center [784, 375] width 1568 height 751
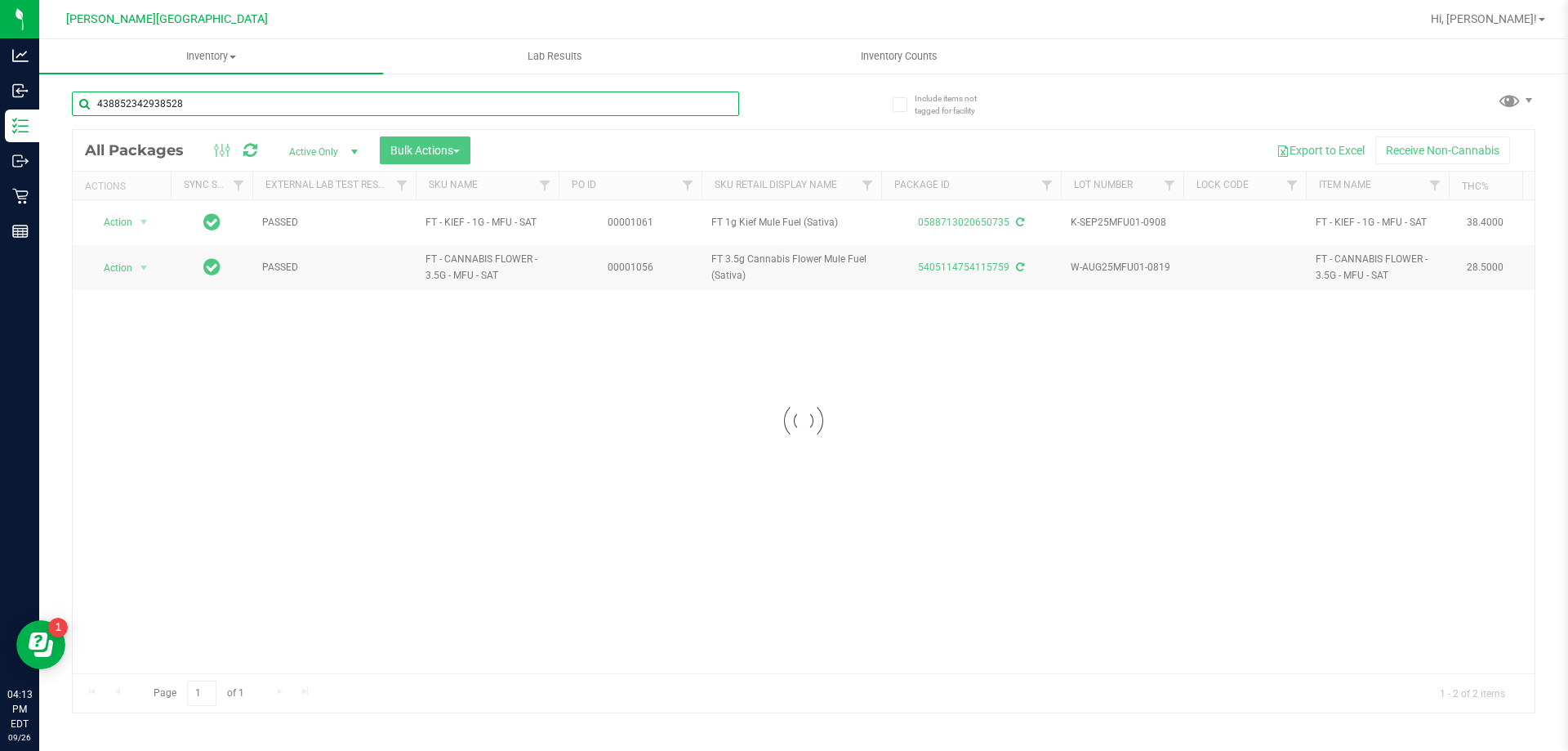
type input "4388523429385281"
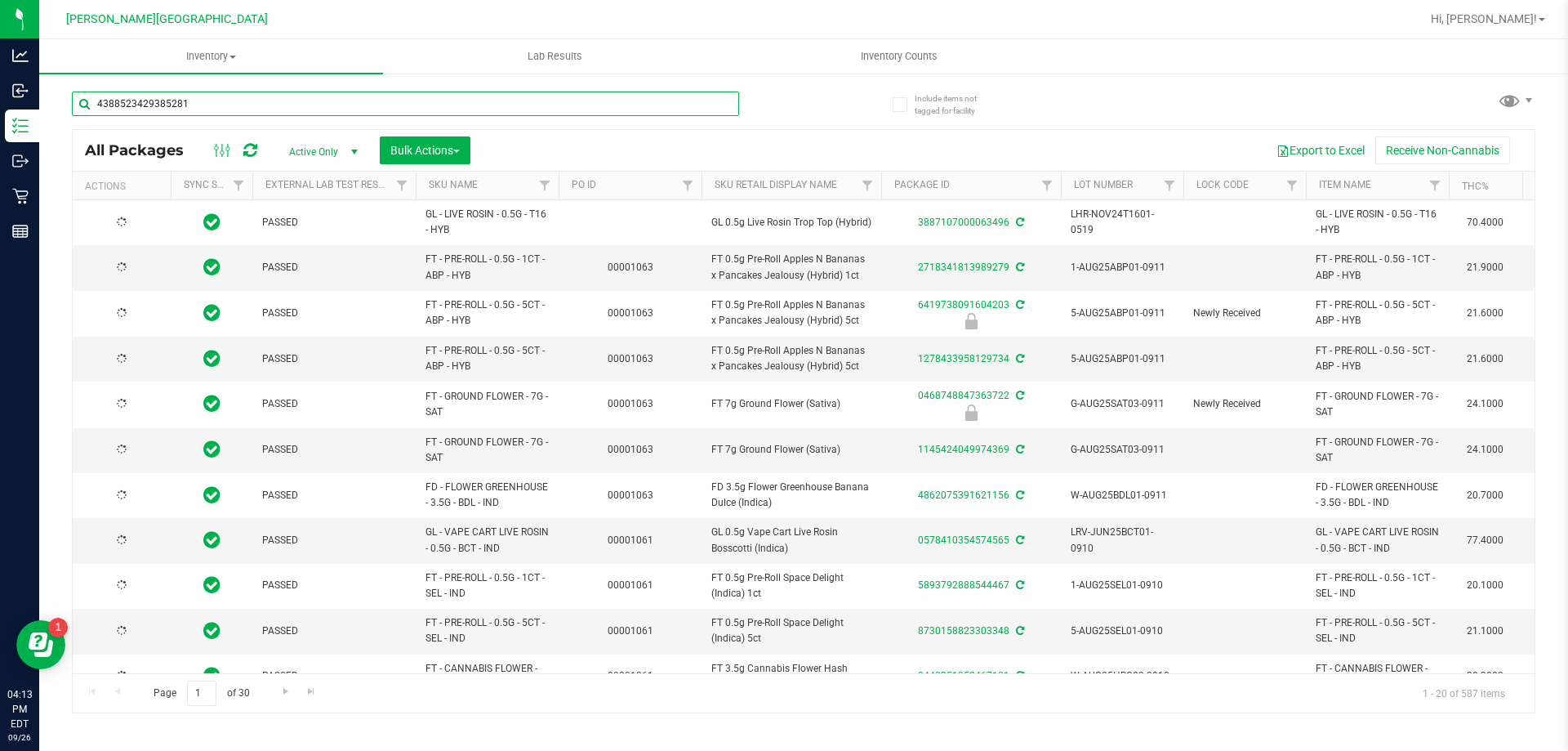
type input "[DATE]"
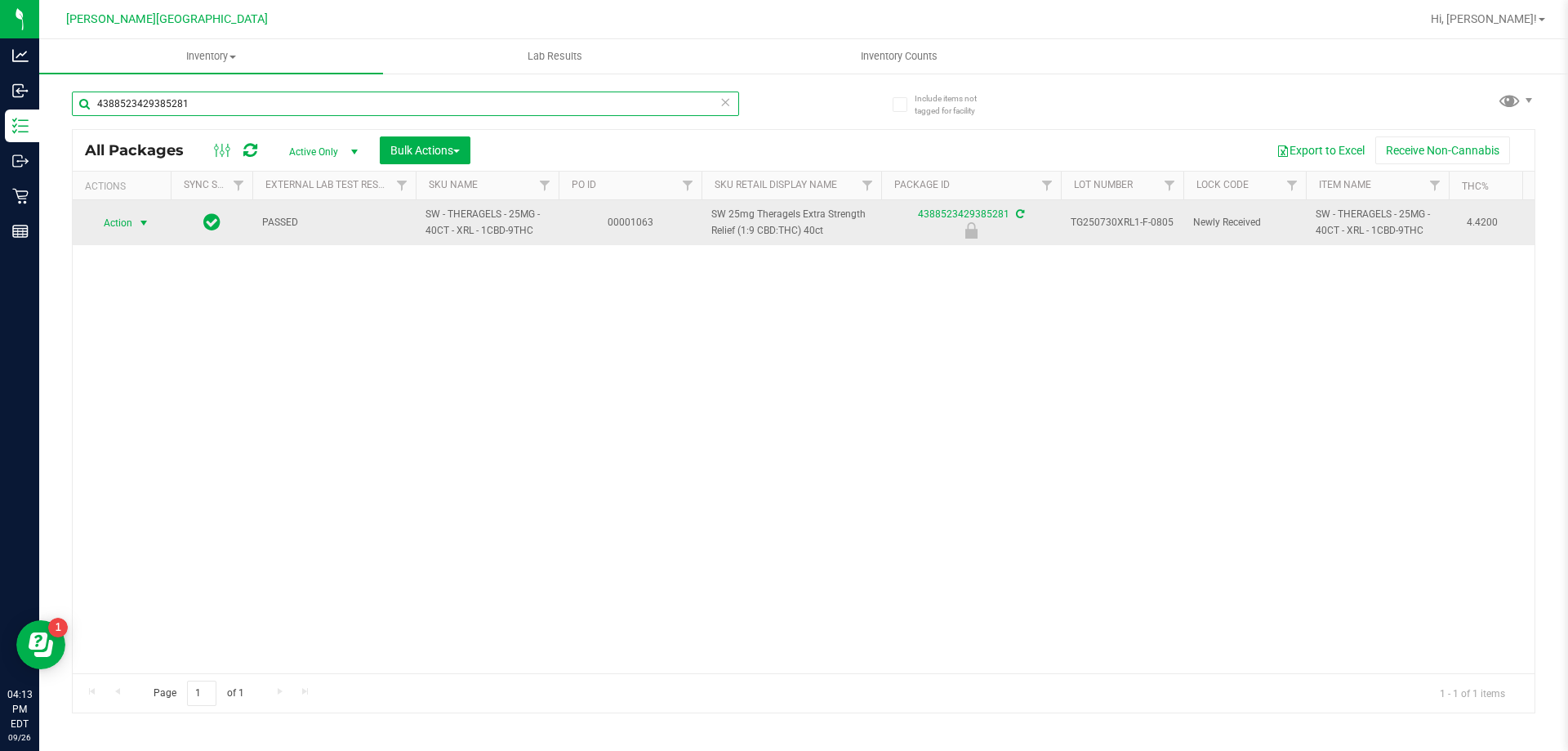
type input "4388523429385281"
click at [130, 227] on span "Action" at bounding box center [111, 223] width 44 height 23
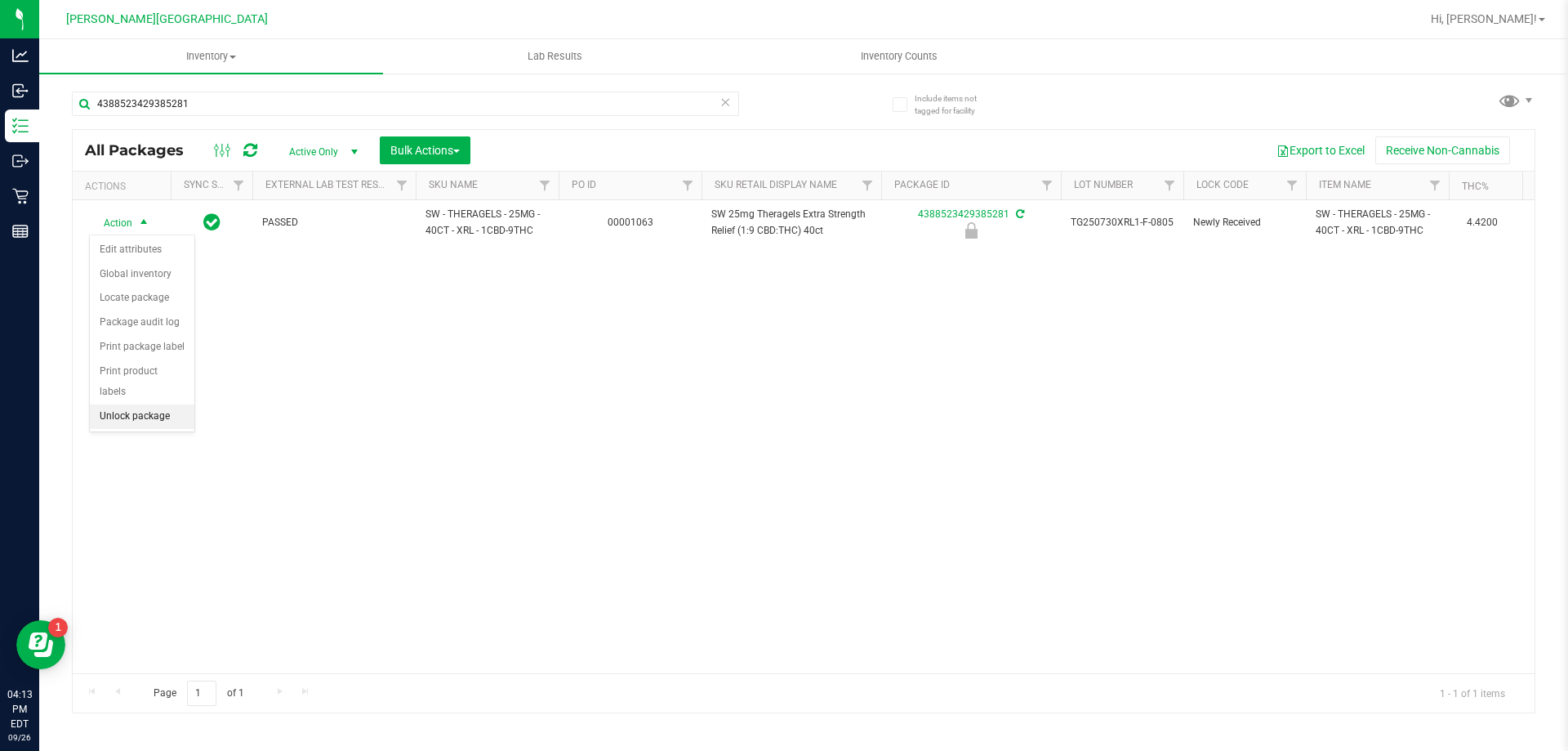
click at [126, 405] on li "Unlock package" at bounding box center [141, 417] width 104 height 25
